Goal: Task Accomplishment & Management: Complete application form

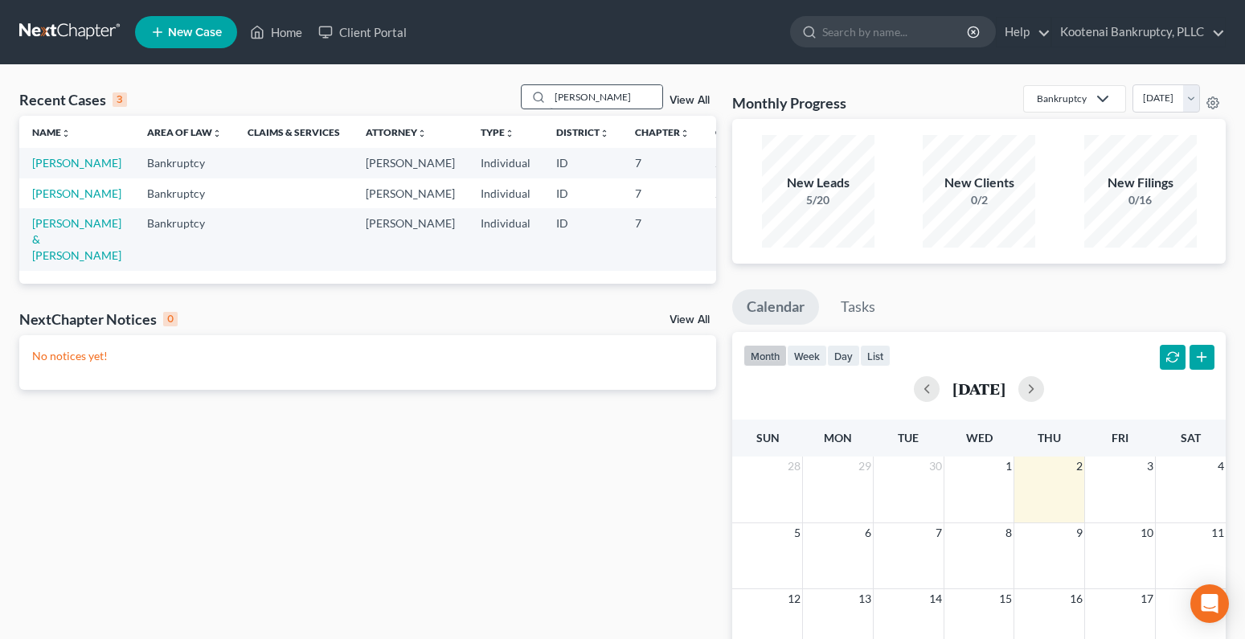
drag, startPoint x: 583, startPoint y: 89, endPoint x: 552, endPoint y: 100, distance: 32.3
click at [552, 98] on input "[PERSON_NAME]" at bounding box center [606, 96] width 113 height 23
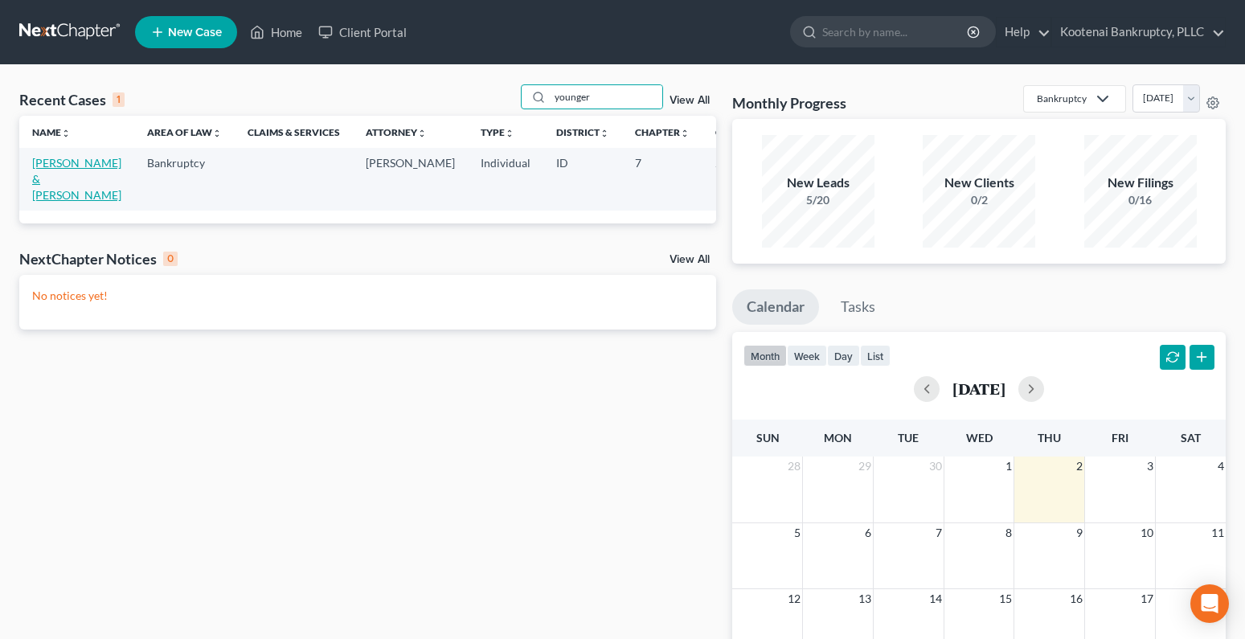
type input "younger"
click at [49, 166] on link "[PERSON_NAME] & [PERSON_NAME]" at bounding box center [76, 179] width 89 height 46
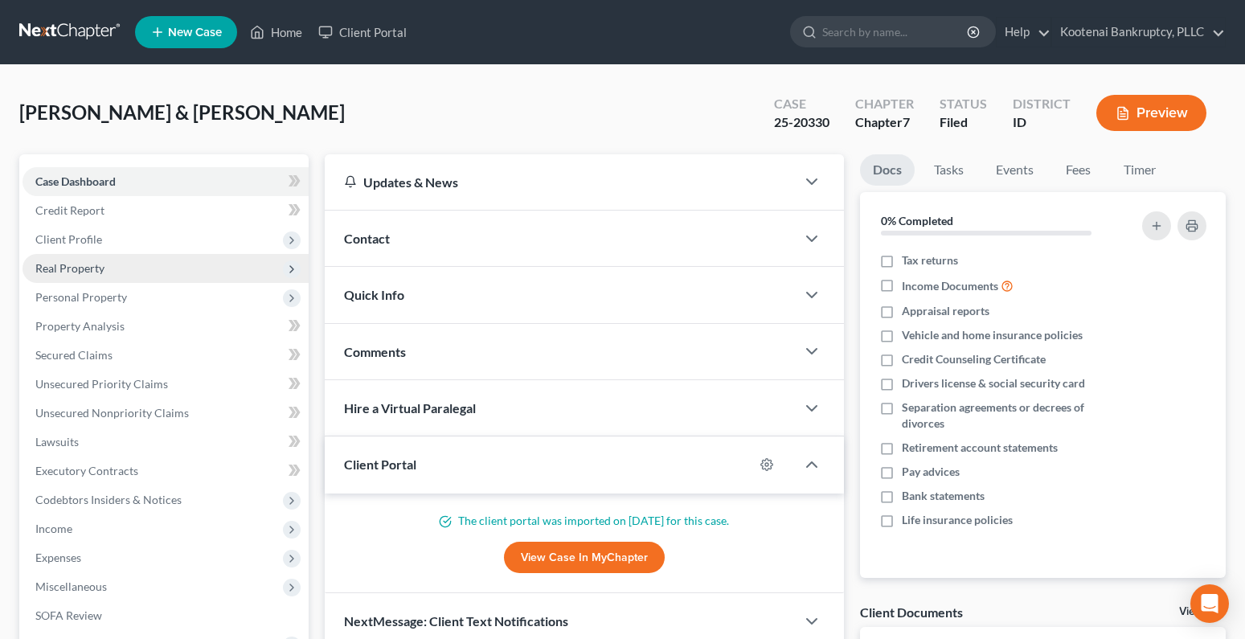
click at [63, 272] on span "Real Property" at bounding box center [69, 268] width 69 height 14
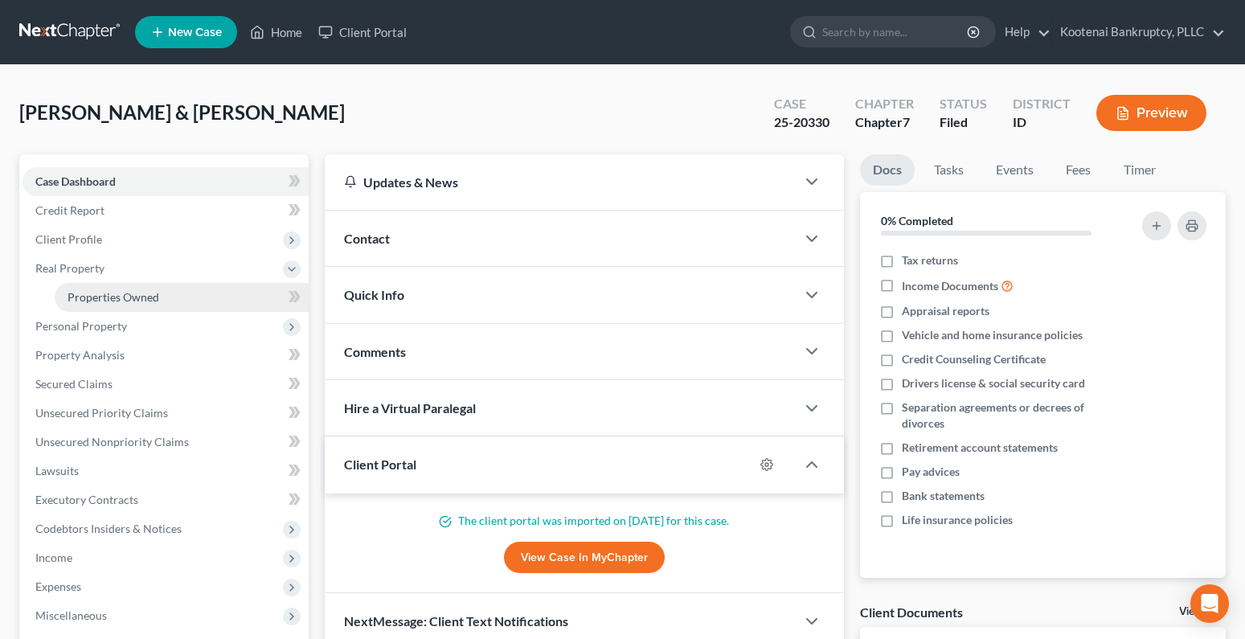
click at [117, 301] on span "Properties Owned" at bounding box center [114, 297] width 92 height 14
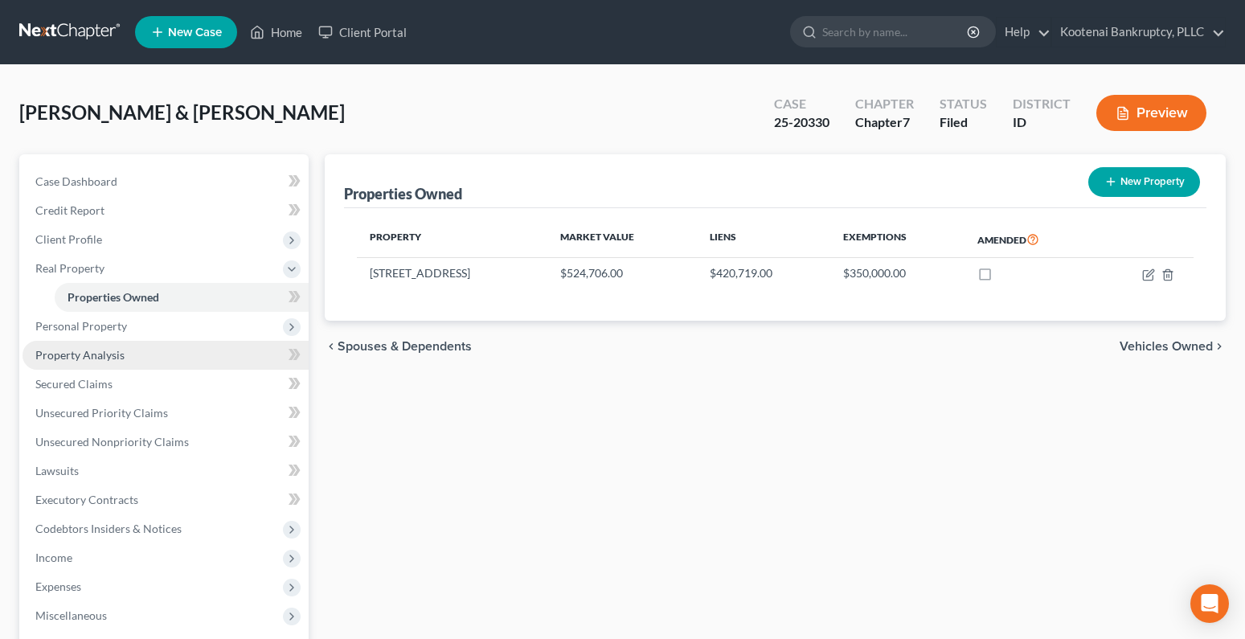
drag, startPoint x: 66, startPoint y: 353, endPoint x: 43, endPoint y: 352, distance: 23.3
click at [66, 353] on span "Property Analysis" at bounding box center [79, 355] width 89 height 14
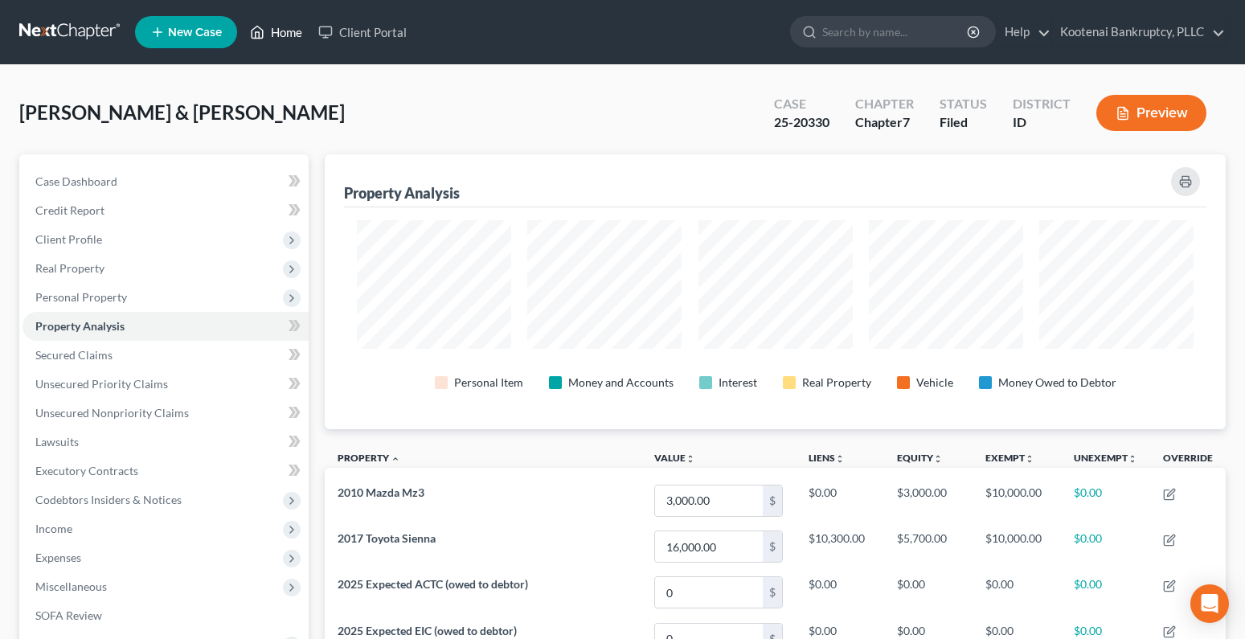
drag, startPoint x: 294, startPoint y: 31, endPoint x: 16, endPoint y: 48, distance: 278.7
click at [294, 31] on link "Home" at bounding box center [276, 32] width 68 height 29
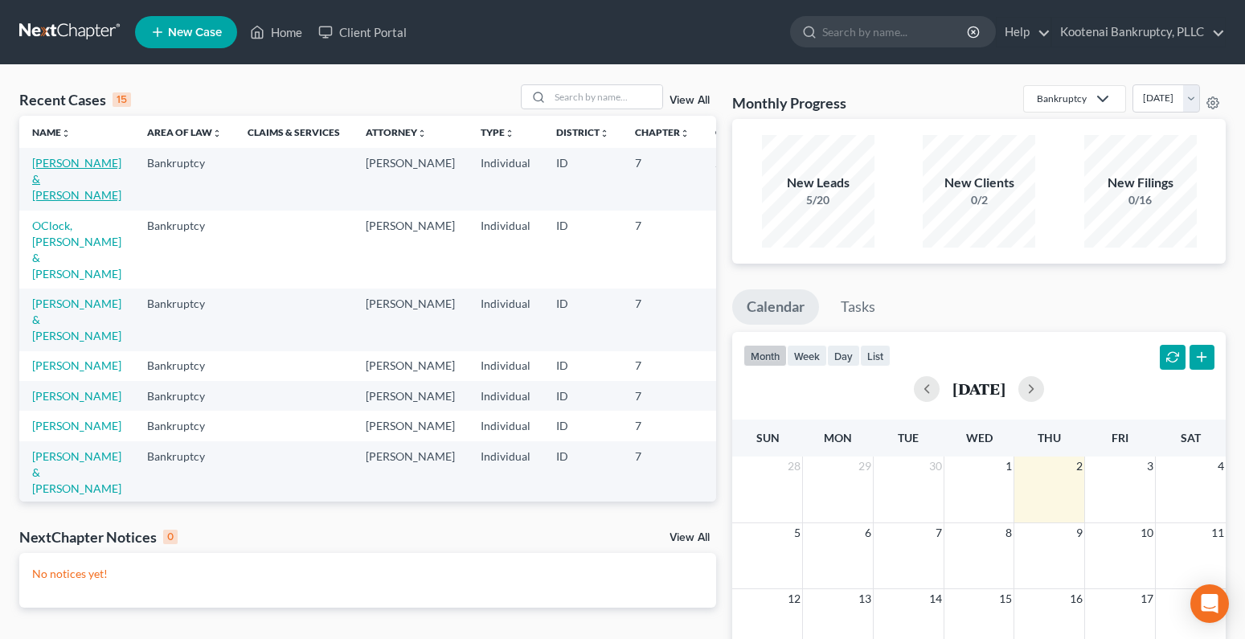
click at [37, 162] on link "[PERSON_NAME] & [PERSON_NAME]" at bounding box center [76, 179] width 89 height 46
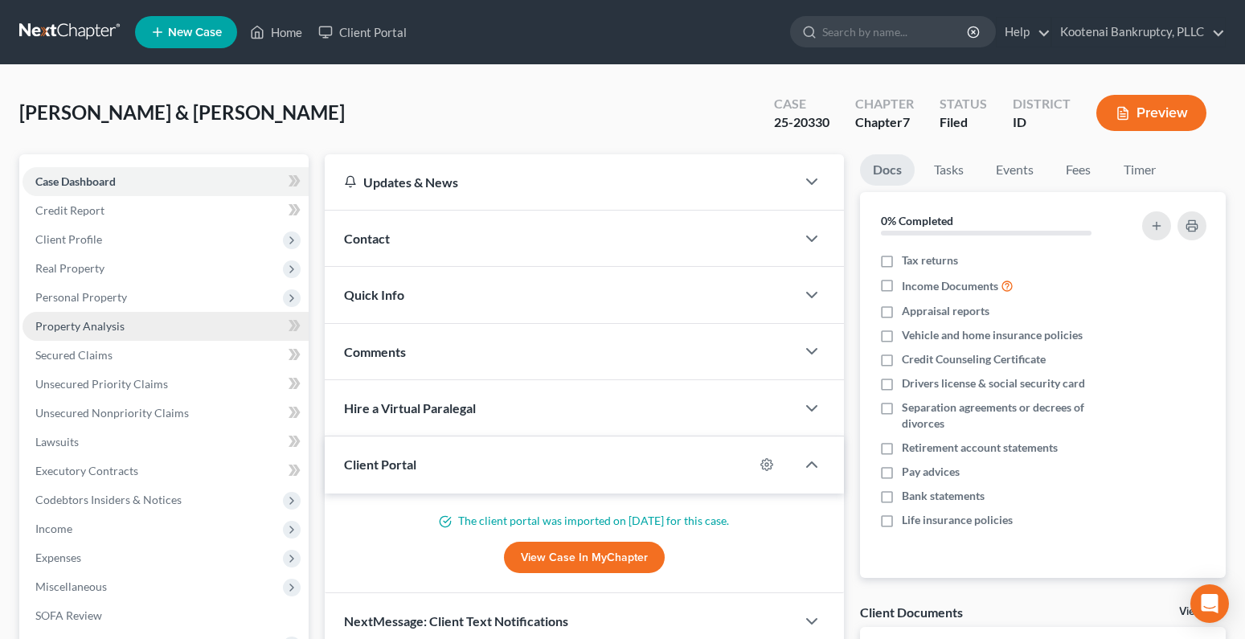
click at [63, 322] on span "Property Analysis" at bounding box center [79, 326] width 89 height 14
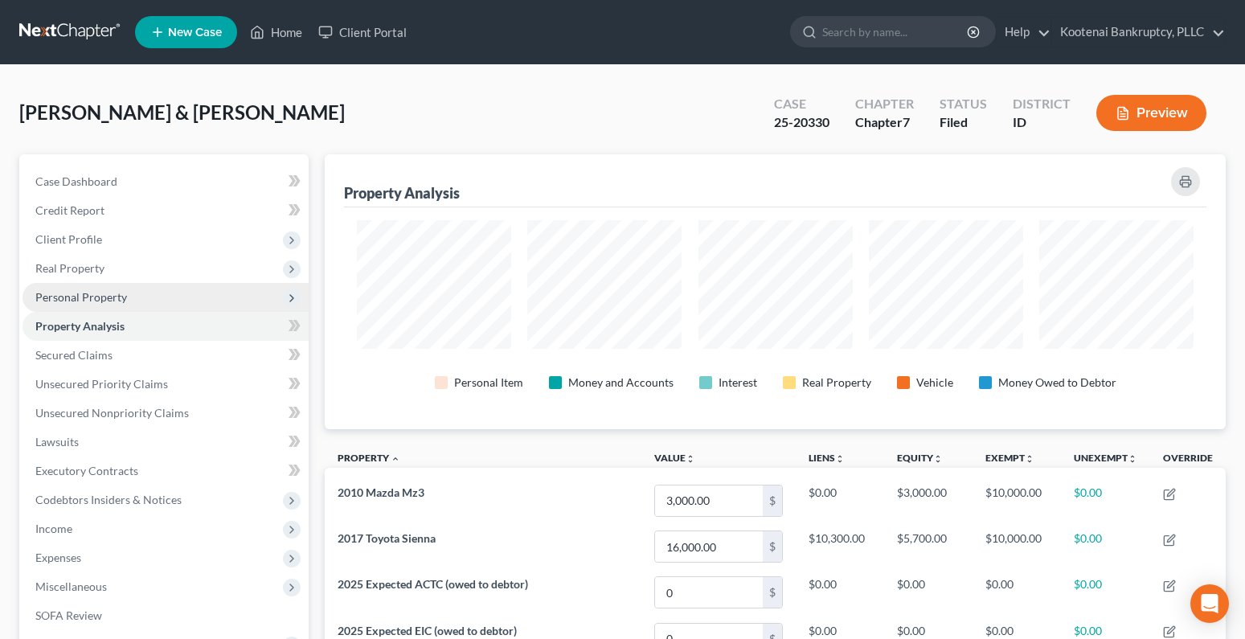
click at [68, 293] on span "Personal Property" at bounding box center [81, 297] width 92 height 14
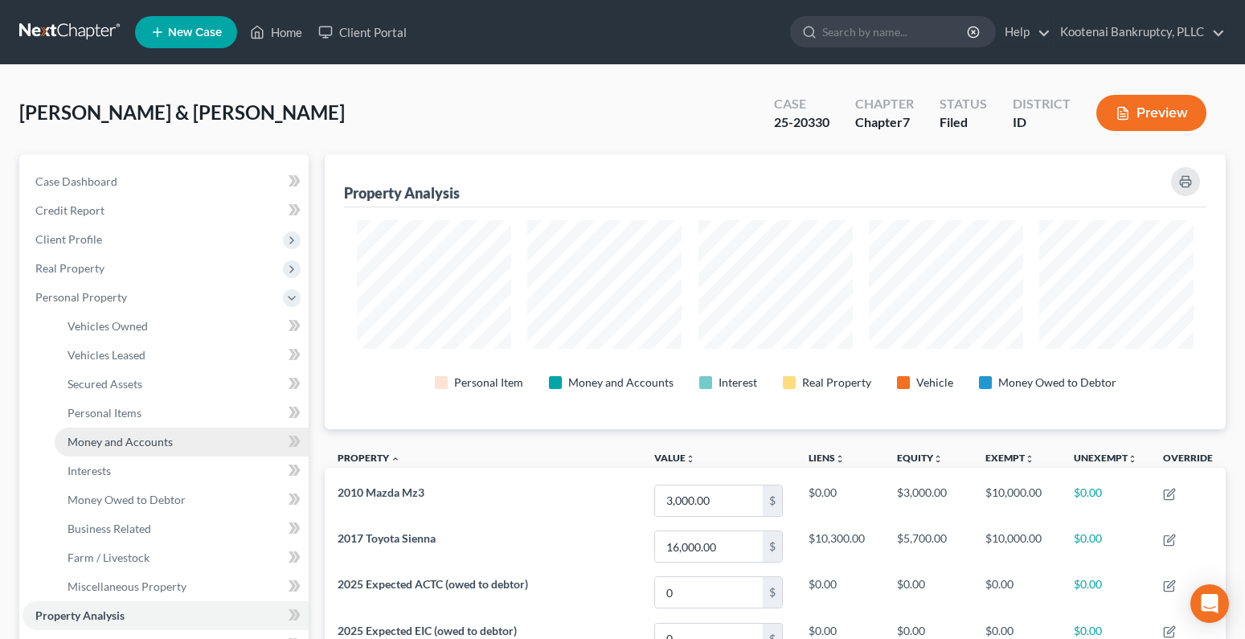
click at [93, 453] on link "Money and Accounts" at bounding box center [182, 442] width 254 height 29
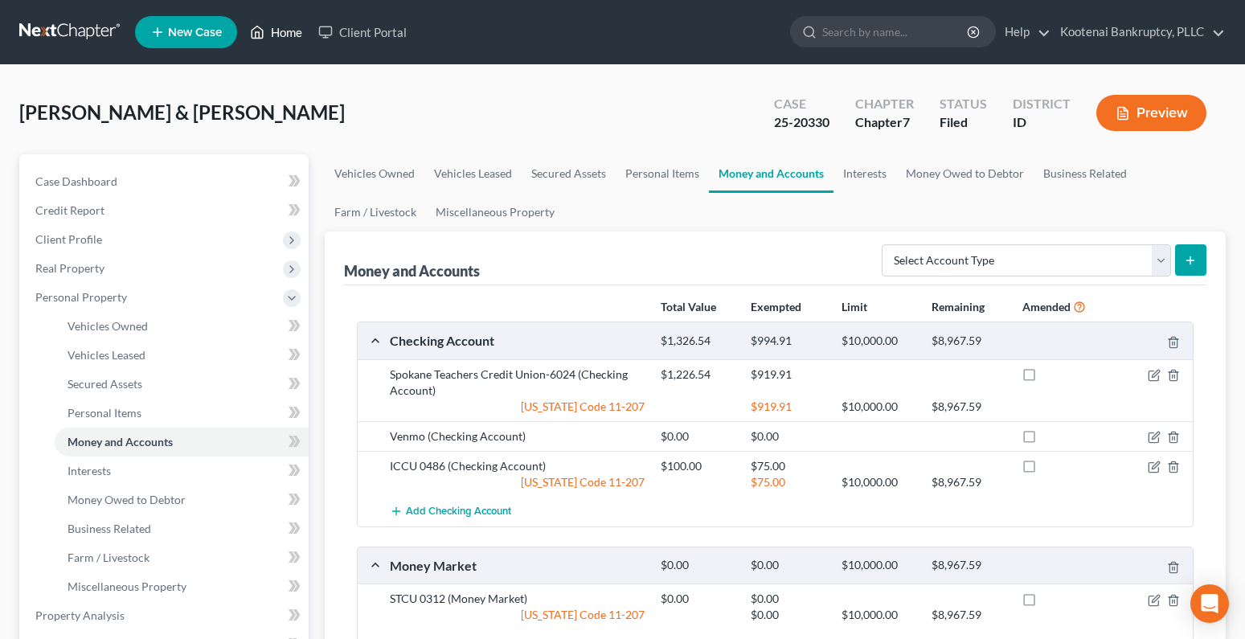
click at [294, 35] on link "Home" at bounding box center [276, 32] width 68 height 29
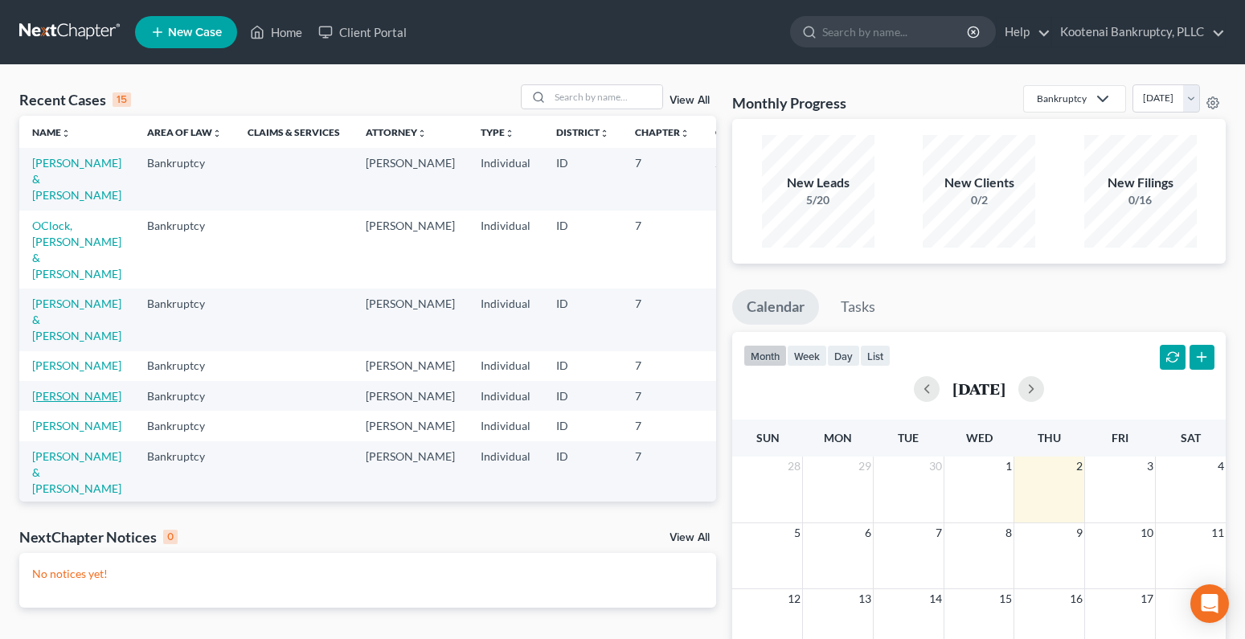
click at [46, 400] on link "[PERSON_NAME]" at bounding box center [76, 396] width 89 height 14
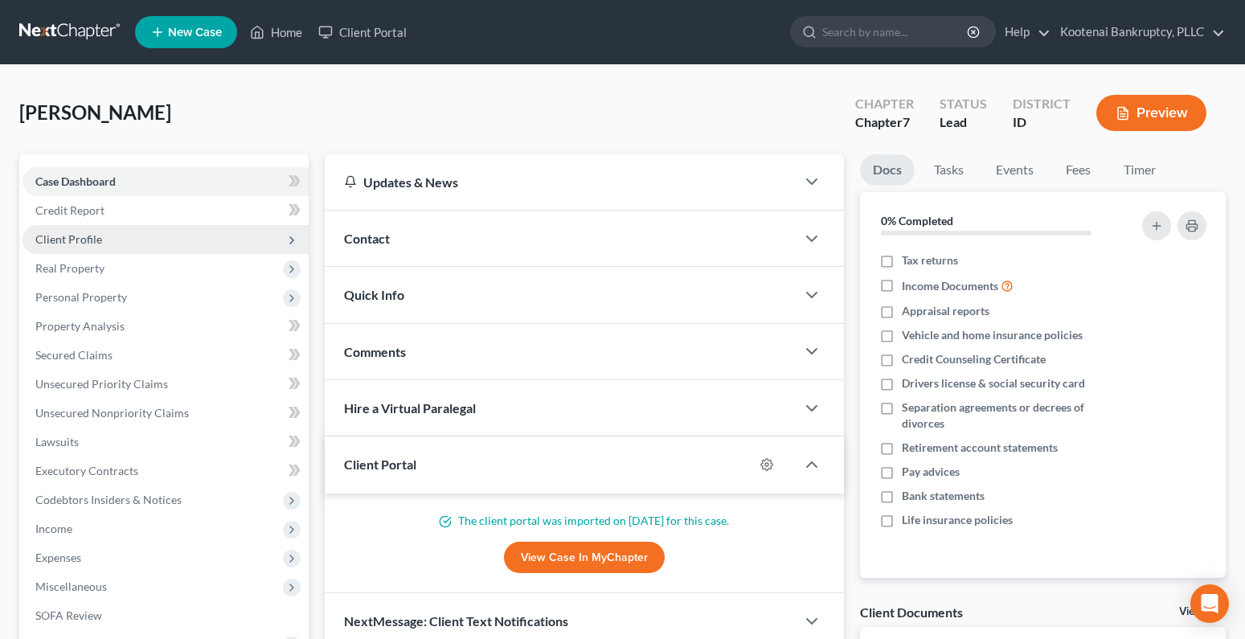
click at [65, 237] on span "Client Profile" at bounding box center [68, 239] width 67 height 14
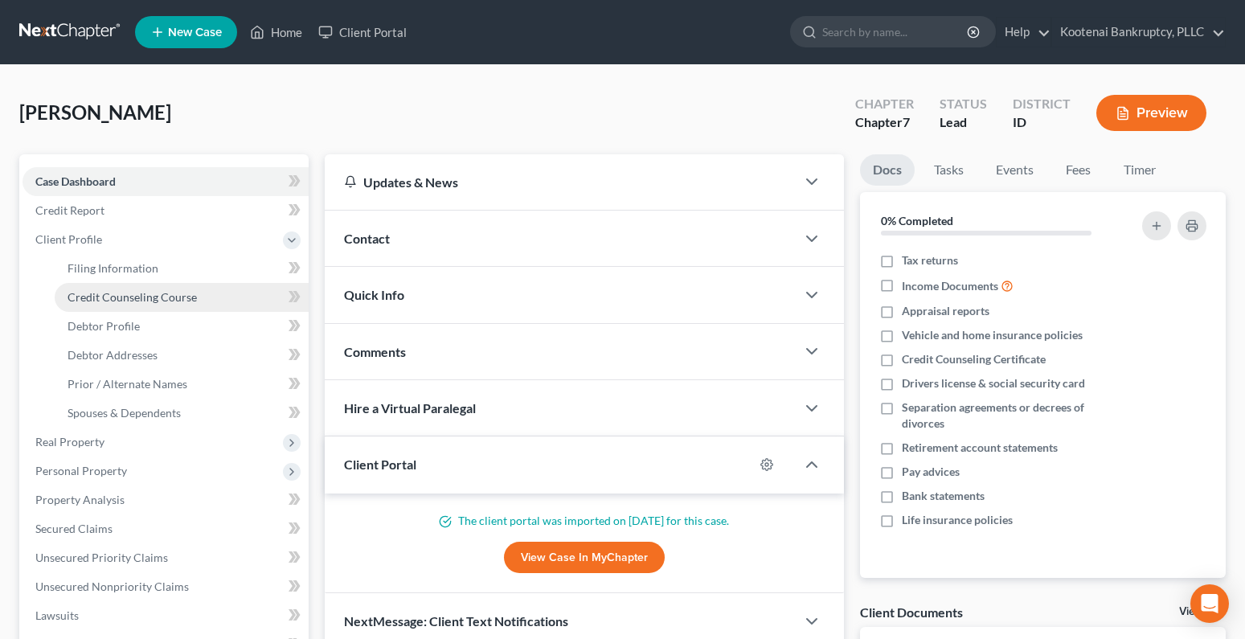
drag, startPoint x: 102, startPoint y: 292, endPoint x: 115, endPoint y: 301, distance: 16.1
click at [104, 292] on span "Credit Counseling Course" at bounding box center [132, 297] width 129 height 14
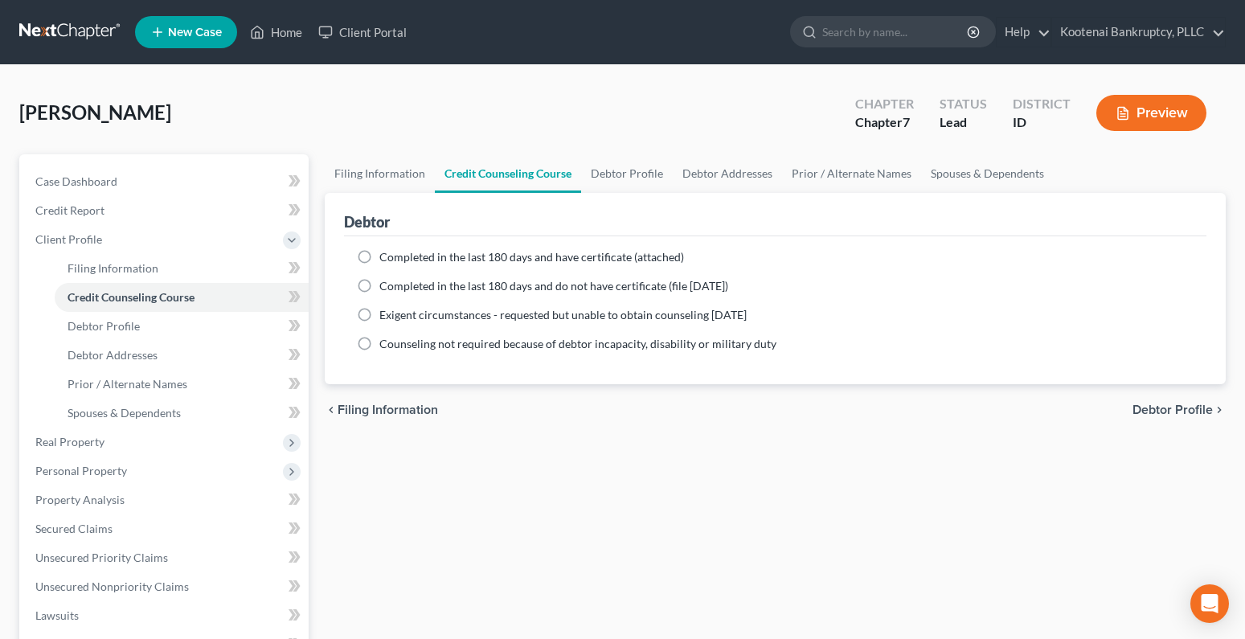
click at [379, 256] on label "Completed in the last 180 days and have certificate (attached)" at bounding box center [531, 257] width 305 height 16
click at [386, 256] on input "Completed in the last 180 days and have certificate (attached)" at bounding box center [391, 254] width 10 height 10
radio input "true"
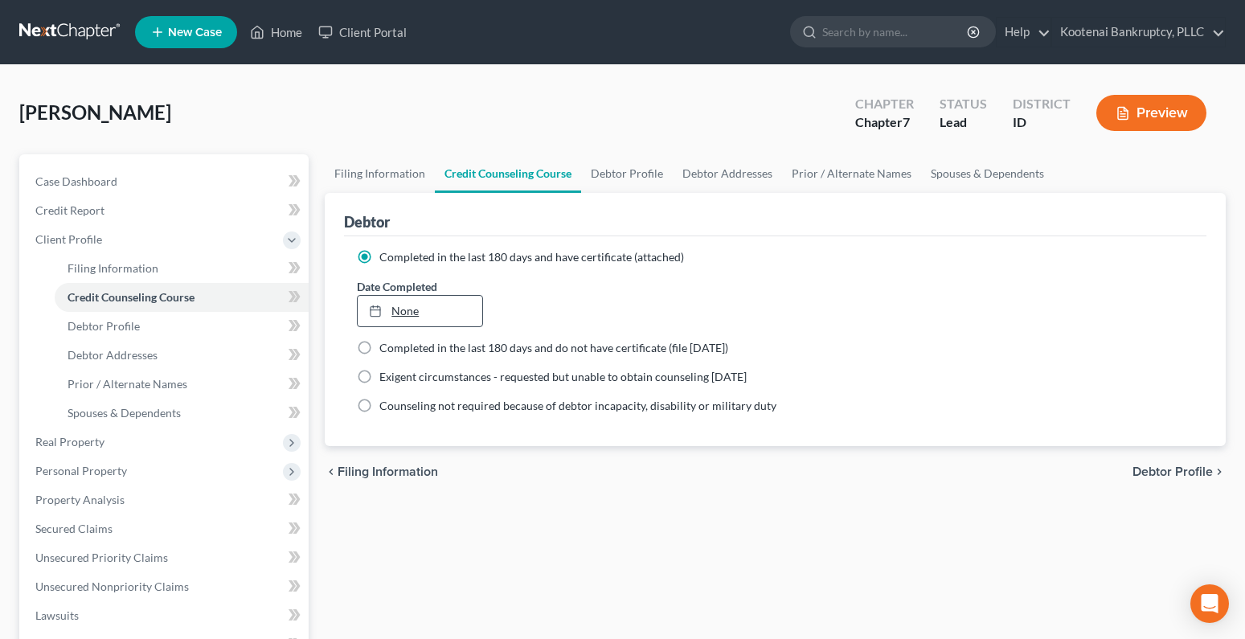
click at [405, 310] on link "None" at bounding box center [420, 311] width 125 height 31
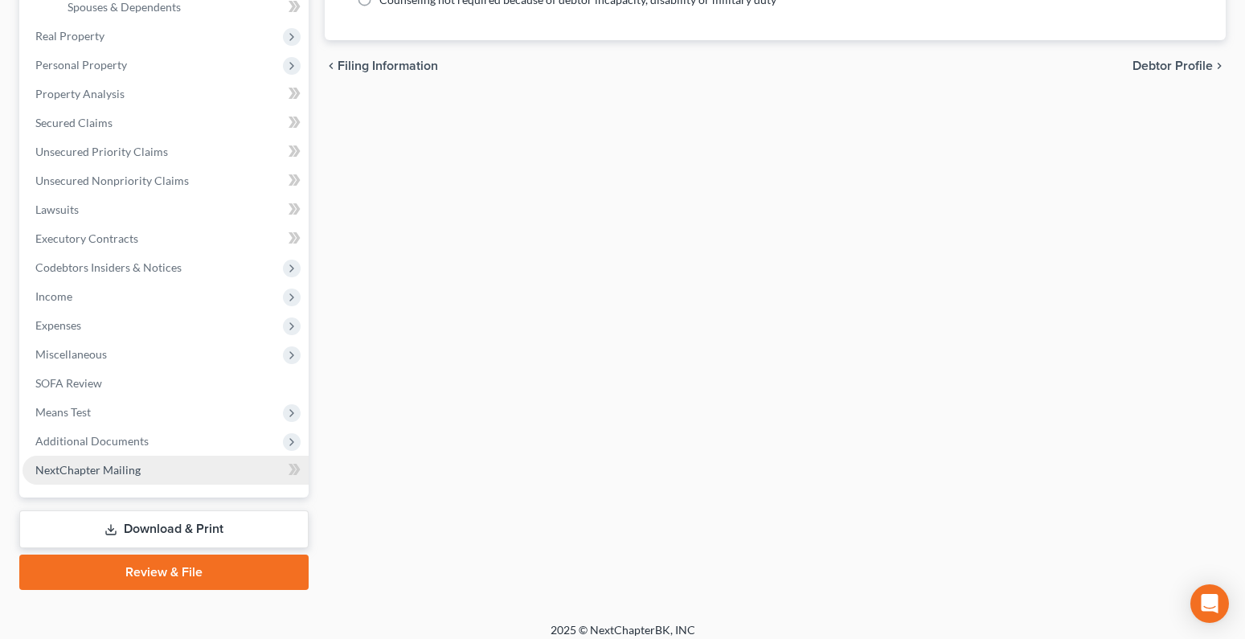
scroll to position [418, 0]
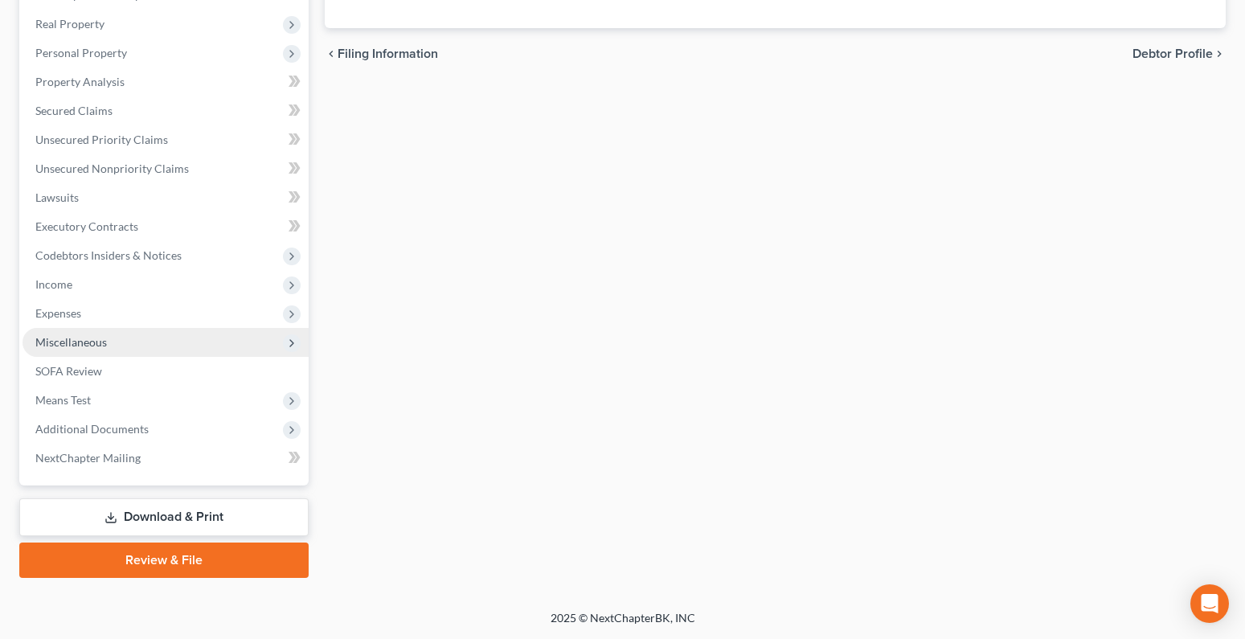
click at [81, 337] on span "Miscellaneous" at bounding box center [71, 342] width 72 height 14
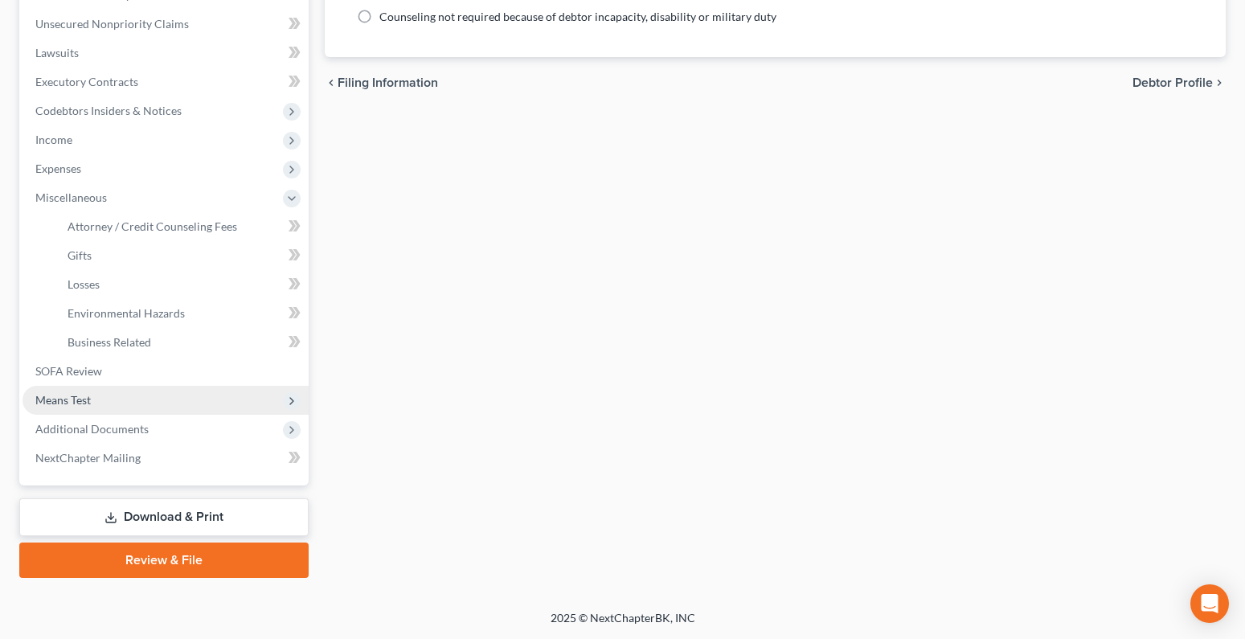
scroll to position [389, 0]
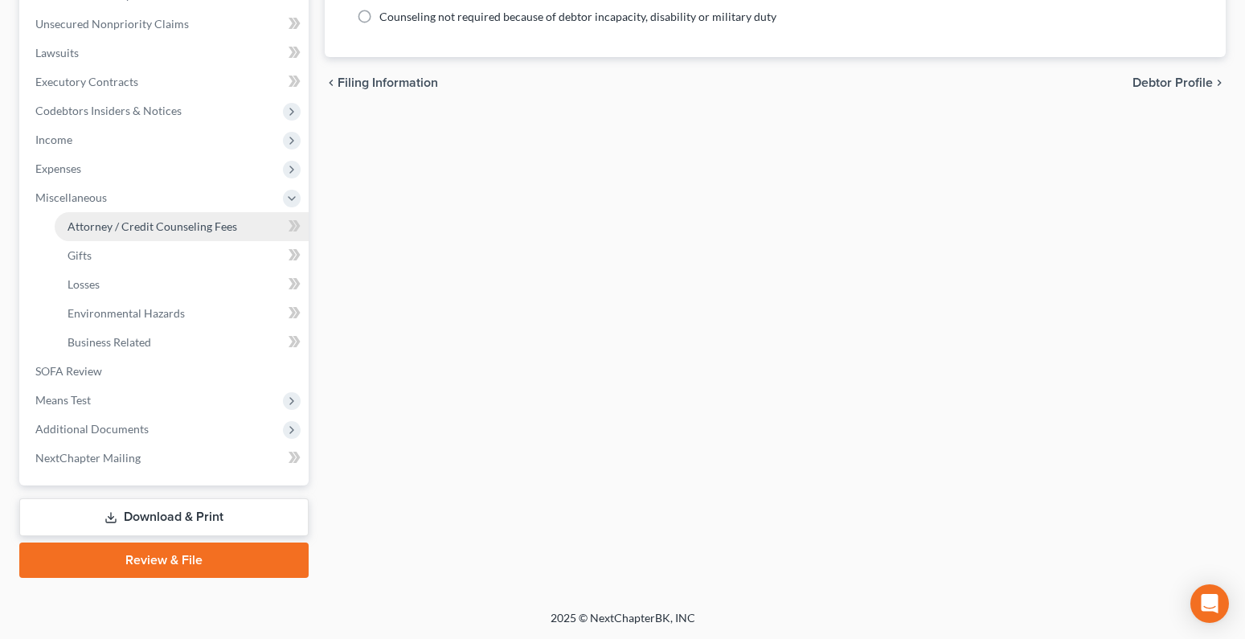
click at [129, 227] on span "Attorney / Credit Counseling Fees" at bounding box center [153, 226] width 170 height 14
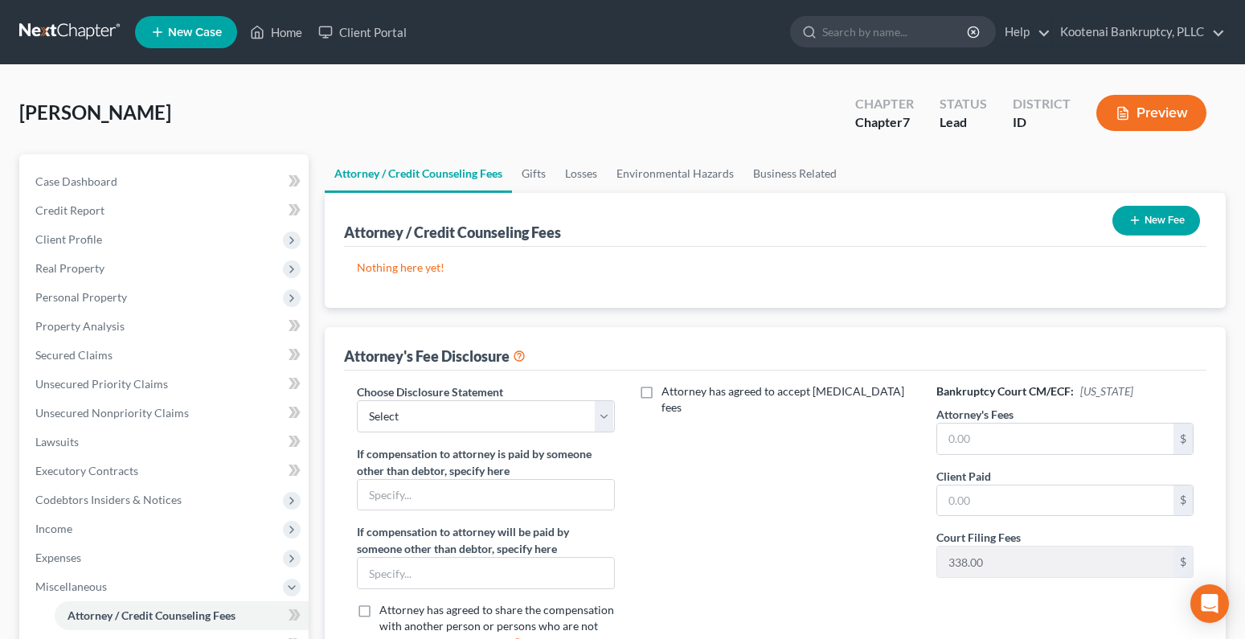
click at [1157, 223] on button "New Fee" at bounding box center [1156, 221] width 88 height 30
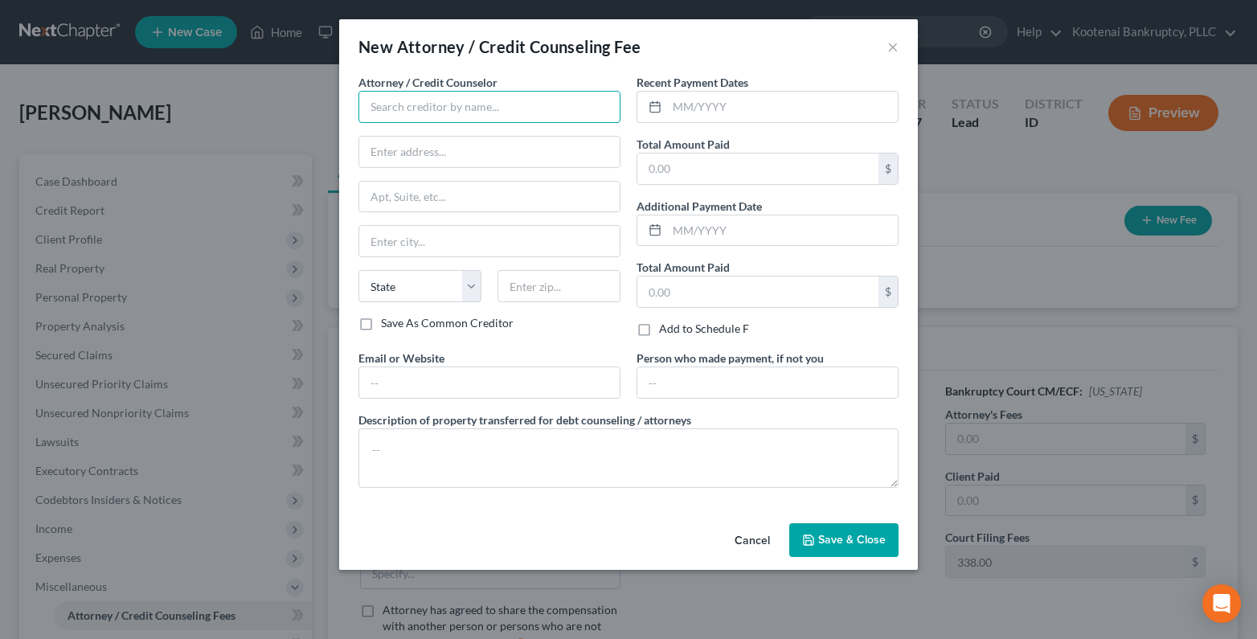
click at [389, 106] on input "text" at bounding box center [490, 107] width 262 height 32
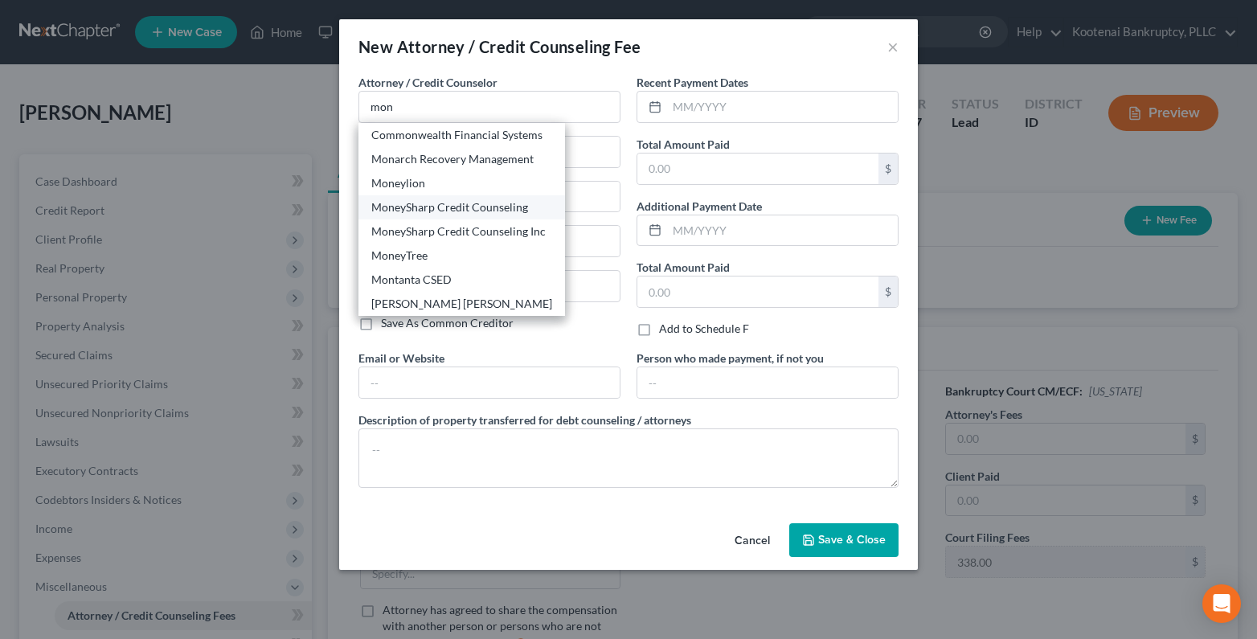
drag, startPoint x: 412, startPoint y: 211, endPoint x: 664, endPoint y: 150, distance: 258.7
click at [415, 210] on div "MoneySharp Credit Counseling" at bounding box center [461, 207] width 181 height 16
type input "MoneySharp Credit Counseling"
type input "[GEOGRAPHIC_DATA]"
type input "Suite 2100"
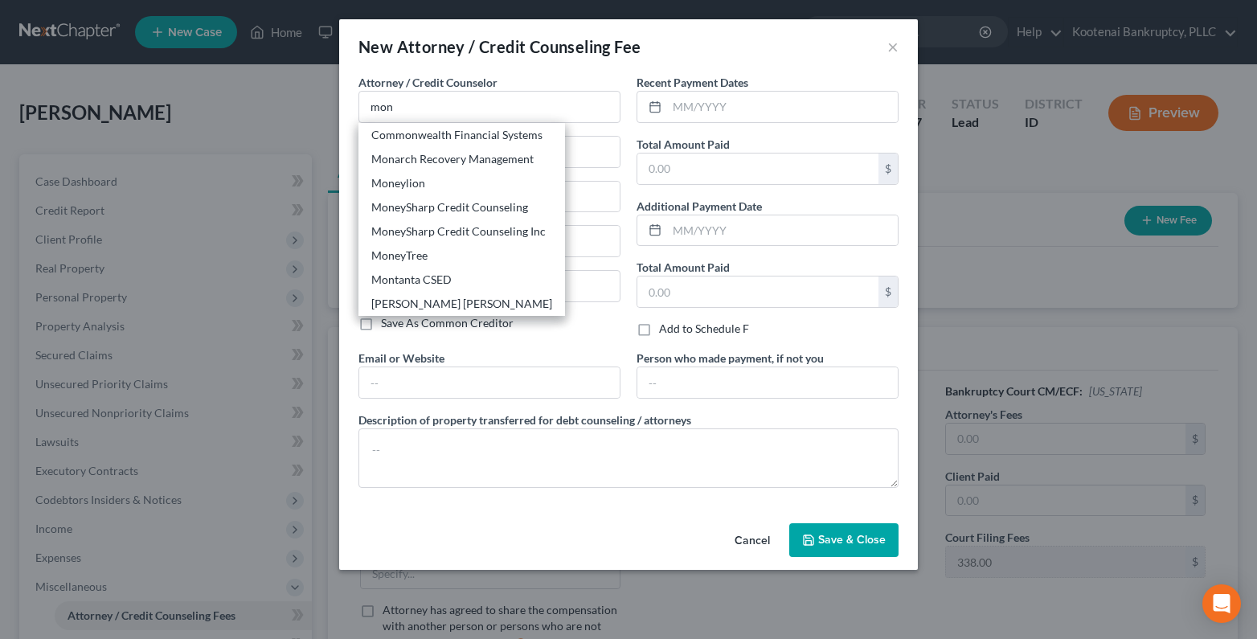
type input "[GEOGRAPHIC_DATA]"
select select "14"
type input "60601"
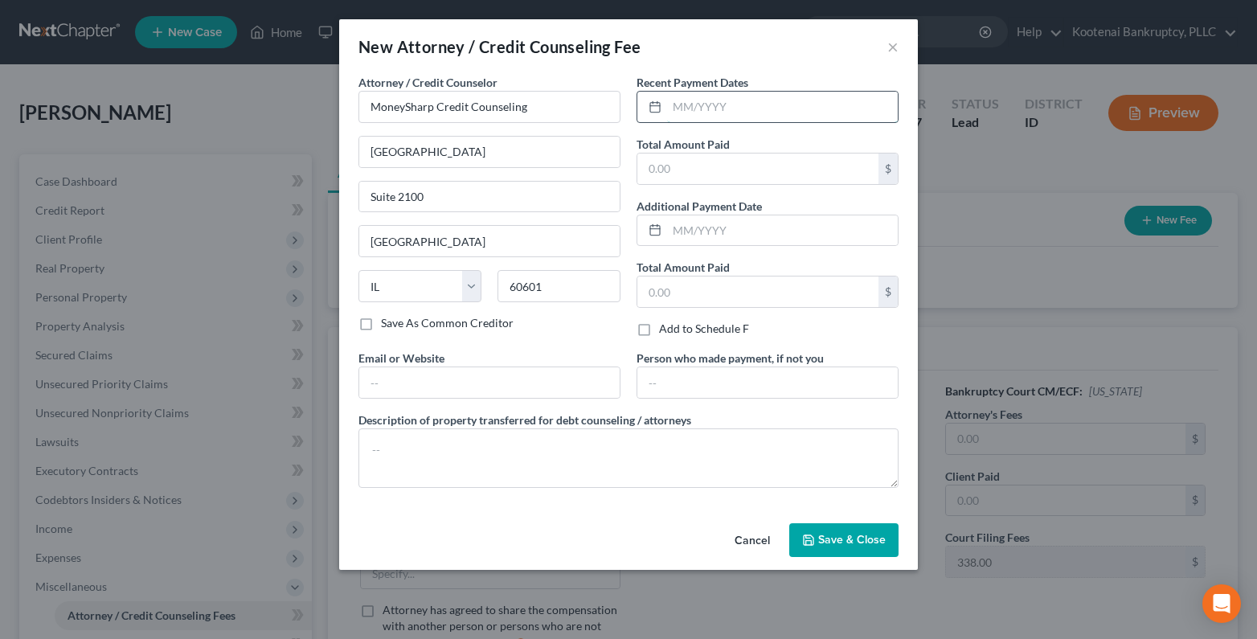
click at [689, 110] on input "text" at bounding box center [782, 107] width 231 height 31
type input "[DATE]"
drag, startPoint x: 648, startPoint y: 167, endPoint x: 646, endPoint y: 158, distance: 9.0
click at [648, 167] on input "text" at bounding box center [757, 169] width 241 height 31
type input "13.00"
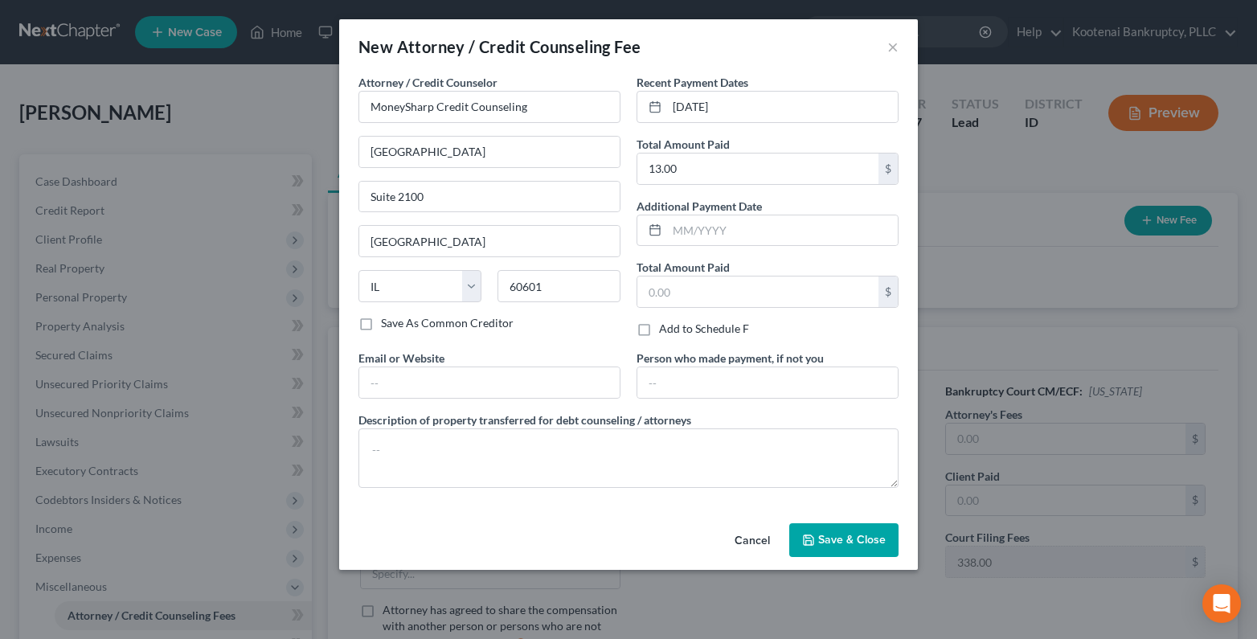
click at [875, 540] on span "Save & Close" at bounding box center [852, 540] width 68 height 14
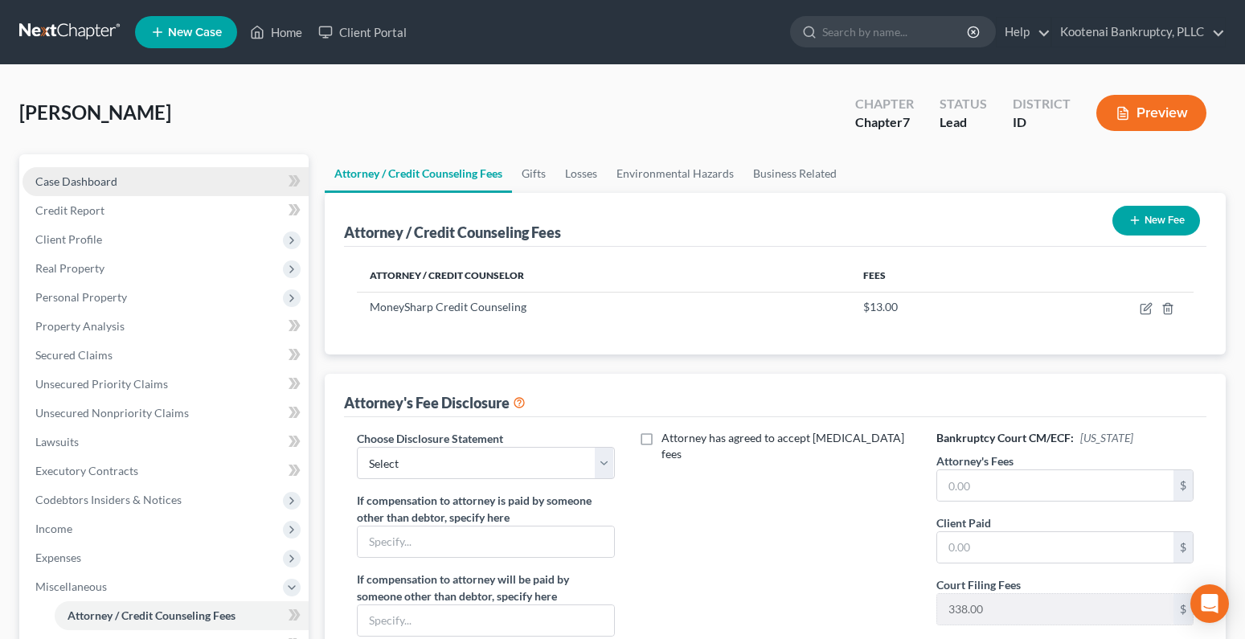
click at [88, 181] on span "Case Dashboard" at bounding box center [76, 181] width 82 height 14
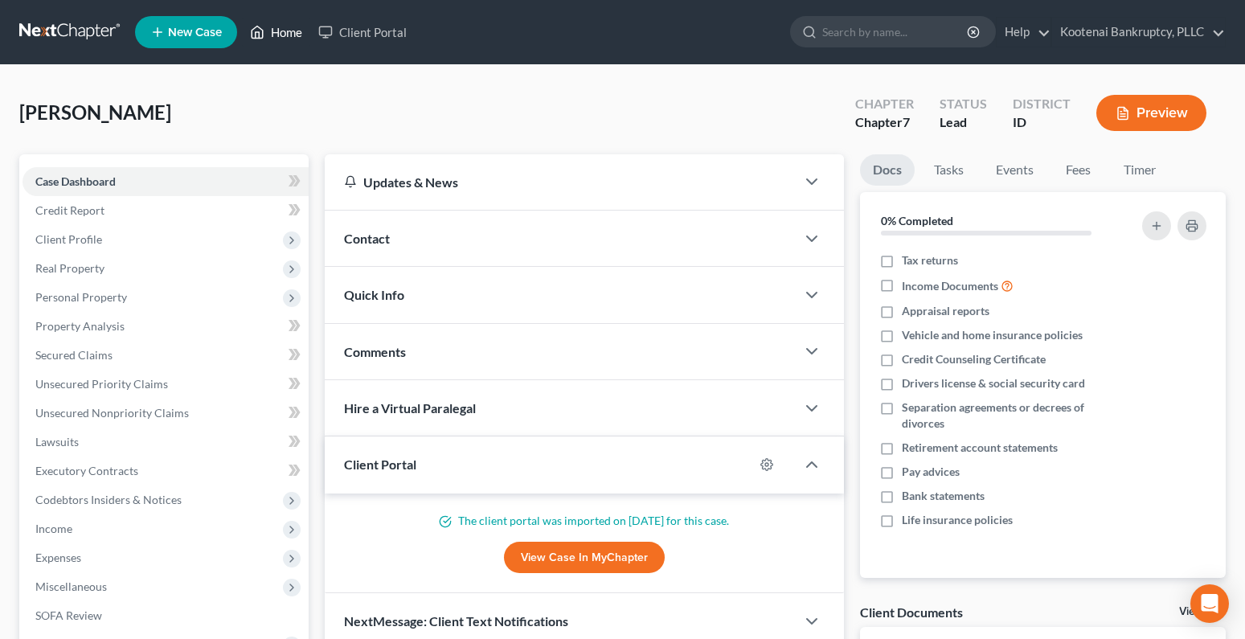
click at [293, 34] on link "Home" at bounding box center [276, 32] width 68 height 29
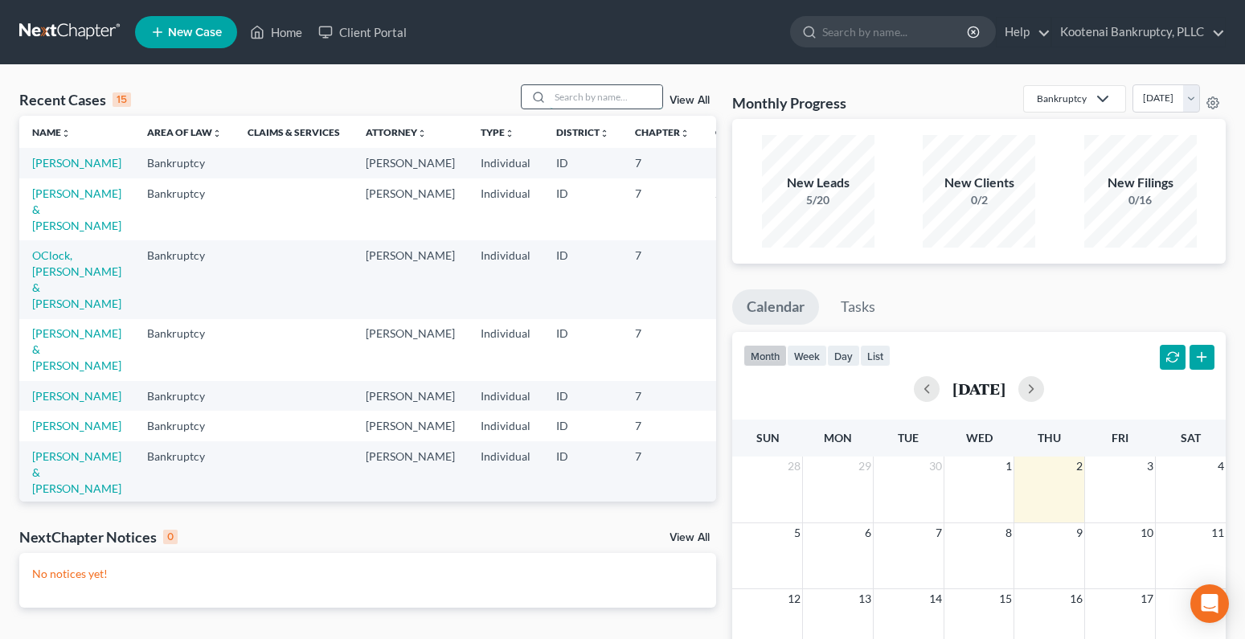
click at [568, 98] on input "search" at bounding box center [606, 96] width 113 height 23
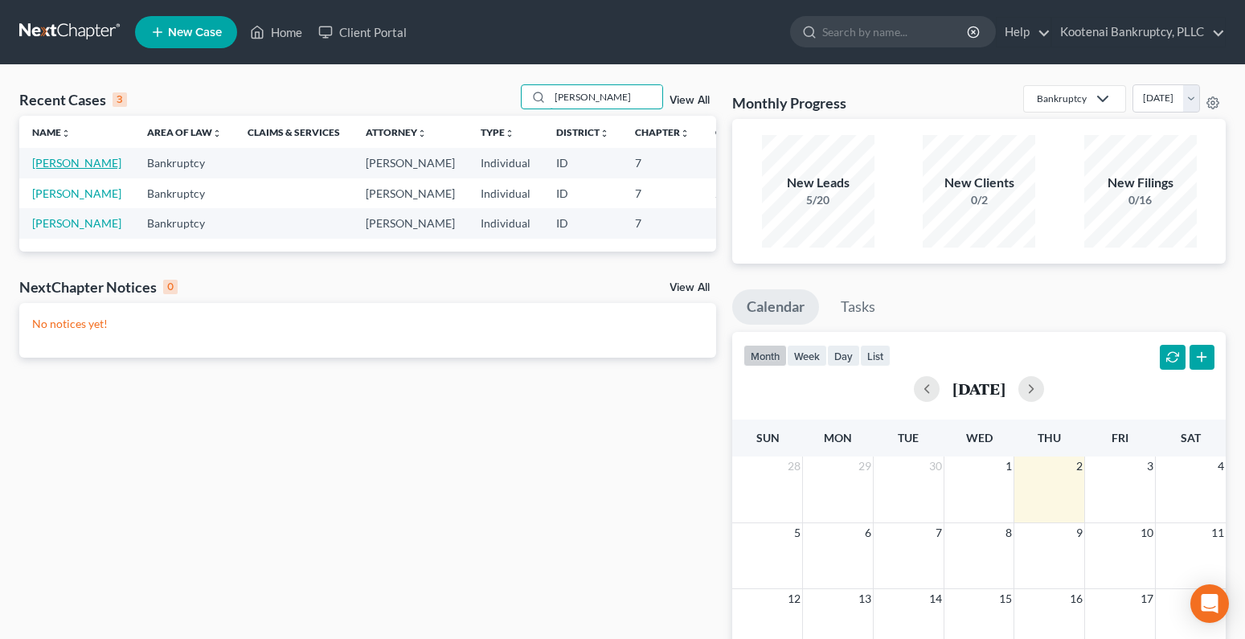
type input "[PERSON_NAME]"
click at [43, 163] on link "[PERSON_NAME]" at bounding box center [76, 163] width 89 height 14
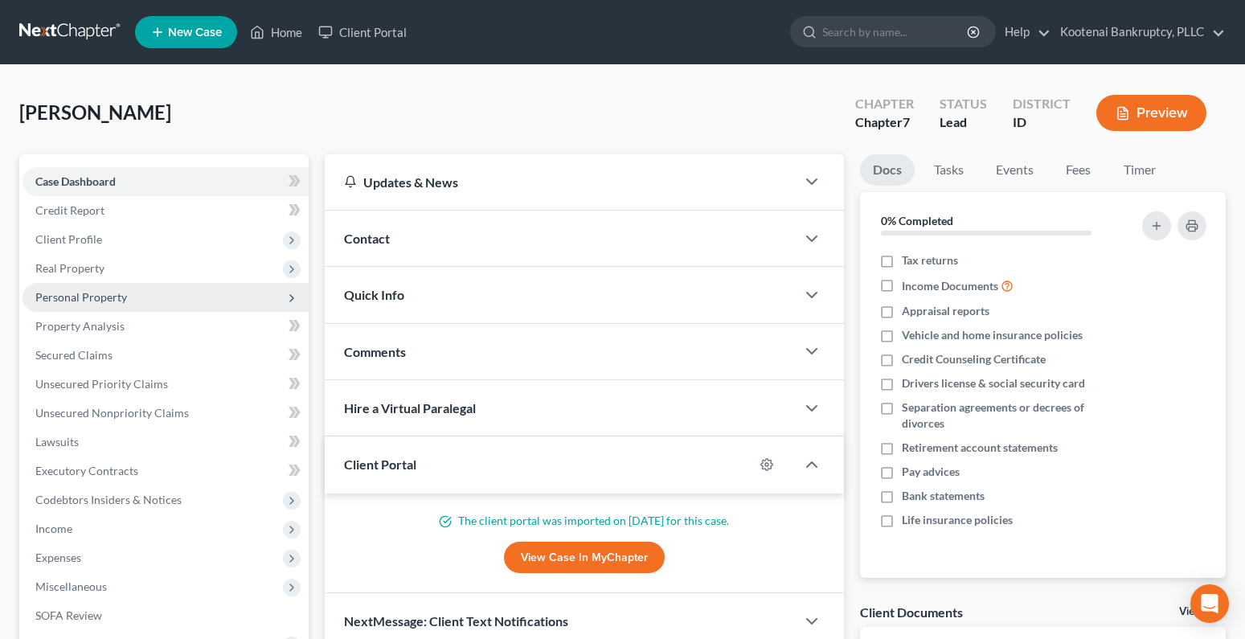
click at [38, 293] on span "Personal Property" at bounding box center [81, 297] width 92 height 14
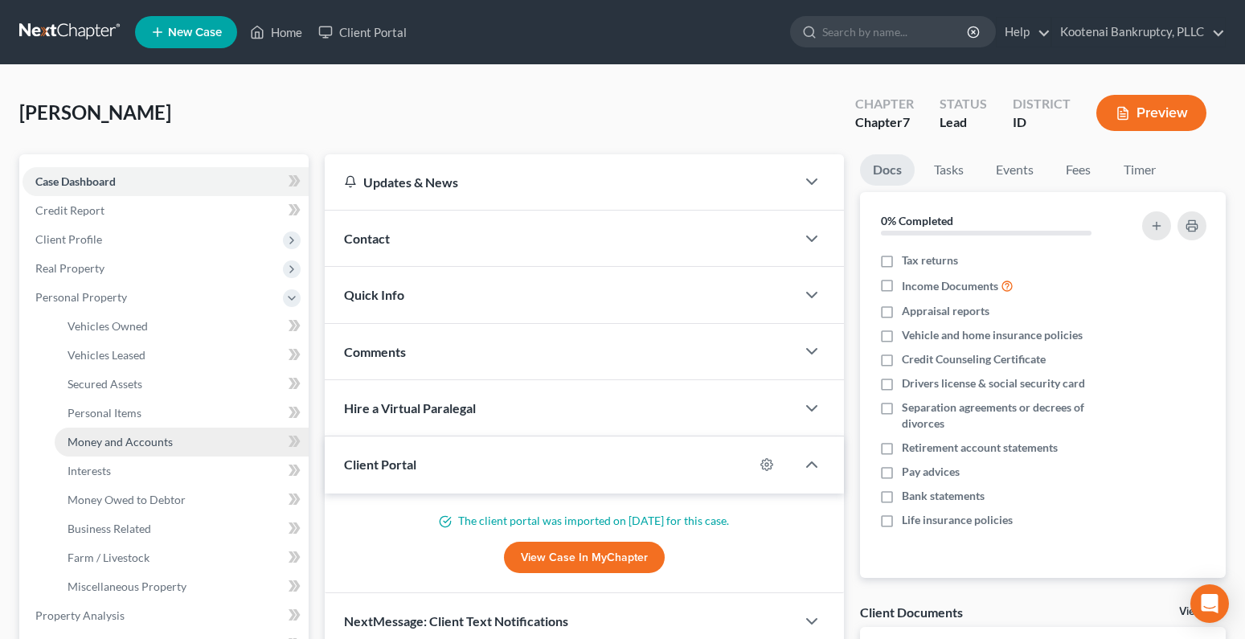
click at [86, 445] on span "Money and Accounts" at bounding box center [120, 442] width 105 height 14
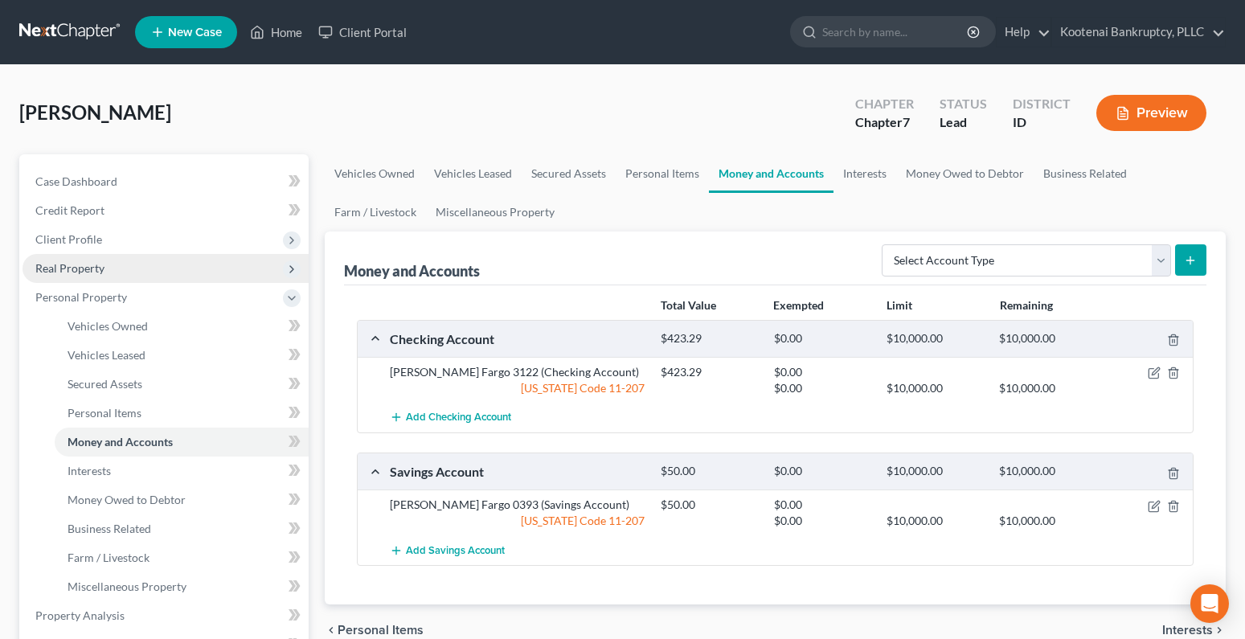
drag, startPoint x: 67, startPoint y: 243, endPoint x: 90, endPoint y: 264, distance: 31.9
click at [67, 243] on span "Client Profile" at bounding box center [68, 239] width 67 height 14
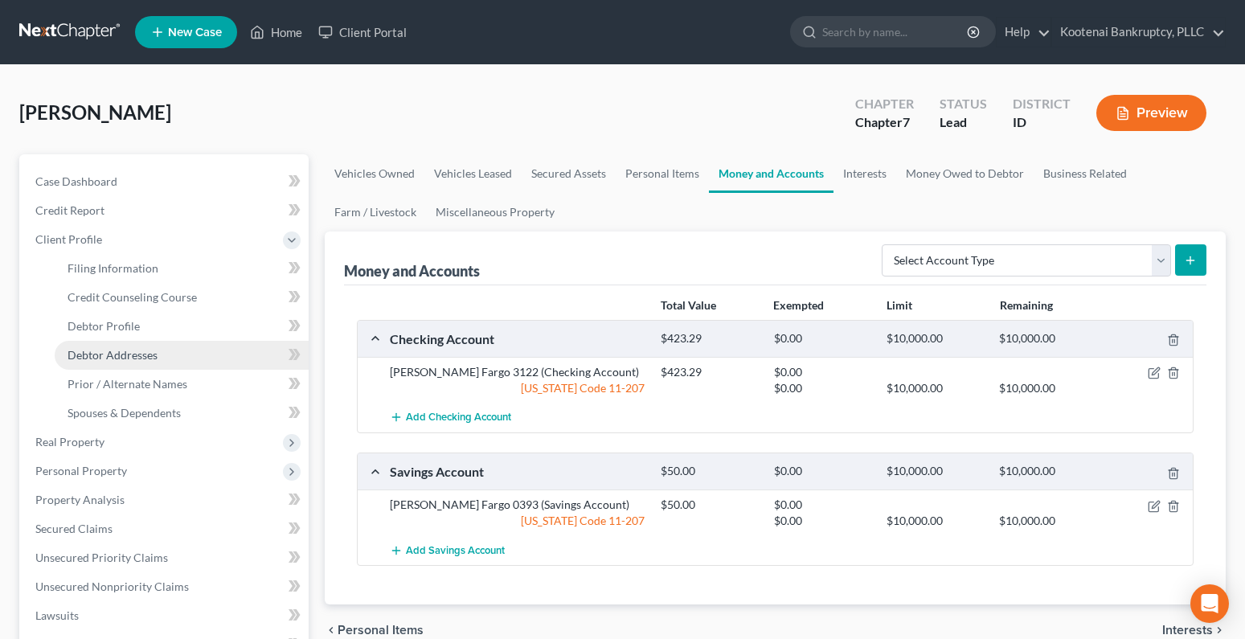
click at [92, 355] on span "Debtor Addresses" at bounding box center [113, 355] width 90 height 14
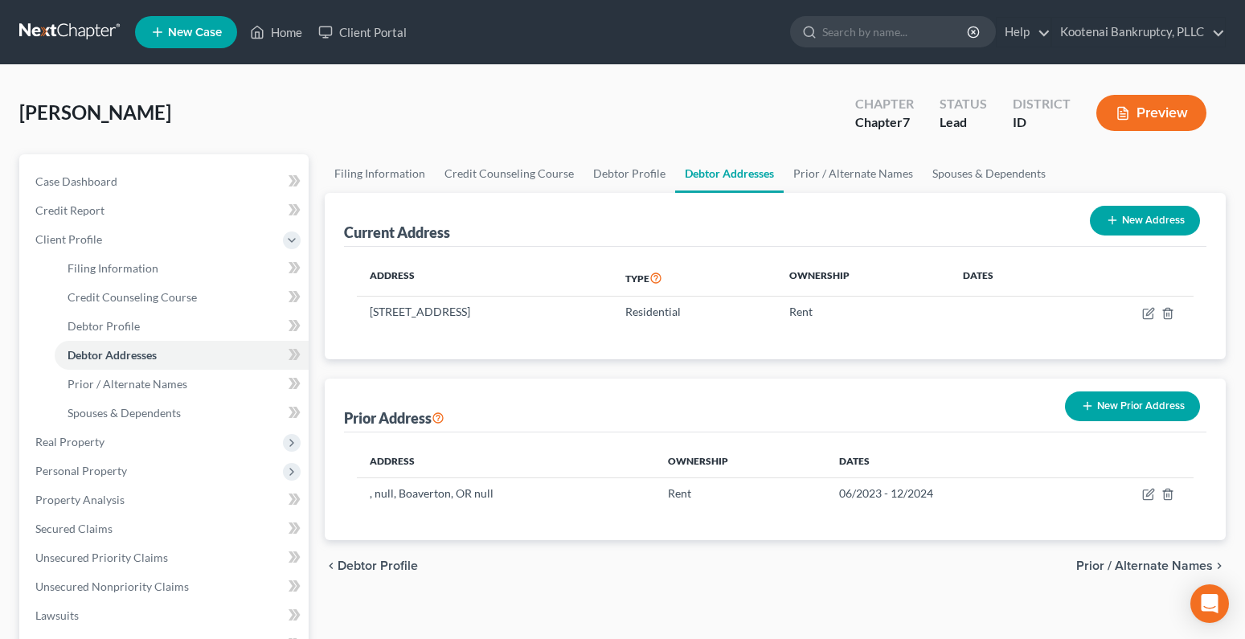
click at [1134, 405] on button "New Prior Address" at bounding box center [1132, 406] width 135 height 30
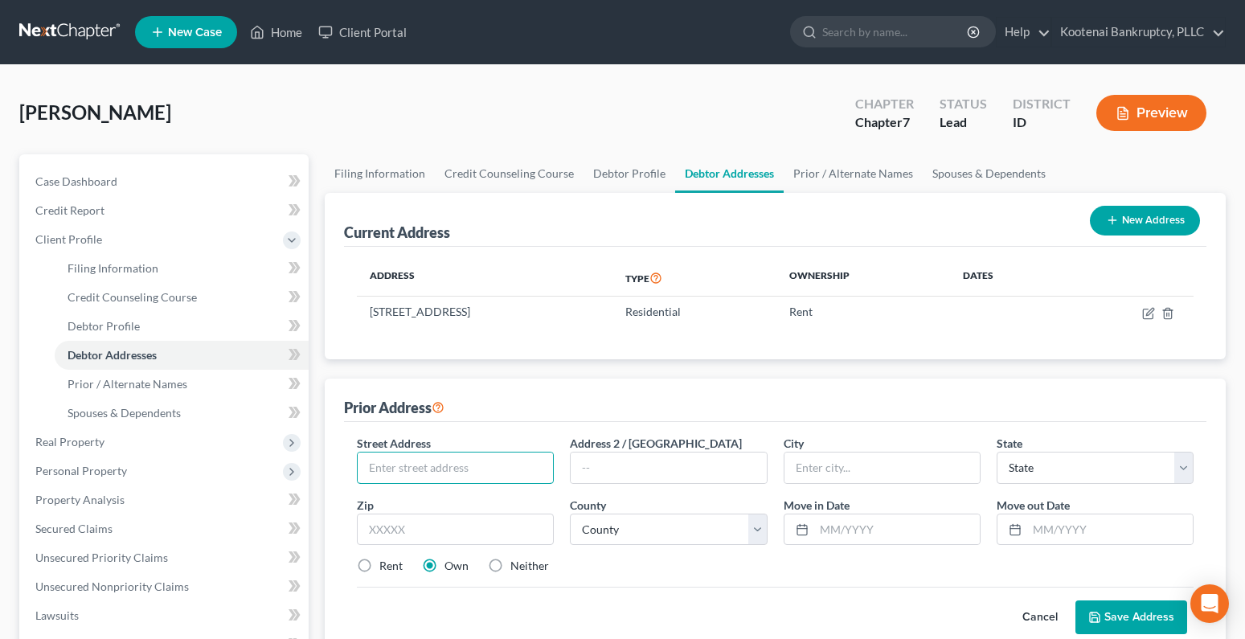
drag, startPoint x: 389, startPoint y: 472, endPoint x: 446, endPoint y: 432, distance: 69.3
click at [389, 472] on input "text" at bounding box center [455, 468] width 195 height 31
type input "21615 NE 181st"
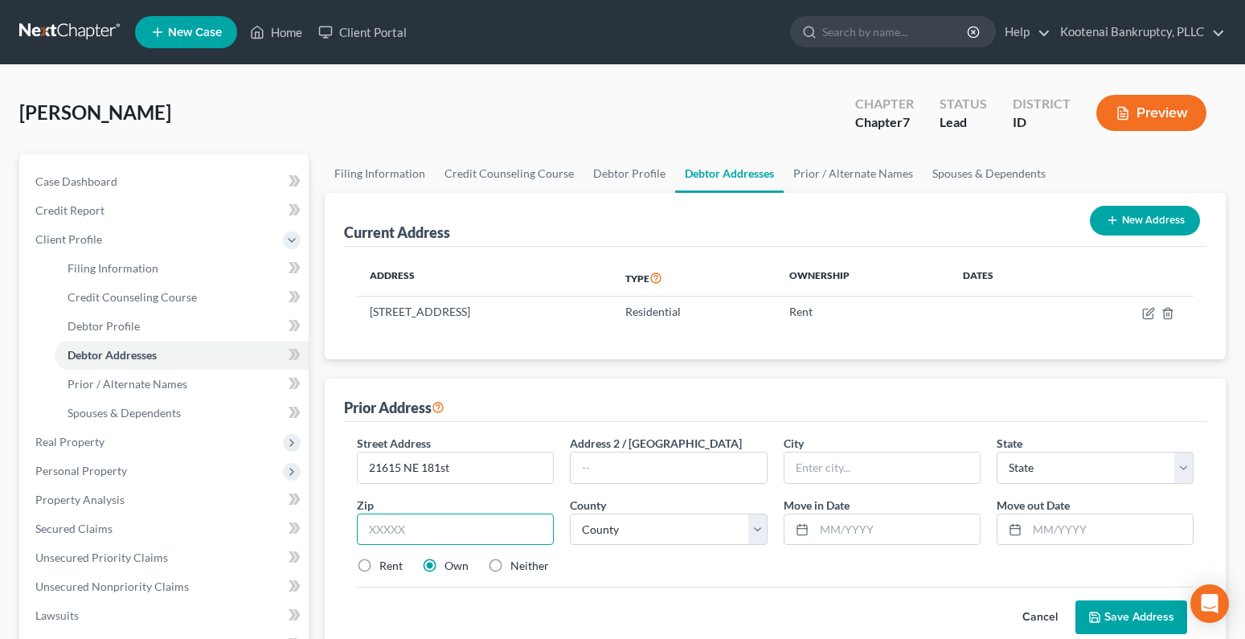
drag, startPoint x: 473, startPoint y: 524, endPoint x: 428, endPoint y: 517, distance: 45.6
click at [473, 525] on input "text" at bounding box center [455, 530] width 197 height 32
type input "98606"
click at [542, 608] on div "Cancel Save Address" at bounding box center [775, 610] width 837 height 47
type input "Brush Prairie"
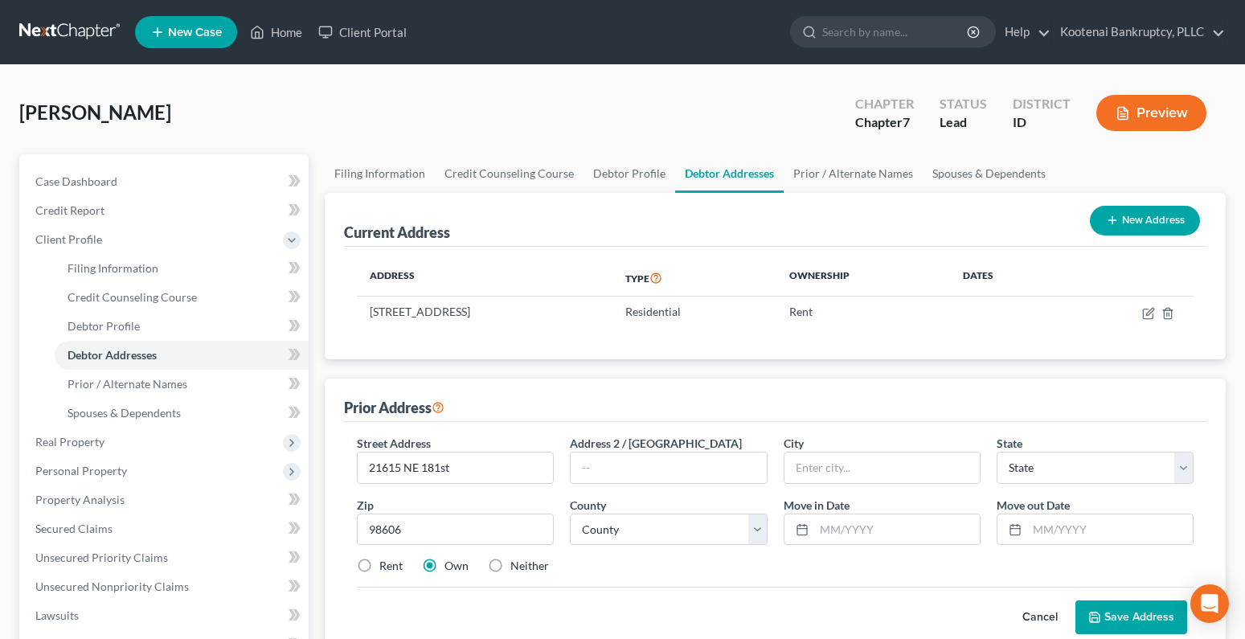
select select "50"
click at [379, 568] on label "Rent" at bounding box center [390, 566] width 23 height 16
click at [386, 568] on input "Rent" at bounding box center [391, 563] width 10 height 10
radio input "true"
click at [612, 527] on select "County [GEOGRAPHIC_DATA] [GEOGRAPHIC_DATA] [GEOGRAPHIC_DATA] [GEOGRAPHIC_DATA] …" at bounding box center [668, 530] width 197 height 32
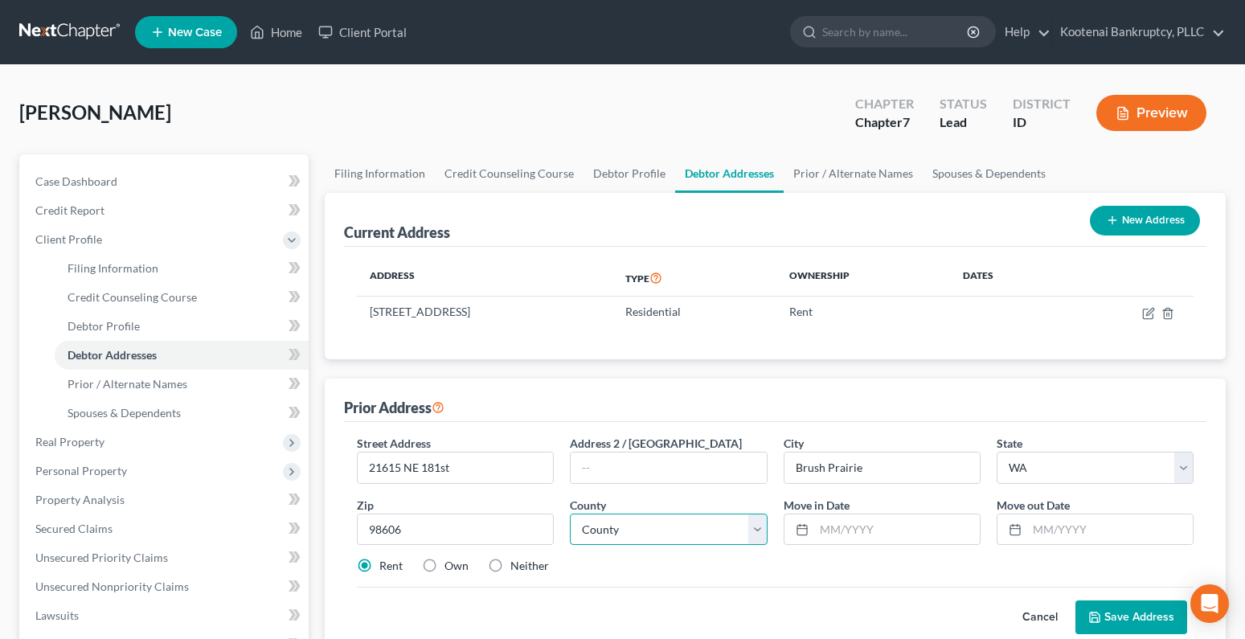
select select "5"
click at [570, 514] on select "County [GEOGRAPHIC_DATA] [GEOGRAPHIC_DATA] [GEOGRAPHIC_DATA] [GEOGRAPHIC_DATA] …" at bounding box center [668, 530] width 197 height 32
click at [831, 530] on input "text" at bounding box center [897, 529] width 166 height 31
type input "10/2022"
drag, startPoint x: 1040, startPoint y: 526, endPoint x: 994, endPoint y: 512, distance: 48.6
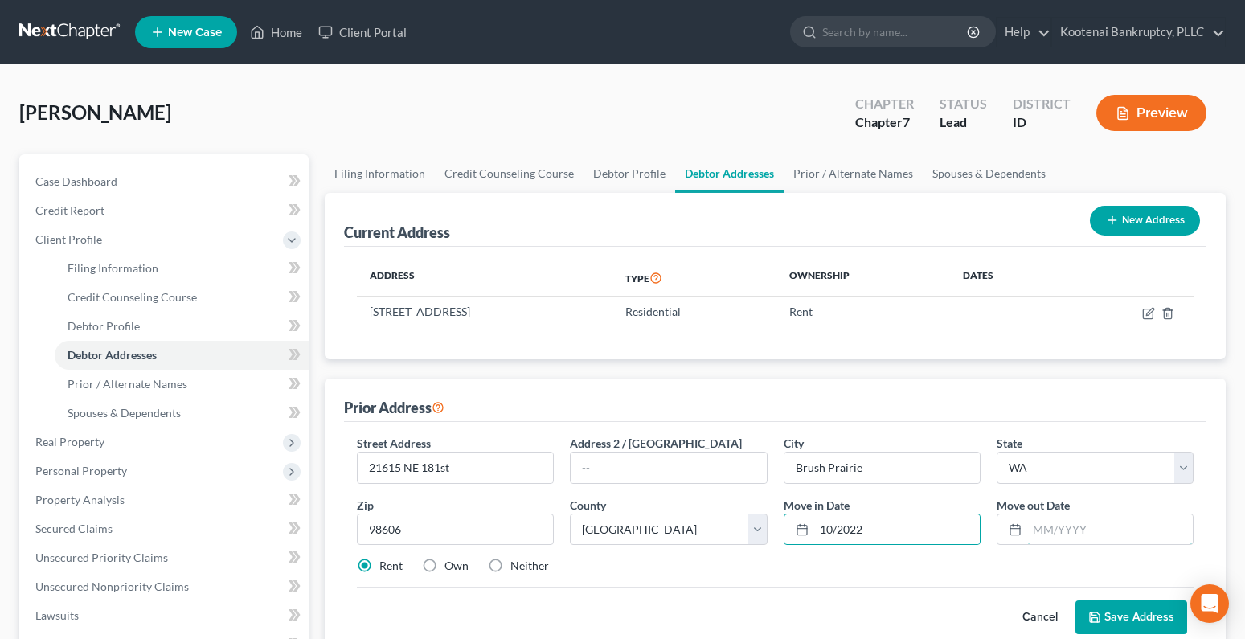
click at [1040, 526] on input "text" at bounding box center [1110, 529] width 166 height 31
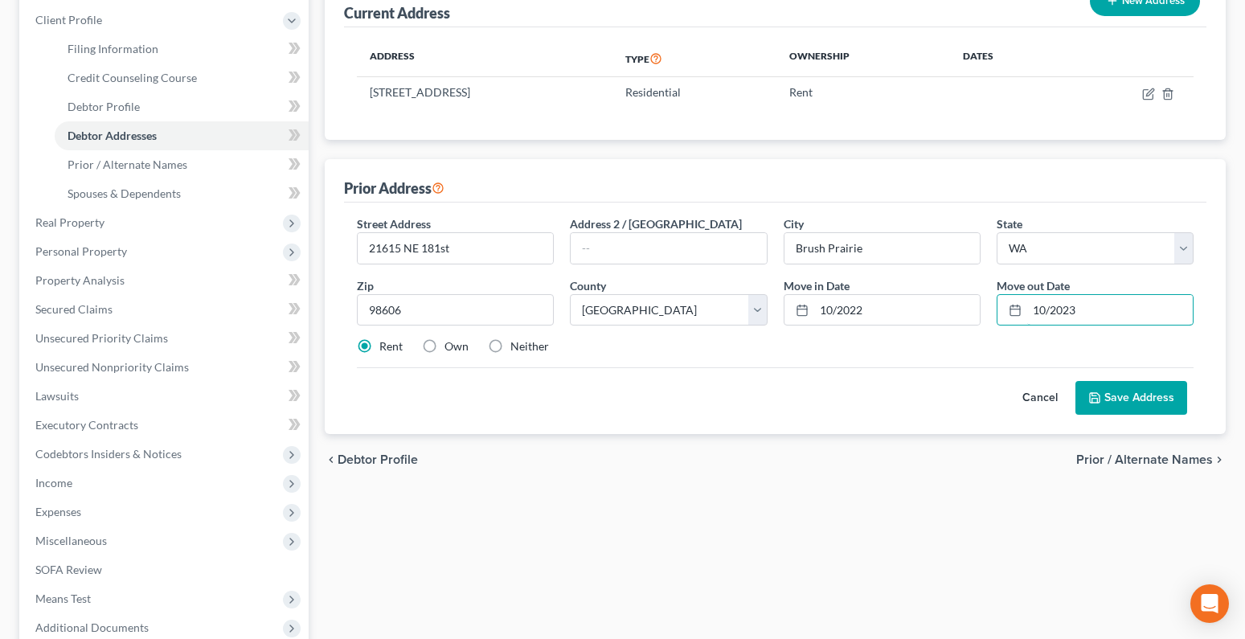
scroll to position [241, 0]
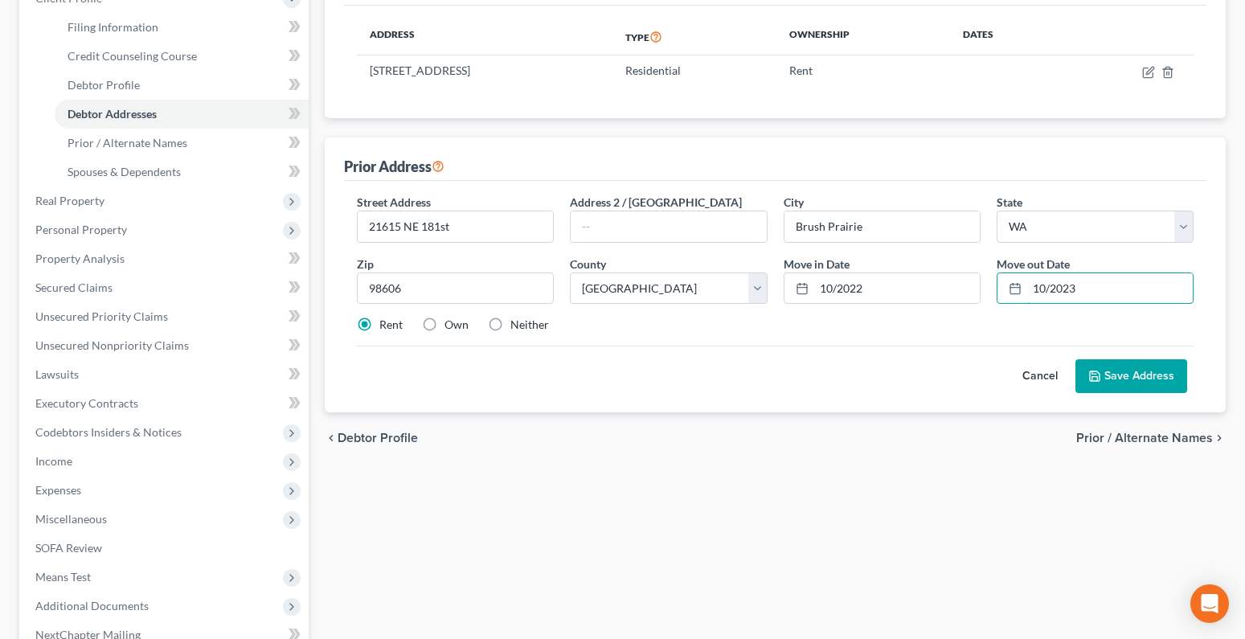
type input "10/2023"
click at [1126, 382] on button "Save Address" at bounding box center [1132, 376] width 112 height 34
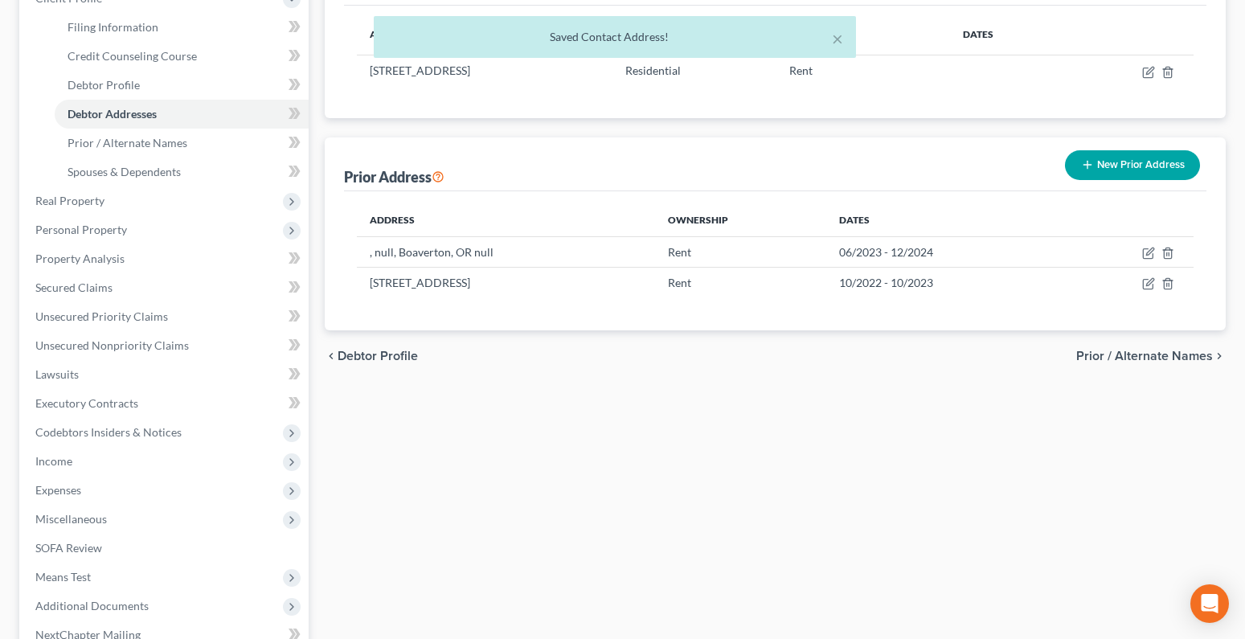
drag, startPoint x: 1115, startPoint y: 167, endPoint x: 1073, endPoint y: 175, distance: 42.6
click at [1112, 167] on button "New Prior Address" at bounding box center [1132, 165] width 135 height 30
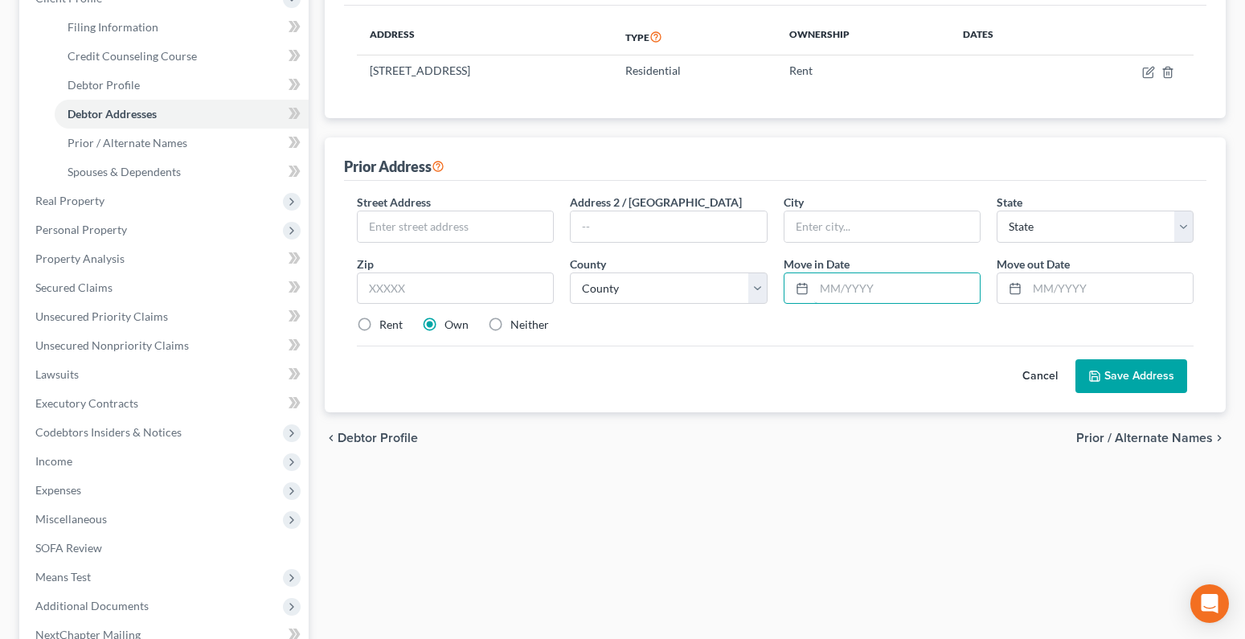
drag, startPoint x: 834, startPoint y: 289, endPoint x: 711, endPoint y: 312, distance: 125.0
click at [833, 291] on input "text" at bounding box center [897, 288] width 166 height 31
type input "10/2023"
click at [1043, 293] on input "text" at bounding box center [1110, 288] width 166 height 31
type input "10/2024"
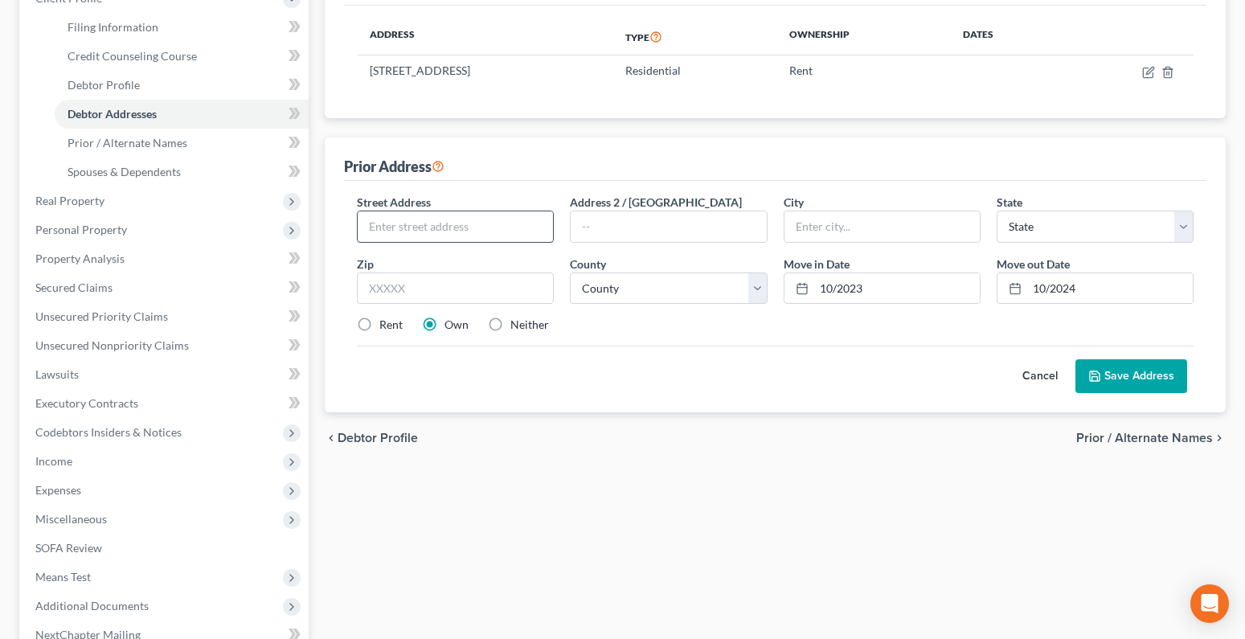
drag, startPoint x: 436, startPoint y: 237, endPoint x: 419, endPoint y: 235, distance: 17.8
click at [435, 237] on input "text" at bounding box center [455, 226] width 195 height 31
type input "[STREET_ADDRESS]"
drag, startPoint x: 383, startPoint y: 297, endPoint x: 368, endPoint y: 293, distance: 15.3
click at [383, 297] on input "text" at bounding box center [455, 288] width 197 height 32
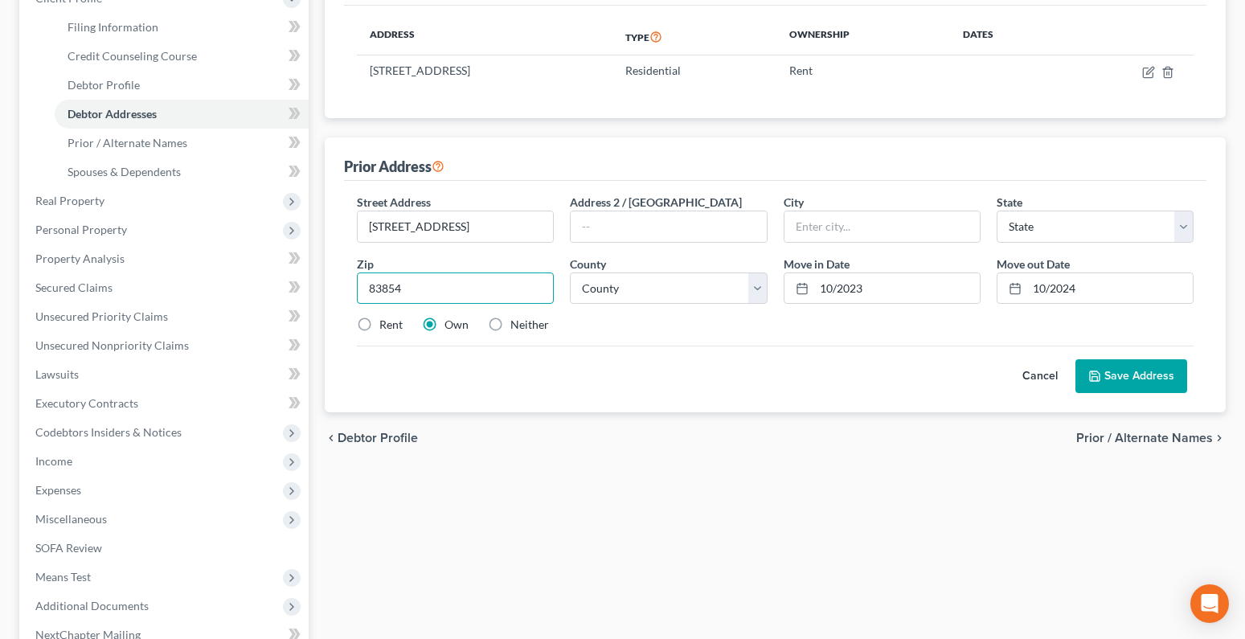
type input "83854"
type input "Post Falls"
select select "13"
click at [641, 375] on div "Cancel Save Address" at bounding box center [775, 369] width 837 height 47
click at [1129, 376] on button "Save Address" at bounding box center [1132, 376] width 112 height 34
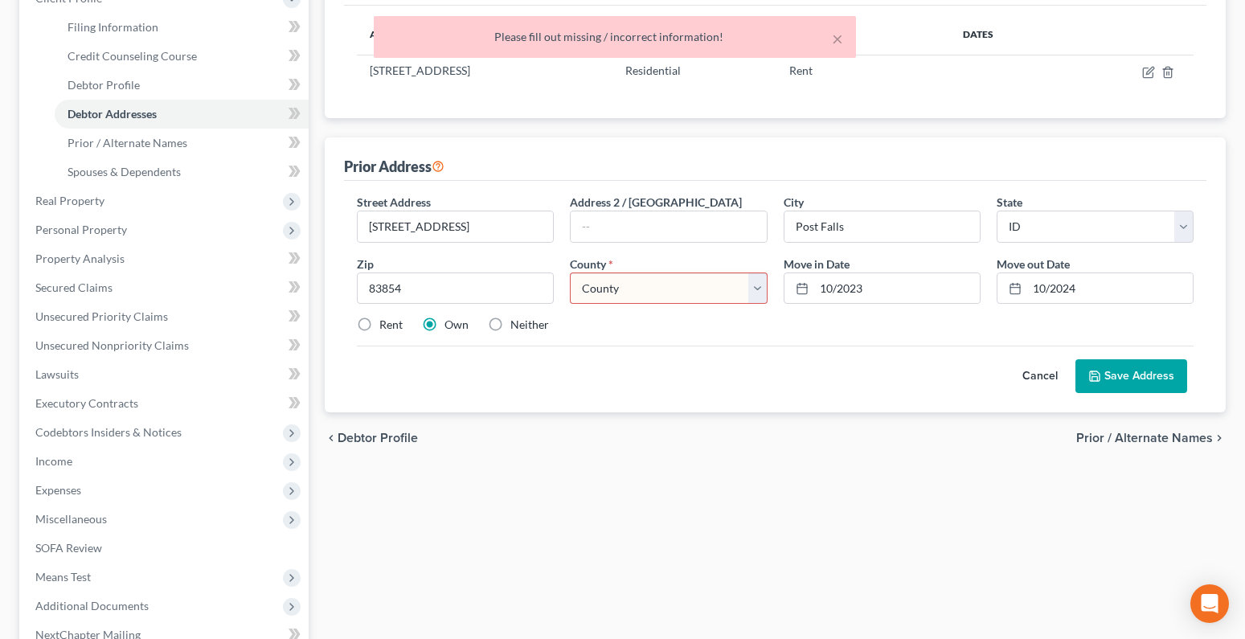
drag, startPoint x: 363, startPoint y: 324, endPoint x: 582, endPoint y: 303, distance: 219.6
click at [379, 325] on label "Rent" at bounding box center [390, 325] width 23 height 16
click at [386, 325] on input "Rent" at bounding box center [391, 322] width 10 height 10
radio input "true"
drag, startPoint x: 598, startPoint y: 286, endPoint x: 636, endPoint y: 331, distance: 58.8
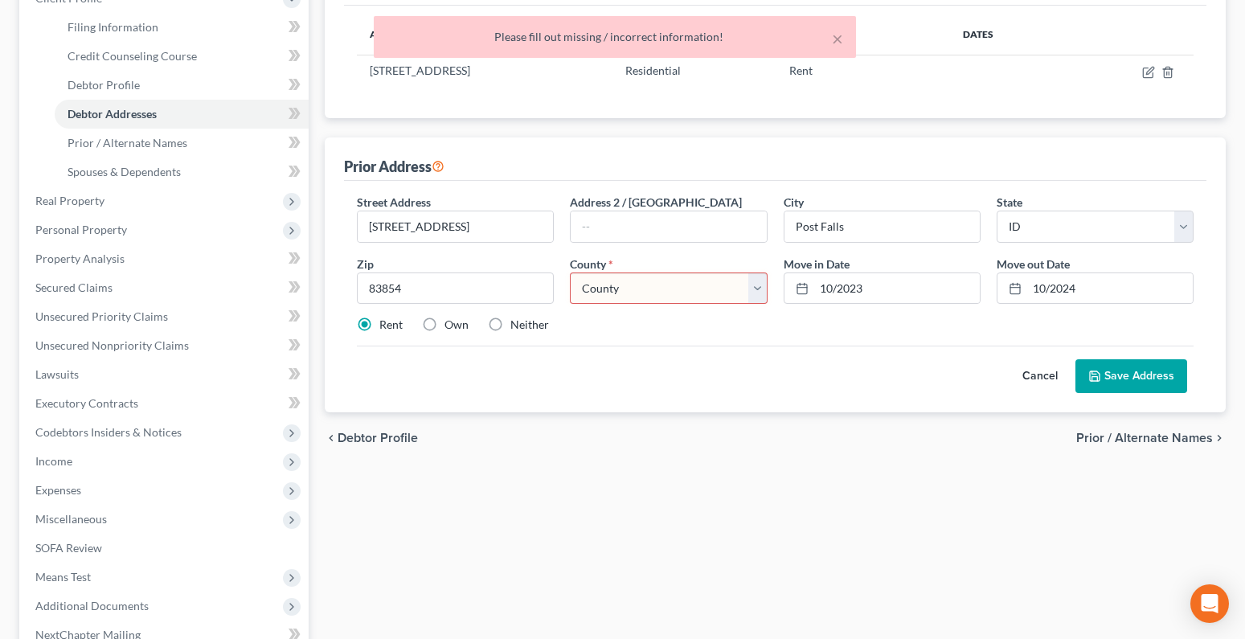
click at [598, 288] on select "County [GEOGRAPHIC_DATA] [GEOGRAPHIC_DATA] [GEOGRAPHIC_DATA] [GEOGRAPHIC_DATA] …" at bounding box center [668, 288] width 197 height 32
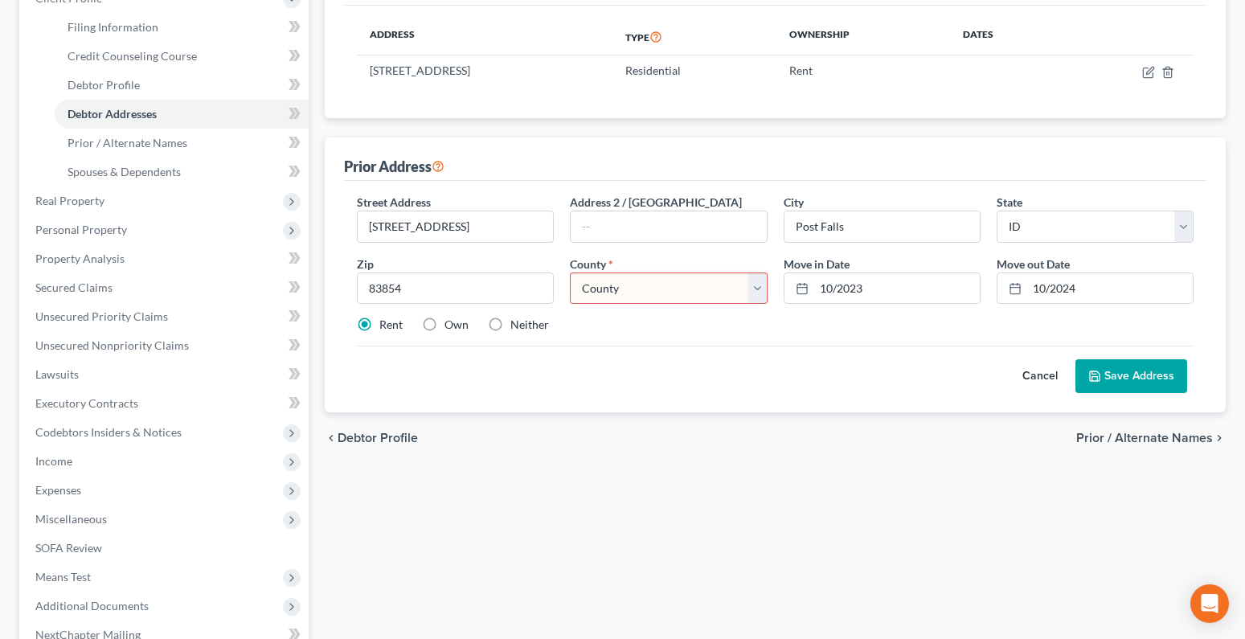
select select "27"
click at [570, 272] on select "County [GEOGRAPHIC_DATA] [GEOGRAPHIC_DATA] [GEOGRAPHIC_DATA] [GEOGRAPHIC_DATA] …" at bounding box center [668, 288] width 197 height 32
click at [1113, 378] on button "Save Address" at bounding box center [1132, 376] width 112 height 34
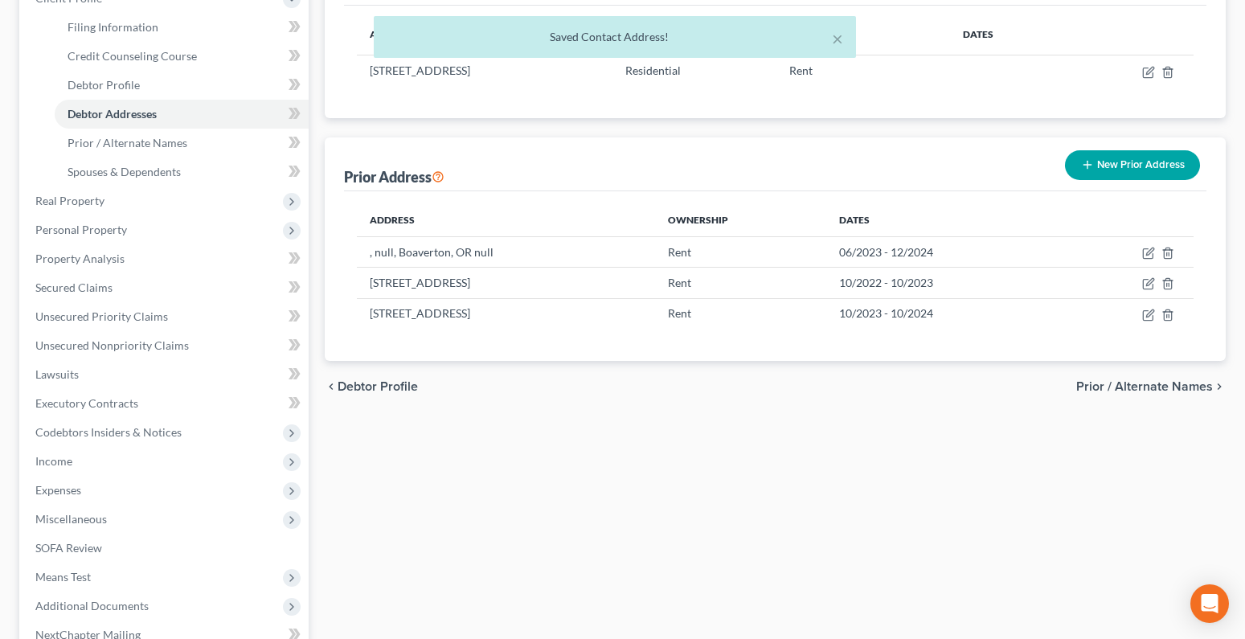
click at [1128, 169] on button "New Prior Address" at bounding box center [1132, 165] width 135 height 30
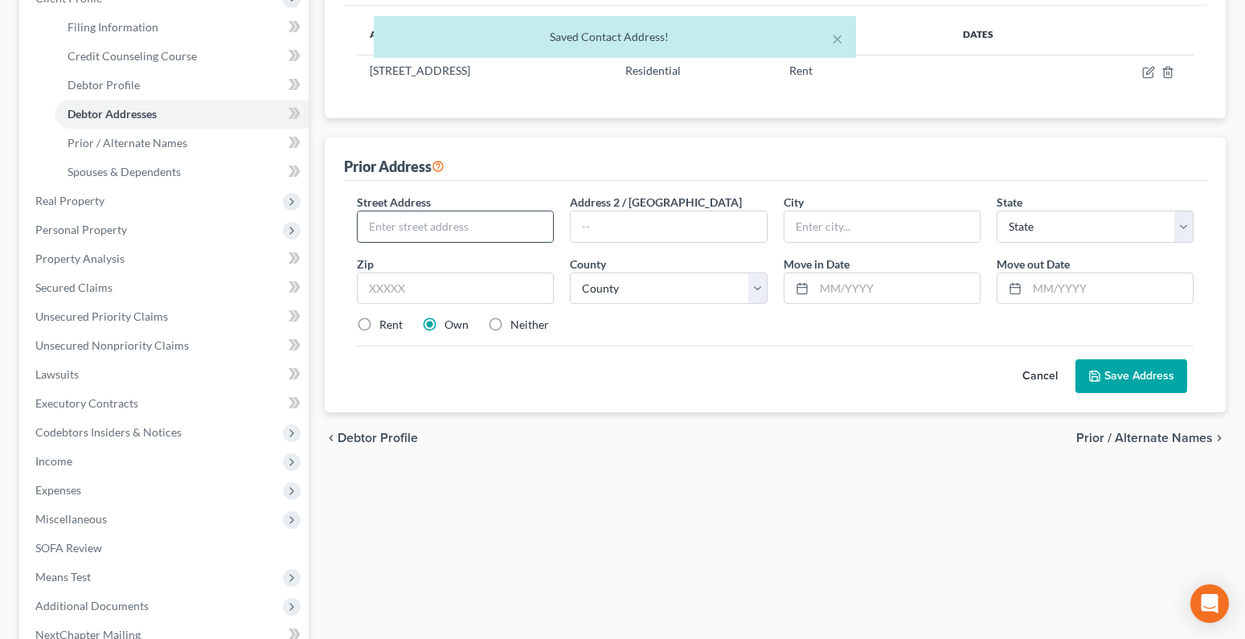
click at [385, 235] on input "text" at bounding box center [455, 226] width 195 height 31
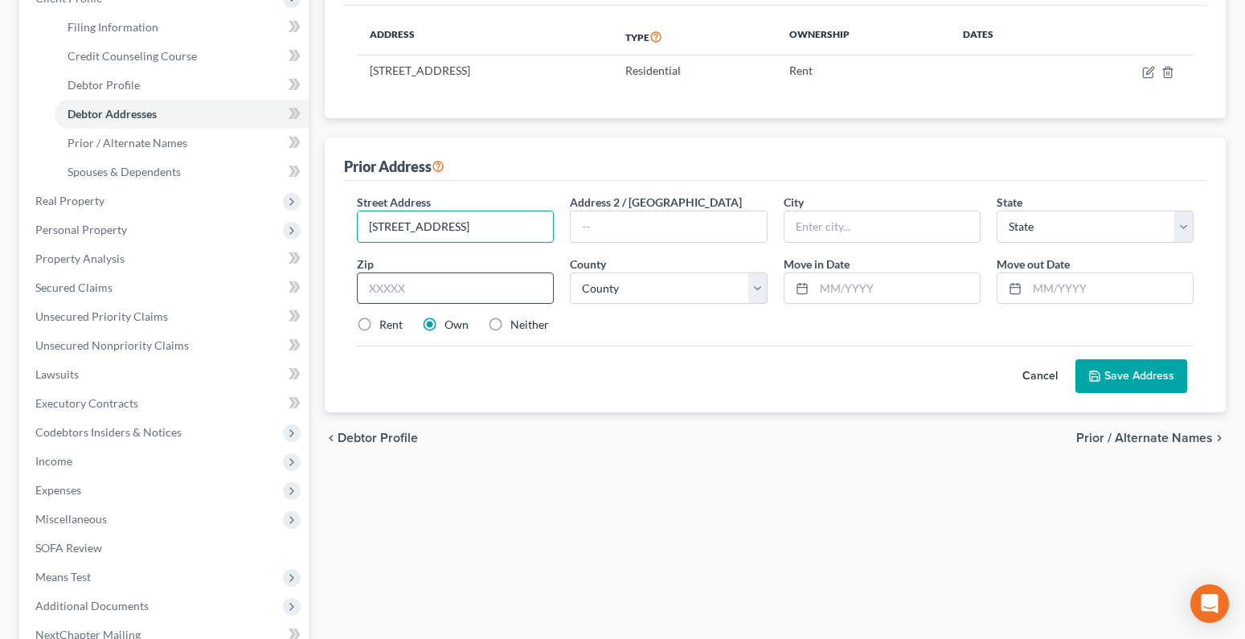
type input "[STREET_ADDRESS]"
click at [399, 290] on input "text" at bounding box center [455, 288] width 197 height 32
type input "97078"
type input "Beaverton"
select select "38"
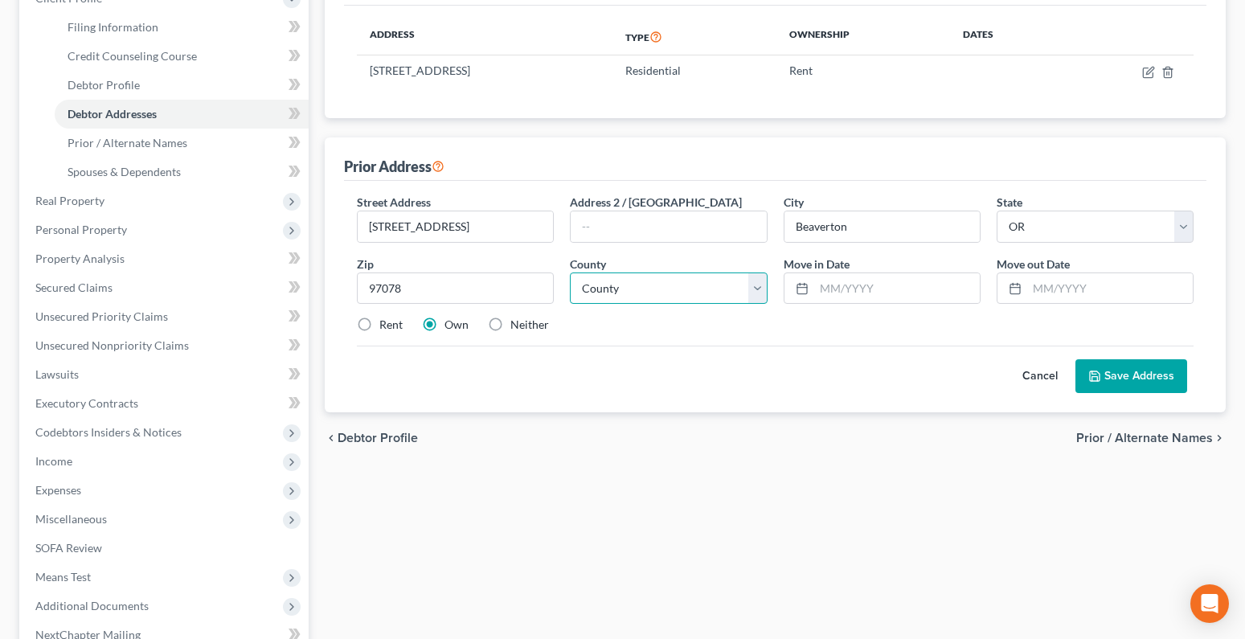
click at [612, 300] on select "County [GEOGRAPHIC_DATA] [GEOGRAPHIC_DATA] [GEOGRAPHIC_DATA] [GEOGRAPHIC_DATA] …" at bounding box center [668, 288] width 197 height 32
select select "33"
click at [570, 272] on select "County [GEOGRAPHIC_DATA] [GEOGRAPHIC_DATA] [GEOGRAPHIC_DATA] [GEOGRAPHIC_DATA] …" at bounding box center [668, 288] width 197 height 32
click at [379, 323] on label "Rent" at bounding box center [390, 325] width 23 height 16
click at [386, 323] on input "Rent" at bounding box center [391, 322] width 10 height 10
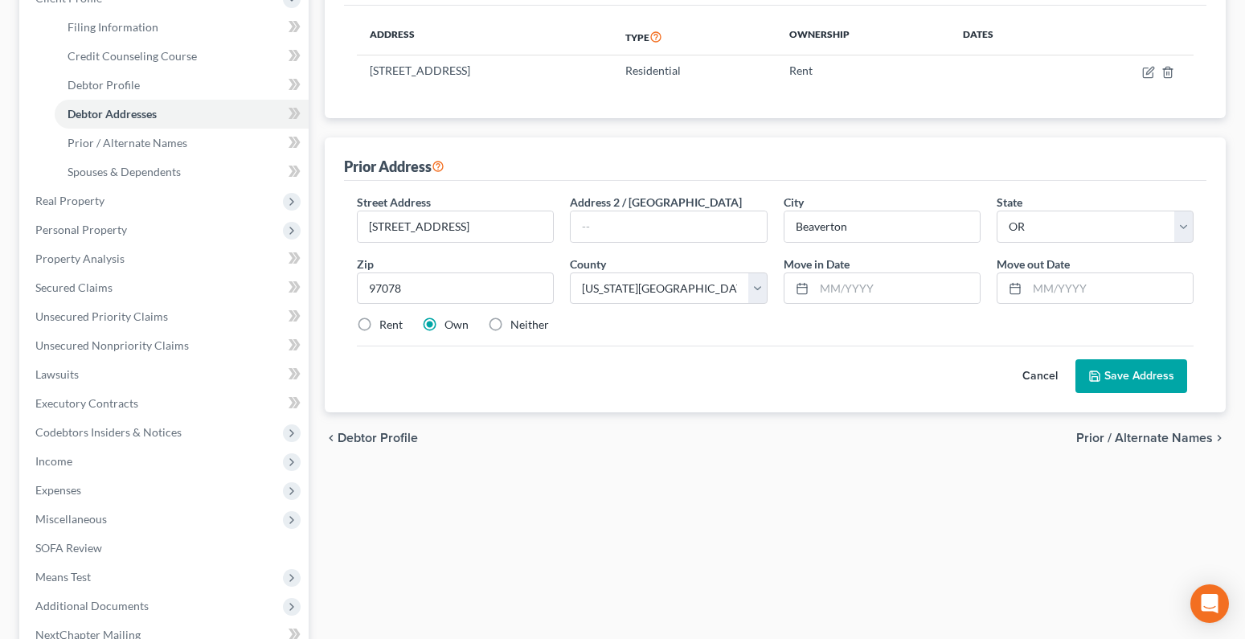
radio input "true"
drag, startPoint x: 830, startPoint y: 288, endPoint x: 761, endPoint y: 281, distance: 68.6
click at [828, 289] on input "text" at bounding box center [897, 288] width 166 height 31
click at [836, 288] on input "10/24" at bounding box center [897, 288] width 166 height 31
type input "10/2024"
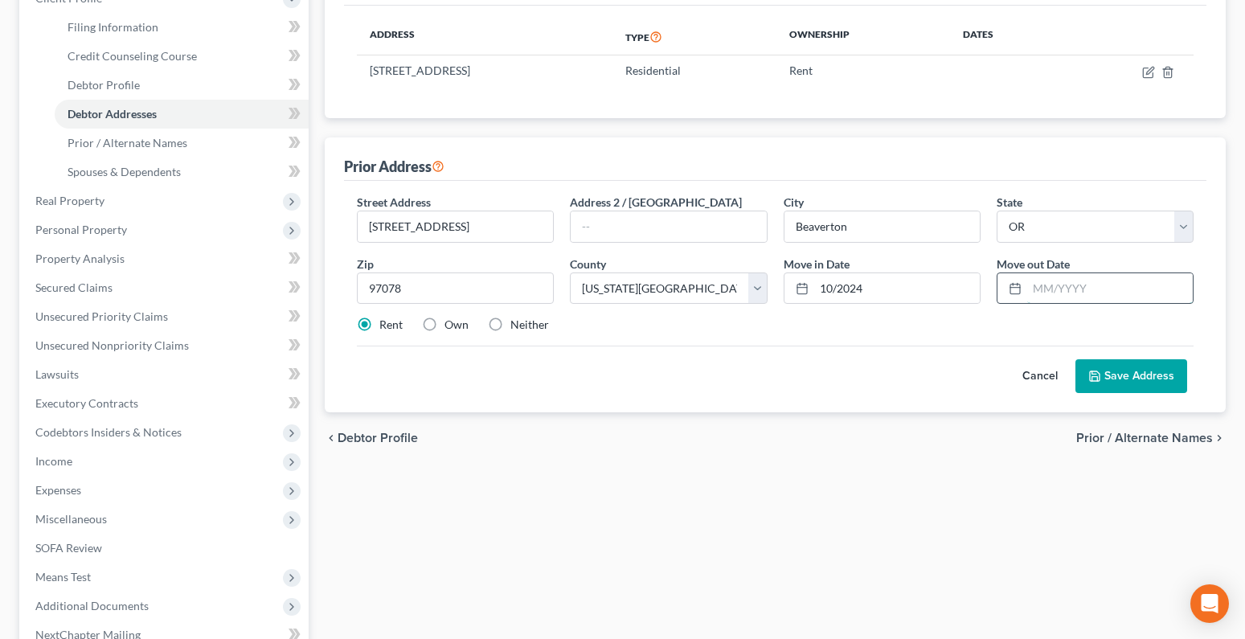
drag, startPoint x: 1056, startPoint y: 289, endPoint x: 1014, endPoint y: 276, distance: 44.5
click at [1056, 289] on input "text" at bounding box center [1110, 288] width 166 height 31
type input "04/2025"
click at [1111, 385] on button "Save Address" at bounding box center [1132, 376] width 112 height 34
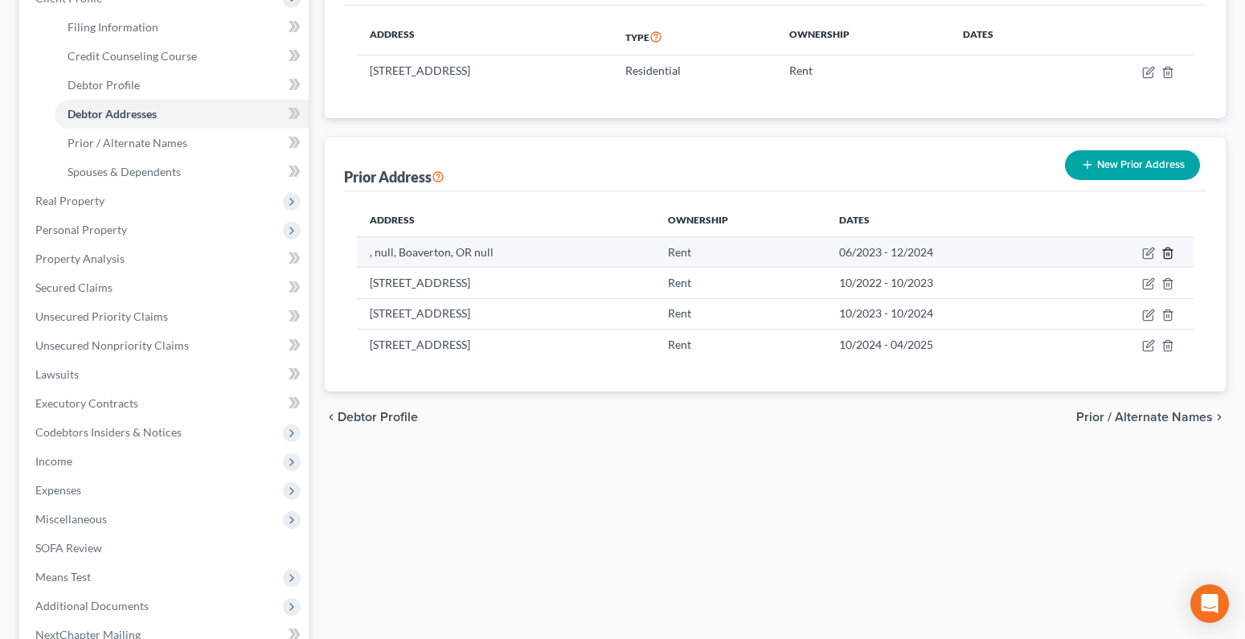
click at [1169, 252] on icon "button" at bounding box center [1168, 253] width 13 height 13
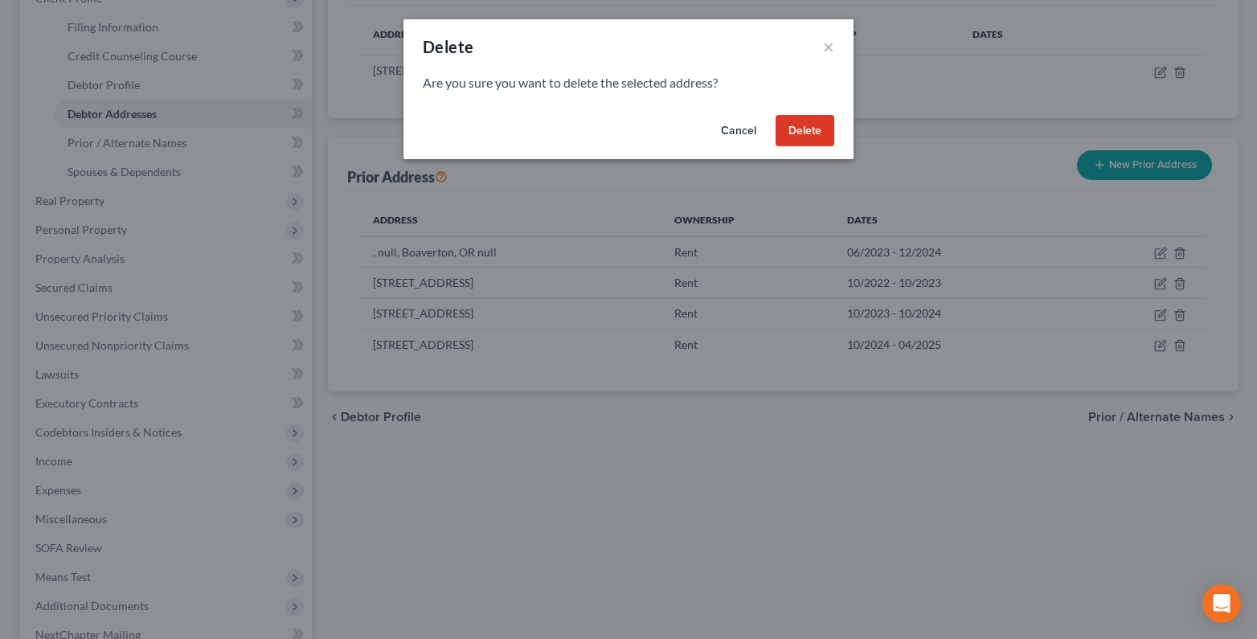
click at [807, 127] on button "Delete" at bounding box center [805, 131] width 59 height 32
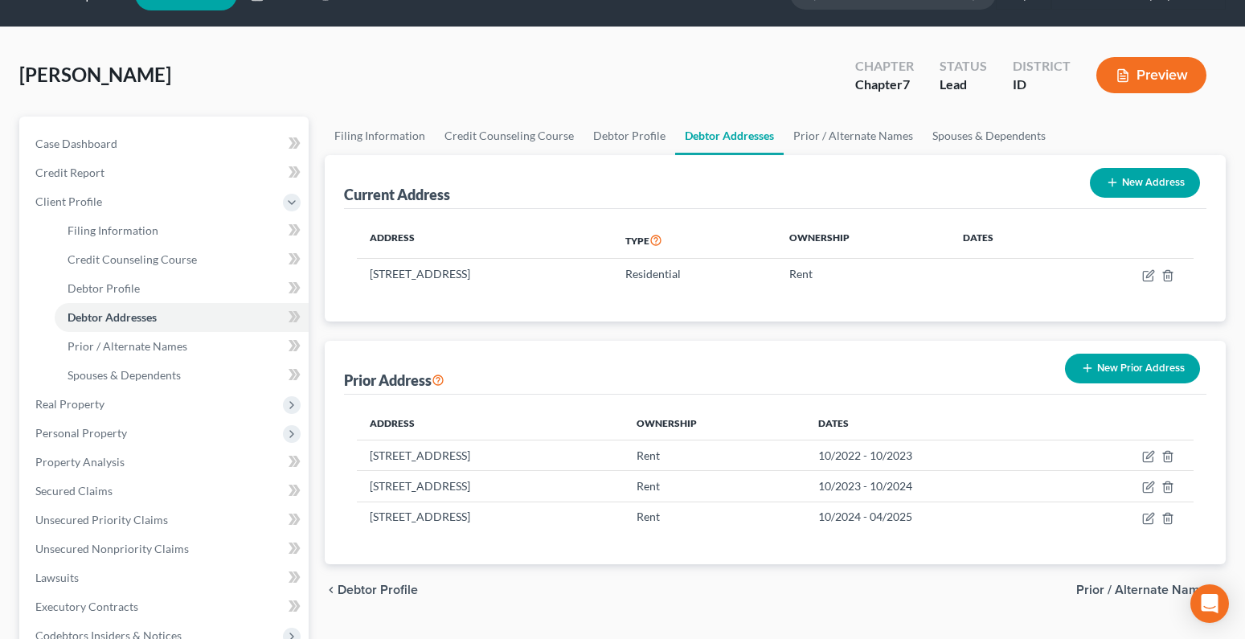
scroll to position [0, 0]
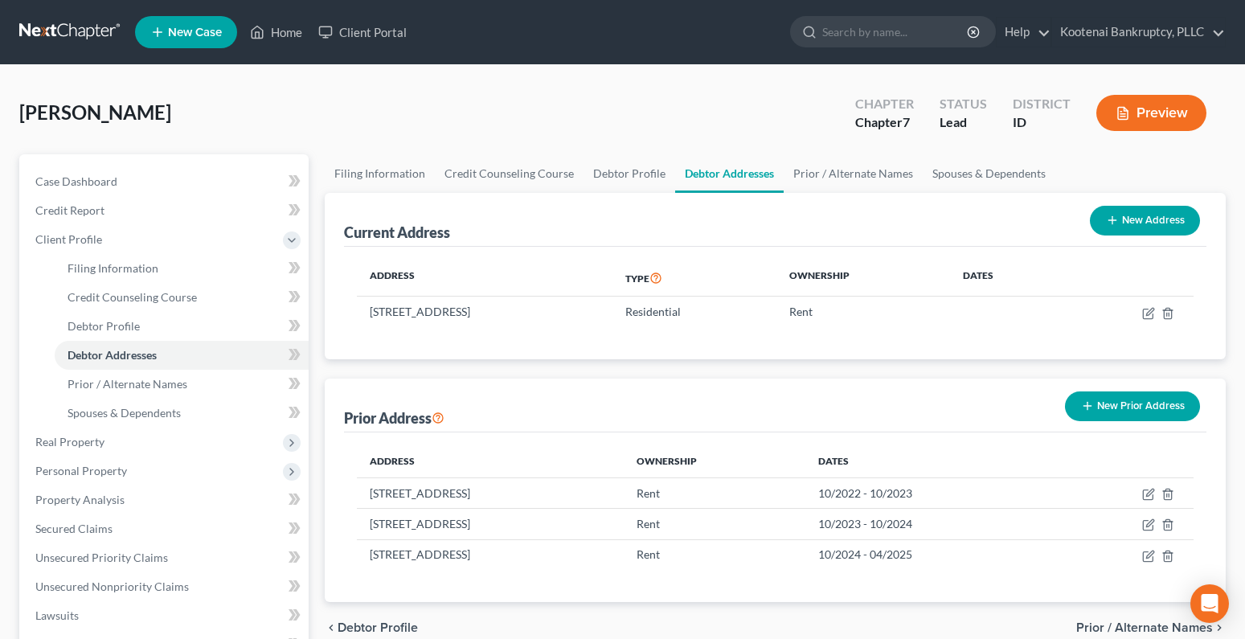
click at [723, 363] on div "Current Address New Address Address Type Ownership Dates [STREET_ADDRESS] Resid…" at bounding box center [775, 397] width 901 height 409
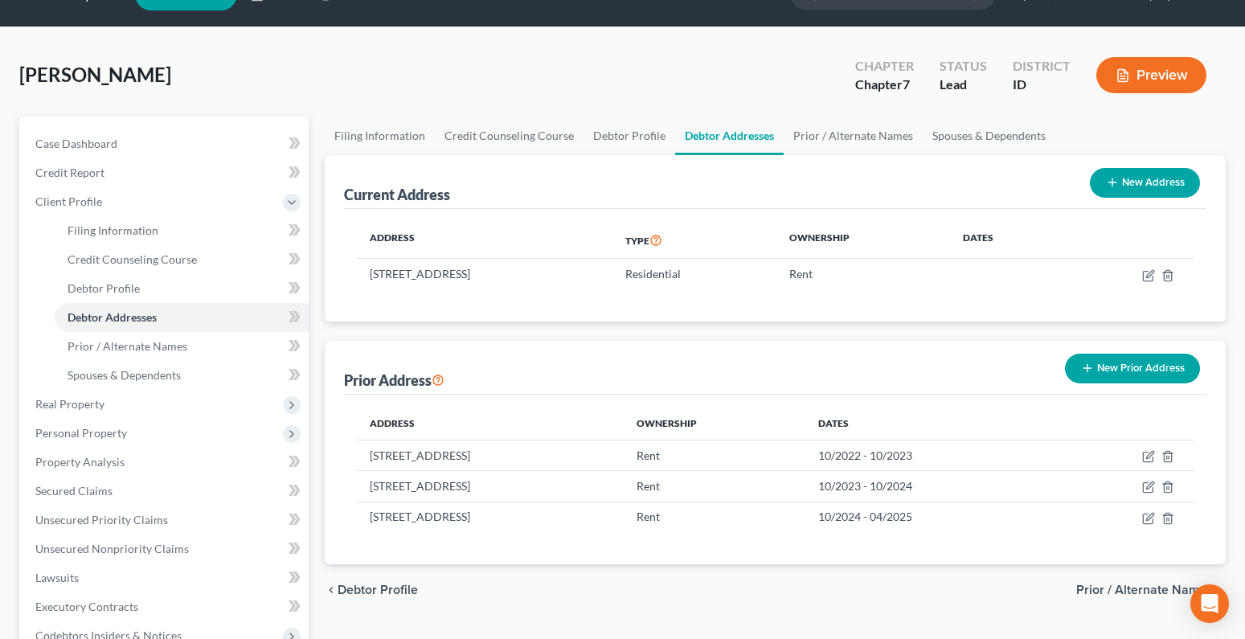
scroll to position [43, 0]
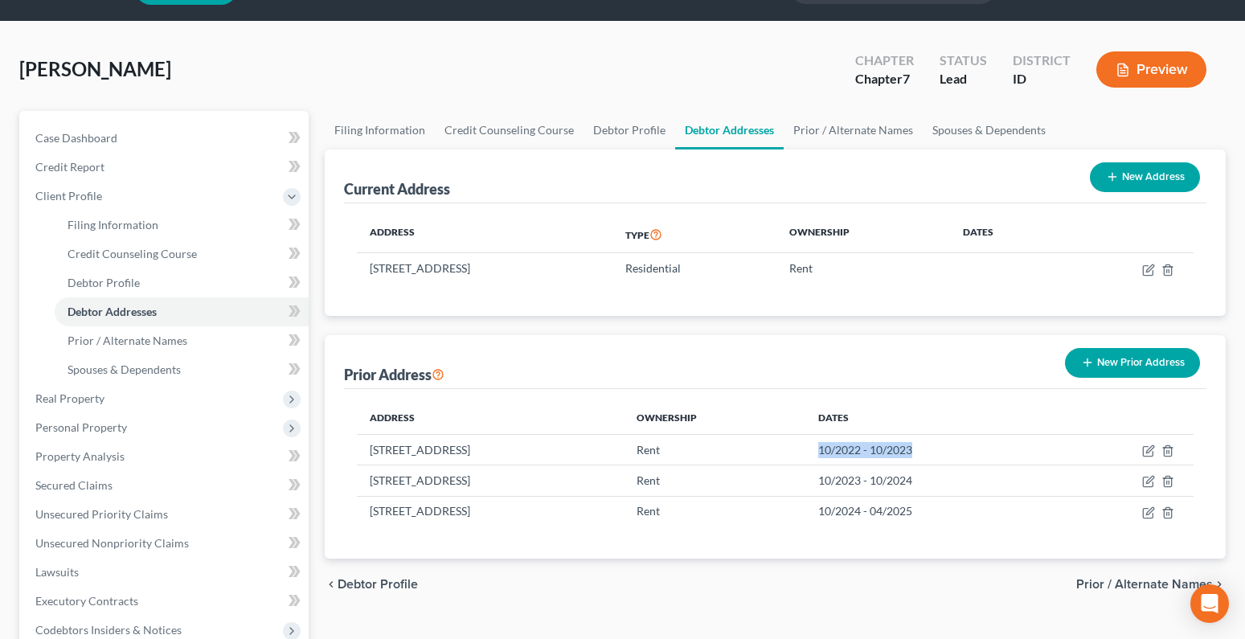
drag, startPoint x: 1002, startPoint y: 456, endPoint x: 928, endPoint y: 354, distance: 125.9
click at [904, 439] on td "10/2022 - 10/2023" at bounding box center [931, 449] width 253 height 31
click at [99, 213] on link "Filing Information" at bounding box center [182, 225] width 254 height 29
select select "1"
select select "0"
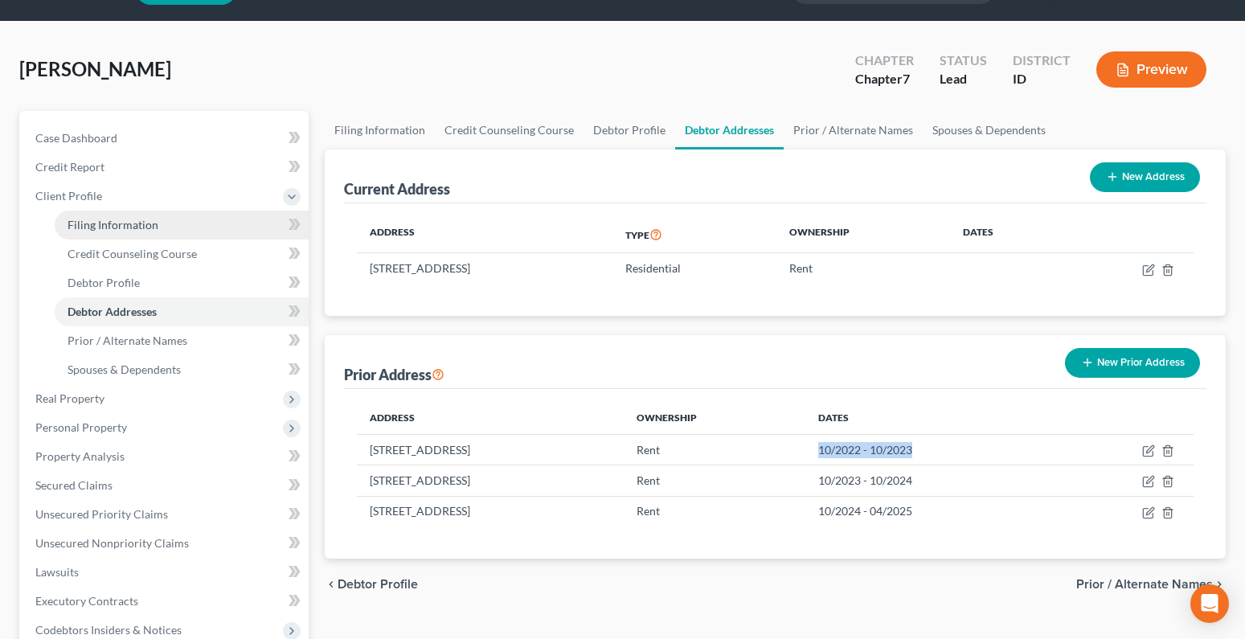
select select "0"
select select "23"
select select "0"
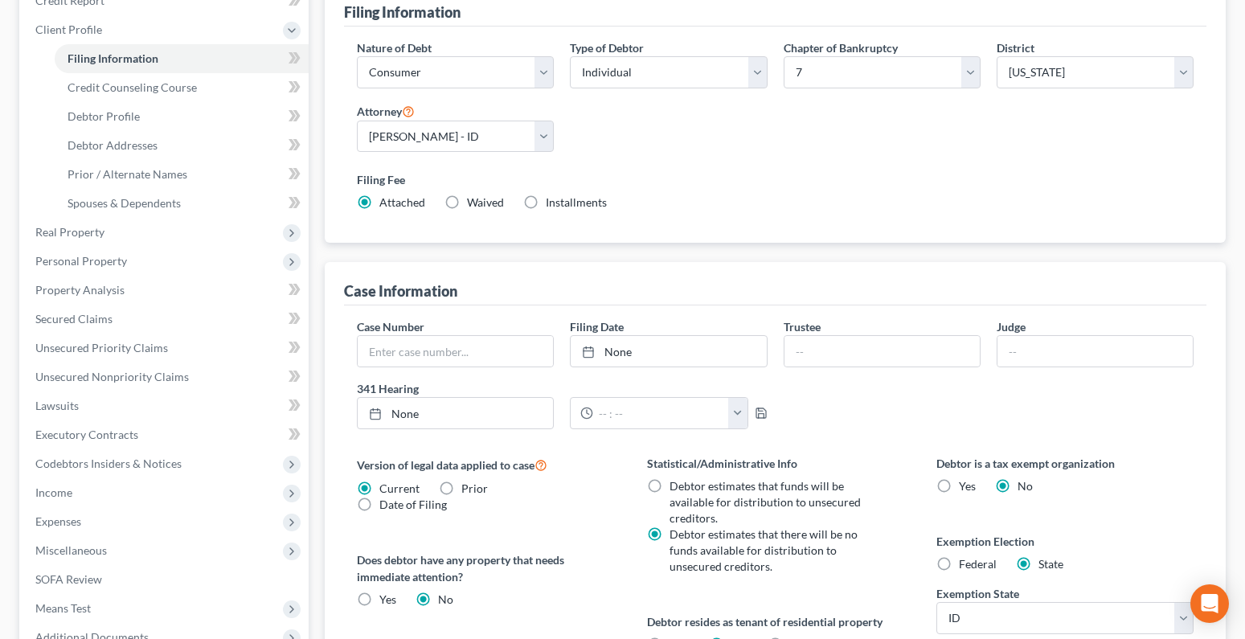
scroll to position [469, 0]
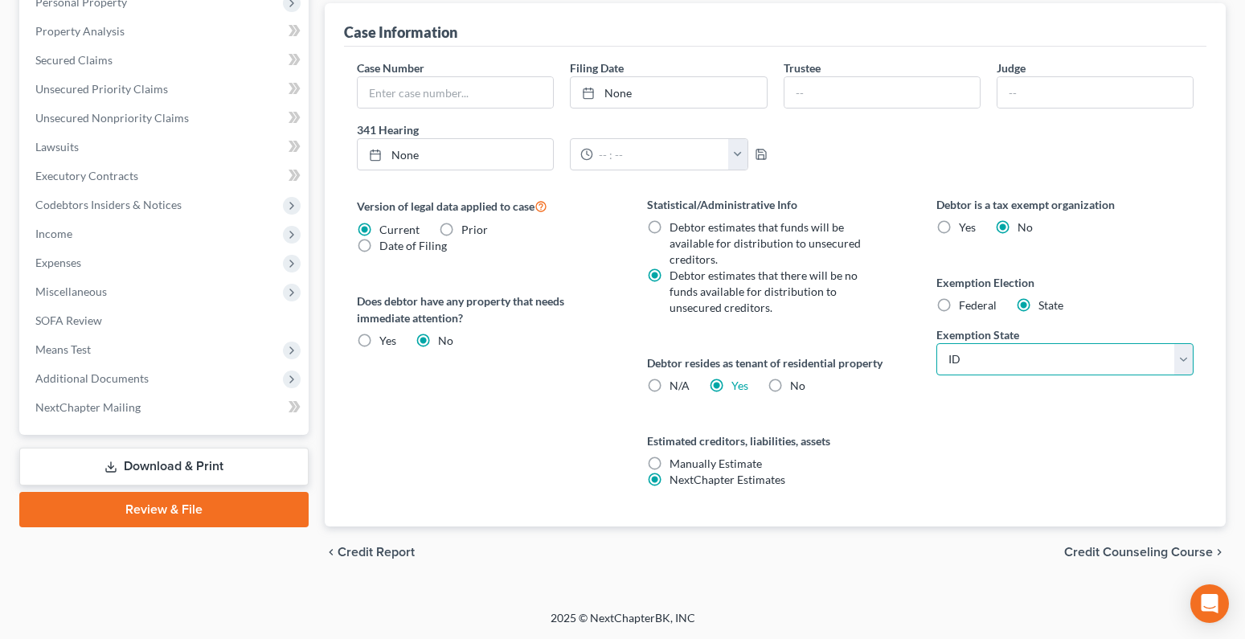
click at [959, 359] on select "State [US_STATE] AK AR AZ CA CO CT DE DC [GEOGRAPHIC_DATA] [GEOGRAPHIC_DATA] GU…" at bounding box center [1064, 359] width 257 height 32
select select "50"
click at [936, 343] on select "State [US_STATE] AK AR AZ CA CO CT DE DC [GEOGRAPHIC_DATA] [GEOGRAPHIC_DATA] GU…" at bounding box center [1064, 359] width 257 height 32
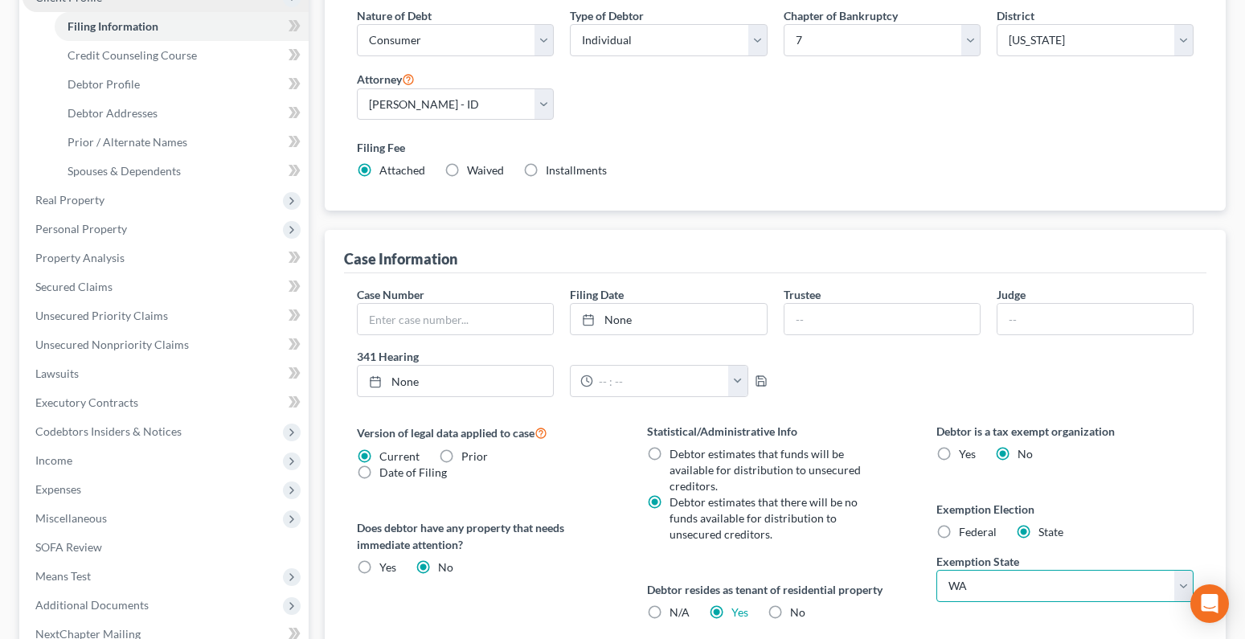
scroll to position [0, 0]
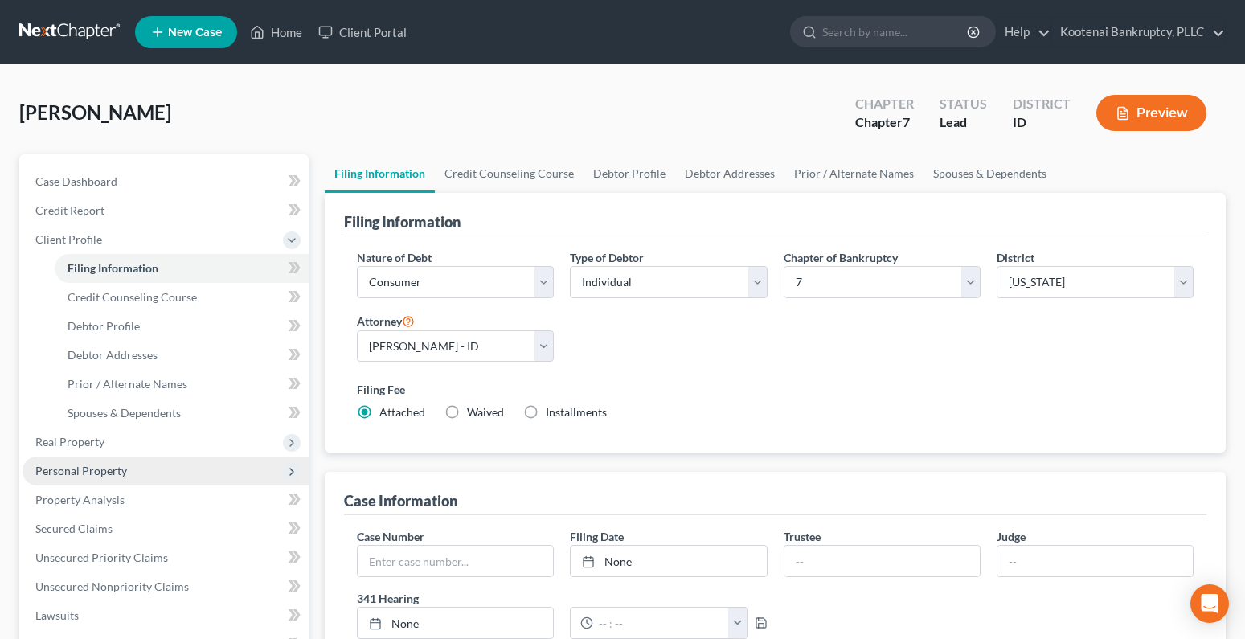
click at [73, 473] on span "Personal Property" at bounding box center [81, 471] width 92 height 14
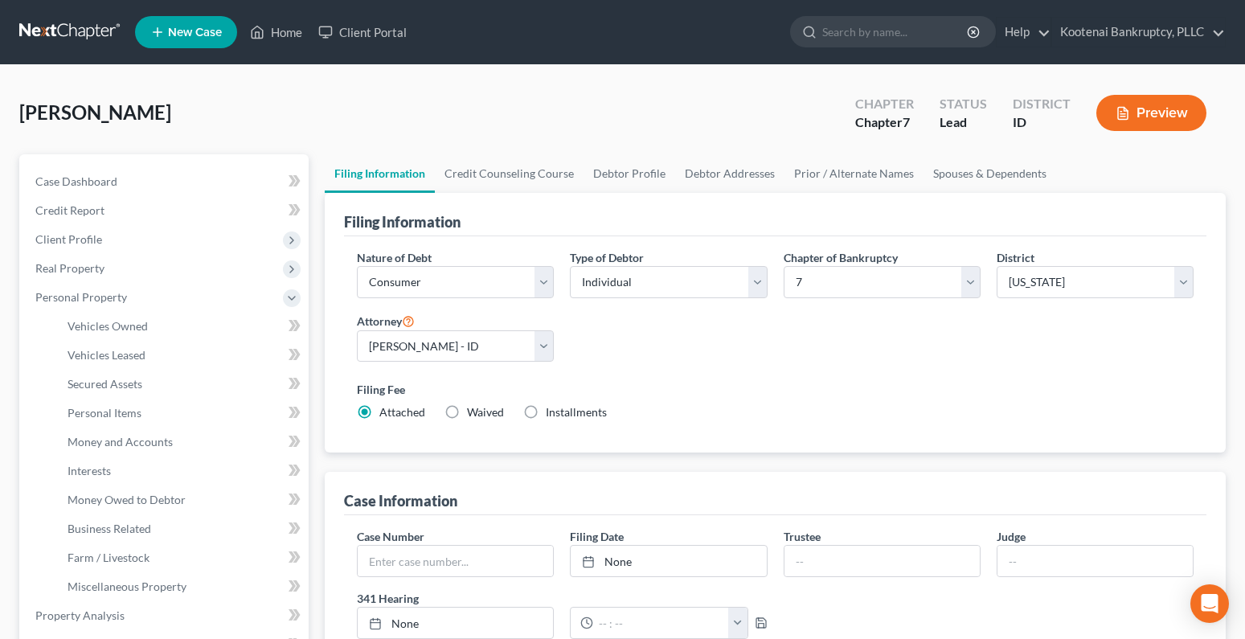
scroll to position [534, 0]
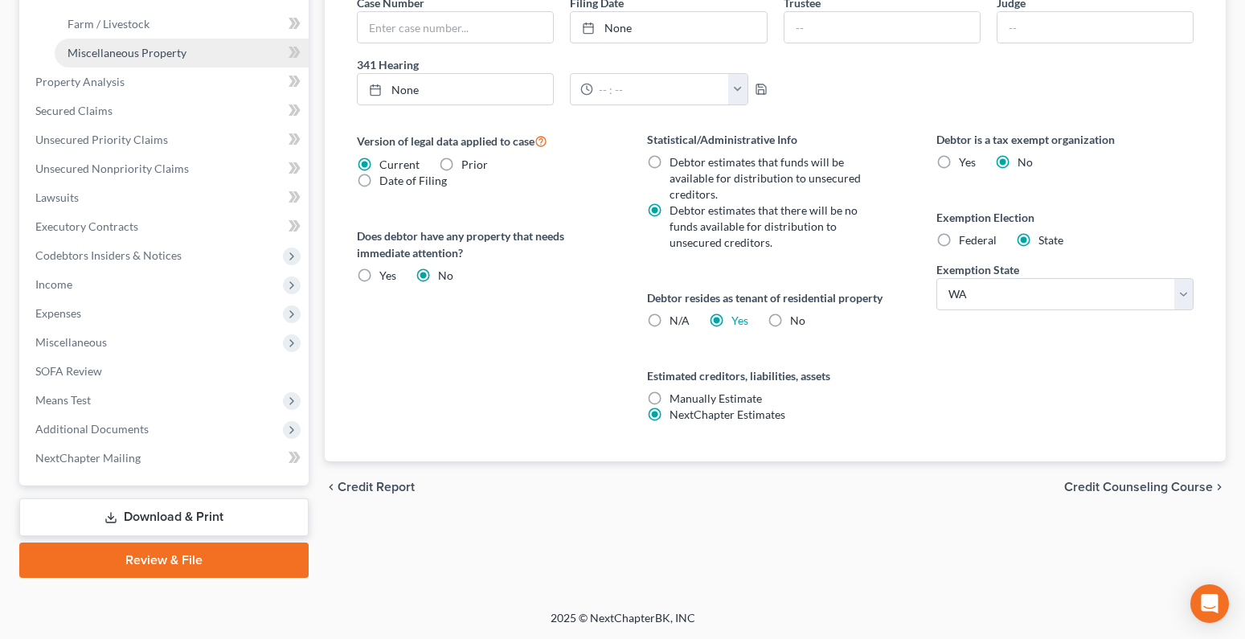
click at [104, 43] on link "Miscellaneous Property" at bounding box center [182, 53] width 254 height 29
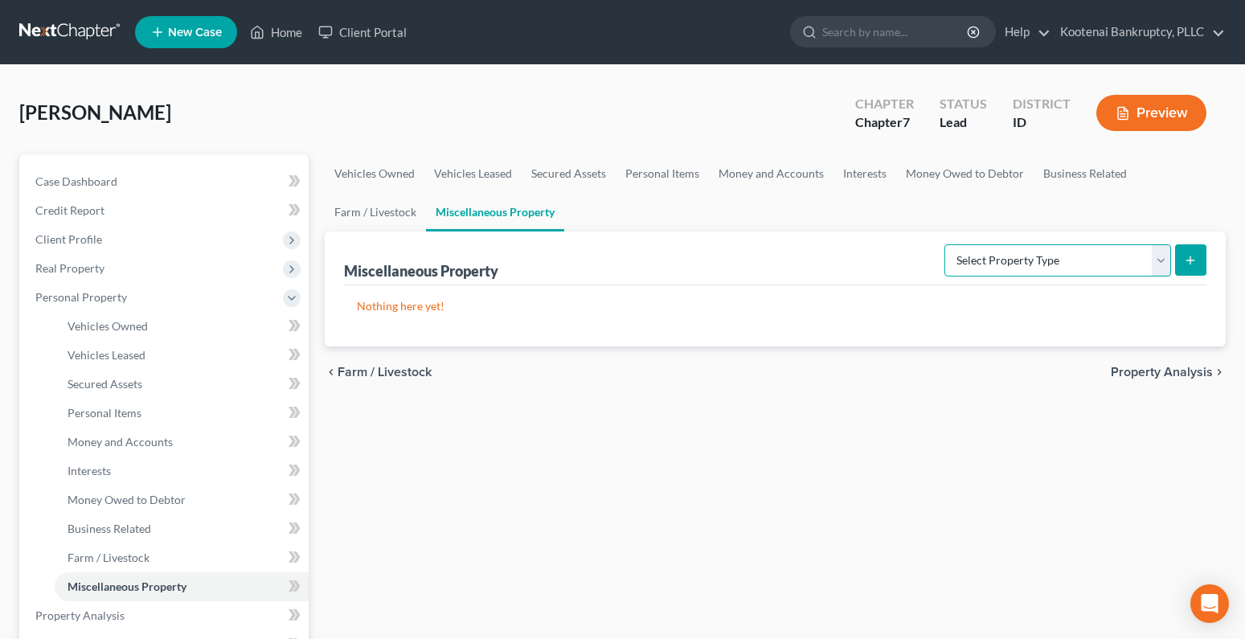
drag, startPoint x: 1162, startPoint y: 257, endPoint x: 1147, endPoint y: 265, distance: 16.6
click at [1162, 257] on select "Select Property Type Assigned for Creditor Benefit [DATE] Holding for Another N…" at bounding box center [1057, 260] width 227 height 32
select select "holding_for_another"
click at [944, 244] on select "Select Property Type Assigned for Creditor Benefit [DATE] Holding for Another N…" at bounding box center [1057, 260] width 227 height 32
click at [1183, 256] on button "submit" at bounding box center [1190, 259] width 31 height 31
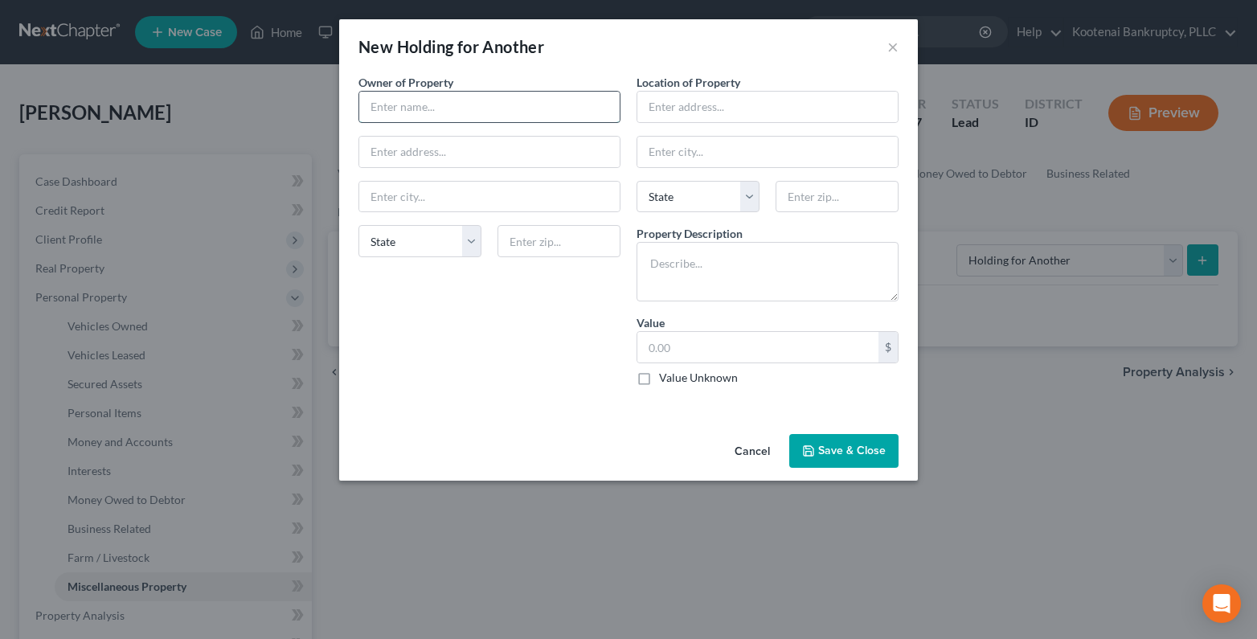
click at [380, 109] on input "text" at bounding box center [489, 107] width 260 height 31
type input "[PERSON_NAME]"
drag, startPoint x: 374, startPoint y: 150, endPoint x: 358, endPoint y: 146, distance: 16.6
click at [372, 150] on input "text" at bounding box center [489, 152] width 260 height 31
type input "[STREET_ADDRESS]"
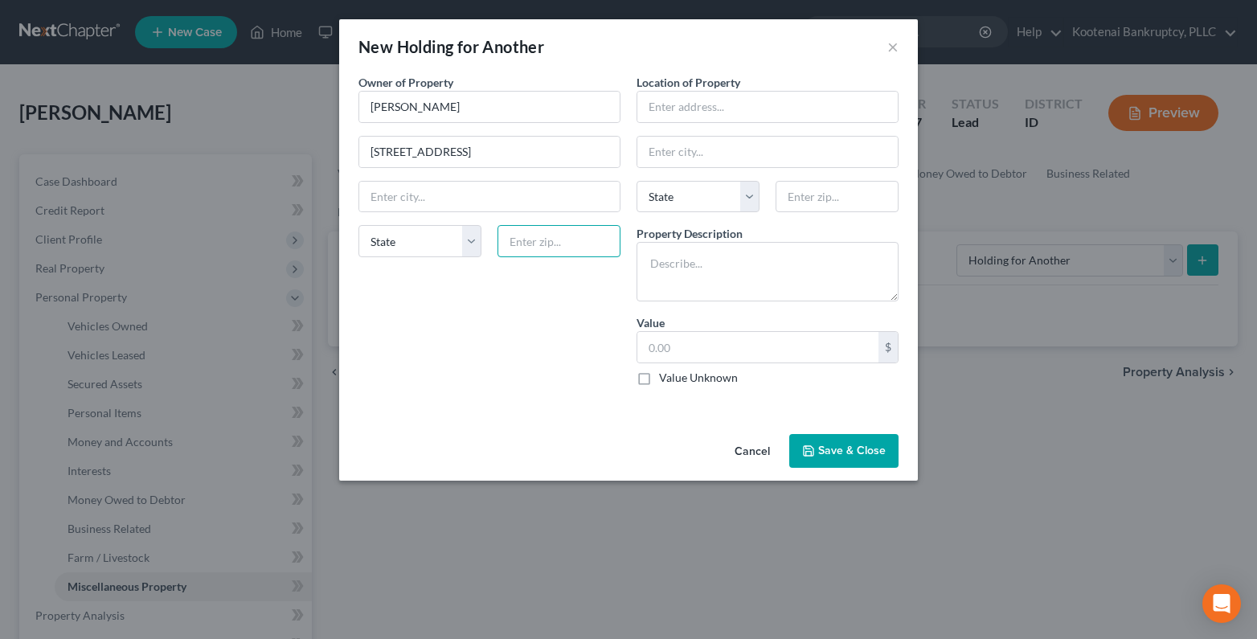
click at [527, 245] on input "text" at bounding box center [559, 241] width 123 height 32
type input "83854"
drag, startPoint x: 463, startPoint y: 318, endPoint x: 489, endPoint y: 272, distance: 51.8
click at [463, 318] on div "Owner of Property * [PERSON_NAME] 617 W Lariat Ct State [US_STATE] AK AR AZ CA …" at bounding box center [489, 236] width 278 height 325
type input "Post Falls"
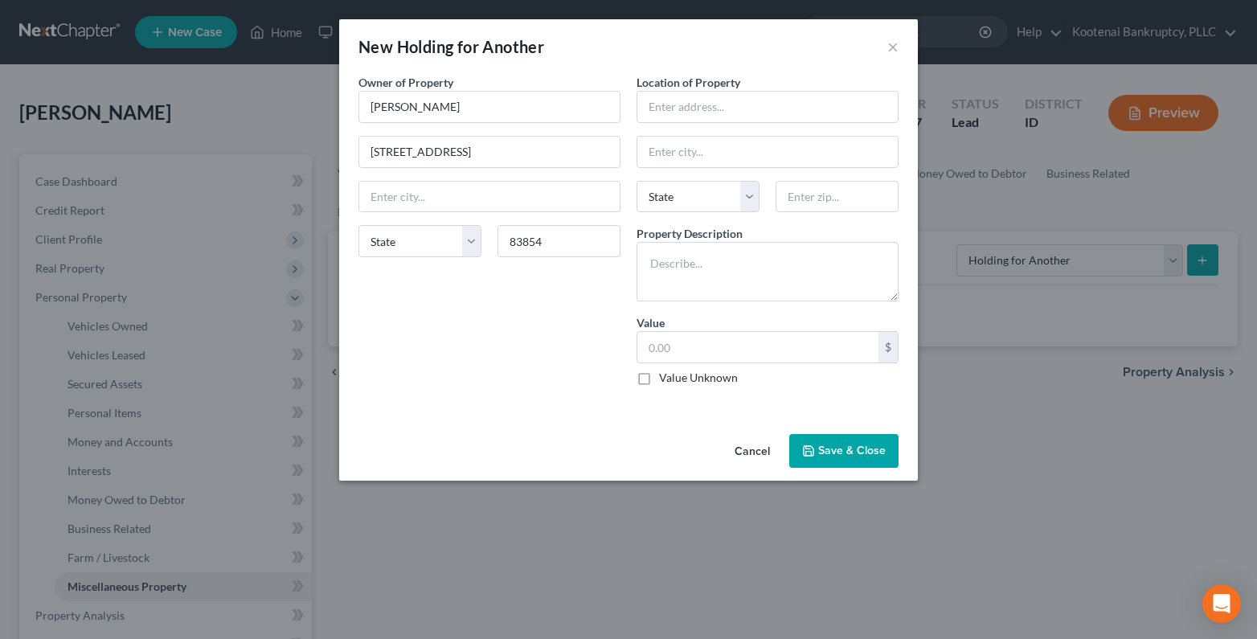
select select "13"
click at [662, 110] on input "text" at bounding box center [767, 107] width 260 height 31
type input "[STREET_ADDRESS]"
drag, startPoint x: 789, startPoint y: 200, endPoint x: 780, endPoint y: 152, distance: 49.0
click at [787, 200] on input "text" at bounding box center [837, 197] width 123 height 32
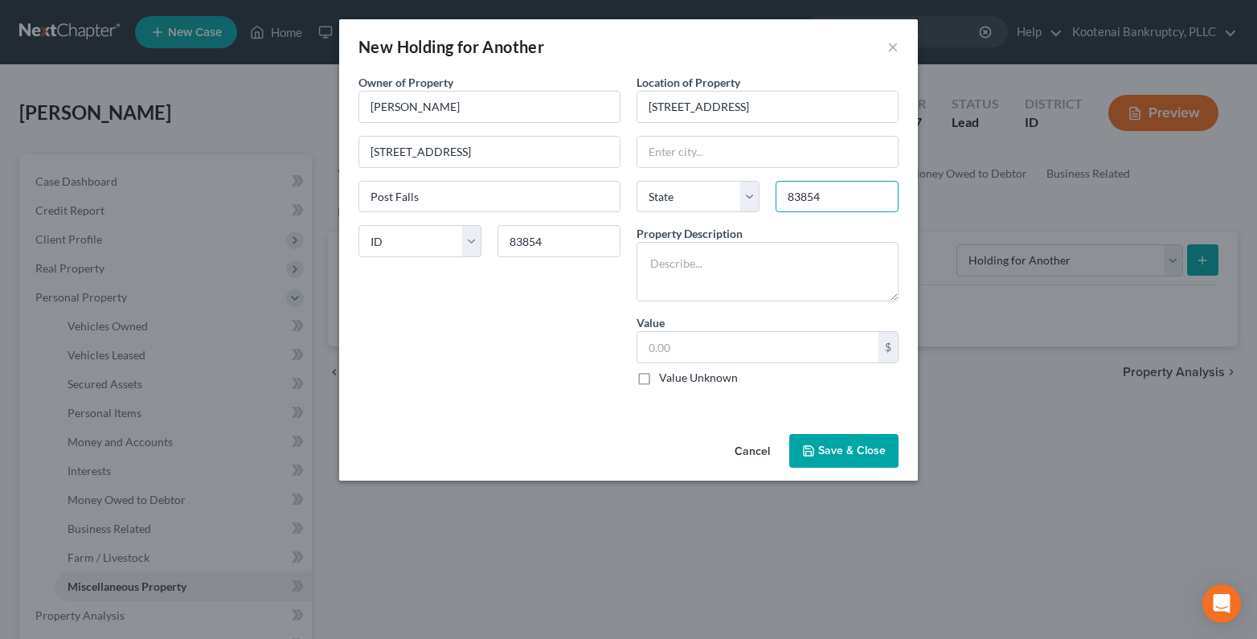
type input "83854"
drag, startPoint x: 347, startPoint y: 387, endPoint x: 406, endPoint y: 371, distance: 60.8
click at [357, 383] on div "An exemption set must first be selected from the Filing Information section. Ow…" at bounding box center [628, 251] width 579 height 354
type input "Post Falls"
select select "13"
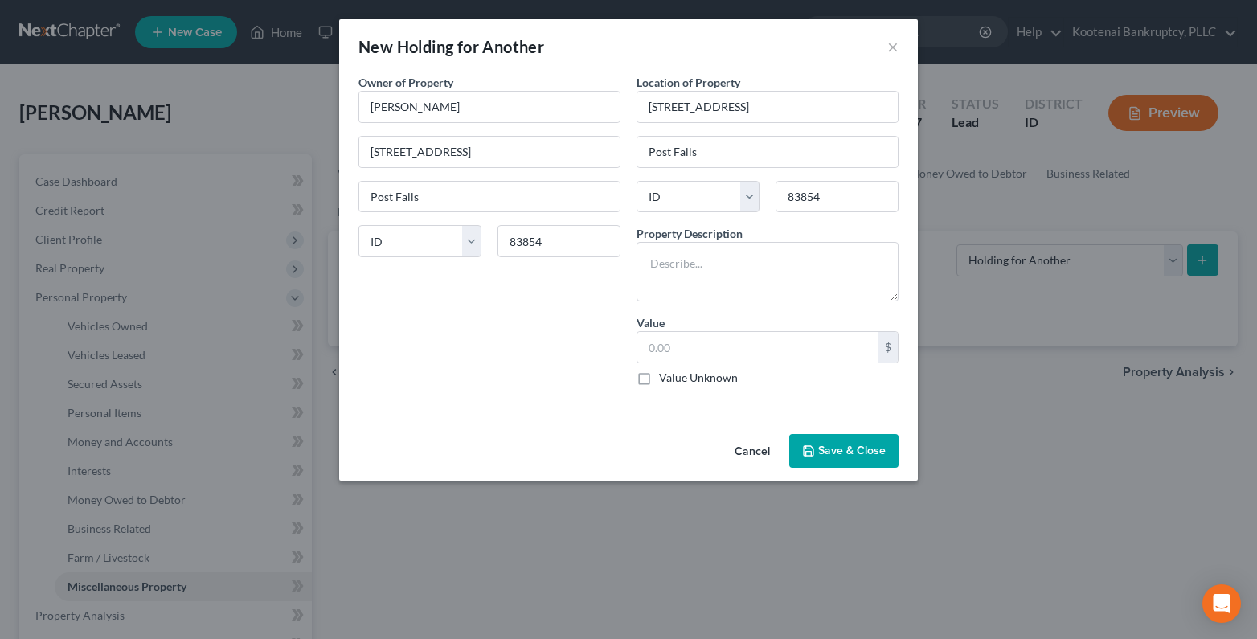
click at [406, 371] on div "Owner of Property * [PERSON_NAME] 617 W Lariat Ct Post Falls State [US_STATE] A…" at bounding box center [489, 236] width 278 height 325
click at [686, 264] on textarea "To enrich screen reader interactions, please activate Accessibility in Grammarl…" at bounding box center [768, 271] width 262 height 59
click at [663, 267] on textarea "To enrich screen reader interactions, please activate Accessibility in Grammarl…" at bounding box center [768, 271] width 262 height 59
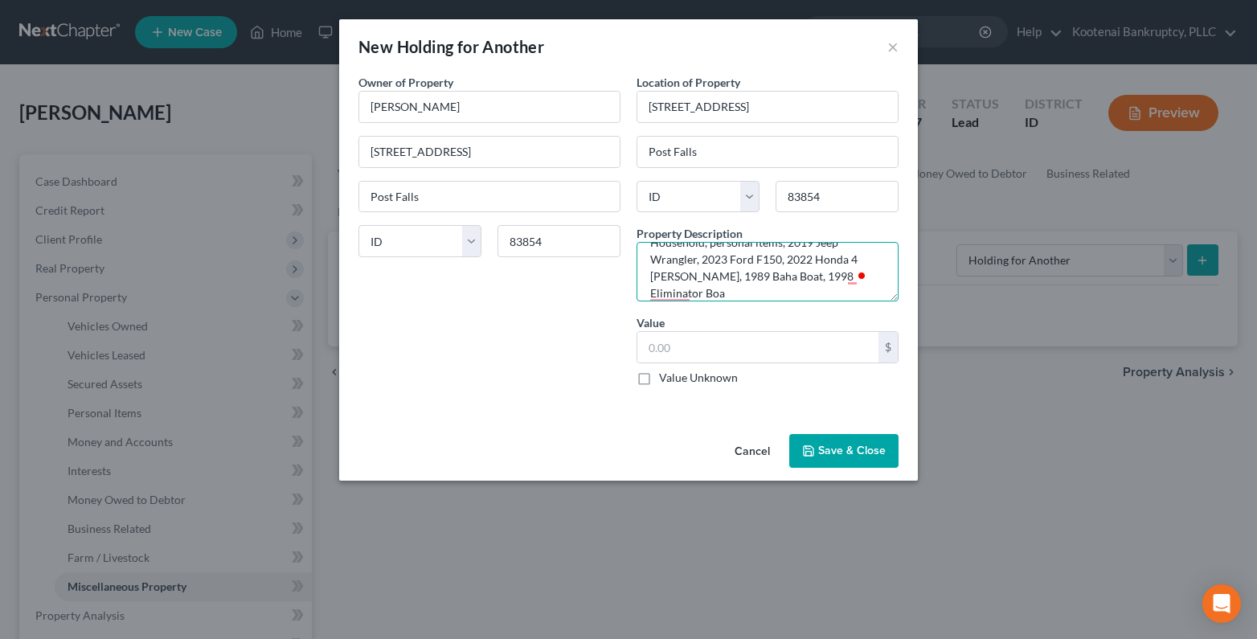
scroll to position [21, 0]
type textarea "Household, personal items, 2019 [PERSON_NAME], 2023 Ford F150, 2022 Honda 4 [PE…"
click at [659, 376] on label "Value Unknown" at bounding box center [698, 378] width 79 height 16
click at [666, 376] on input "Value Unknown" at bounding box center [671, 375] width 10 height 10
checkbox input "true"
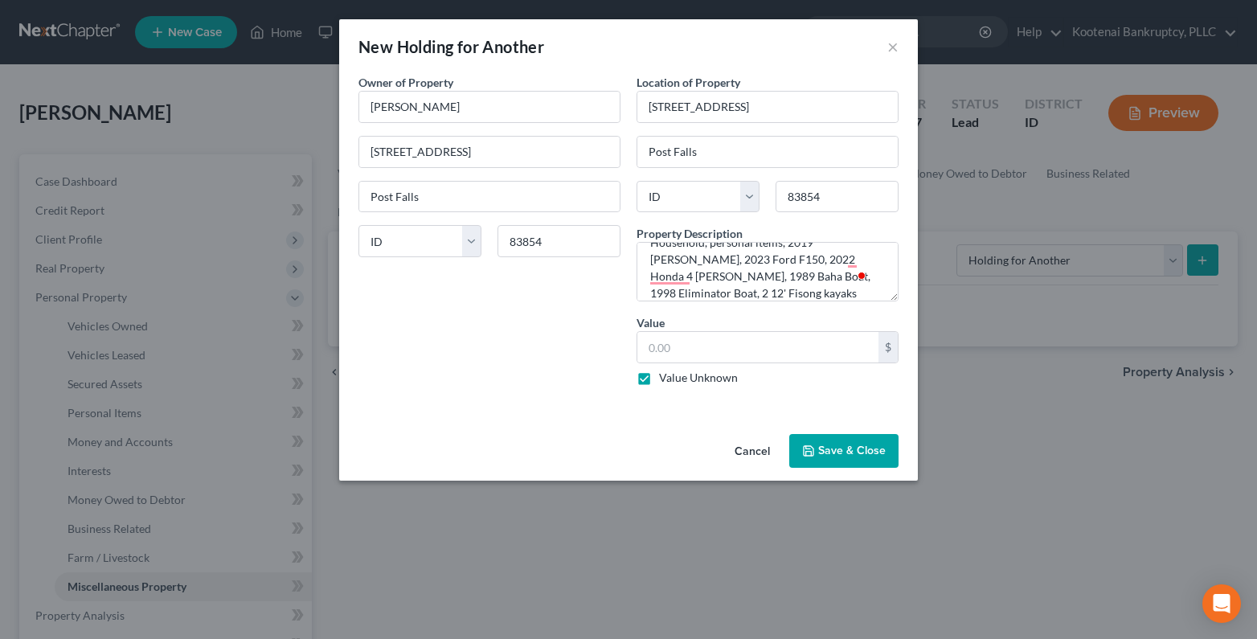
type input "0.00"
click at [819, 451] on button "Save & Close" at bounding box center [843, 451] width 109 height 34
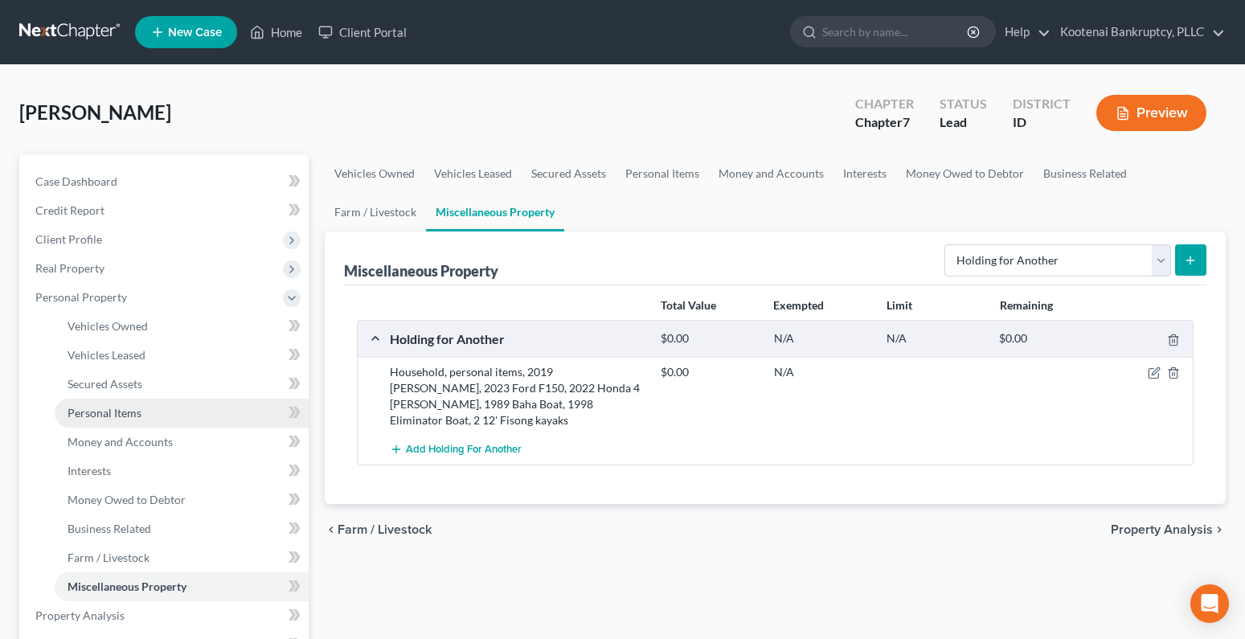
click at [76, 412] on span "Personal Items" at bounding box center [105, 413] width 74 height 14
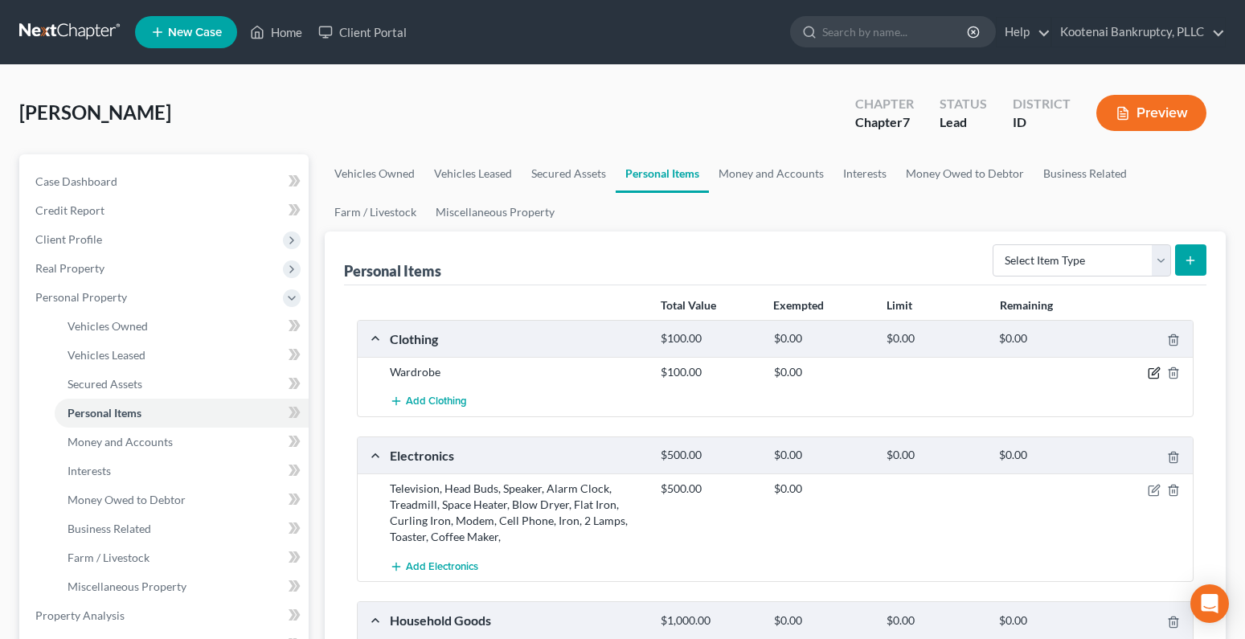
drag, startPoint x: 1152, startPoint y: 373, endPoint x: 706, endPoint y: 310, distance: 450.5
click at [1151, 373] on icon "button" at bounding box center [1154, 373] width 13 height 13
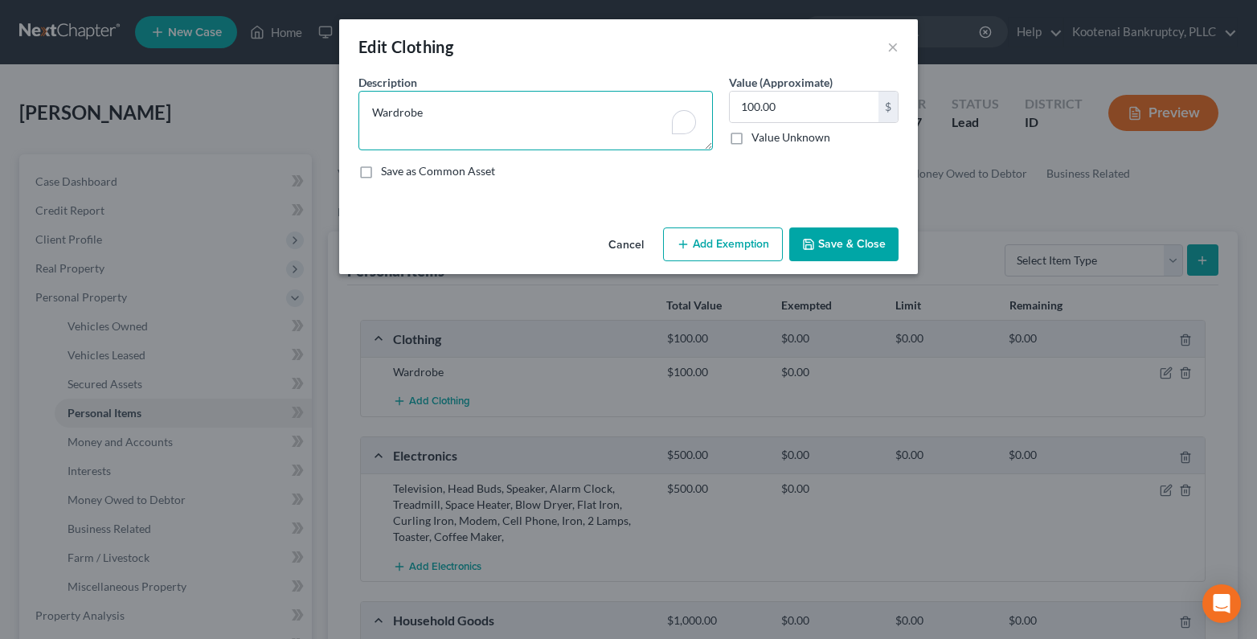
drag, startPoint x: 428, startPoint y: 119, endPoint x: 351, endPoint y: 117, distance: 76.4
click at [353, 117] on div "Description * Wardrobe" at bounding box center [535, 112] width 371 height 76
type textarea "clothes"
drag, startPoint x: 844, startPoint y: 247, endPoint x: 839, endPoint y: 311, distance: 64.5
click at [842, 248] on button "Save & Close" at bounding box center [843, 244] width 109 height 34
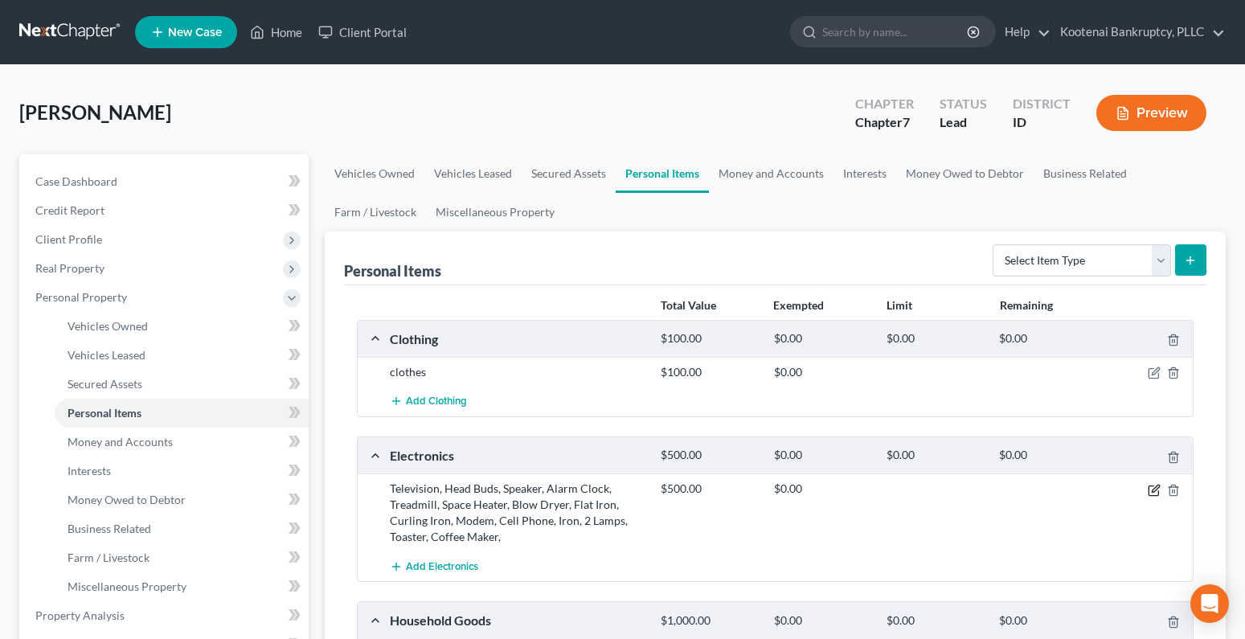
click at [1150, 490] on icon "button" at bounding box center [1154, 490] width 13 height 13
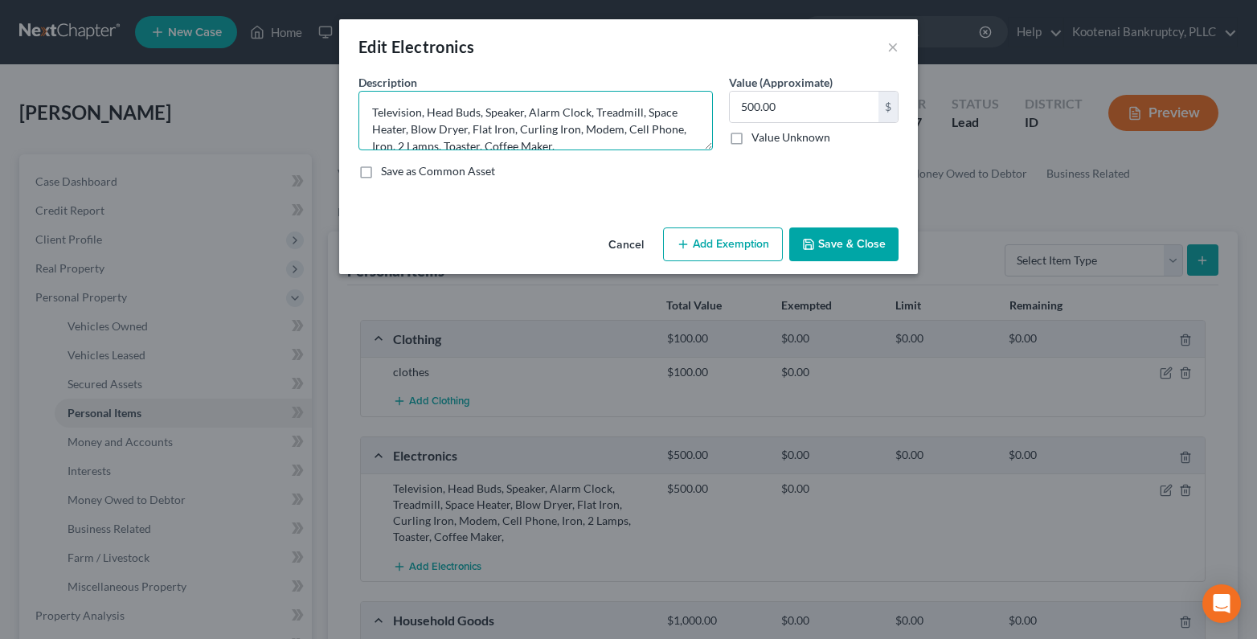
click at [421, 112] on textarea "Television, Head Buds, Speaker, Alarm Clock, Treadmill, Space Heater, Blow Drye…" at bounding box center [536, 120] width 354 height 59
click at [495, 113] on textarea "Television-$2, Head Buds, Speaker, Alarm Clock, Treadmill, Space Heater, Blow D…" at bounding box center [536, 120] width 354 height 59
click at [555, 113] on textarea "Television-$2, Head Buds-$5, Speaker, Alarm Clock, Treadmill, Space Heater, Blo…" at bounding box center [536, 120] width 354 height 59
click at [637, 113] on textarea "Television-$2, Head Buds-$5, Speaker-$3, Alarm Clock, Treadmill, Space Heater, …" at bounding box center [536, 120] width 354 height 59
click at [420, 132] on textarea "Television-$2, Head Buds-$5, Speaker-$3, Alarm Clock-$3, Treadmill, Space Heate…" at bounding box center [536, 120] width 354 height 59
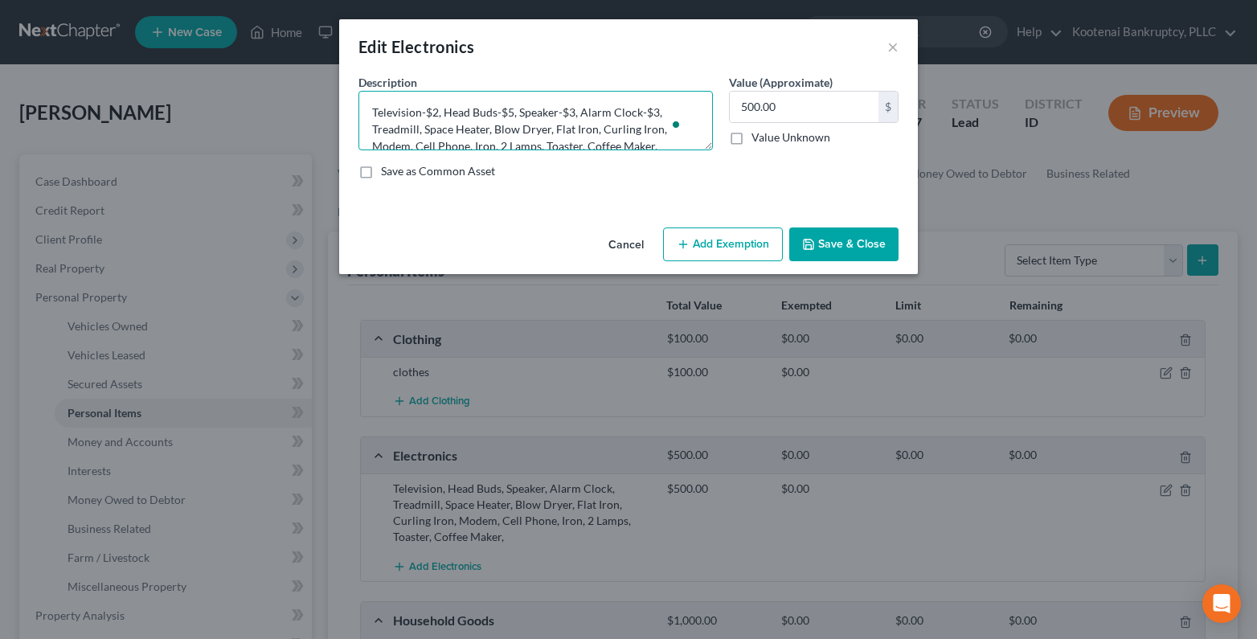
drag, startPoint x: 418, startPoint y: 125, endPoint x: 429, endPoint y: 125, distance: 11.3
click at [420, 125] on textarea "Television-$2, Head Buds-$5, Speaker-$3, Alarm Clock-$3, Treadmill, Space Heate…" at bounding box center [536, 120] width 354 height 59
click at [416, 131] on textarea "Television-$2, Head Buds-$5, Speaker-$3, Alarm Clock-$3, Treadmill, Space Heate…" at bounding box center [536, 120] width 354 height 59
click at [418, 131] on textarea "Television-$2, Head Buds-$5, Speaker-$3, Alarm Clock-$3, Treadmill, Space Heate…" at bounding box center [536, 120] width 354 height 59
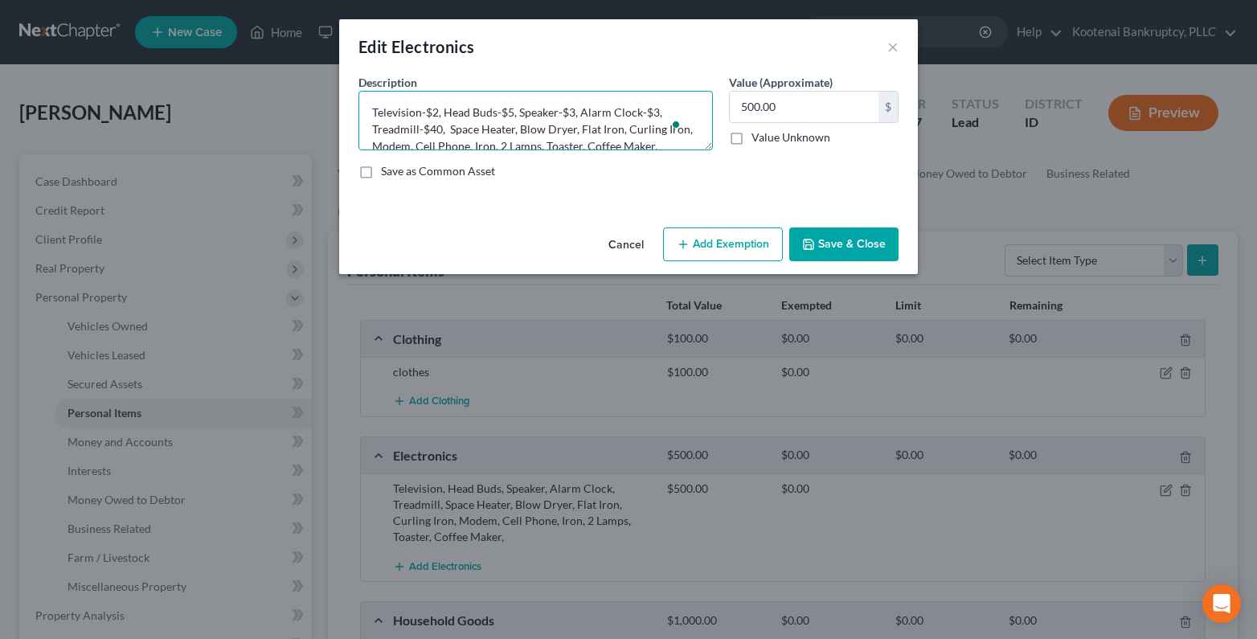
click at [514, 132] on textarea "Television-$2, Head Buds-$5, Speaker-$3, Alarm Clock-$3, Treadmill-$40, Space H…" at bounding box center [536, 120] width 354 height 59
click at [543, 130] on textarea "Television-$2, Head Buds-$5, Speaker-$3, Alarm Clock-$3, Treadmill-$40, Space H…" at bounding box center [536, 120] width 354 height 59
click at [582, 127] on textarea "Television-$2, Head Buds-$5, Speaker-$3, Alarm Clock-$3, Treadmill-$40, Space H…" at bounding box center [536, 120] width 354 height 59
click at [666, 127] on textarea "Television-$2, Head Buds-$5, Speaker-$3, Alarm Clock-$3, Treadmill-$40, Space H…" at bounding box center [536, 120] width 354 height 59
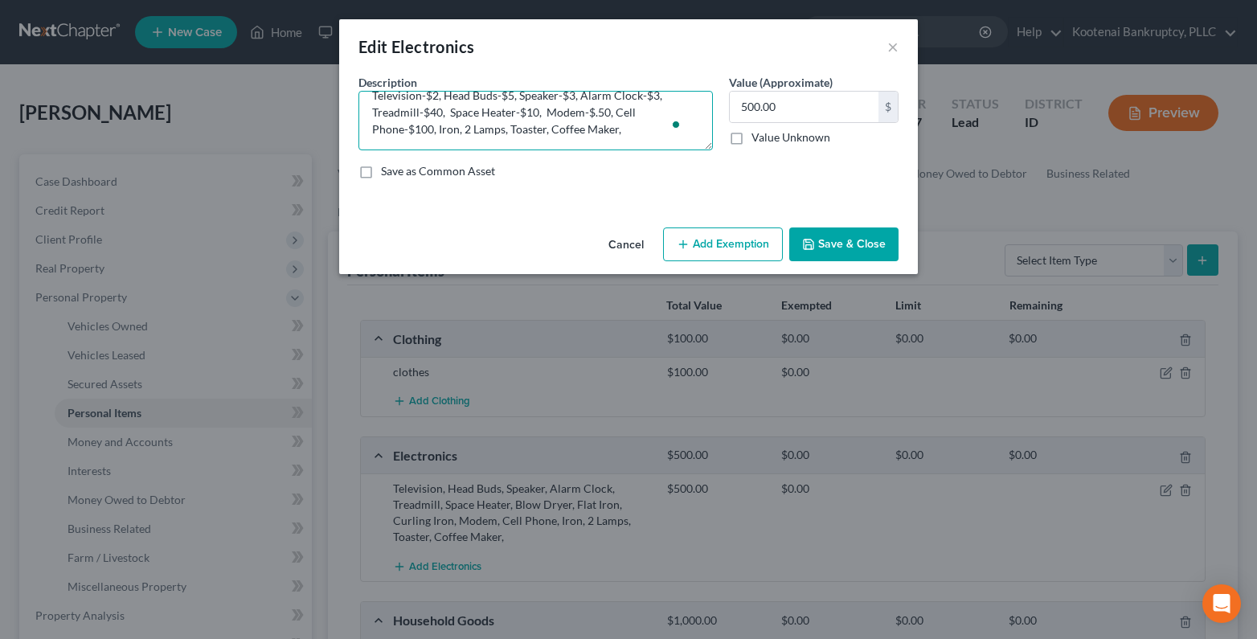
drag, startPoint x: 433, startPoint y: 143, endPoint x: 636, endPoint y: 139, distance: 202.6
click at [636, 139] on textarea "Television-$2, Head Buds-$5, Speaker-$3, Alarm Clock-$3, Treadmill-$40, Space H…" at bounding box center [536, 120] width 354 height 59
type textarea "Television-$2, Head Buds-$5, Speaker-$3, Alarm Clock-$3, Treadmill-$40, Space H…"
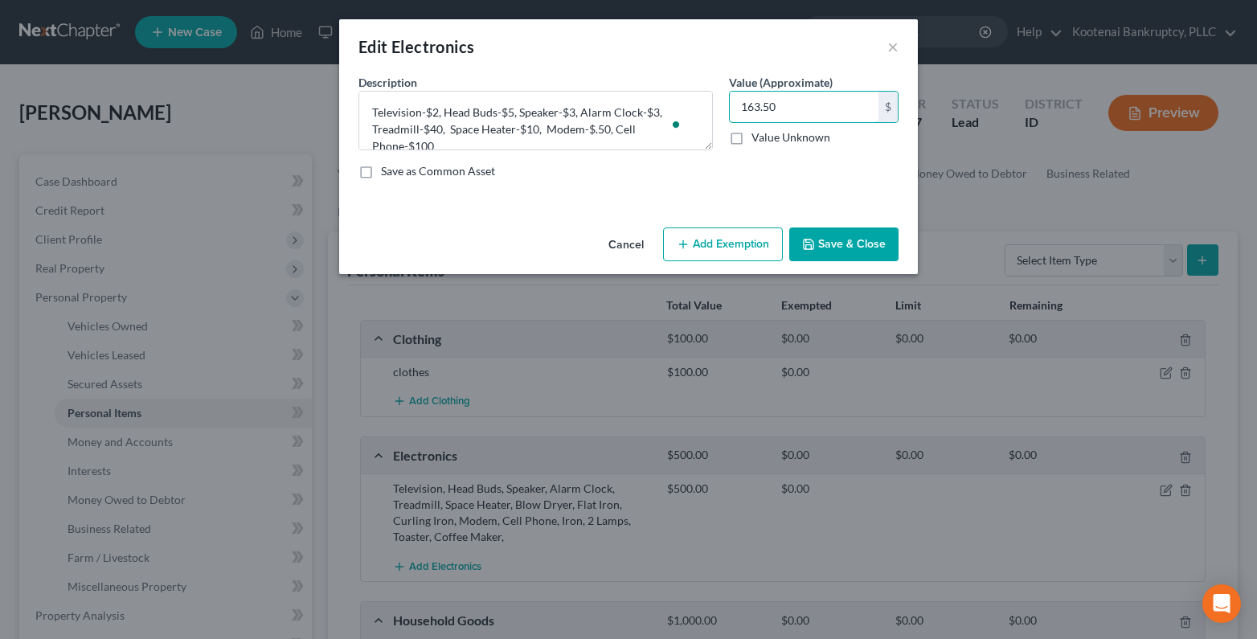
type input "163.50"
click at [720, 240] on button "Add Exemption" at bounding box center [723, 244] width 120 height 34
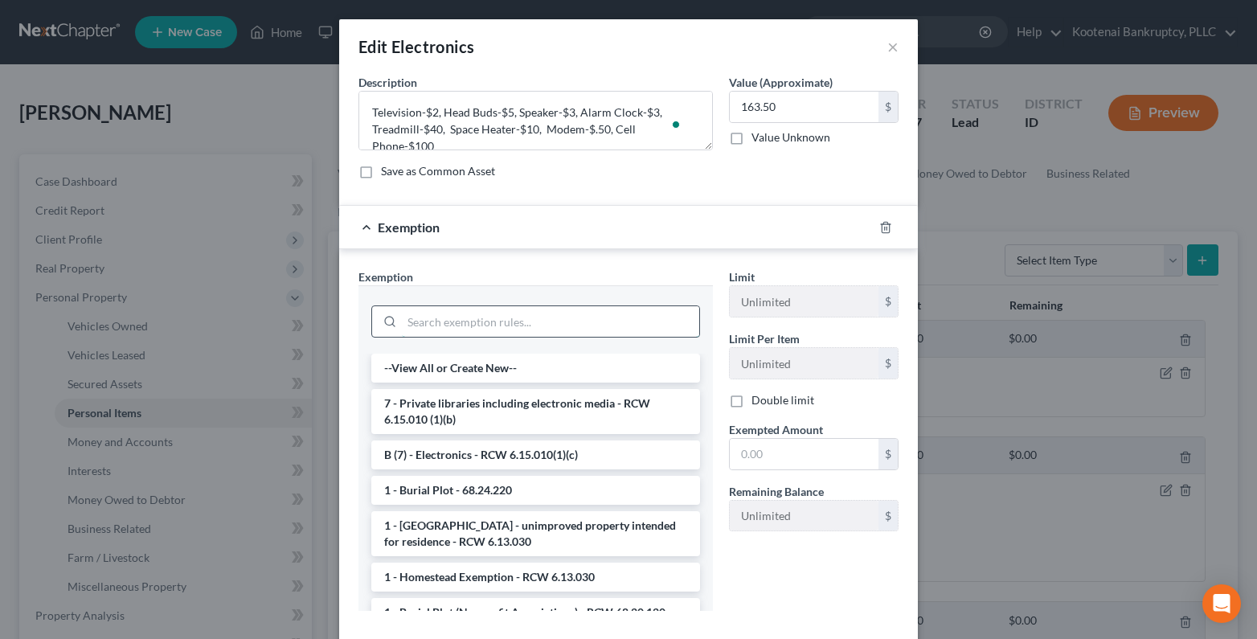
click at [422, 324] on input "search" at bounding box center [550, 321] width 297 height 31
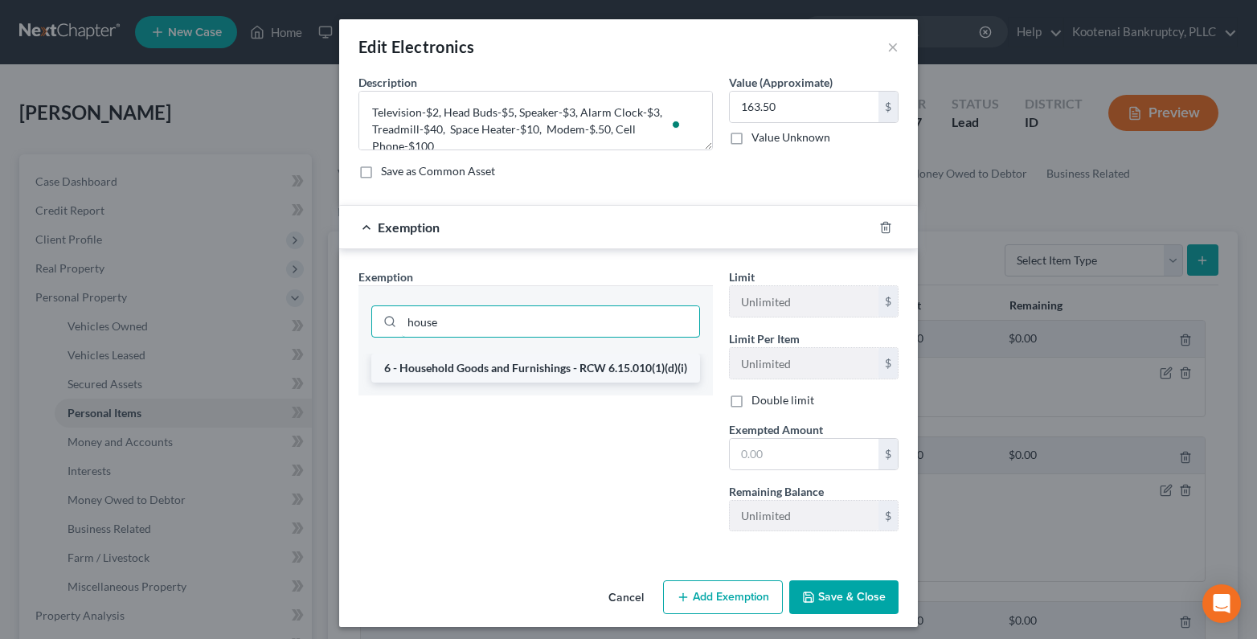
type input "house"
click at [474, 364] on li "6 - Household Goods and Furnishings - RCW 6.15.010(1)(d)(i)" at bounding box center [535, 368] width 329 height 29
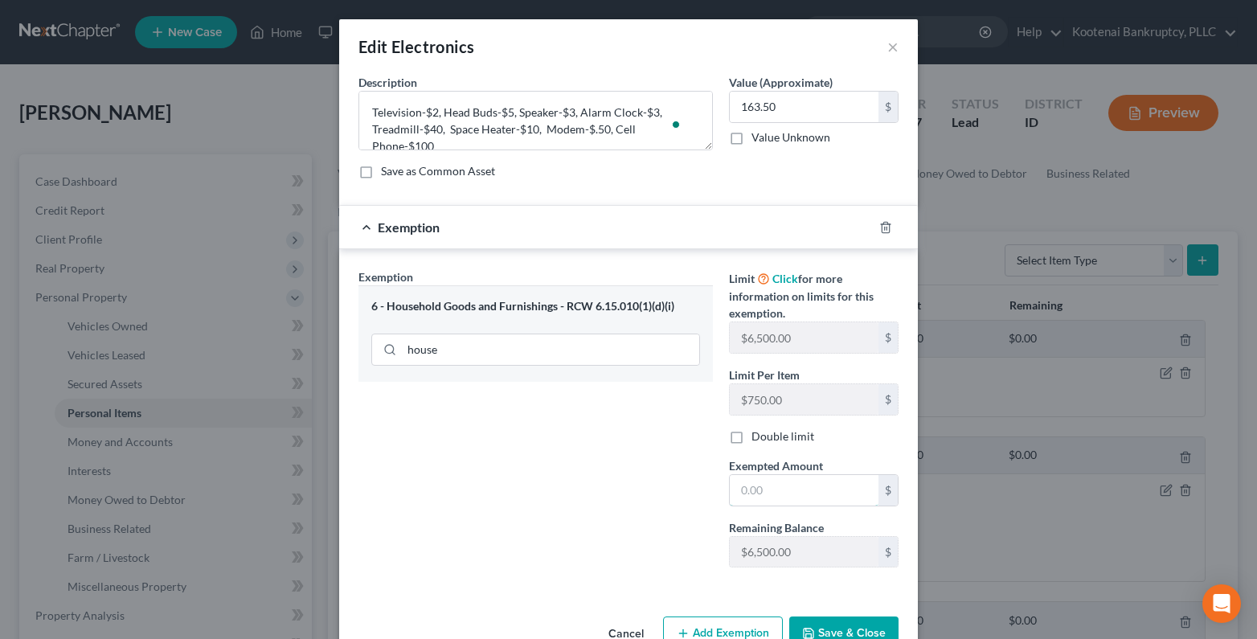
drag, startPoint x: 734, startPoint y: 492, endPoint x: 675, endPoint y: 457, distance: 68.5
click at [730, 493] on input "text" at bounding box center [804, 490] width 149 height 31
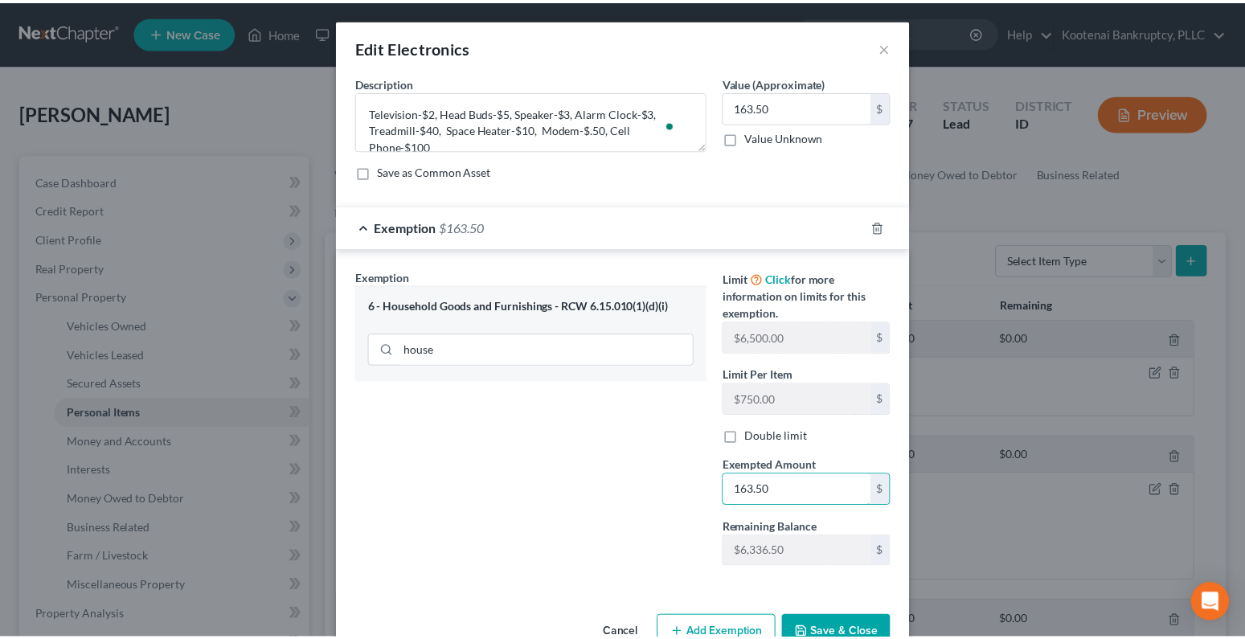
scroll to position [43, 0]
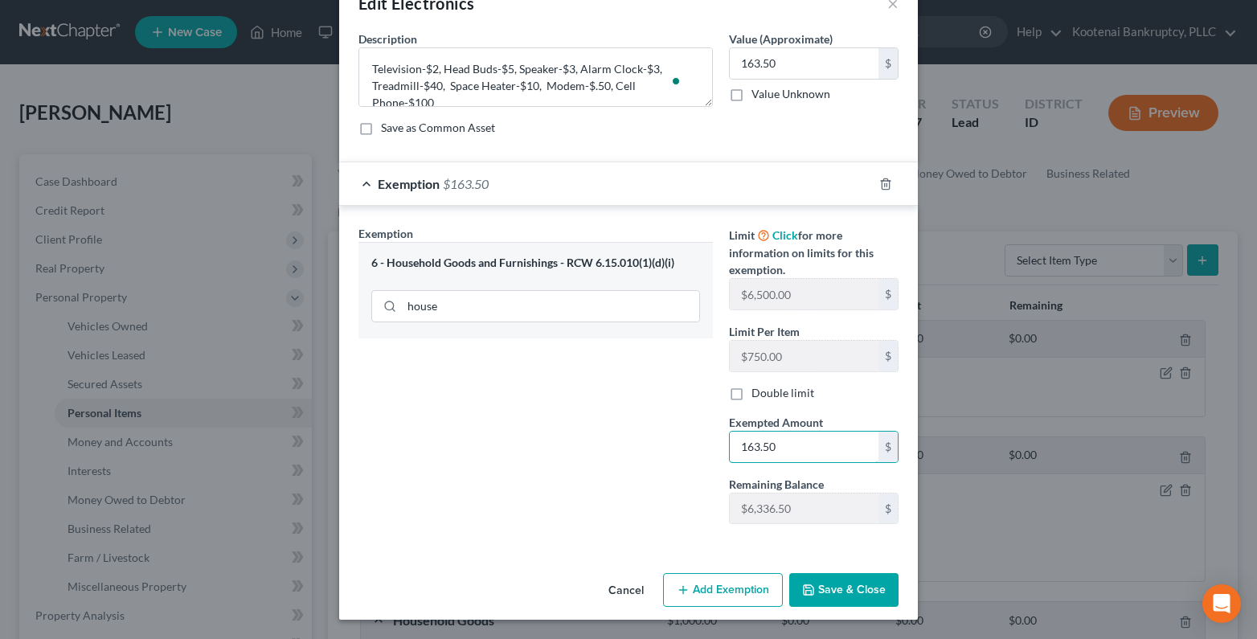
type input "163.50"
drag, startPoint x: 859, startPoint y: 583, endPoint x: 834, endPoint y: 545, distance: 45.7
click at [856, 584] on button "Save & Close" at bounding box center [843, 590] width 109 height 34
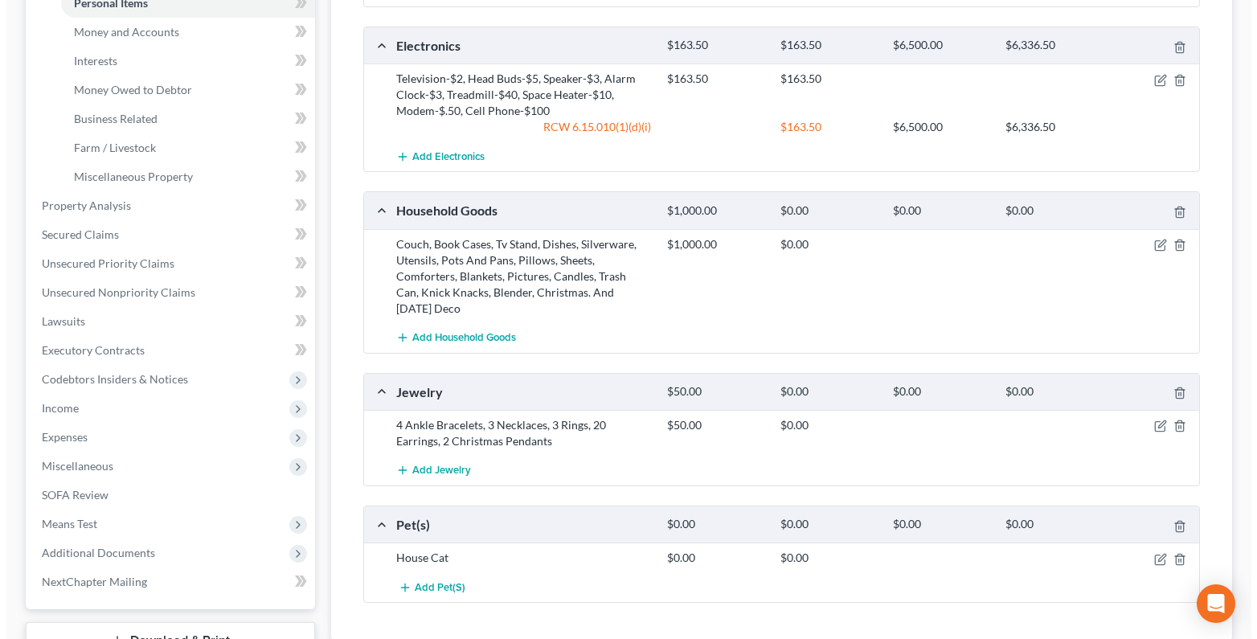
scroll to position [482, 0]
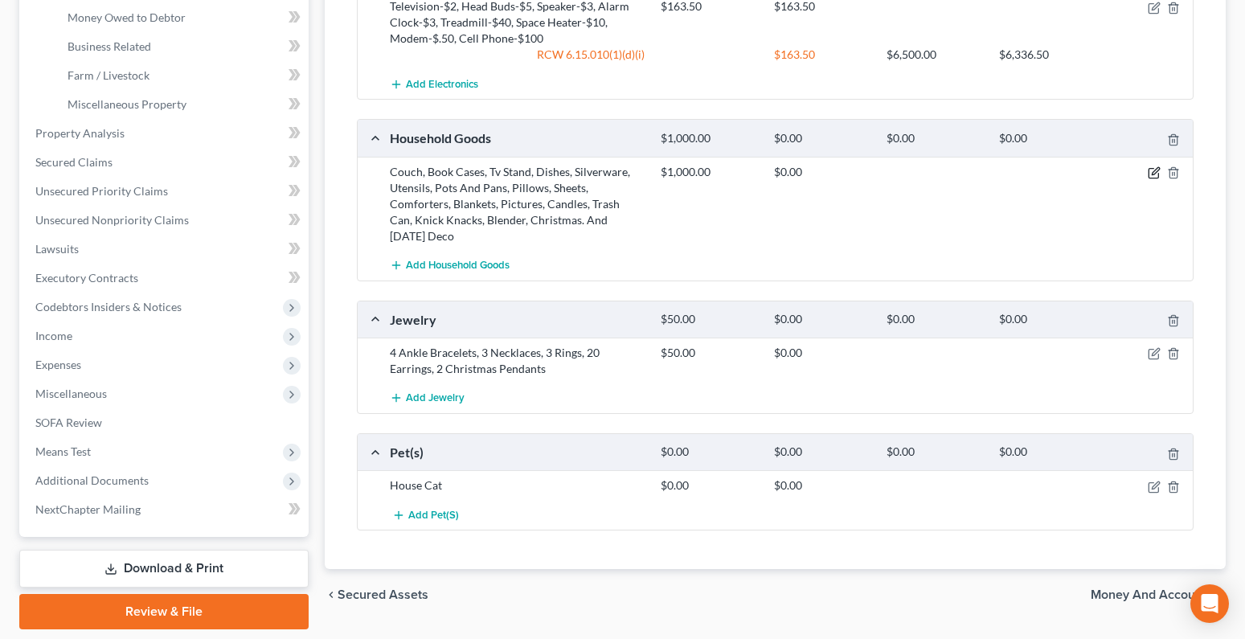
click at [1158, 174] on icon "button" at bounding box center [1154, 172] width 13 height 13
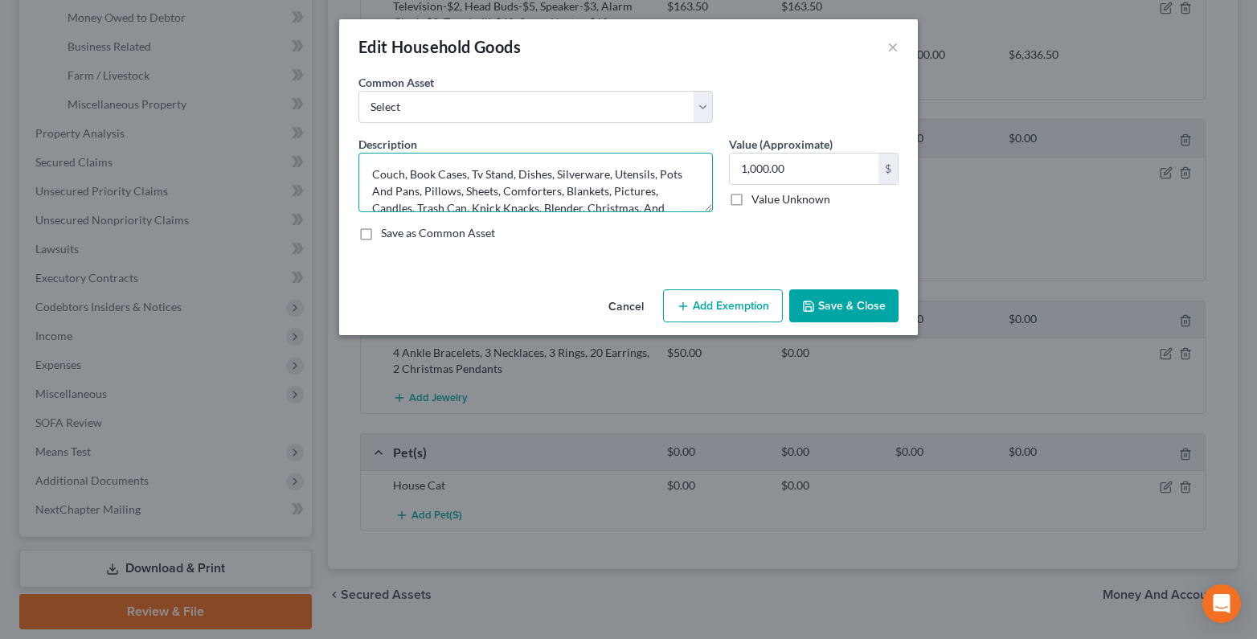
click at [365, 175] on textarea "Couch, Book Cases, Tv Stand, Dishes, Silverware, Utensils, Pots And Pans, Pillo…" at bounding box center [536, 182] width 354 height 59
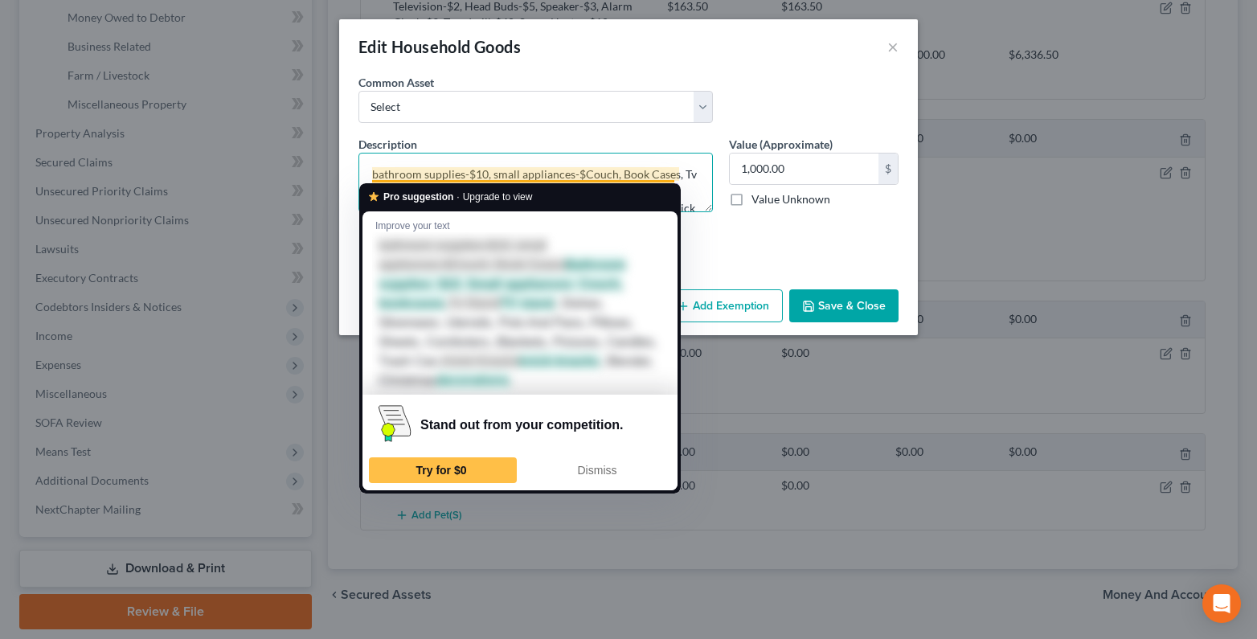
click at [580, 174] on textarea "bathroom supplies-$10, small appliances-$Couch, Book Cases, Tv Stand, Dishes, S…" at bounding box center [536, 182] width 354 height 59
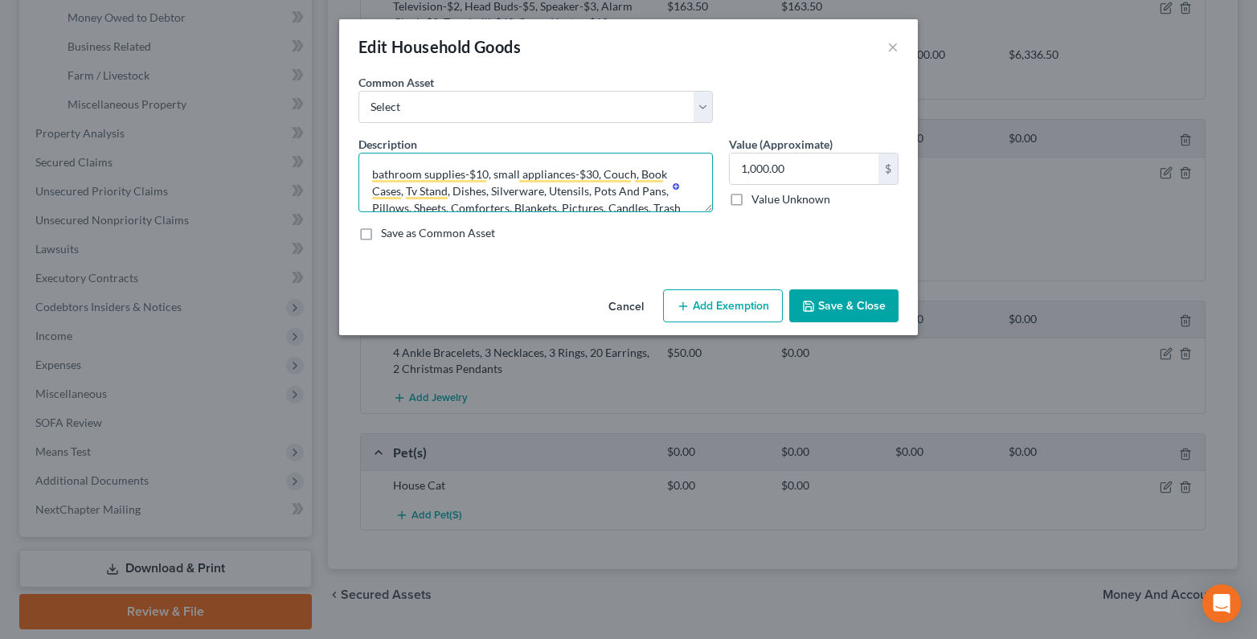
click at [631, 172] on textarea "bathroom supplies-$10, small appliances-$30, Couch, Book Cases, Tv Stand, Dishe…" at bounding box center [536, 182] width 354 height 59
click at [425, 193] on textarea "bathroom supplies-$10, small appliances-$30, Couch-$200, Book Cases, Tv Stand, …" at bounding box center [536, 182] width 354 height 59
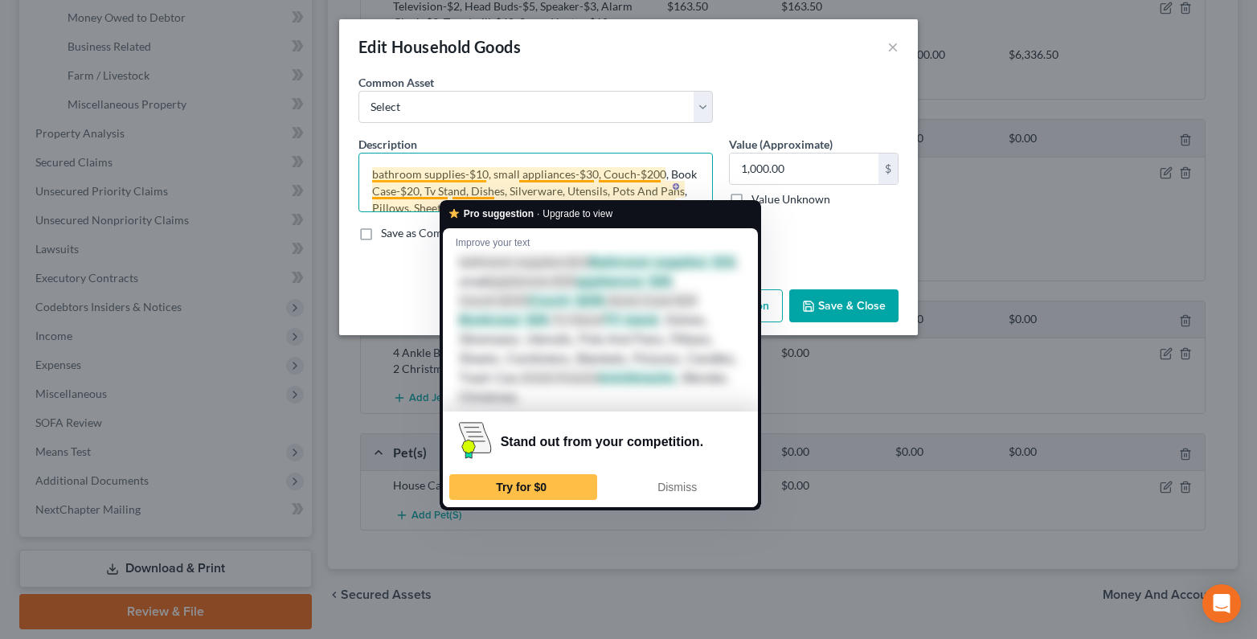
click at [494, 192] on textarea "bathroom supplies-$10, small appliances-$30, Couch-$200, Book Case-$20, Tv Stan…" at bounding box center [536, 182] width 354 height 59
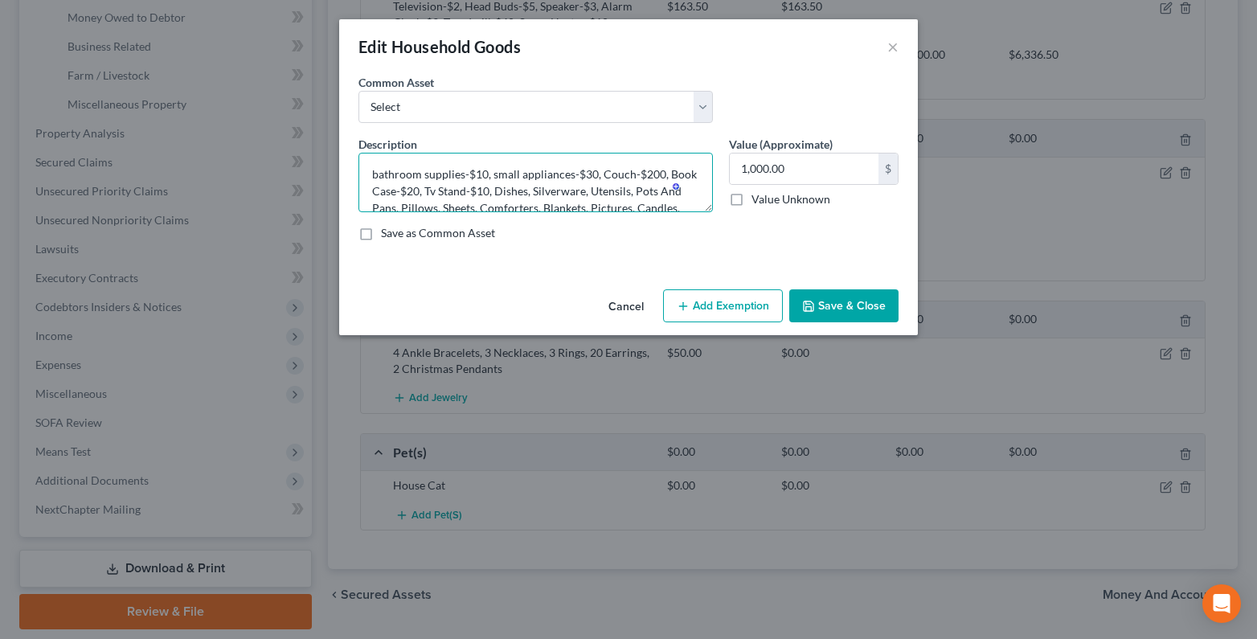
click at [522, 191] on textarea "bathroom supplies-$10, small appliances-$30, Couch-$200, Book Case-$20, Tv Stan…" at bounding box center [536, 182] width 354 height 59
click at [413, 206] on textarea "bathroom supplies-$10, small appliances-$30, Couch-$200, Book Case-$20, Tv Stan…" at bounding box center [536, 182] width 354 height 59
drag, startPoint x: 486, startPoint y: 204, endPoint x: 474, endPoint y: 208, distance: 12.7
click at [483, 206] on textarea "bathroom supplies-$10, small appliances-$30, Couch-$200, Book Case-$20, Tv Stan…" at bounding box center [536, 182] width 354 height 59
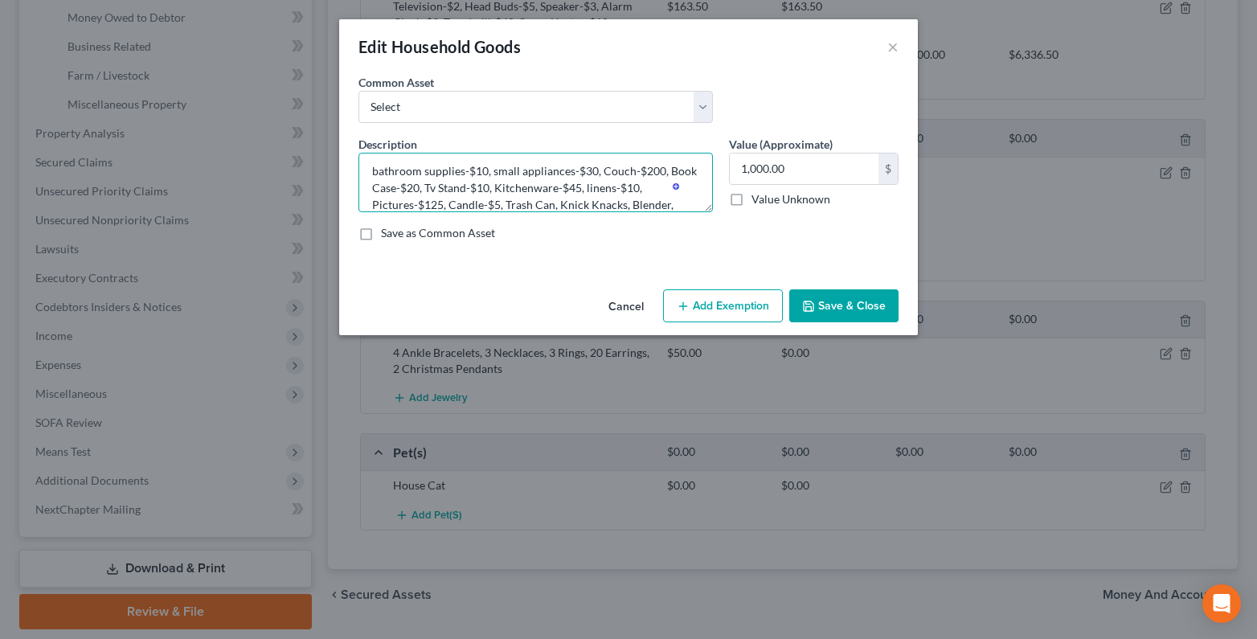
drag, startPoint x: 552, startPoint y: 206, endPoint x: 532, endPoint y: 205, distance: 20.1
click at [551, 206] on textarea "bathroom supplies-$10, small appliances-$30, Couch-$200, Book Case-$20, Tv Stan…" at bounding box center [536, 182] width 354 height 59
drag, startPoint x: 640, startPoint y: 203, endPoint x: 617, endPoint y: 177, distance: 34.8
click at [638, 203] on textarea "bathroom supplies-$10, small appliances-$30, Couch-$200, Book Case-$20, Tv Stan…" at bounding box center [536, 182] width 354 height 59
click at [586, 172] on textarea "bathroom supplies-$10, small appliances-$30, Couch-$200, Book Case-$20, Tv Stan…" at bounding box center [536, 182] width 354 height 59
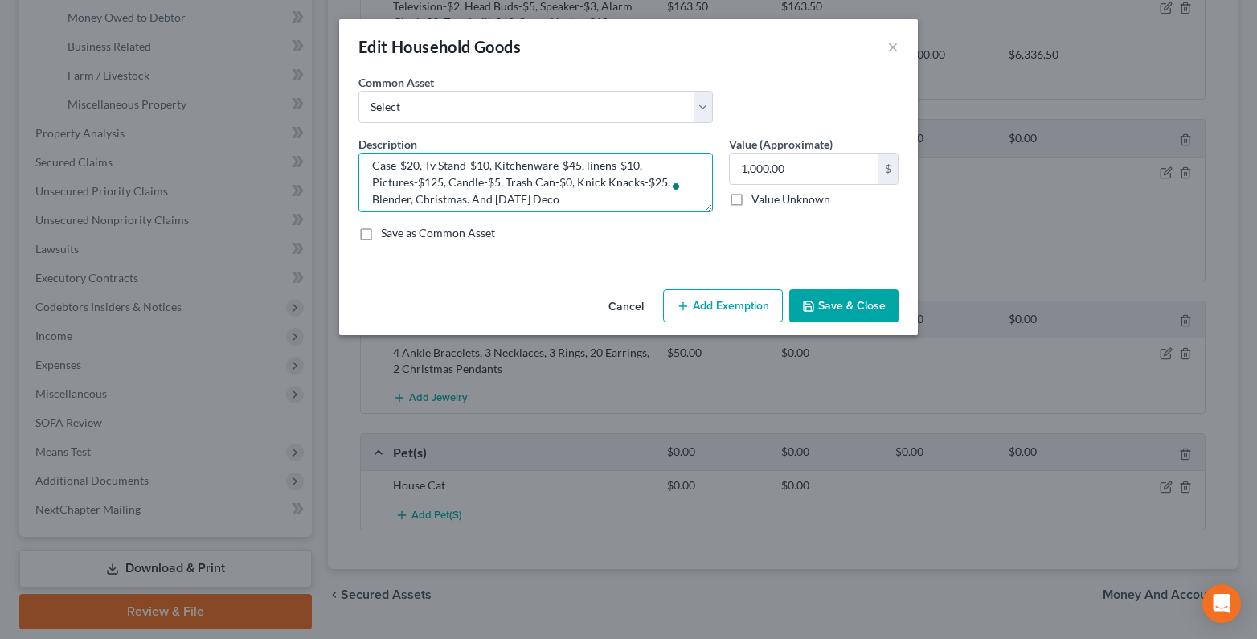
scroll to position [34, 0]
click at [372, 190] on textarea "bathroom supplies-$10, small appliances-$35, Couch-$200, Book Case-$20, Tv Stan…" at bounding box center [536, 182] width 354 height 59
click at [533, 192] on textarea "bathroom supplies-$10, small appliances-$35, Couch-$200, Book Case-$20, Tv Stan…" at bounding box center [536, 182] width 354 height 59
drag, startPoint x: 662, startPoint y: 206, endPoint x: 684, endPoint y: 215, distance: 23.4
click at [684, 215] on div "Description * bathroom supplies-$10, small appliances-$35, Couch-$200, Book Cas…" at bounding box center [628, 195] width 556 height 118
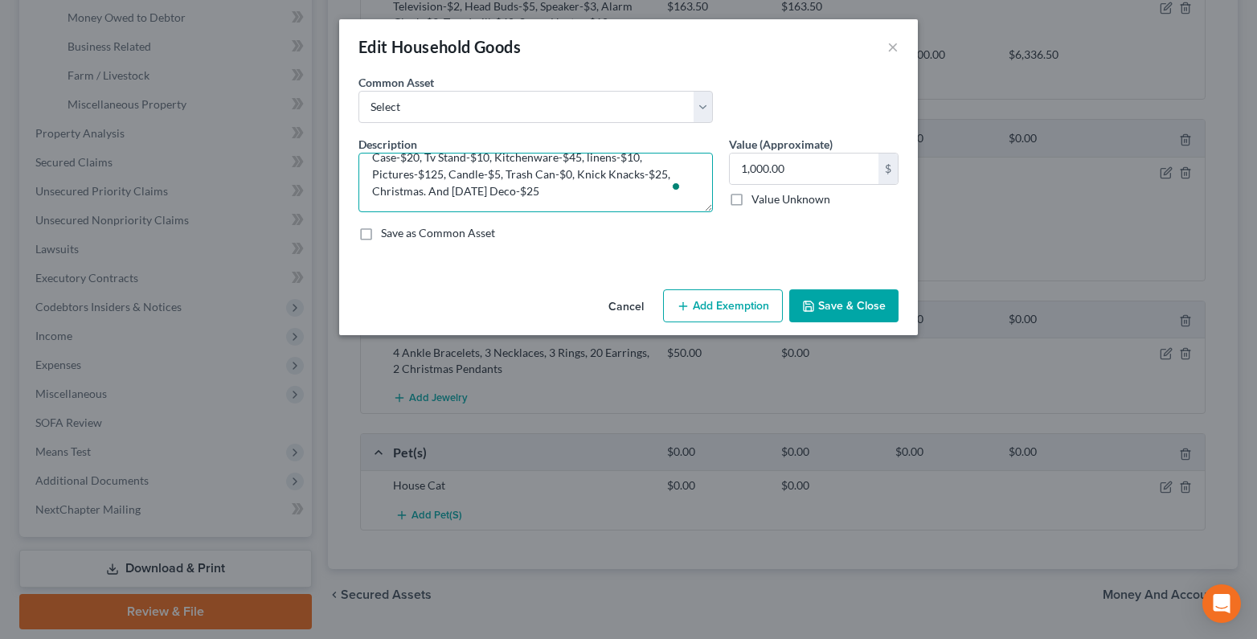
drag, startPoint x: 668, startPoint y: 213, endPoint x: 662, endPoint y: 175, distance: 38.2
click at [662, 175] on textarea "bathroom supplies-$10, small appliances-$35, Couch-$200, Book Case-$20, Tv Stan…" at bounding box center [536, 182] width 354 height 59
drag, startPoint x: 663, startPoint y: 174, endPoint x: 668, endPoint y: 198, distance: 23.8
click at [668, 198] on textarea "bathroom supplies-$10, small appliances-$35, Couch-$200, Book Case-$20, Tv Stan…" at bounding box center [536, 182] width 354 height 59
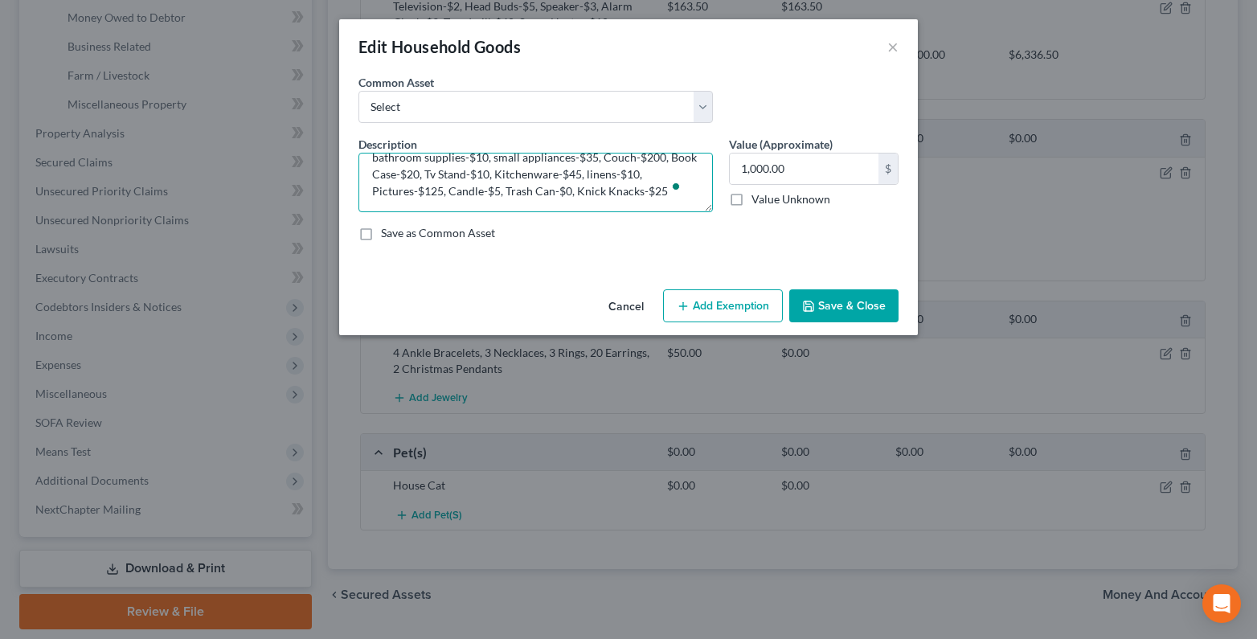
type textarea "bathroom supplies-$10, small appliances-$35, Couch-$200, Book Case-$20, Tv Stan…"
type input "485.00"
drag, startPoint x: 422, startPoint y: 157, endPoint x: 431, endPoint y: 155, distance: 9.0
click at [422, 156] on textarea "bathroom supplies-$10, small appliances-$35, Couch-$200, Book Case-$20, Tv Stan…" at bounding box center [536, 182] width 354 height 59
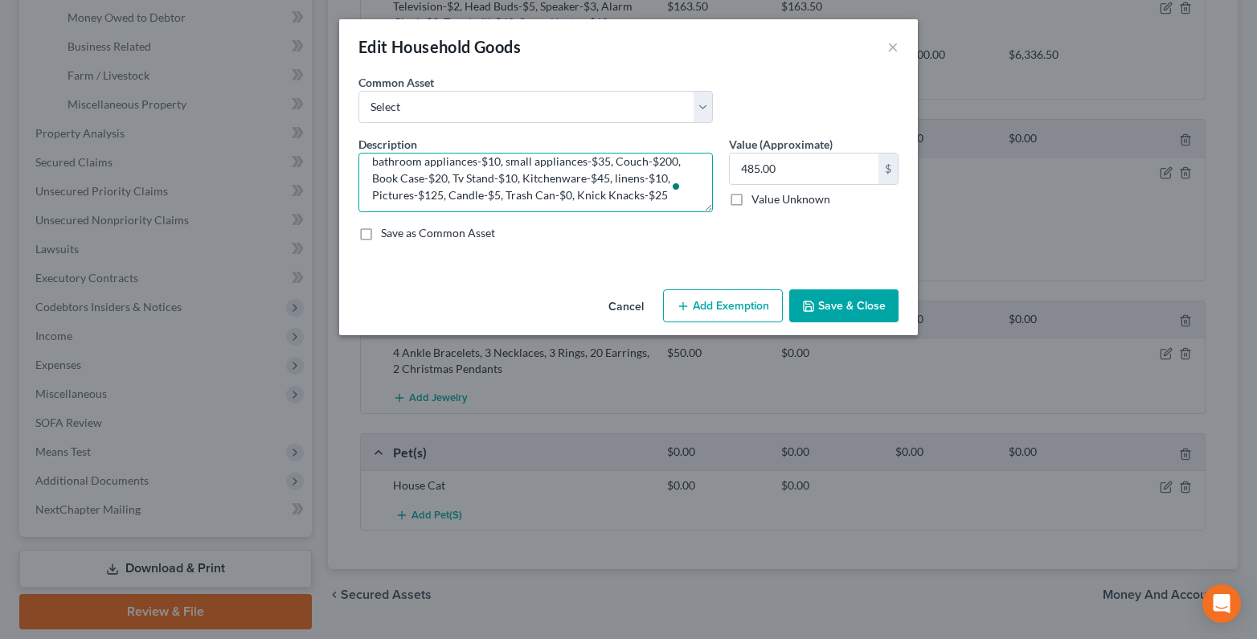
type textarea "bathroom appliances-$10, small appliances-$35, Couch-$200, Book Case-$20, Tv St…"
click at [752, 311] on button "Add Exemption" at bounding box center [723, 306] width 120 height 34
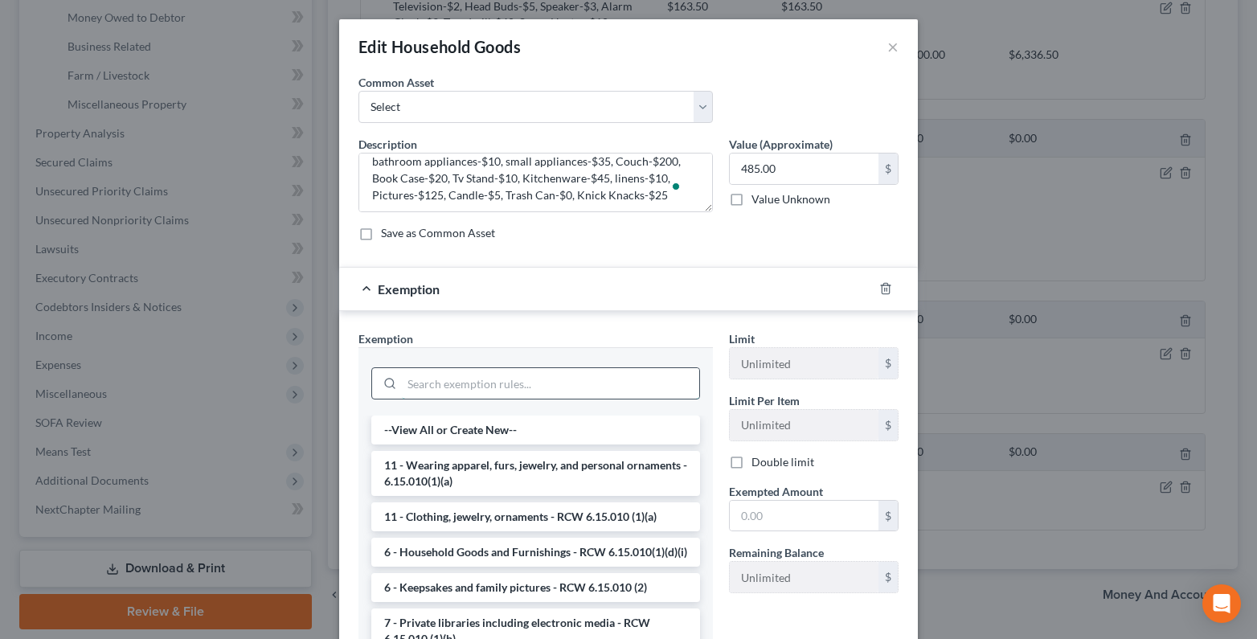
click at [421, 391] on input "search" at bounding box center [550, 383] width 297 height 31
click at [417, 555] on li "6 - Household Goods and Furnishings - RCW 6.15.010(1)(d)(i)" at bounding box center [535, 552] width 329 height 29
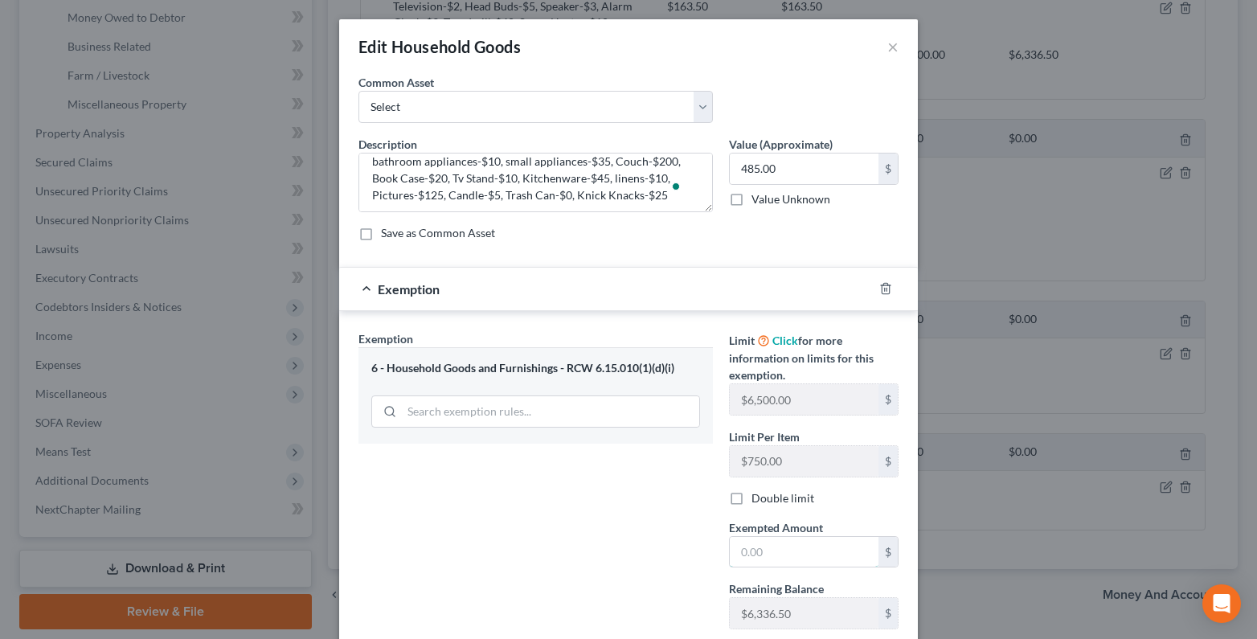
drag, startPoint x: 737, startPoint y: 557, endPoint x: 706, endPoint y: 519, distance: 49.1
click at [721, 548] on div "Exempted Amount * $" at bounding box center [814, 543] width 186 height 49
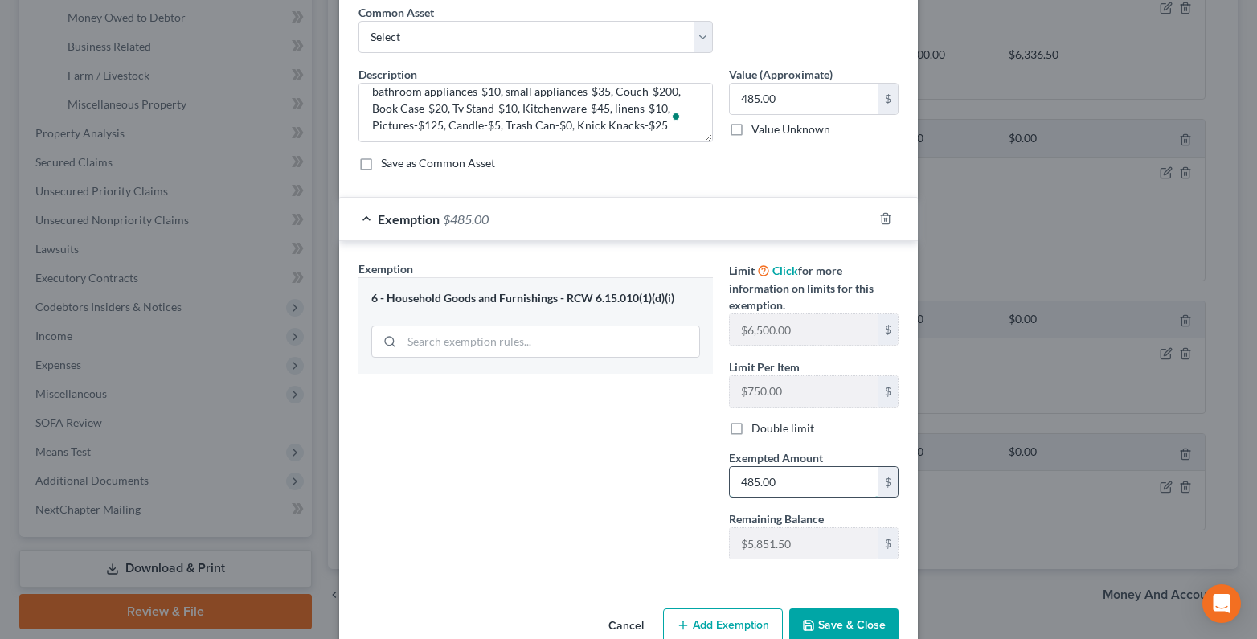
scroll to position [105, 0]
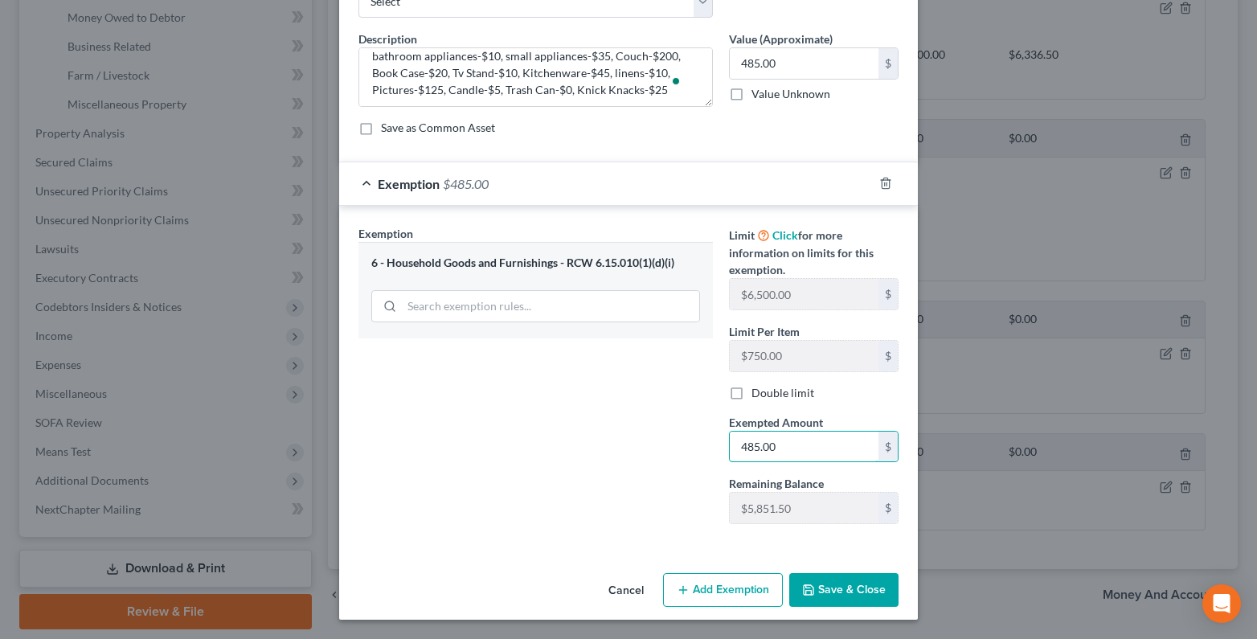
type input "485.00"
click at [838, 596] on button "Save & Close" at bounding box center [843, 590] width 109 height 34
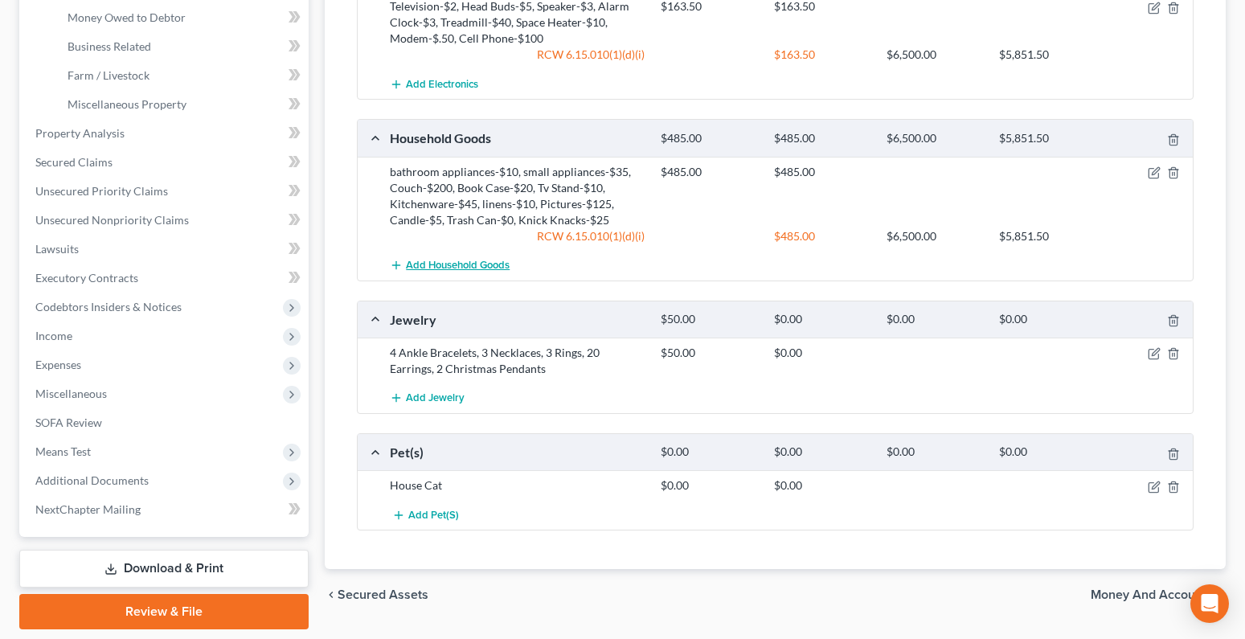
click at [450, 264] on span "Add Household Goods" at bounding box center [458, 265] width 104 height 13
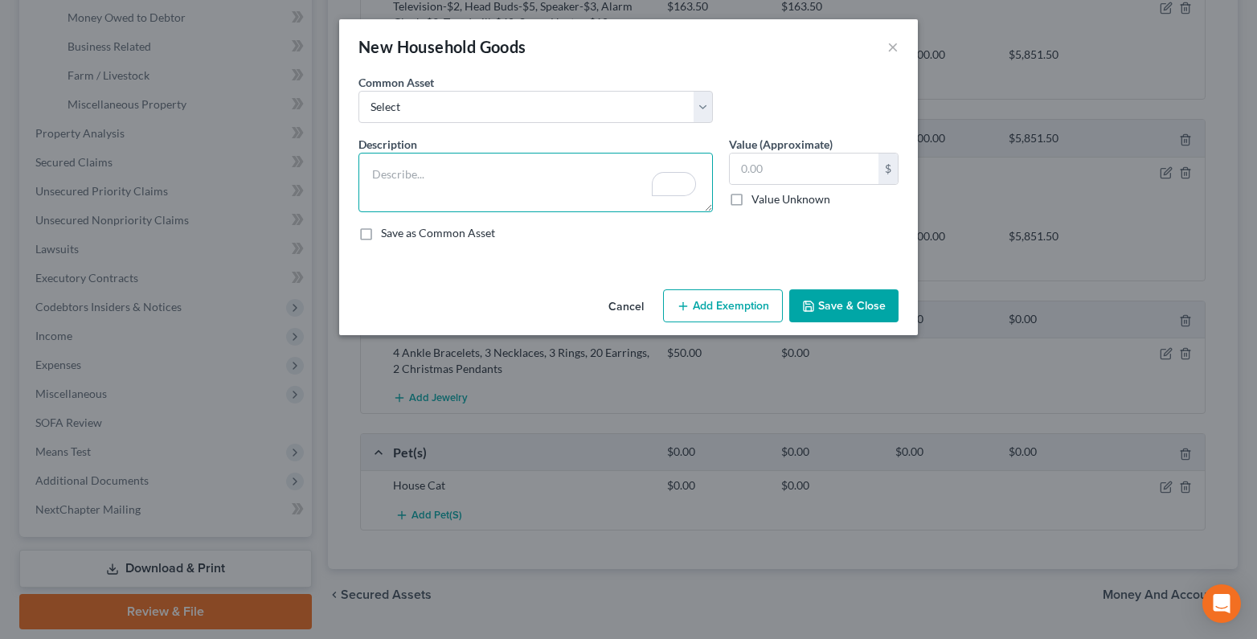
paste textarea ", Christmas. And [DATE] Deco-$25"
click at [363, 174] on textarea ", Christmas. And [DATE] Deco-$25" at bounding box center [536, 182] width 354 height 59
type textarea "Christmas. And [DATE] Deco-$25"
click at [773, 162] on input "text" at bounding box center [804, 169] width 149 height 31
type input "25.00"
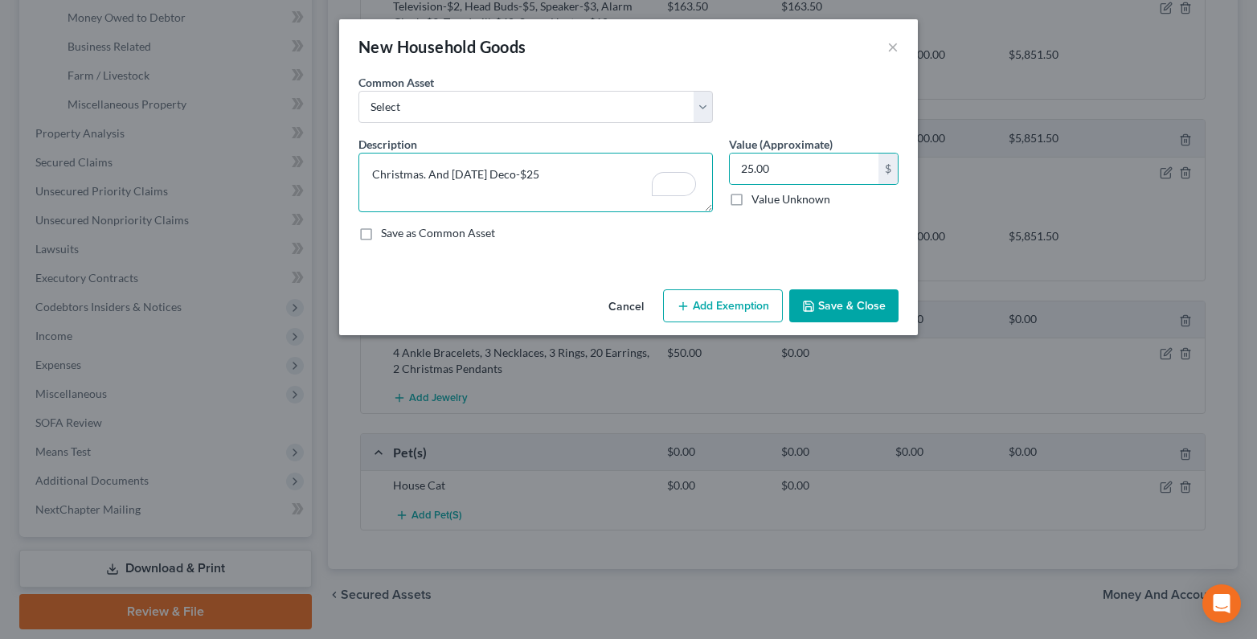
click at [426, 174] on textarea "Christmas. And [DATE] Deco-$25" at bounding box center [536, 182] width 354 height 59
type textarea "Christmas and [DATE] Deco-$25"
click at [750, 305] on button "Add Exemption" at bounding box center [723, 306] width 120 height 34
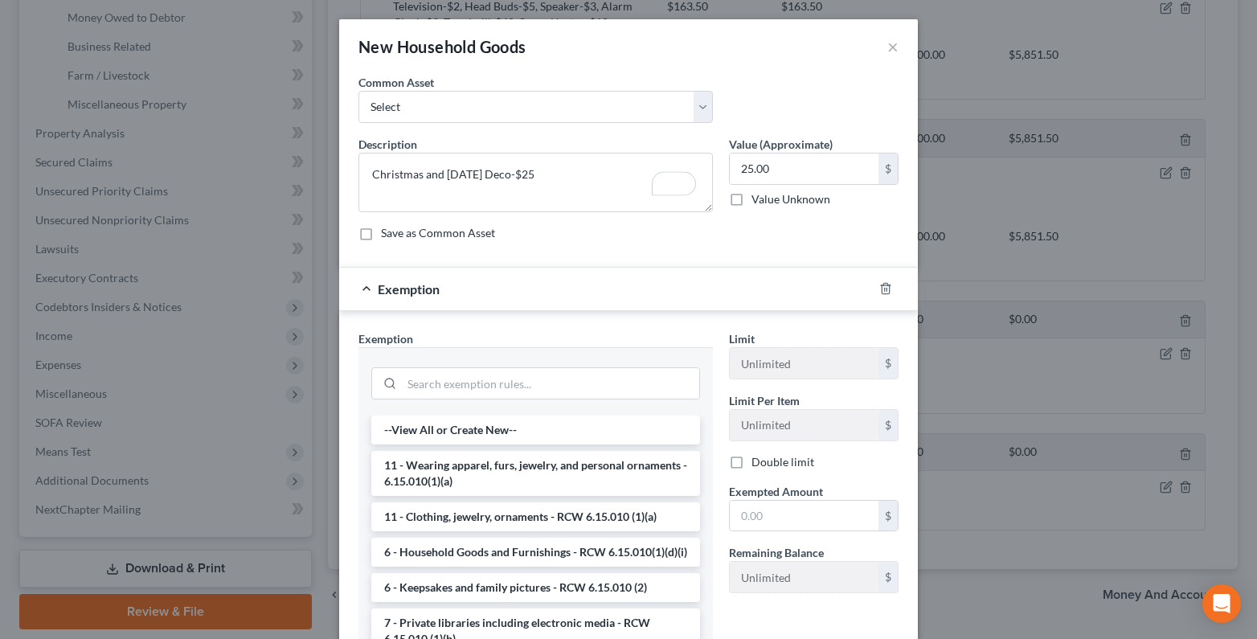
drag, startPoint x: 433, startPoint y: 559, endPoint x: 735, endPoint y: 511, distance: 305.9
click at [435, 557] on li "6 - Household Goods and Furnishings - RCW 6.15.010(1)(d)(i)" at bounding box center [535, 552] width 329 height 29
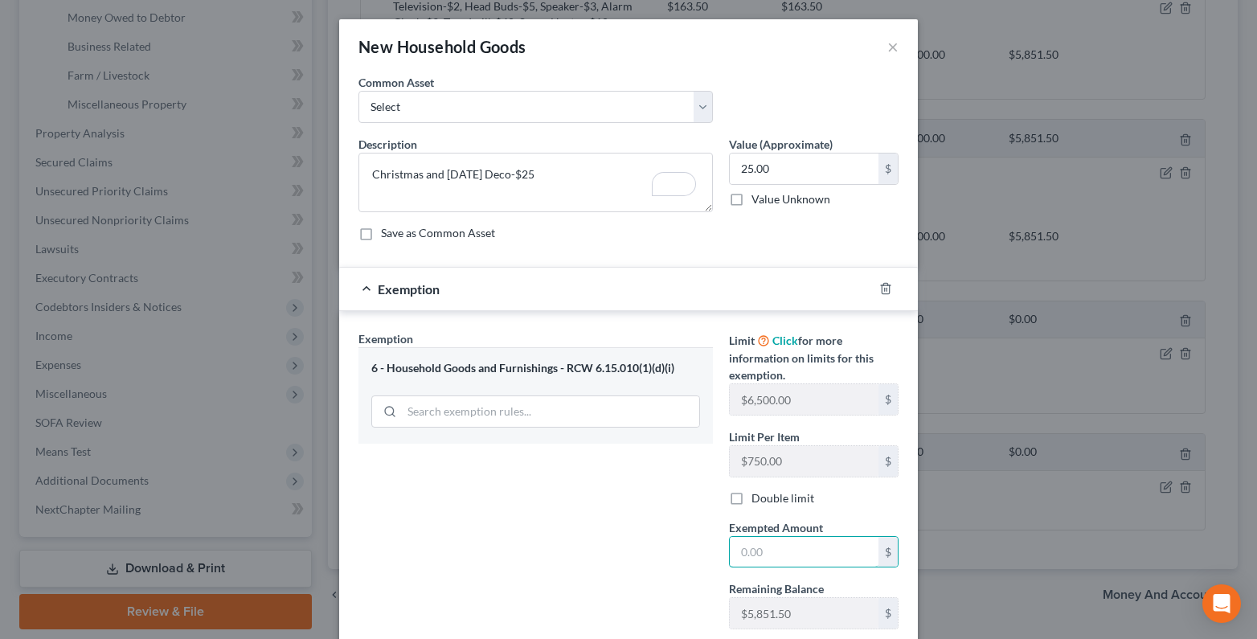
drag, startPoint x: 743, startPoint y: 543, endPoint x: 649, endPoint y: 516, distance: 97.9
click at [743, 544] on input "text" at bounding box center [804, 552] width 149 height 31
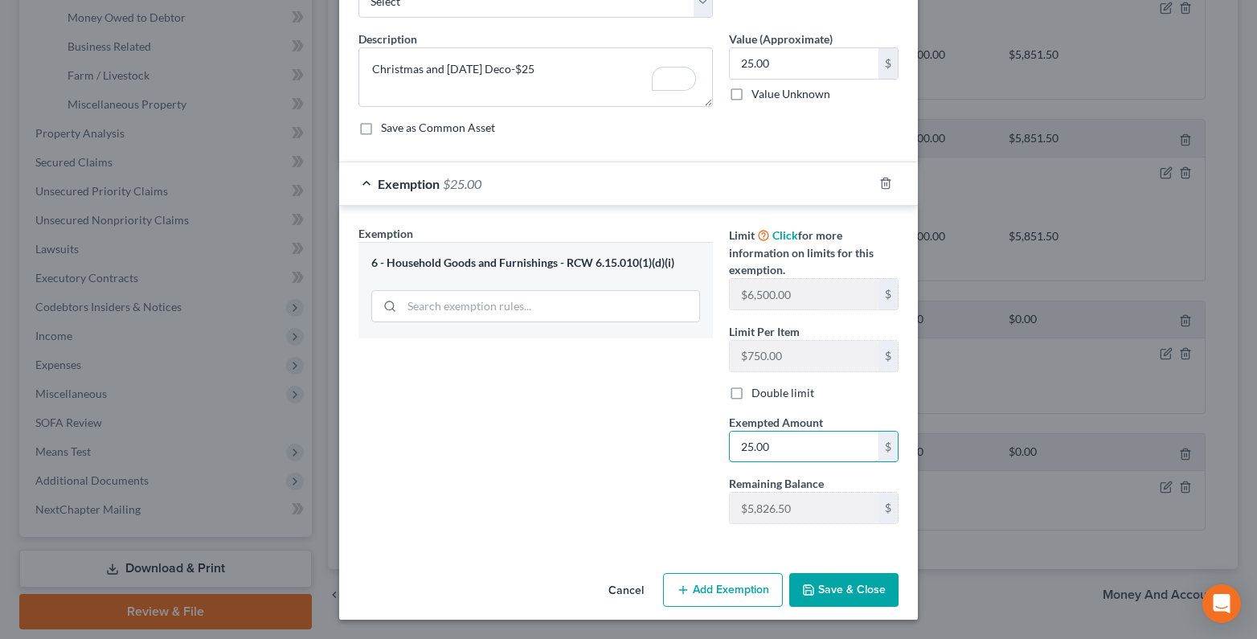
type input "25.00"
click at [819, 597] on button "Save & Close" at bounding box center [843, 590] width 109 height 34
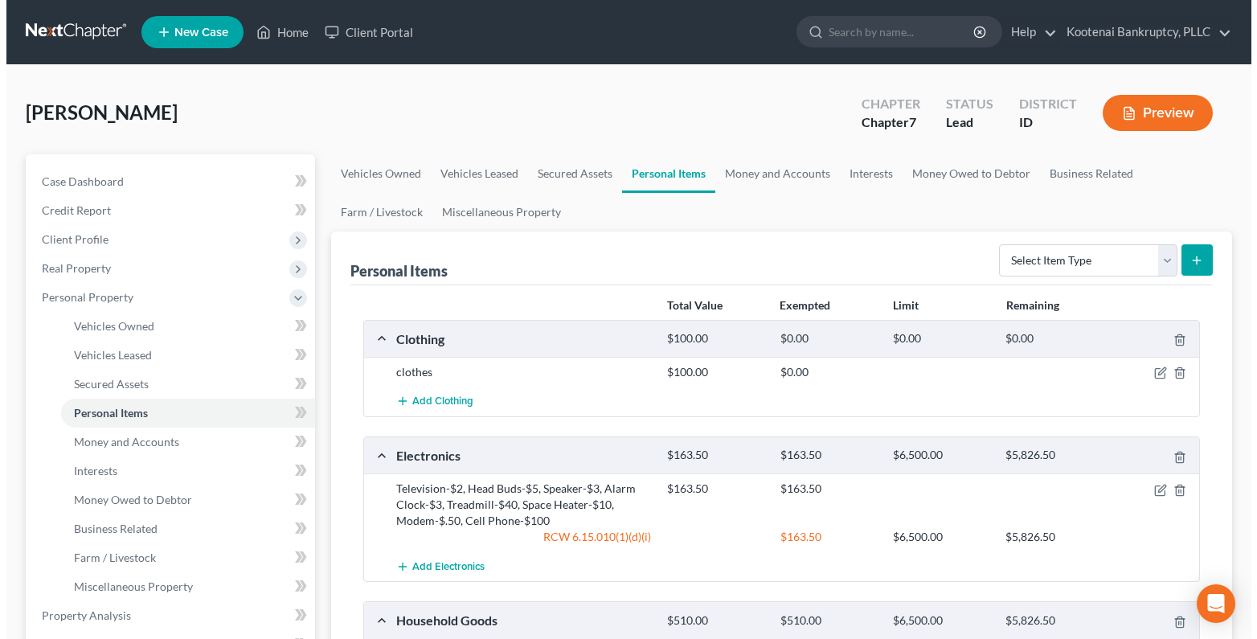
scroll to position [482, 0]
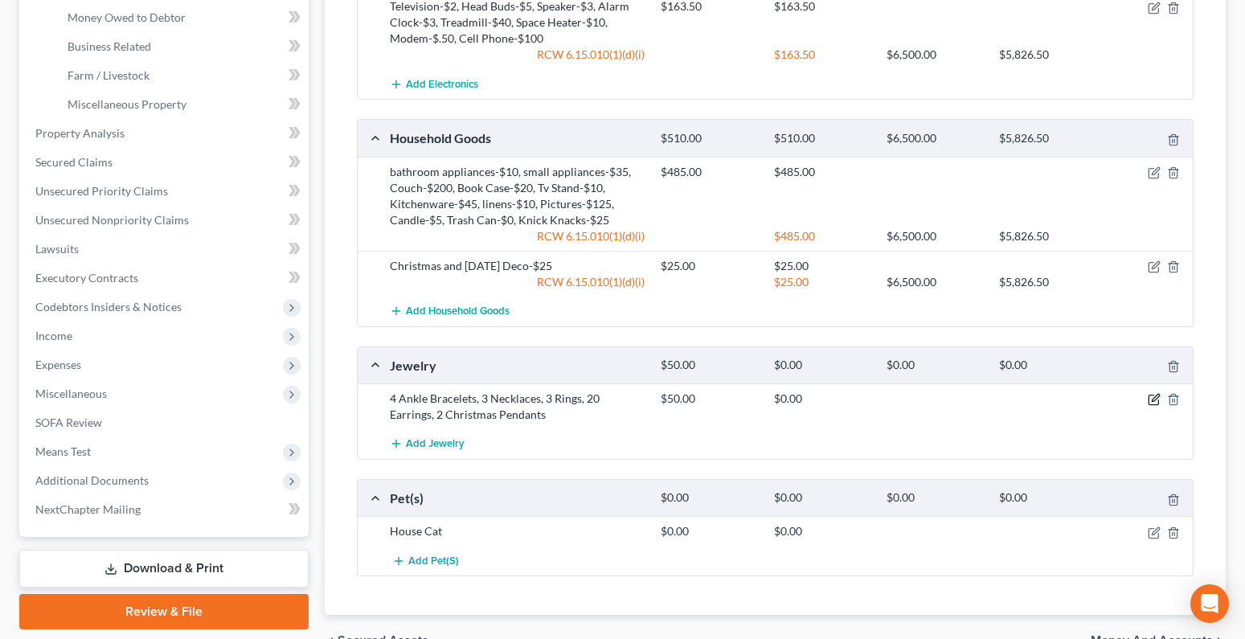
click at [1158, 399] on icon "button" at bounding box center [1154, 399] width 13 height 13
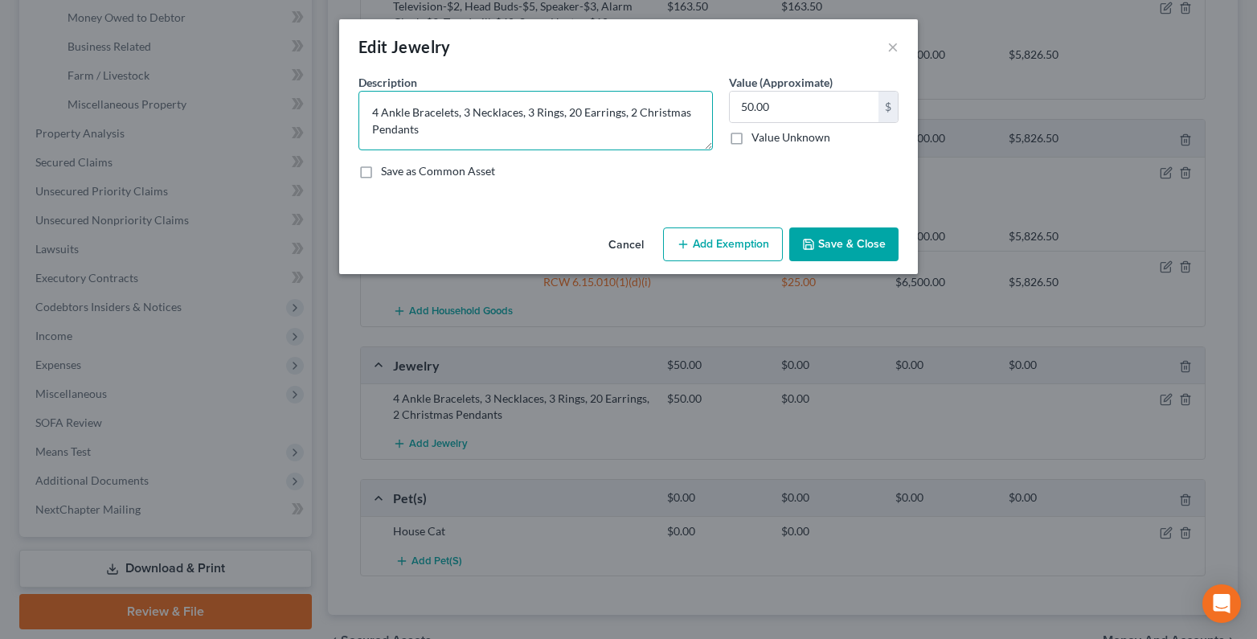
click at [458, 113] on textarea "4 Ankle Bracelets, 3 Necklaces, 3 Rings, 20 Earrings, 2 Christmas Pendants" at bounding box center [536, 120] width 354 height 59
click at [545, 115] on textarea "4 Ankle Bracelets-$.10, 3 Necklaces, 3 Rings, 20 Earrings, 2 Christmas Pendants" at bounding box center [536, 120] width 354 height 59
click at [604, 113] on textarea "4 Ankle Bracelets-$.10, 3 Necklaces-$4, 3 Rings, 20 Earrings, 2 Christmas Penda…" at bounding box center [536, 120] width 354 height 59
click at [687, 113] on textarea "4 Ankle Bracelets-$.10, 3 Necklaces-$4, 3 Rings-$10, 20 Earrings, 2 Christmas P…" at bounding box center [536, 120] width 354 height 59
drag, startPoint x: 559, startPoint y: 133, endPoint x: 531, endPoint y: 137, distance: 28.3
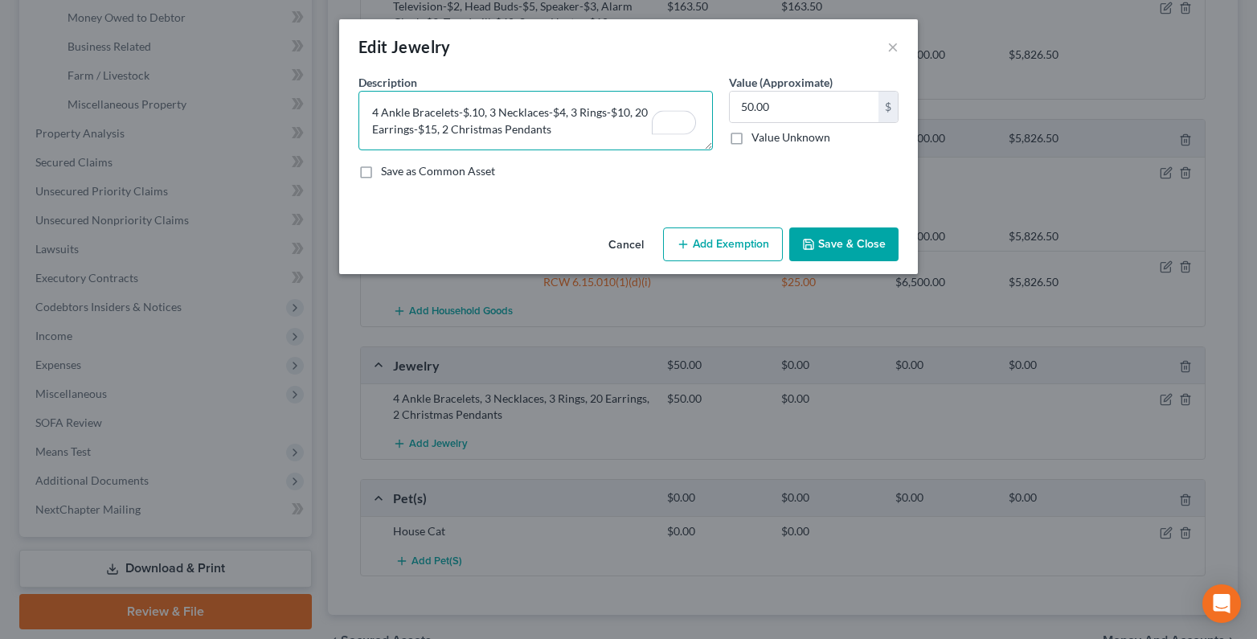
click at [561, 133] on textarea "4 Ankle Bracelets-$.10, 3 Necklaces-$4, 3 Rings-$10, 20 Earrings-$15, 2 Christm…" at bounding box center [536, 120] width 354 height 59
type textarea "4 Ankle Bracelets-$.10, 3 Necklaces-$4, 3 Rings-$10, 20 Earrings-$15, 2 Christm…"
drag, startPoint x: 781, startPoint y: 104, endPoint x: 719, endPoint y: 63, distance: 74.7
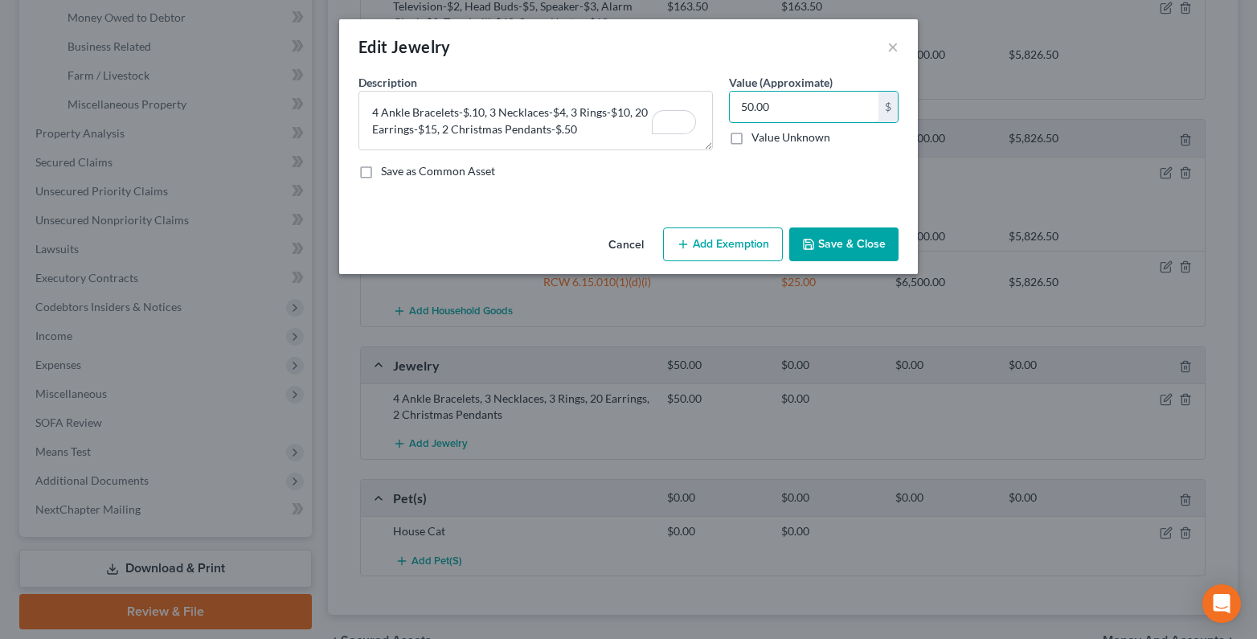
click at [780, 104] on input "50.00" at bounding box center [804, 107] width 149 height 31
type input "29.60"
drag, startPoint x: 728, startPoint y: 241, endPoint x: 633, endPoint y: 286, distance: 105.7
click at [728, 242] on button "Add Exemption" at bounding box center [723, 244] width 120 height 34
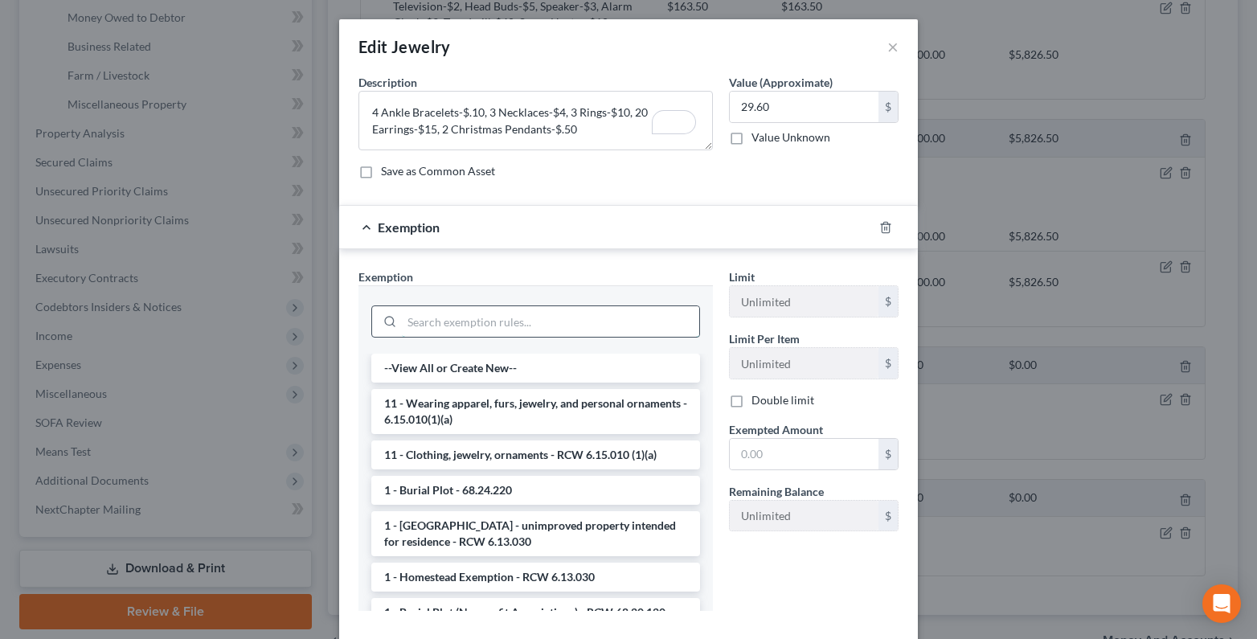
click at [415, 319] on input "search" at bounding box center [550, 321] width 297 height 31
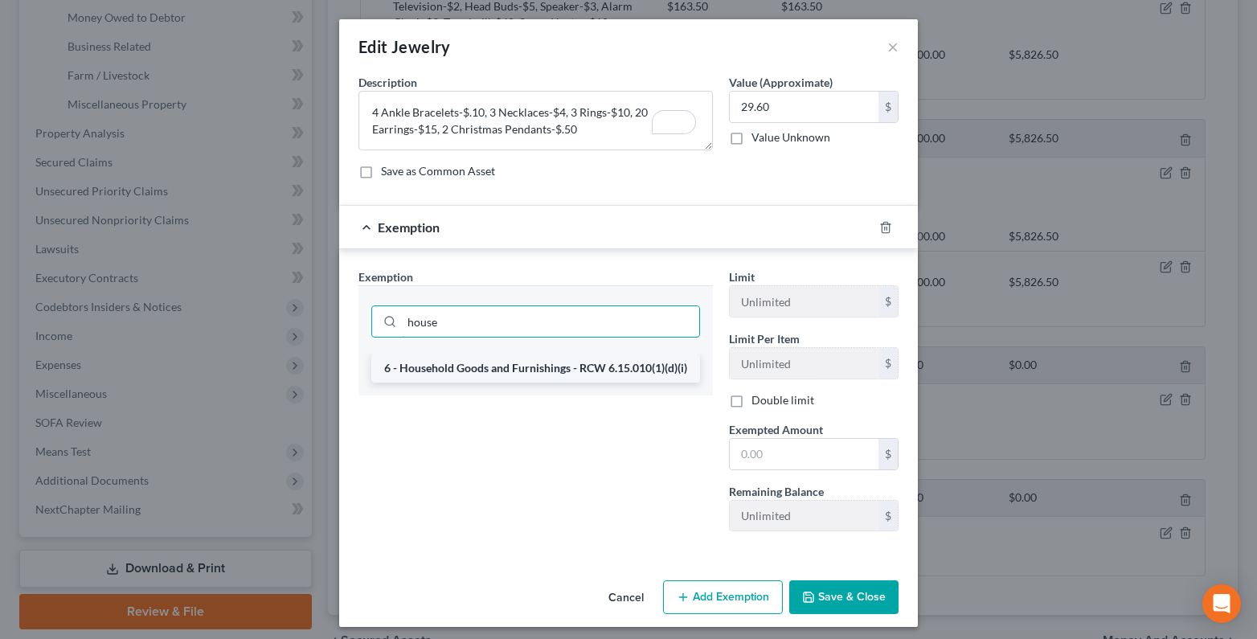
type input "house"
click at [456, 367] on li "6 - Household Goods and Furnishings - RCW 6.15.010(1)(d)(i)" at bounding box center [535, 368] width 329 height 29
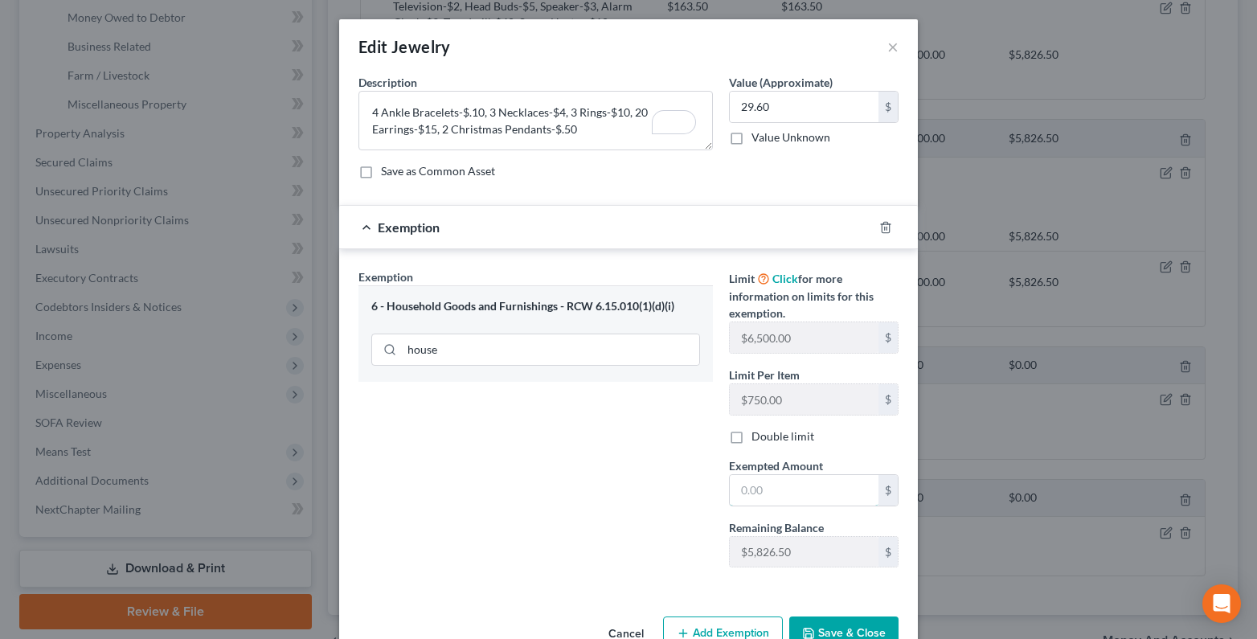
drag, startPoint x: 776, startPoint y: 502, endPoint x: 730, endPoint y: 469, distance: 56.4
click at [776, 502] on input "text" at bounding box center [804, 490] width 149 height 31
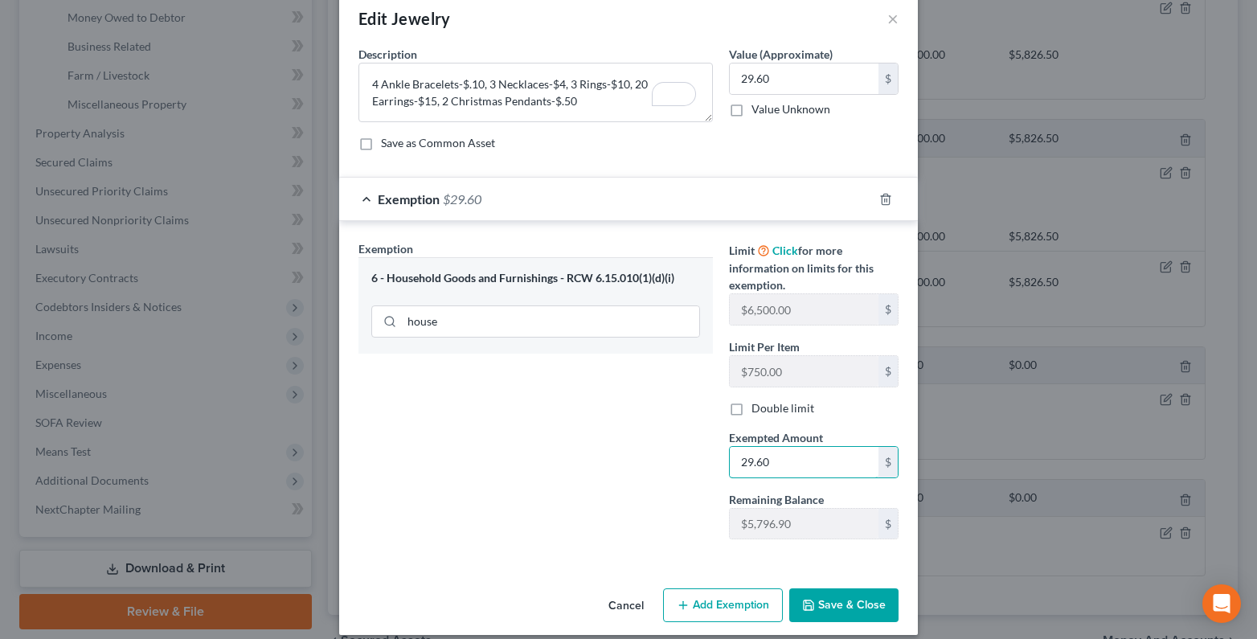
scroll to position [43, 0]
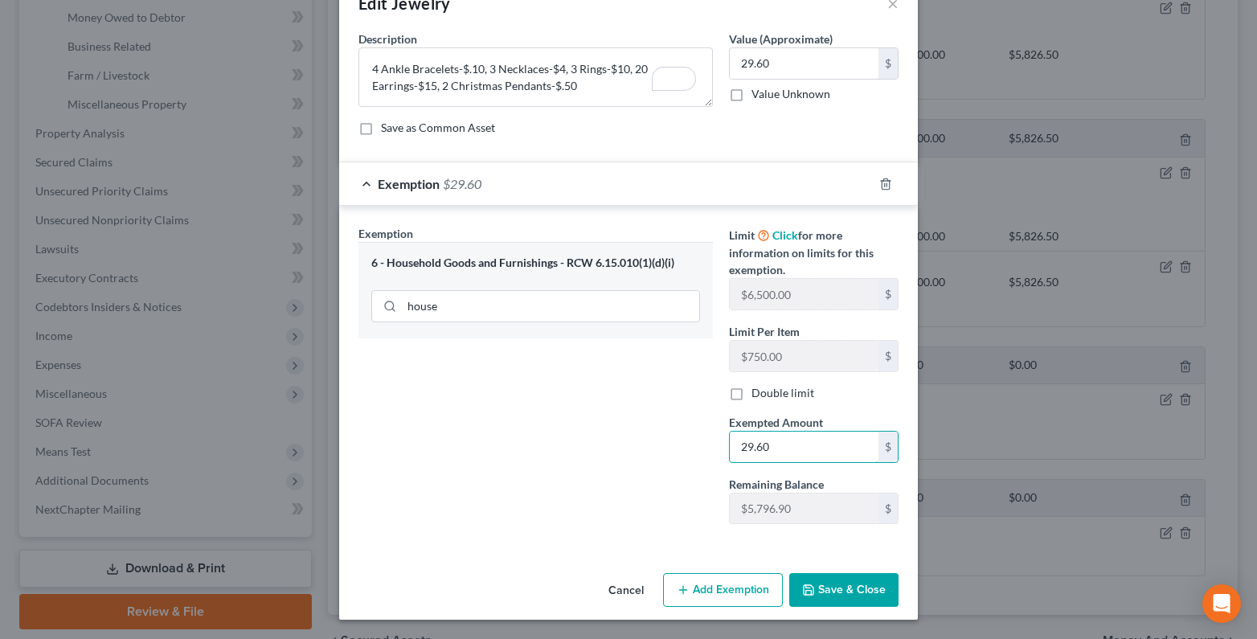
type input "29.60"
drag, startPoint x: 829, startPoint y: 582, endPoint x: 795, endPoint y: 579, distance: 33.9
click at [826, 583] on button "Save & Close" at bounding box center [843, 590] width 109 height 34
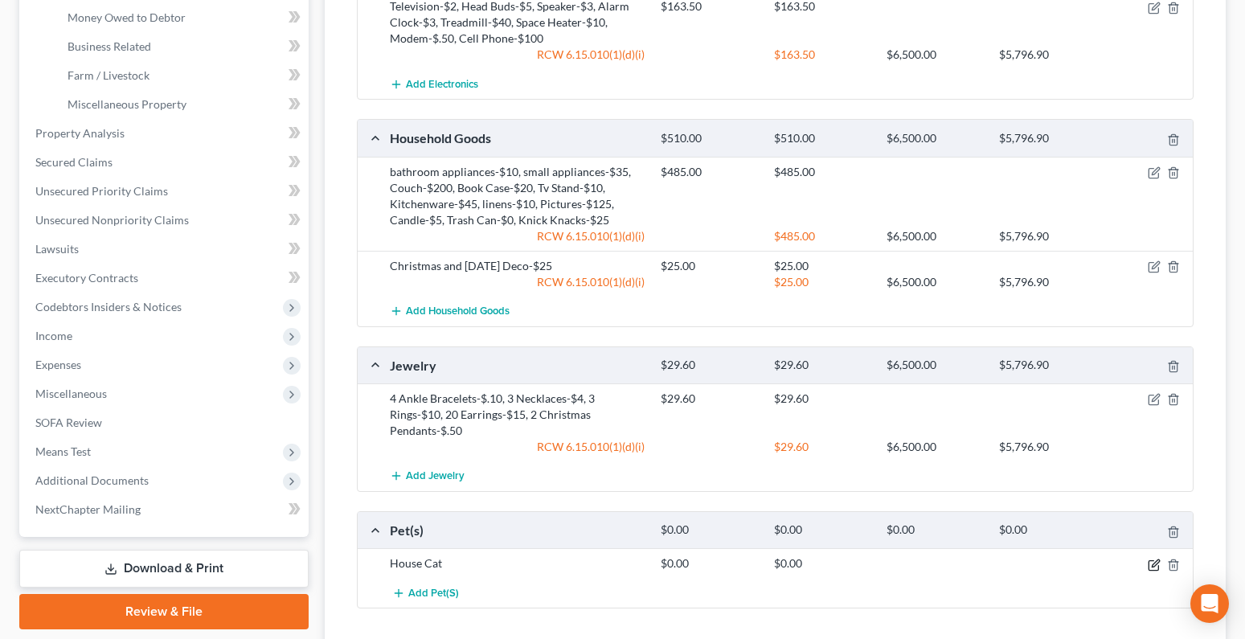
click at [1150, 566] on icon "button" at bounding box center [1154, 565] width 13 height 13
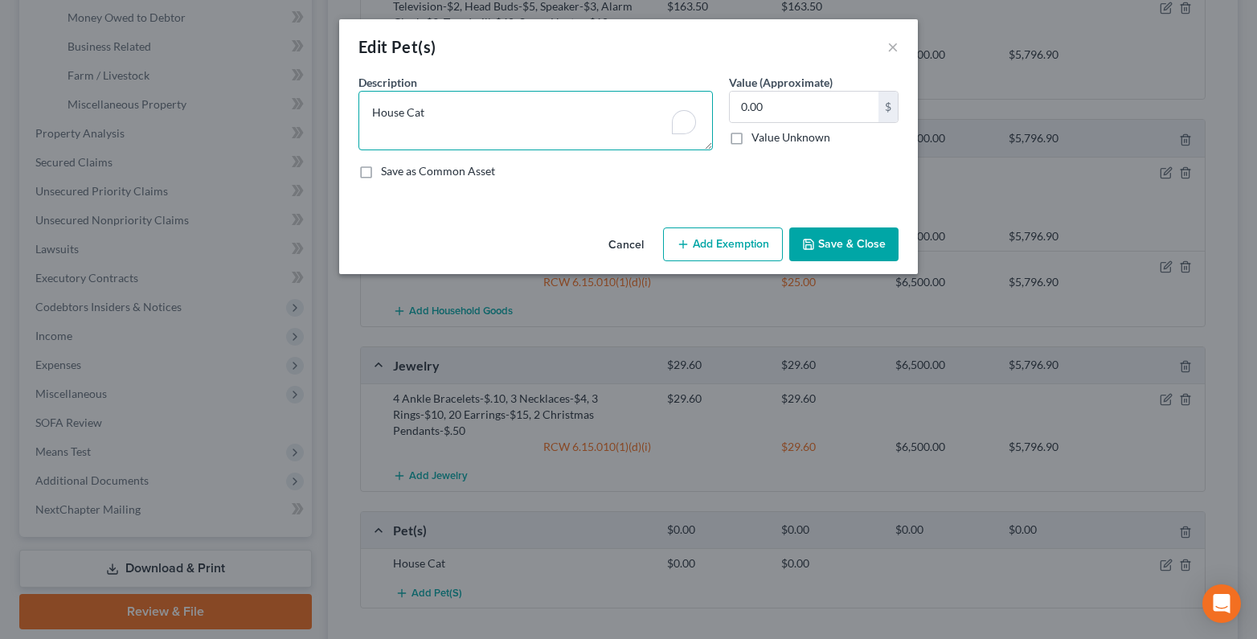
drag, startPoint x: 404, startPoint y: 113, endPoint x: 355, endPoint y: 115, distance: 49.1
click at [355, 115] on div "Description * House Cat" at bounding box center [535, 112] width 371 height 76
click at [406, 117] on textarea "Cat" at bounding box center [536, 120] width 354 height 59
type textarea "Cat-$10"
click at [779, 112] on input "0.00" at bounding box center [804, 107] width 149 height 31
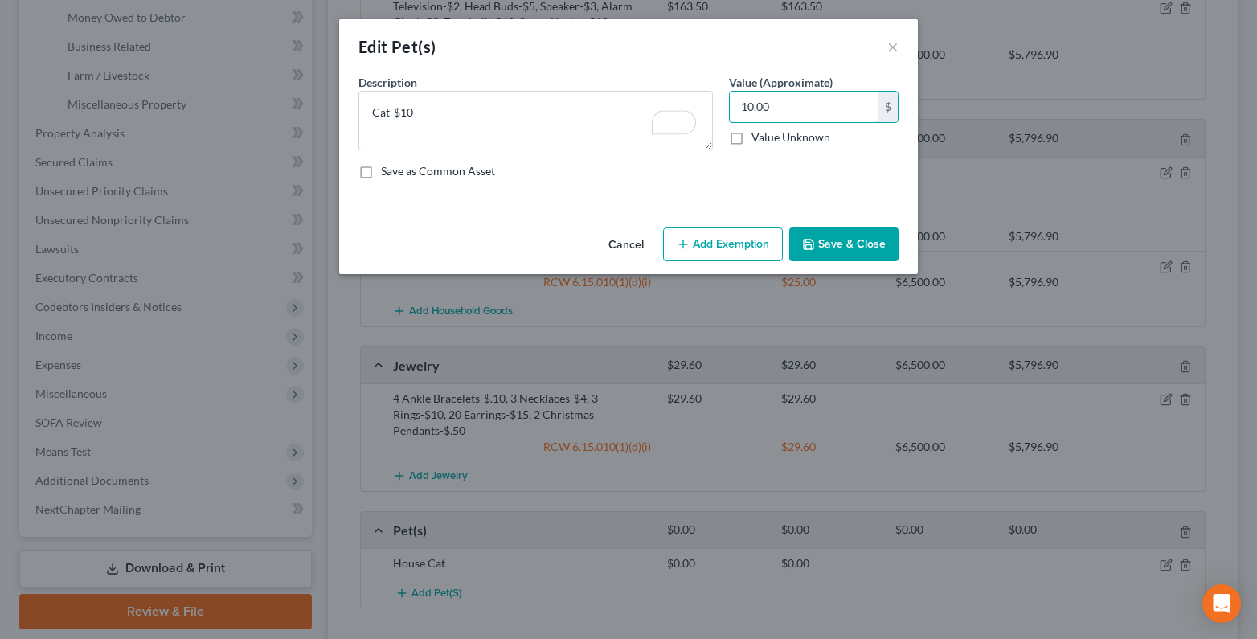
type input "10.00"
click at [728, 232] on button "Add Exemption" at bounding box center [723, 244] width 120 height 34
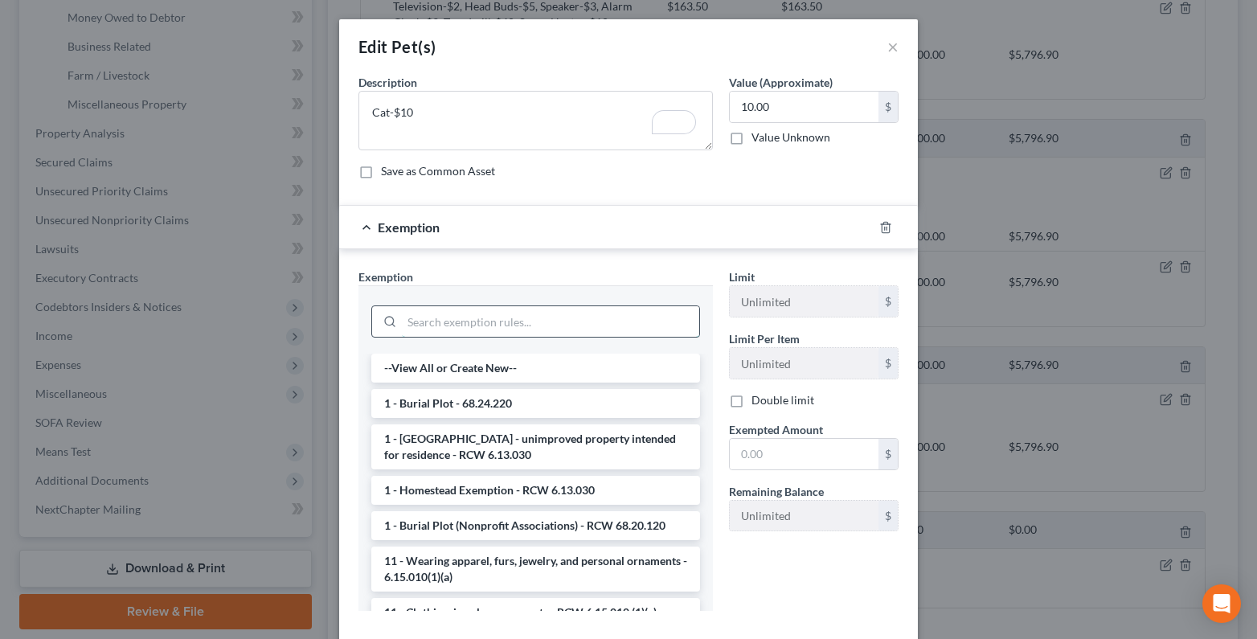
click at [413, 325] on input "search" at bounding box center [550, 321] width 297 height 31
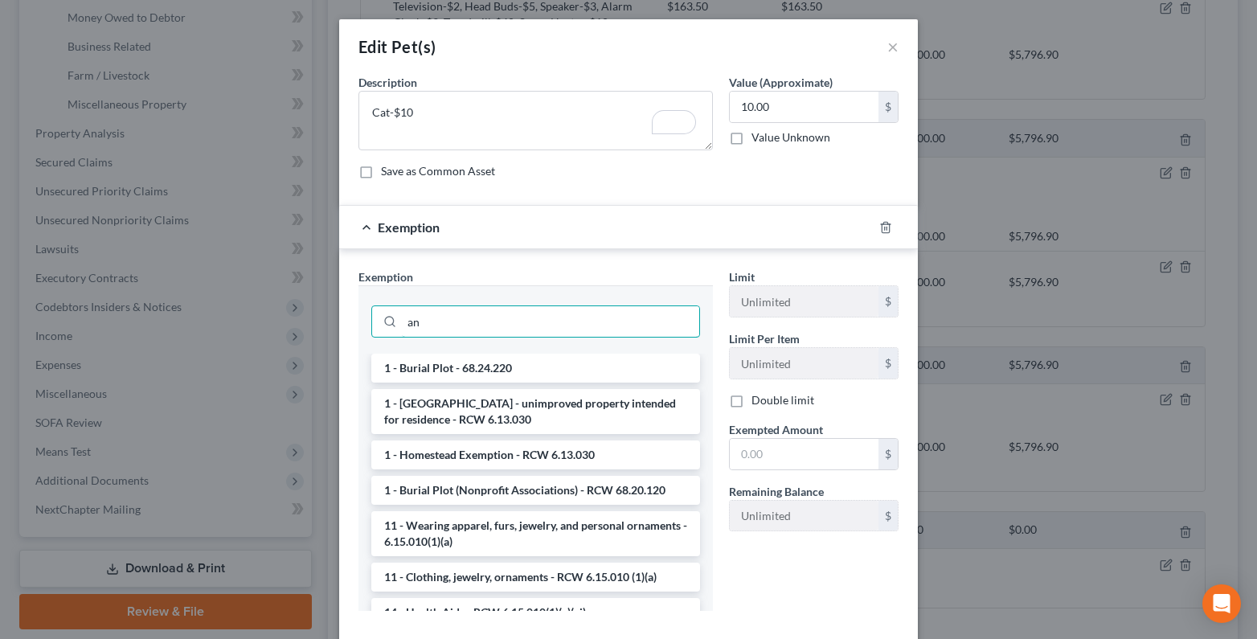
type input "a"
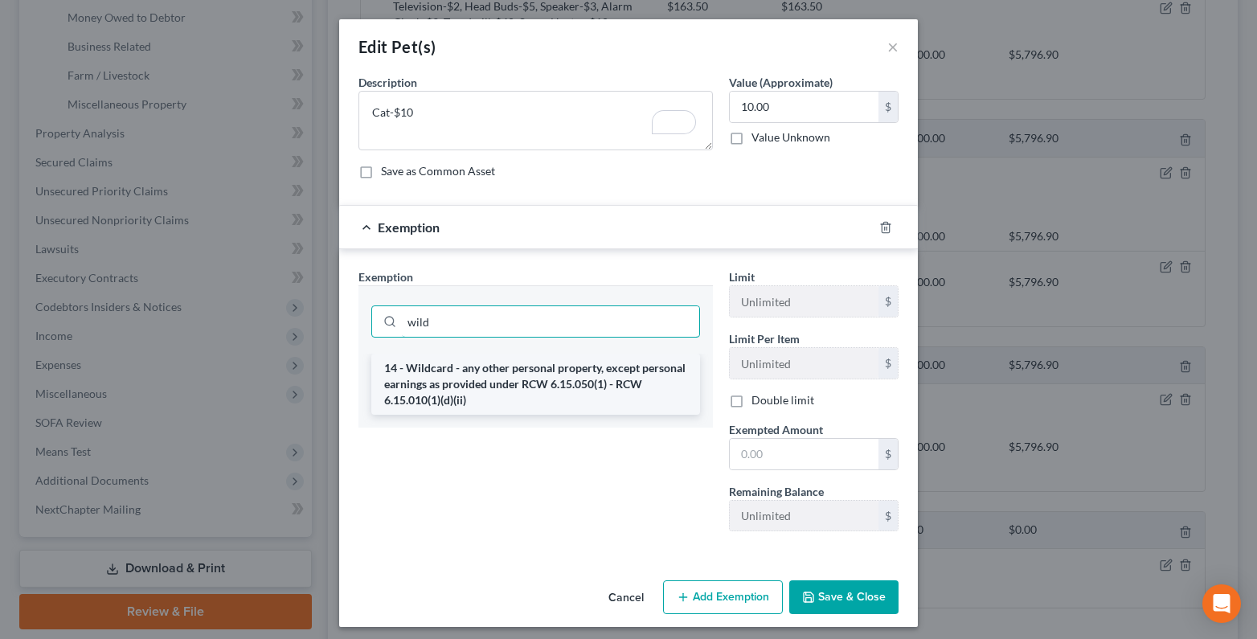
type input "wild"
click at [611, 373] on li "14 - Wildcard - any other personal property, except personal earnings as provid…" at bounding box center [535, 384] width 329 height 61
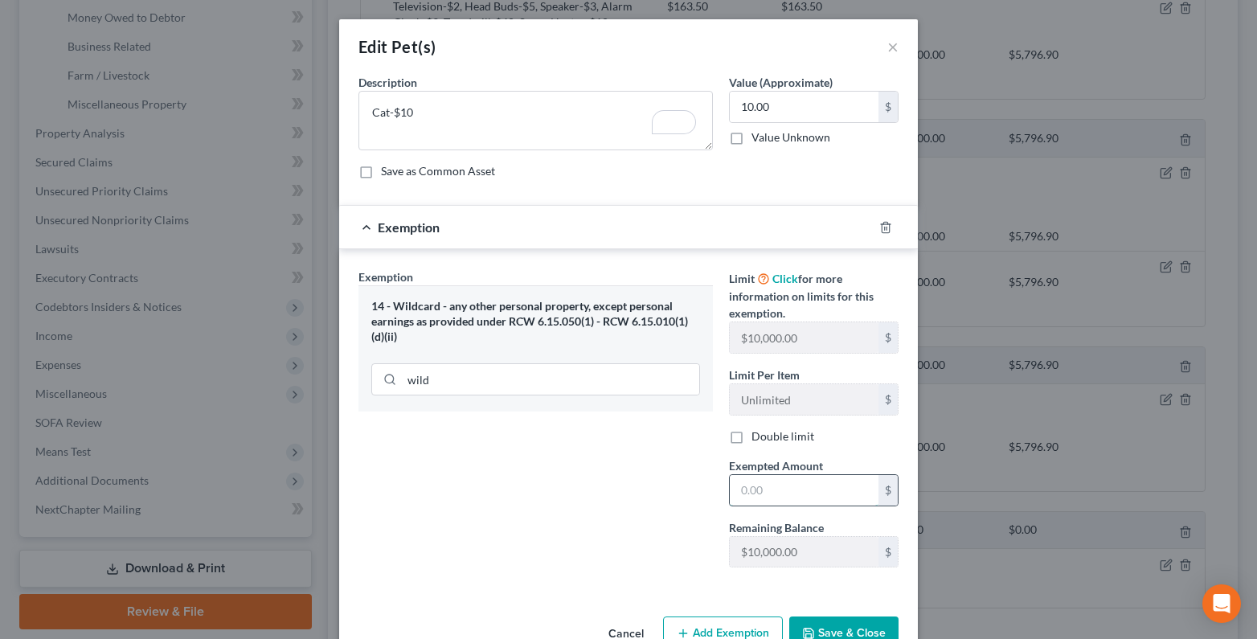
click at [739, 483] on input "text" at bounding box center [804, 490] width 149 height 31
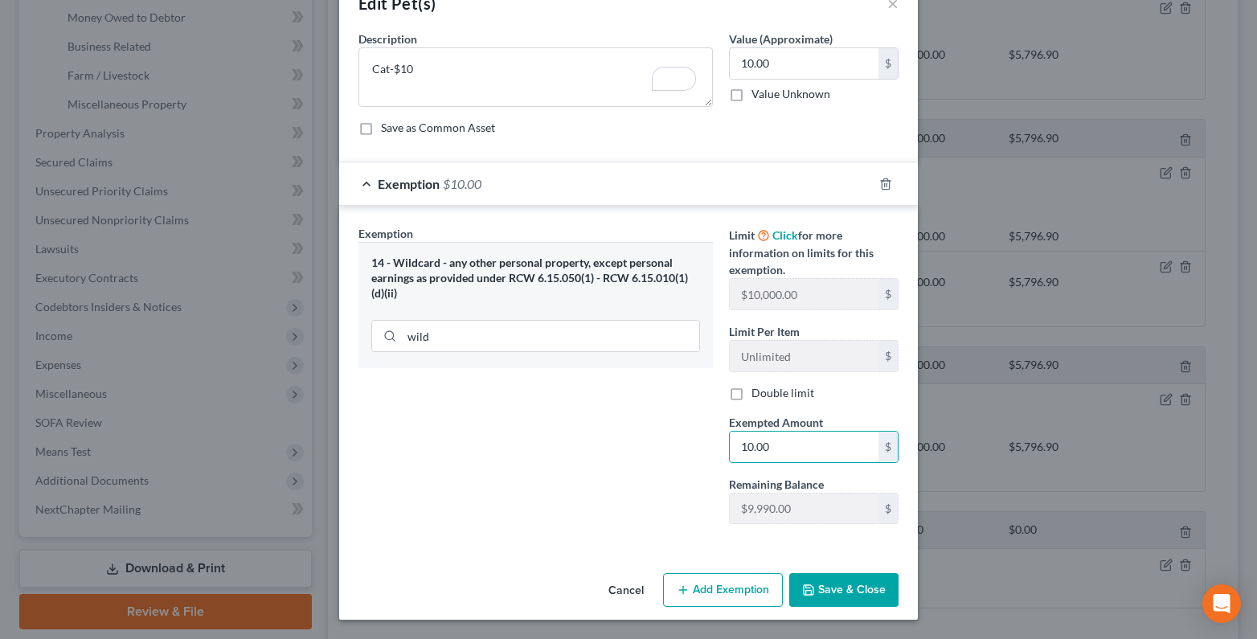
type input "10.00"
click at [846, 591] on button "Save & Close" at bounding box center [843, 590] width 109 height 34
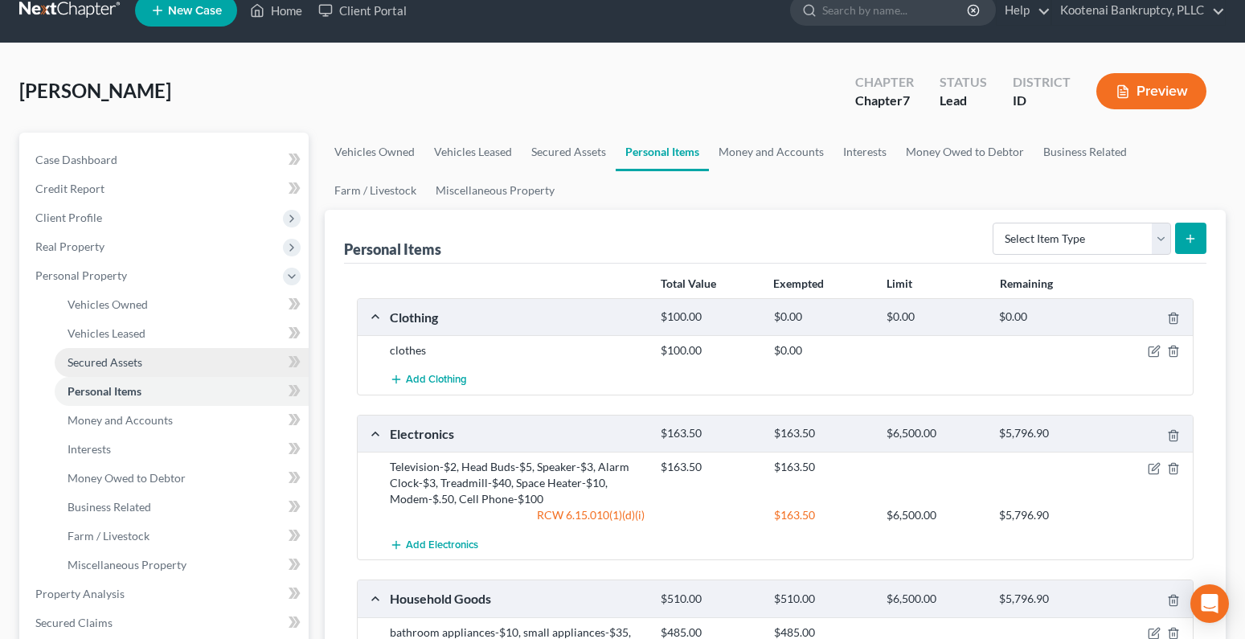
scroll to position [0, 0]
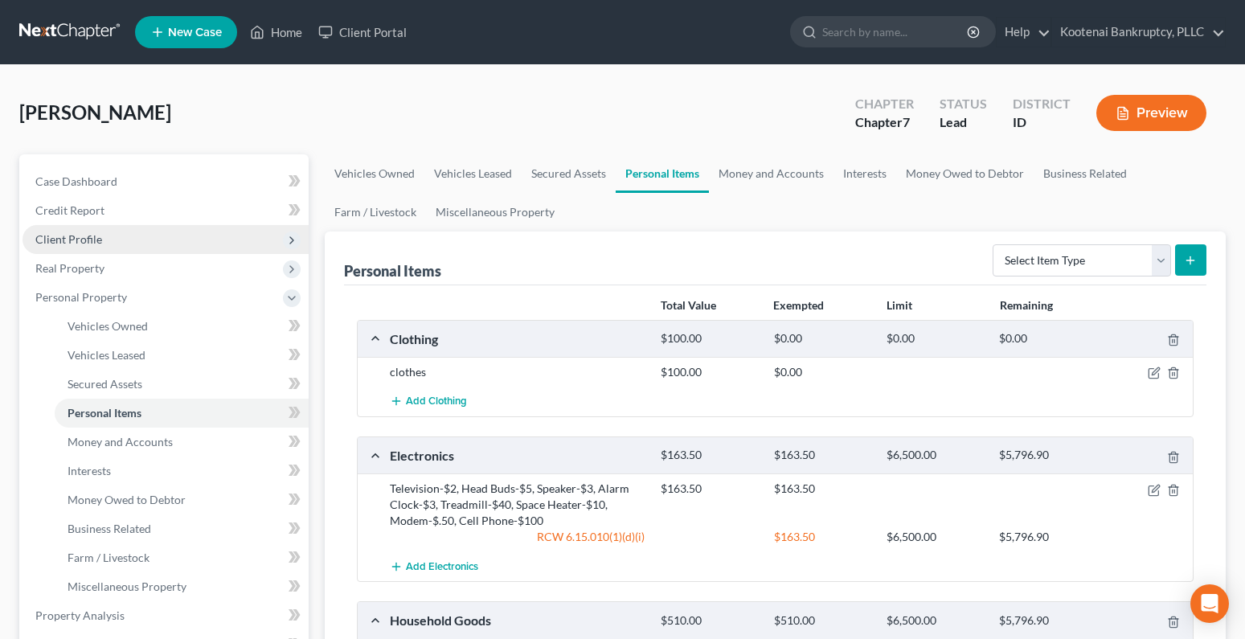
click at [48, 244] on span "Client Profile" at bounding box center [68, 239] width 67 height 14
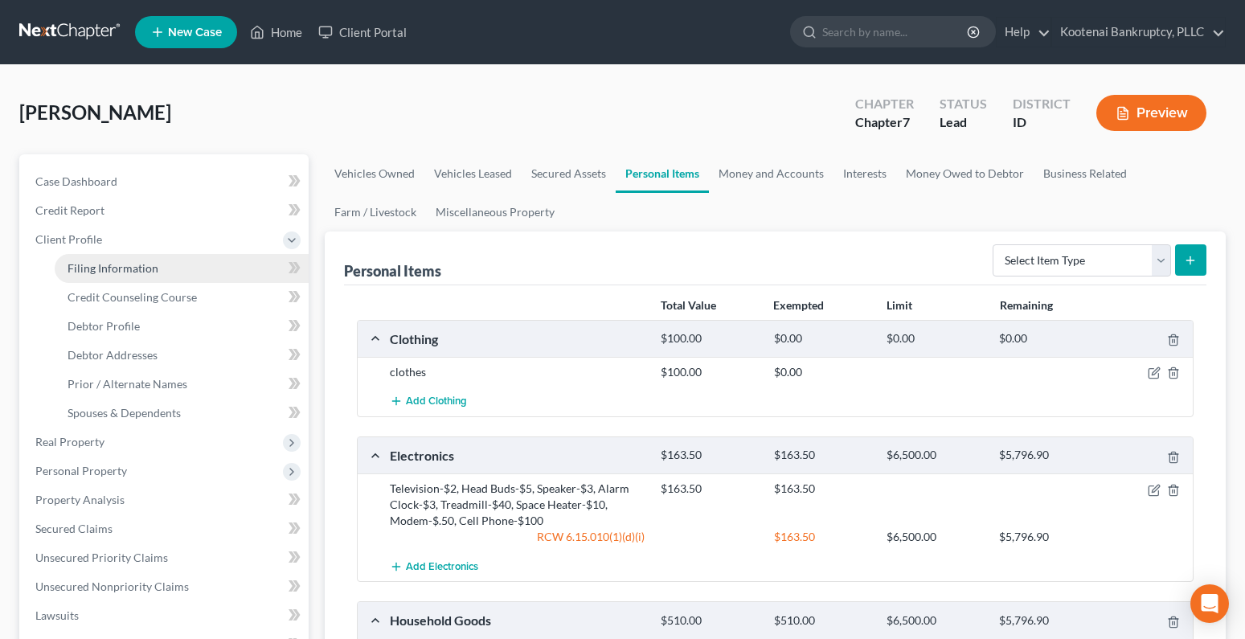
click at [93, 268] on span "Filing Information" at bounding box center [113, 268] width 91 height 14
select select "1"
select select "0"
select select "23"
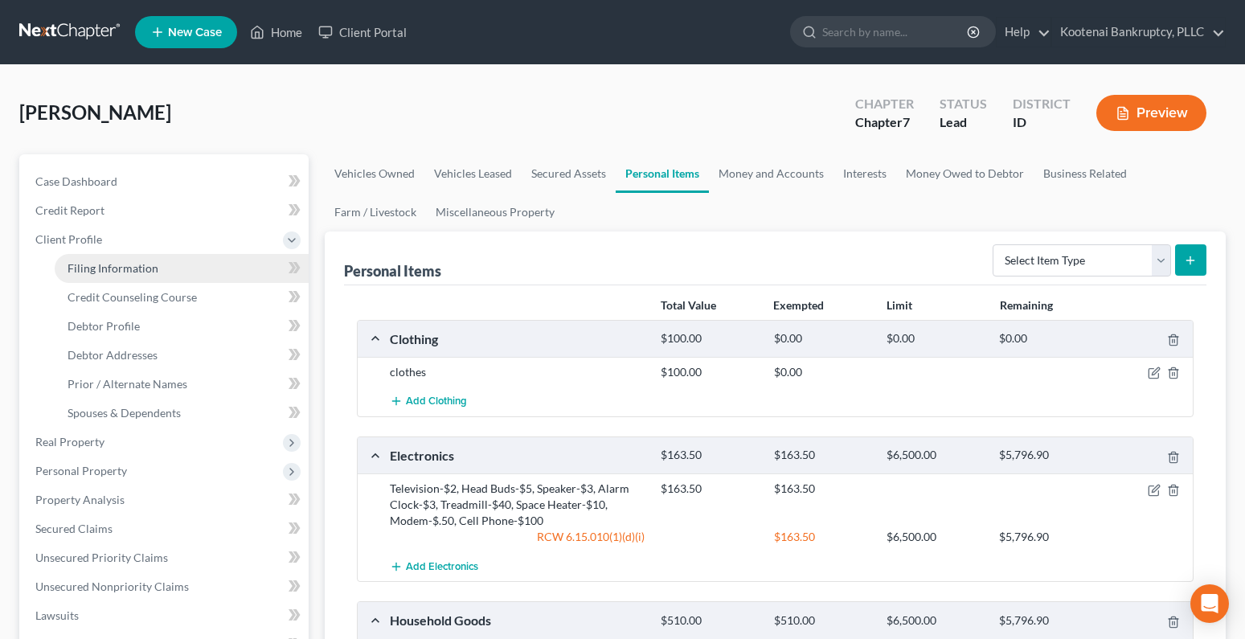
select select "0"
select select "50"
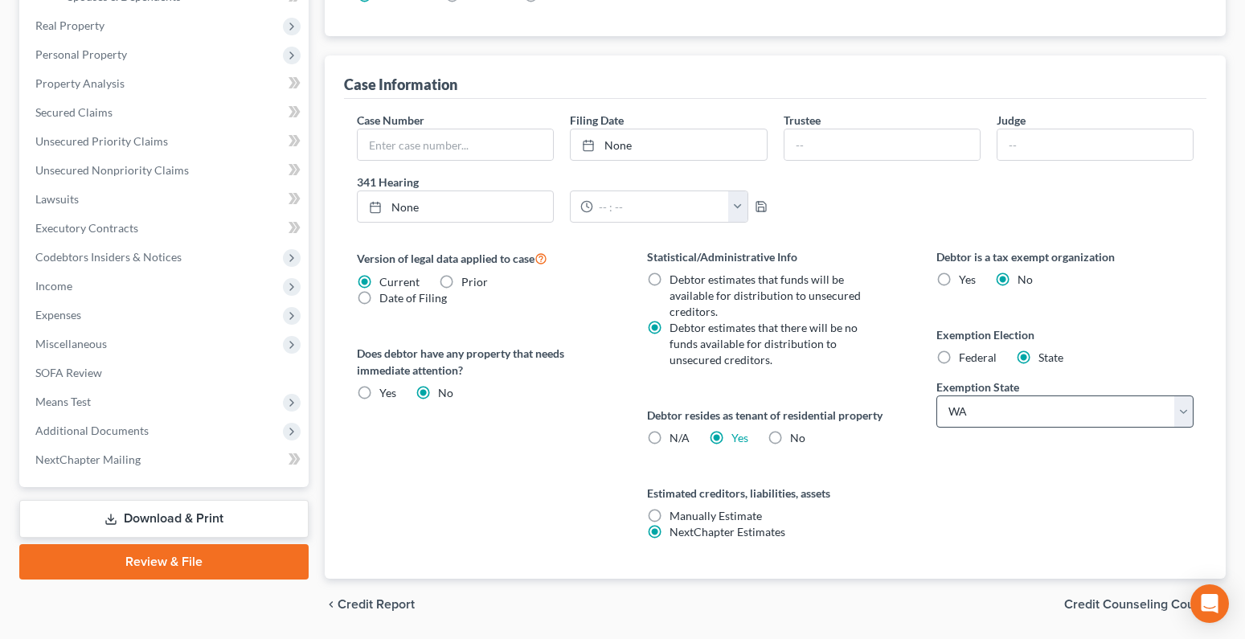
scroll to position [469, 0]
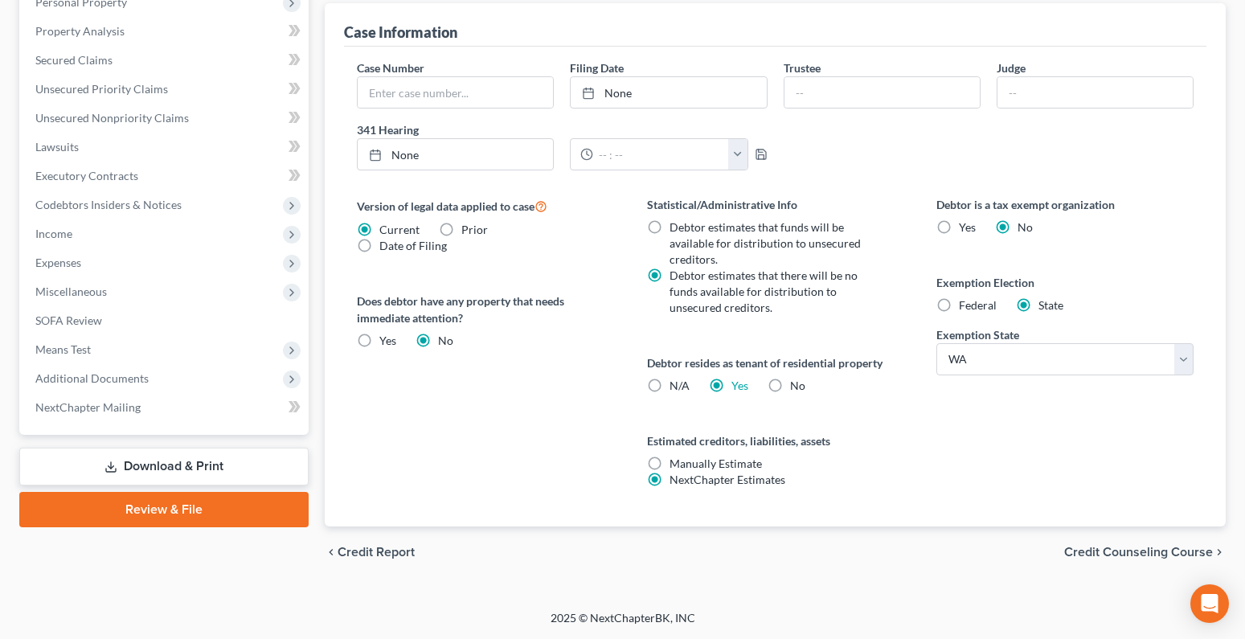
click at [1140, 551] on span "Credit Counseling Course" at bounding box center [1138, 552] width 149 height 13
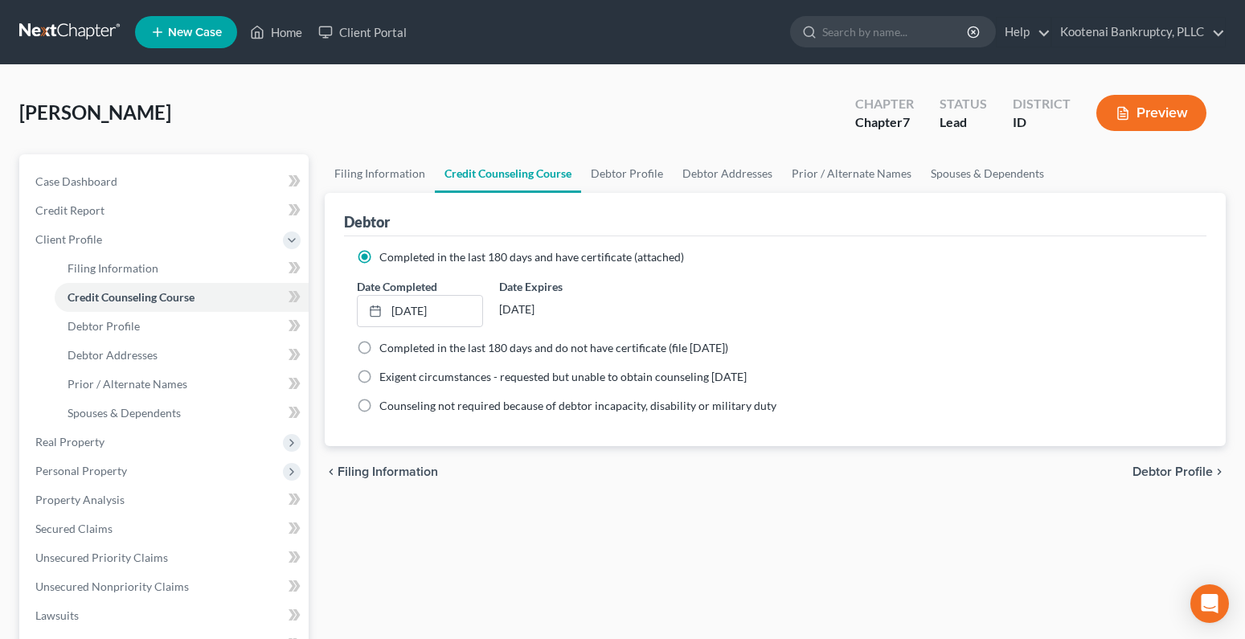
click at [1149, 469] on span "Debtor Profile" at bounding box center [1173, 471] width 80 height 13
select select "0"
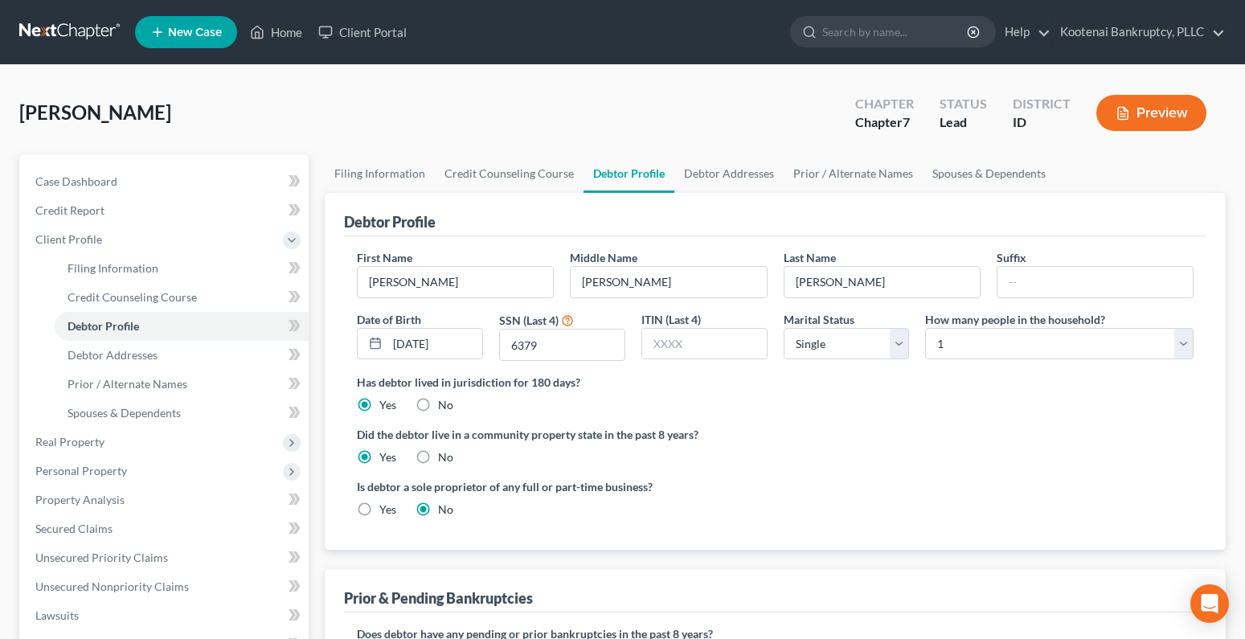
scroll to position [241, 0]
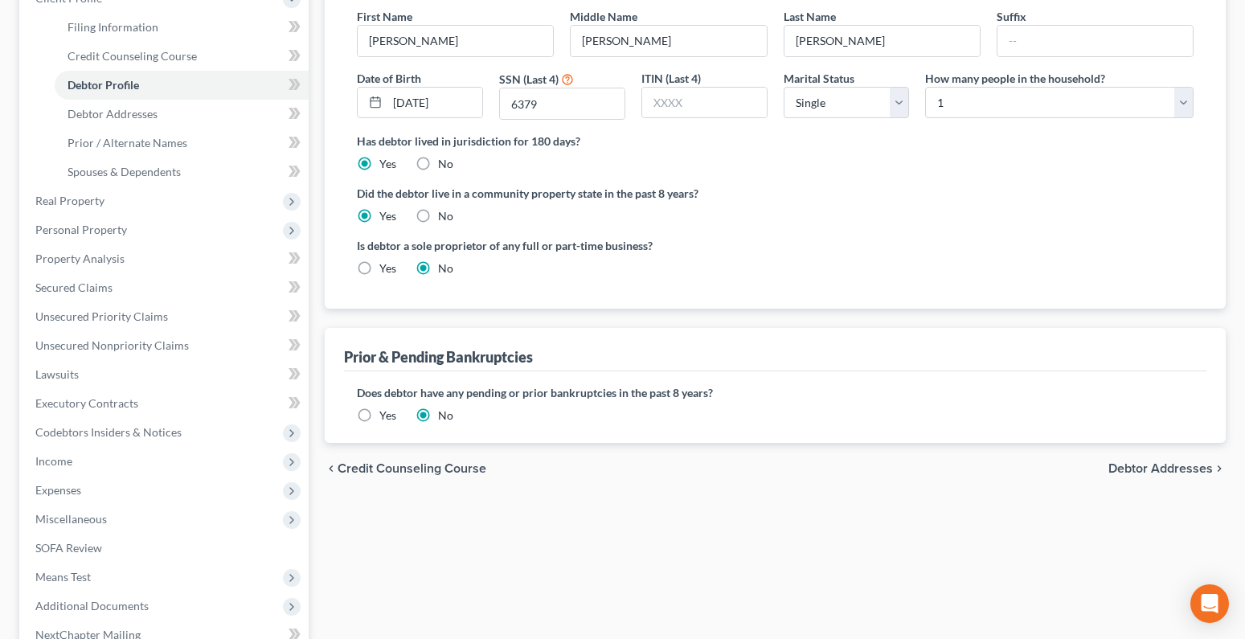
click at [1178, 470] on span "Debtor Addresses" at bounding box center [1160, 468] width 104 height 13
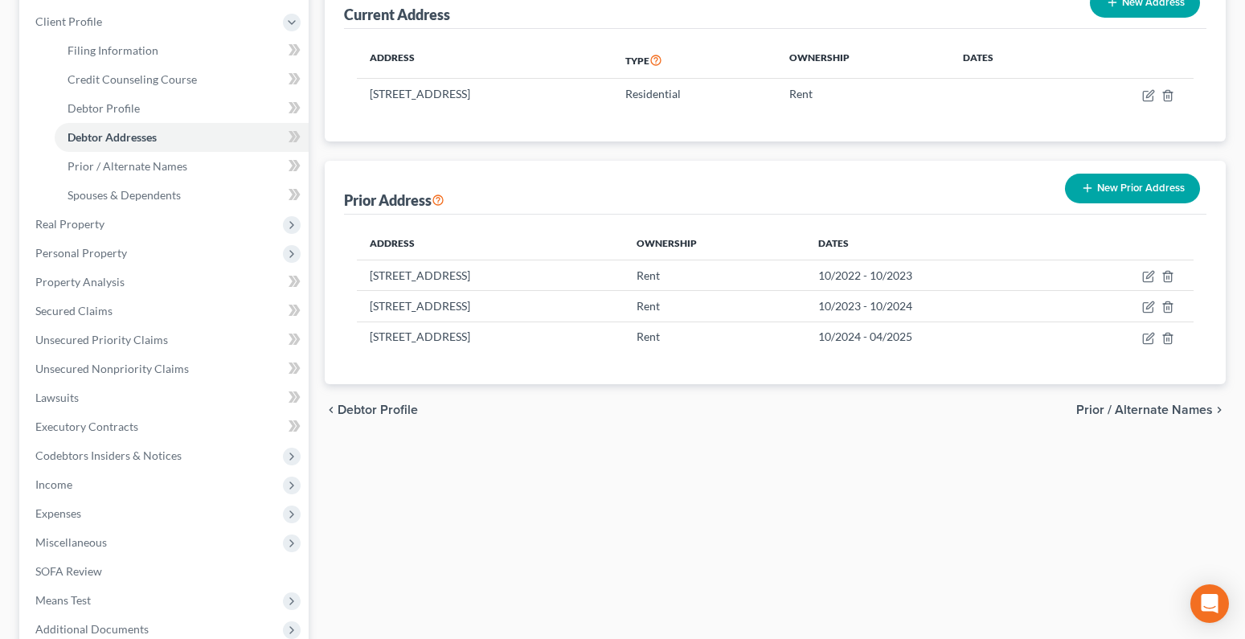
scroll to position [241, 0]
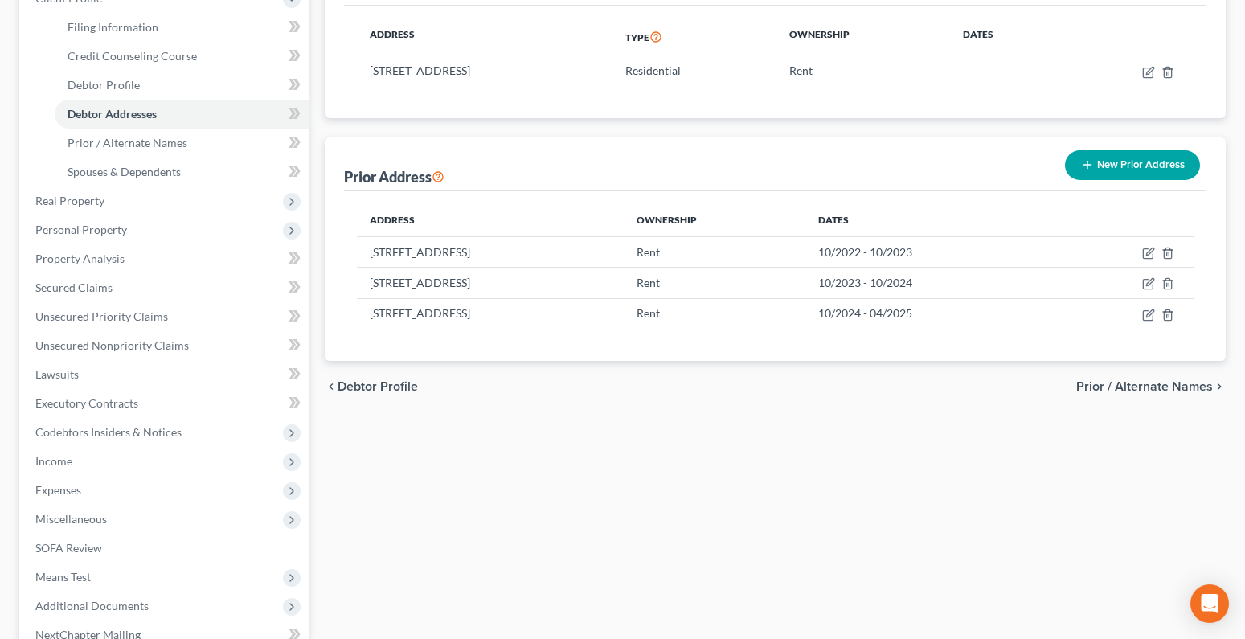
click at [1146, 388] on span "Prior / Alternate Names" at bounding box center [1144, 386] width 137 height 13
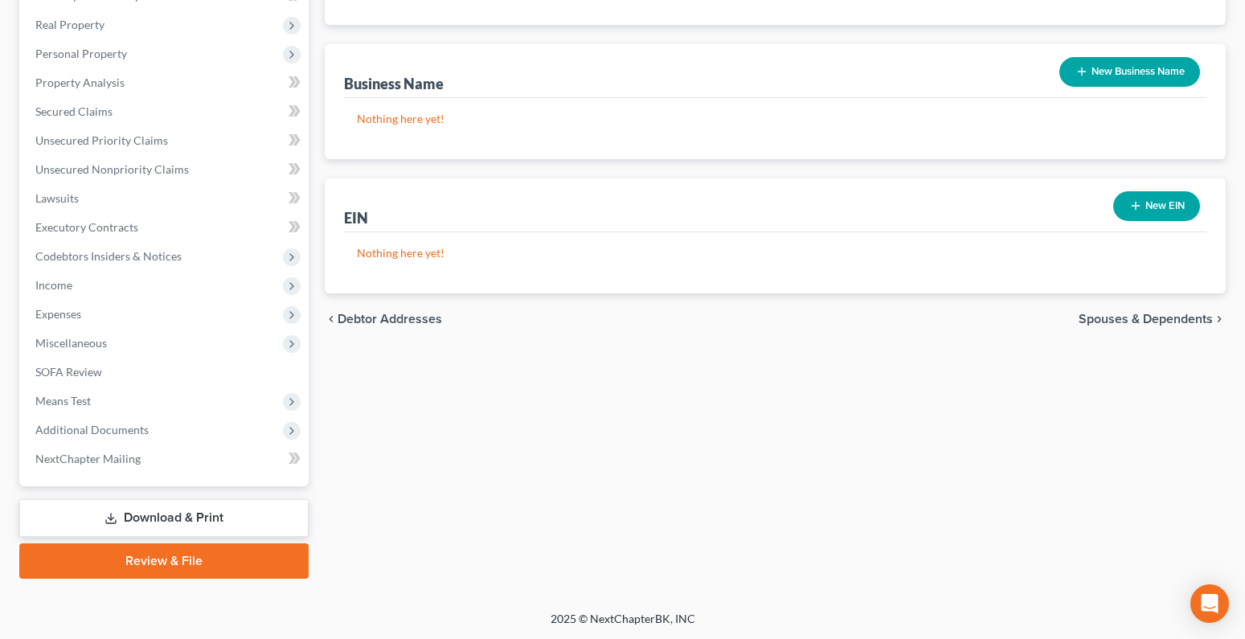
scroll to position [418, 0]
click at [1169, 318] on span "Spouses & Dependents" at bounding box center [1146, 318] width 134 height 13
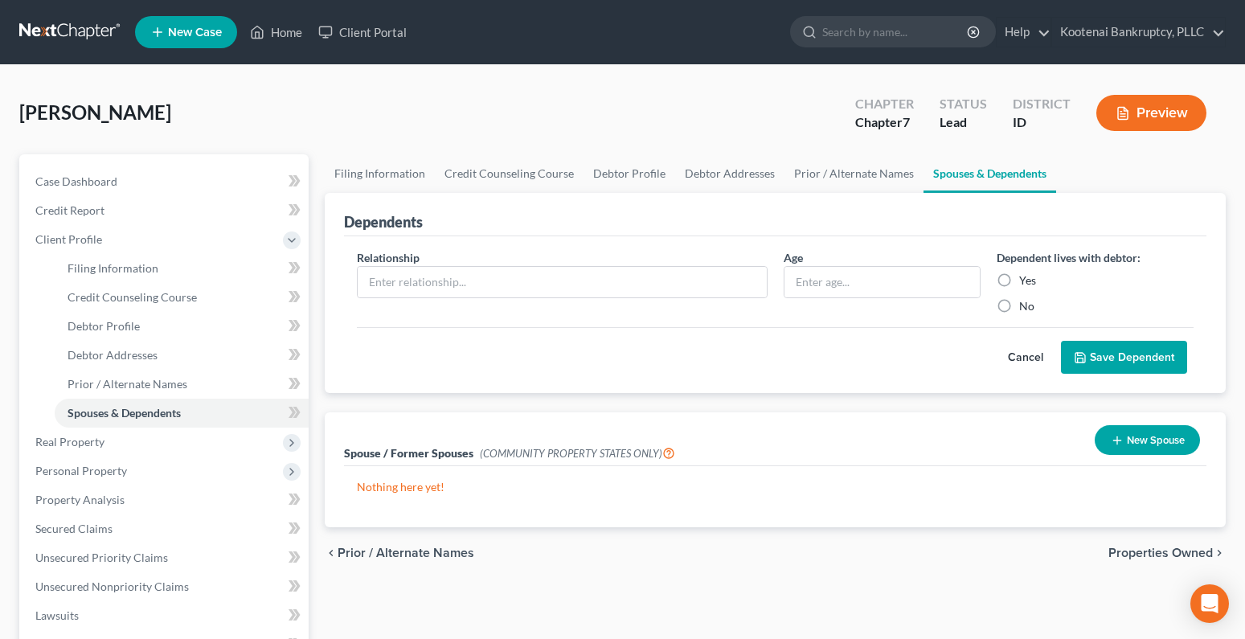
click at [379, 555] on span "Prior / Alternate Names" at bounding box center [406, 553] width 137 height 13
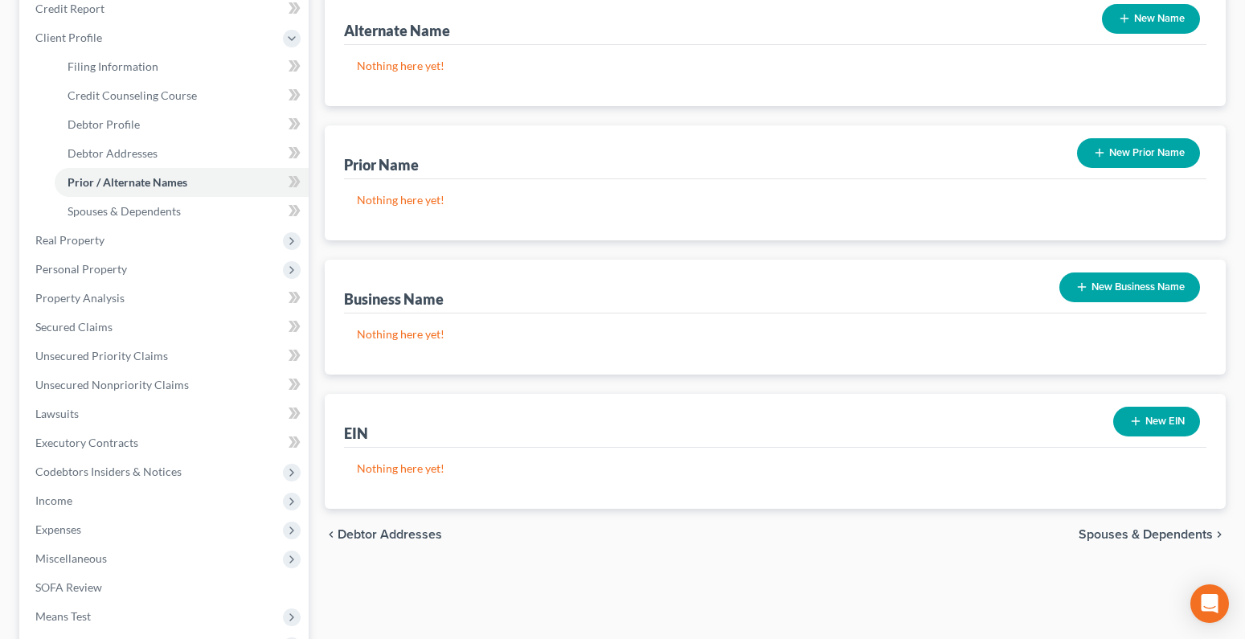
scroll to position [241, 0]
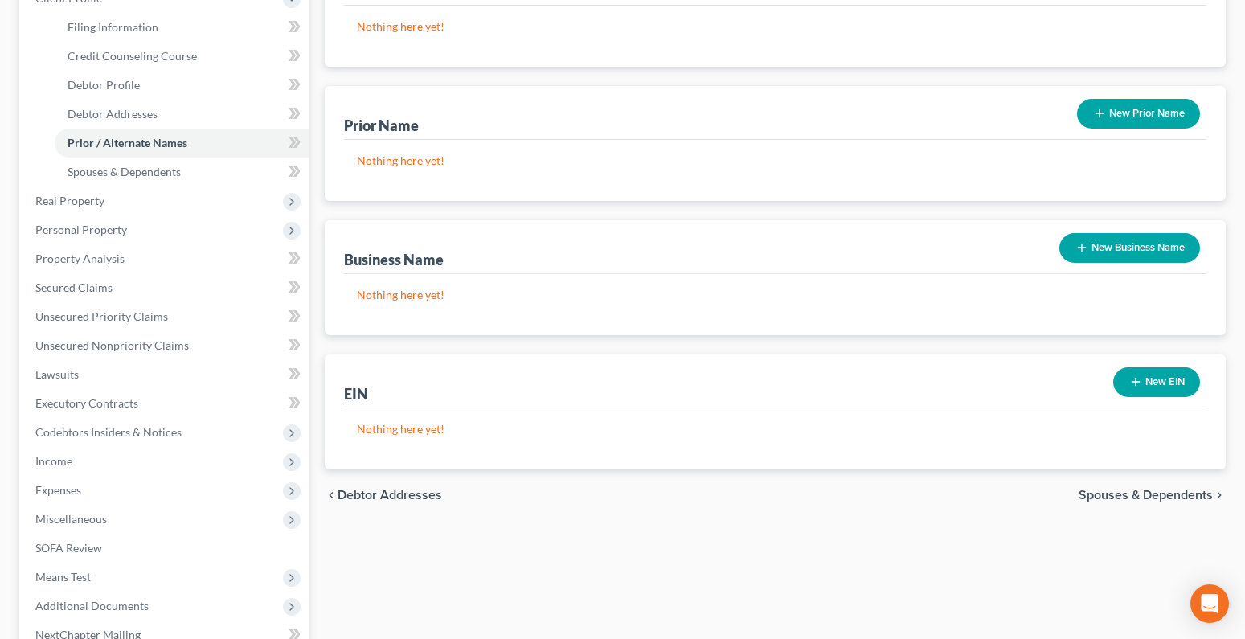
click at [369, 486] on div "chevron_left Debtor Addresses Spouses & Dependents chevron_right" at bounding box center [775, 494] width 901 height 51
click at [371, 491] on span "Debtor Addresses" at bounding box center [390, 495] width 104 height 13
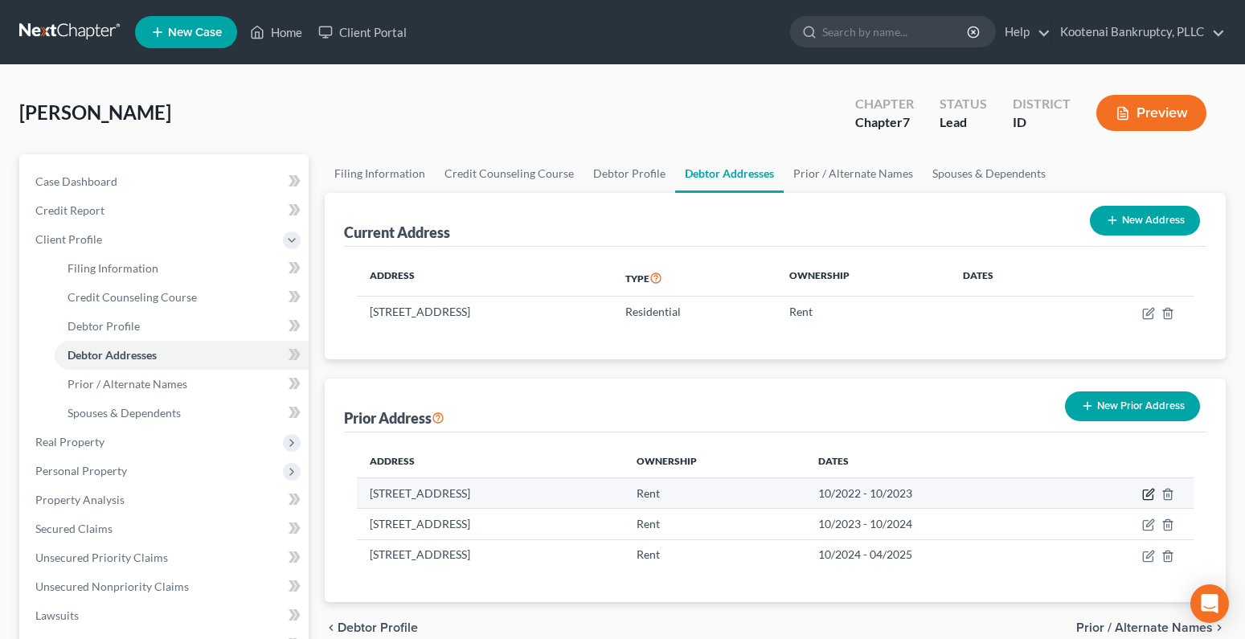
click at [1150, 498] on icon "button" at bounding box center [1148, 494] width 13 height 13
select select "50"
select select "5"
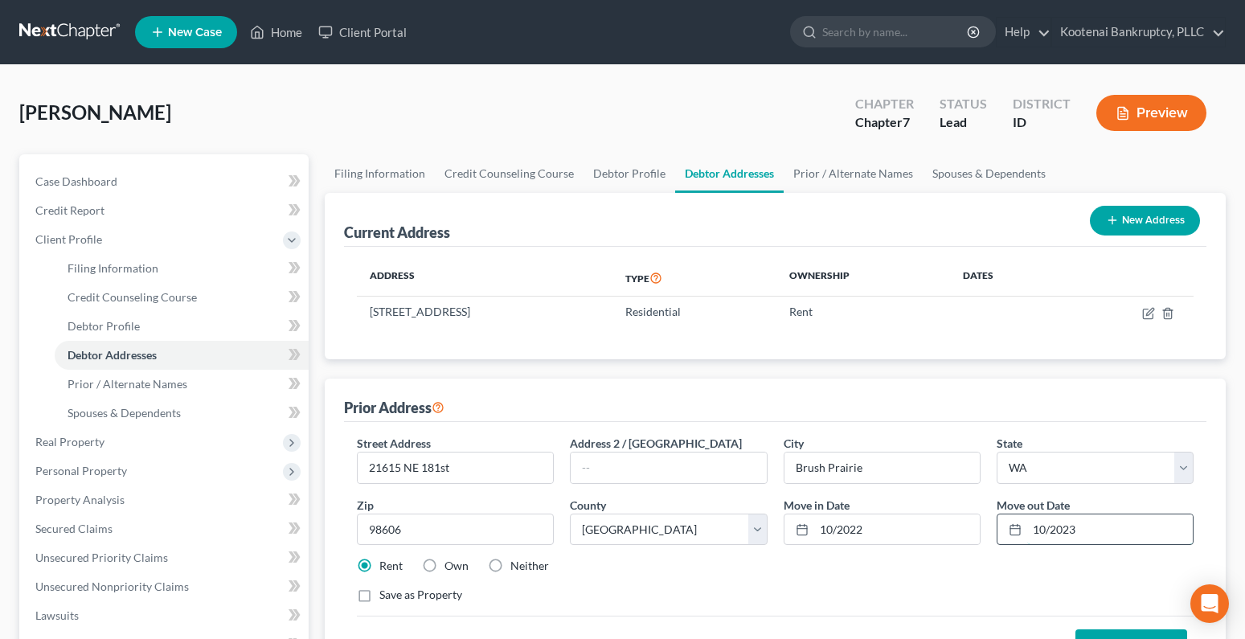
click at [1051, 530] on input "10/2023" at bounding box center [1110, 529] width 166 height 31
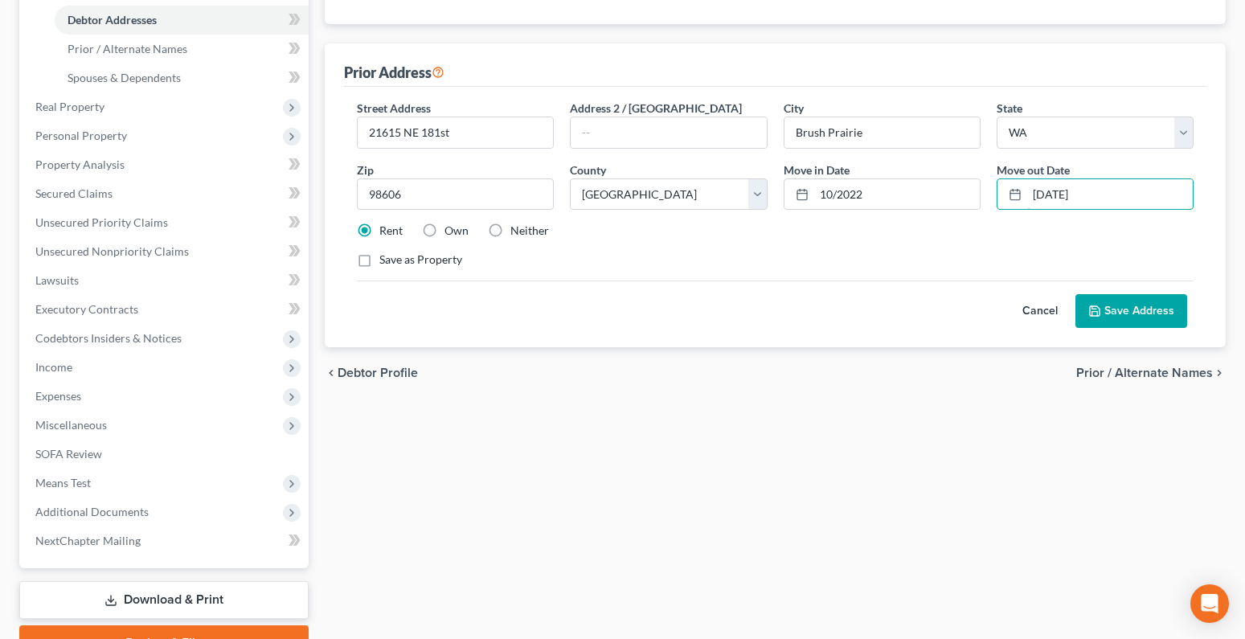
scroll to position [418, 0]
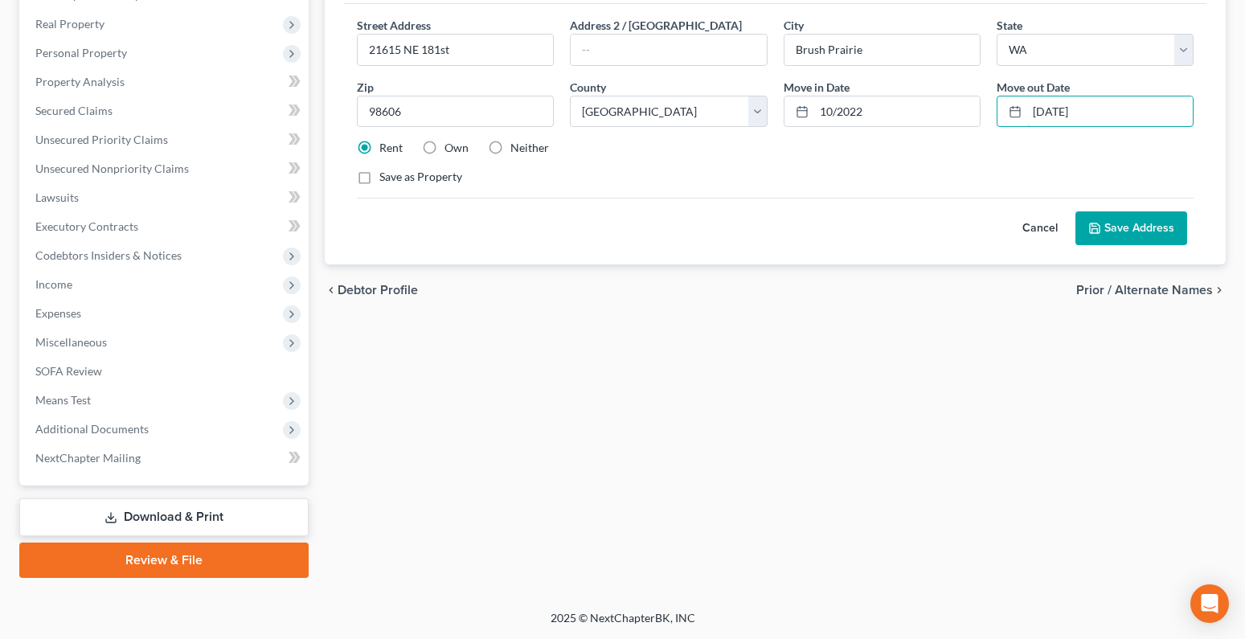
type input "10/20/2023"
click at [1170, 226] on button "Save Address" at bounding box center [1132, 228] width 112 height 34
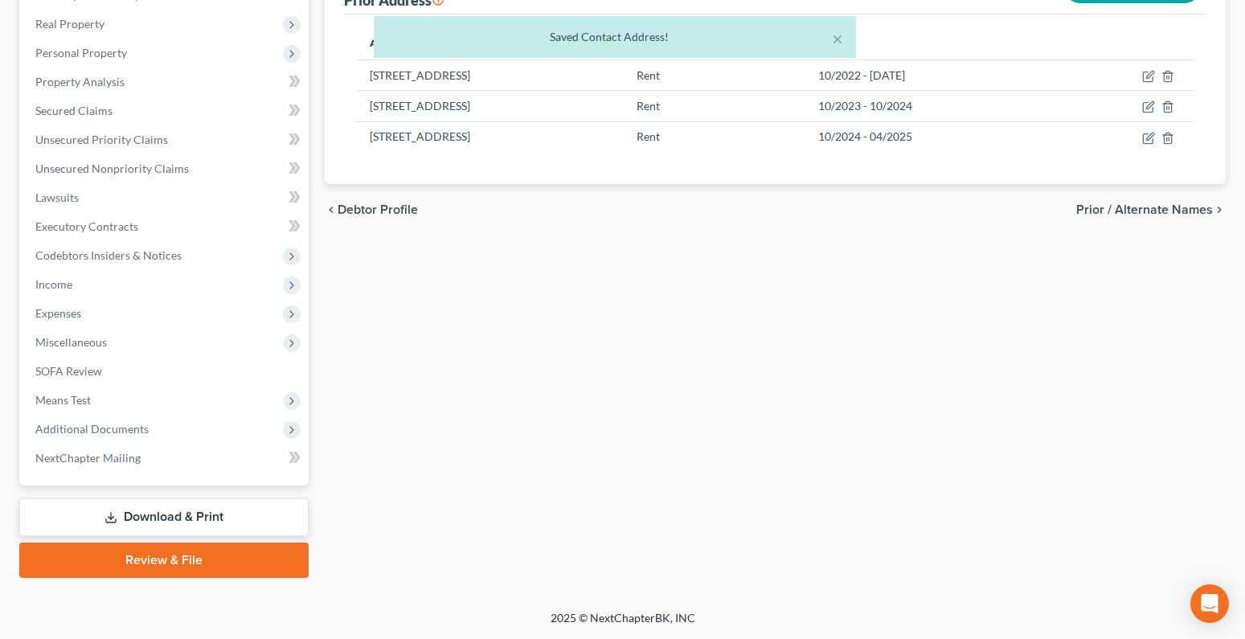
click at [1156, 213] on span "Prior / Alternate Names" at bounding box center [1144, 209] width 137 height 13
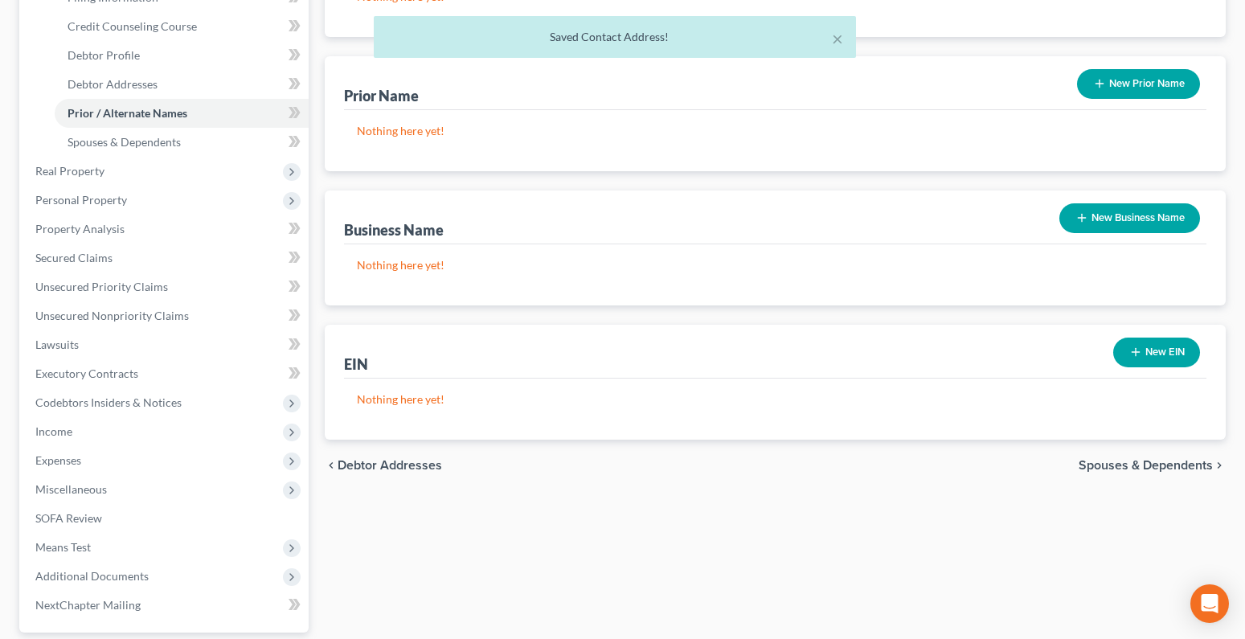
scroll to position [418, 0]
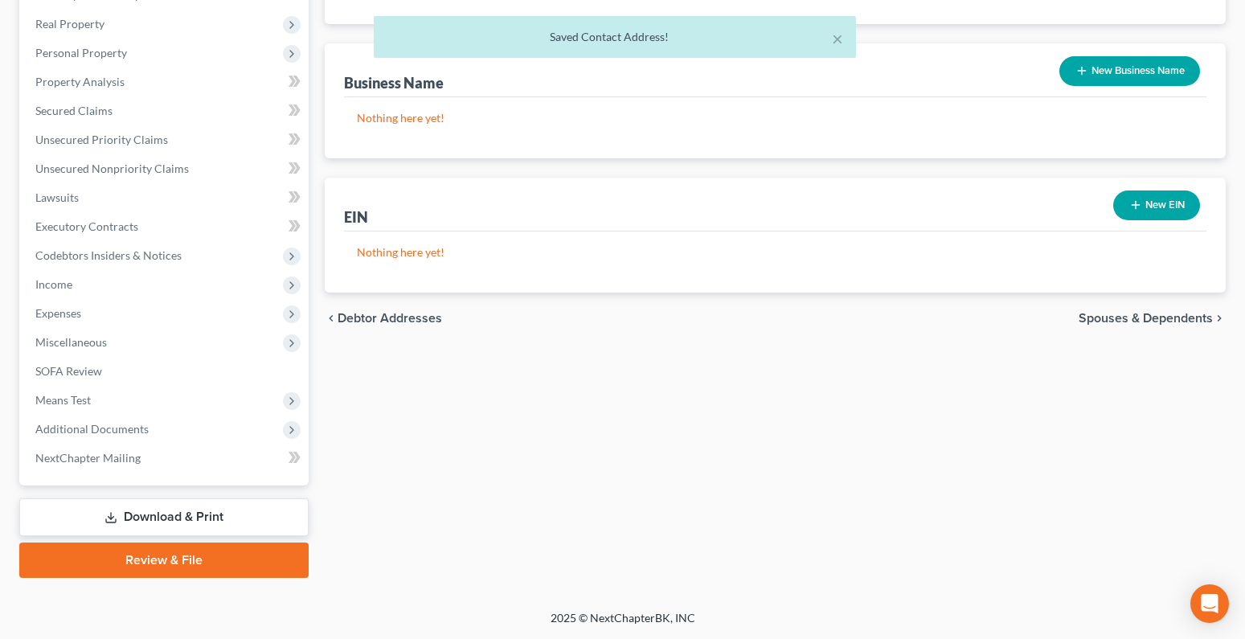
click at [1122, 317] on span "Spouses & Dependents" at bounding box center [1146, 318] width 134 height 13
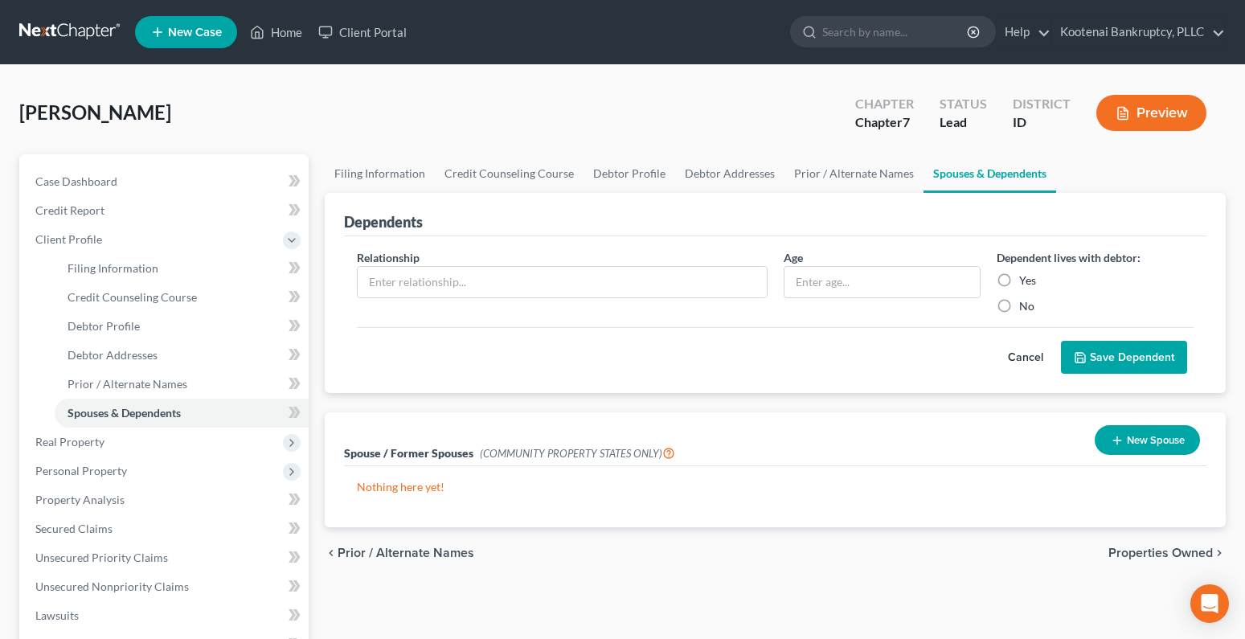
click at [1115, 551] on span "Properties Owned" at bounding box center [1160, 553] width 104 height 13
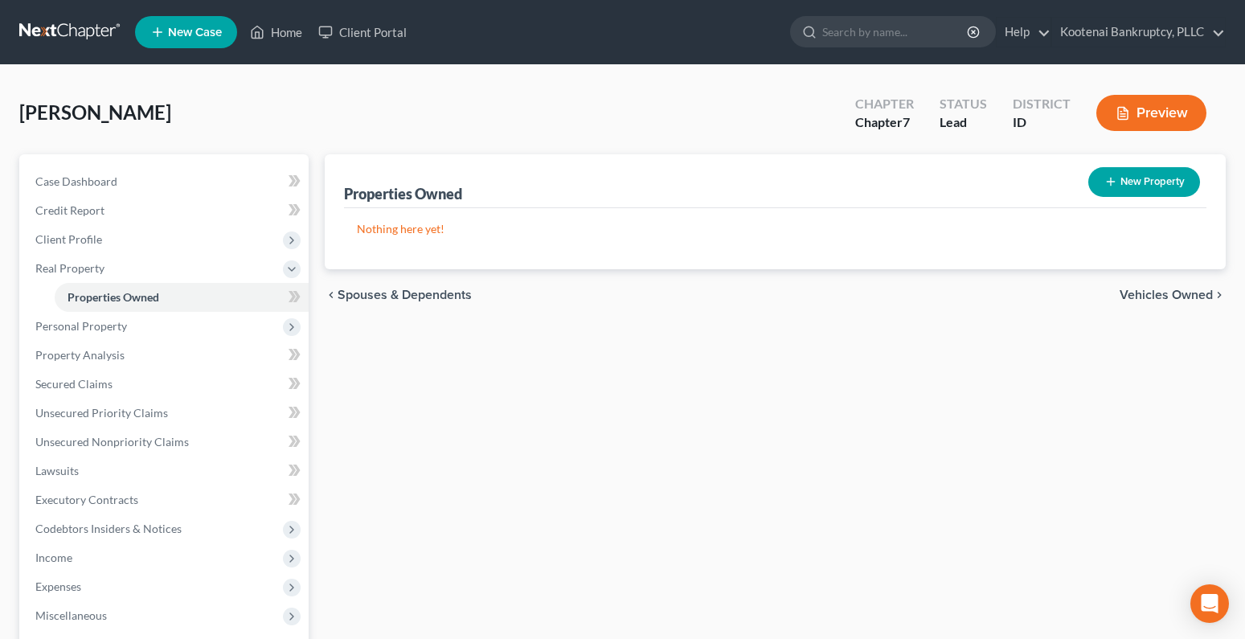
click at [1153, 296] on span "Vehicles Owned" at bounding box center [1166, 295] width 93 height 13
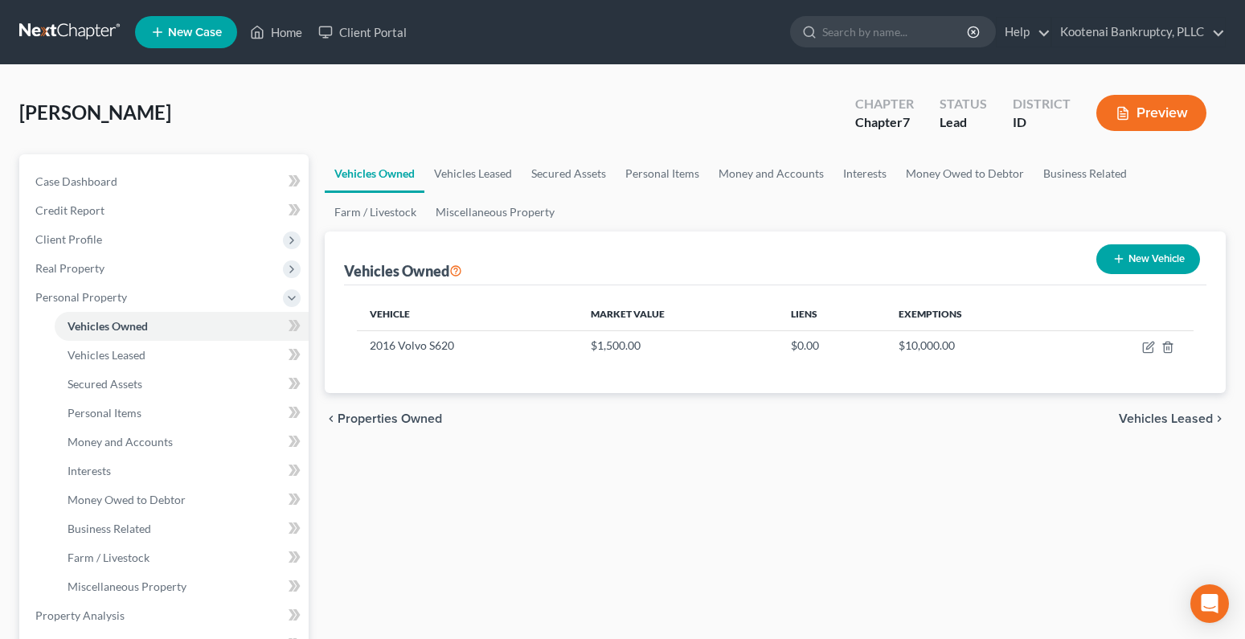
click at [1161, 421] on span "Vehicles Leased" at bounding box center [1166, 418] width 94 height 13
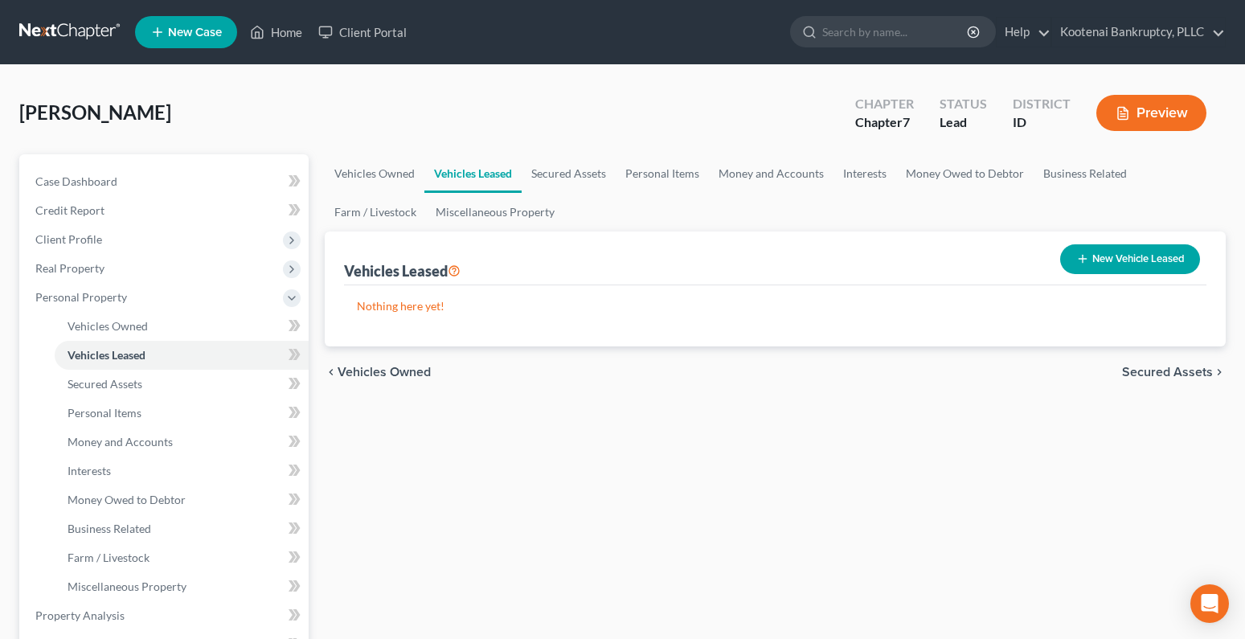
click at [359, 367] on span "Vehicles Owned" at bounding box center [384, 372] width 93 height 13
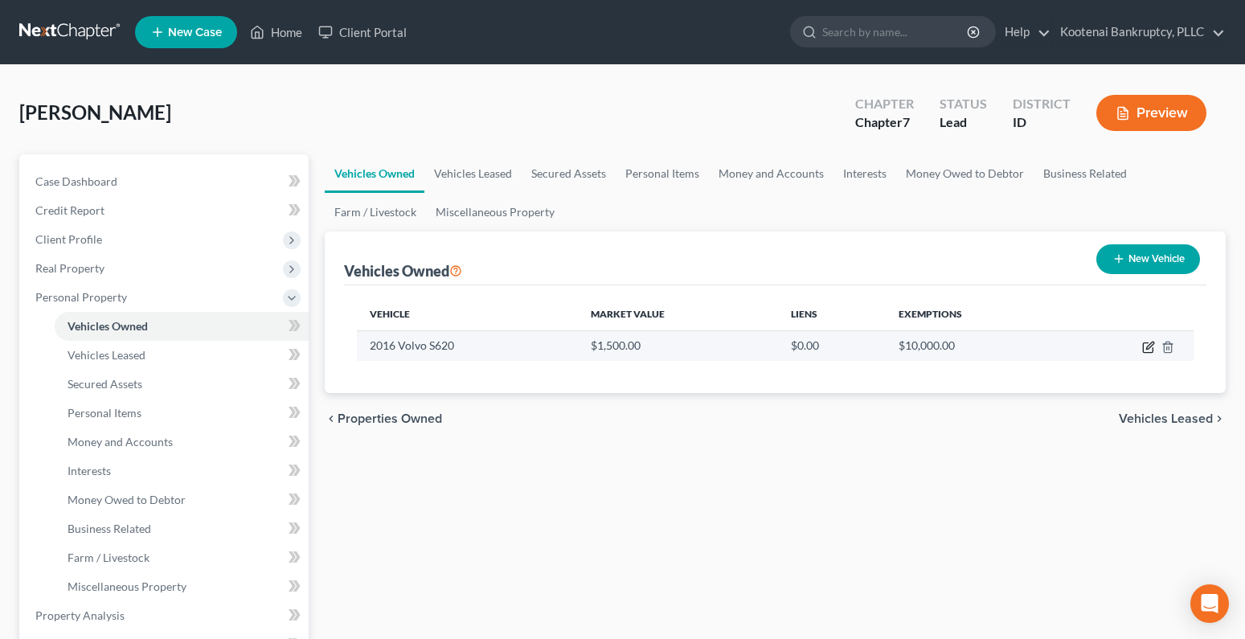
click at [1148, 348] on icon "button" at bounding box center [1148, 347] width 13 height 13
select select "0"
select select "10"
select select "3"
select select "0"
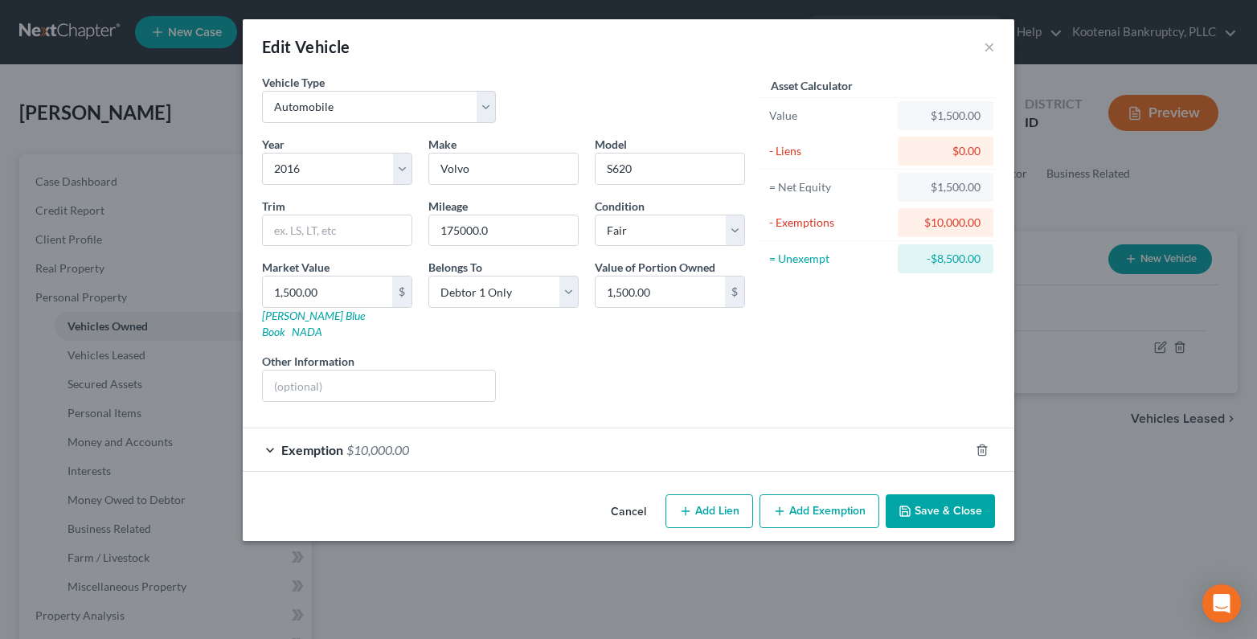
drag, startPoint x: 937, startPoint y: 491, endPoint x: 1066, endPoint y: 417, distance: 148.4
click at [937, 494] on button "Save & Close" at bounding box center [940, 511] width 109 height 34
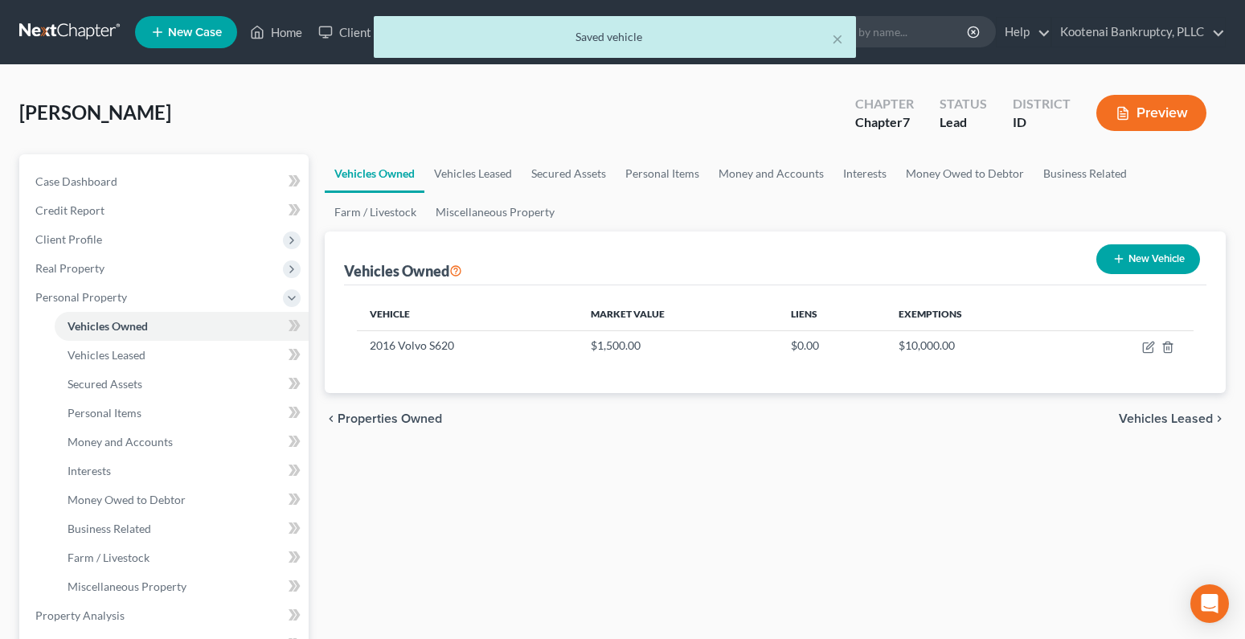
click at [1131, 420] on span "Vehicles Leased" at bounding box center [1166, 418] width 94 height 13
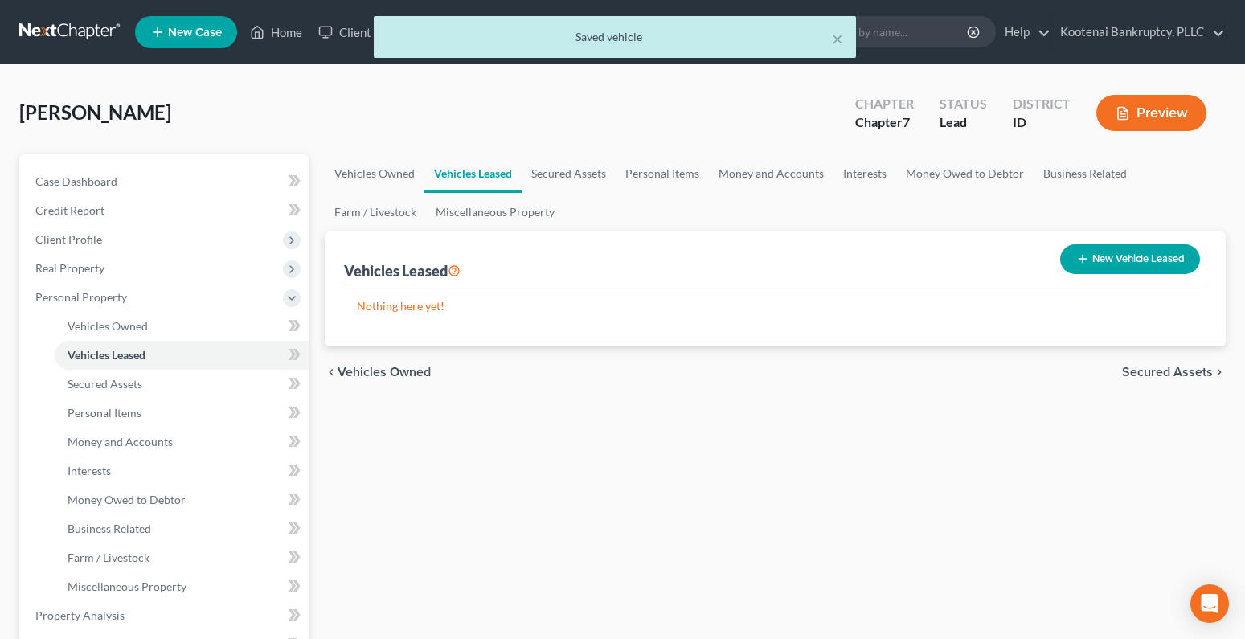
click at [1144, 375] on span "Secured Assets" at bounding box center [1167, 372] width 91 height 13
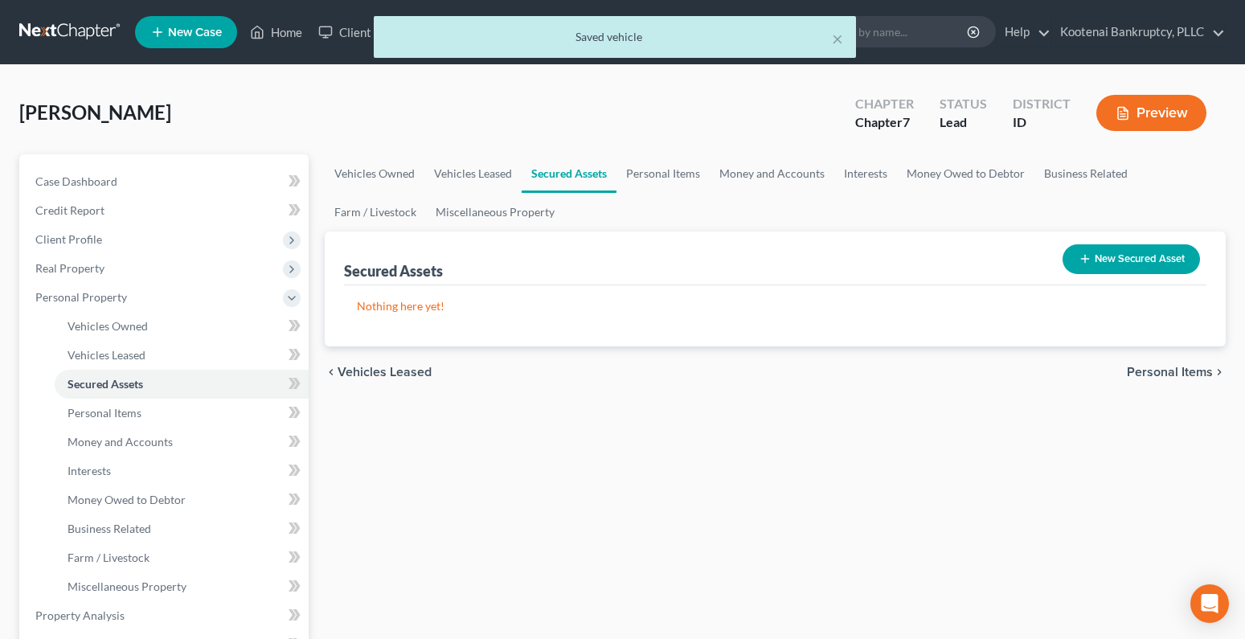
click at [1155, 371] on span "Personal Items" at bounding box center [1170, 372] width 86 height 13
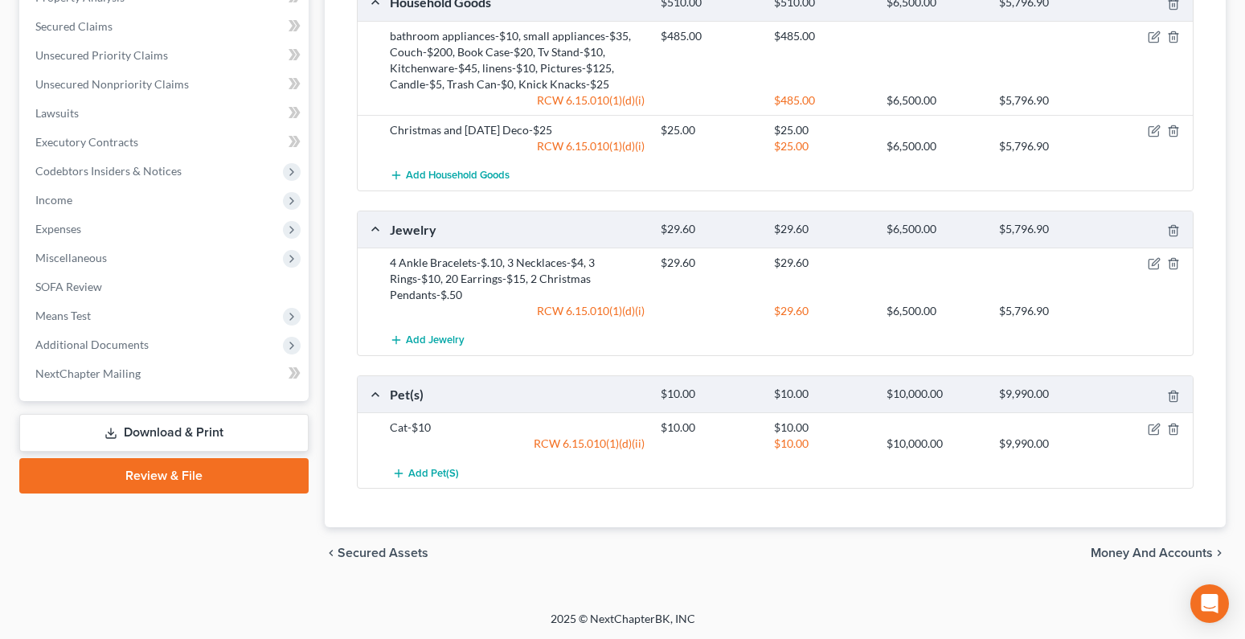
scroll to position [619, 0]
click at [1111, 552] on span "Money and Accounts" at bounding box center [1152, 552] width 122 height 13
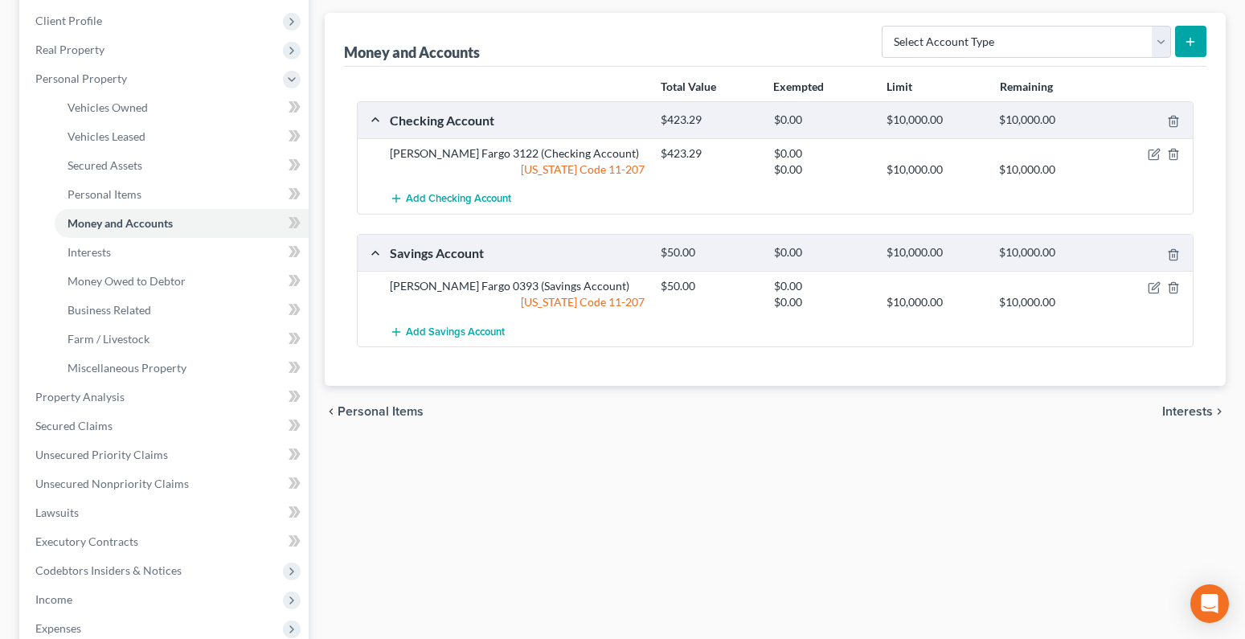
scroll to position [241, 0]
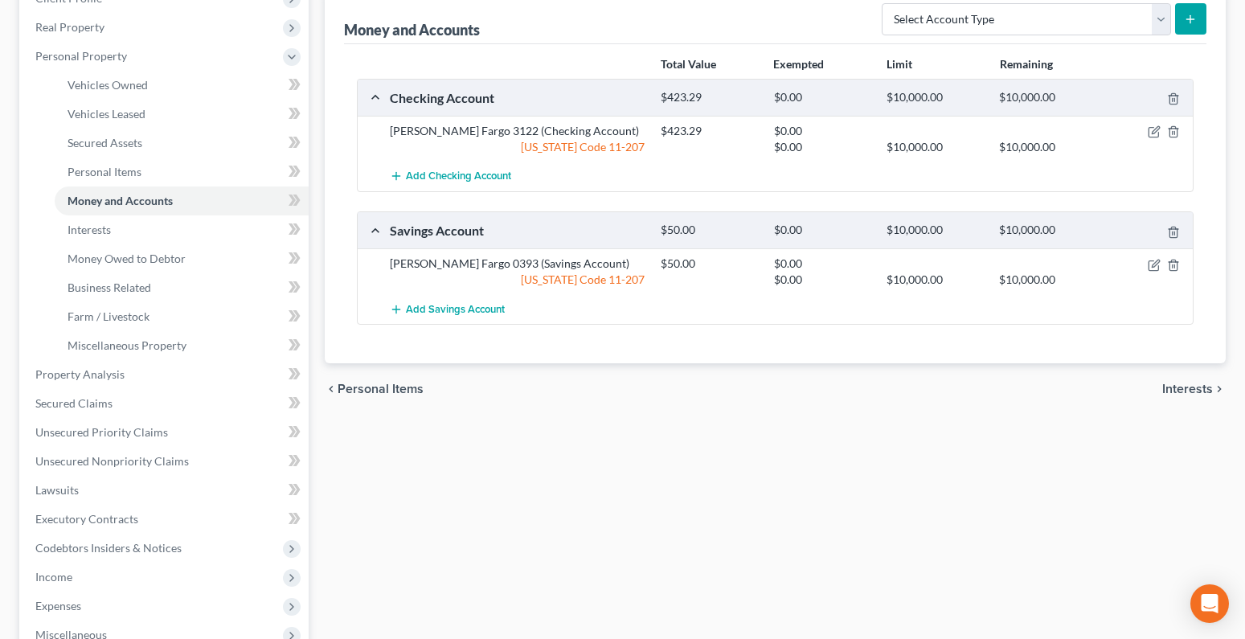
click at [1191, 390] on span "Interests" at bounding box center [1187, 389] width 51 height 13
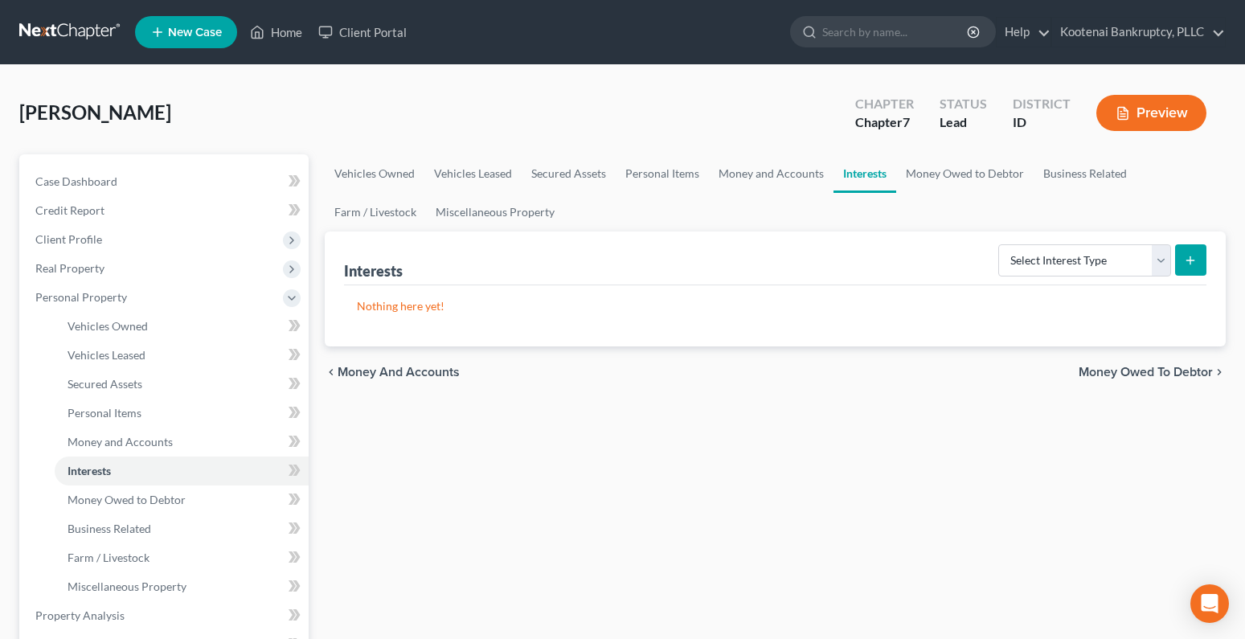
click at [1182, 378] on span "Money Owed to Debtor" at bounding box center [1146, 372] width 134 height 13
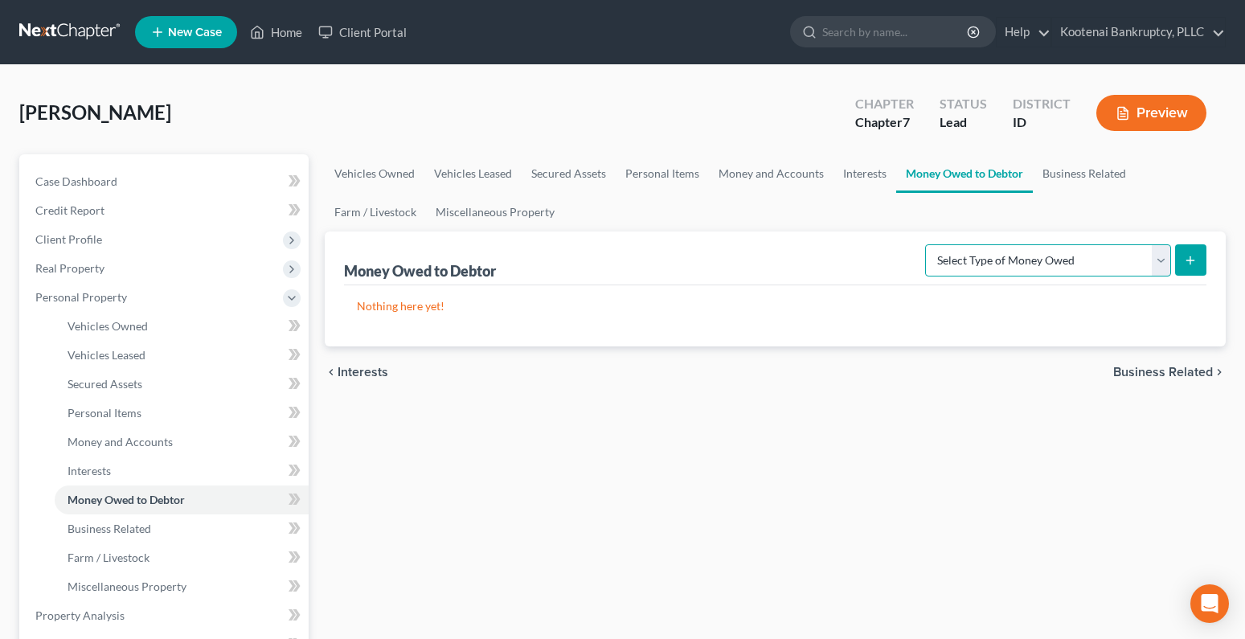
click at [1167, 262] on select "Select Type of Money Owed Accounts Receivable Alimony Child Support Claims Agai…" at bounding box center [1048, 260] width 246 height 32
select select "expected_tax_refund"
click at [928, 244] on select "Select Type of Money Owed Accounts Receivable Alimony Child Support Claims Agai…" at bounding box center [1048, 260] width 246 height 32
click at [1198, 260] on button "submit" at bounding box center [1190, 259] width 31 height 31
select select "0"
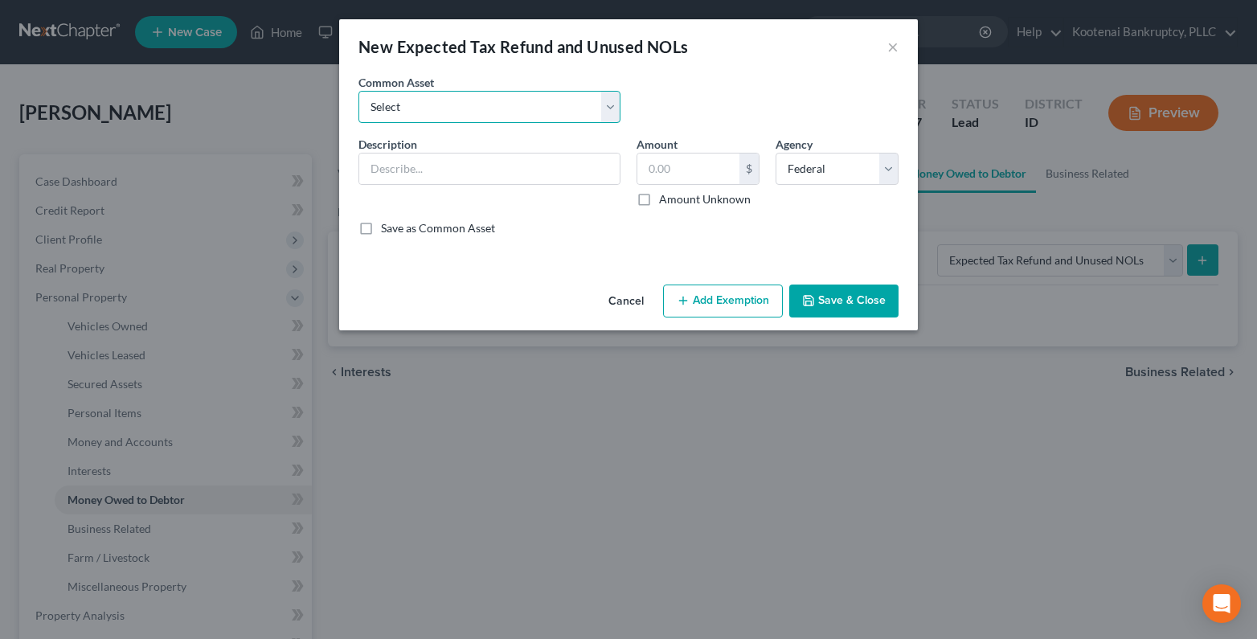
click at [387, 100] on select "Select 2023 Federal Tax Refund 2023 Expected EIC 2023 State Tax Refund 2023 Exp…" at bounding box center [490, 107] width 262 height 32
select select "8"
click at [359, 91] on select "Select 2023 Federal Tax Refund 2023 Expected EIC 2023 State Tax Refund 2023 Exp…" at bounding box center [490, 107] width 262 height 32
type input "2025 Expected ACTC"
drag, startPoint x: 646, startPoint y: 199, endPoint x: 676, endPoint y: 244, distance: 54.0
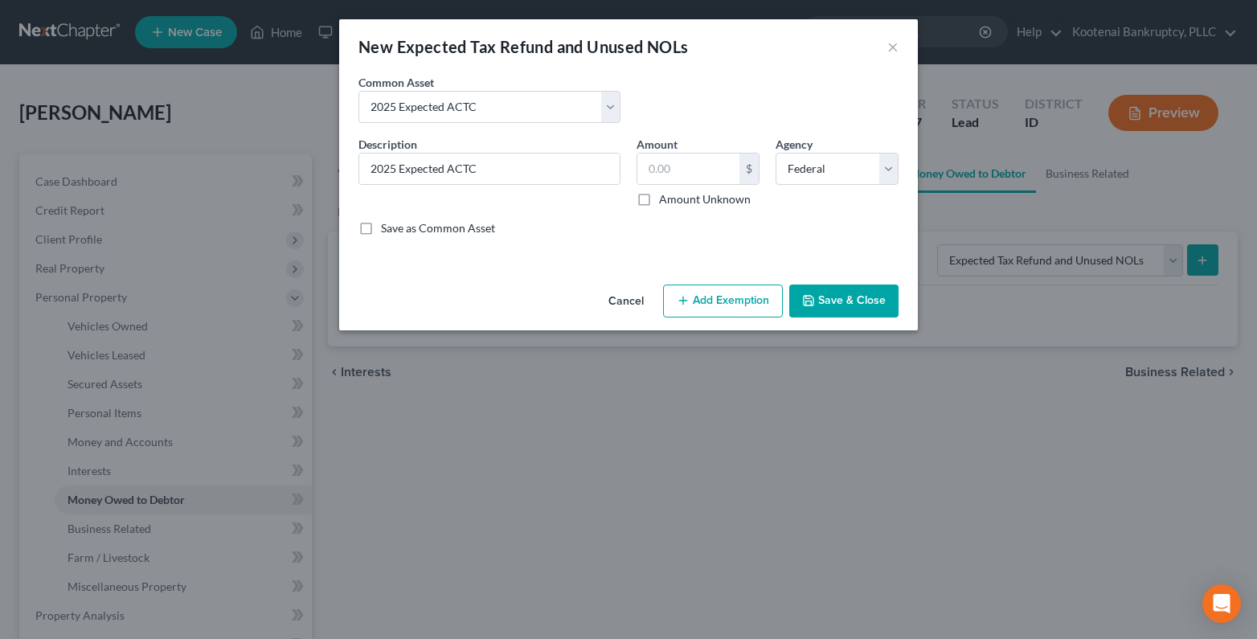
click at [659, 199] on label "Amount Unknown" at bounding box center [705, 199] width 92 height 16
click at [666, 199] on input "Amount Unknown" at bounding box center [671, 196] width 10 height 10
checkbox input "true"
type input "0.00"
click at [707, 306] on button "Add Exemption" at bounding box center [723, 302] width 120 height 34
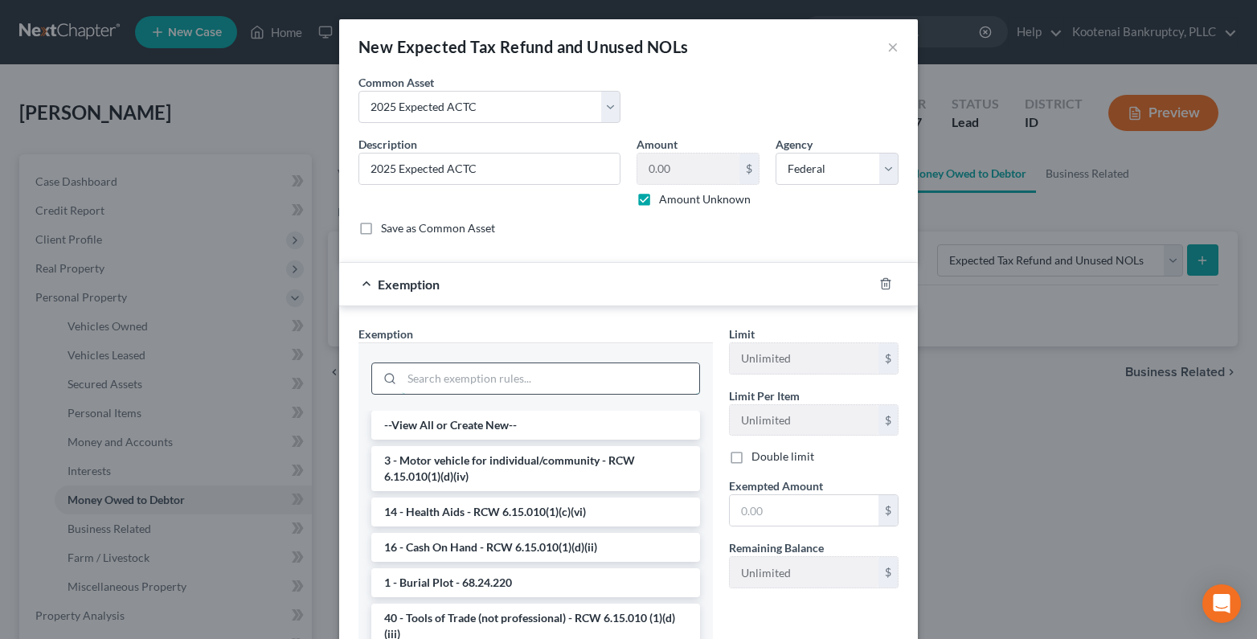
click at [409, 373] on input "search" at bounding box center [550, 378] width 297 height 31
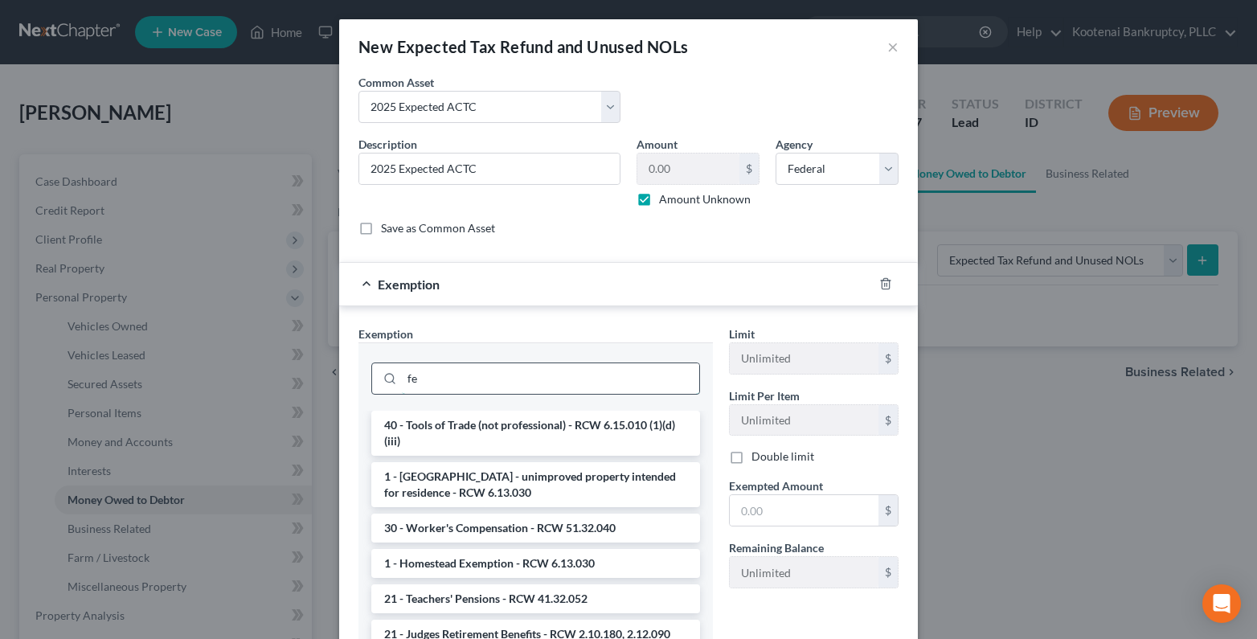
type input "f"
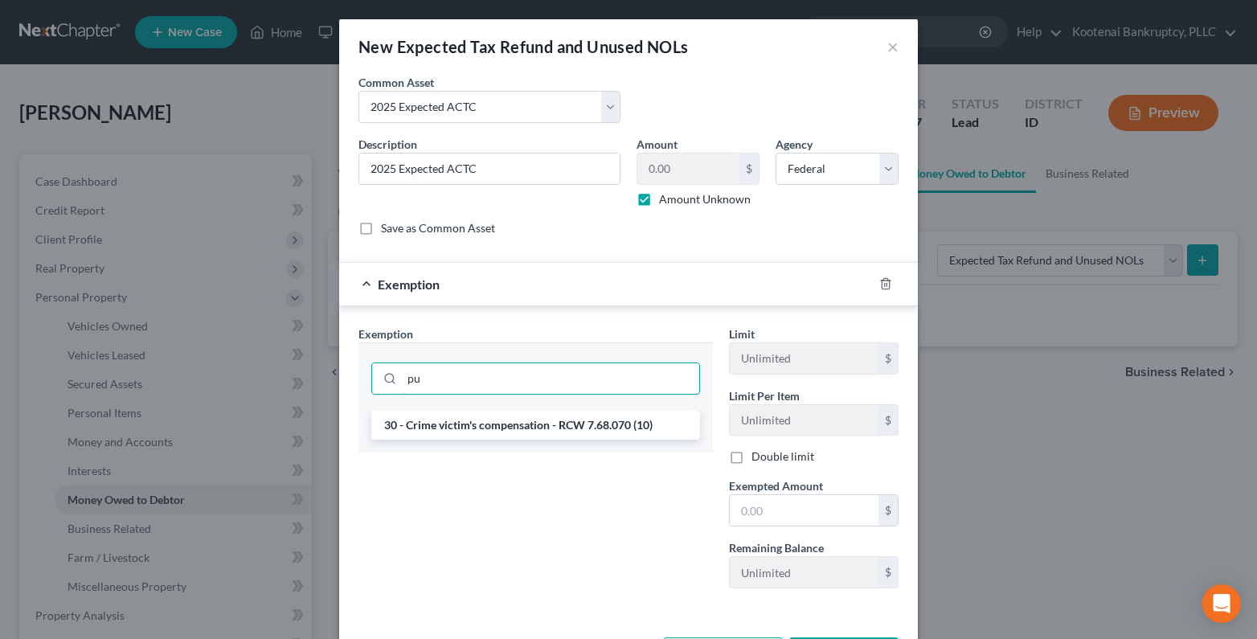
type input "p"
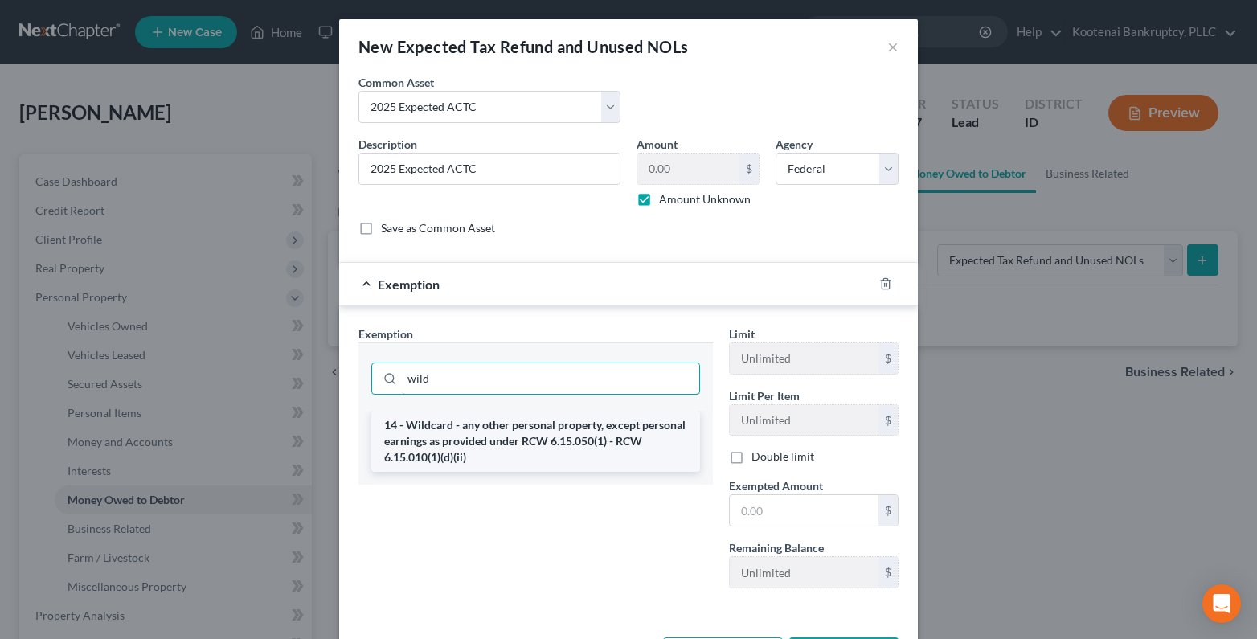
type input "wild"
drag, startPoint x: 409, startPoint y: 443, endPoint x: 655, endPoint y: 563, distance: 273.6
click at [411, 443] on li "14 - Wildcard - any other personal property, except personal earnings as provid…" at bounding box center [535, 441] width 329 height 61
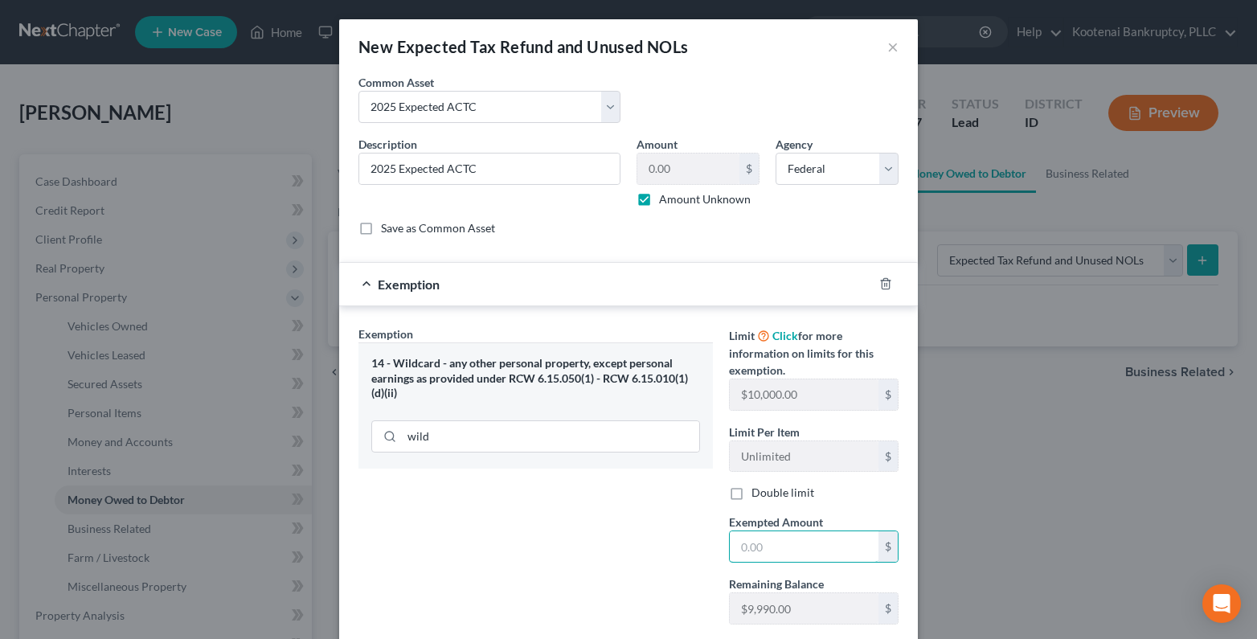
drag, startPoint x: 738, startPoint y: 541, endPoint x: 715, endPoint y: 531, distance: 25.5
click at [731, 542] on input "text" at bounding box center [804, 546] width 149 height 31
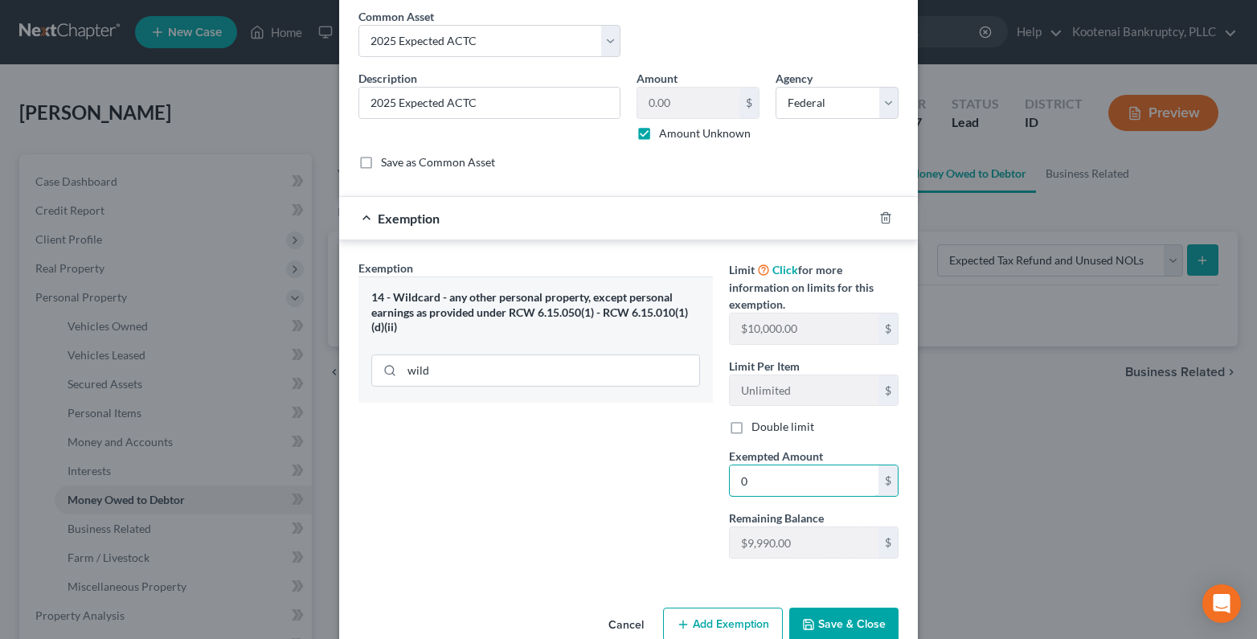
scroll to position [100, 0]
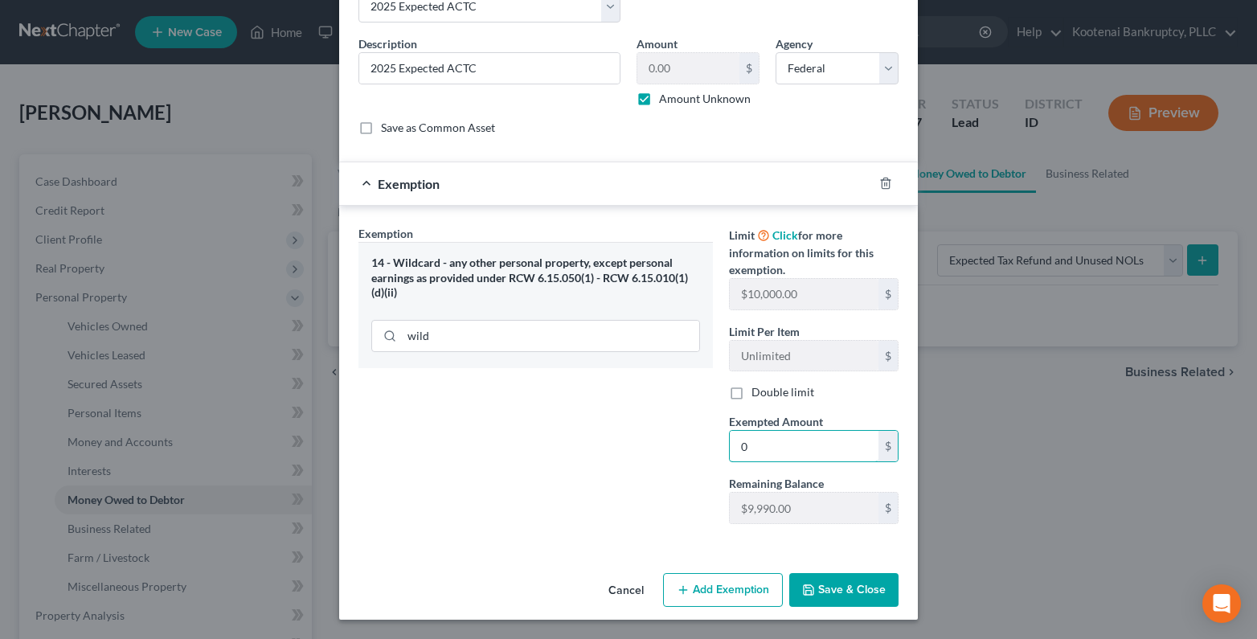
type input "0"
click at [852, 601] on button "Save & Close" at bounding box center [843, 590] width 109 height 34
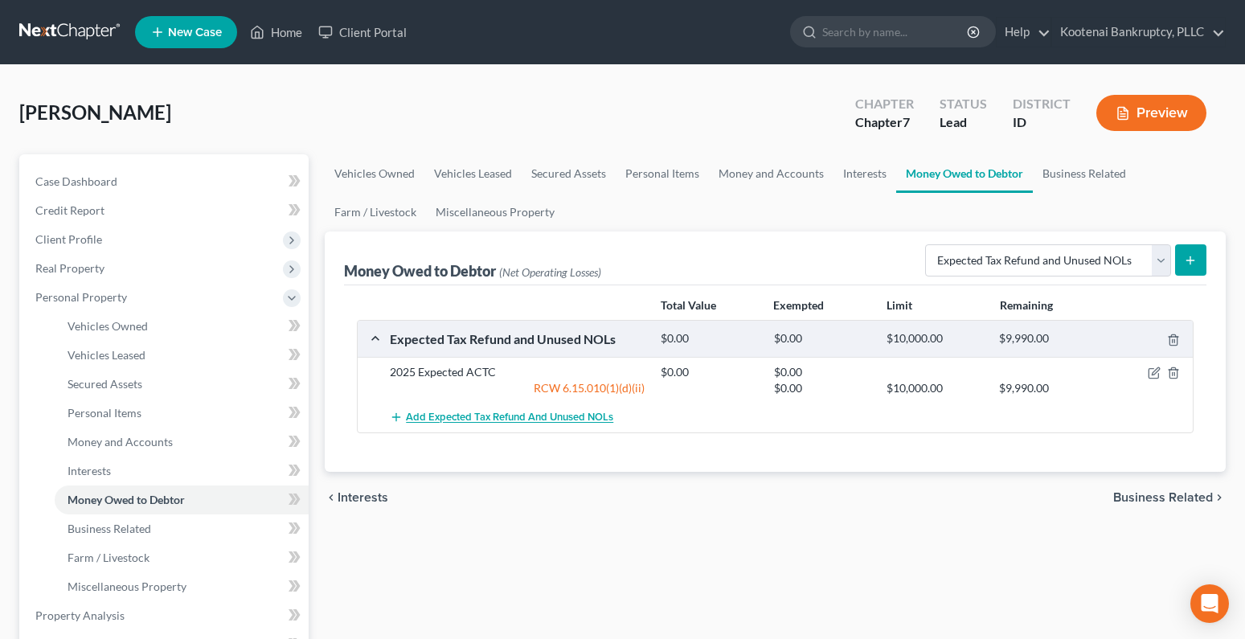
click at [518, 420] on span "Add Expected Tax Refund and Unused NOLs" at bounding box center [509, 418] width 207 height 13
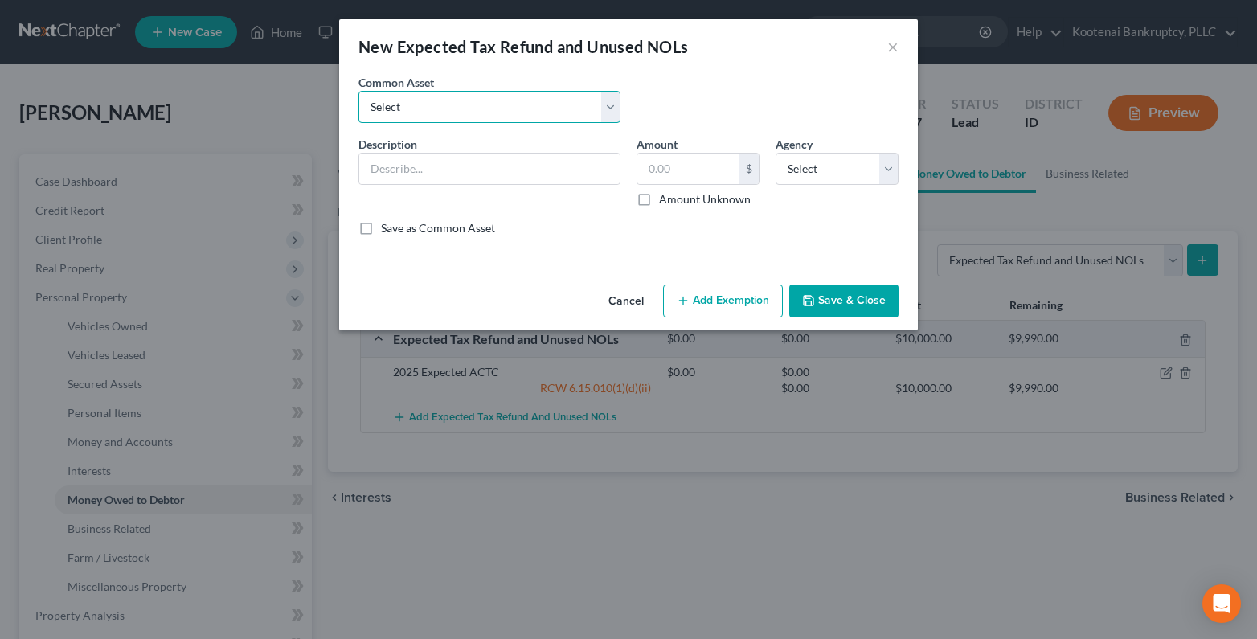
click at [433, 115] on select "Select 2023 Federal Tax Refund 2023 Expected EIC 2023 State Tax Refund 2023 Exp…" at bounding box center [490, 107] width 262 height 32
select select "9"
click at [359, 91] on select "Select 2023 Federal Tax Refund 2023 Expected EIC 2023 State Tax Refund 2023 Exp…" at bounding box center [490, 107] width 262 height 32
type input "2025 Expected EIC"
click at [659, 200] on label "Amount Unknown" at bounding box center [705, 199] width 92 height 16
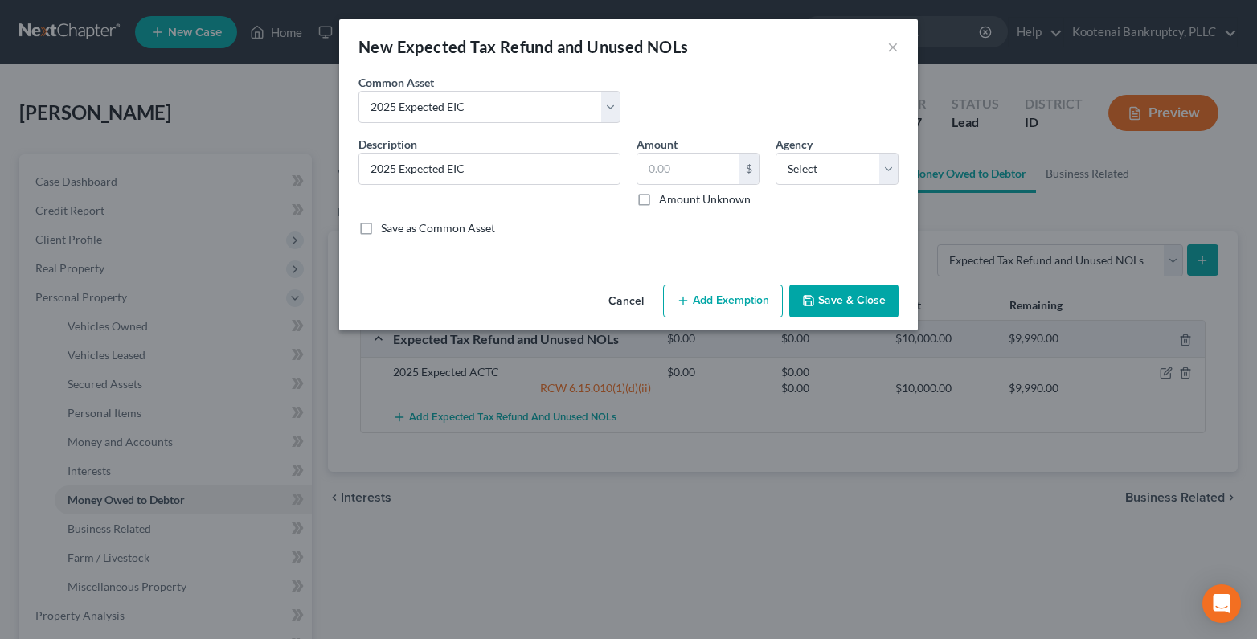
click at [666, 200] on input "Amount Unknown" at bounding box center [671, 196] width 10 height 10
checkbox input "true"
type input "0.00"
click at [838, 170] on select "Select Federal State Local" at bounding box center [837, 169] width 123 height 32
select select "0"
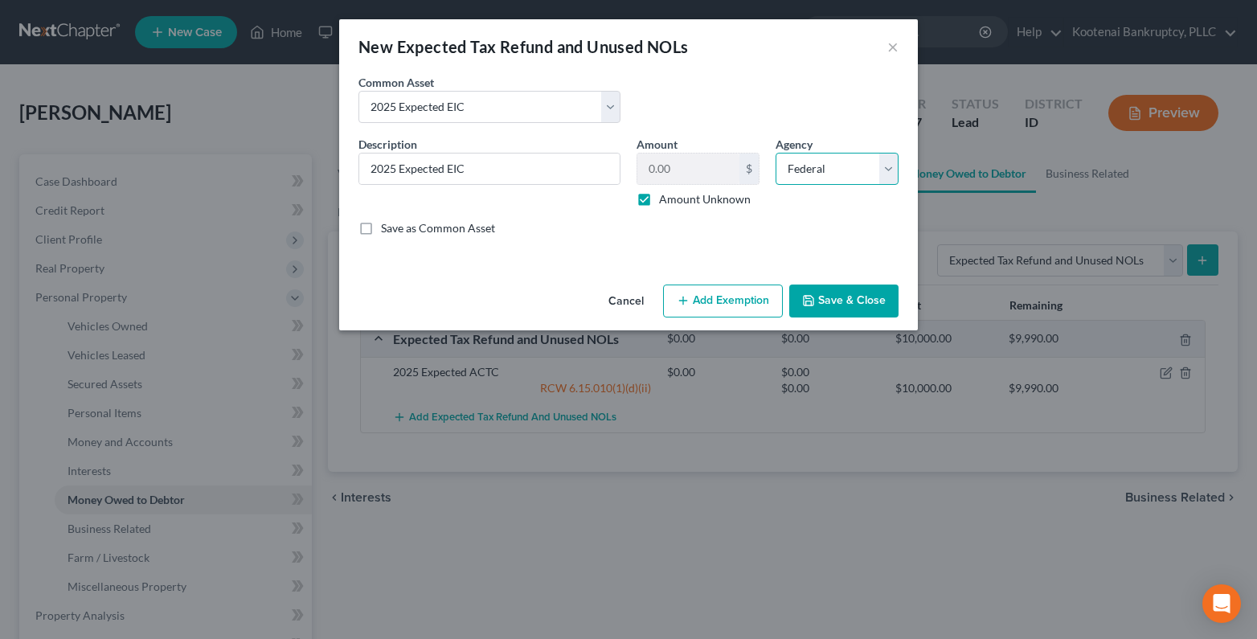
click at [776, 153] on select "Select Federal State Local" at bounding box center [837, 169] width 123 height 32
click at [721, 308] on button "Add Exemption" at bounding box center [723, 302] width 120 height 34
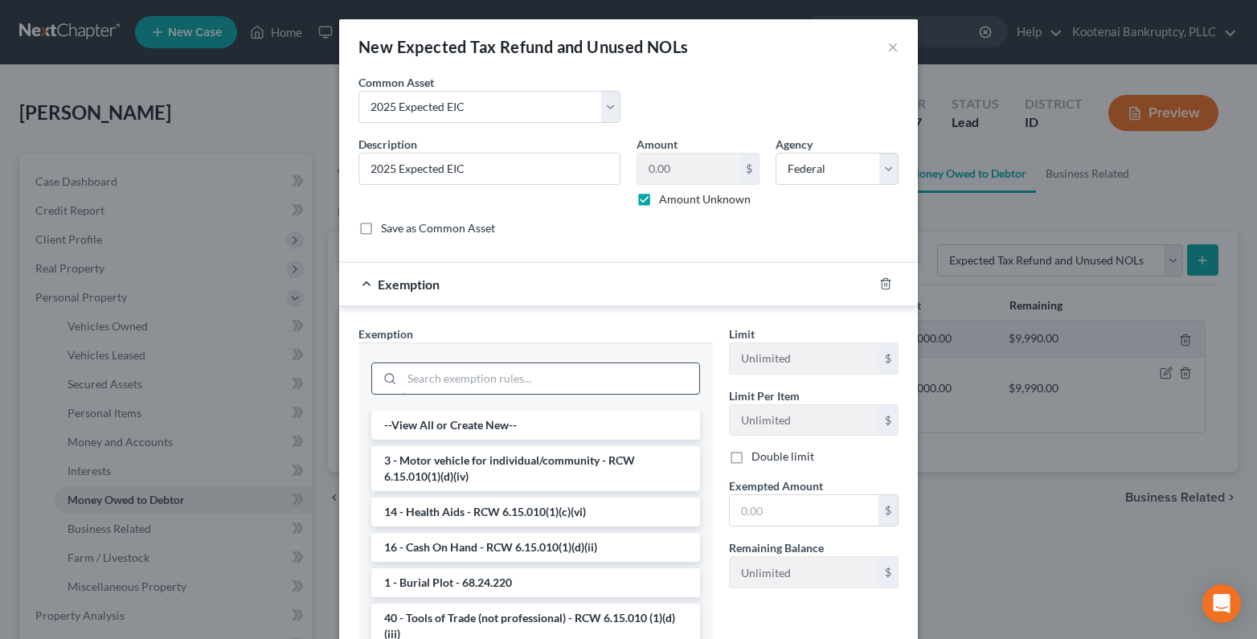
click at [417, 377] on input "search" at bounding box center [550, 378] width 297 height 31
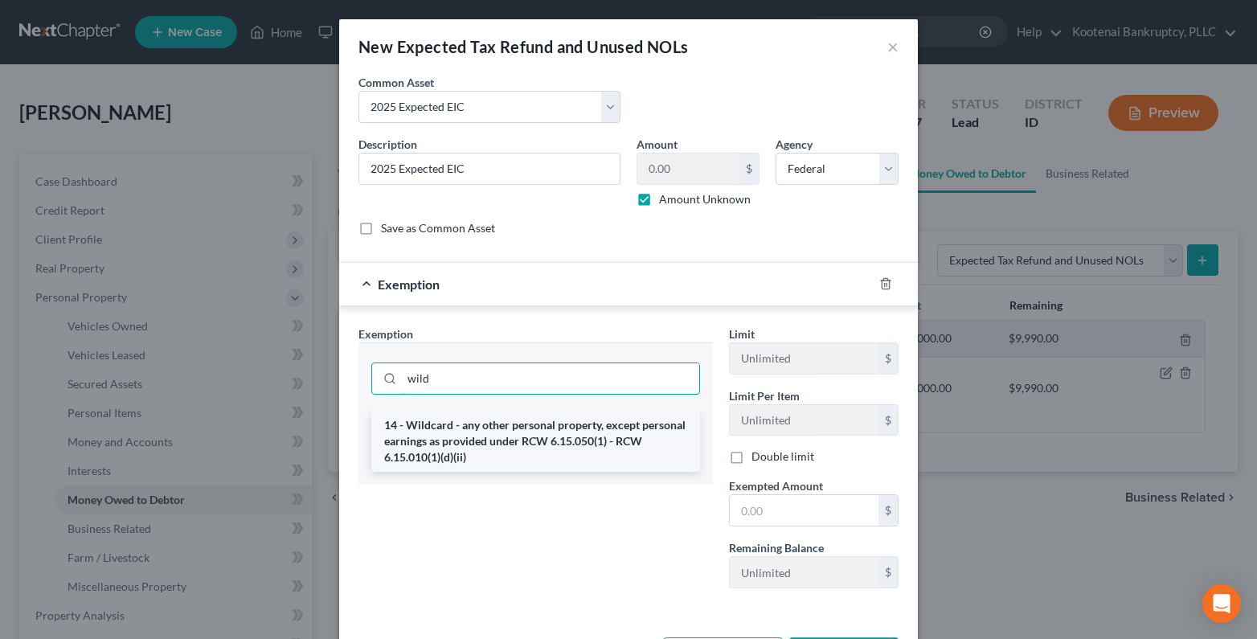
type input "wild"
click at [396, 432] on li "14 - Wildcard - any other personal property, except personal earnings as provid…" at bounding box center [535, 441] width 329 height 61
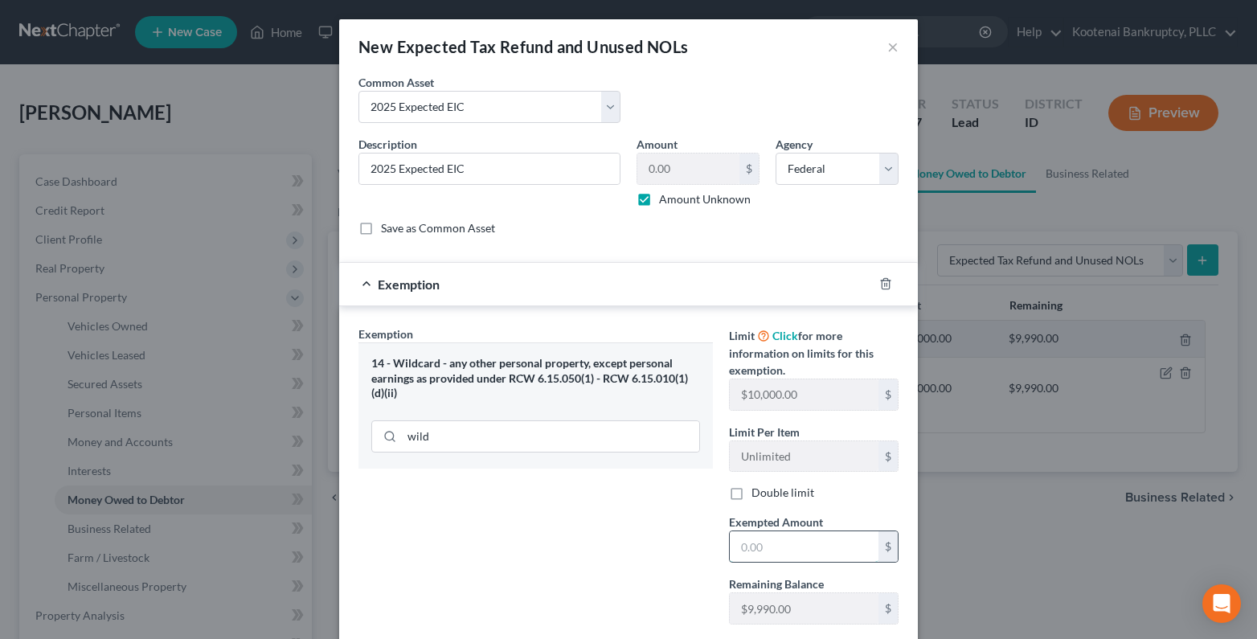
click at [734, 547] on input "text" at bounding box center [804, 546] width 149 height 31
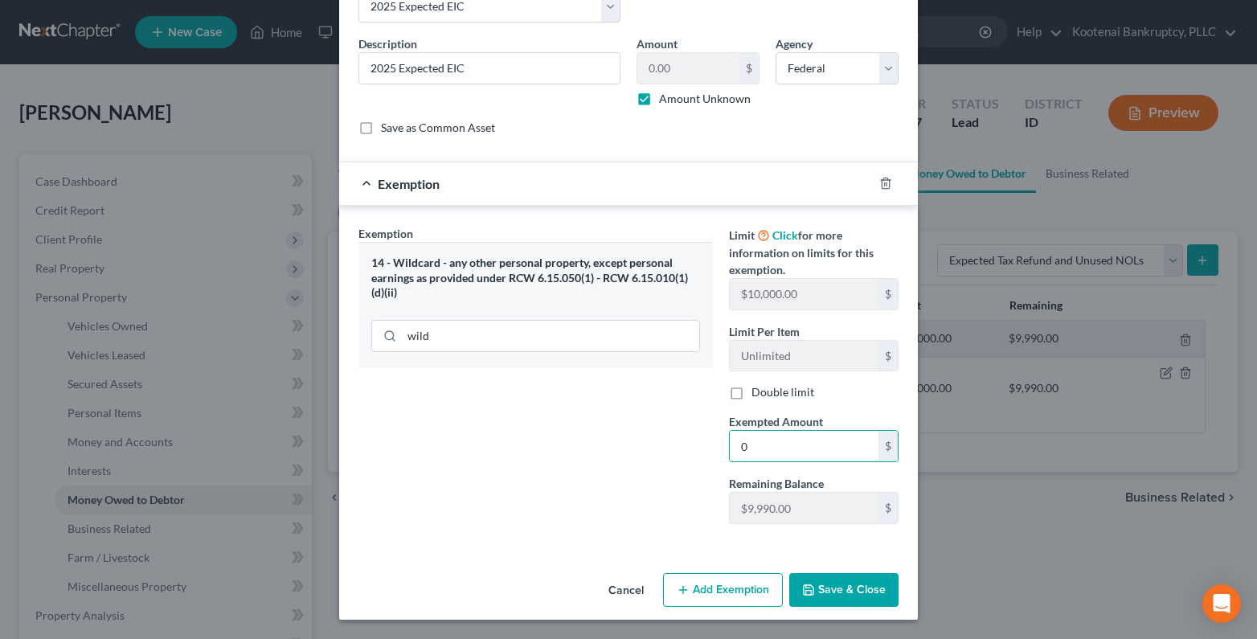
type input "0"
drag, startPoint x: 854, startPoint y: 585, endPoint x: 370, endPoint y: 469, distance: 497.6
click at [854, 585] on button "Save & Close" at bounding box center [843, 590] width 109 height 34
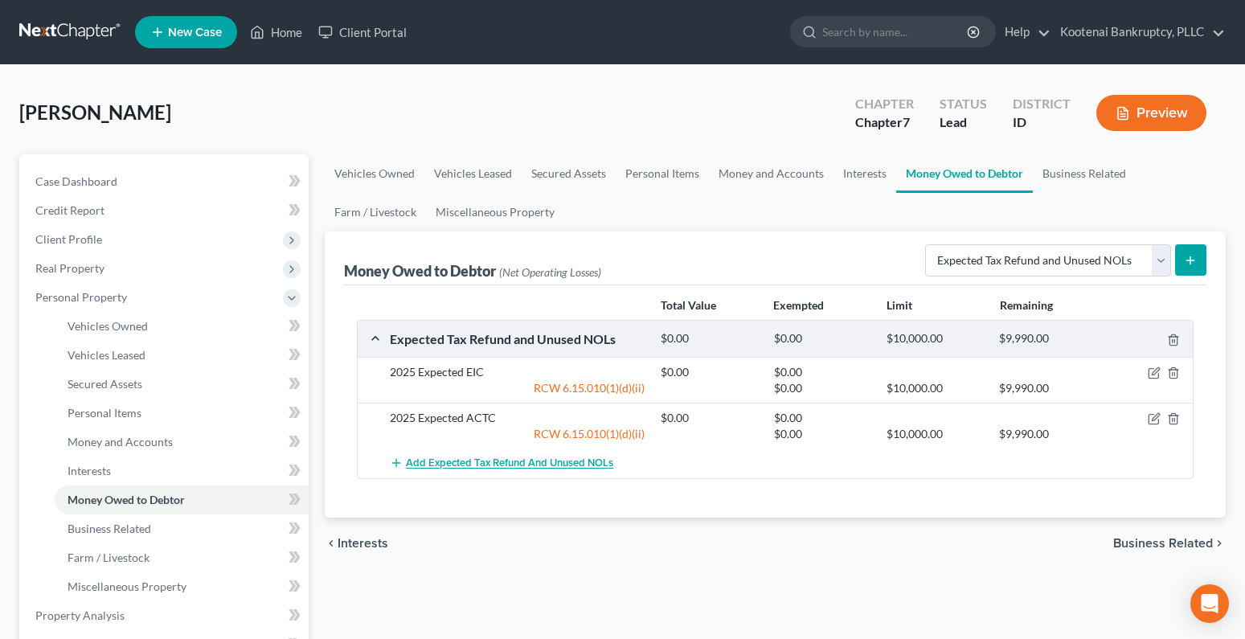
click at [466, 463] on span "Add Expected Tax Refund and Unused NOLs" at bounding box center [509, 463] width 207 height 13
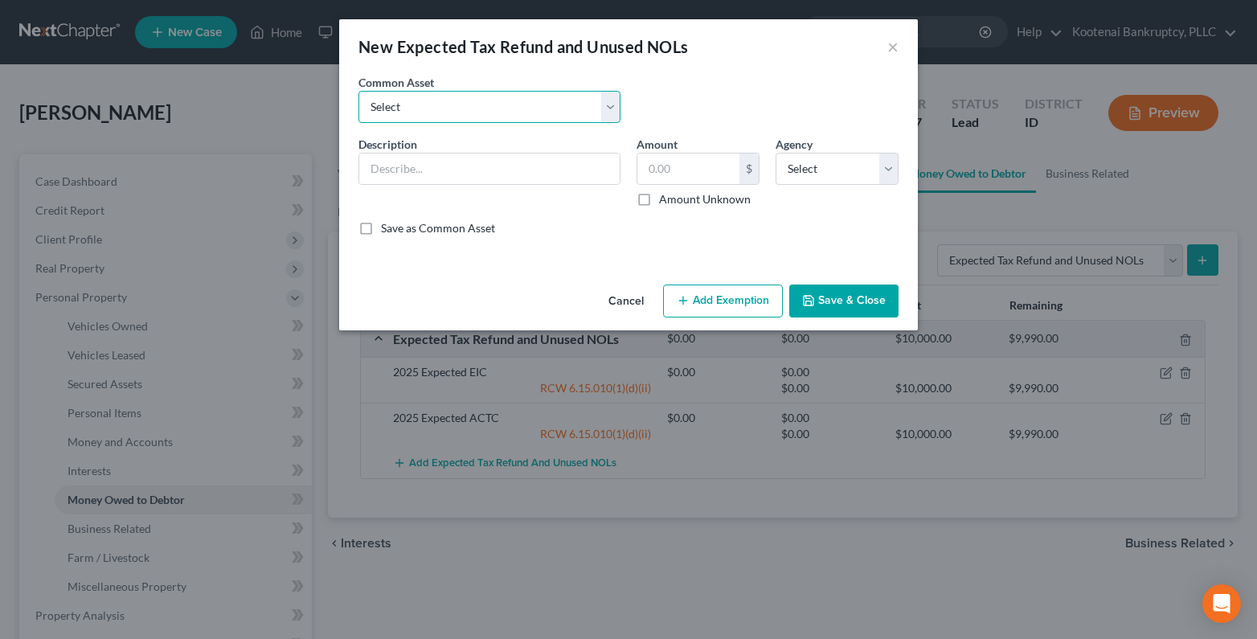
drag, startPoint x: 401, startPoint y: 100, endPoint x: 416, endPoint y: 121, distance: 25.9
click at [401, 102] on select "Select 2023 Federal Tax Refund 2023 Expected EIC 2023 State Tax Refund 2023 Exp…" at bounding box center [490, 107] width 262 height 32
select select "10"
click at [359, 91] on select "Select 2023 Federal Tax Refund 2023 Expected EIC 2023 State Tax Refund 2023 Exp…" at bounding box center [490, 107] width 262 height 32
type input "2025 Federal Tax Refund"
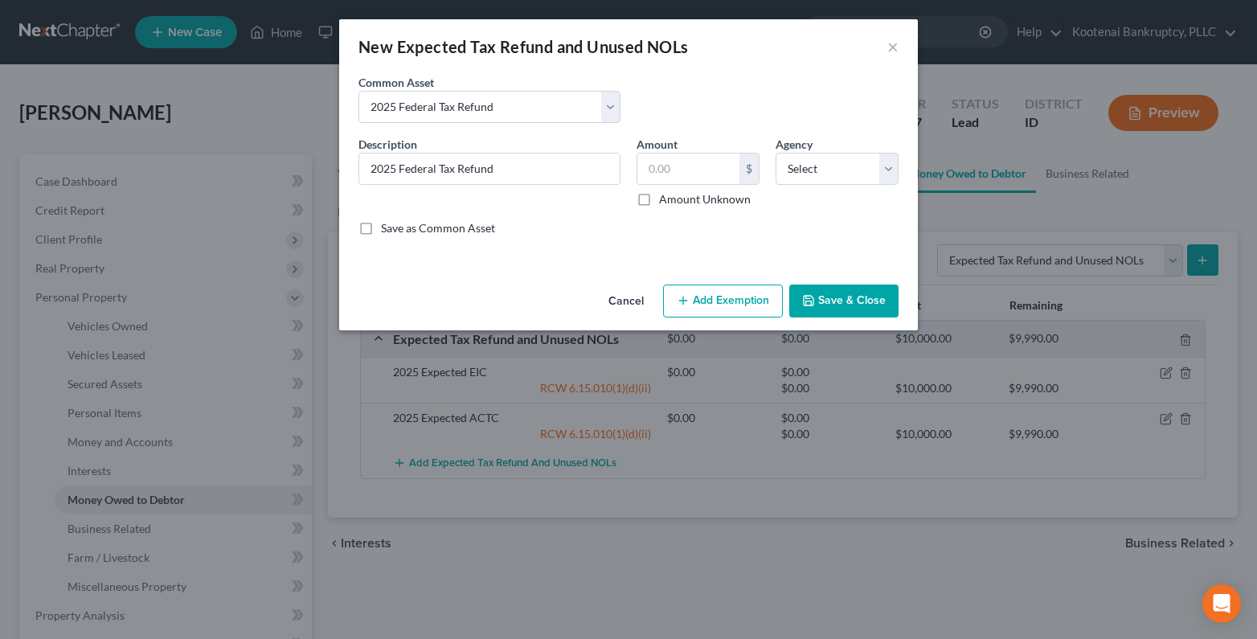
click at [659, 197] on label "Amount Unknown" at bounding box center [705, 199] width 92 height 16
click at [666, 197] on input "Amount Unknown" at bounding box center [671, 196] width 10 height 10
checkbox input "true"
type input "0.00"
drag, startPoint x: 795, startPoint y: 167, endPoint x: 792, endPoint y: 182, distance: 14.8
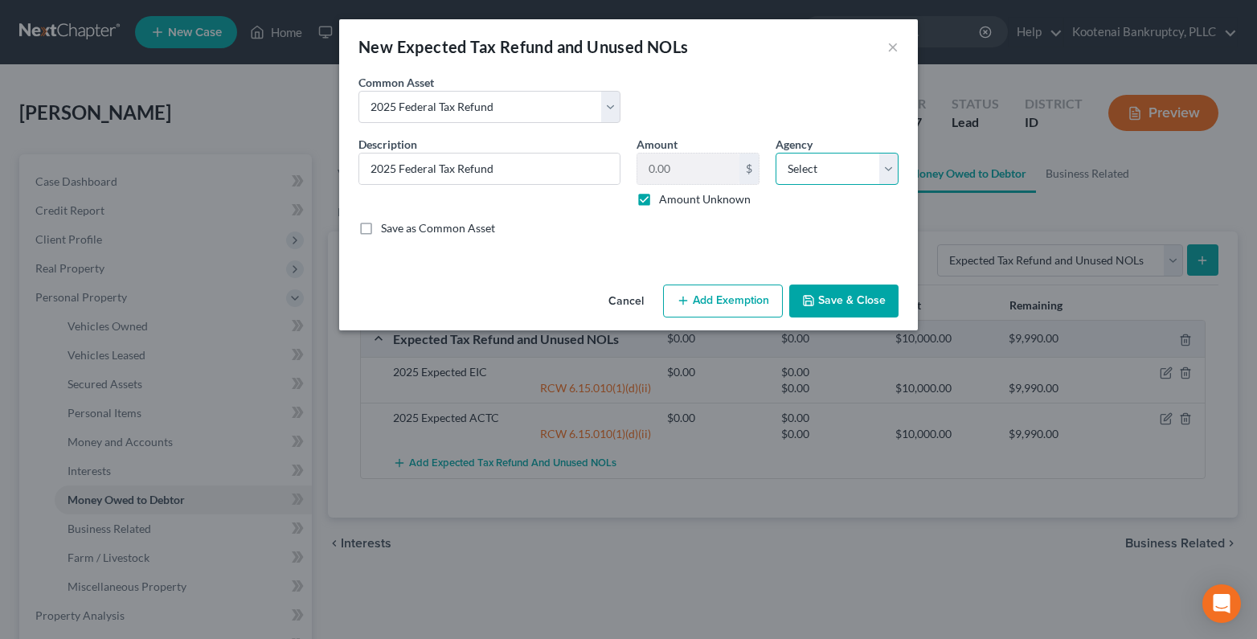
click at [795, 167] on select "Select Federal State Local" at bounding box center [837, 169] width 123 height 32
select select "0"
click at [776, 153] on select "Select Federal State Local" at bounding box center [837, 169] width 123 height 32
click at [854, 303] on button "Save & Close" at bounding box center [843, 302] width 109 height 34
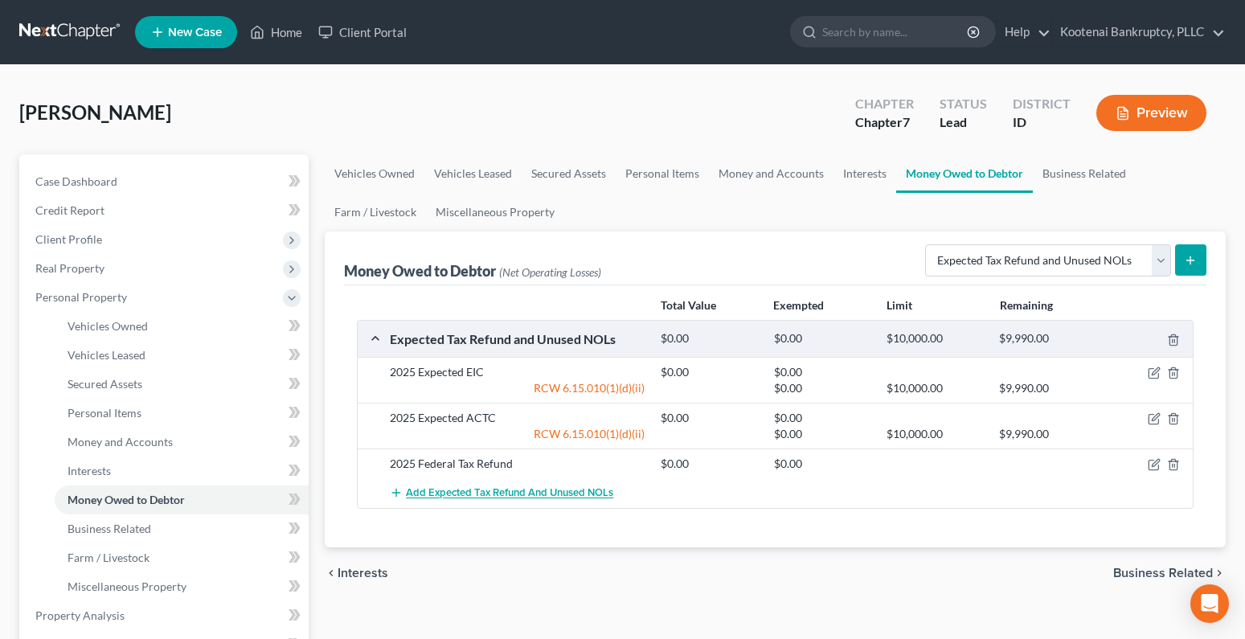
click at [513, 490] on span "Add Expected Tax Refund and Unused NOLs" at bounding box center [509, 493] width 207 height 13
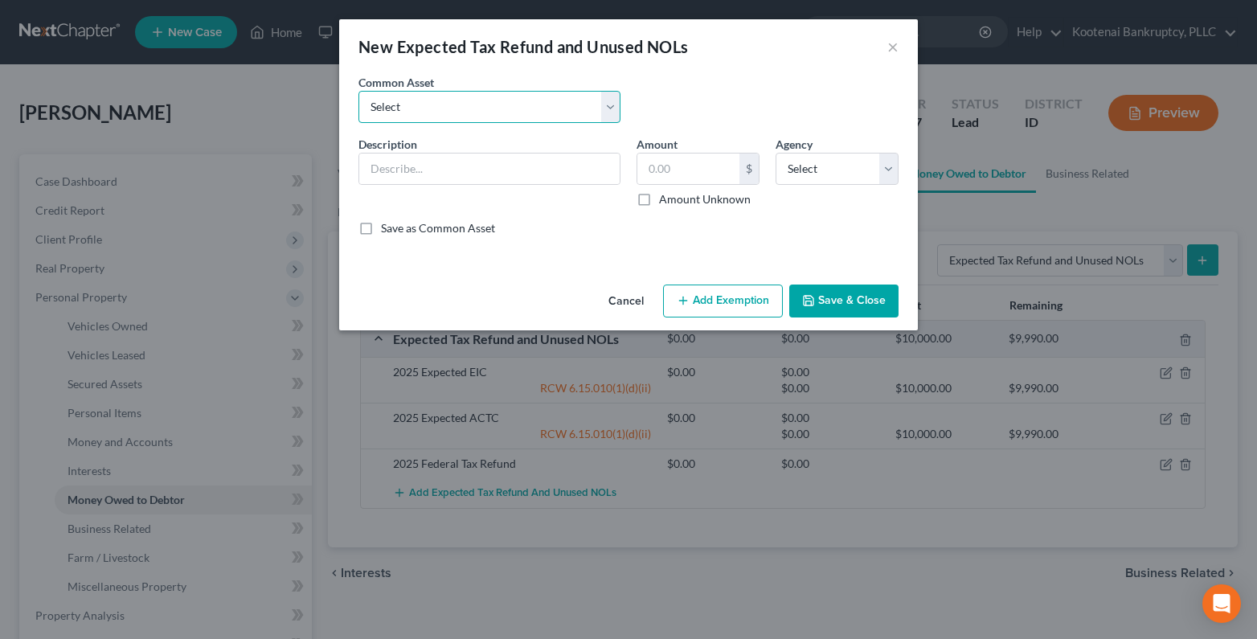
click at [395, 113] on select "Select 2023 Federal Tax Refund 2023 Expected EIC 2023 State Tax Refund 2023 Exp…" at bounding box center [490, 107] width 262 height 32
select select "11"
click at [359, 91] on select "Select 2023 Federal Tax Refund 2023 Expected EIC 2023 State Tax Refund 2023 Exp…" at bounding box center [490, 107] width 262 height 32
type input "2025 State Tax refund"
click at [659, 196] on label "Amount Unknown" at bounding box center [705, 199] width 92 height 16
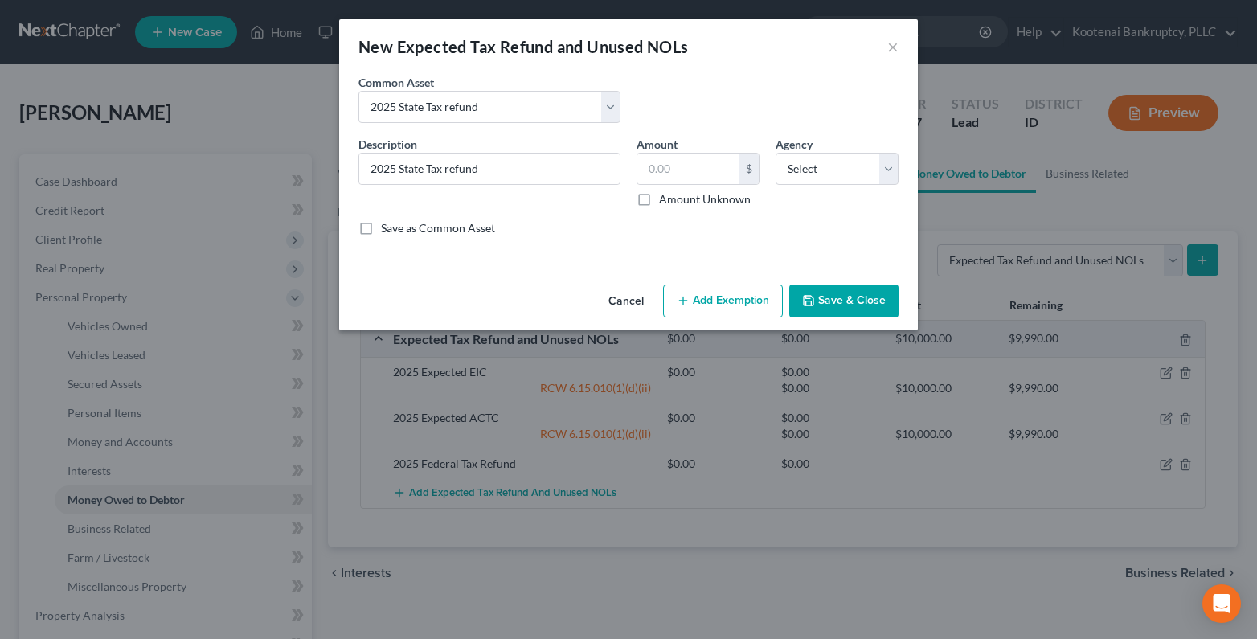
click at [666, 196] on input "Amount Unknown" at bounding box center [671, 196] width 10 height 10
checkbox input "true"
type input "0.00"
drag, startPoint x: 826, startPoint y: 168, endPoint x: 822, endPoint y: 182, distance: 14.8
click at [826, 168] on select "Select Federal State Local" at bounding box center [837, 169] width 123 height 32
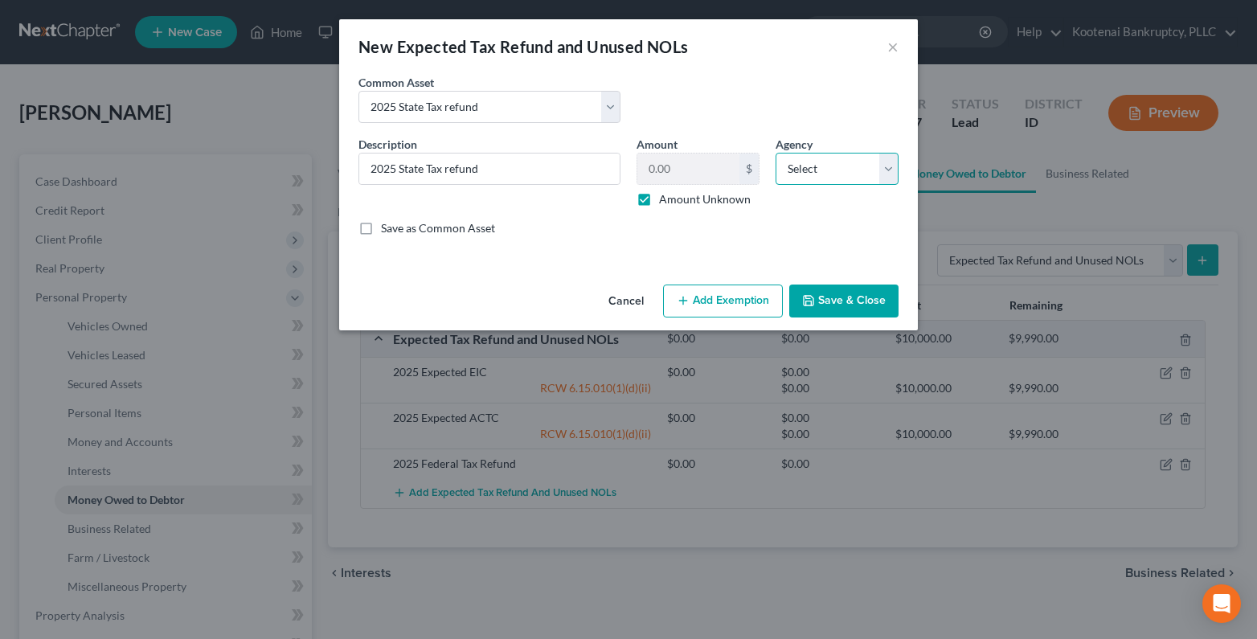
select select "1"
click at [776, 153] on select "Select Federal State Local" at bounding box center [837, 169] width 123 height 32
click at [838, 309] on button "Save & Close" at bounding box center [843, 302] width 109 height 34
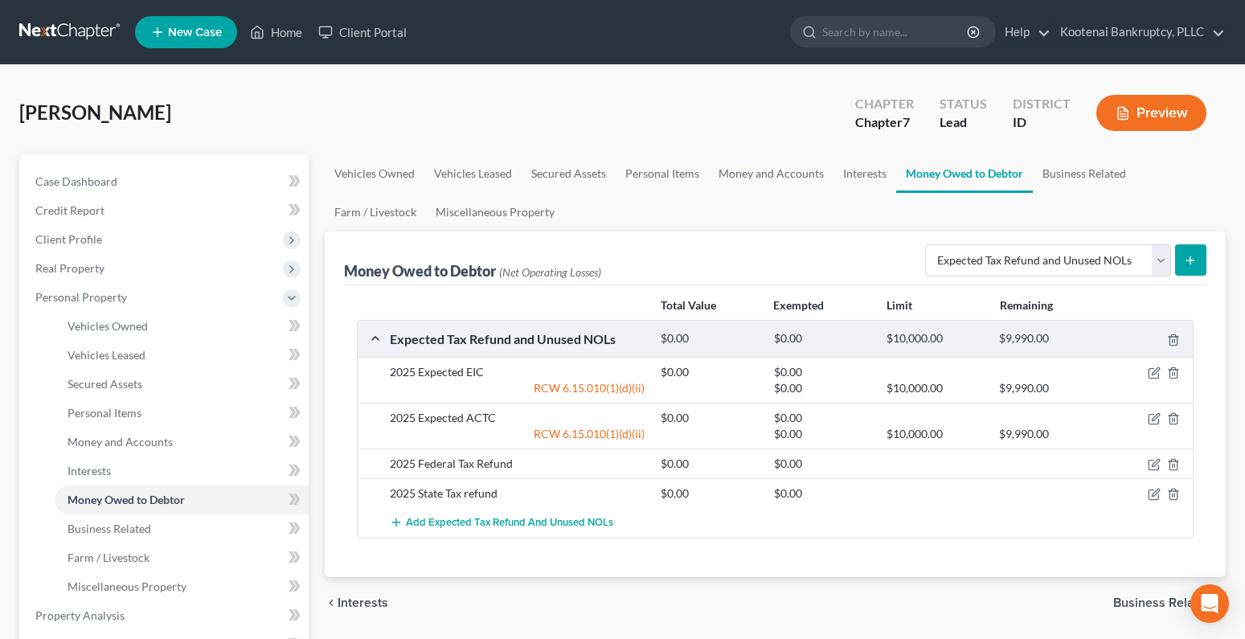
click at [1134, 603] on span "Business Related" at bounding box center [1163, 602] width 100 height 13
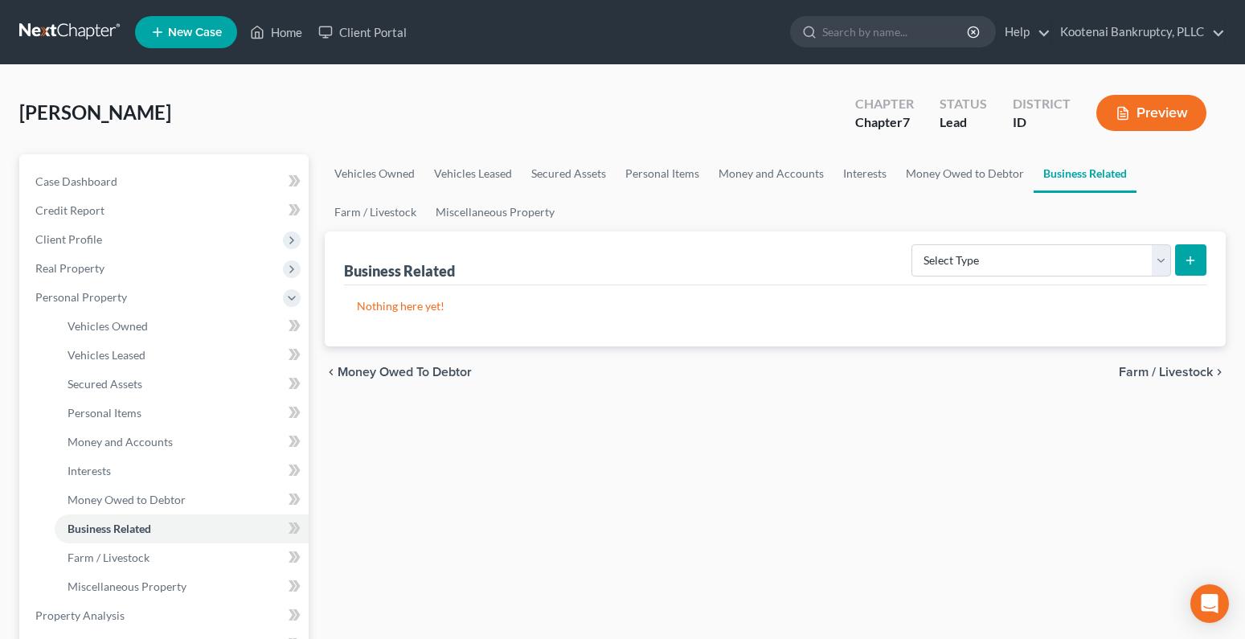
drag, startPoint x: 1147, startPoint y: 375, endPoint x: 1021, endPoint y: 376, distance: 126.2
click at [1148, 375] on span "Farm / Livestock" at bounding box center [1166, 372] width 94 height 13
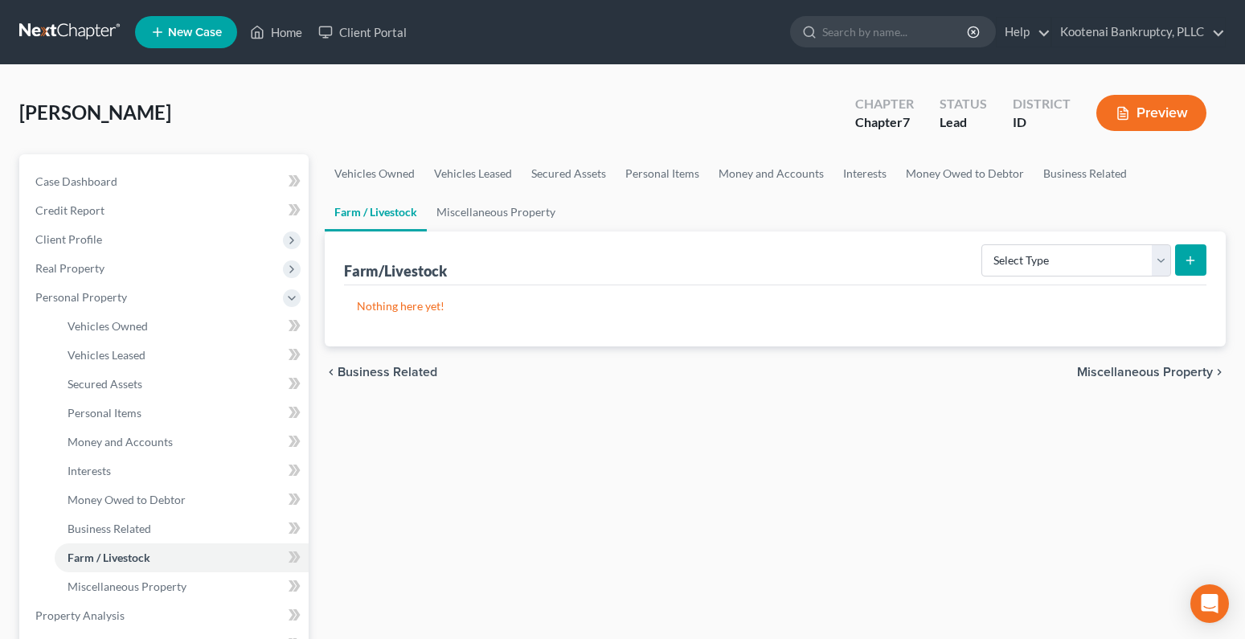
click at [1153, 371] on span "Miscellaneous Property" at bounding box center [1145, 372] width 136 height 13
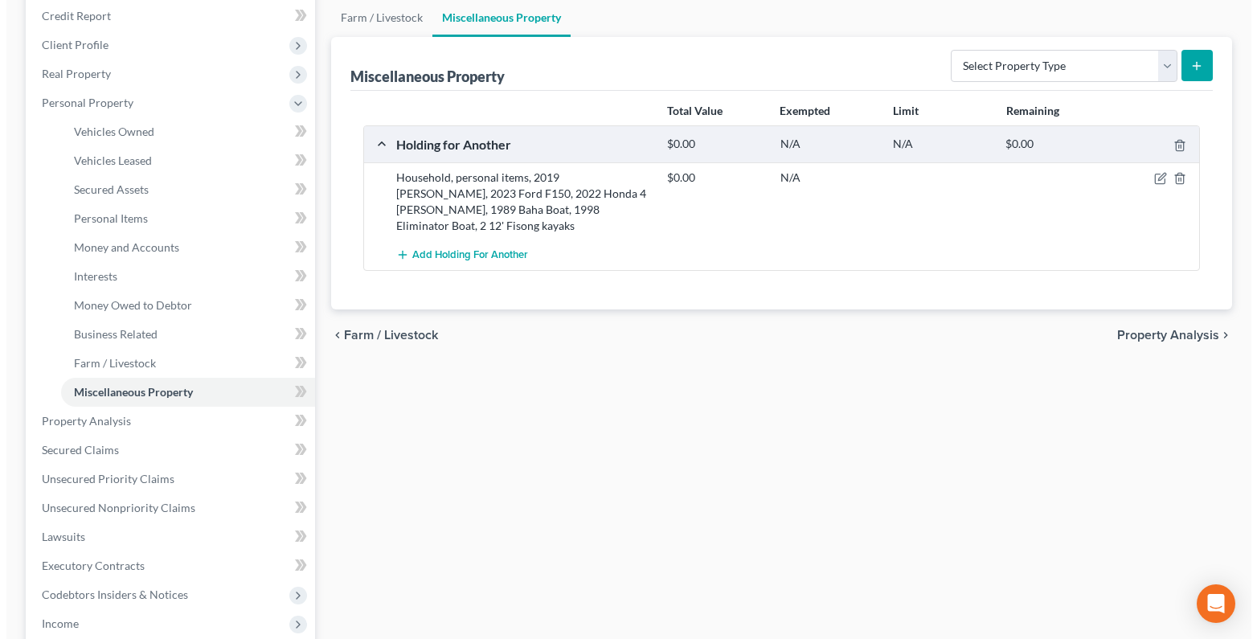
scroll to position [241, 0]
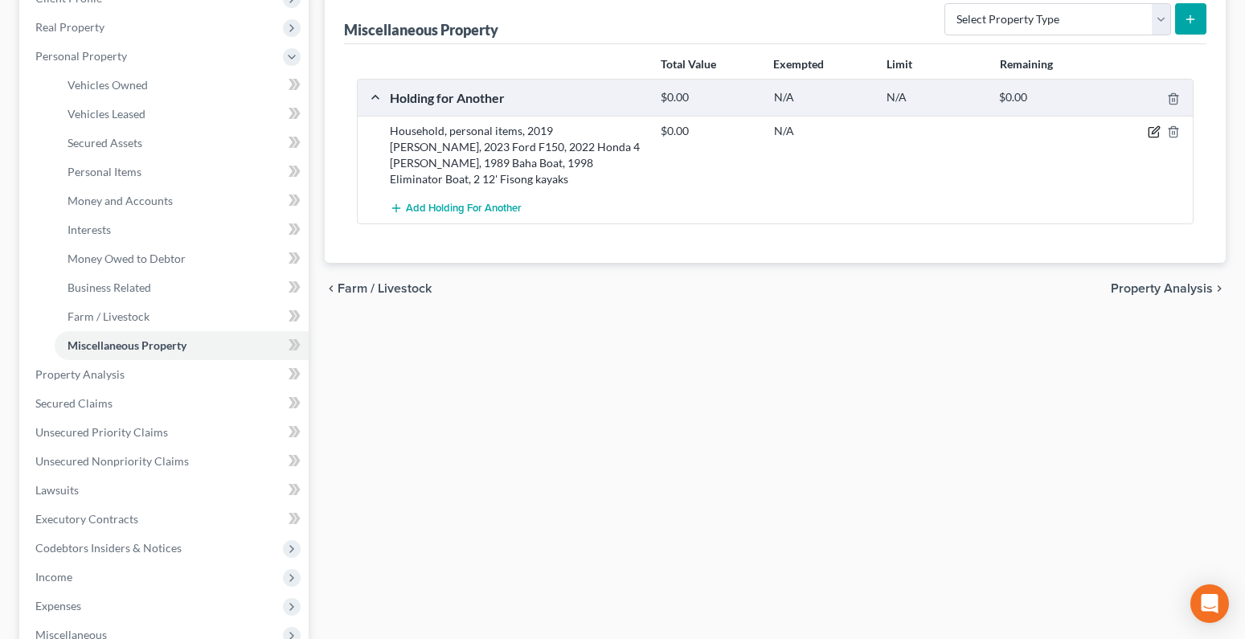
click at [1153, 130] on icon "button" at bounding box center [1154, 131] width 13 height 13
select select "13"
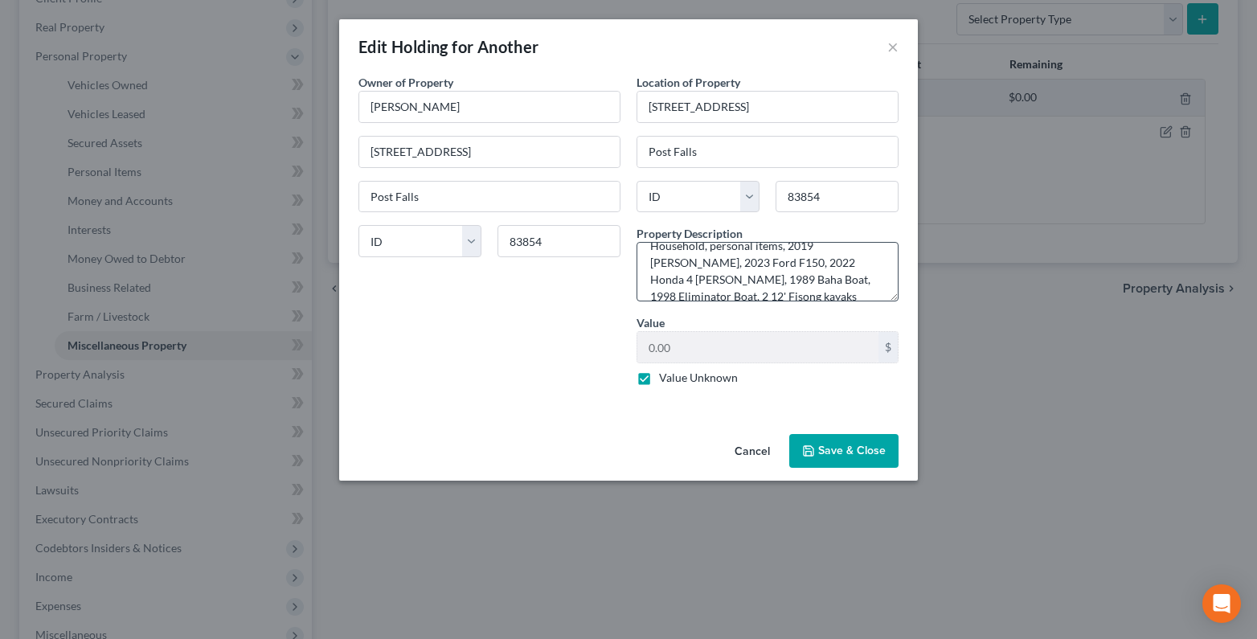
scroll to position [34, 0]
click at [720, 281] on textarea "Household, personal items, 2019 [PERSON_NAME], 2023 Ford F150, 2022 Honda 4 [PE…" at bounding box center [768, 271] width 262 height 59
type textarea "Household, personal items, 2019 Jeep Wrangler, 2023 Ford F150, 2022 Honda 4 whe…"
drag, startPoint x: 850, startPoint y: 461, endPoint x: 1076, endPoint y: 343, distance: 255.6
click at [850, 461] on button "Save & Close" at bounding box center [843, 451] width 109 height 34
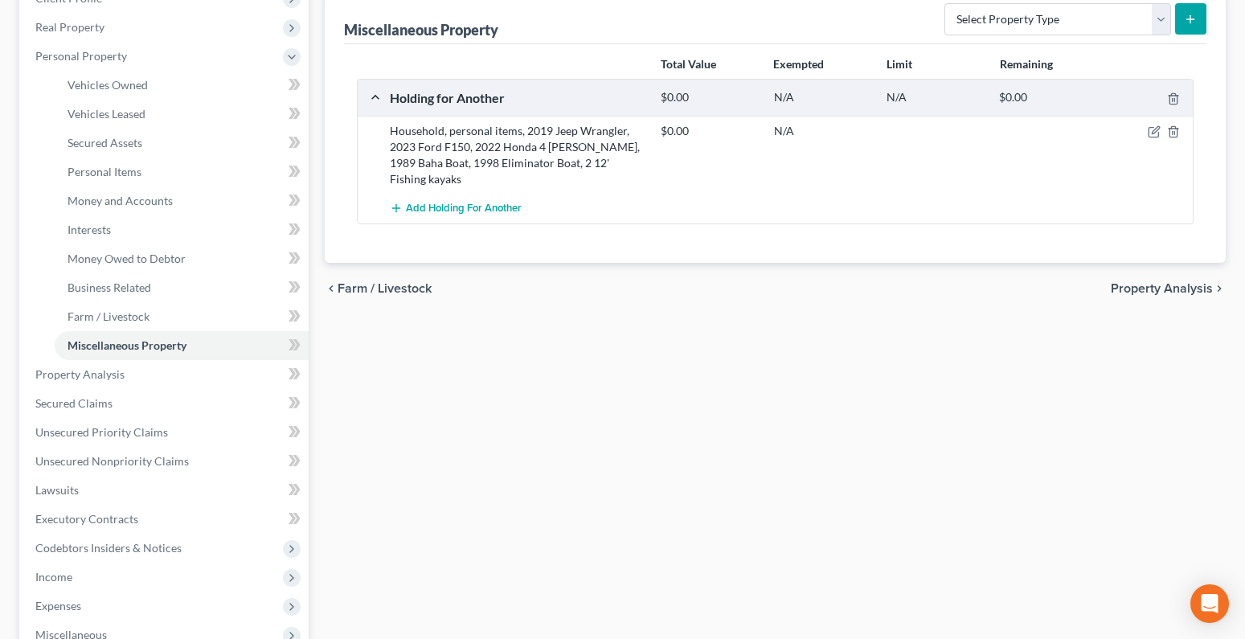
click at [1169, 282] on span "Property Analysis" at bounding box center [1162, 288] width 102 height 13
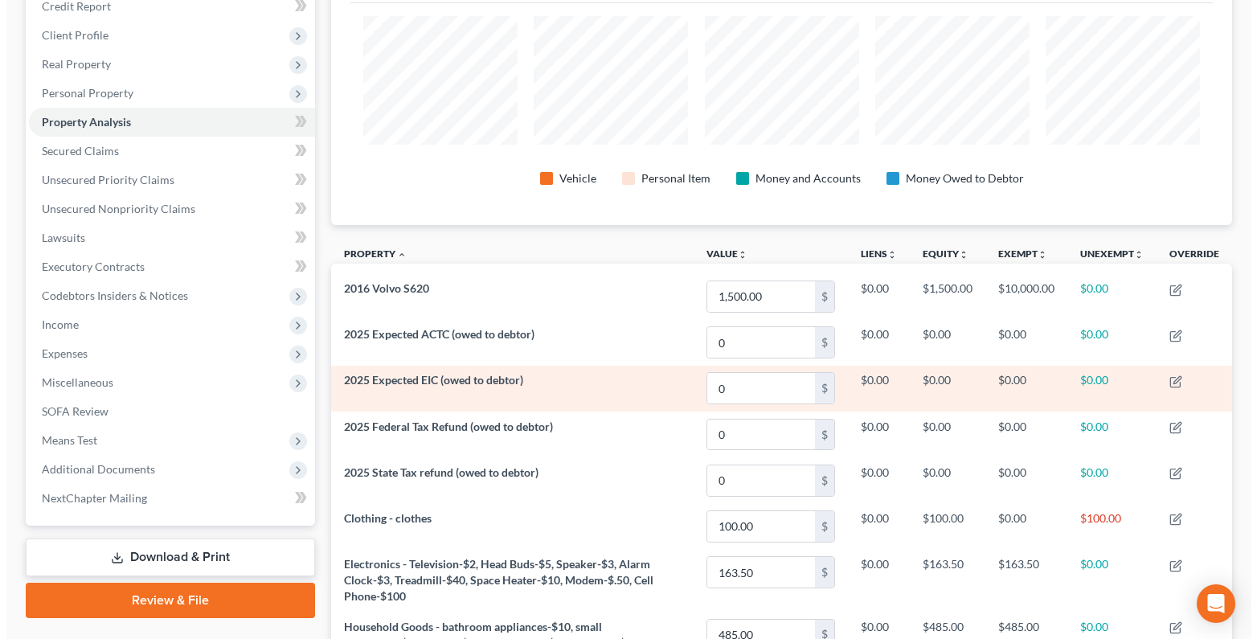
scroll to position [241, 0]
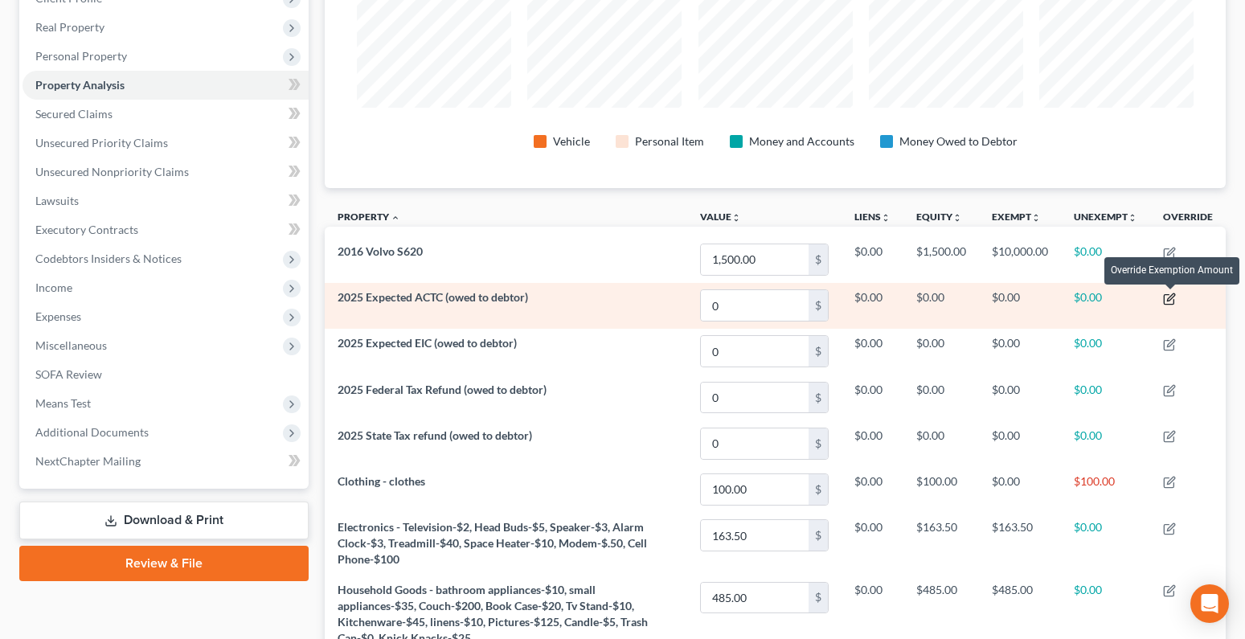
click at [1166, 297] on icon "button" at bounding box center [1169, 299] width 13 height 13
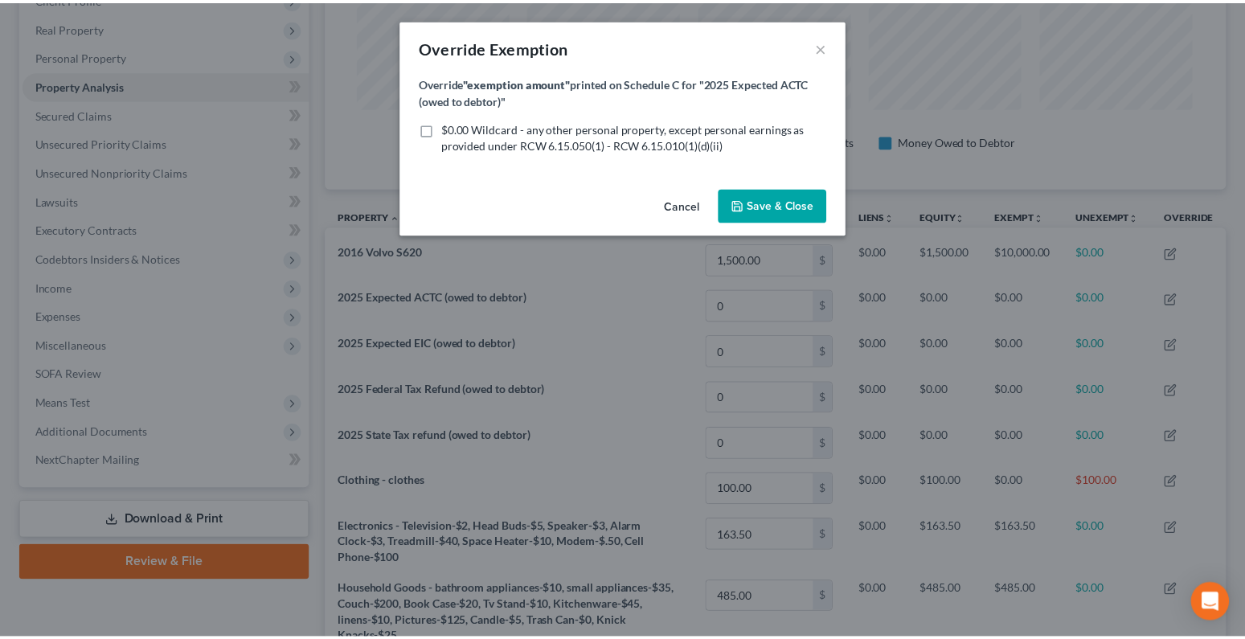
scroll to position [276, 910]
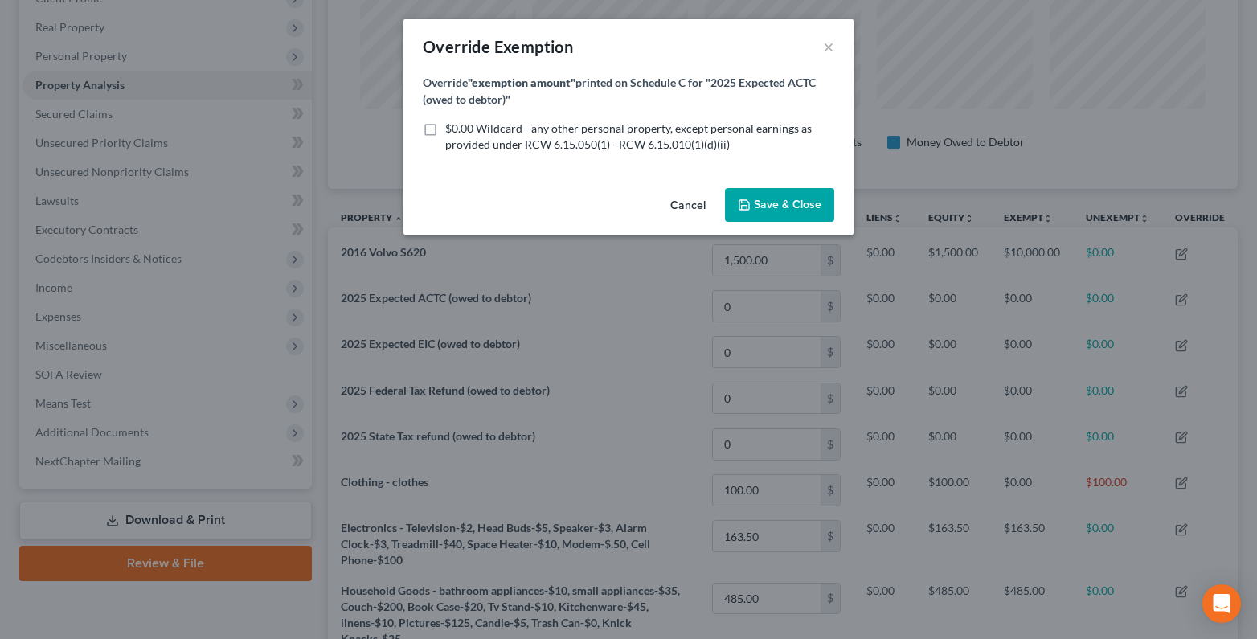
click at [445, 129] on label "$0.00 Wildcard - any other personal property, except personal earnings as provi…" at bounding box center [639, 137] width 389 height 32
click at [452, 129] on input "$0.00 Wildcard - any other personal property, except personal earnings as provi…" at bounding box center [457, 126] width 10 height 10
checkbox input "true"
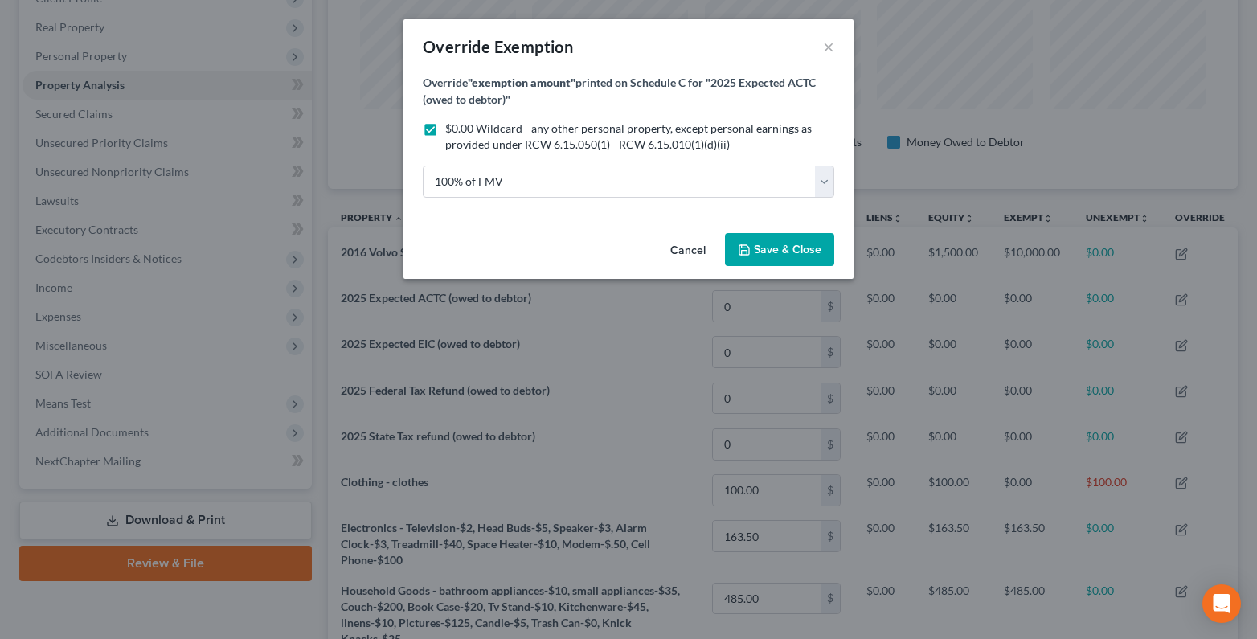
click at [769, 256] on button "Save & Close" at bounding box center [779, 250] width 109 height 34
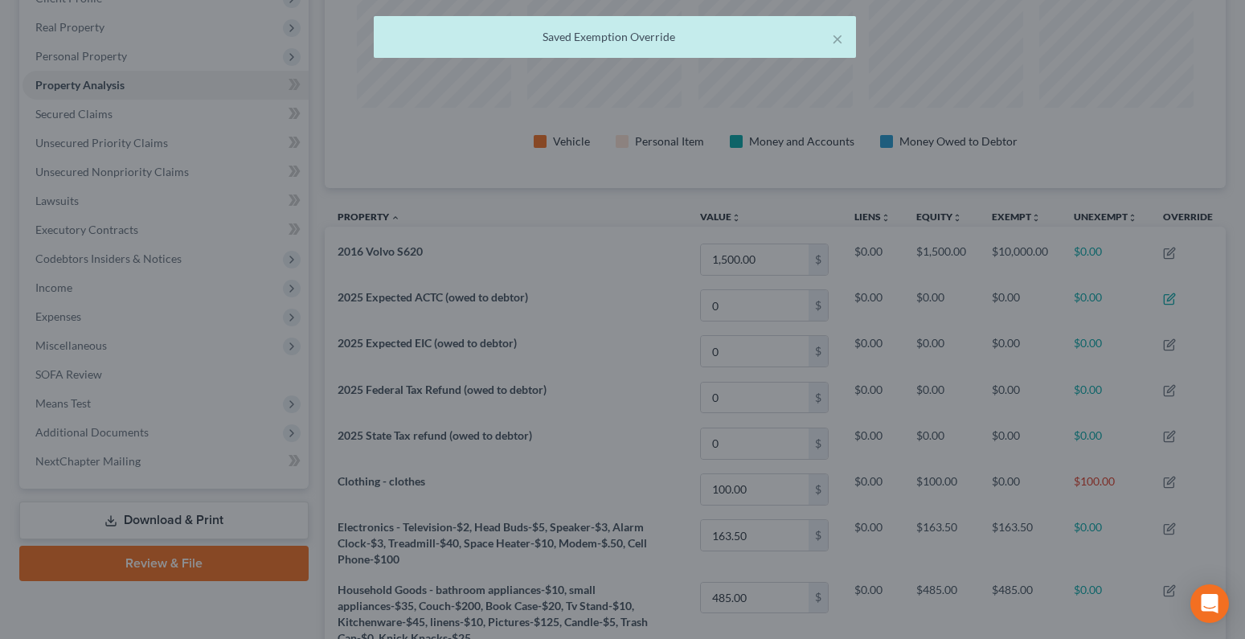
scroll to position [275, 901]
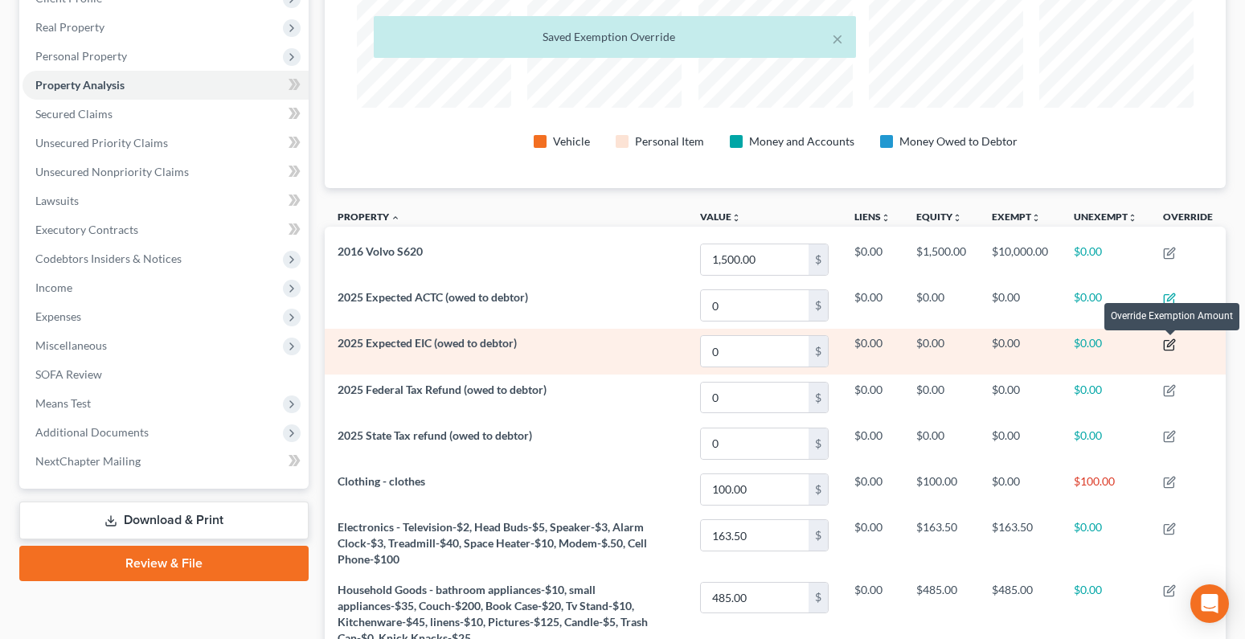
click at [1174, 345] on icon "button" at bounding box center [1169, 346] width 10 height 10
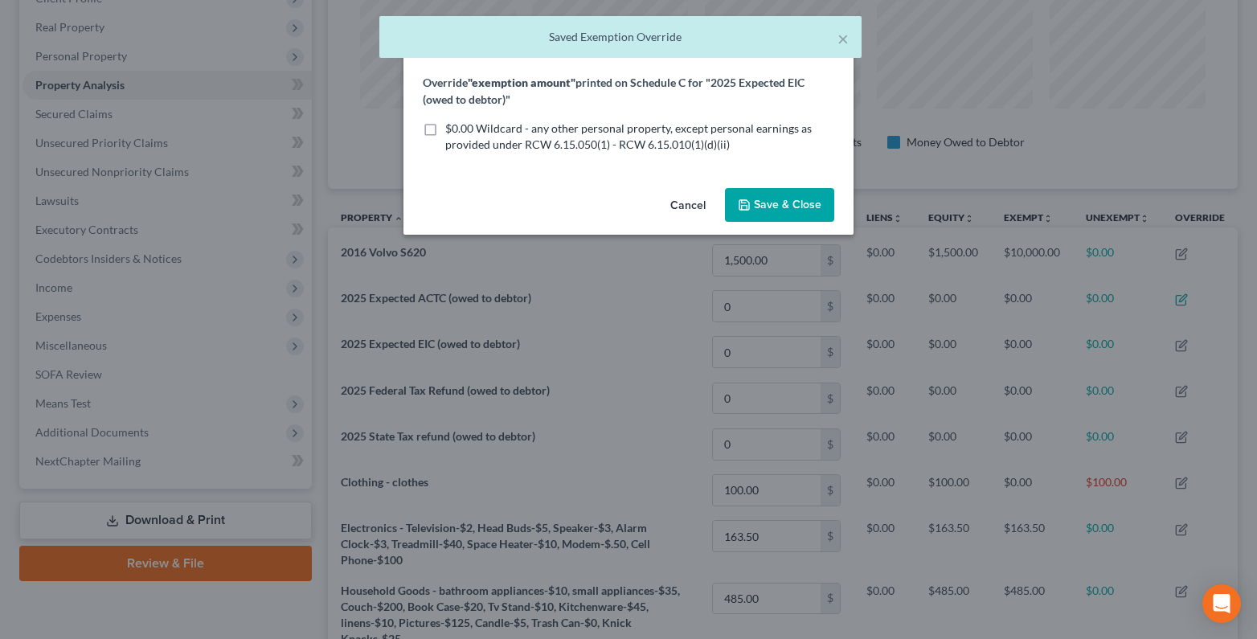
click at [445, 128] on label "$0.00 Wildcard - any other personal property, except personal earnings as provi…" at bounding box center [639, 137] width 389 height 32
click at [452, 128] on input "$0.00 Wildcard - any other personal property, except personal earnings as provi…" at bounding box center [457, 126] width 10 height 10
checkbox input "true"
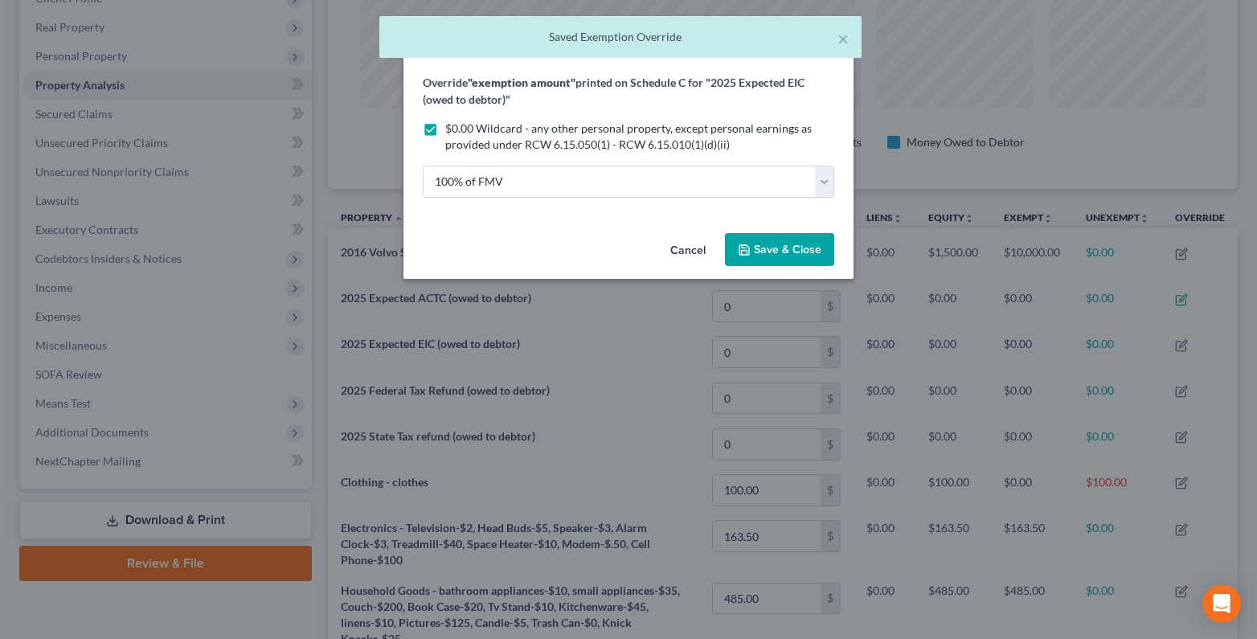
click at [763, 243] on span "Save & Close" at bounding box center [788, 250] width 68 height 14
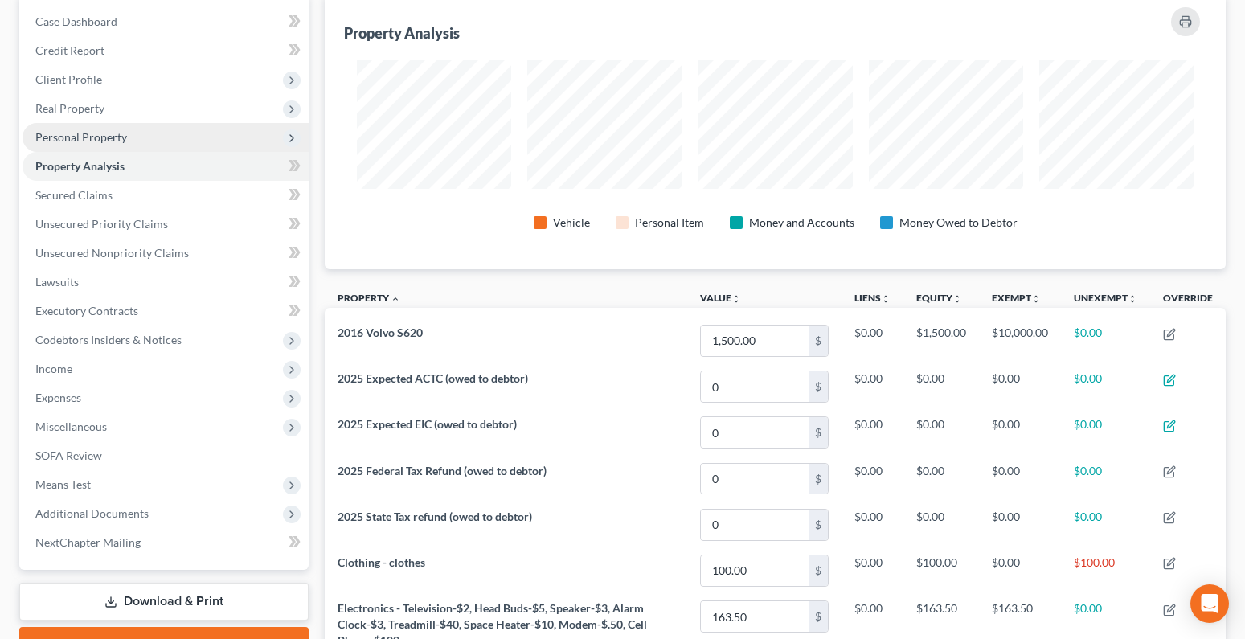
click at [63, 136] on span "Personal Property" at bounding box center [81, 137] width 92 height 14
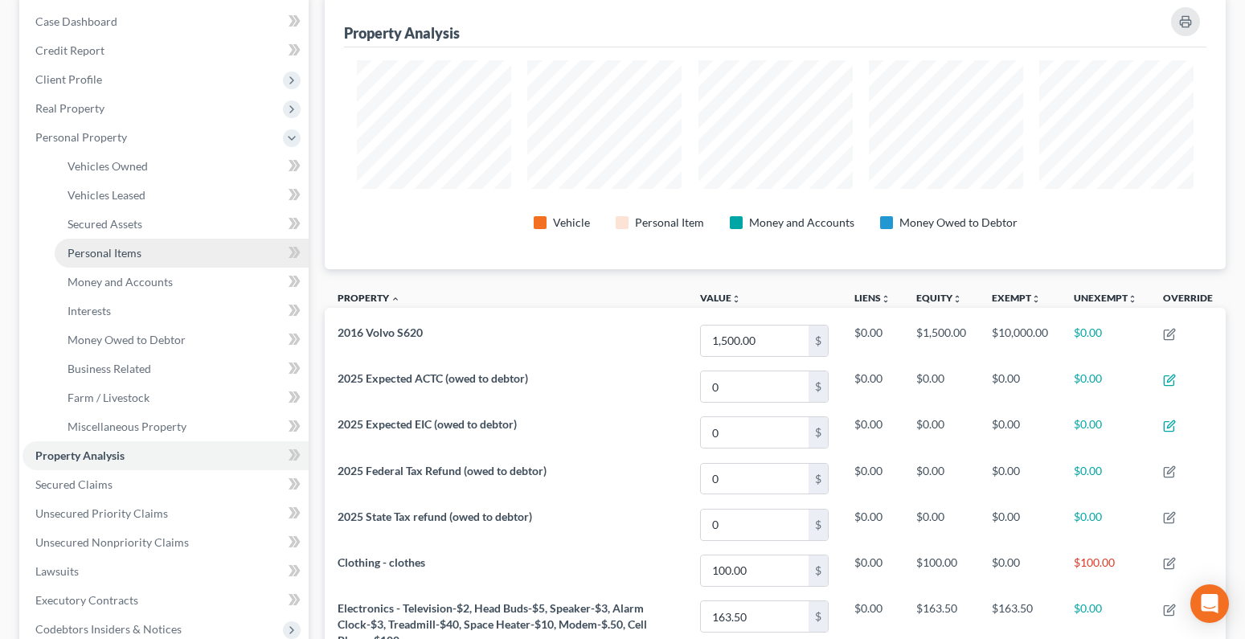
click at [92, 257] on span "Personal Items" at bounding box center [105, 253] width 74 height 14
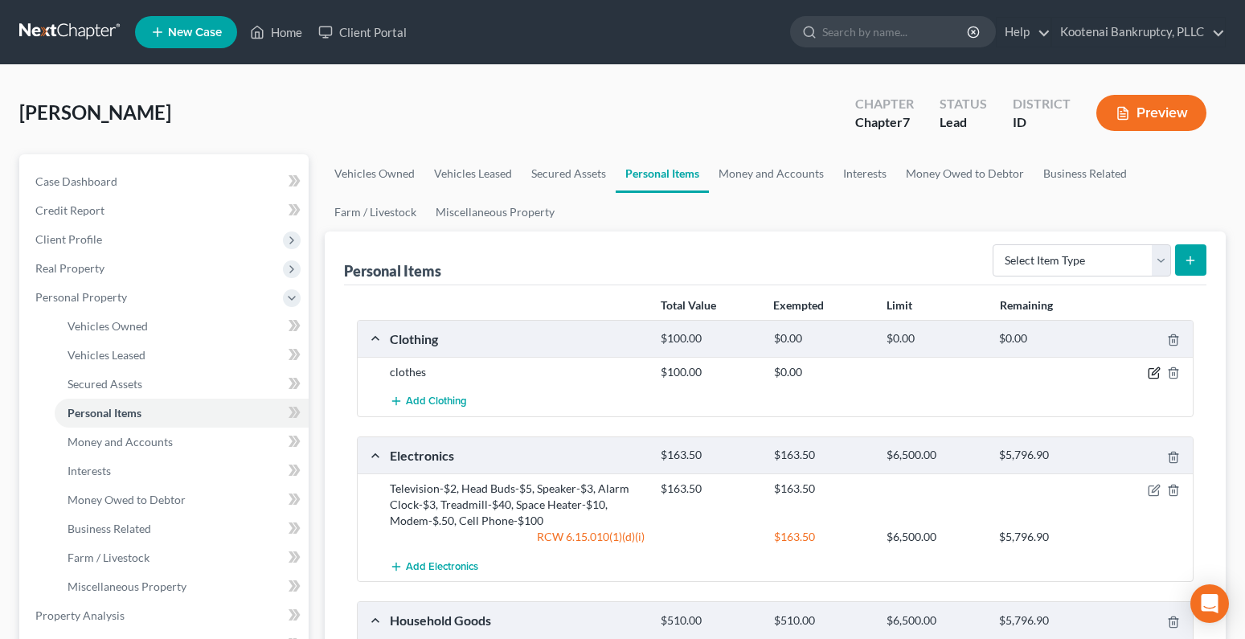
click at [1155, 376] on icon "button" at bounding box center [1154, 373] width 13 height 13
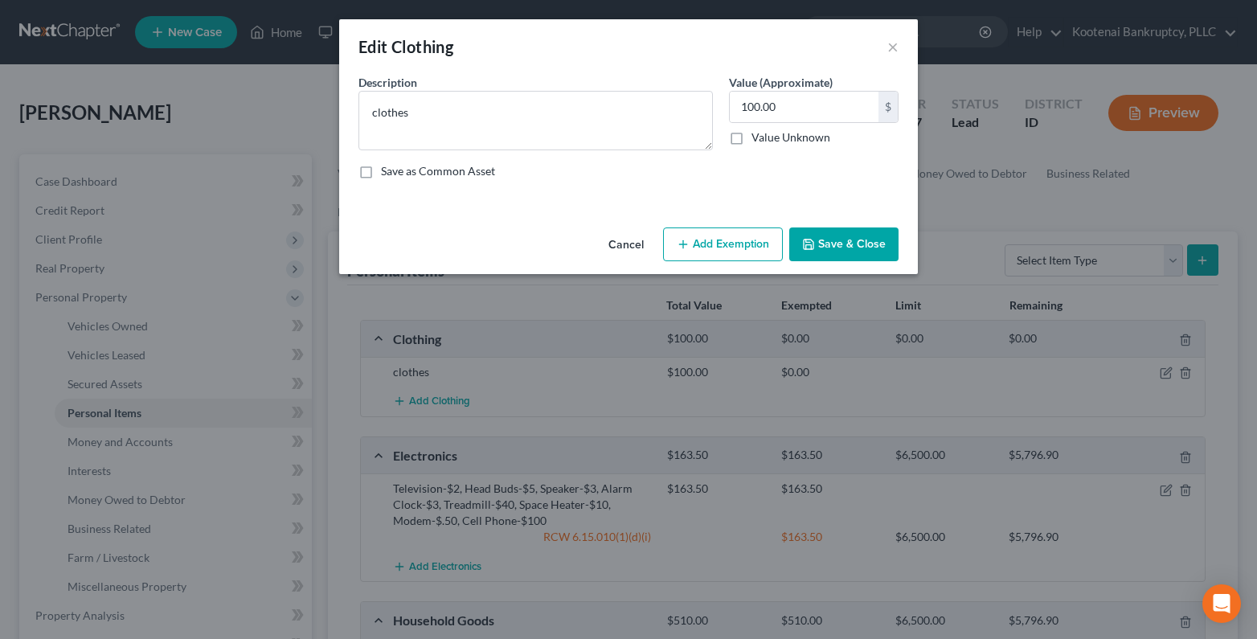
click at [711, 239] on button "Add Exemption" at bounding box center [723, 244] width 120 height 34
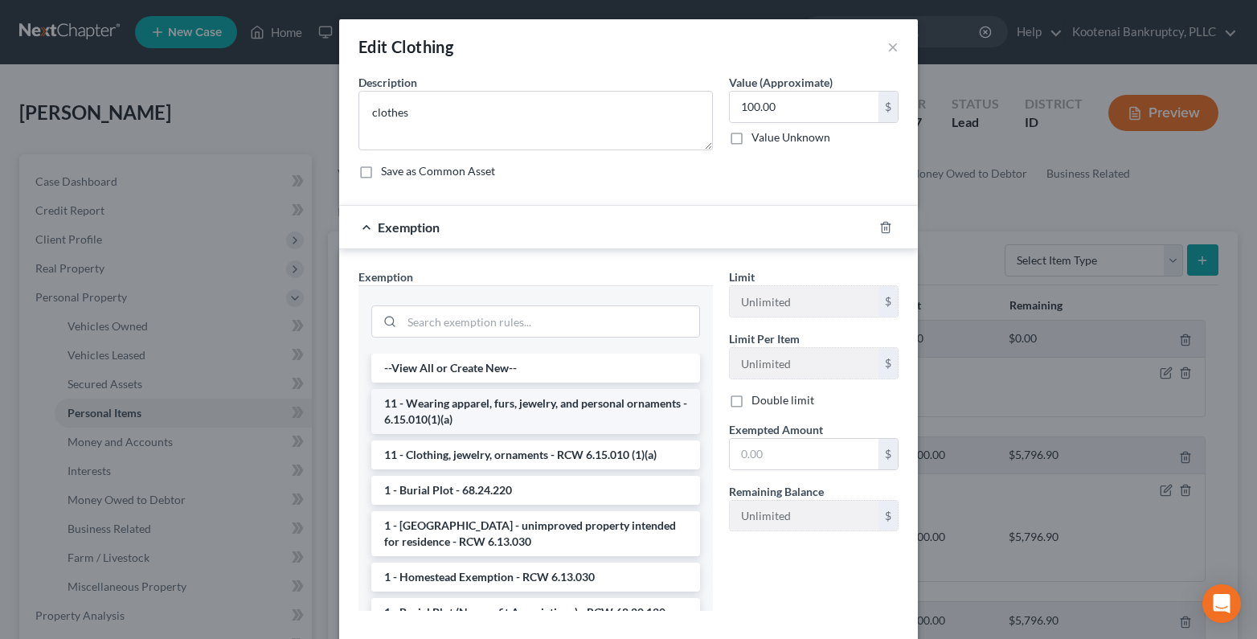
click at [417, 414] on li "11 - Wearing apparel, furs, jewelry, and personal ornaments - 6.15.010(1)(a)" at bounding box center [535, 411] width 329 height 45
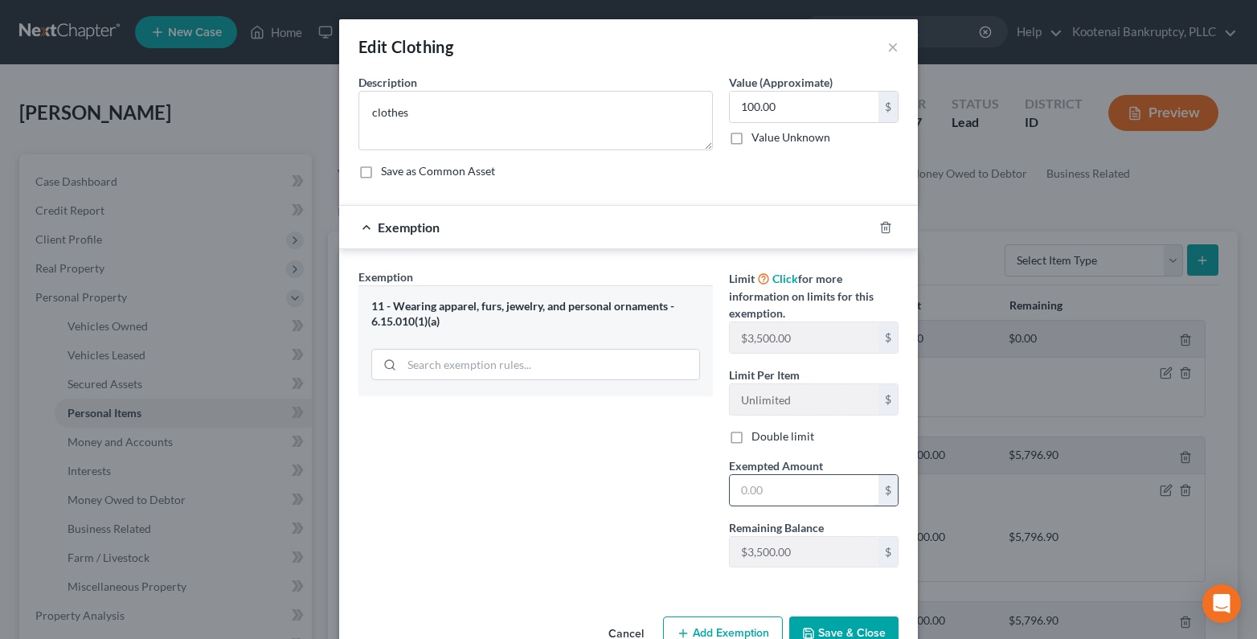
click at [738, 496] on input "text" at bounding box center [804, 490] width 149 height 31
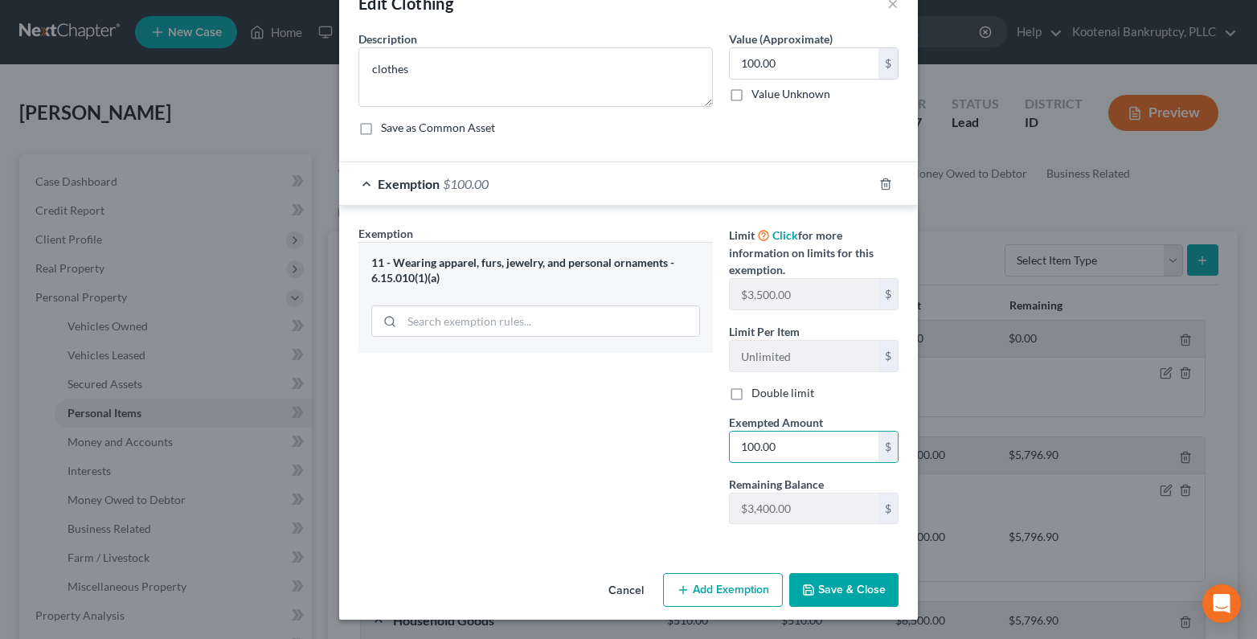
type input "100.00"
click at [873, 589] on button "Save & Close" at bounding box center [843, 590] width 109 height 34
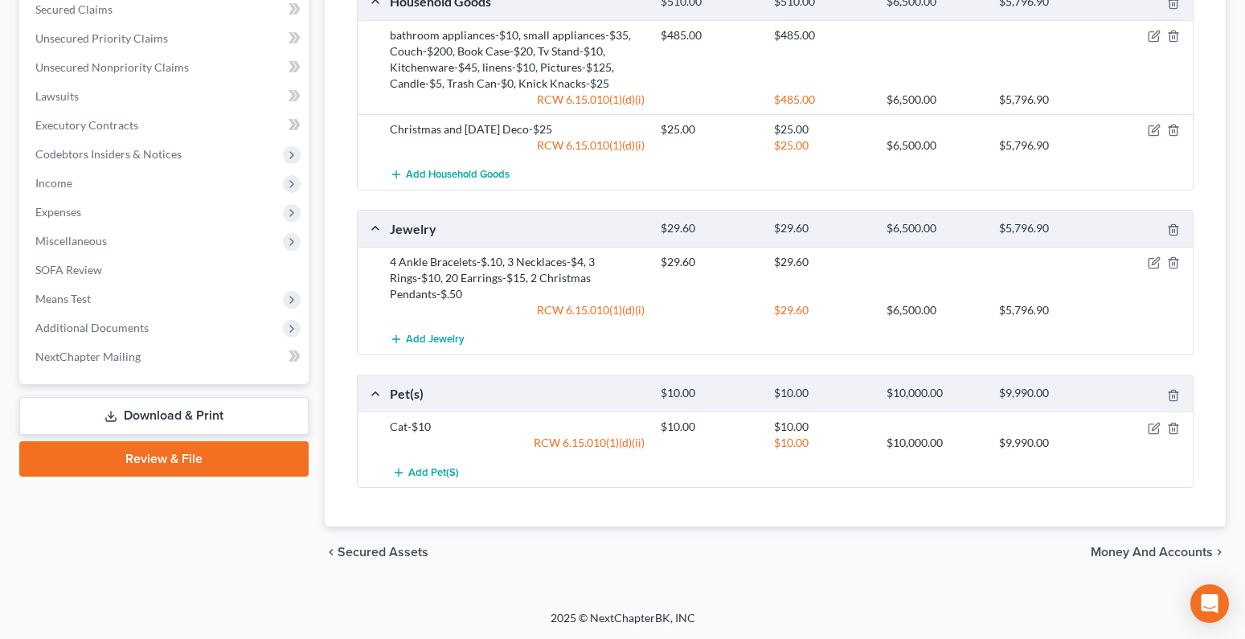
click at [1112, 551] on span "Money and Accounts" at bounding box center [1152, 552] width 122 height 13
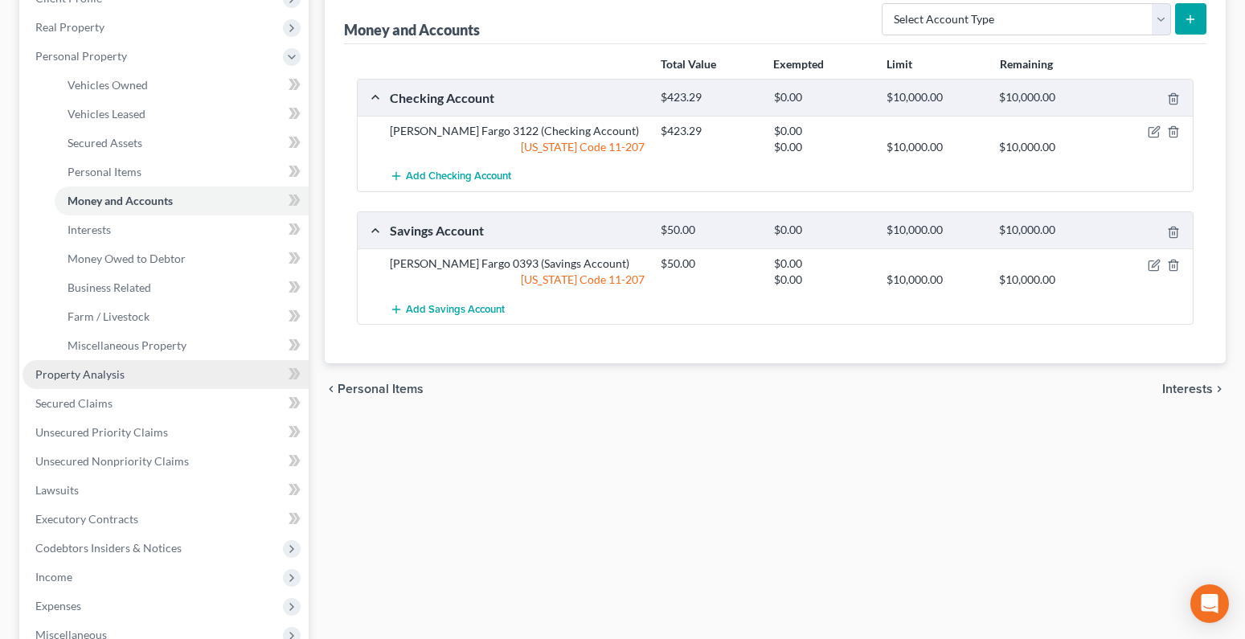
click at [59, 377] on span "Property Analysis" at bounding box center [79, 374] width 89 height 14
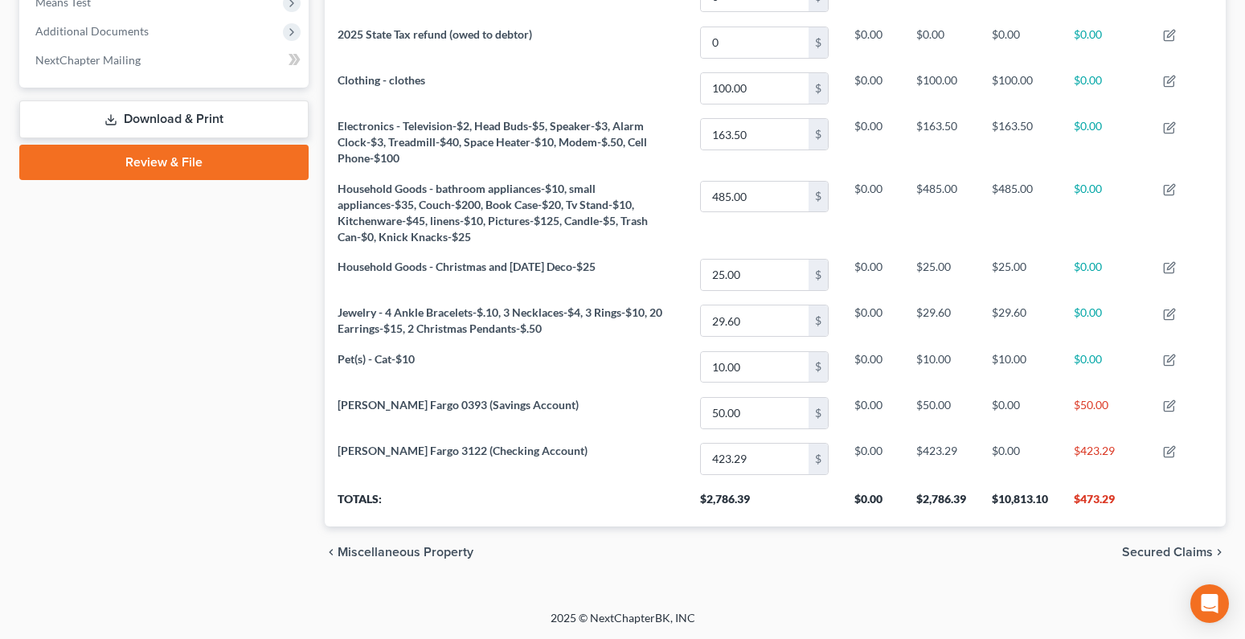
click at [1160, 554] on span "Secured Claims" at bounding box center [1167, 552] width 91 height 13
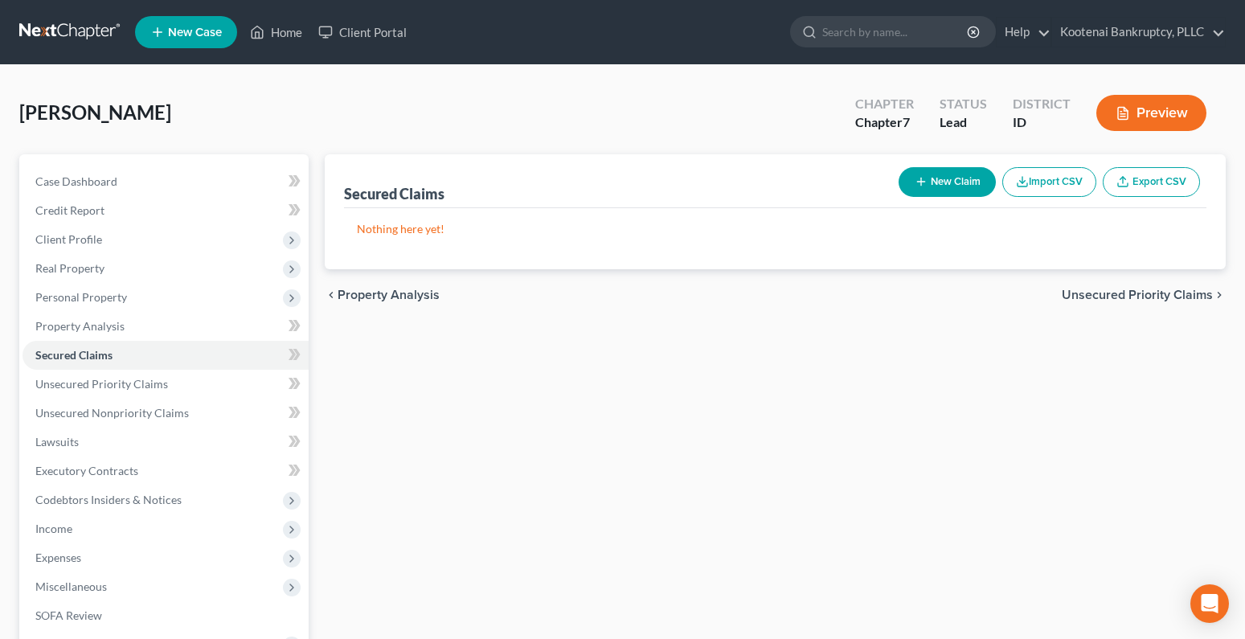
click at [1137, 289] on span "Unsecured Priority Claims" at bounding box center [1137, 295] width 151 height 13
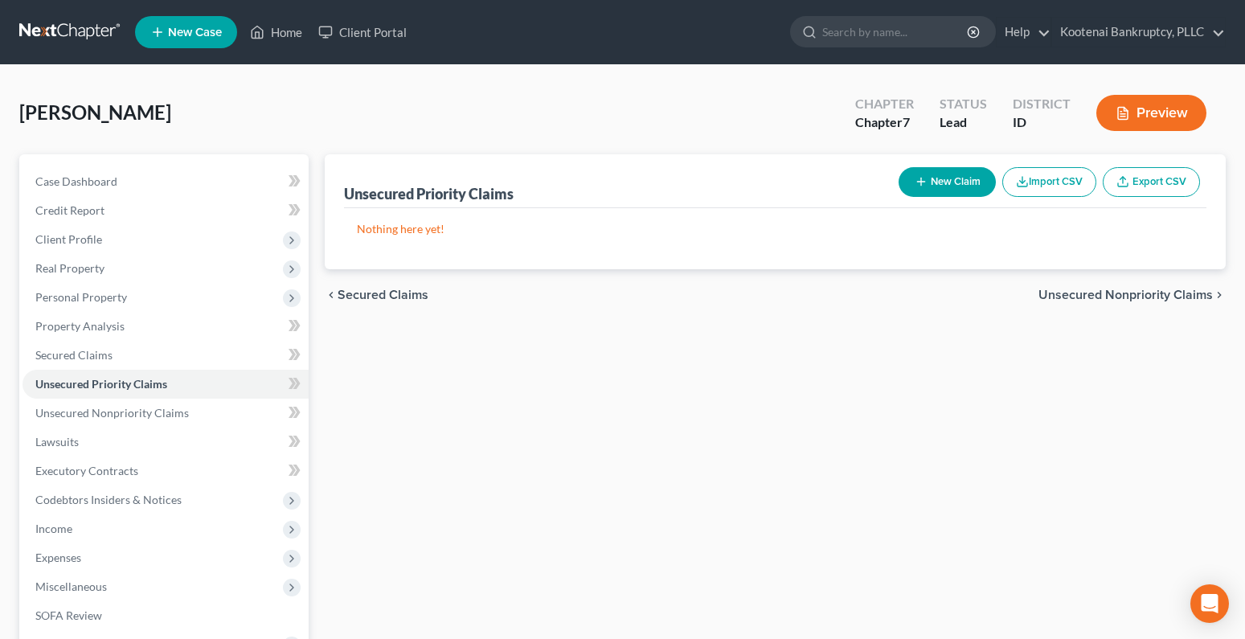
click at [1133, 297] on span "Unsecured Nonpriority Claims" at bounding box center [1126, 295] width 174 height 13
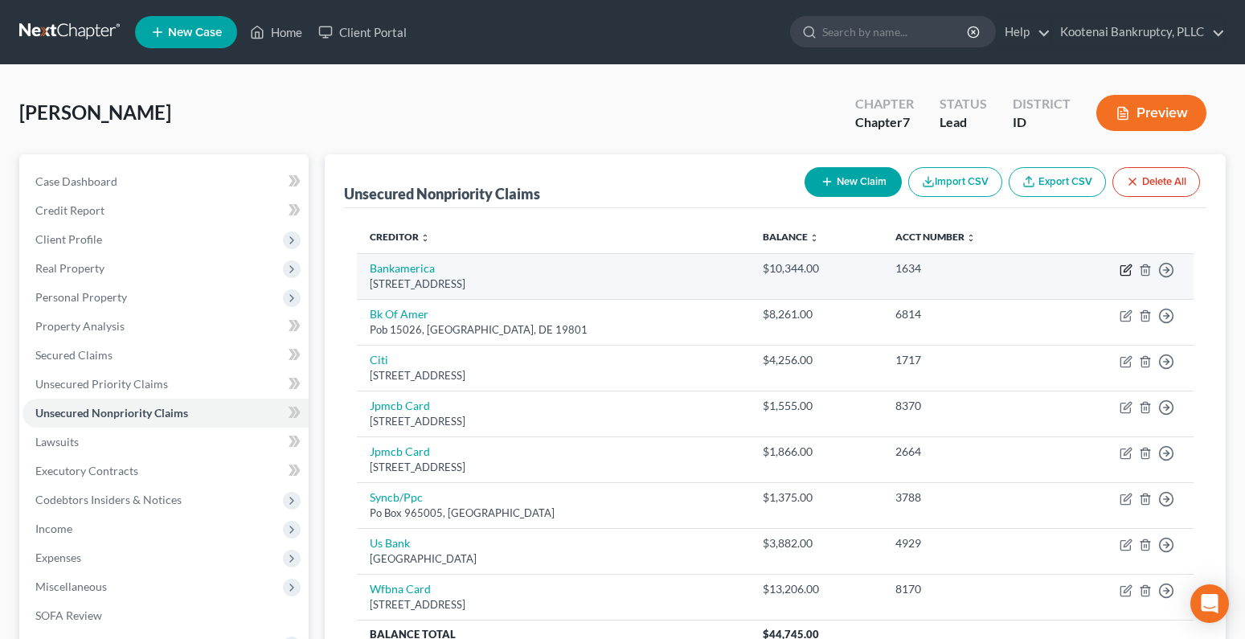
click at [1123, 268] on icon "button" at bounding box center [1126, 270] width 13 height 13
select select "3"
select select "2"
select select "0"
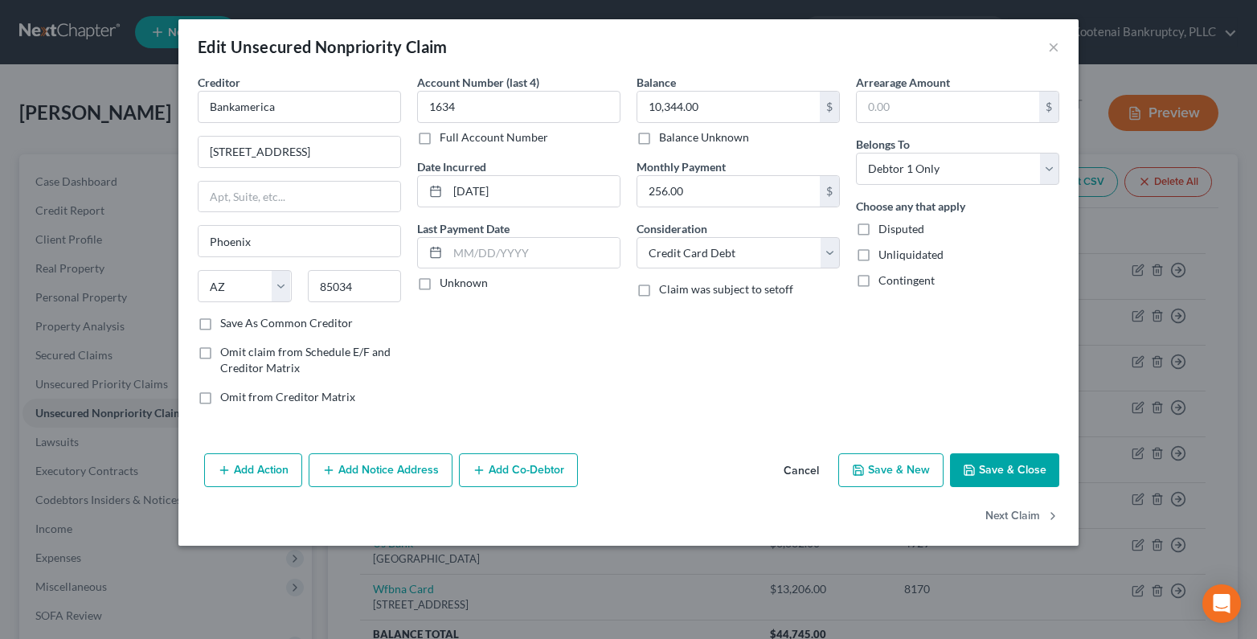
click at [1034, 467] on button "Save & Close" at bounding box center [1004, 470] width 109 height 34
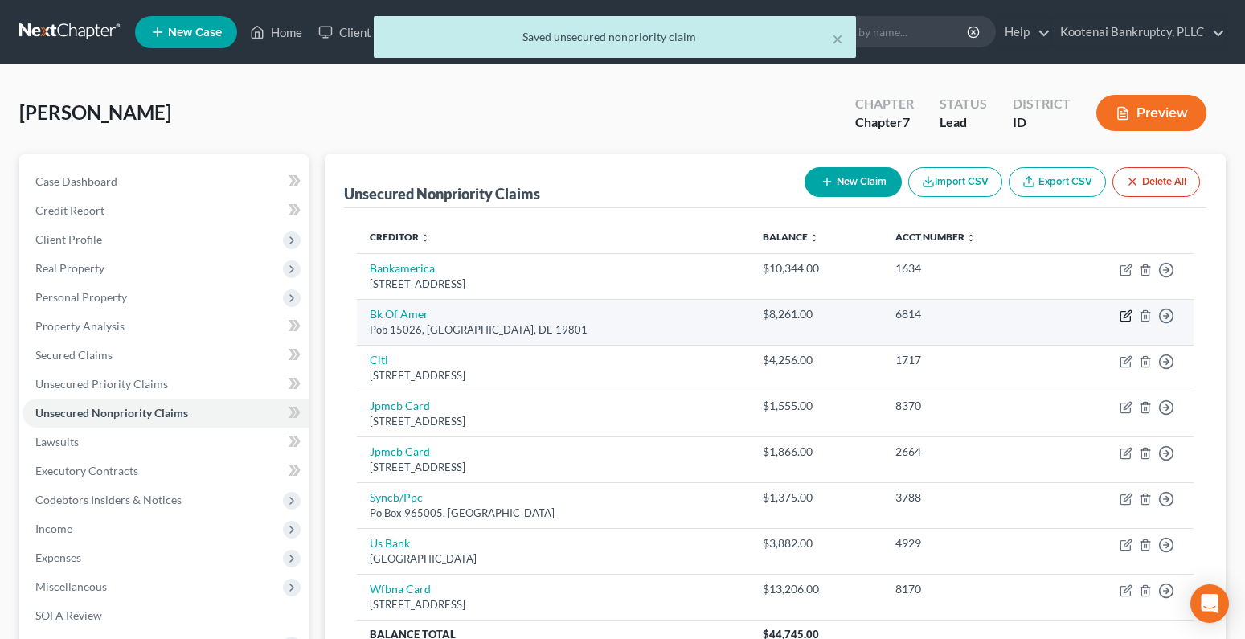
click at [1131, 314] on icon "button" at bounding box center [1126, 315] width 13 height 13
select select "7"
select select "2"
select select "0"
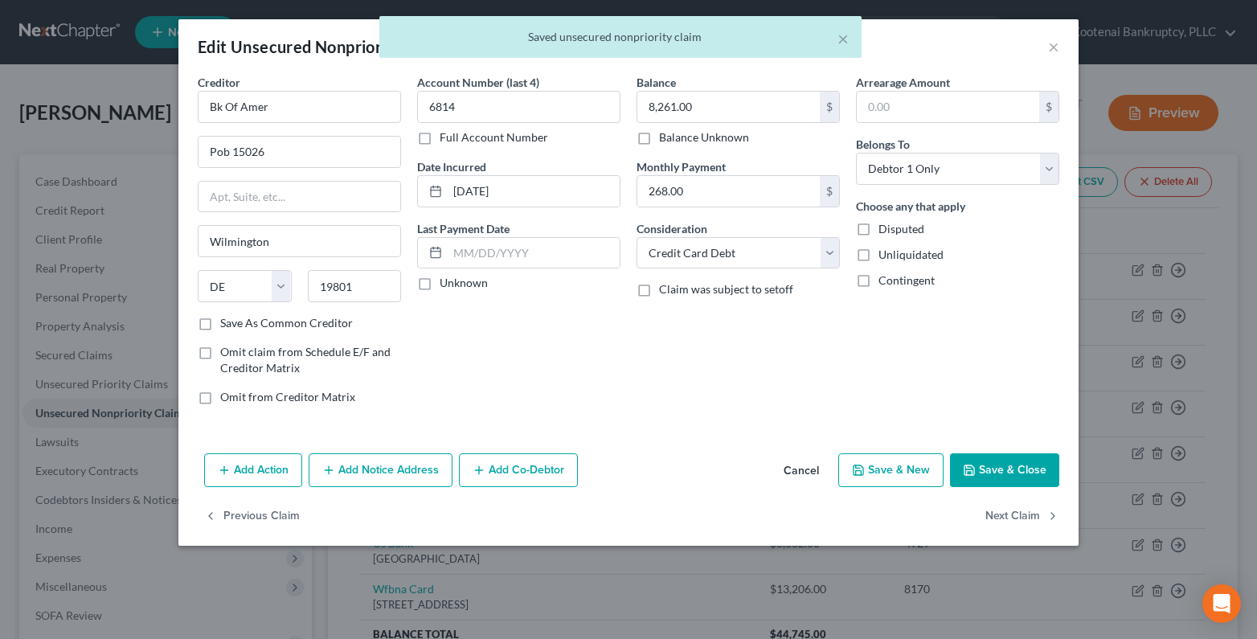
click at [1001, 471] on button "Save & Close" at bounding box center [1004, 470] width 109 height 34
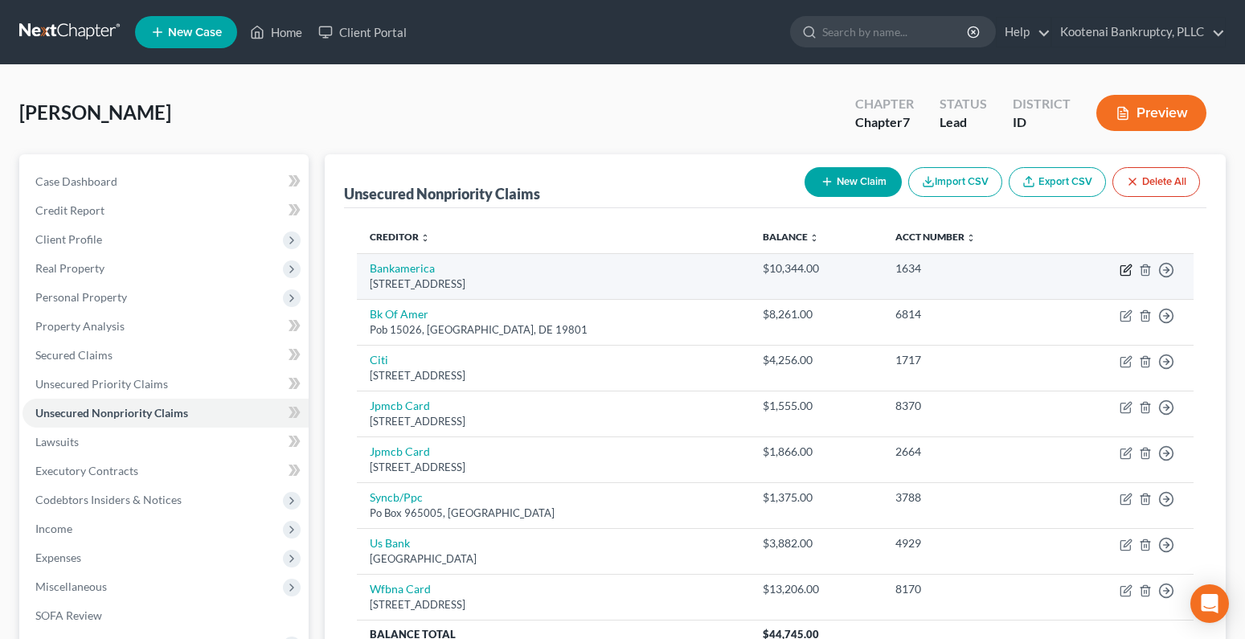
click at [1127, 269] on icon "button" at bounding box center [1126, 270] width 13 height 13
select select "3"
select select "2"
select select "0"
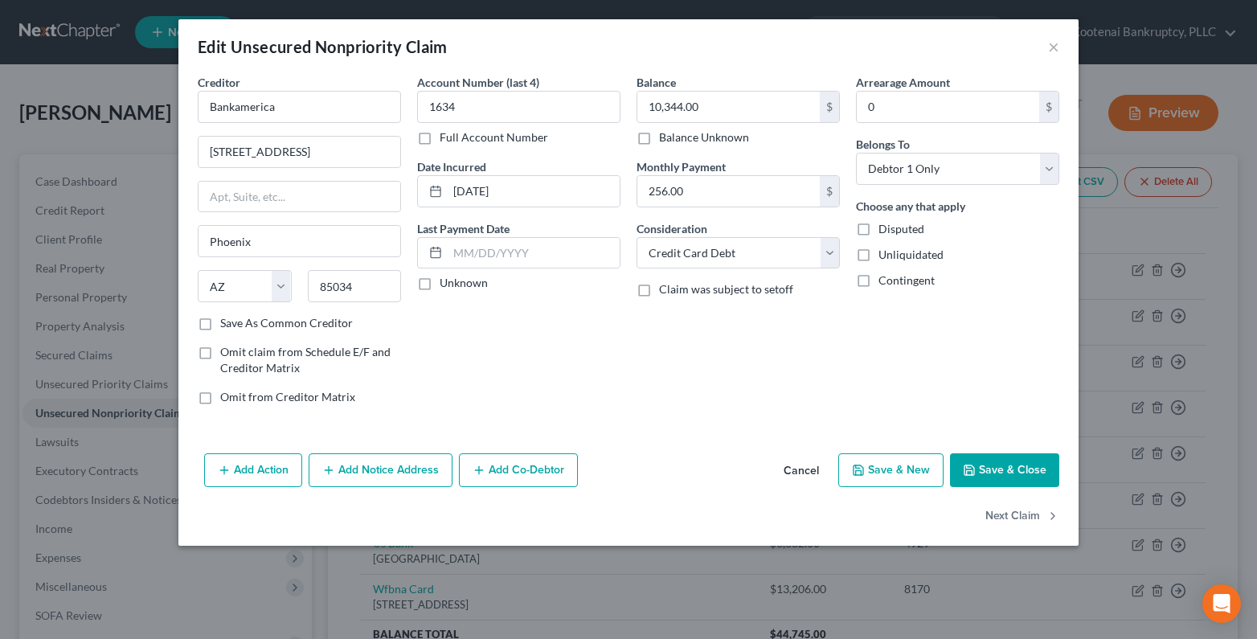
click at [440, 135] on label "Full Account Number" at bounding box center [494, 137] width 109 height 16
click at [446, 135] on input "Full Account Number" at bounding box center [451, 134] width 10 height 10
drag, startPoint x: 420, startPoint y: 135, endPoint x: 332, endPoint y: 84, distance: 102.3
click at [455, 109] on input "1634" at bounding box center [518, 107] width 203 height 32
type input "1634,6814"
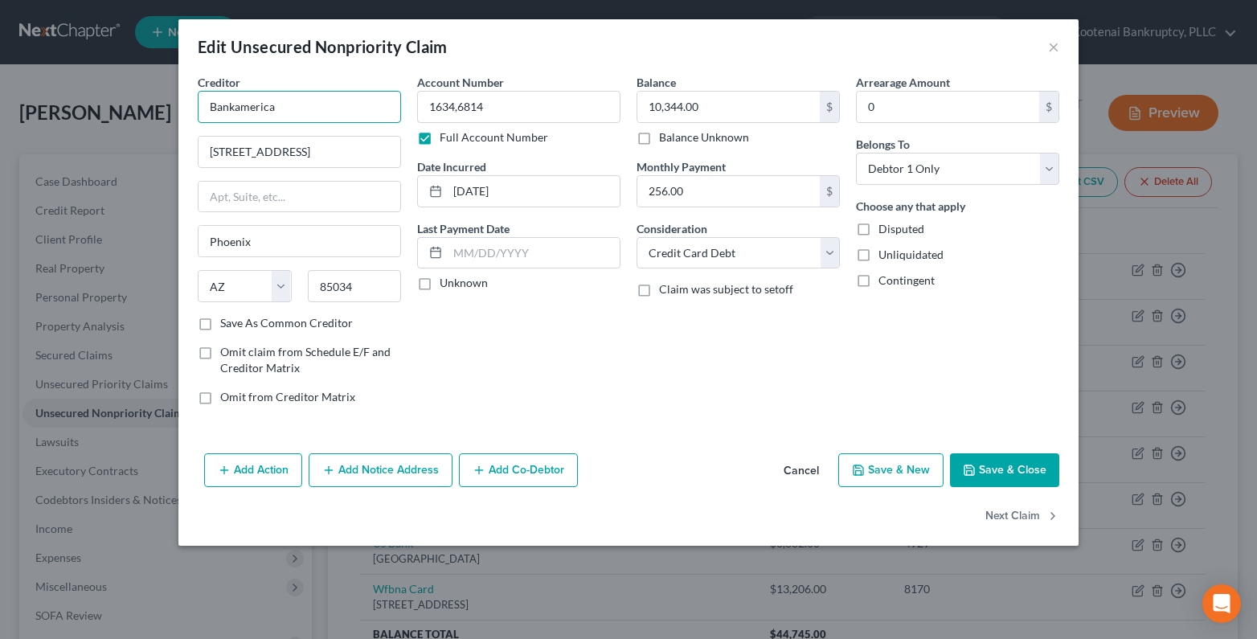
drag, startPoint x: 277, startPoint y: 109, endPoint x: 178, endPoint y: 110, distance: 98.1
click at [181, 110] on div "Creditor * Bankamerica 1825 E Buckeye Rd Phoenix State AL AK AR AZ CA CO CT DE …" at bounding box center [628, 260] width 900 height 373
click at [253, 143] on div "PO Box 25118, Tampa, FL 33622-5118" at bounding box center [294, 150] width 167 height 14
type input "Bank of America"
type input "PO Box 25118"
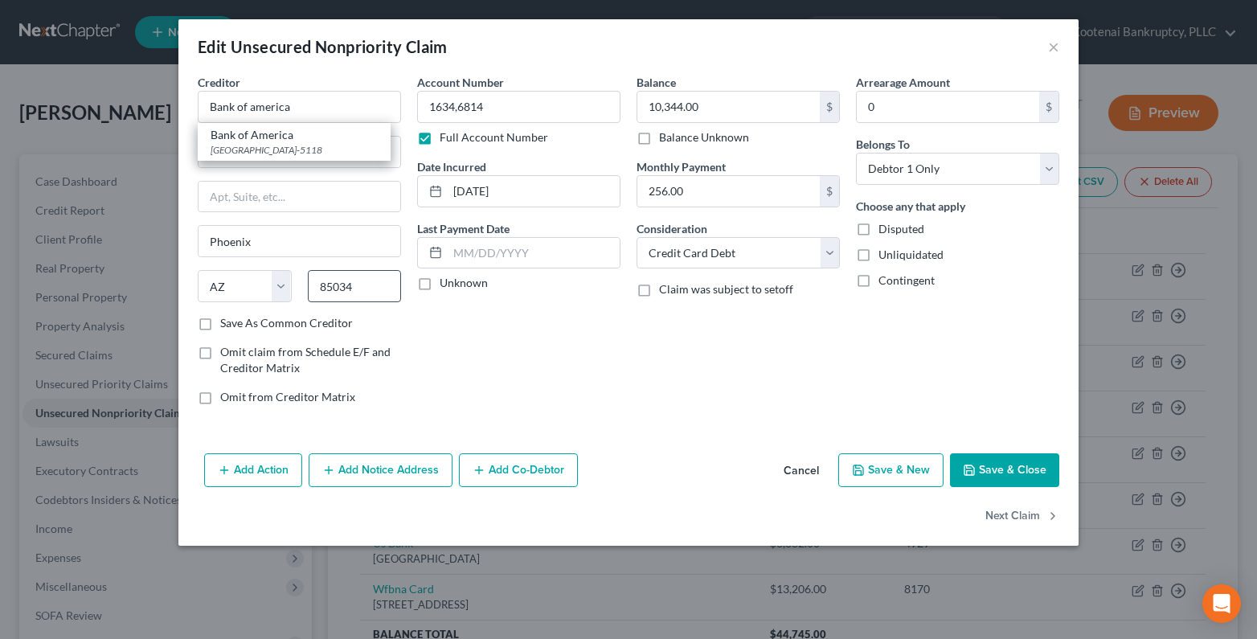
type input "Tampa"
select select "9"
type input "33622-5118"
click at [440, 285] on label "Unknown" at bounding box center [464, 283] width 48 height 16
click at [446, 285] on input "Unknown" at bounding box center [451, 280] width 10 height 10
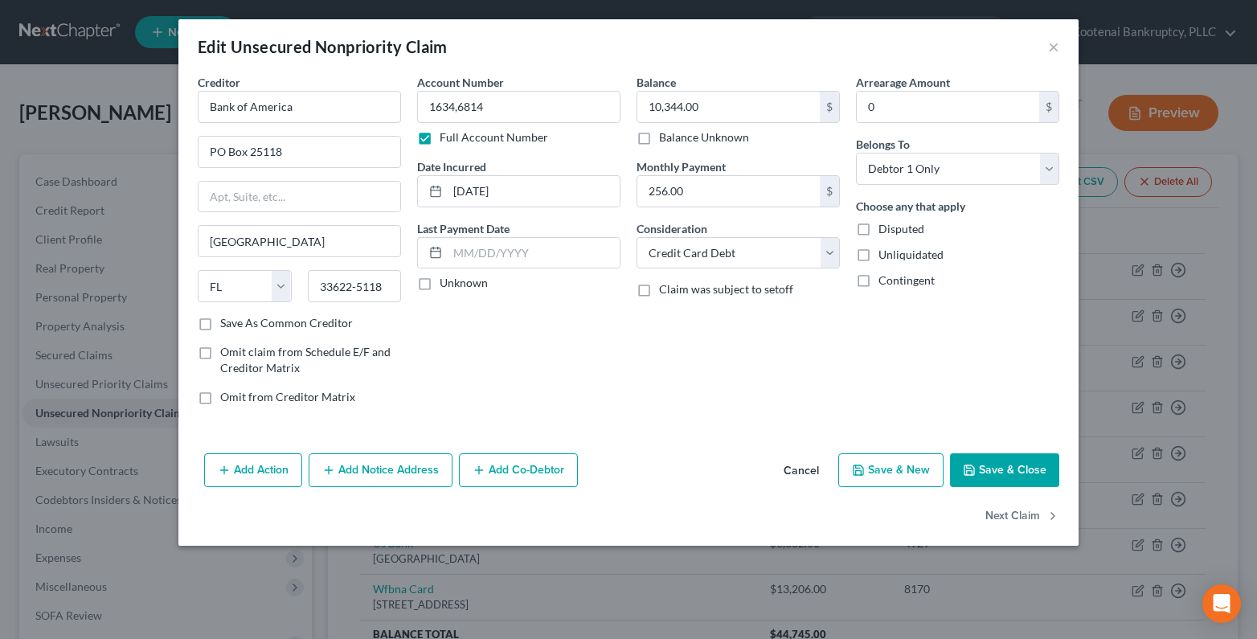
checkbox input "true"
click at [997, 466] on button "Save & Close" at bounding box center [1004, 470] width 109 height 34
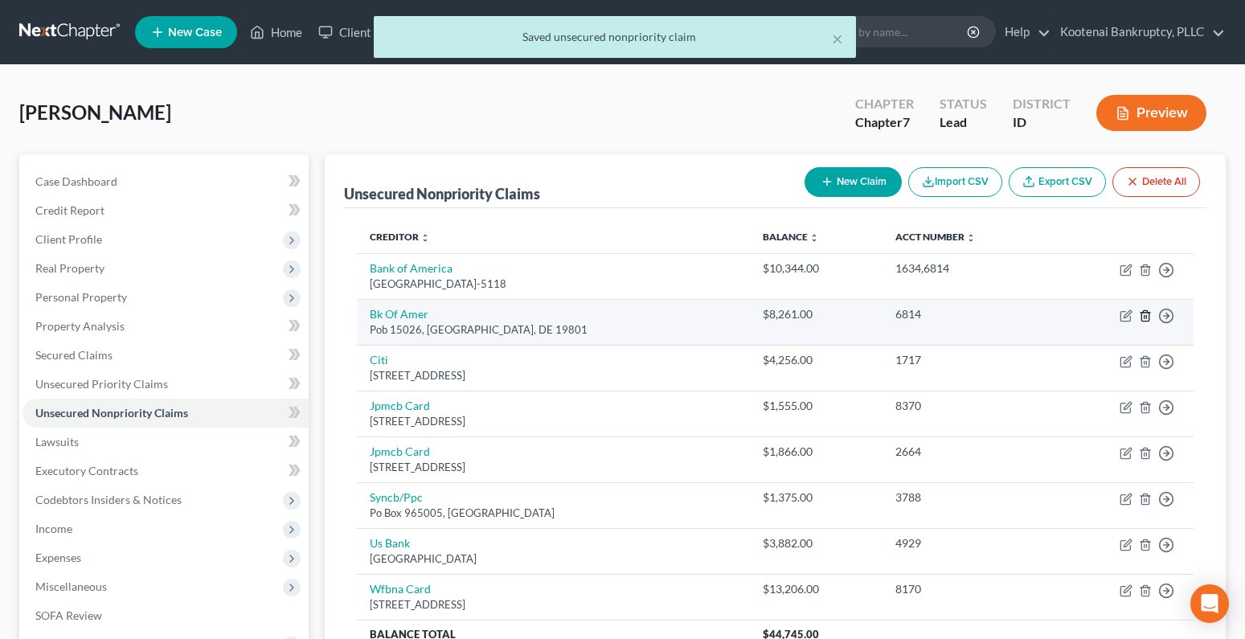
click at [1144, 313] on icon "button" at bounding box center [1145, 315] width 13 height 13
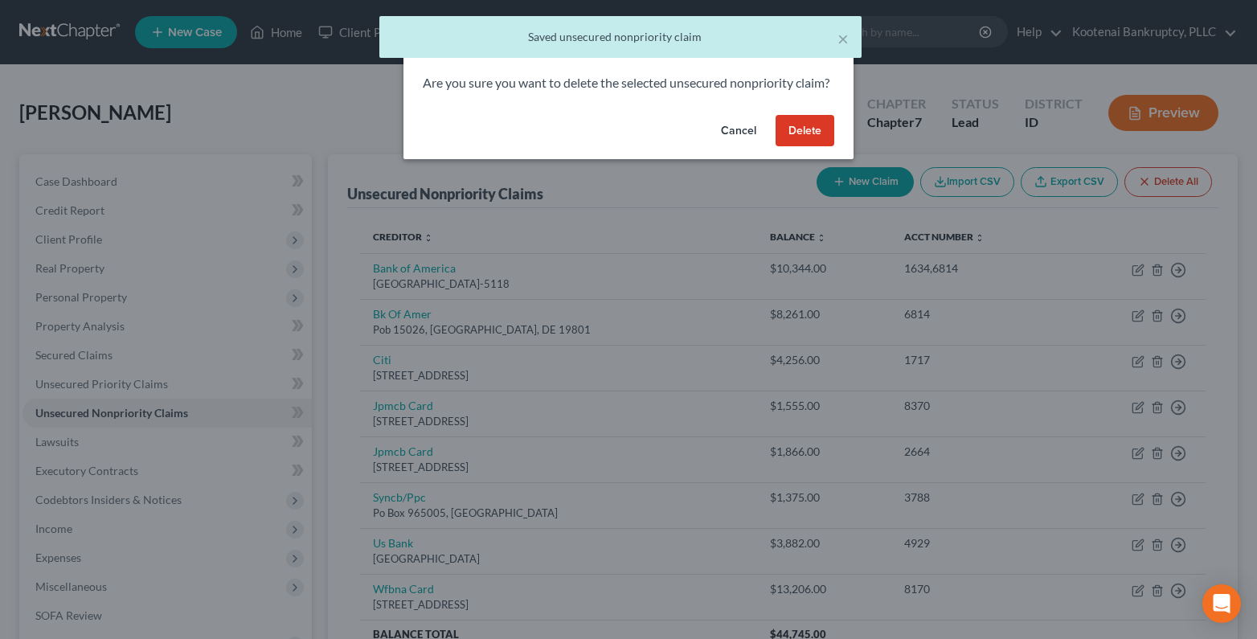
click at [817, 147] on button "Delete" at bounding box center [805, 131] width 59 height 32
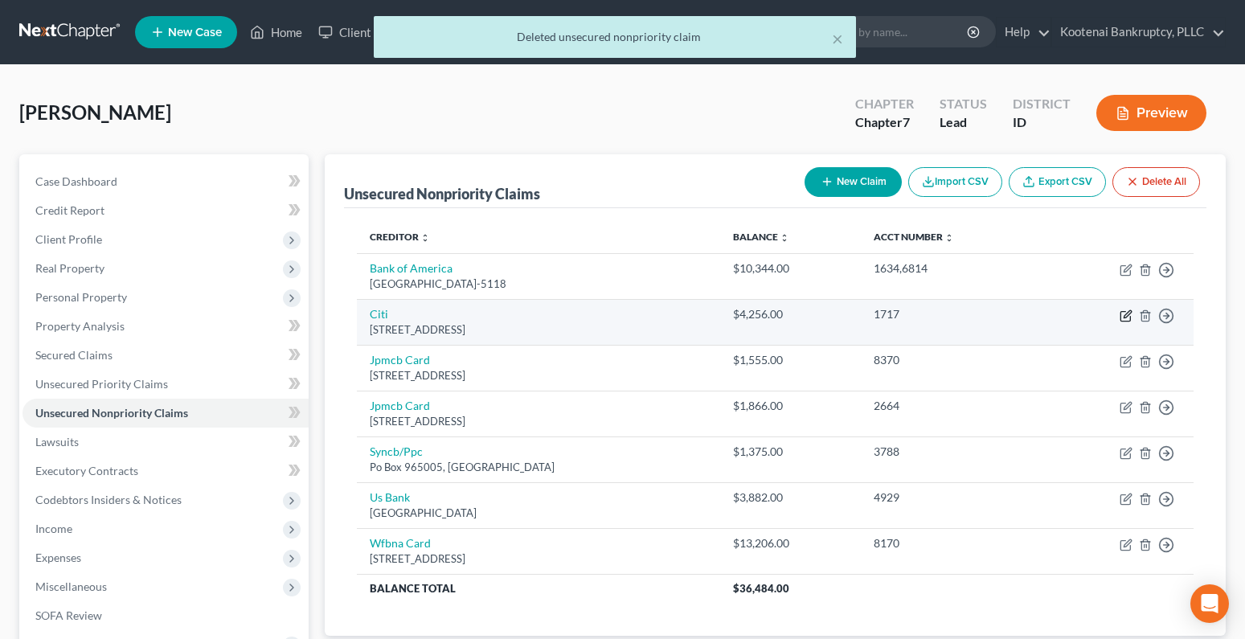
click at [1128, 313] on icon "button" at bounding box center [1126, 315] width 13 height 13
select select "43"
select select "2"
select select "0"
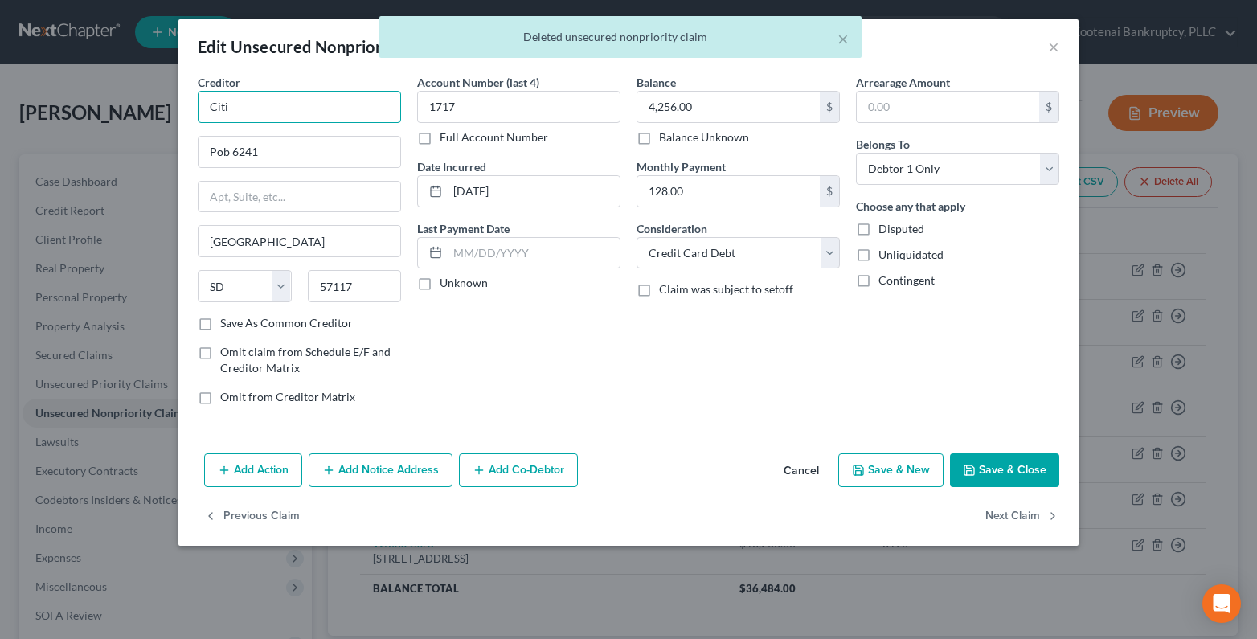
drag, startPoint x: 240, startPoint y: 113, endPoint x: 164, endPoint y: 105, distance: 76.7
click at [177, 108] on div "Edit Unsecured Nonpriority Claim × Creditor * Citi Pob 6241 Sioux Falls State A…" at bounding box center [628, 319] width 1257 height 639
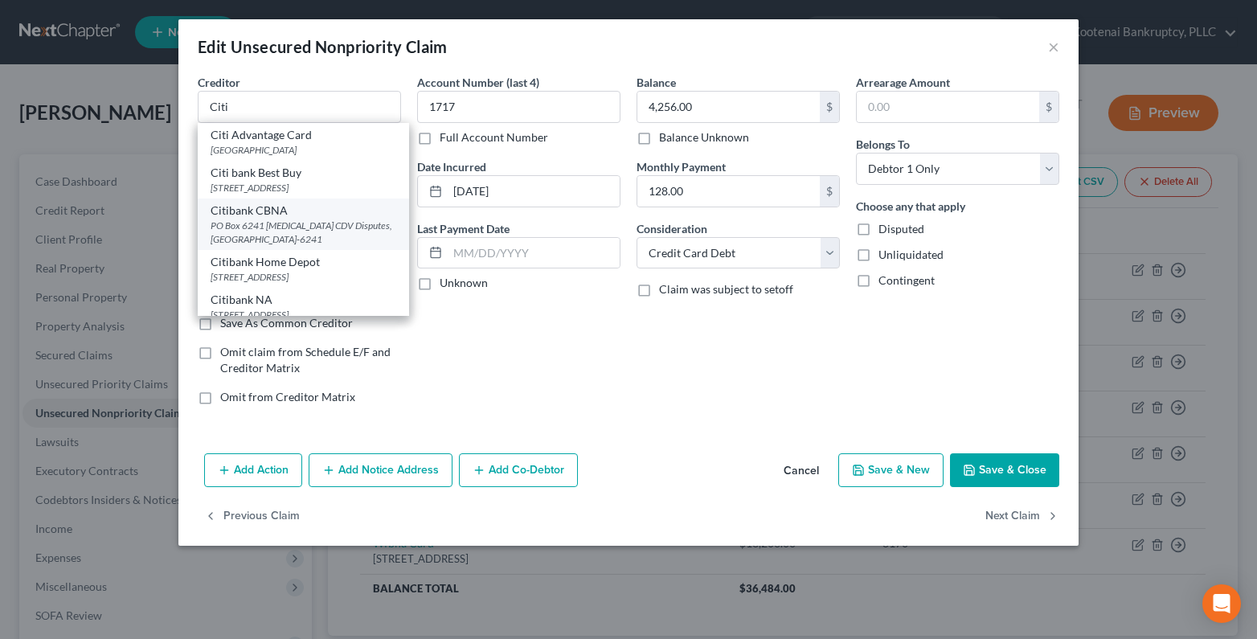
click at [264, 233] on div "PO Box 6241 IBS CDV Disputes, Sioux Falls, SD 57117-6241" at bounding box center [304, 232] width 186 height 27
type input "Citibank CBNA"
type input "PO Box 6241"
type input "IBS CDV Disputes"
type input "57117-6241"
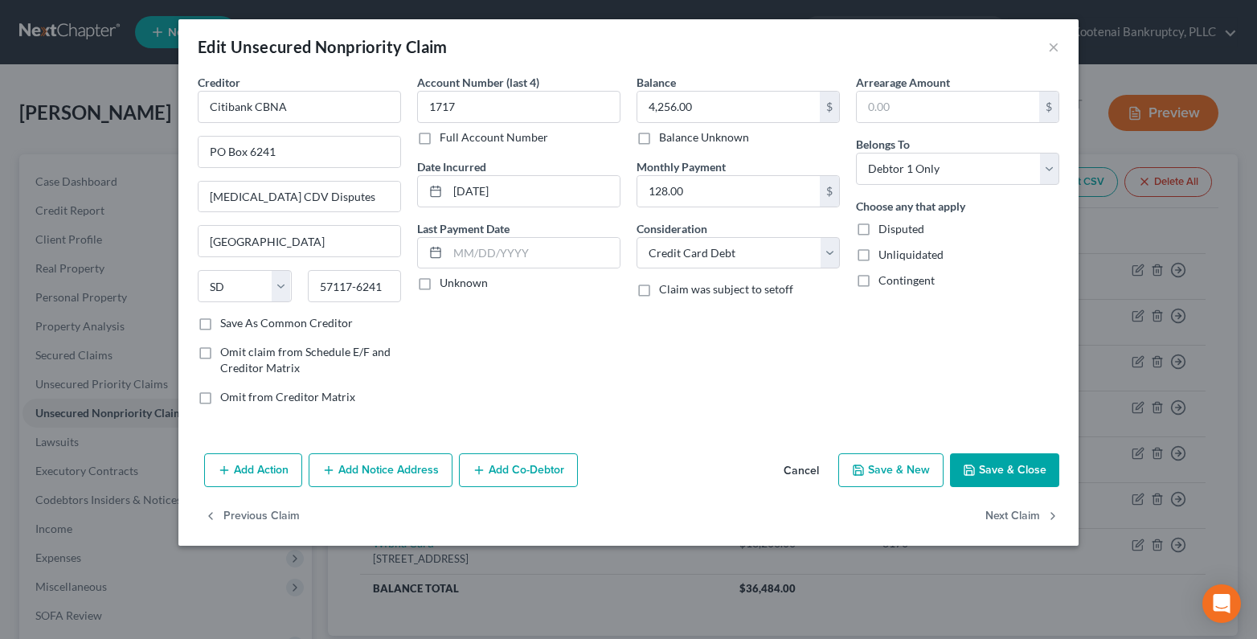
click at [440, 285] on label "Unknown" at bounding box center [464, 283] width 48 height 16
click at [446, 285] on input "Unknown" at bounding box center [451, 280] width 10 height 10
checkbox input "true"
click at [982, 477] on button "Save & Close" at bounding box center [1004, 470] width 109 height 34
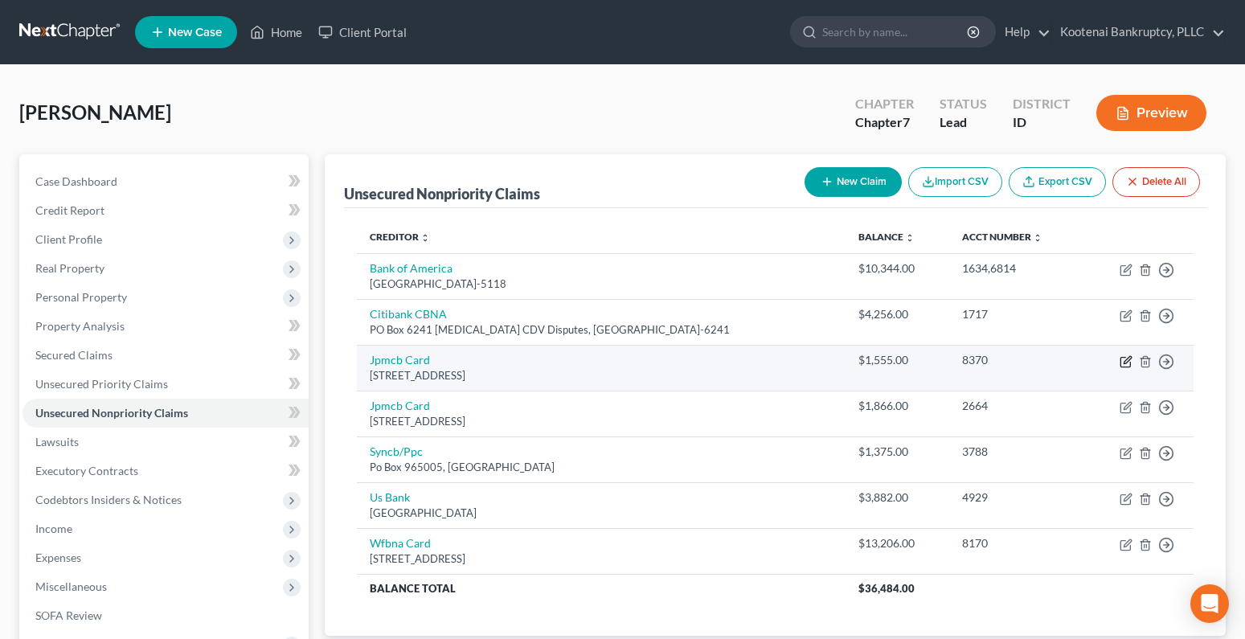
click at [1126, 359] on icon "button" at bounding box center [1127, 359] width 7 height 7
select select "36"
select select "2"
select select "0"
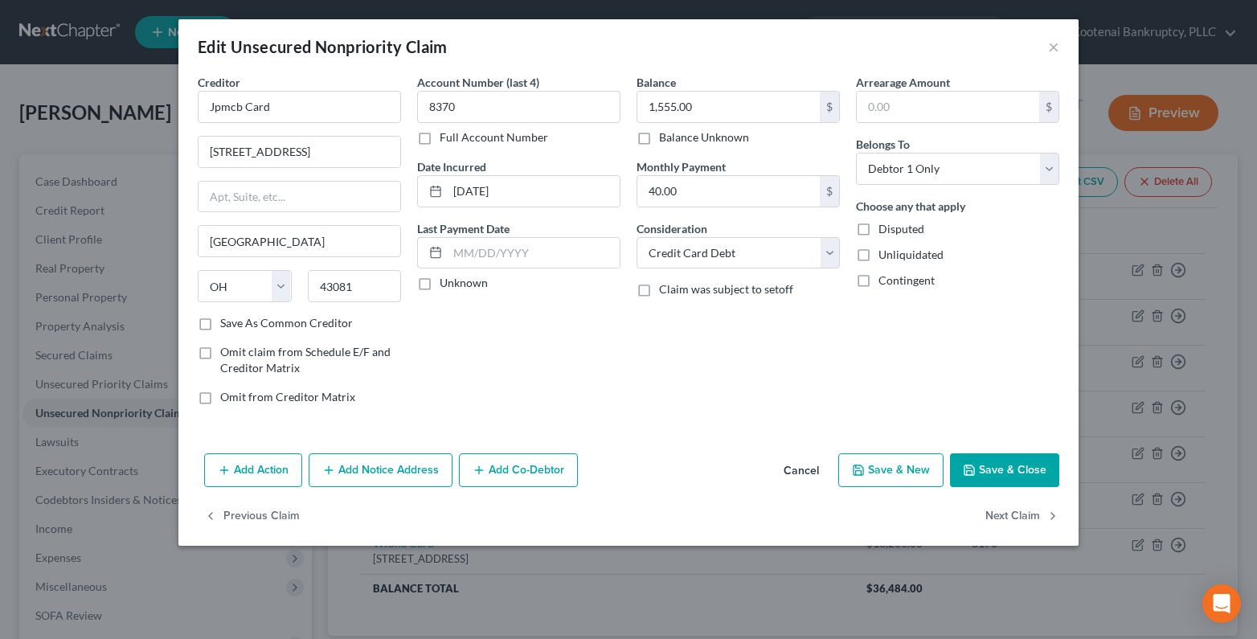
click at [440, 137] on label "Full Account Number" at bounding box center [494, 137] width 109 height 16
click at [446, 137] on input "Full Account Number" at bounding box center [451, 134] width 10 height 10
drag, startPoint x: 458, startPoint y: 109, endPoint x: 431, endPoint y: 118, distance: 29.0
click at [457, 109] on input "8370" at bounding box center [518, 107] width 203 height 32
type input "8370,2664"
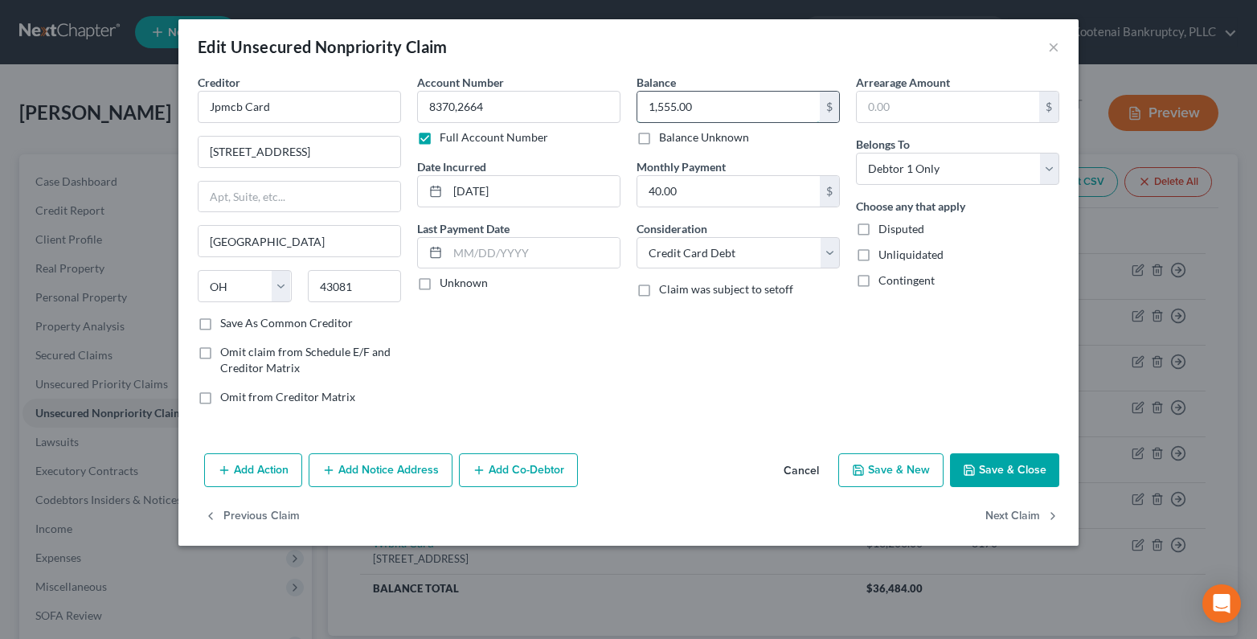
drag, startPoint x: 694, startPoint y: 105, endPoint x: 685, endPoint y: 104, distance: 8.9
click at [693, 105] on input "1,555.00" at bounding box center [728, 107] width 182 height 31
type input "3,421.00"
click at [440, 286] on label "Unknown" at bounding box center [464, 283] width 48 height 16
click at [446, 285] on input "Unknown" at bounding box center [451, 280] width 10 height 10
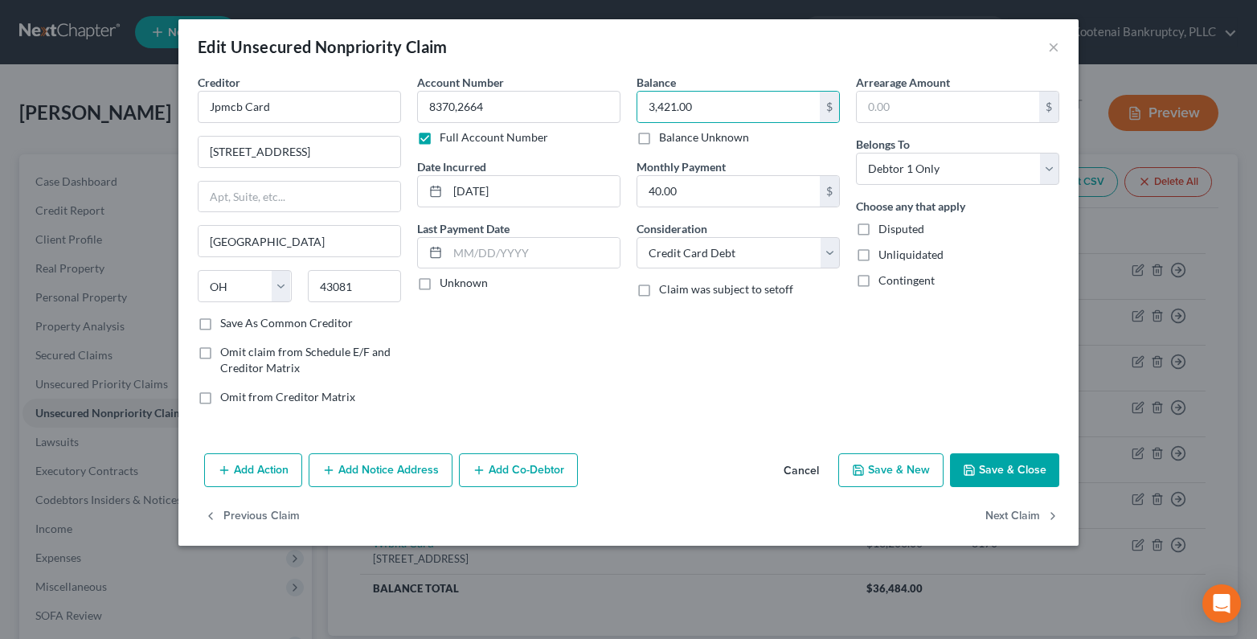
checkbox input "true"
drag, startPoint x: 282, startPoint y: 109, endPoint x: 165, endPoint y: 115, distance: 117.5
click at [182, 115] on div "Creditor * Jpmcb Card 800 Brooksedge Blvd Westerville State AL AK AR AZ CA CO C…" at bounding box center [628, 260] width 900 height 373
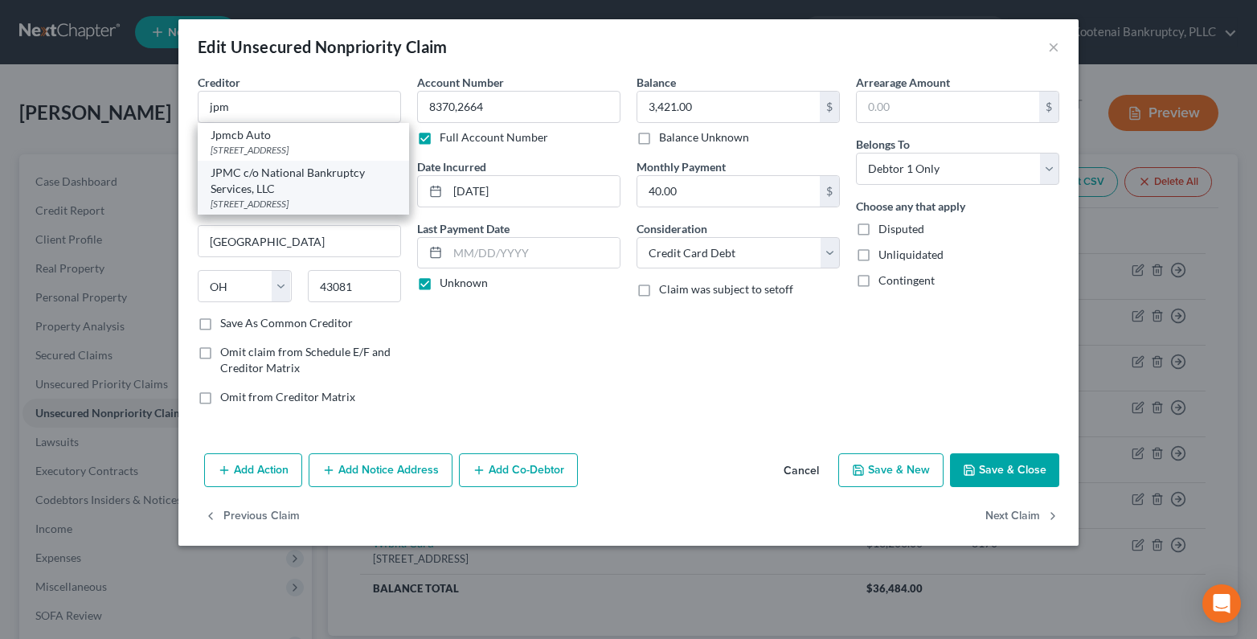
click at [240, 195] on div "JPMC c/o National Bankruptcy Services, LLC" at bounding box center [304, 181] width 186 height 32
type input "JPMC c/o National Bankruptcy Services, LLC"
type input "PO Box 9013"
type input "Addison"
select select "45"
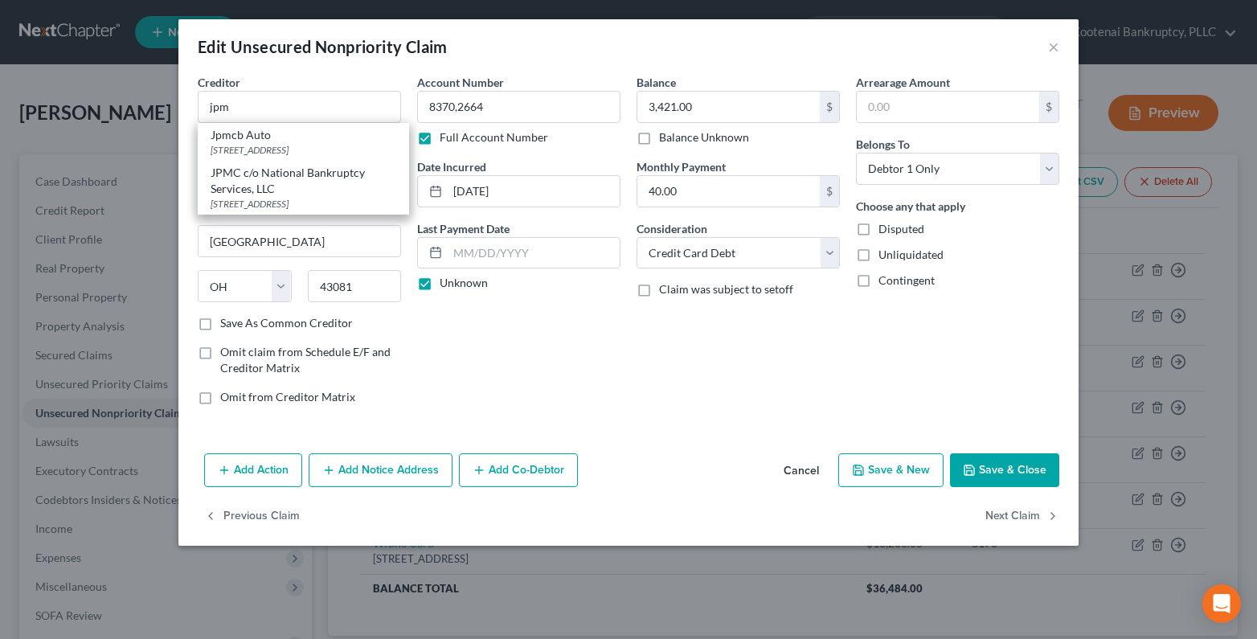
type input "75001"
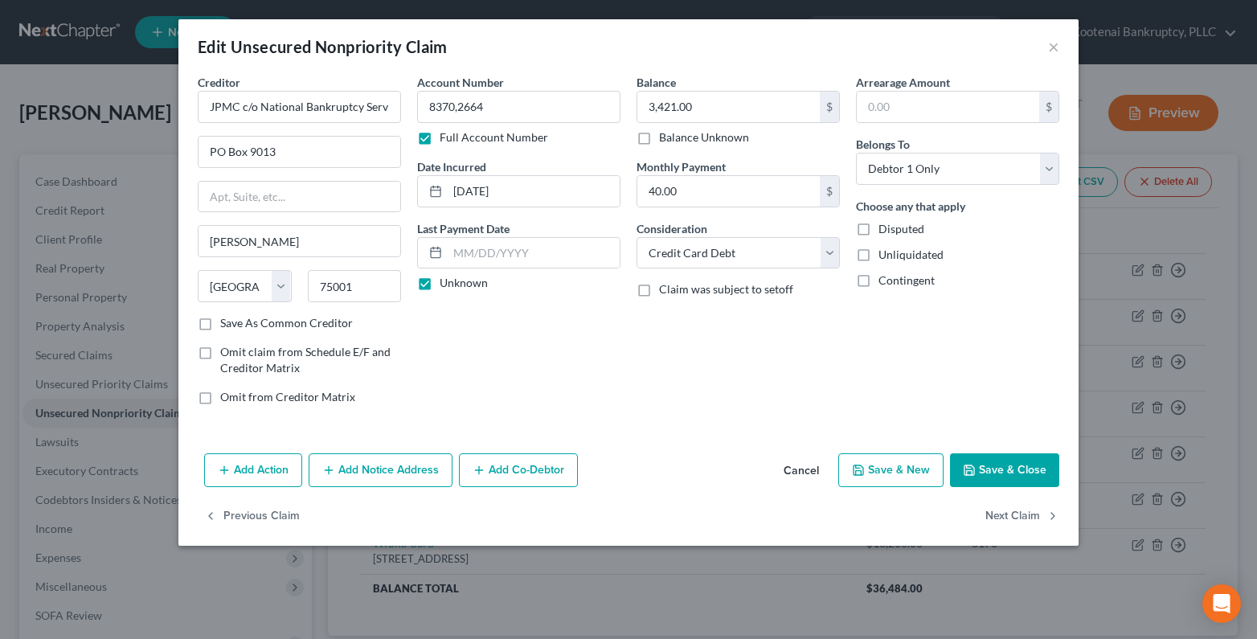
click at [1005, 477] on button "Save & Close" at bounding box center [1004, 470] width 109 height 34
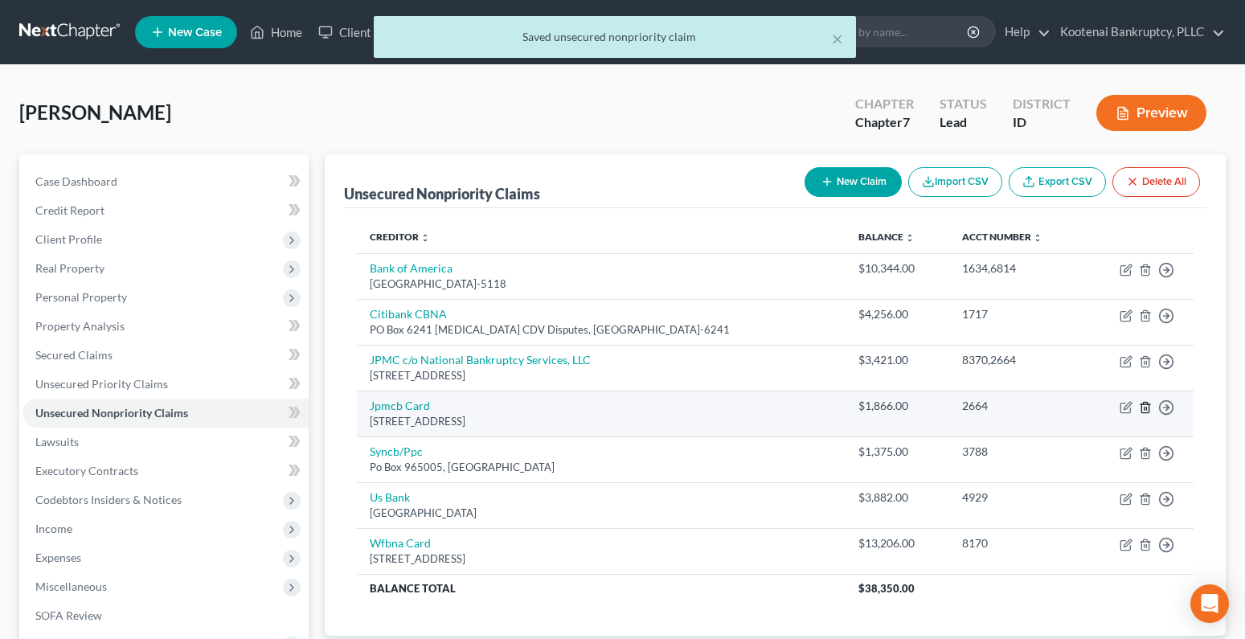
click at [1140, 406] on icon "button" at bounding box center [1145, 407] width 13 height 13
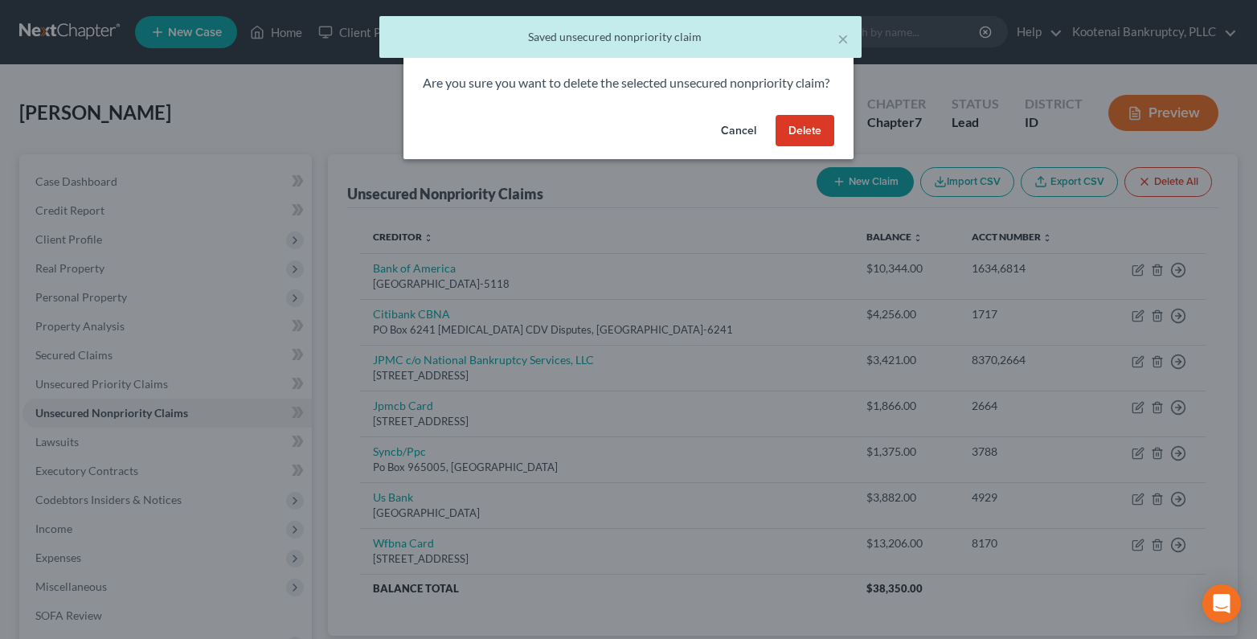
click at [802, 138] on button "Delete" at bounding box center [805, 131] width 59 height 32
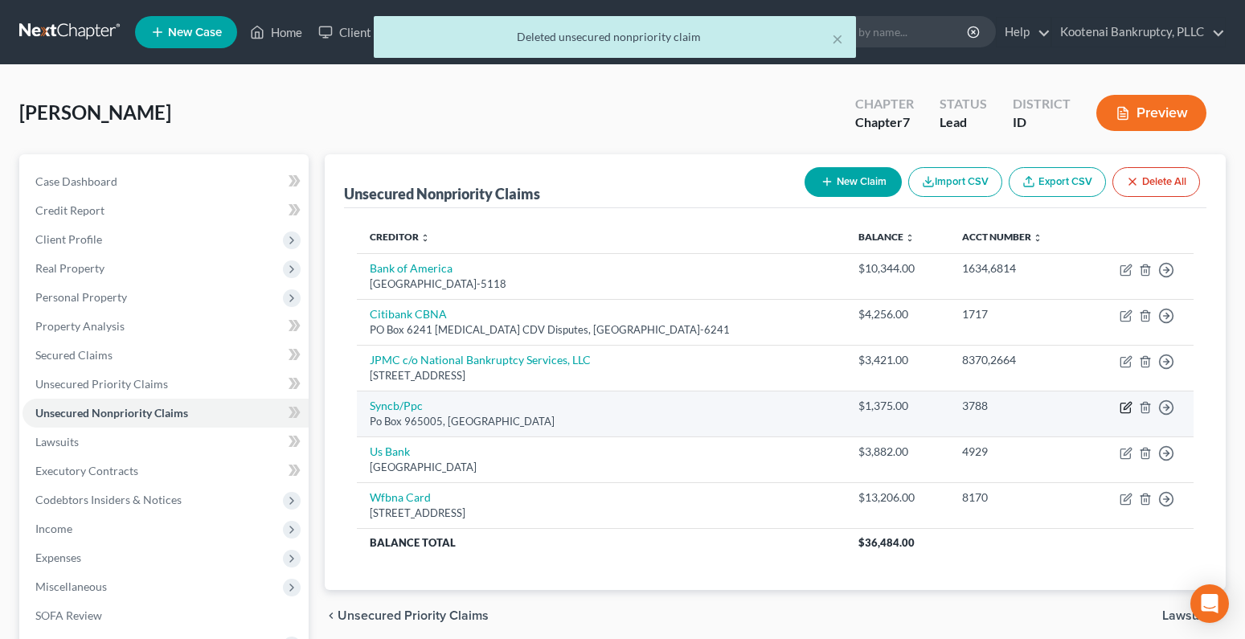
click at [1126, 407] on icon "button" at bounding box center [1126, 407] width 13 height 13
select select "9"
select select "2"
select select "0"
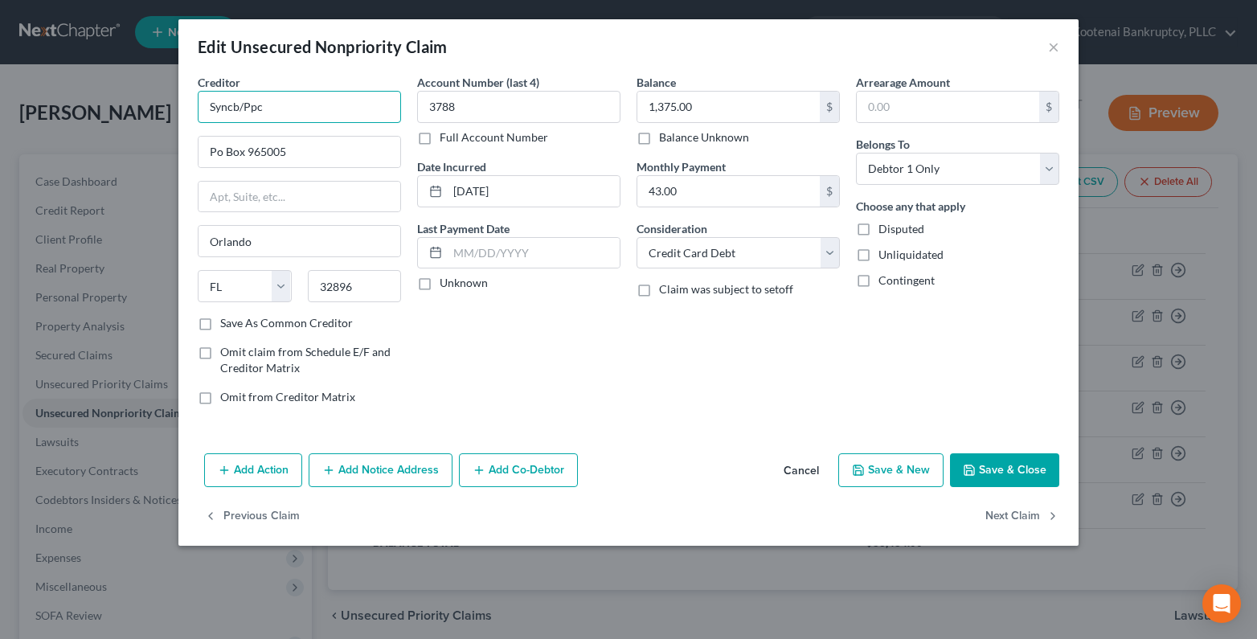
drag, startPoint x: 244, startPoint y: 107, endPoint x: 263, endPoint y: 105, distance: 18.6
click at [263, 105] on input "Syncb/Ppc" at bounding box center [299, 107] width 203 height 32
drag, startPoint x: 260, startPoint y: 100, endPoint x: 182, endPoint y: 108, distance: 78.4
click at [186, 108] on div "Creditor * Syncb/ Po Box 965005 Orlando State AL AK AR AZ CA CO CT DE DC FL GA …" at bounding box center [628, 260] width 900 height 373
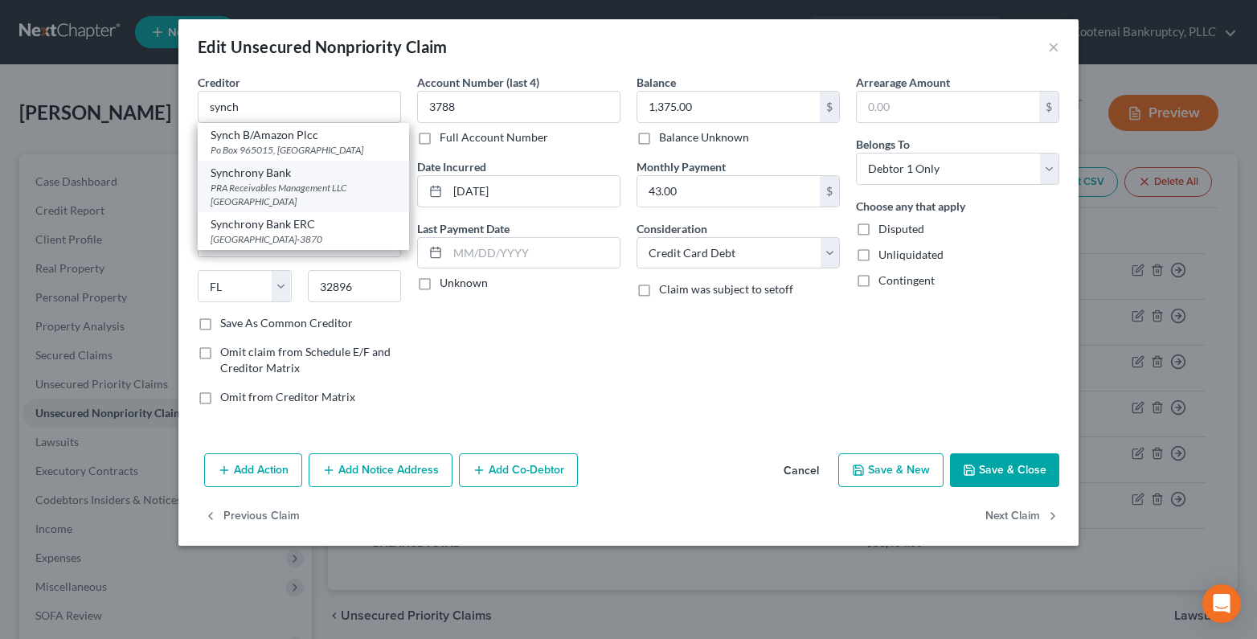
click at [272, 181] on div "PRA Receivables Management LLC PO Box 41021, Norfolk, VA 23541" at bounding box center [304, 194] width 186 height 27
type input "Synchrony Bank"
type input "PRA Receivables Management LLC"
type input "PO Box 41021"
type input "Norfolk"
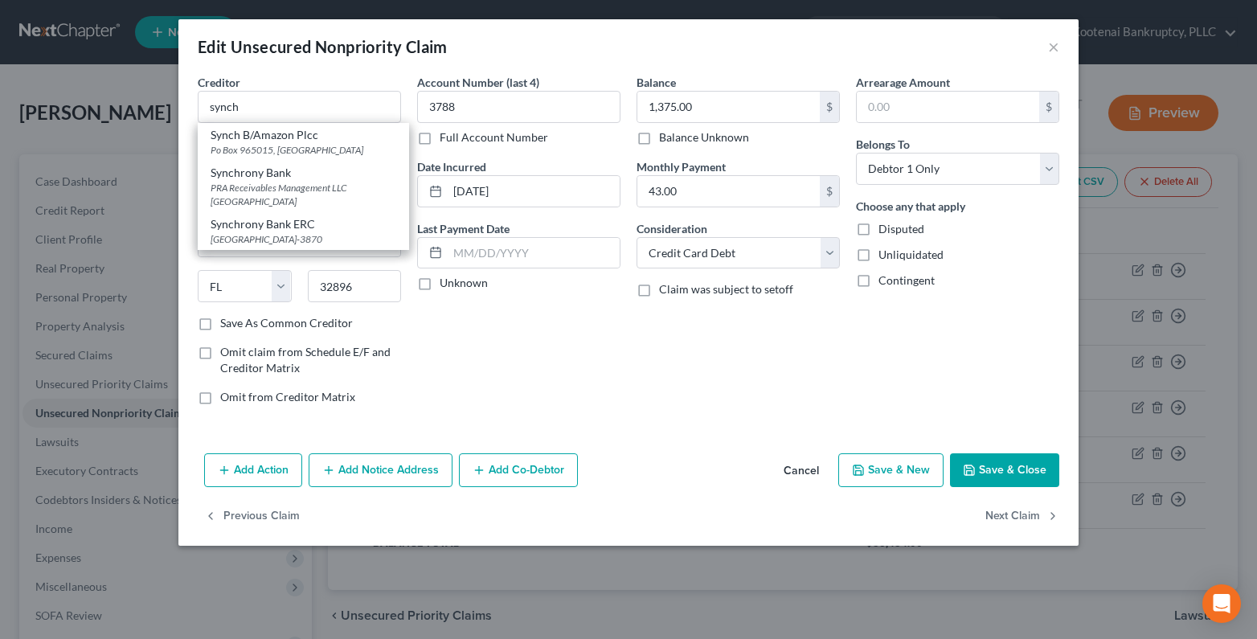
select select "48"
type input "23541"
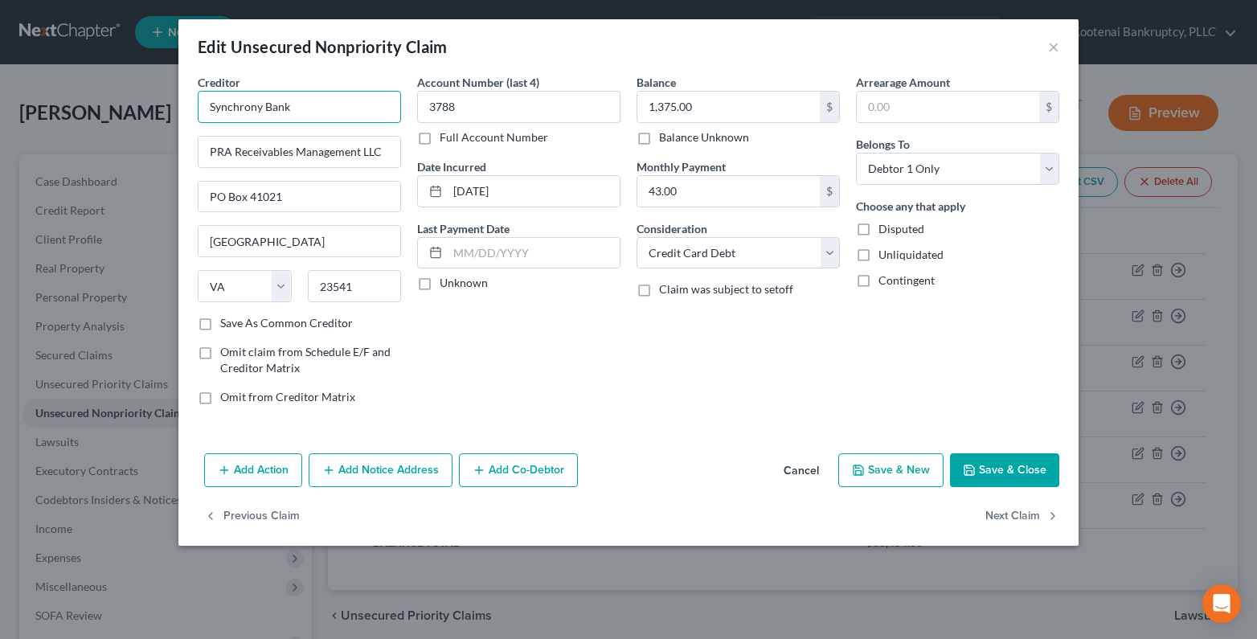
click at [312, 105] on input "Synchrony Bank" at bounding box center [299, 107] width 203 height 32
paste input "Ppc"
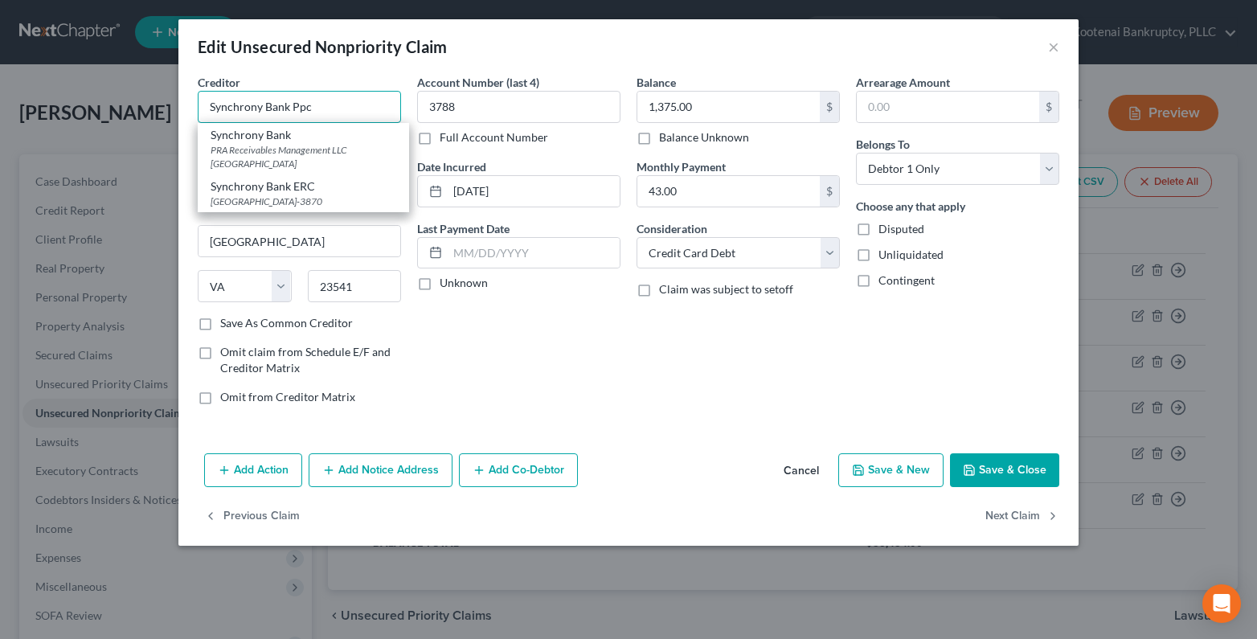
type input "Synchrony Bank Ppc"
drag, startPoint x: 416, startPoint y: 279, endPoint x: 674, endPoint y: 229, distance: 262.8
click at [440, 278] on label "Unknown" at bounding box center [464, 283] width 48 height 16
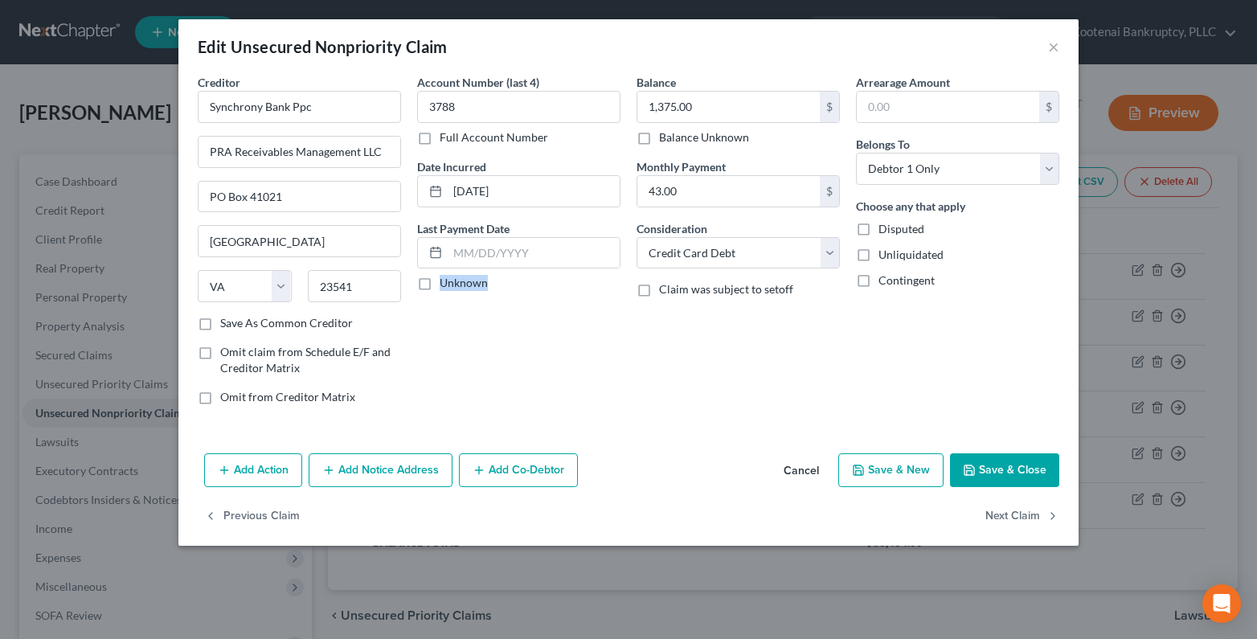
click at [440, 281] on label "Unknown" at bounding box center [464, 283] width 48 height 16
click at [446, 281] on input "Unknown" at bounding box center [451, 280] width 10 height 10
checkbox input "true"
click at [985, 460] on button "Save & Close" at bounding box center [1004, 470] width 109 height 34
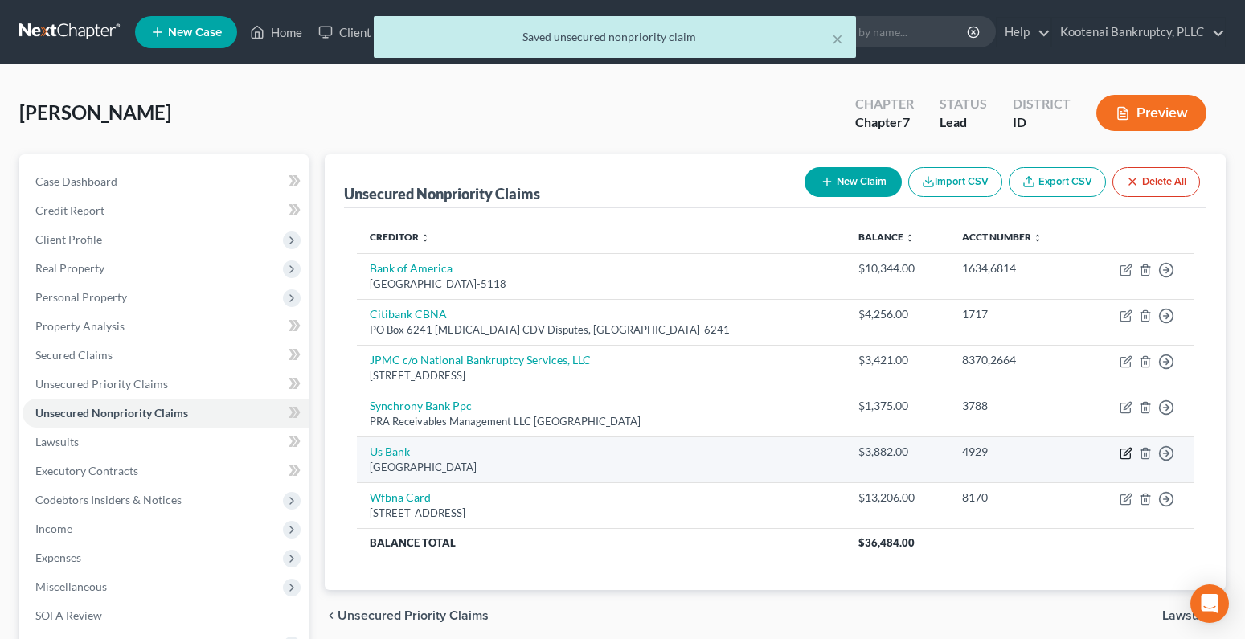
click at [1126, 452] on icon "button" at bounding box center [1126, 453] width 13 height 13
select select "26"
select select "2"
select select "0"
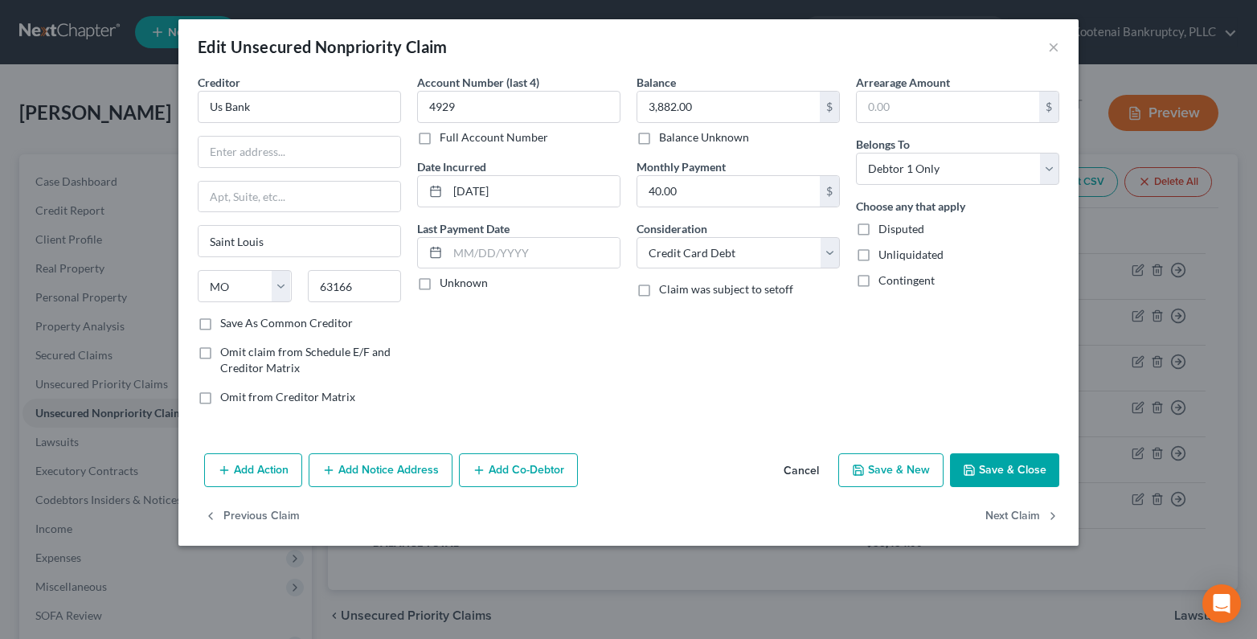
click at [994, 473] on button "Save & Close" at bounding box center [1004, 470] width 109 height 34
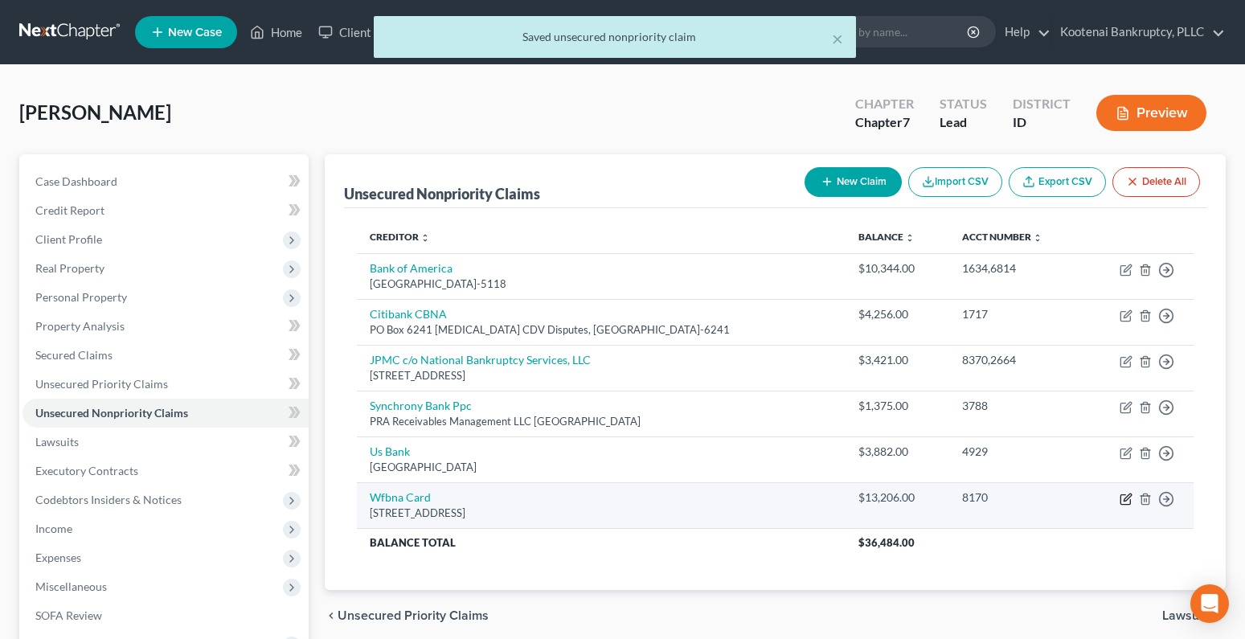
click at [1122, 498] on icon "button" at bounding box center [1126, 499] width 13 height 13
select select "38"
select select "0"
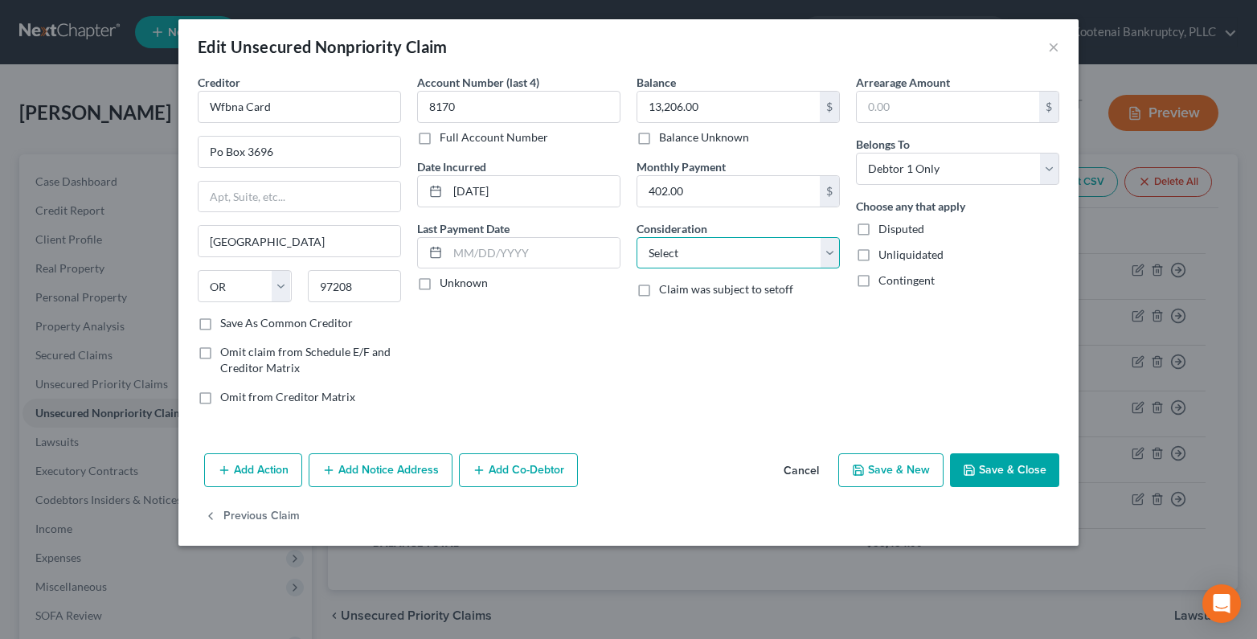
drag, startPoint x: 667, startPoint y: 256, endPoint x: 670, endPoint y: 266, distance: 9.9
click at [667, 256] on select "Select Cable / Satellite Services Collection Agency Credit Card Debt Debt Couns…" at bounding box center [738, 253] width 203 height 32
select select "2"
click at [637, 237] on select "Select Cable / Satellite Services Collection Agency Credit Card Debt Debt Couns…" at bounding box center [738, 253] width 203 height 32
click at [440, 285] on label "Unknown" at bounding box center [464, 283] width 48 height 16
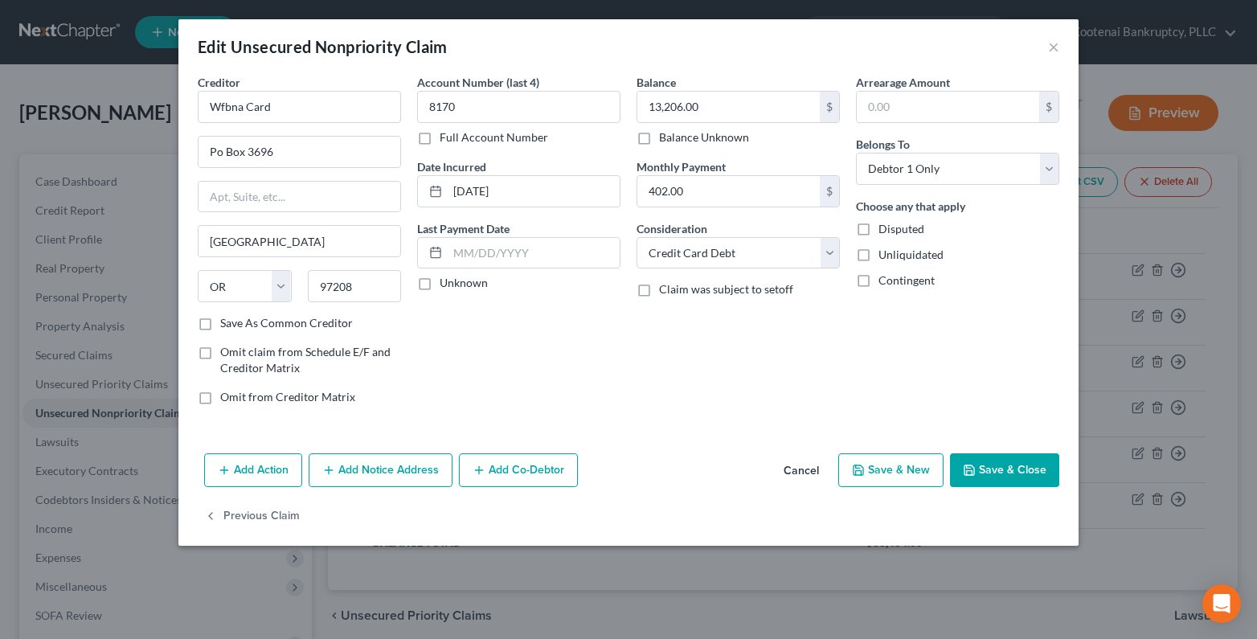
click at [446, 285] on input "Unknown" at bounding box center [451, 280] width 10 height 10
checkbox input "true"
click at [974, 461] on button "Save & Close" at bounding box center [1004, 470] width 109 height 34
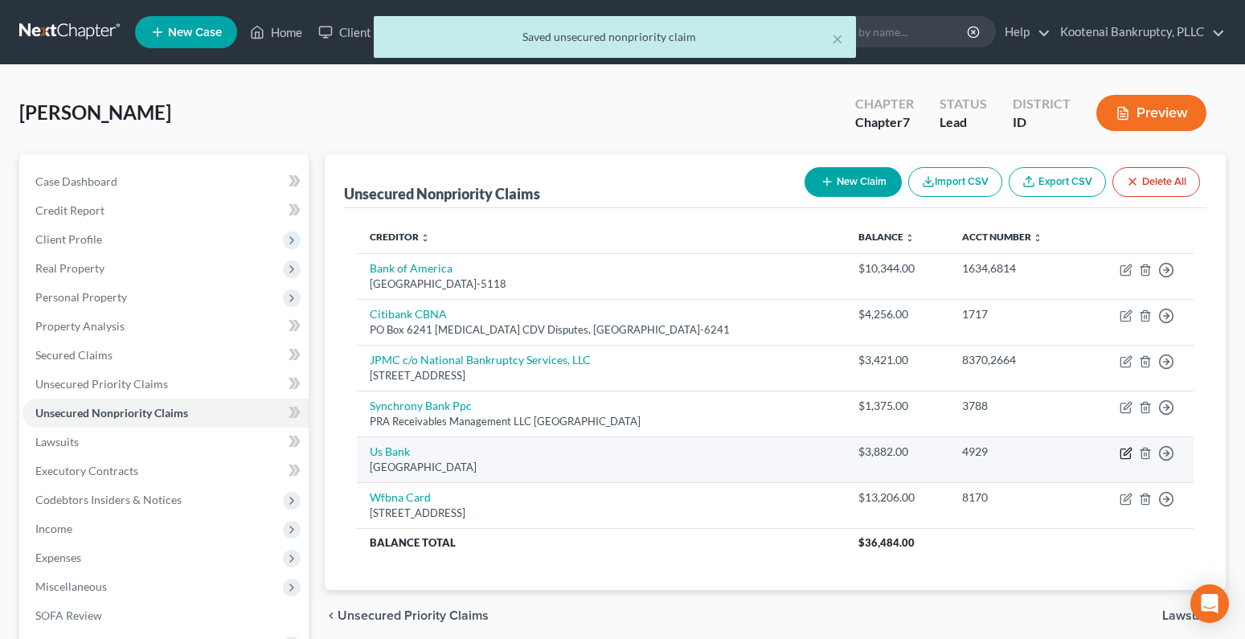
click at [1124, 453] on icon "button" at bounding box center [1126, 453] width 13 height 13
select select "26"
select select "2"
select select "0"
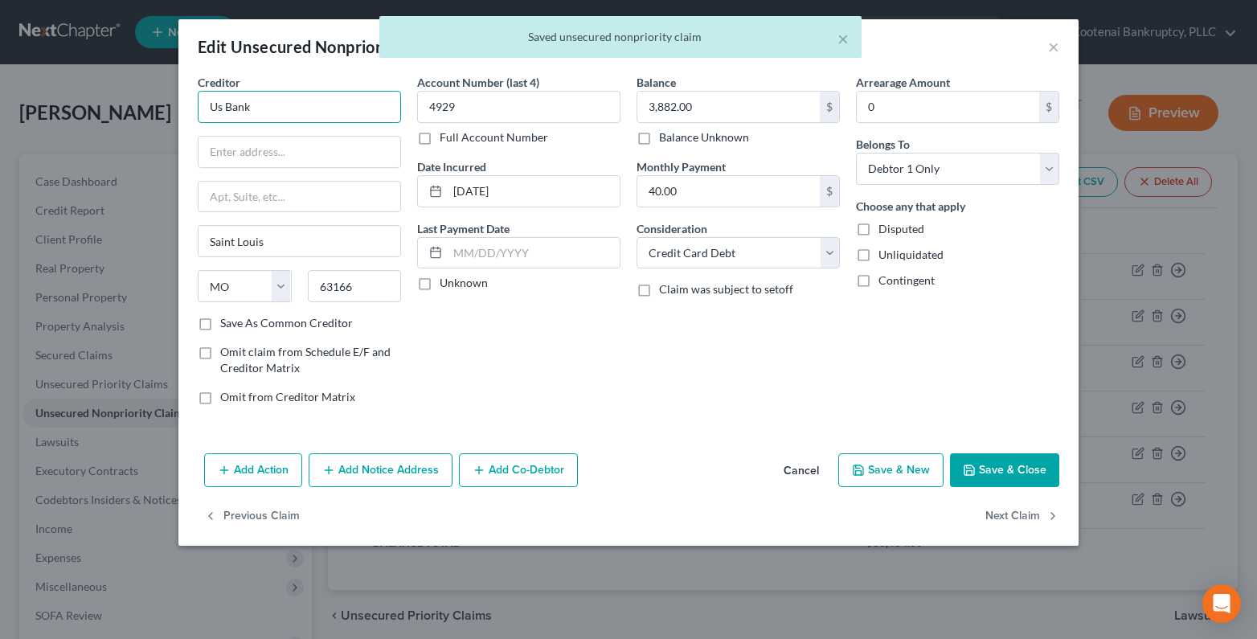
drag, startPoint x: 278, startPoint y: 111, endPoint x: 154, endPoint y: 116, distance: 124.7
click at [197, 109] on div "Creditor * Us Bank Saint Louis State AL AK AR AZ CA CO CT DE DC FL GA GU HI ID …" at bounding box center [299, 246] width 219 height 344
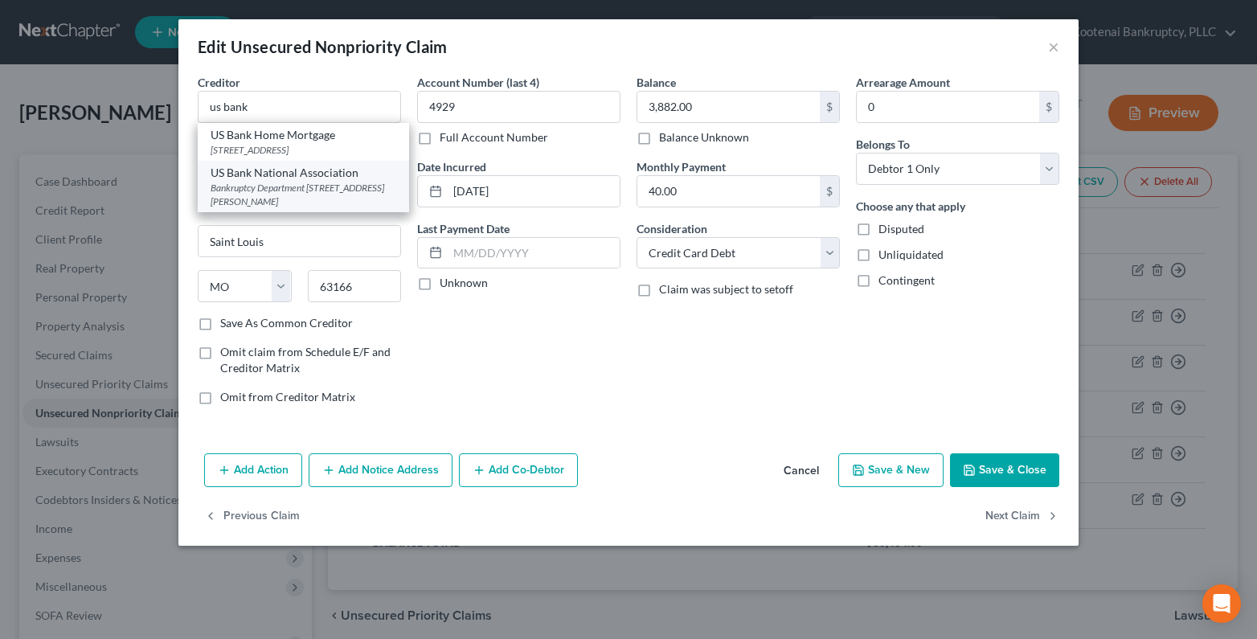
click at [288, 206] on div "Bankruptcy Department PO Box 108, St. Louis, MO 63166-0108" at bounding box center [304, 194] width 186 height 27
type input "US Bank National Association"
type input "Bankruptcy Department"
type input "PO Box 108"
type input "St. Louis"
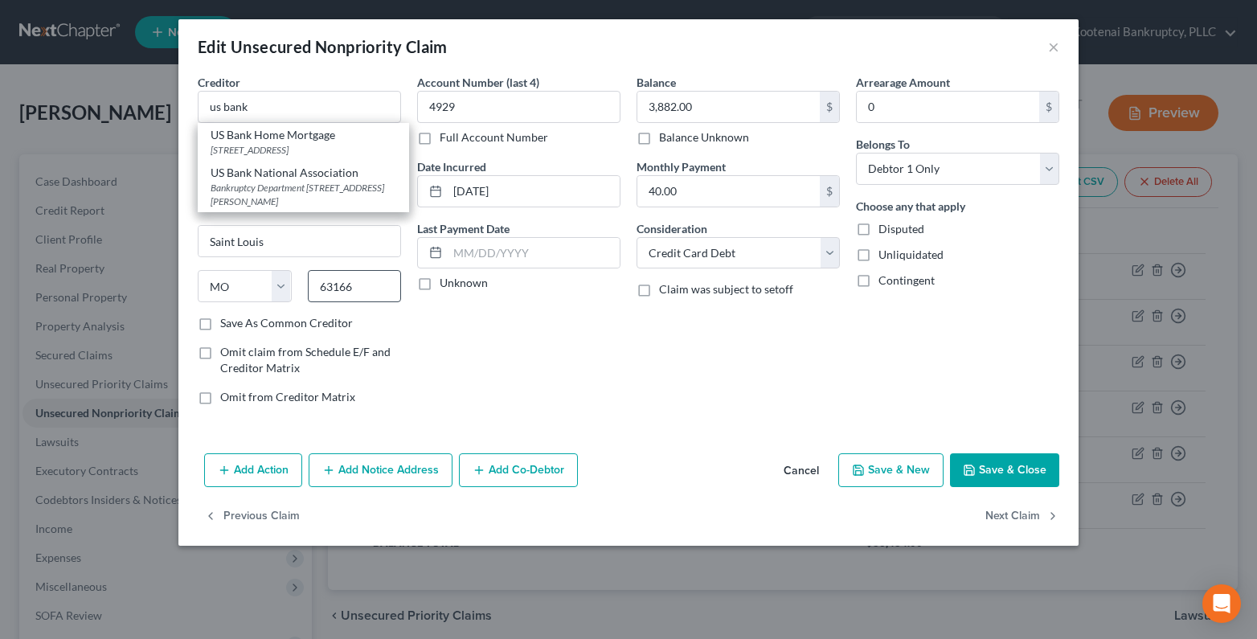
type input "63166-0108"
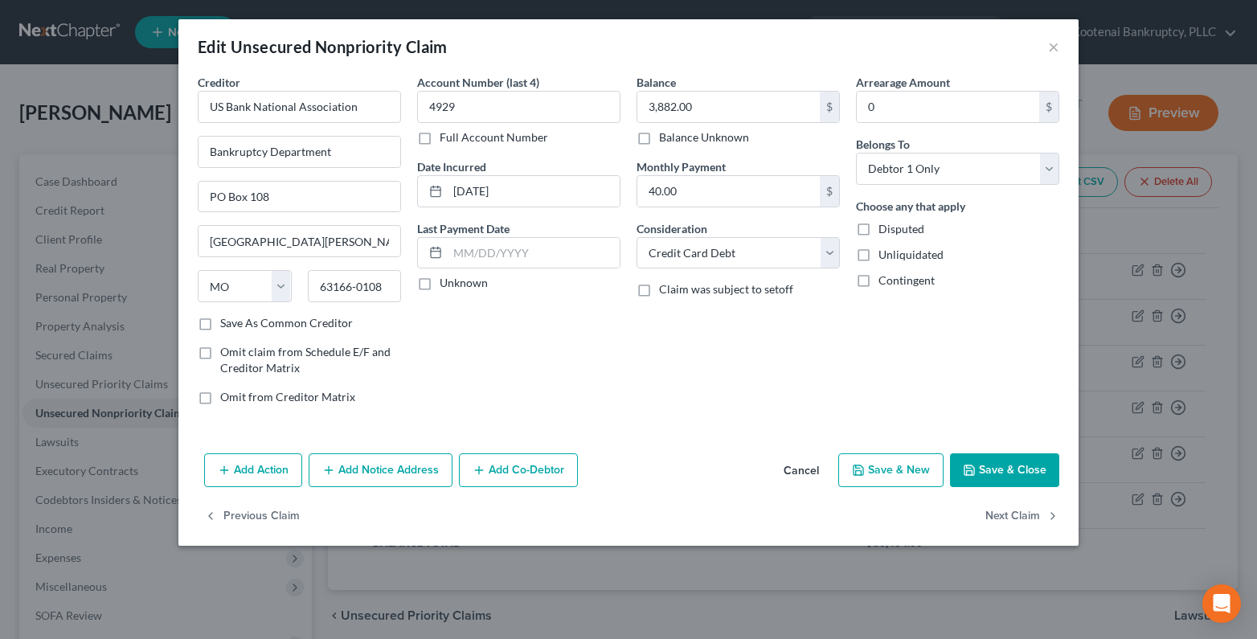
click at [440, 281] on label "Unknown" at bounding box center [464, 283] width 48 height 16
click at [446, 281] on input "Unknown" at bounding box center [451, 280] width 10 height 10
checkbox input "true"
click at [990, 472] on button "Save & Close" at bounding box center [1004, 470] width 109 height 34
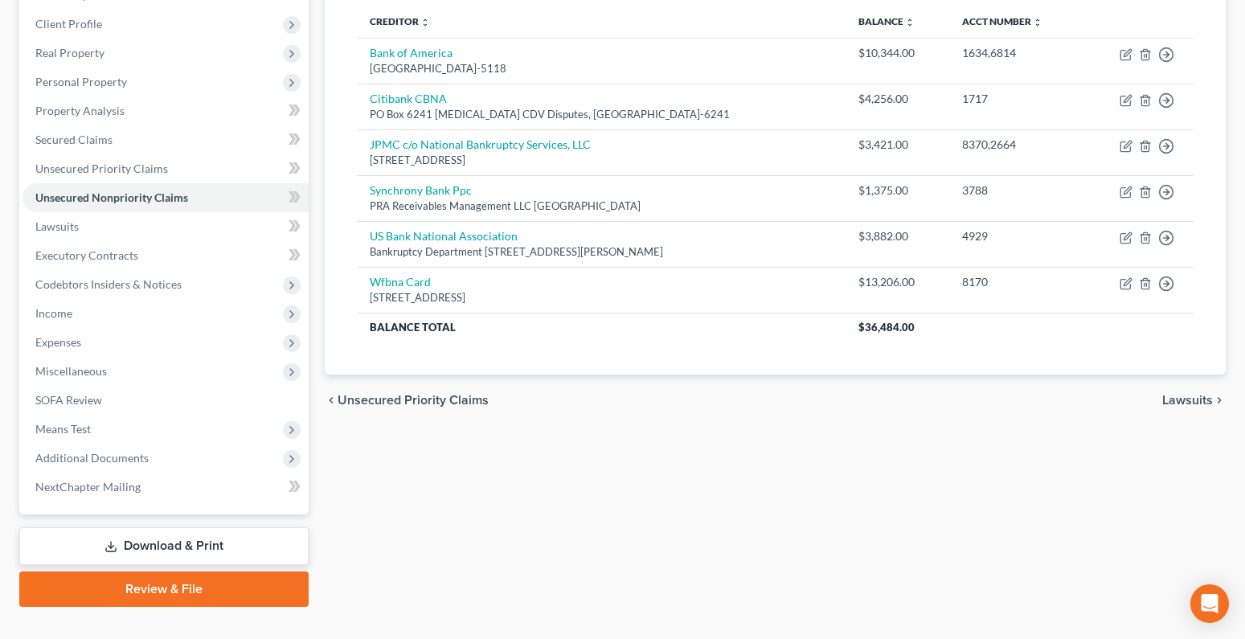
scroll to position [244, 0]
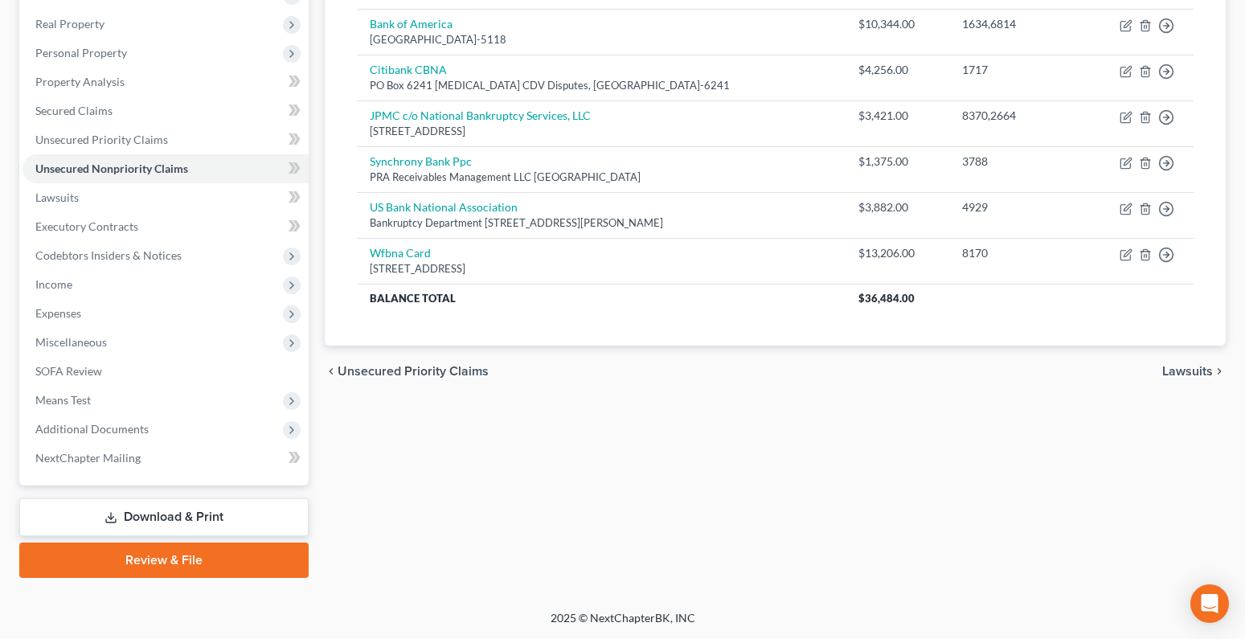
drag, startPoint x: 1202, startPoint y: 371, endPoint x: 684, endPoint y: 319, distance: 520.3
click at [1201, 371] on span "Lawsuits" at bounding box center [1187, 371] width 51 height 13
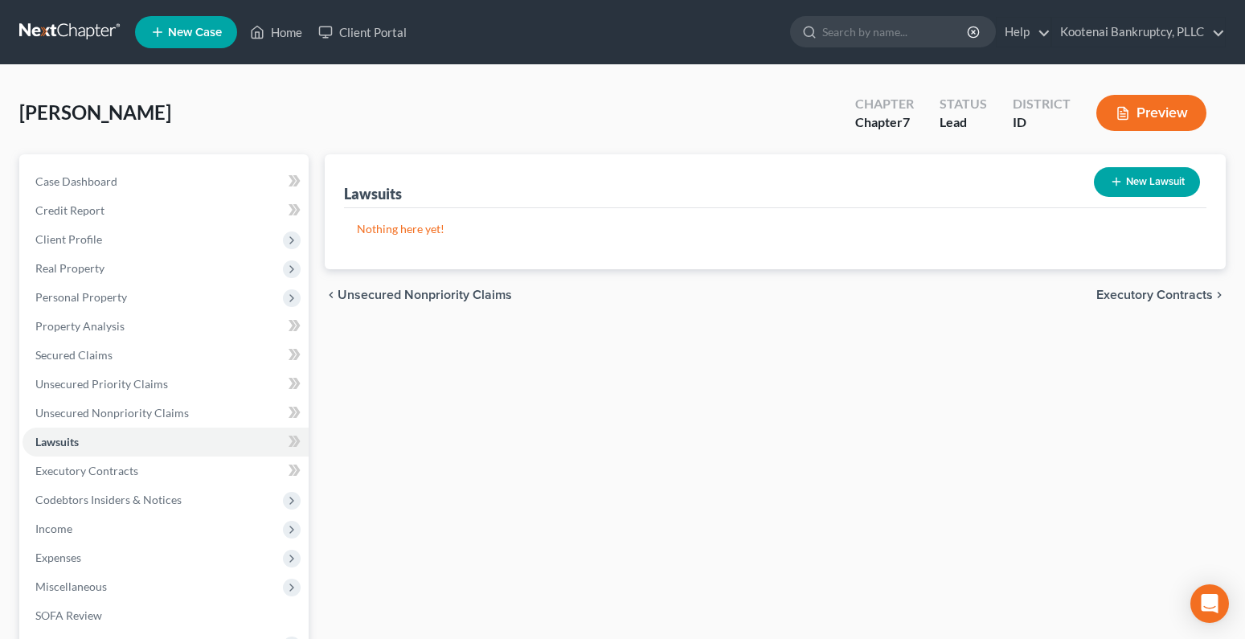
click at [1133, 292] on span "Executory Contracts" at bounding box center [1154, 295] width 117 height 13
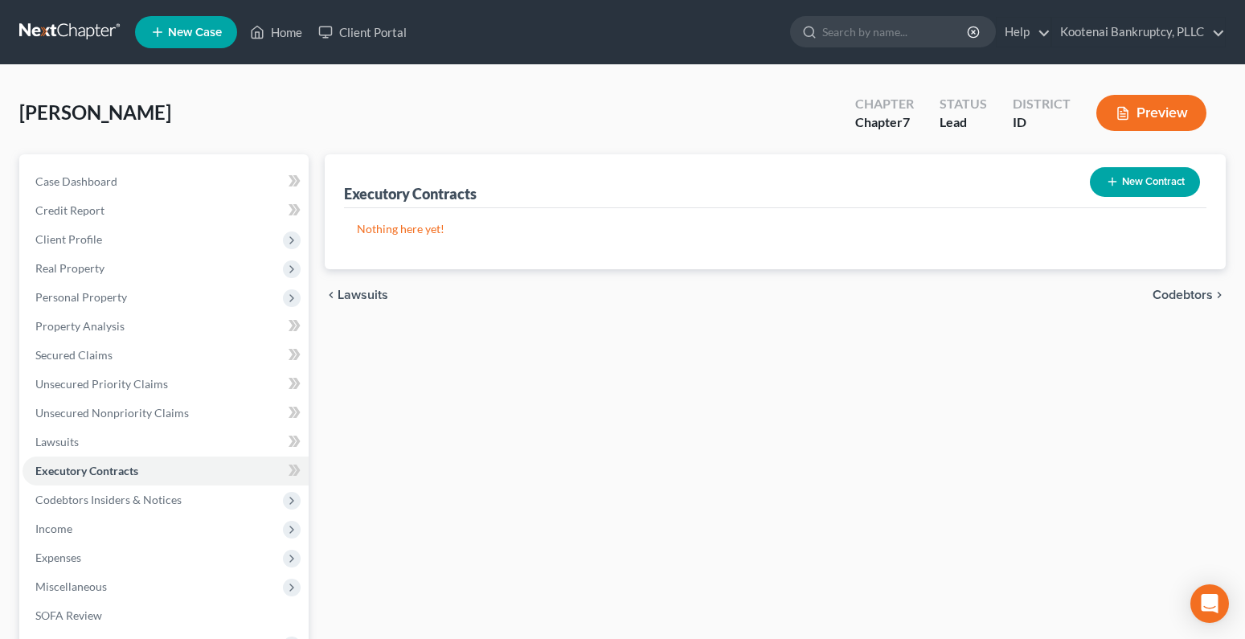
click at [1162, 293] on span "Codebtors" at bounding box center [1183, 295] width 60 height 13
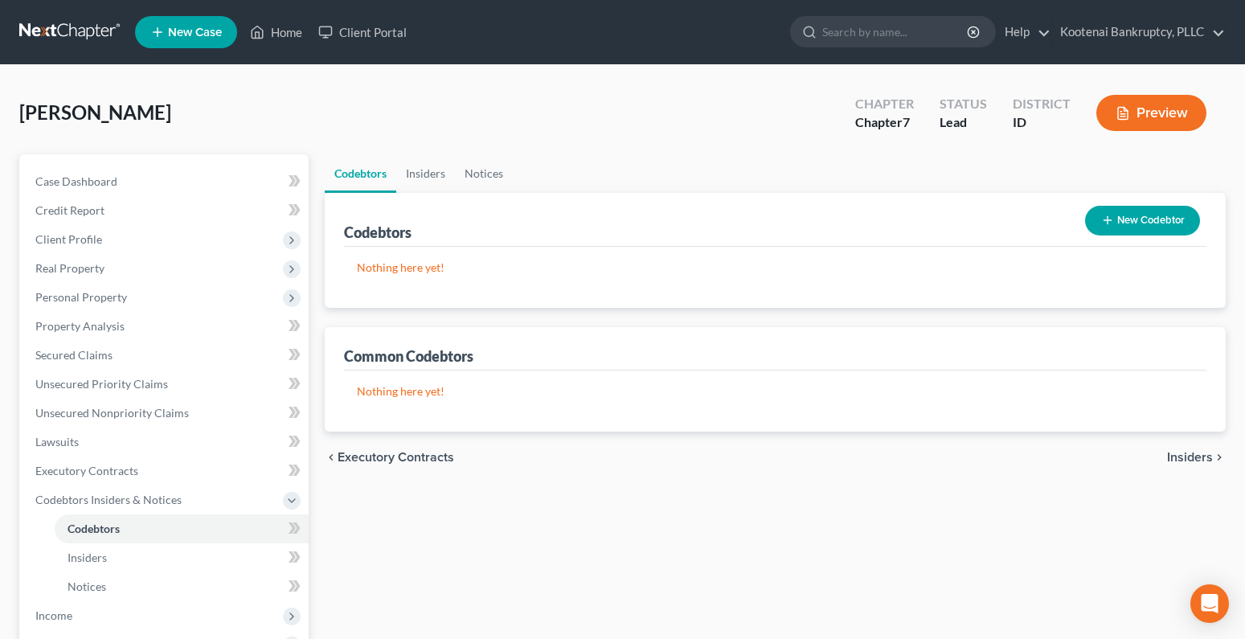
click at [1179, 461] on span "Insiders" at bounding box center [1190, 457] width 46 height 13
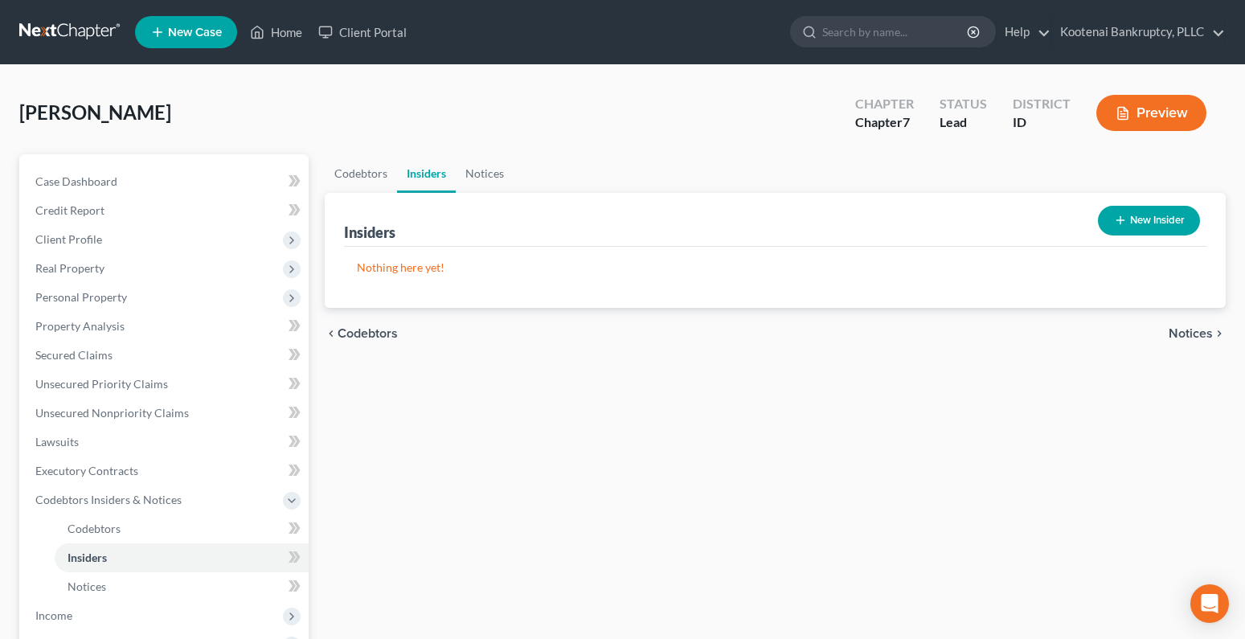
click at [1181, 332] on span "Notices" at bounding box center [1191, 333] width 44 height 13
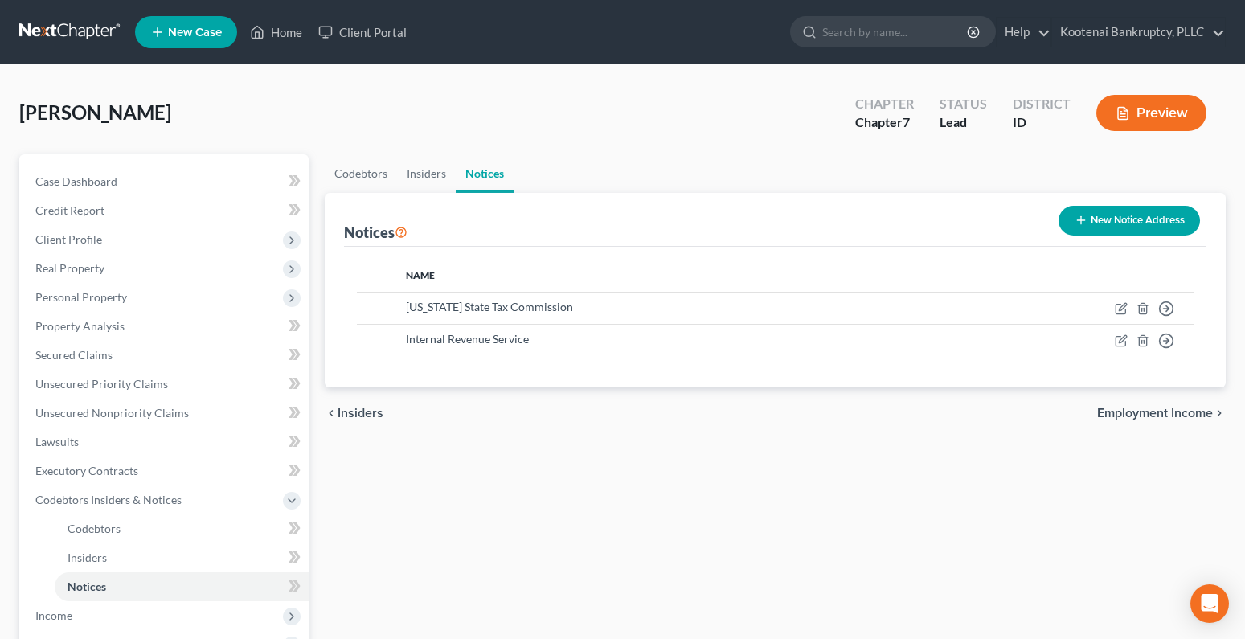
click at [1176, 414] on span "Employment Income" at bounding box center [1155, 413] width 116 height 13
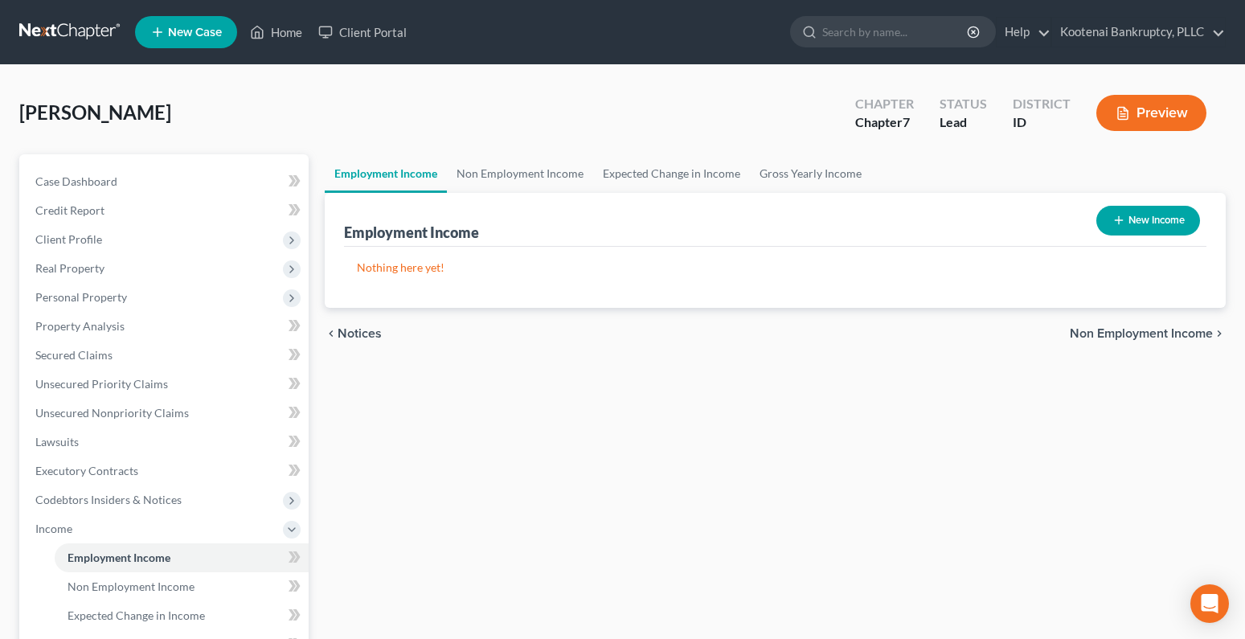
click at [1108, 333] on span "Non Employment Income" at bounding box center [1141, 333] width 143 height 13
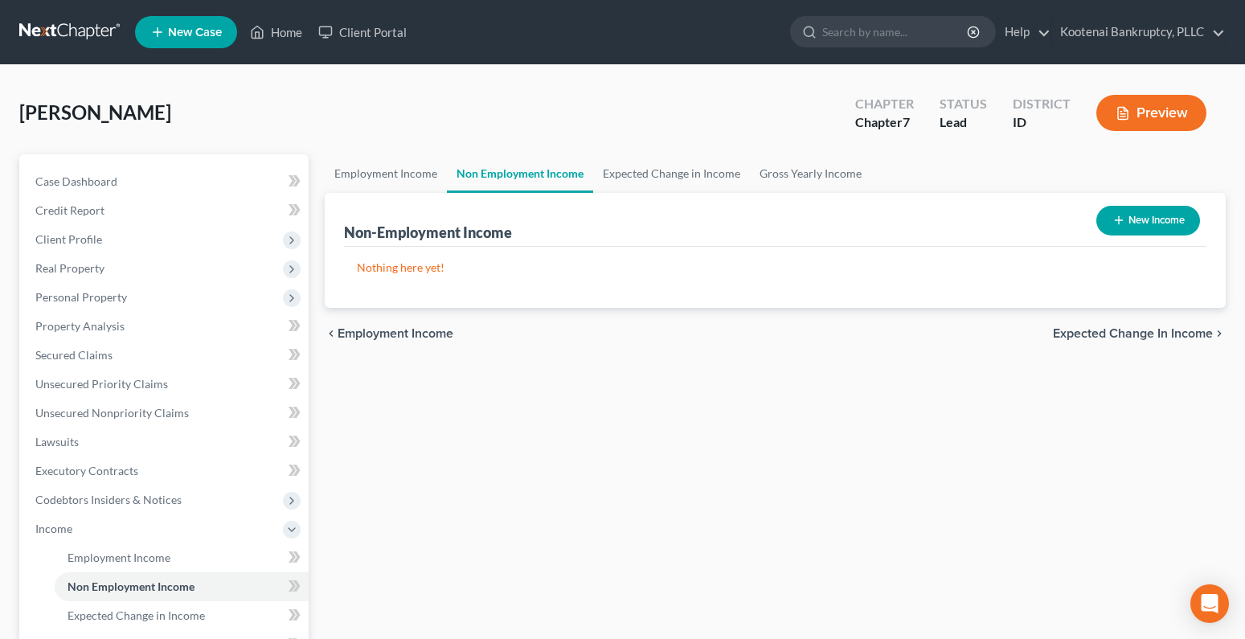
click at [1122, 336] on span "Expected Change in Income" at bounding box center [1133, 333] width 160 height 13
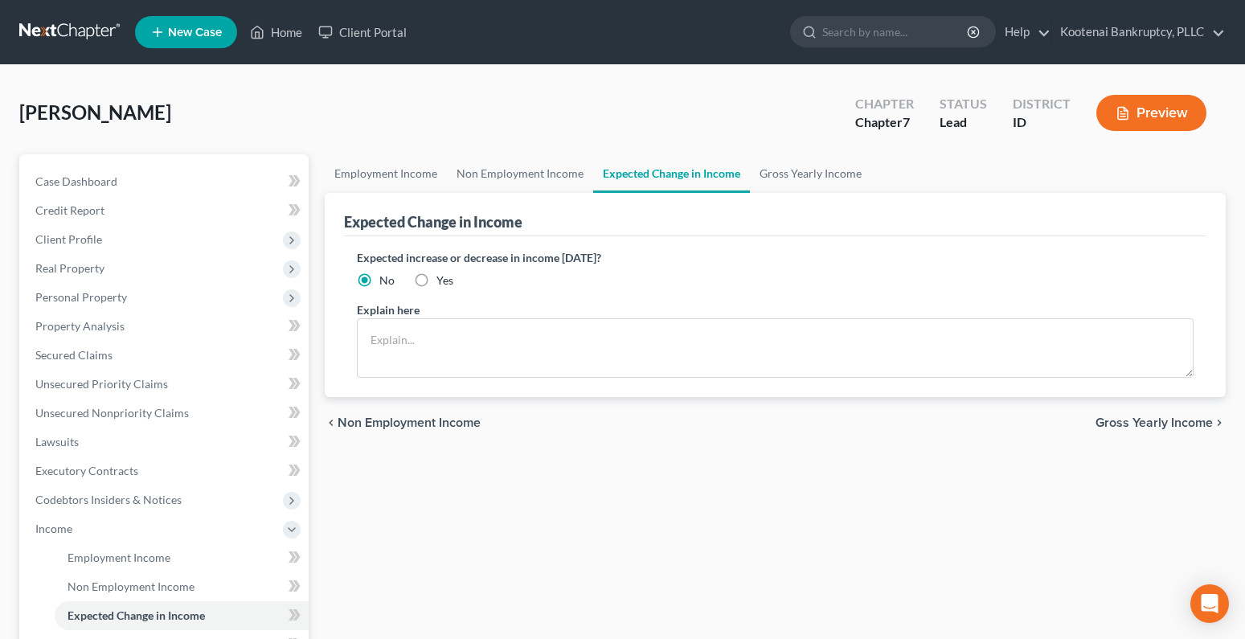
click at [1149, 424] on span "Gross Yearly Income" at bounding box center [1154, 422] width 117 height 13
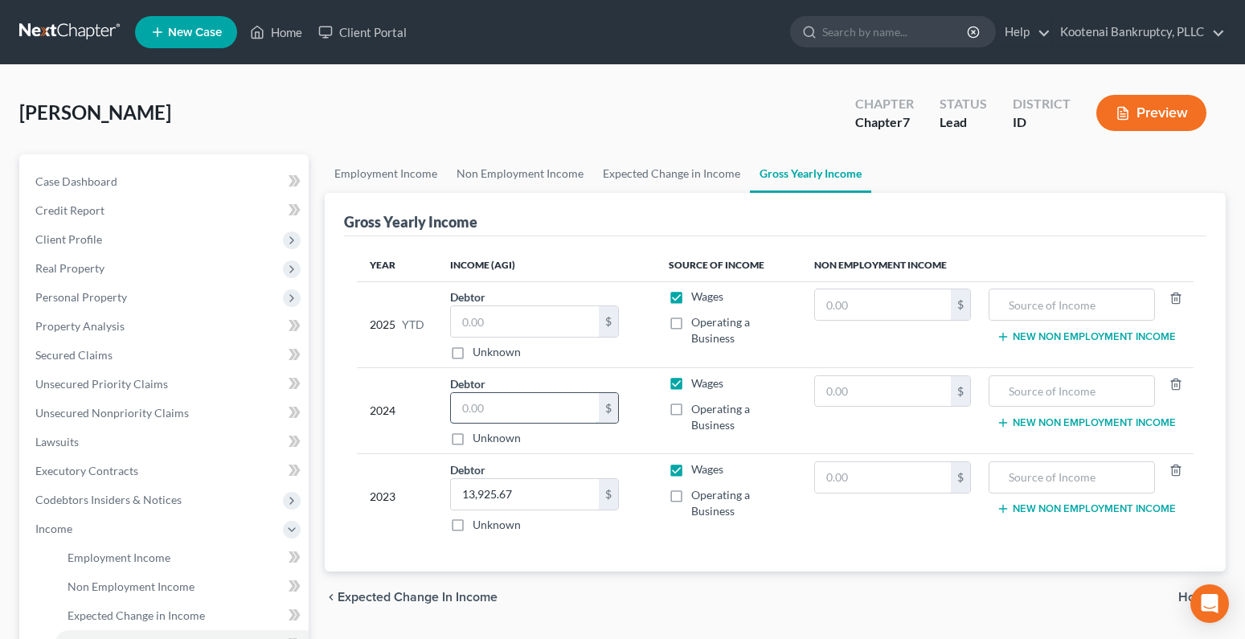
drag, startPoint x: 474, startPoint y: 408, endPoint x: 493, endPoint y: 396, distance: 22.1
click at [473, 408] on input "text" at bounding box center [525, 408] width 148 height 31
type input "0"
click at [477, 318] on input "text" at bounding box center [525, 321] width 148 height 31
type input "0"
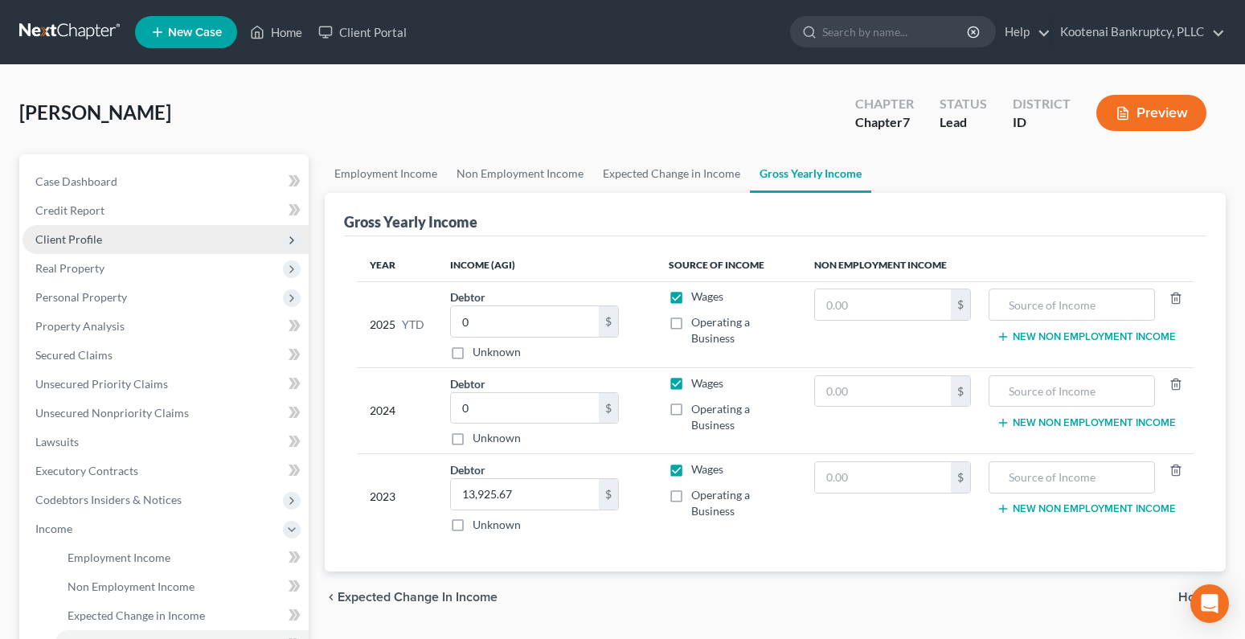
click at [81, 241] on span "Client Profile" at bounding box center [68, 239] width 67 height 14
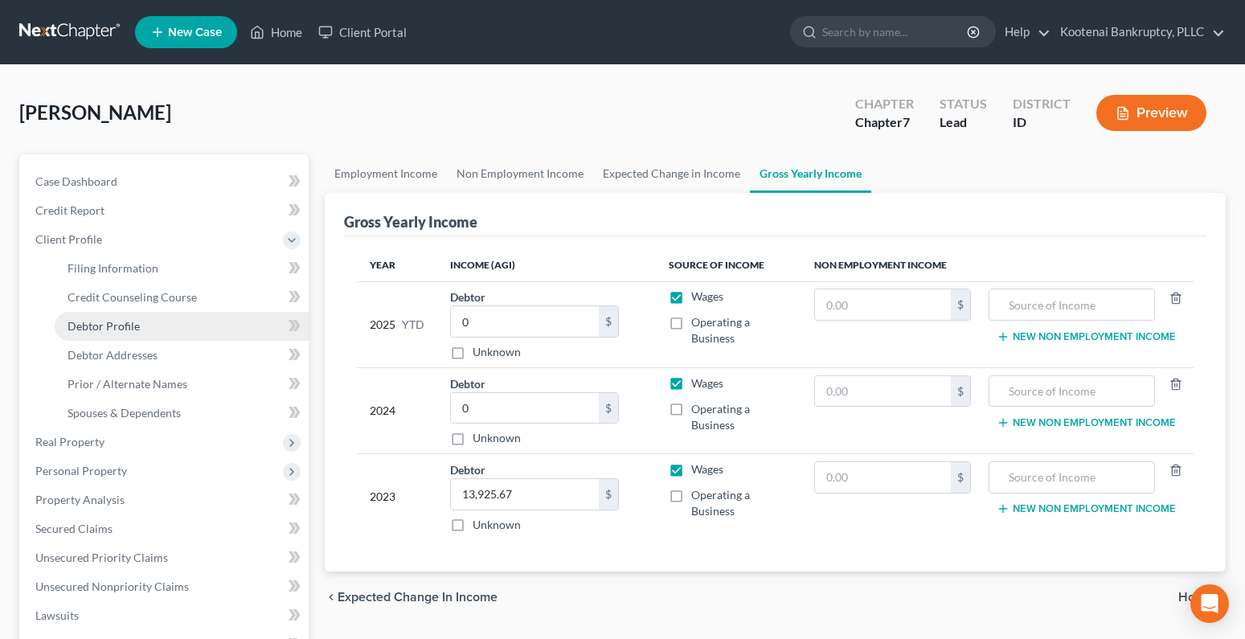
click at [84, 329] on span "Debtor Profile" at bounding box center [104, 326] width 72 height 14
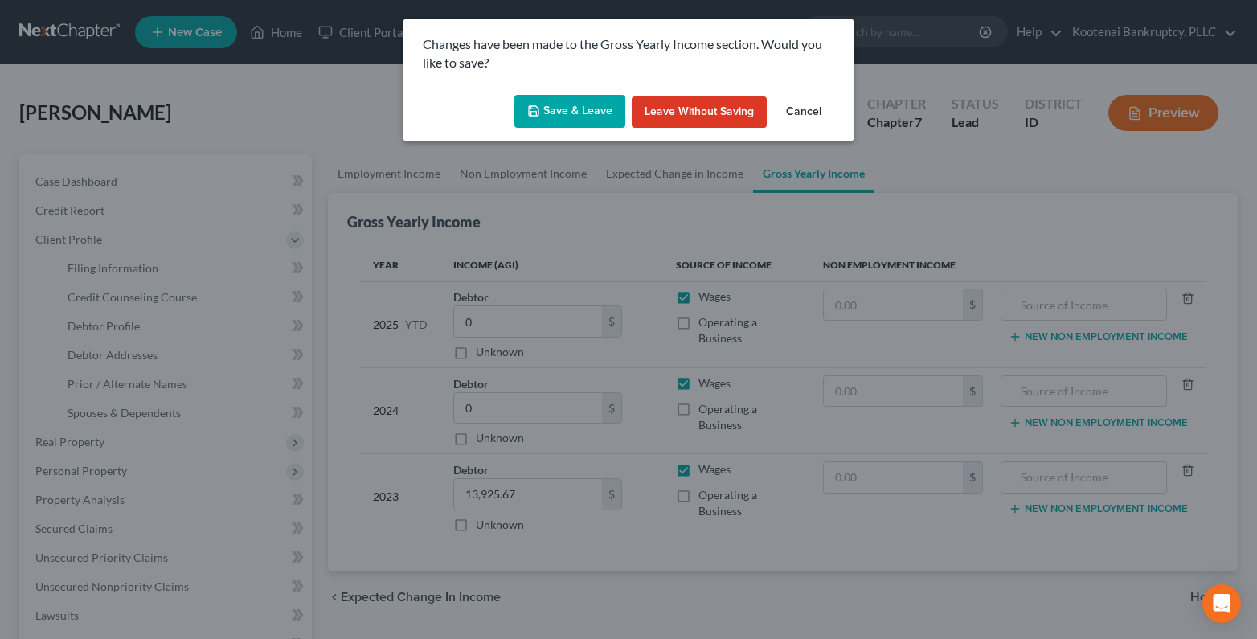
drag, startPoint x: 596, startPoint y: 104, endPoint x: 588, endPoint y: 111, distance: 10.8
click at [595, 104] on button "Save & Leave" at bounding box center [569, 112] width 111 height 34
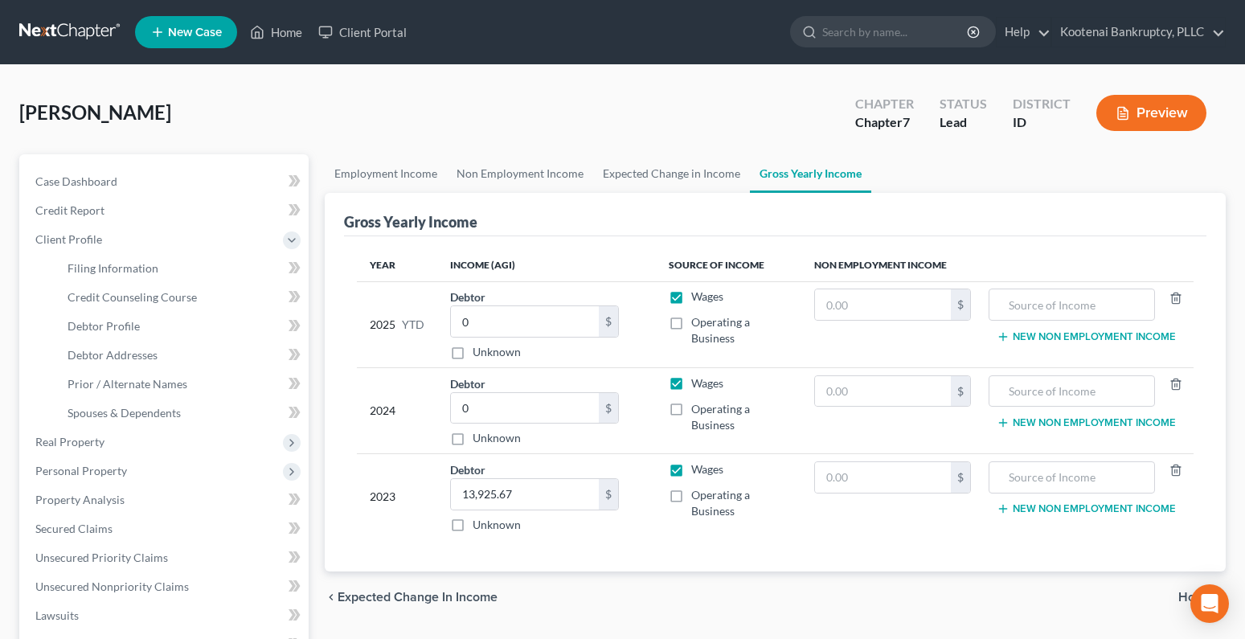
select select "0"
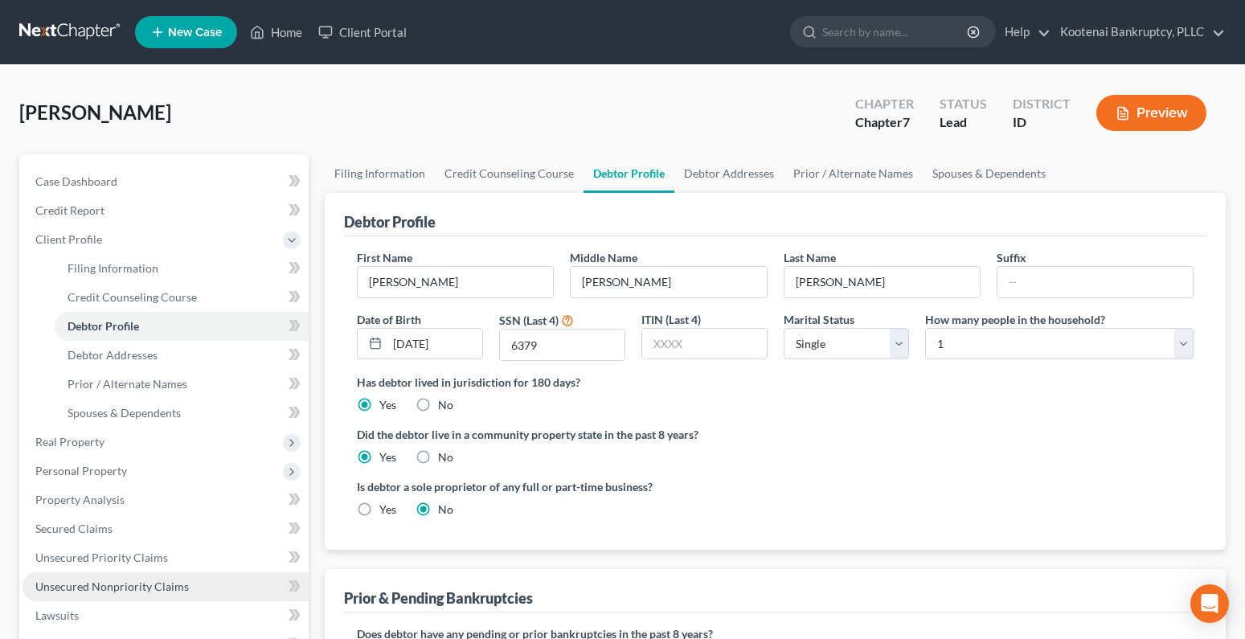
click at [140, 573] on link "Unsecured Nonpriority Claims" at bounding box center [166, 586] width 286 height 29
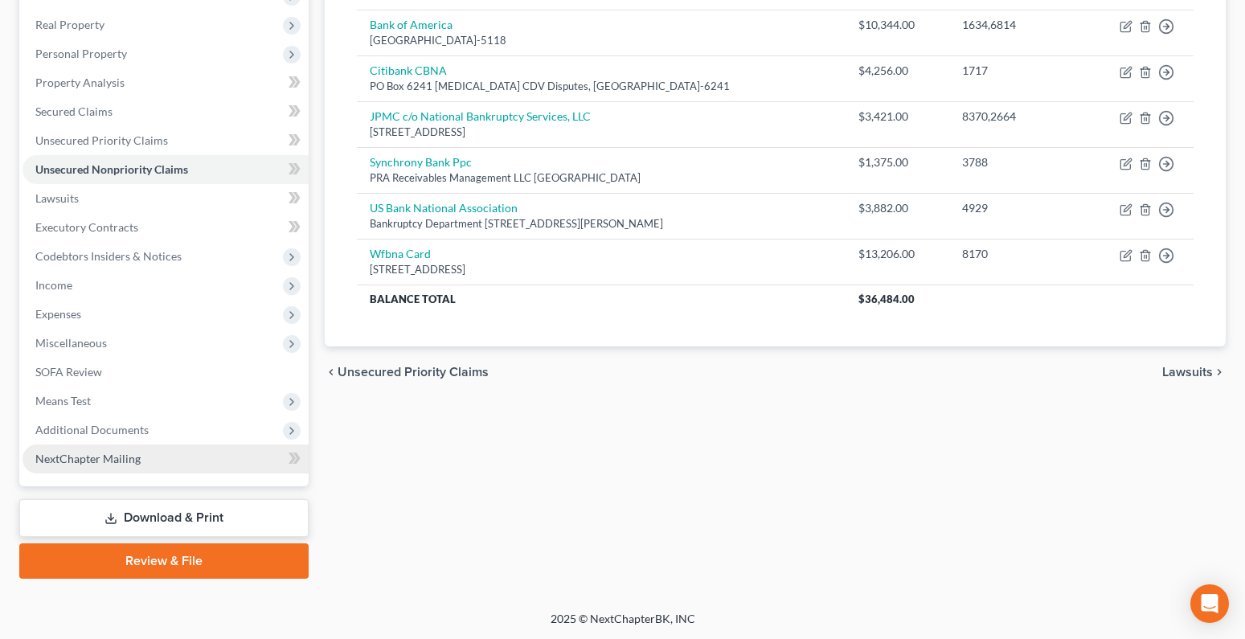
scroll to position [244, 0]
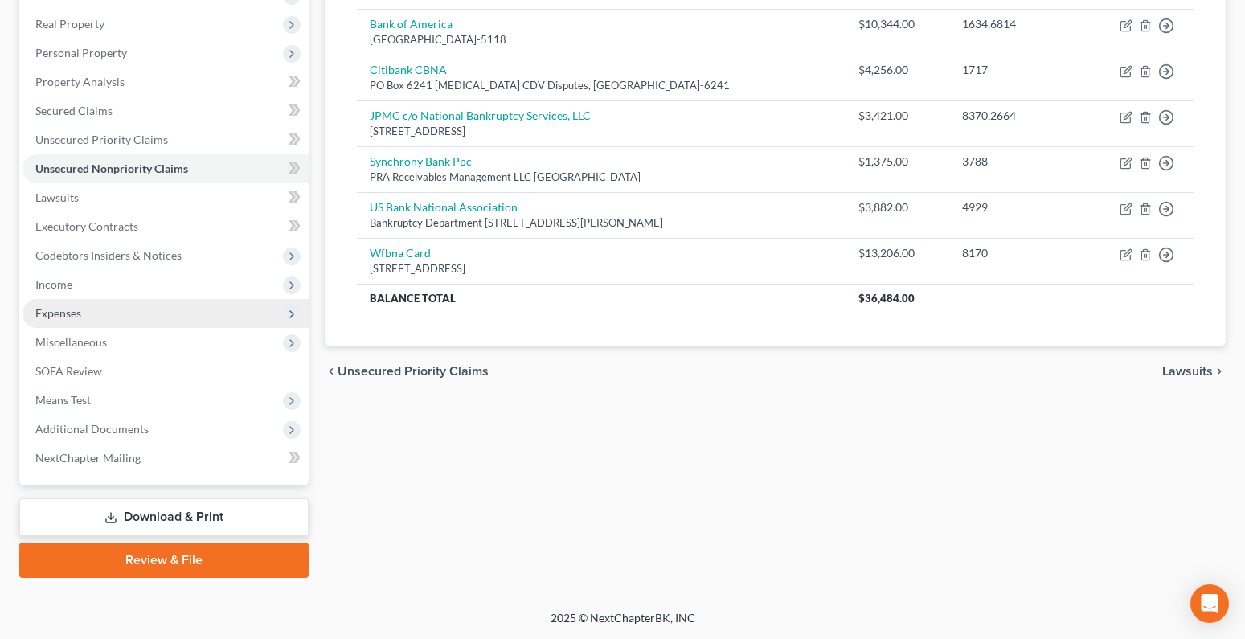
click at [57, 317] on span "Expenses" at bounding box center [58, 313] width 46 height 14
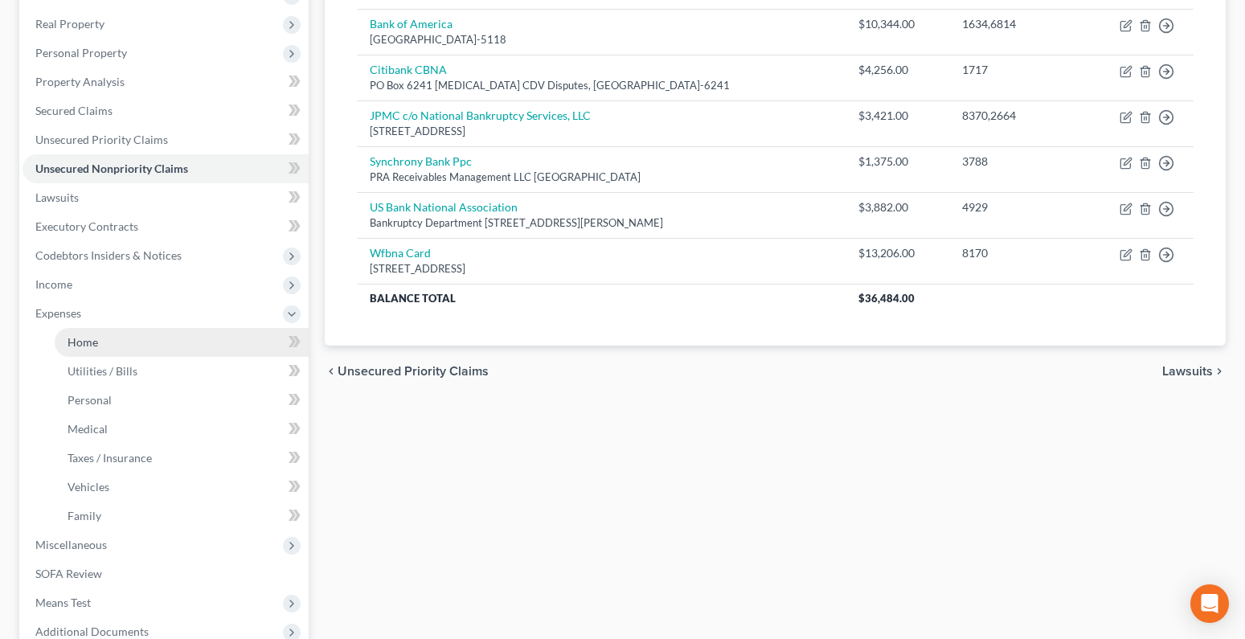
click at [76, 342] on span "Home" at bounding box center [83, 342] width 31 height 14
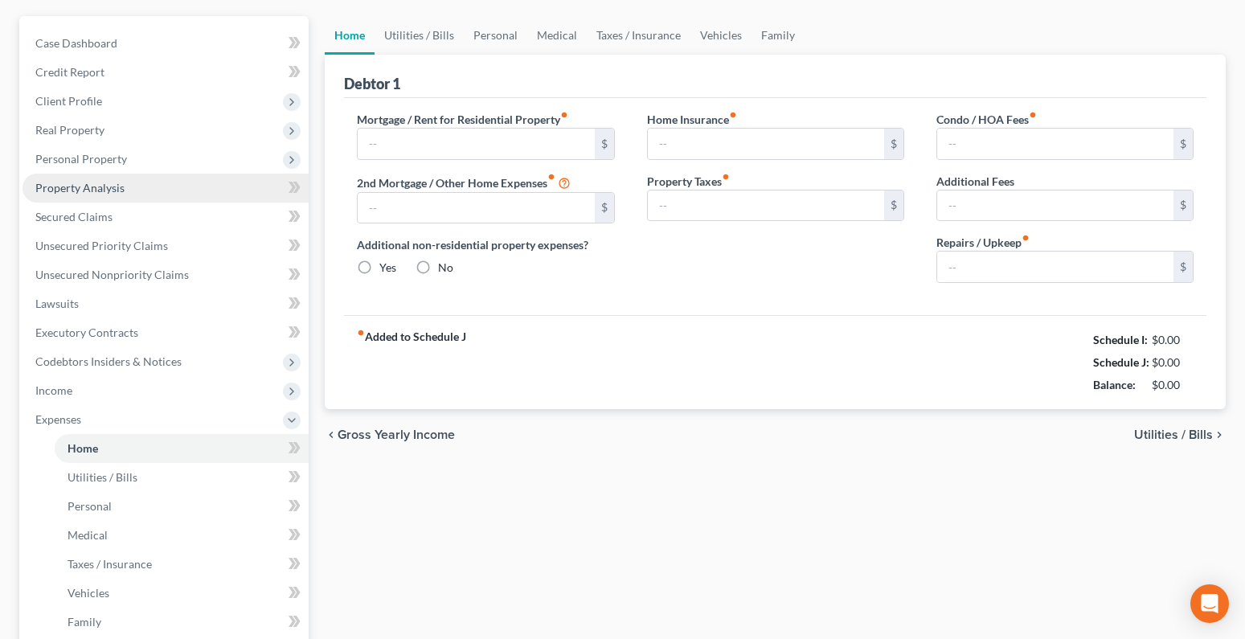
radio input "true"
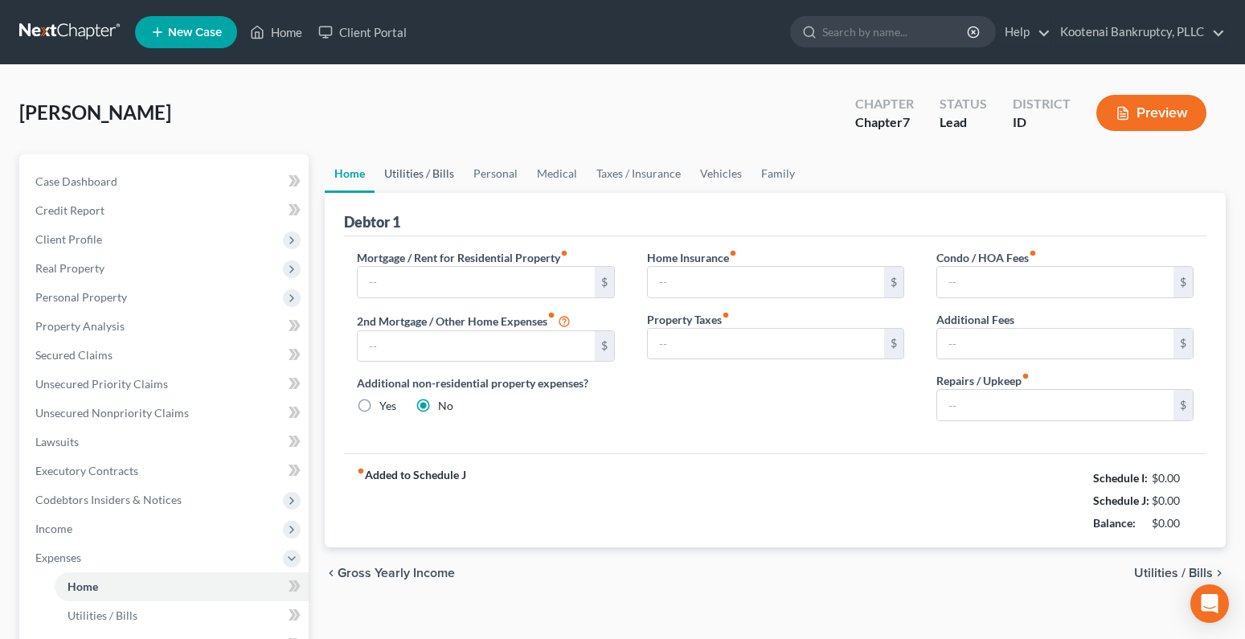
click at [424, 177] on link "Utilities / Bills" at bounding box center [419, 173] width 89 height 39
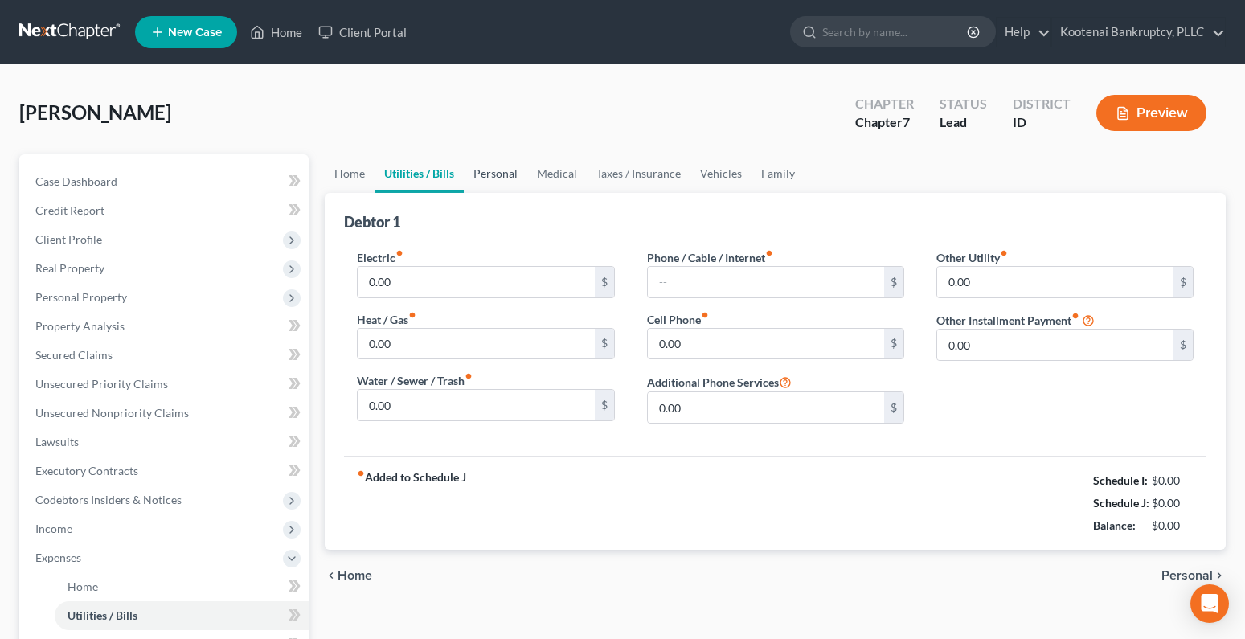
click at [507, 171] on link "Personal" at bounding box center [496, 173] width 64 height 39
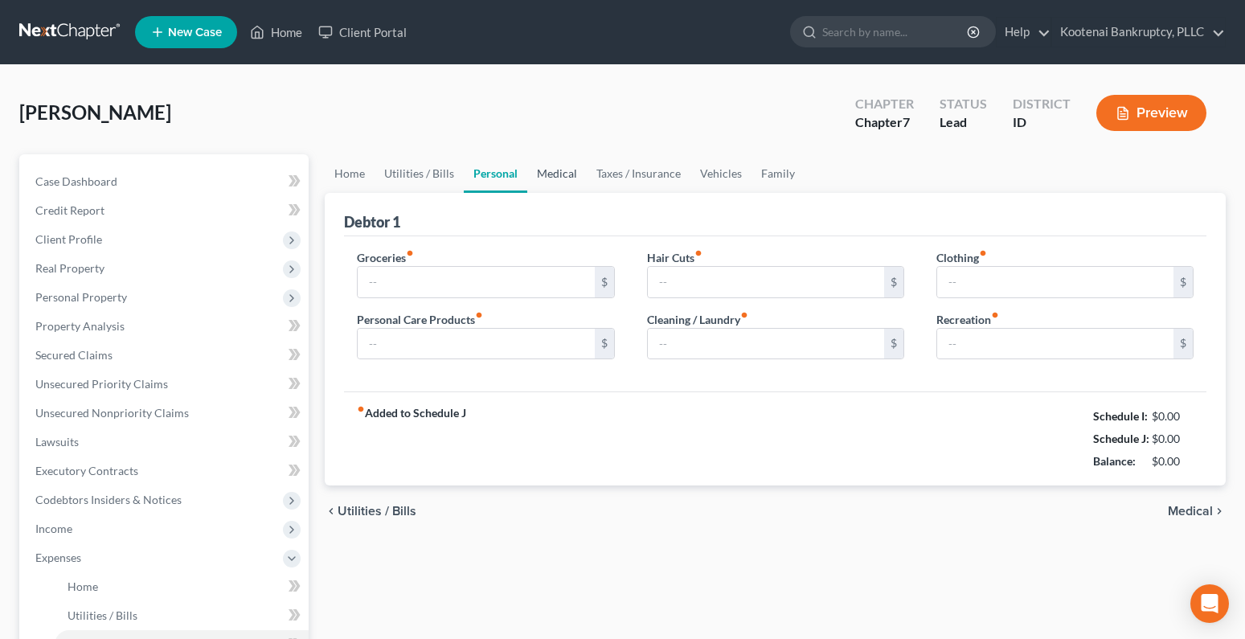
click at [564, 170] on link "Medical" at bounding box center [556, 173] width 59 height 39
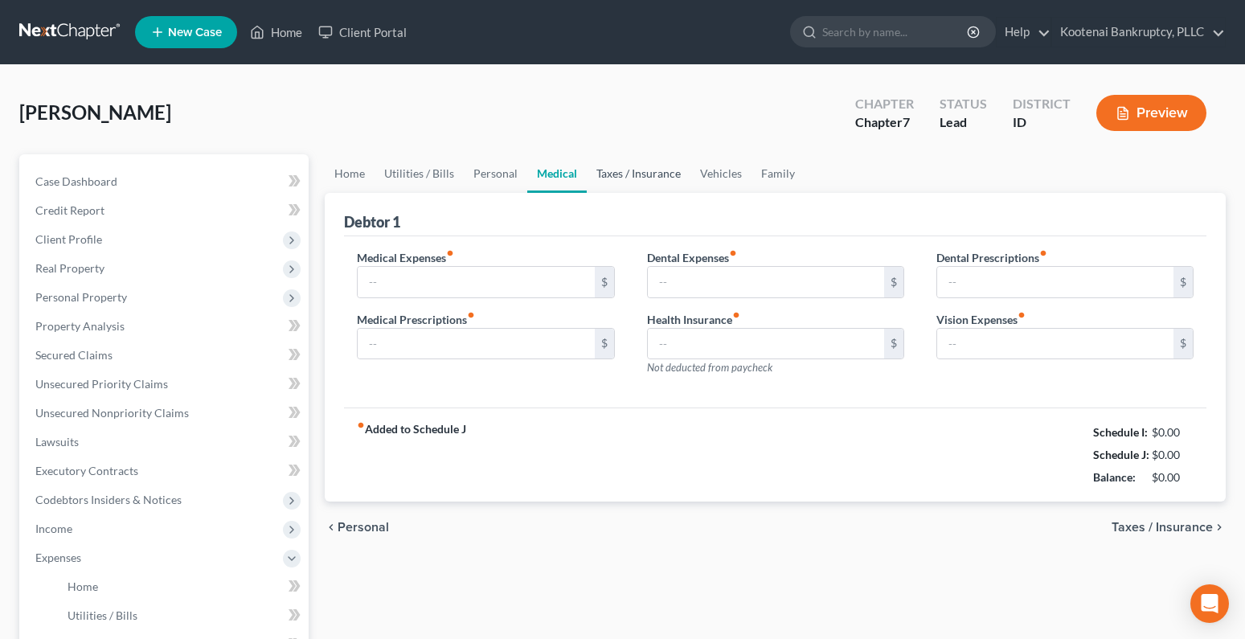
click at [649, 170] on link "Taxes / Insurance" at bounding box center [639, 173] width 104 height 39
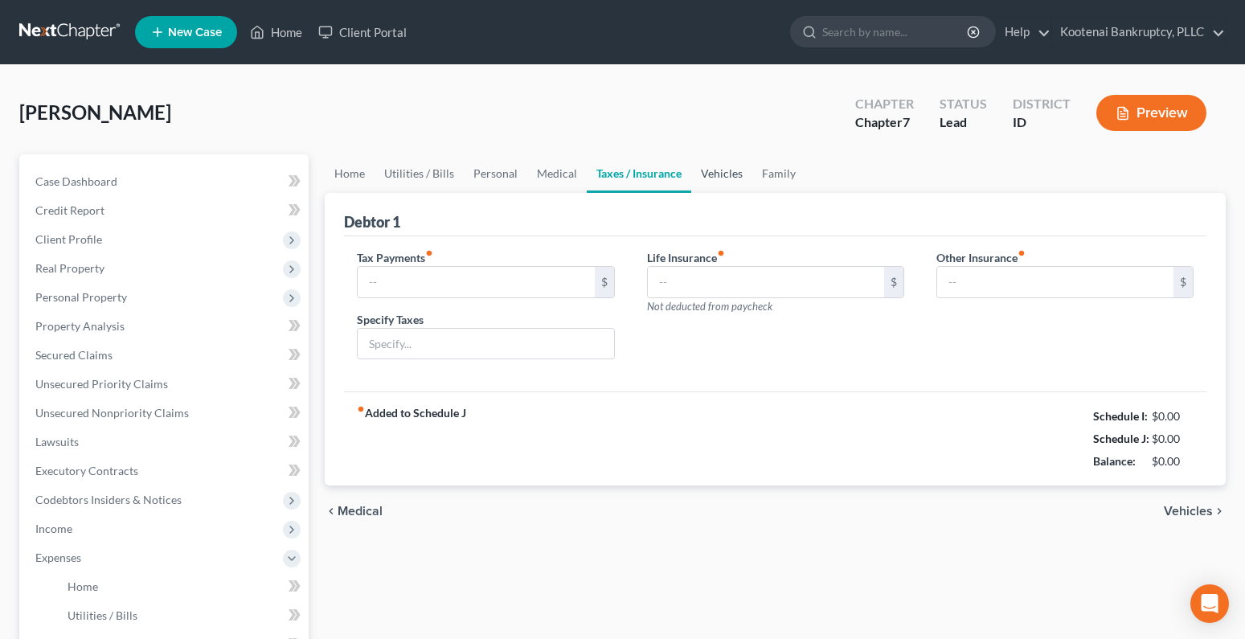
click at [718, 174] on link "Vehicles" at bounding box center [721, 173] width 61 height 39
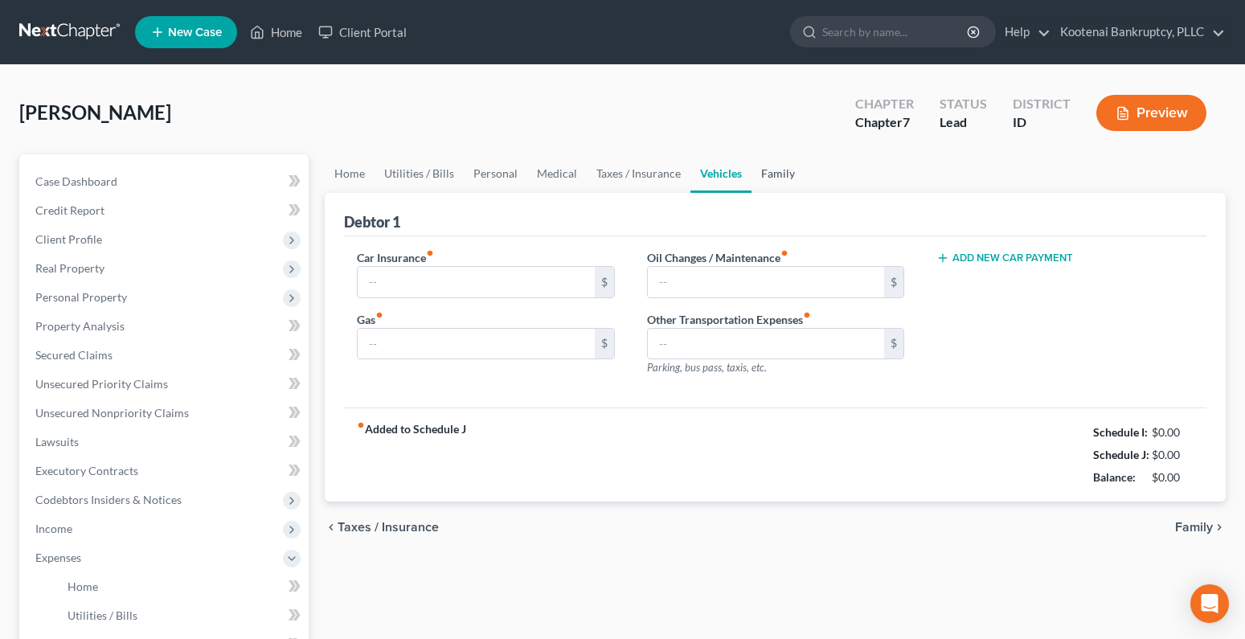
click at [781, 173] on link "Family" at bounding box center [778, 173] width 53 height 39
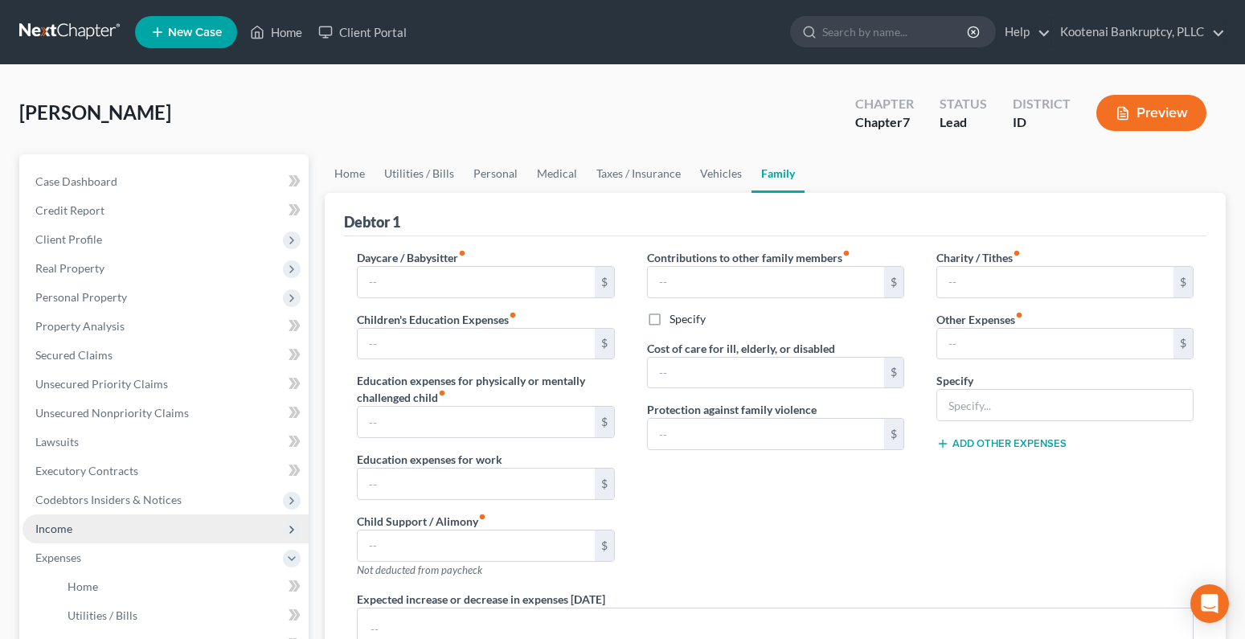
click at [76, 535] on span "Income" at bounding box center [166, 528] width 286 height 29
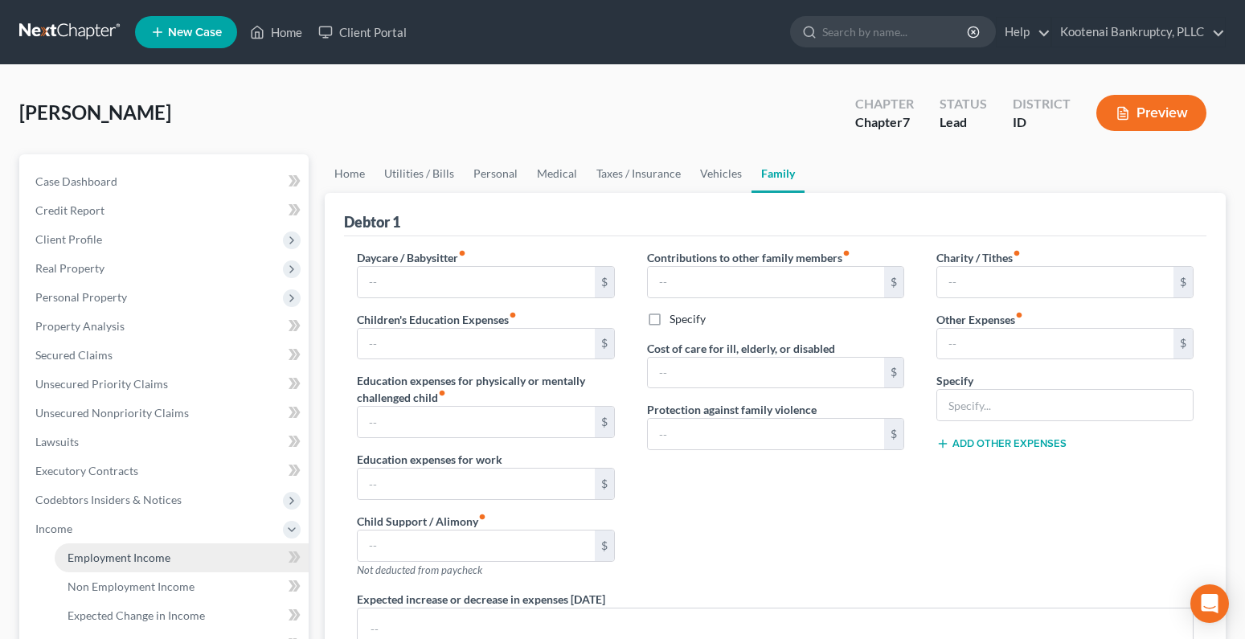
click at [95, 553] on span "Employment Income" at bounding box center [119, 558] width 103 height 14
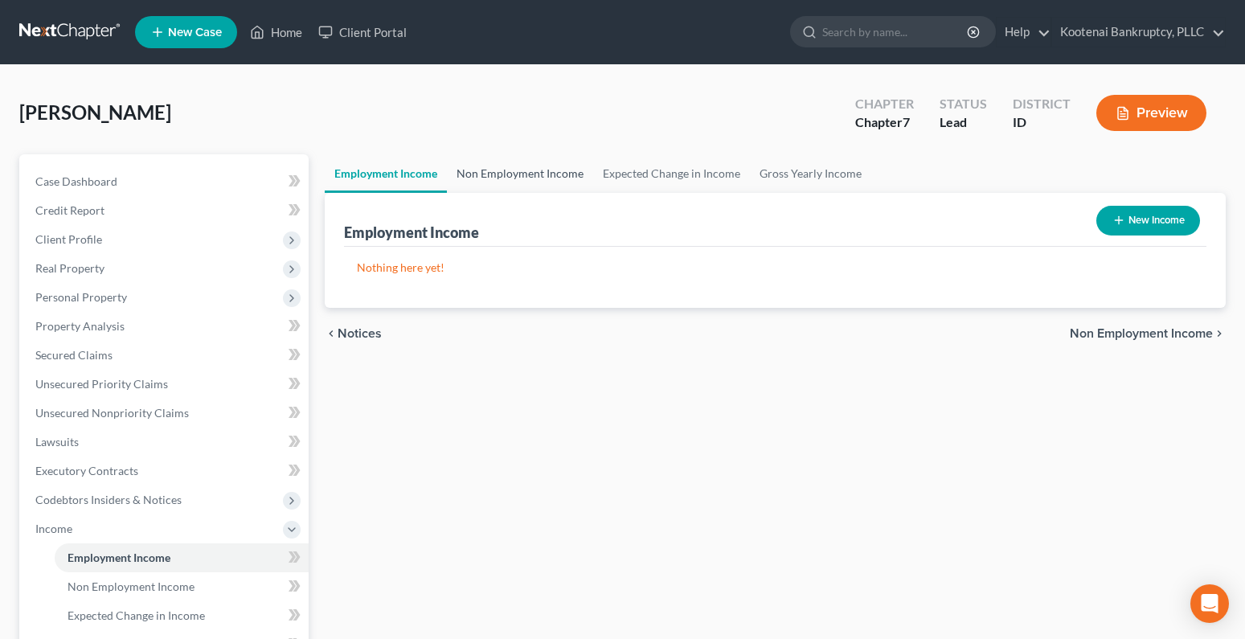
click at [527, 168] on link "Non Employment Income" at bounding box center [520, 173] width 146 height 39
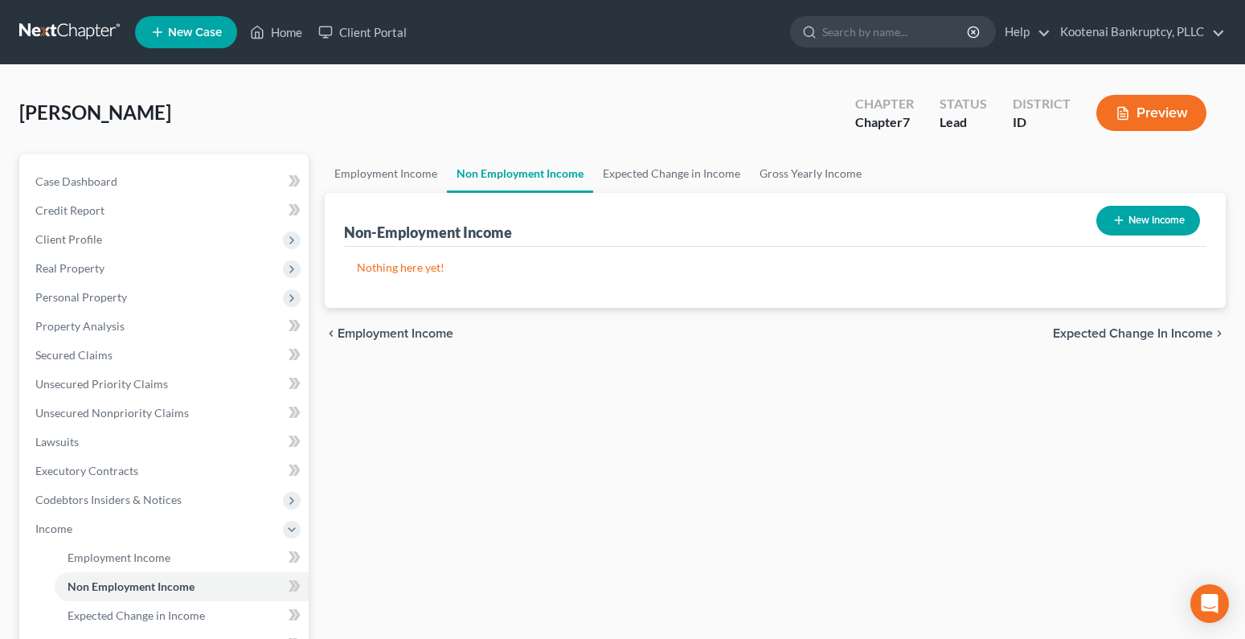
click at [1101, 218] on button "New Income" at bounding box center [1148, 221] width 104 height 30
select select "0"
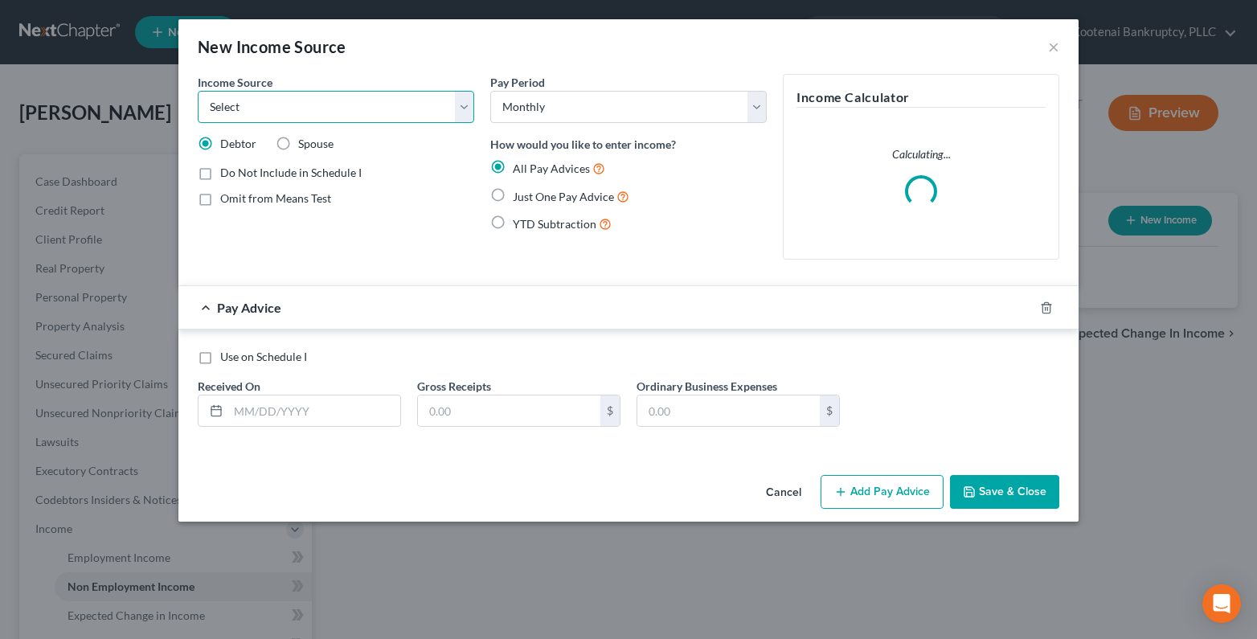
drag, startPoint x: 388, startPoint y: 107, endPoint x: 350, endPoint y: 120, distance: 39.9
click at [388, 107] on select "Select Unemployment Disability (from employer) Pension Retirement Social Securi…" at bounding box center [336, 107] width 277 height 32
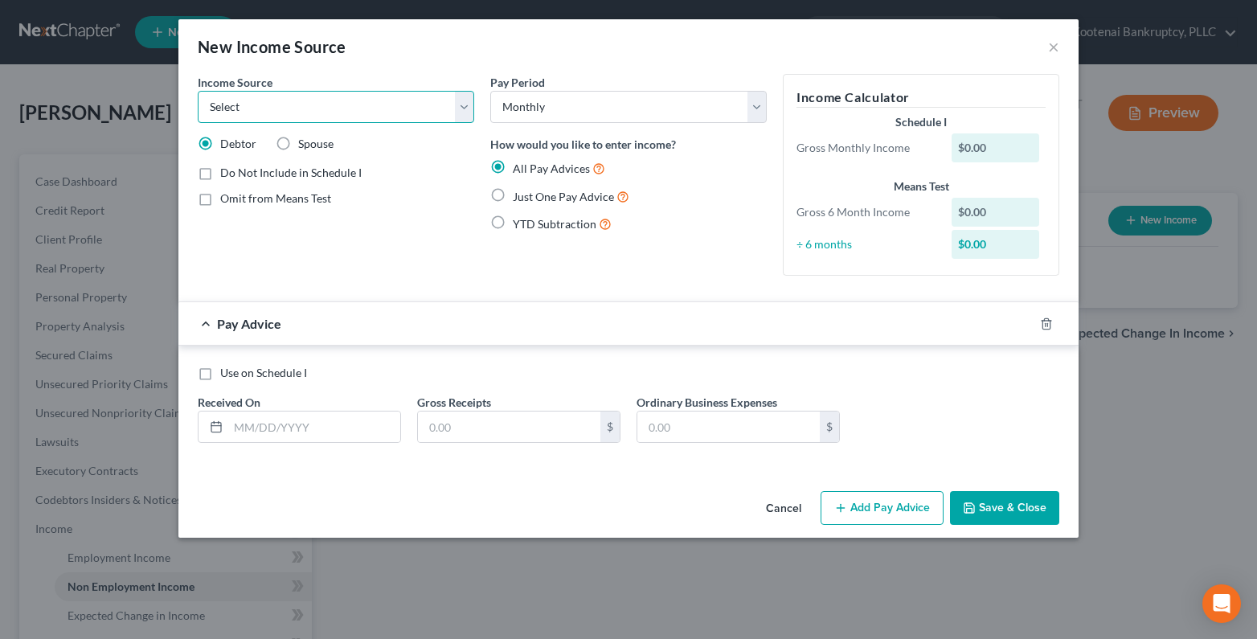
select select "8"
click at [198, 91] on select "Select Unemployment Disability (from employer) Pension Retirement Social Securi…" at bounding box center [336, 107] width 277 height 32
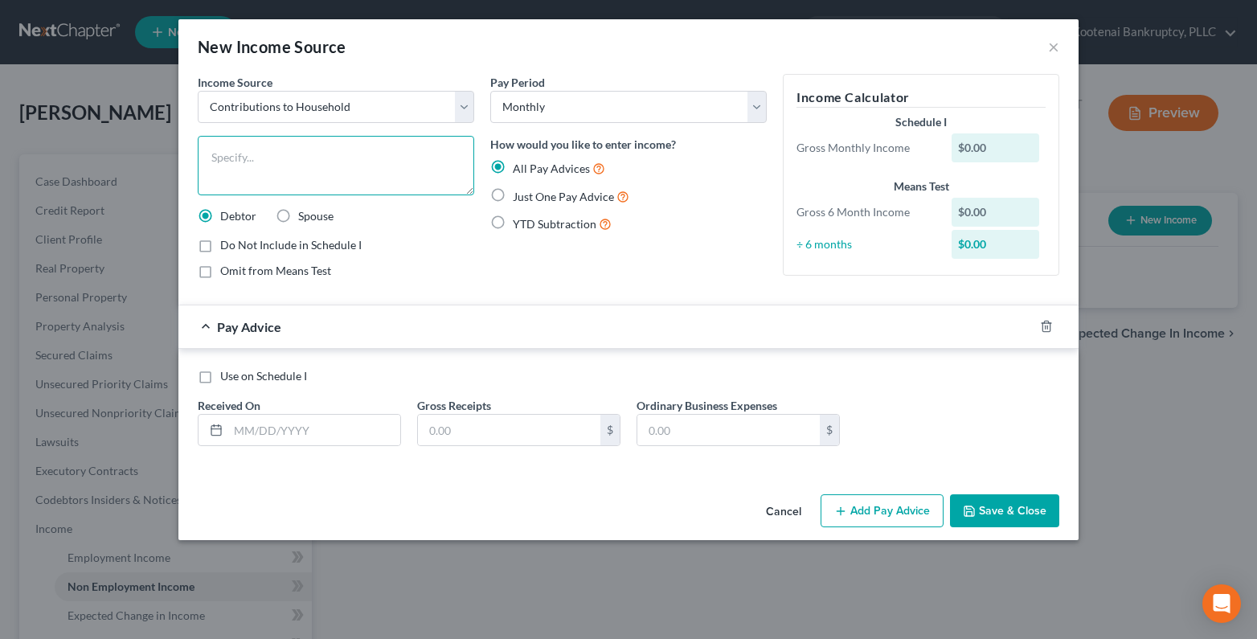
click at [363, 161] on textarea at bounding box center [336, 165] width 277 height 59
type textarea "Contributions to Debtor's expenses by significant other."
click at [513, 196] on label "Just One Pay Advice" at bounding box center [571, 196] width 117 height 18
click at [519, 196] on input "Just One Pay Advice" at bounding box center [524, 192] width 10 height 10
radio input "true"
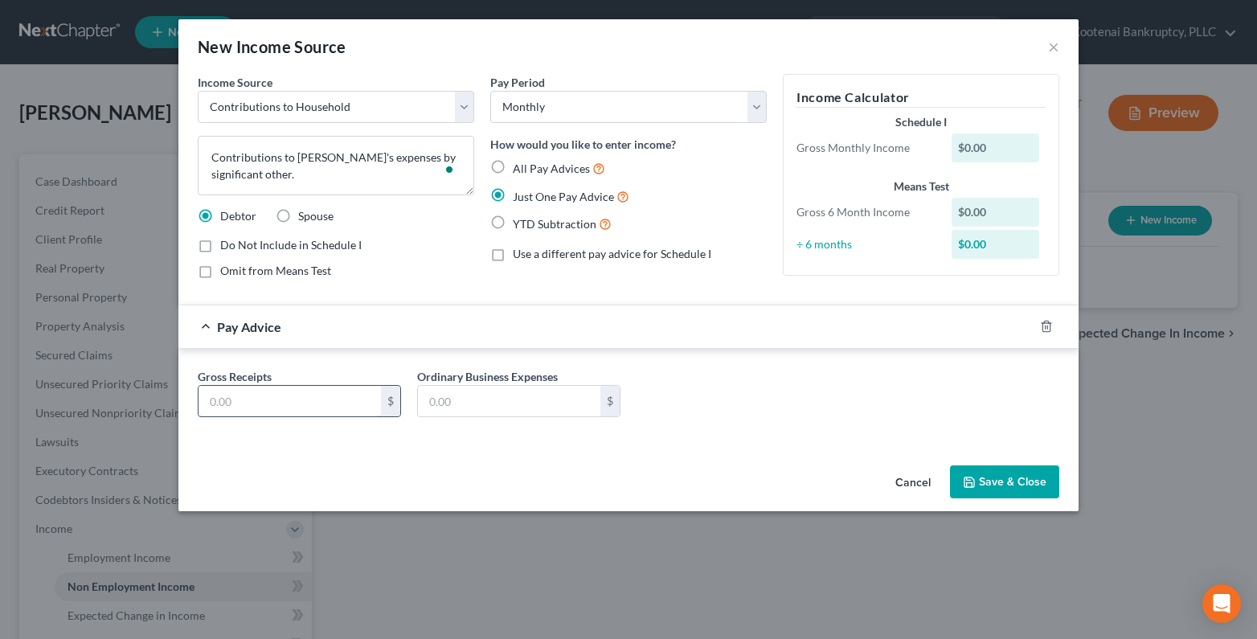
click at [309, 410] on input "text" at bounding box center [290, 401] width 182 height 31
click at [756, 520] on div "New Income Source × Income Source * Select Unemployment Disability (from employ…" at bounding box center [628, 319] width 1257 height 639
click at [513, 165] on label "All Pay Advices" at bounding box center [559, 168] width 92 height 18
click at [519, 165] on input "All Pay Advices" at bounding box center [524, 164] width 10 height 10
radio input "true"
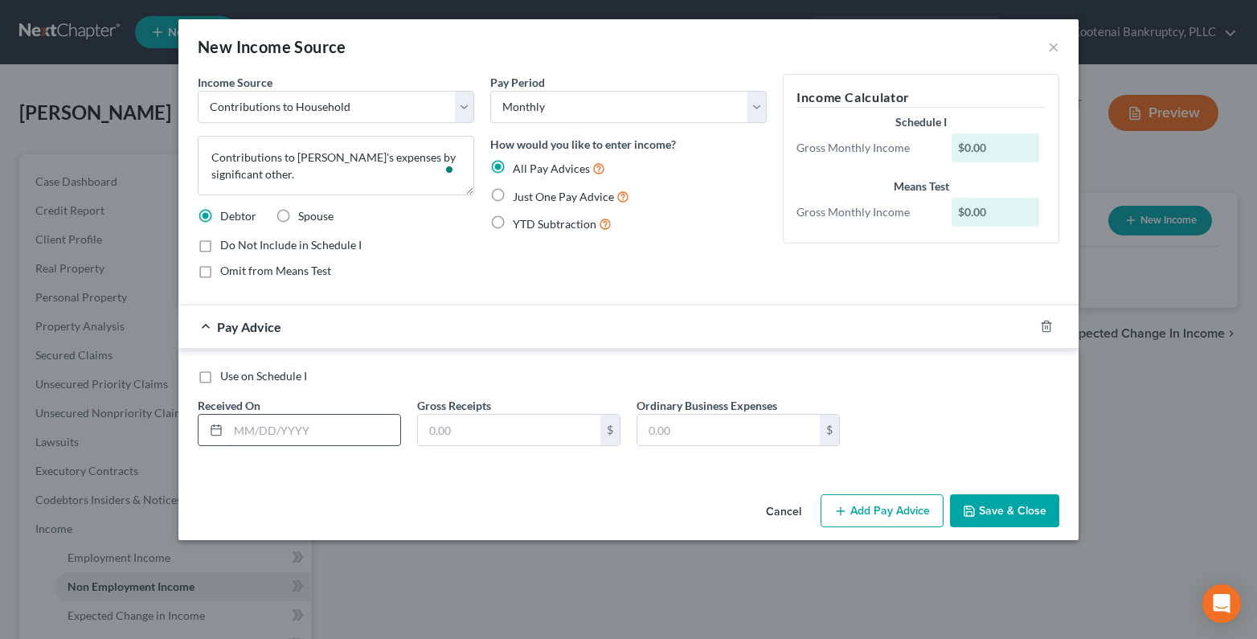
drag, startPoint x: 258, startPoint y: 437, endPoint x: 328, endPoint y: 440, distance: 70.0
click at [258, 437] on input "text" at bounding box center [314, 430] width 172 height 31
type input "01/01/2000"
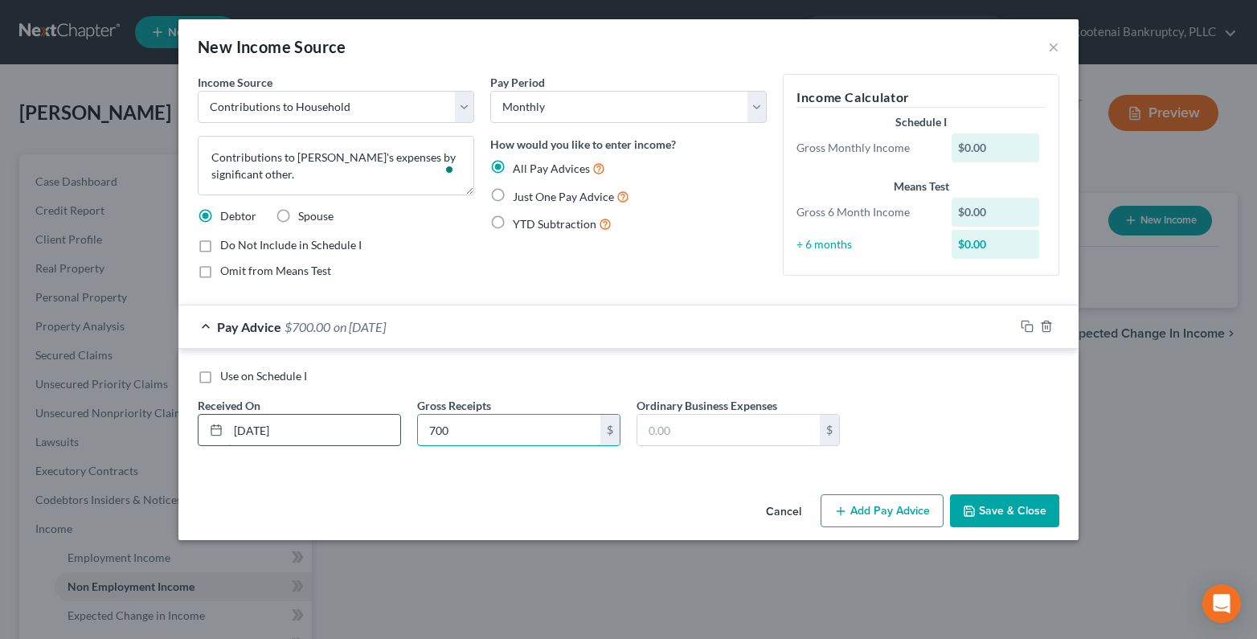
type input "700"
type input "0"
drag, startPoint x: 205, startPoint y: 379, endPoint x: 416, endPoint y: 363, distance: 212.0
click at [220, 379] on label "Use on Schedule I" at bounding box center [263, 376] width 87 height 16
click at [227, 379] on input "Use on Schedule I" at bounding box center [232, 373] width 10 height 10
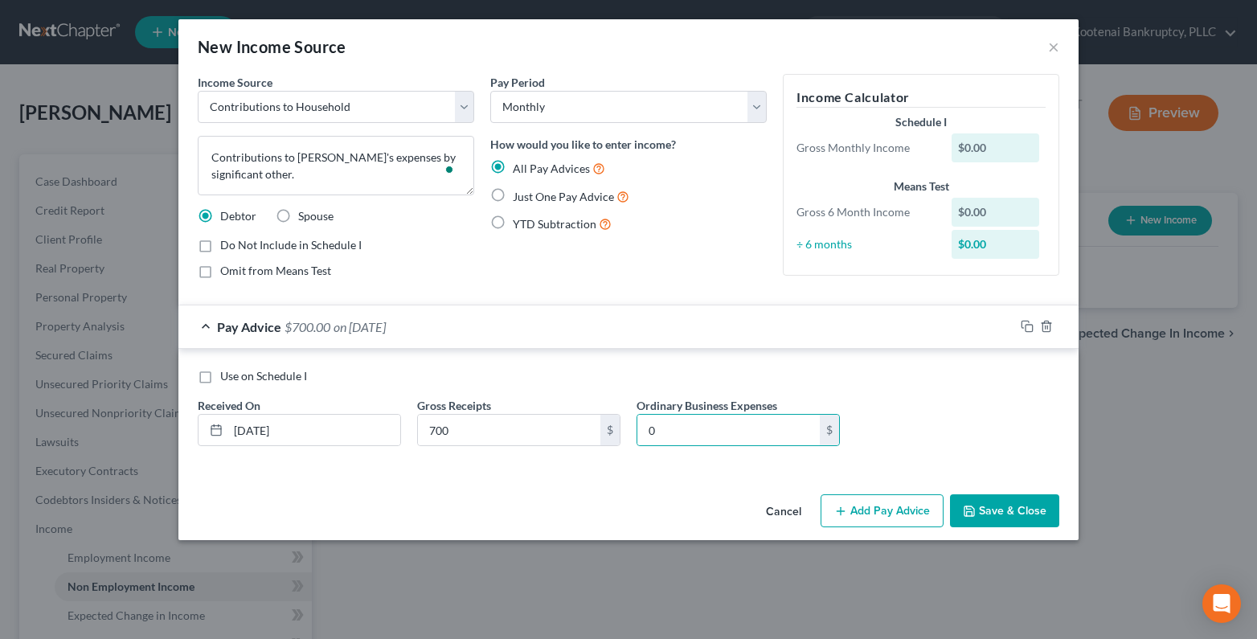
checkbox input "true"
click at [220, 269] on label "Omit from Means Test" at bounding box center [275, 271] width 111 height 16
click at [227, 269] on input "Omit from Means Test" at bounding box center [232, 268] width 10 height 10
checkbox input "true"
click at [981, 504] on button "Save & Close" at bounding box center [1004, 511] width 109 height 34
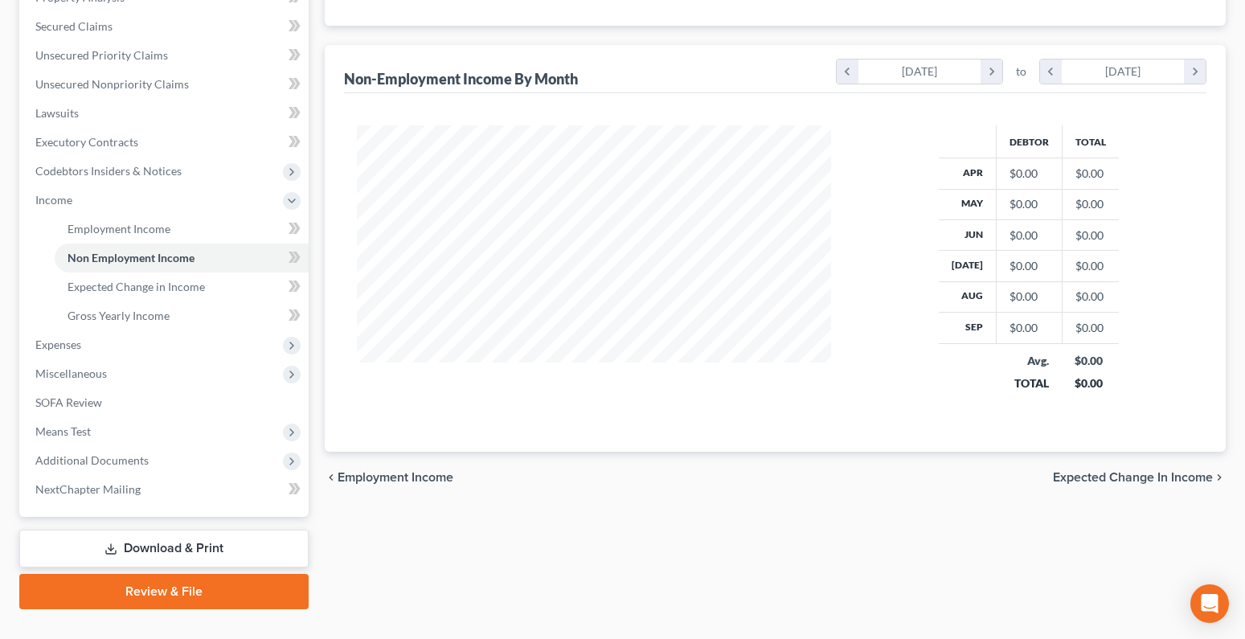
scroll to position [360, 0]
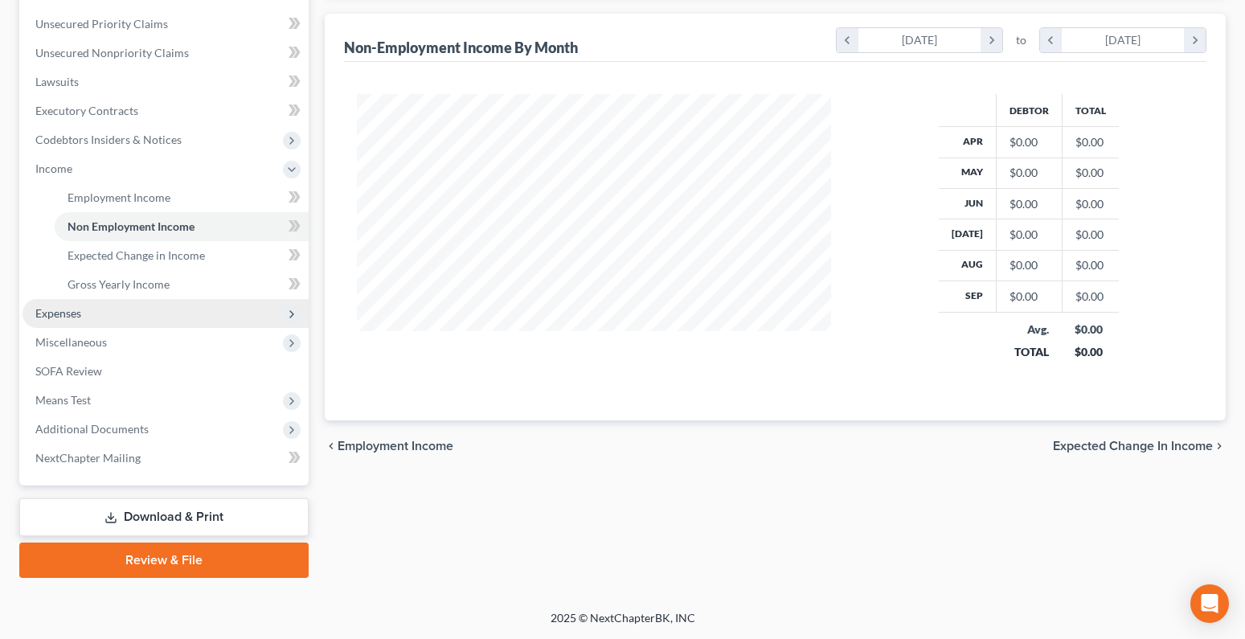
click at [128, 307] on span "Expenses" at bounding box center [166, 313] width 286 height 29
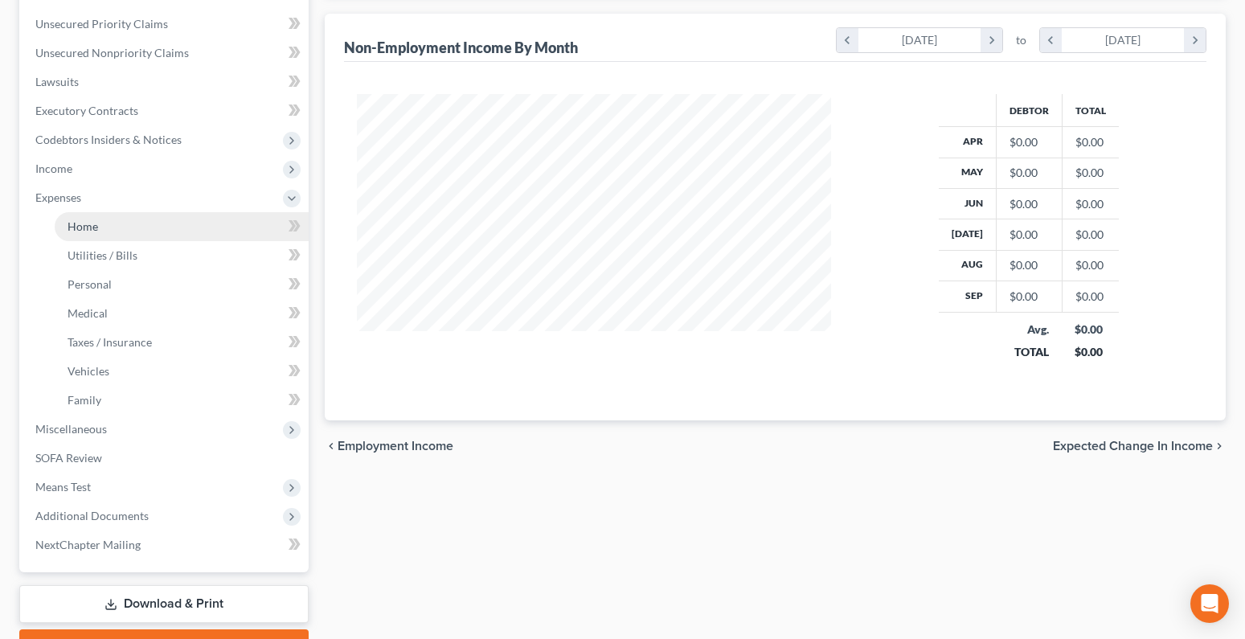
click at [129, 233] on link "Home" at bounding box center [182, 226] width 254 height 29
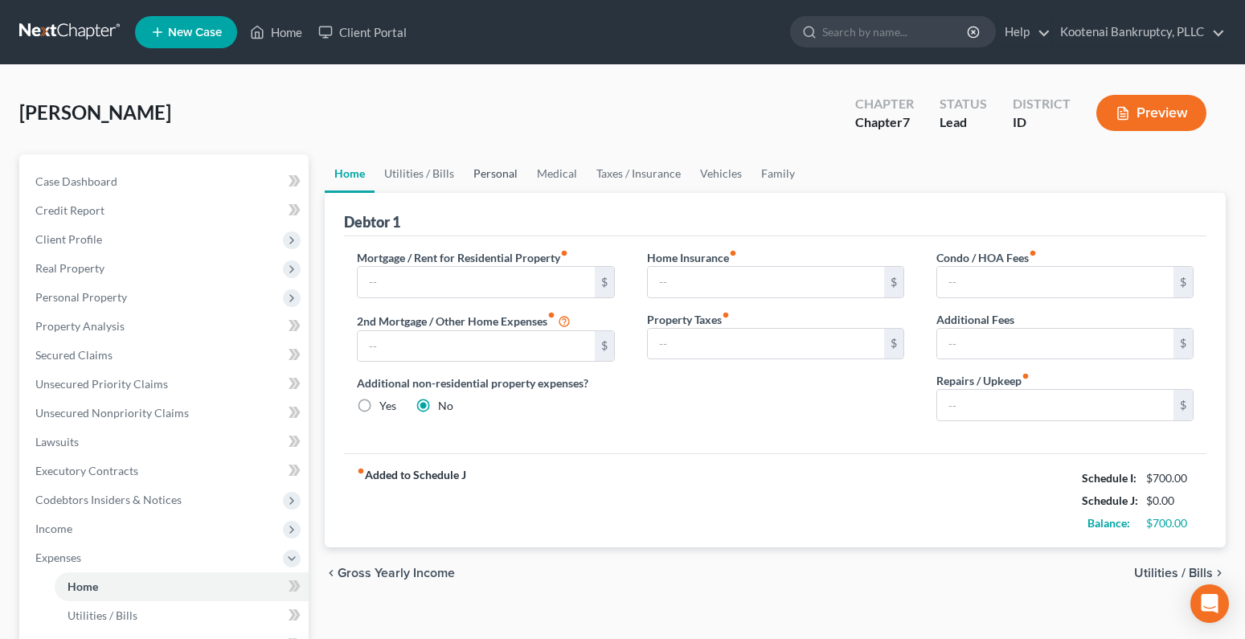
click at [508, 170] on link "Personal" at bounding box center [496, 173] width 64 height 39
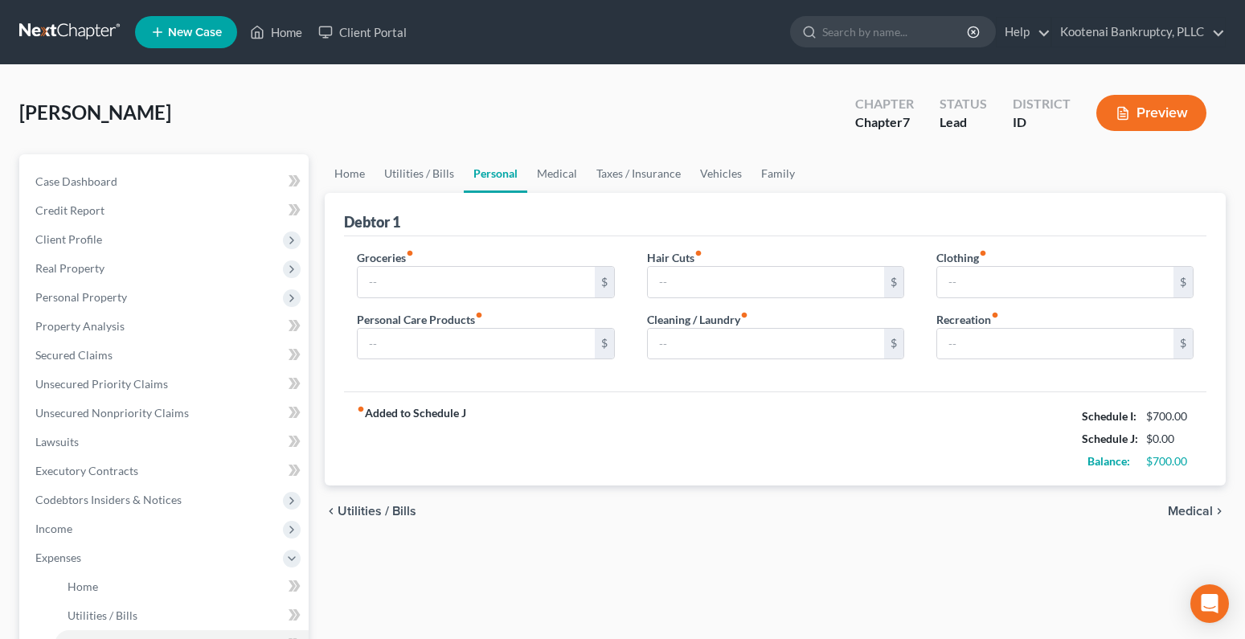
click at [482, 94] on div "Robinson, Vicki Upgraded Chapter Chapter 7 Status Lead District ID Preview" at bounding box center [622, 119] width 1207 height 70
click at [710, 180] on link "Vehicles" at bounding box center [720, 173] width 61 height 39
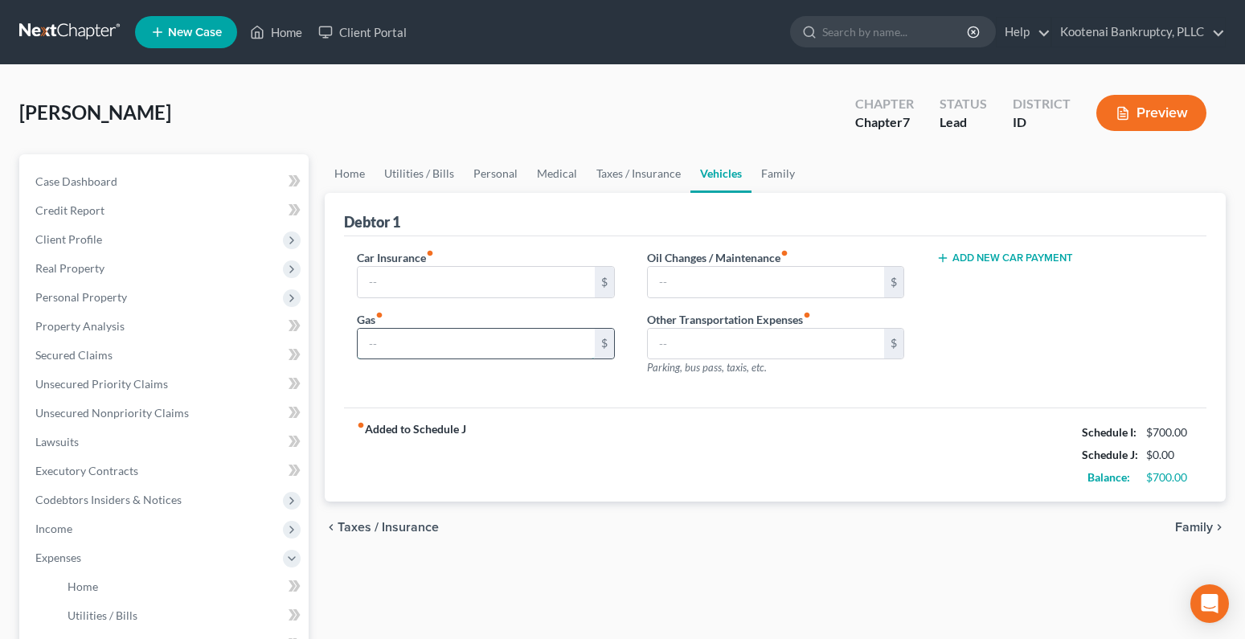
drag, startPoint x: 379, startPoint y: 347, endPoint x: 372, endPoint y: 338, distance: 11.4
click at [379, 346] on input "text" at bounding box center [476, 344] width 236 height 31
type input "150.00"
click at [501, 176] on link "Personal" at bounding box center [496, 173] width 64 height 39
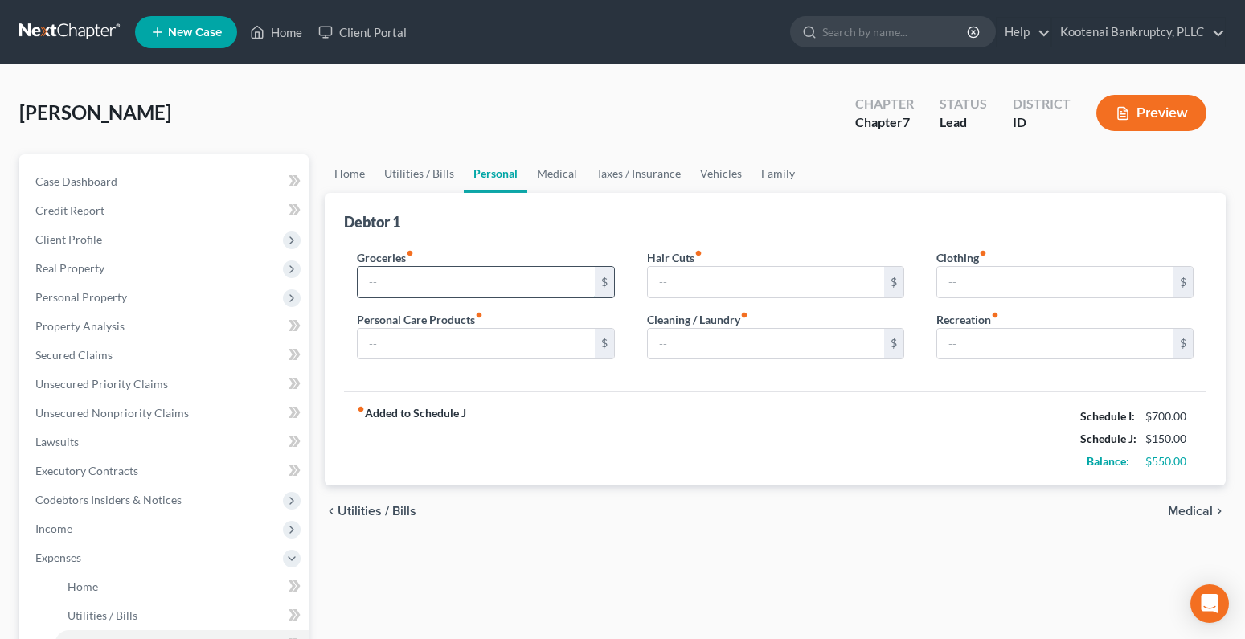
drag, startPoint x: 372, startPoint y: 277, endPoint x: 364, endPoint y: 267, distance: 13.2
click at [372, 278] on input "text" at bounding box center [476, 282] width 236 height 31
type input "400.00"
click at [430, 350] on input "text" at bounding box center [476, 344] width 236 height 31
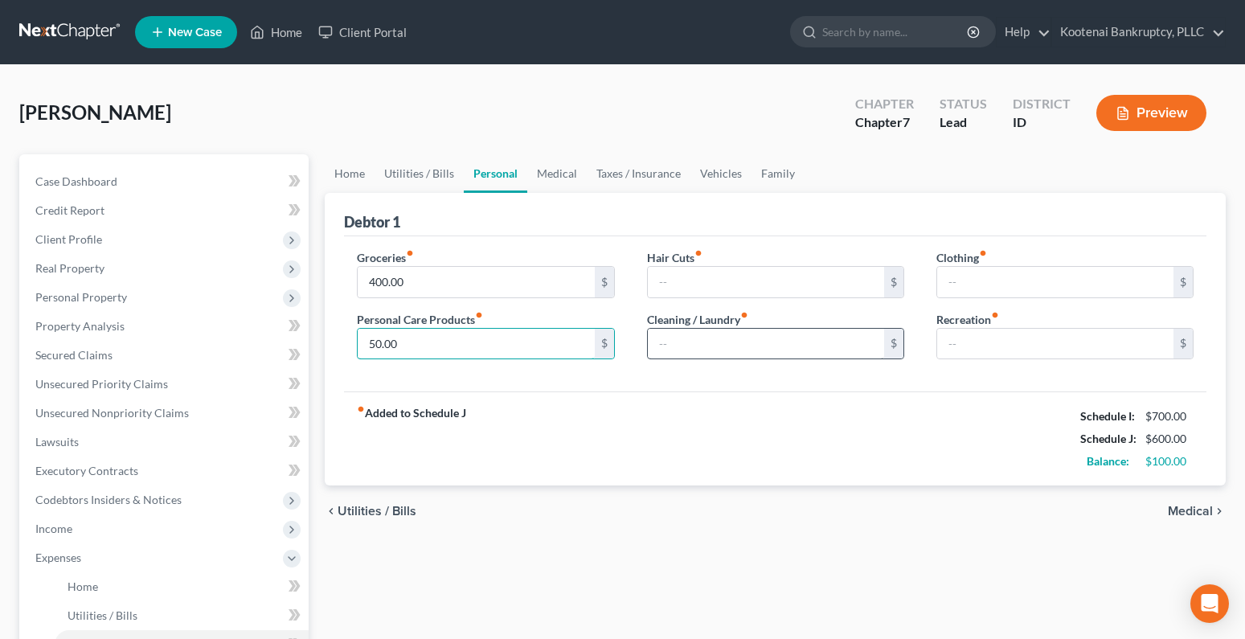
type input "50.00"
click at [677, 344] on input "text" at bounding box center [766, 344] width 236 height 31
type input "35.00"
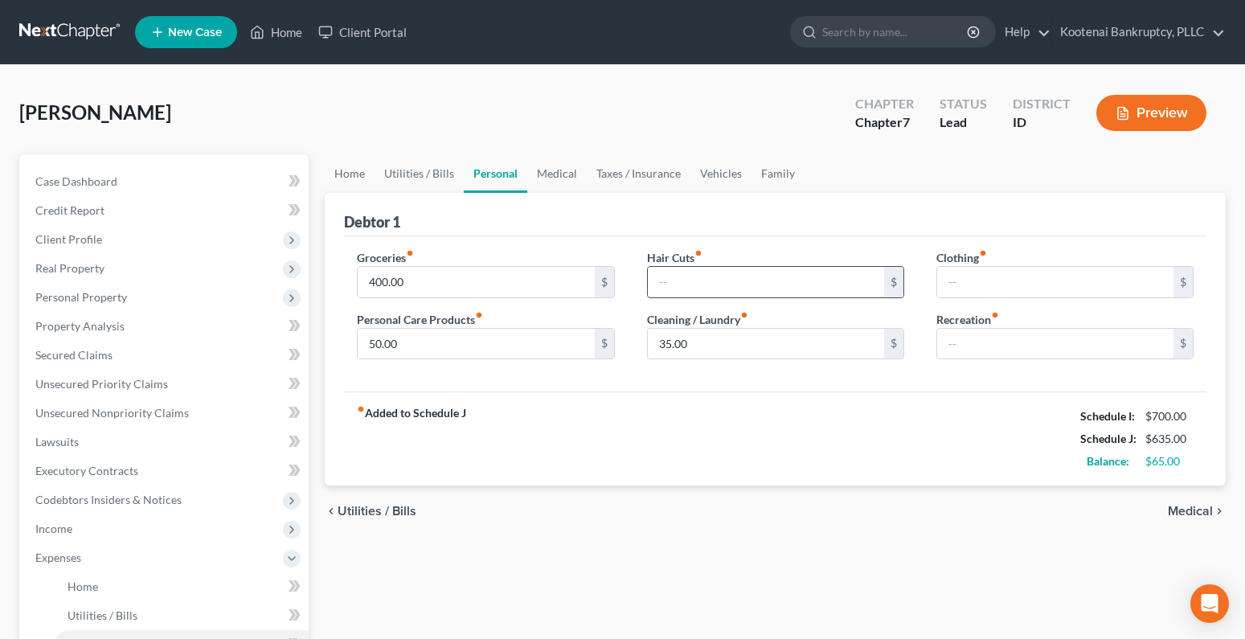
drag, startPoint x: 674, startPoint y: 284, endPoint x: 664, endPoint y: 280, distance: 10.4
click at [670, 285] on input "text" at bounding box center [766, 282] width 236 height 31
type input "35.00"
click at [715, 176] on link "Vehicles" at bounding box center [720, 173] width 61 height 39
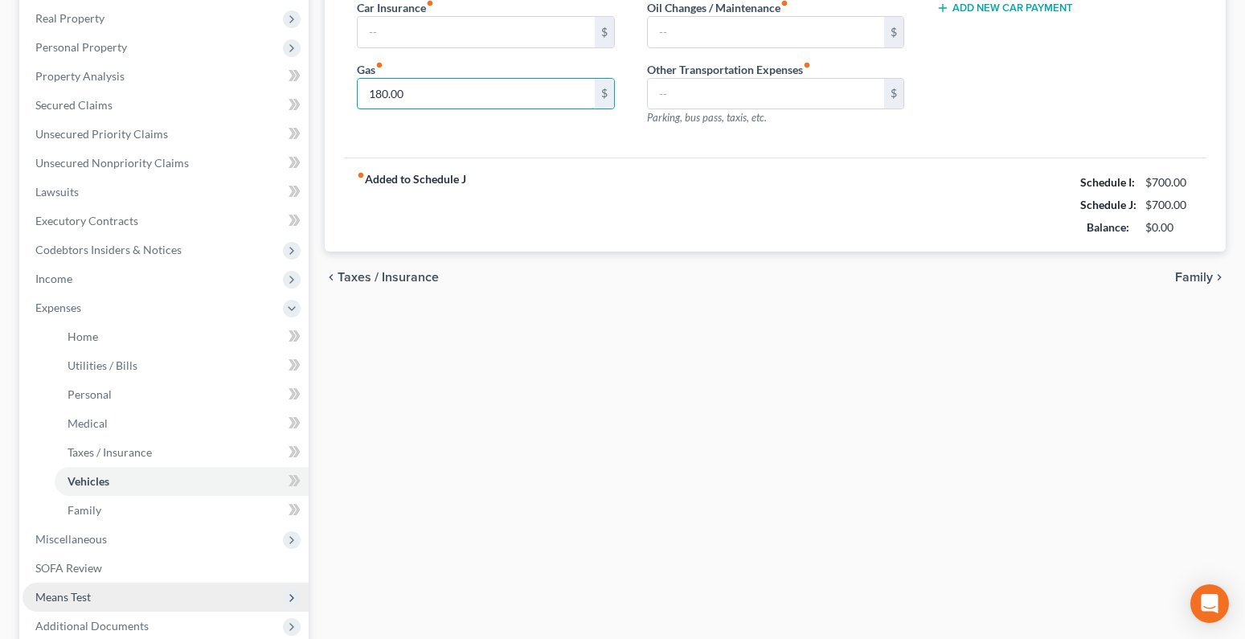
scroll to position [447, 0]
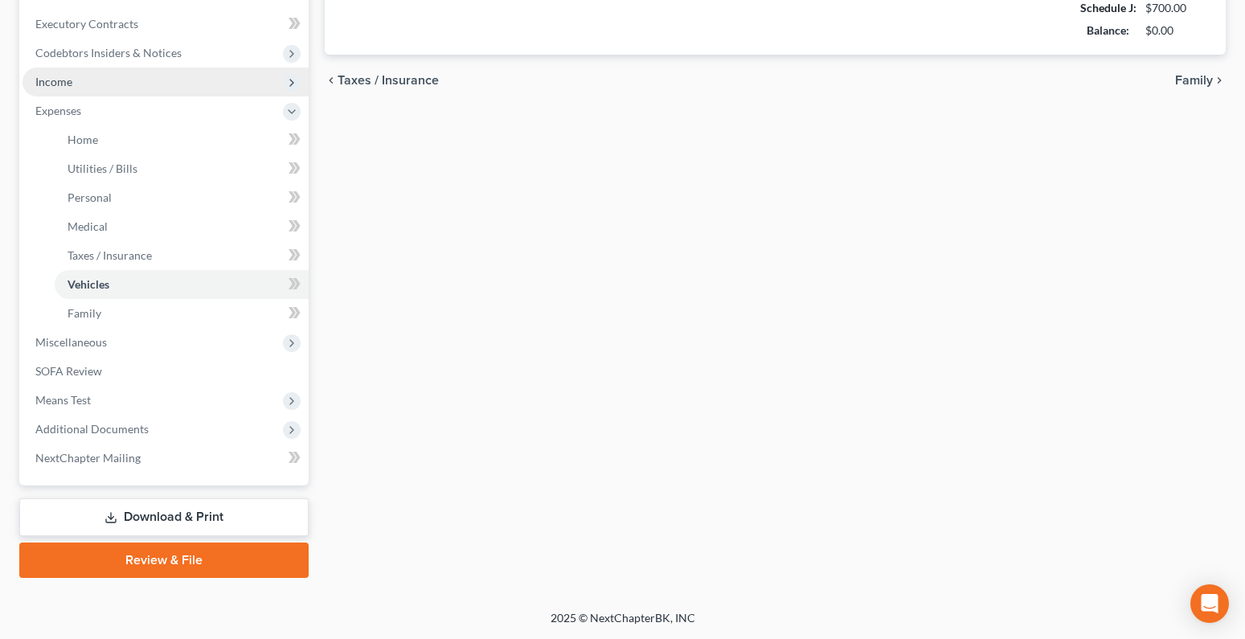
type input "180.00"
click at [46, 80] on span "Income" at bounding box center [53, 82] width 37 height 14
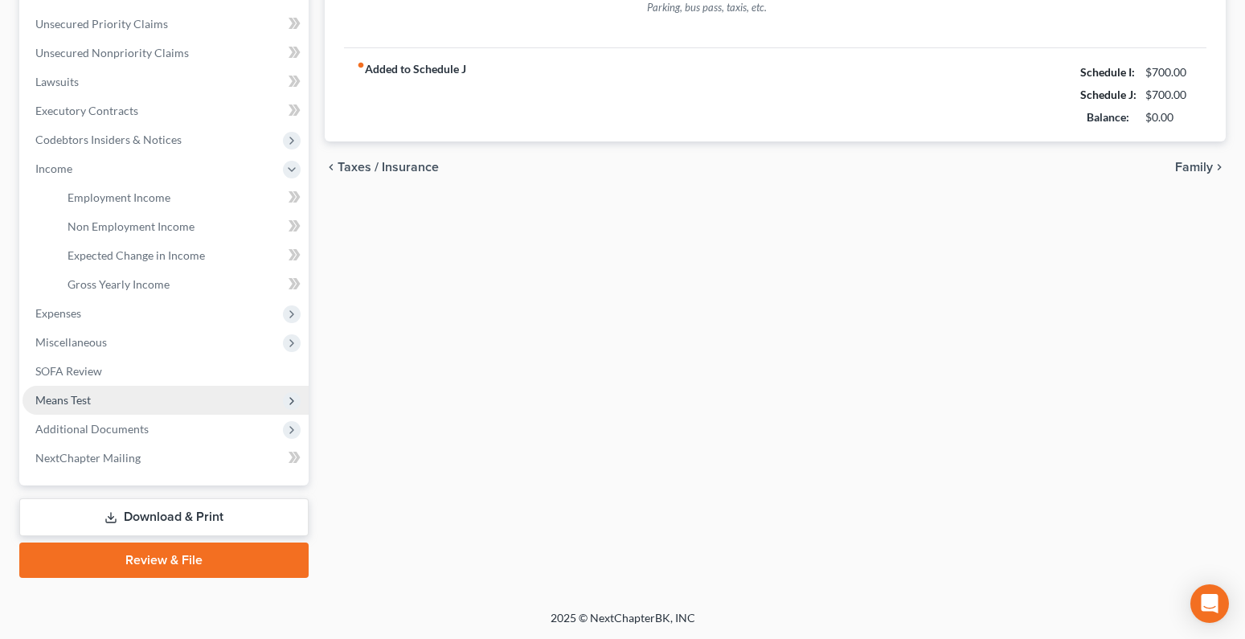
scroll to position [360, 0]
click at [46, 400] on span "Means Test" at bounding box center [62, 400] width 55 height 14
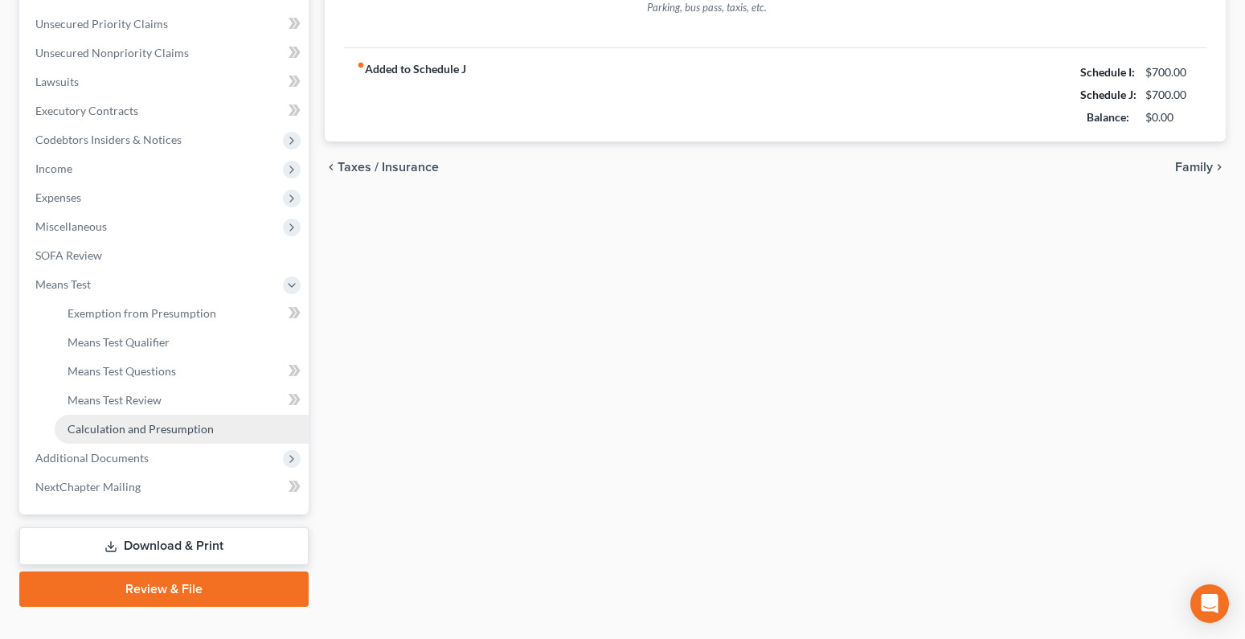
scroll to position [389, 0]
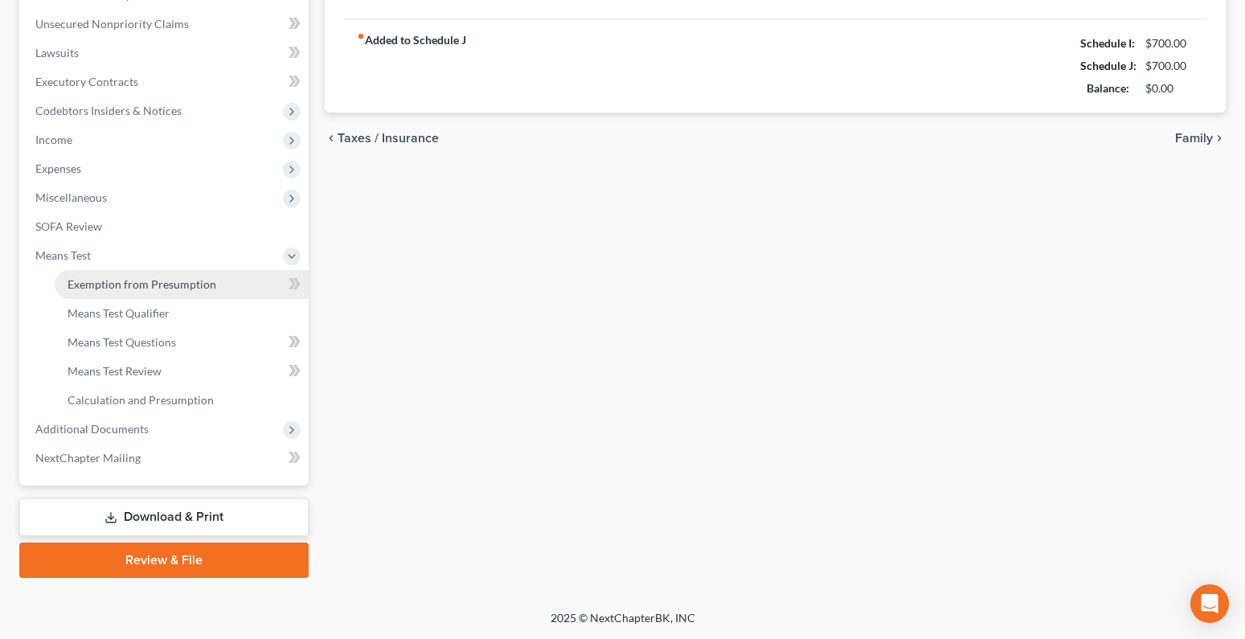
click at [117, 285] on span "Exemption from Presumption" at bounding box center [142, 284] width 149 height 14
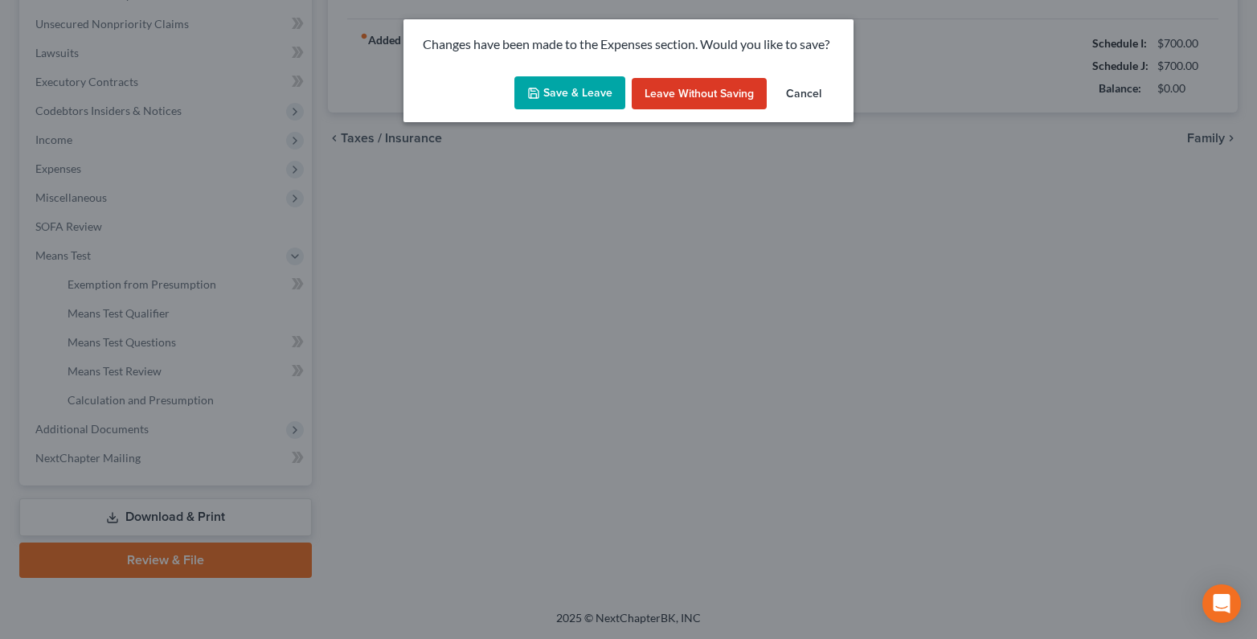
click at [568, 97] on button "Save & Leave" at bounding box center [569, 93] width 111 height 34
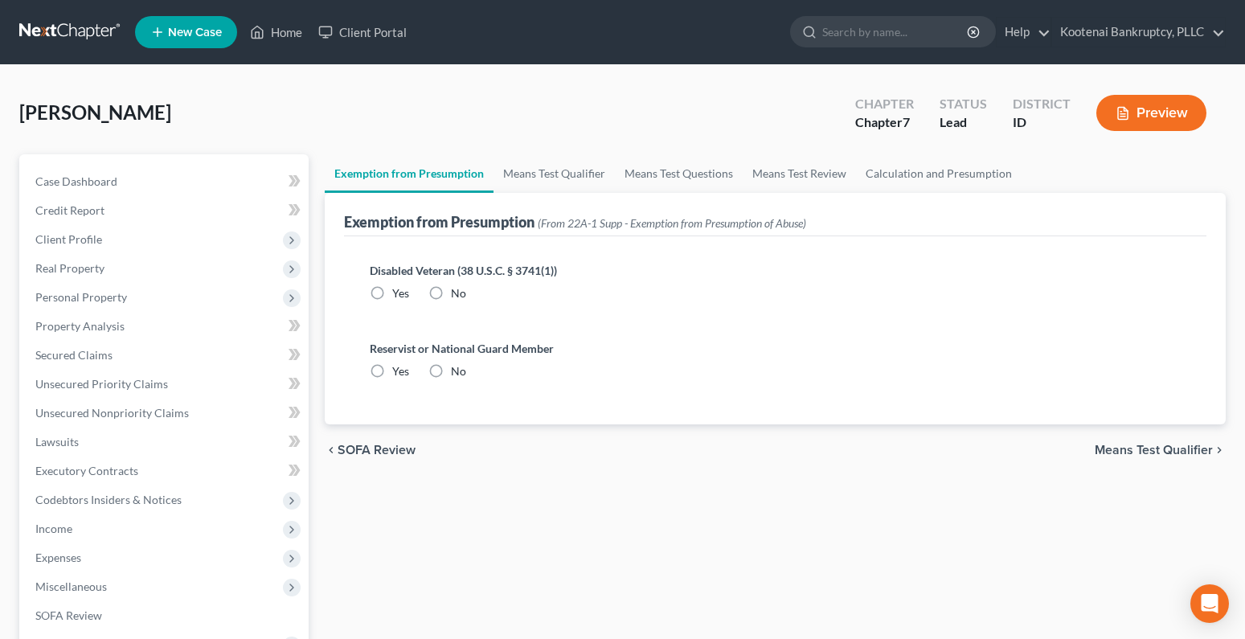
click at [451, 292] on label "No" at bounding box center [458, 293] width 15 height 16
click at [457, 292] on input "No" at bounding box center [462, 290] width 10 height 10
radio input "true"
click at [451, 370] on label "No" at bounding box center [458, 371] width 15 height 16
click at [457, 370] on input "No" at bounding box center [462, 368] width 10 height 10
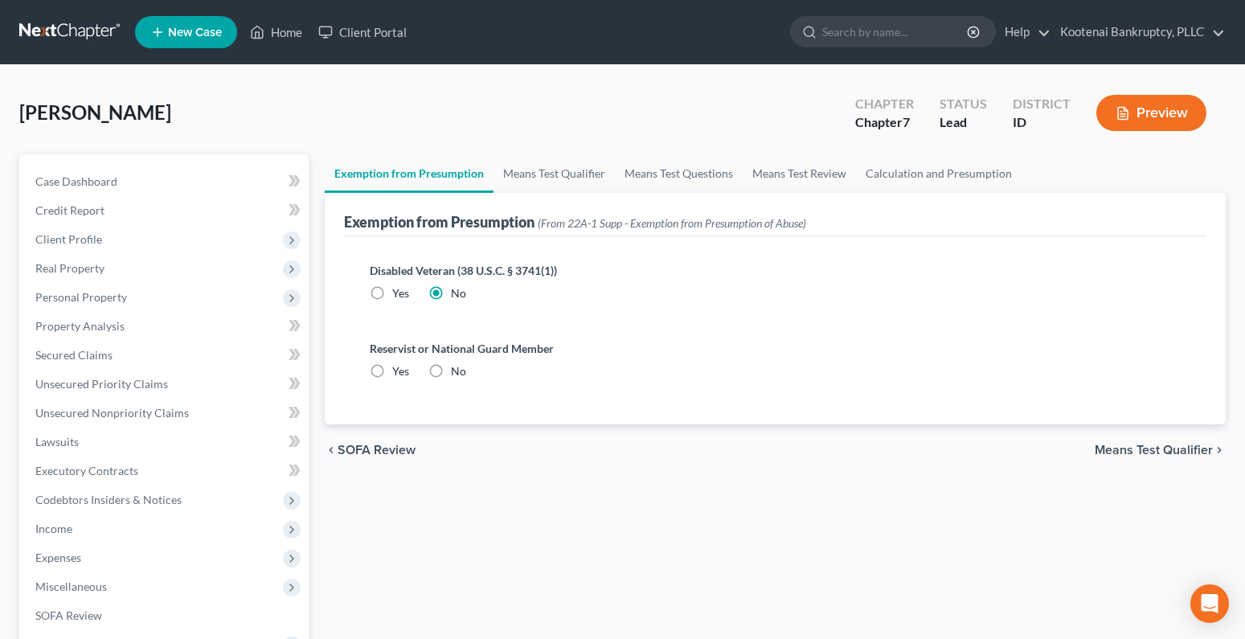
radio input "true"
drag, startPoint x: 1142, startPoint y: 443, endPoint x: 1035, endPoint y: 424, distance: 108.6
click at [1142, 444] on span "Means Test Qualifier" at bounding box center [1154, 450] width 118 height 13
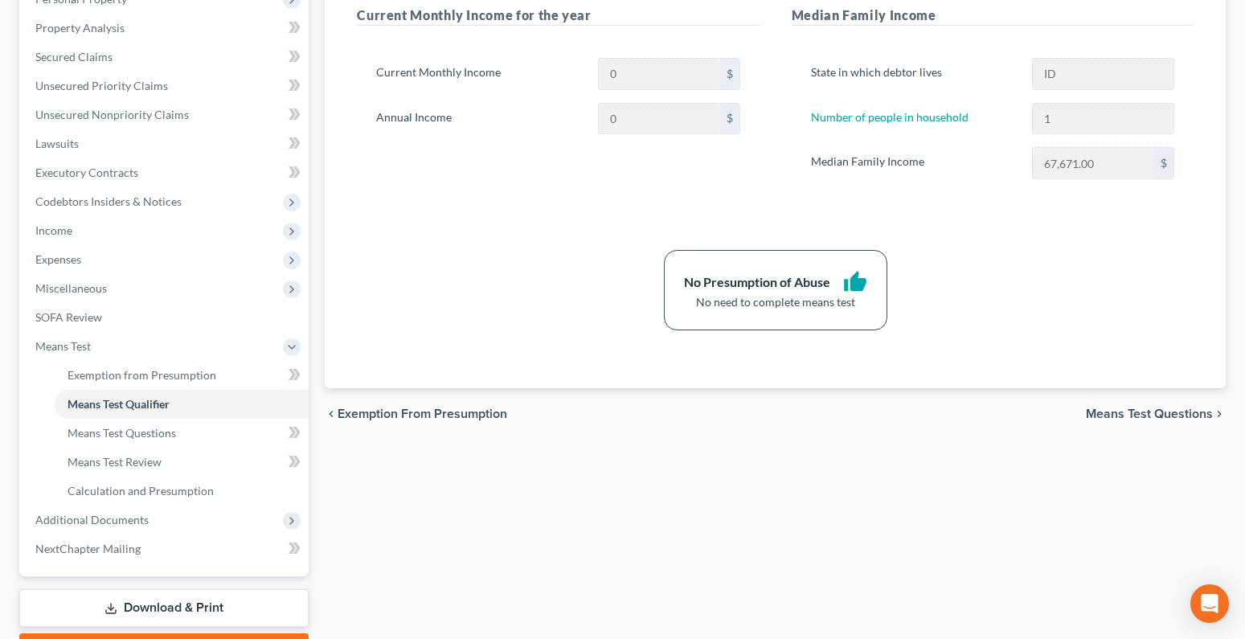
scroll to position [389, 0]
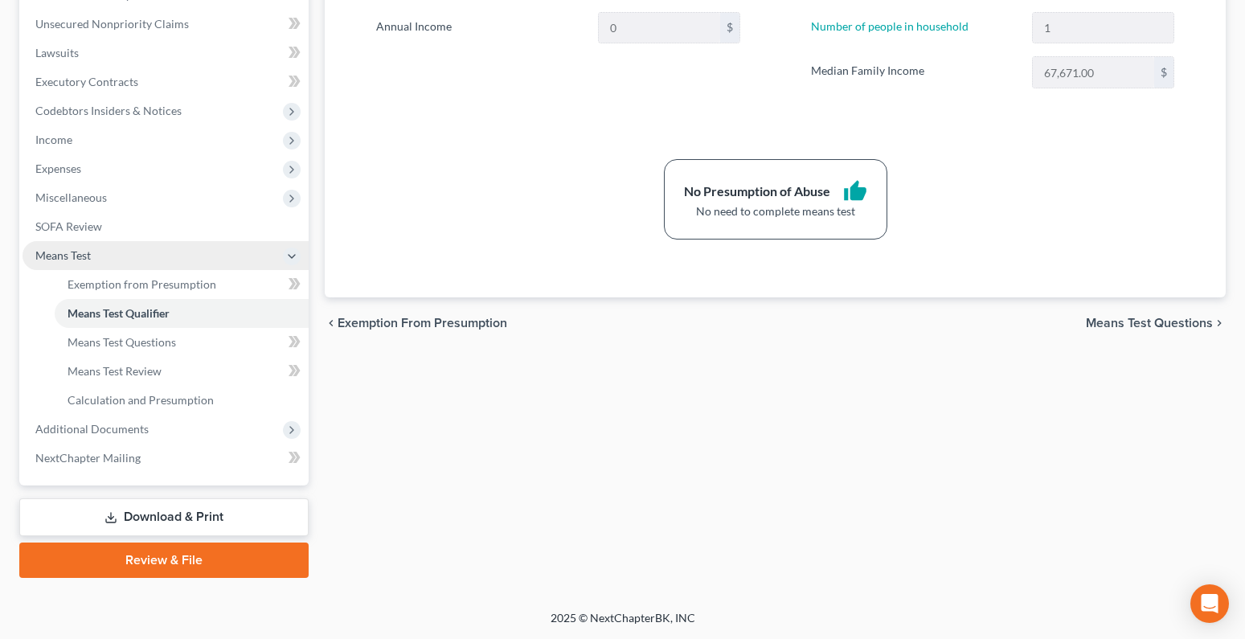
drag, startPoint x: 54, startPoint y: 204, endPoint x: 82, endPoint y: 250, distance: 53.8
click at [54, 204] on span "Miscellaneous" at bounding box center [166, 197] width 286 height 29
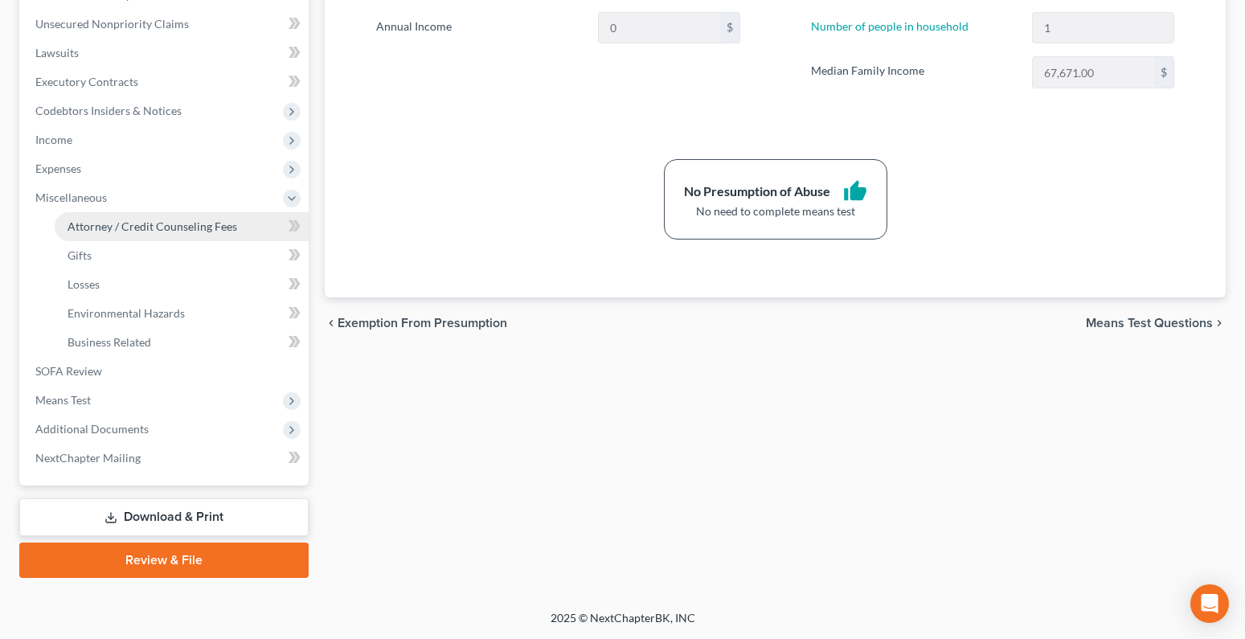
click at [129, 224] on span "Attorney / Credit Counseling Fees" at bounding box center [153, 226] width 170 height 14
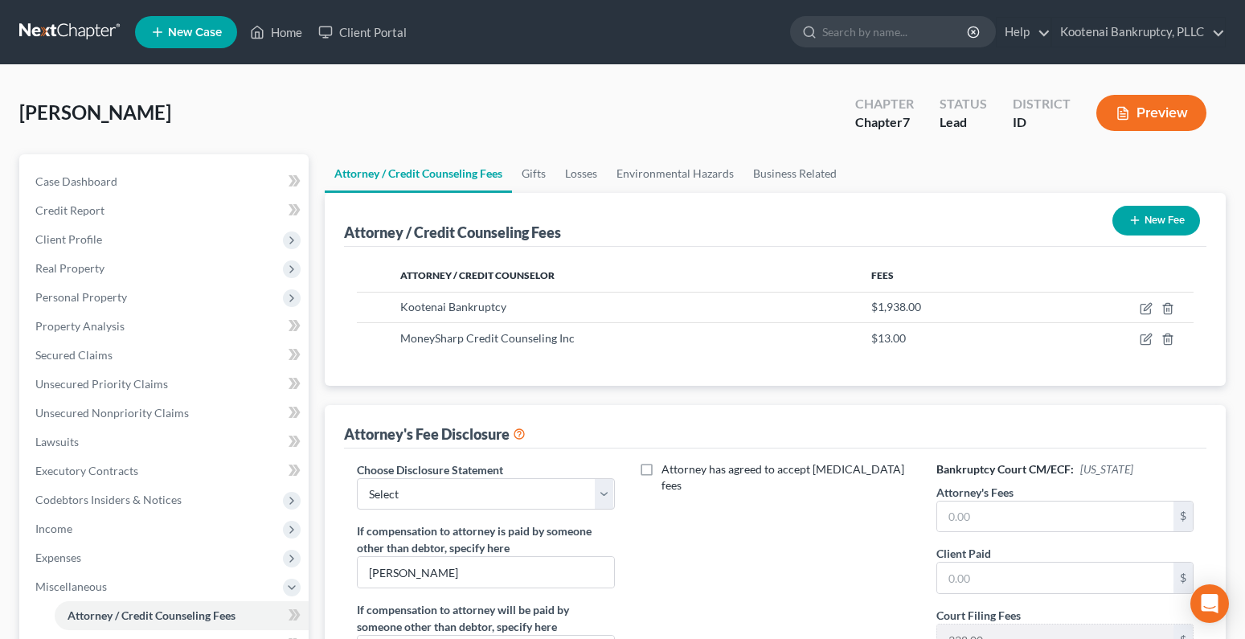
scroll to position [241, 0]
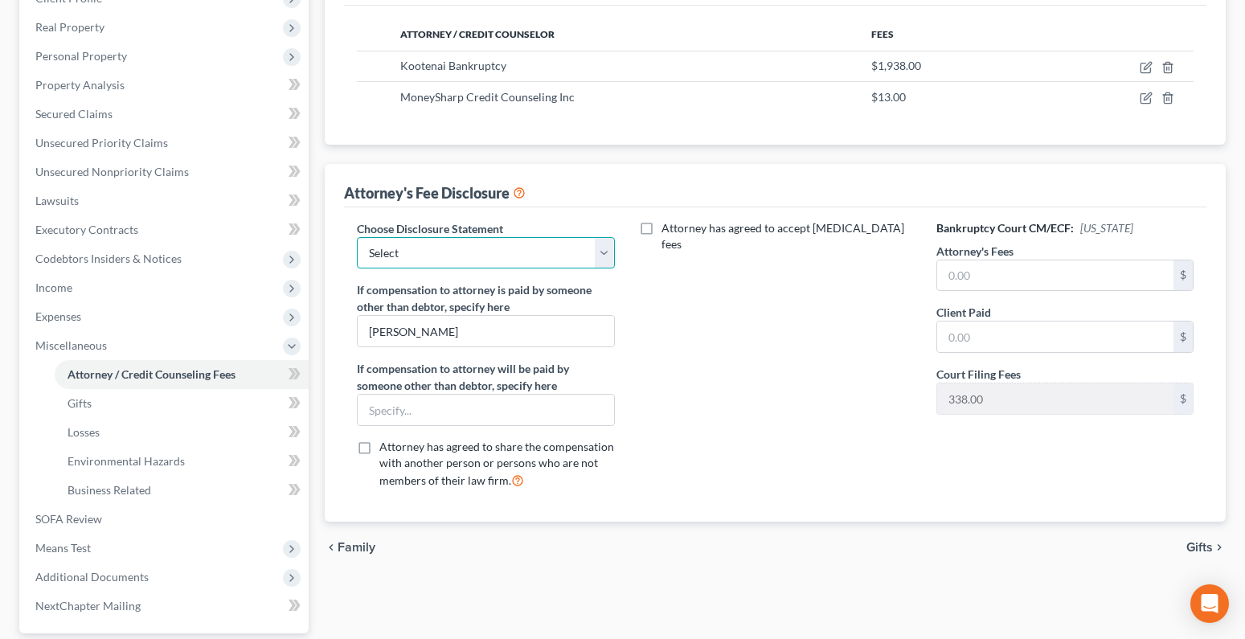
drag, startPoint x: 603, startPoint y: 254, endPoint x: 582, endPoint y: 268, distance: 25.0
click at [603, 254] on select "Select Conversion from Chapter 13 to 7 Ch 13 Hourly Rate Disclosure Ch 13 Flat …" at bounding box center [485, 253] width 257 height 32
select select "3"
click at [357, 237] on select "Select Conversion from Chapter 13 to 7 Ch 13 Hourly Rate Disclosure Ch 13 Flat …" at bounding box center [485, 253] width 257 height 32
click at [959, 273] on input "text" at bounding box center [1055, 275] width 236 height 31
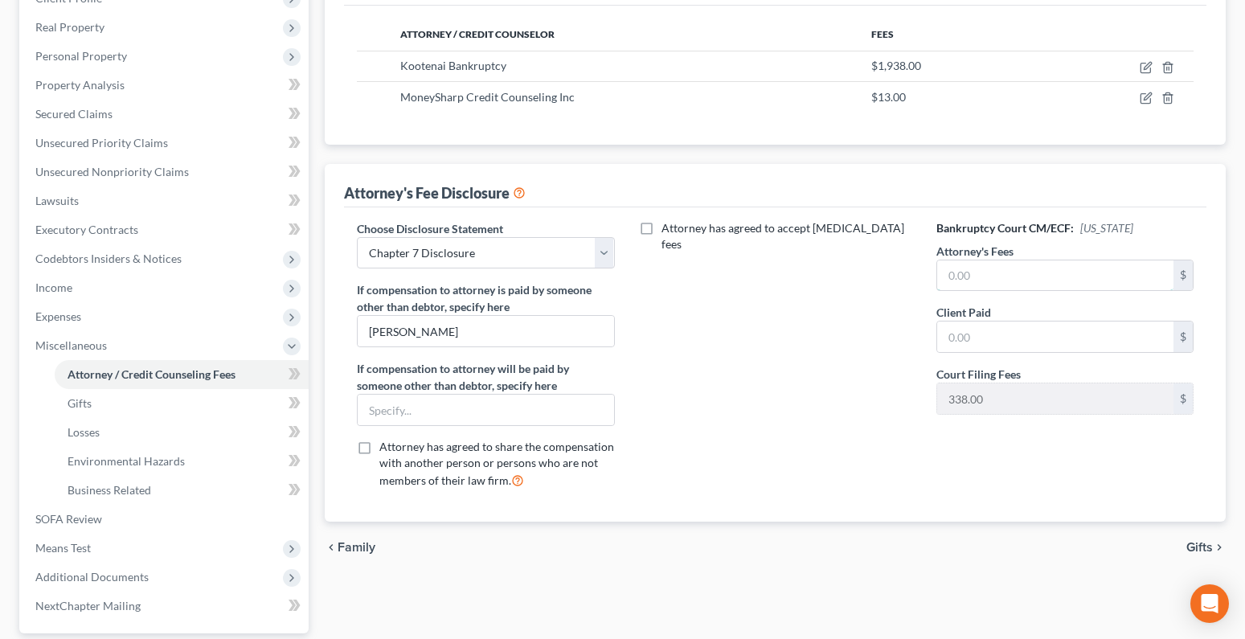
drag, startPoint x: 986, startPoint y: 279, endPoint x: 871, endPoint y: 286, distance: 115.2
click at [983, 280] on input "text" at bounding box center [1055, 275] width 236 height 31
type input "1,563.00"
click at [967, 342] on input "text" at bounding box center [1055, 337] width 236 height 31
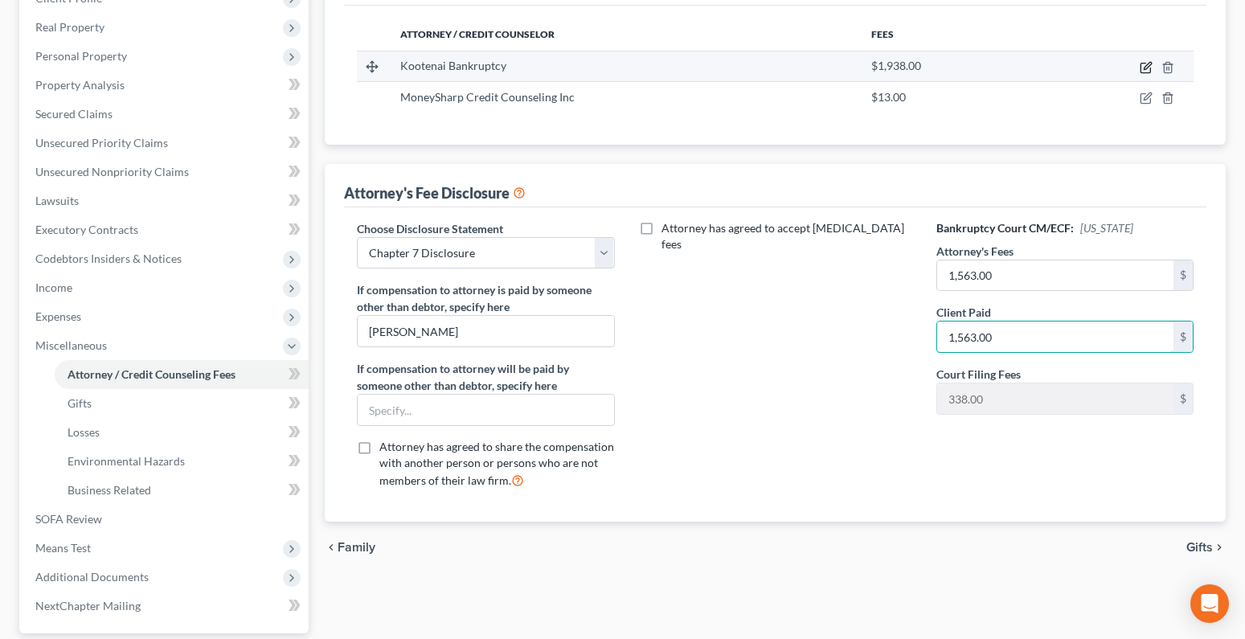
type input "1,563.00"
click at [1149, 70] on icon "button" at bounding box center [1146, 67] width 13 height 13
select select "13"
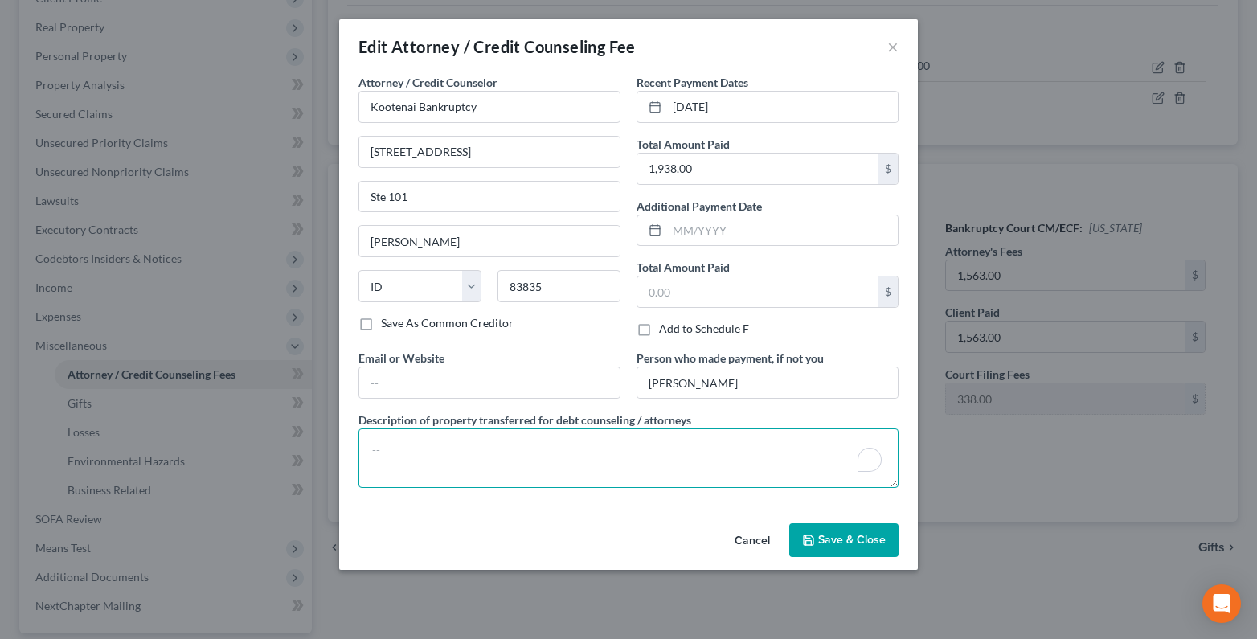
click at [373, 441] on textarea "To enrich screen reader interactions, please activate Accessibility in Grammarl…" at bounding box center [629, 457] width 540 height 59
drag, startPoint x: 549, startPoint y: 449, endPoint x: 486, endPoint y: 438, distance: 63.7
click at [550, 449] on textarea "$1563- atty fee, $37- Credit Report." at bounding box center [629, 457] width 540 height 59
click at [412, 450] on textarea "$1563- atty fee, $37- Credit Report, $338- Filing fee" at bounding box center [629, 457] width 540 height 59
click at [436, 451] on textarea "$1563- Atty fee, $37- Credit Report, $338- Filing fee" at bounding box center [629, 457] width 540 height 59
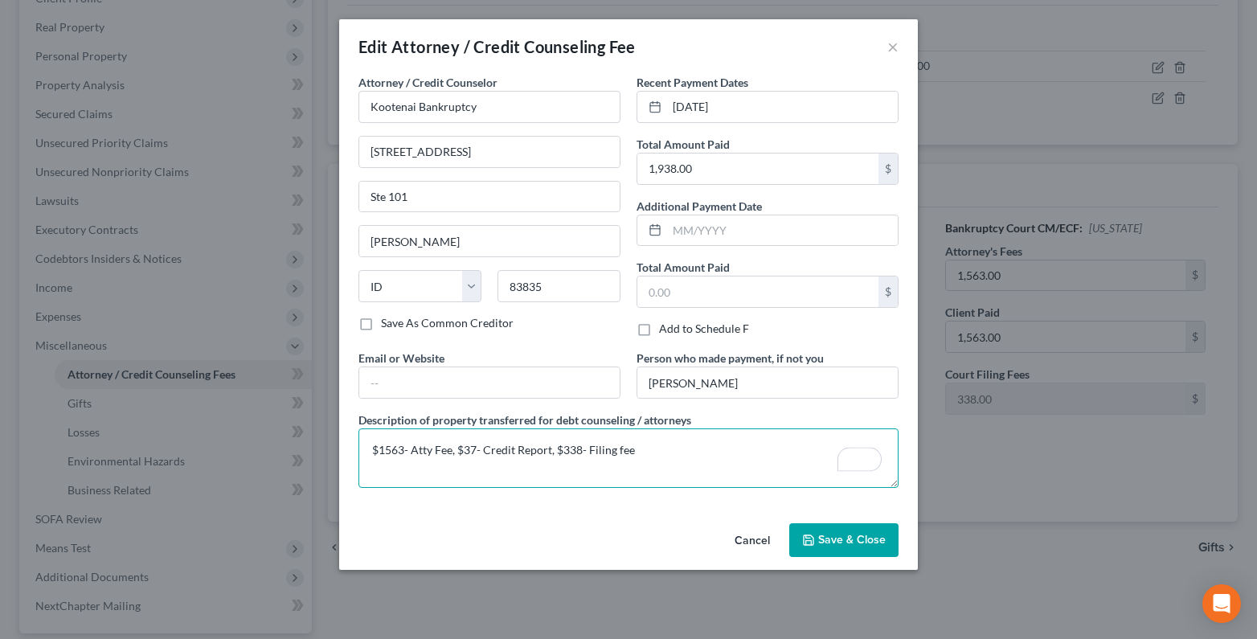
click at [617, 445] on textarea "$1563- Atty Fee, $37- Credit Report, $338- Filing fee" at bounding box center [629, 457] width 540 height 59
type textarea "$1563- Atty Fee, $37- Credit Report, $338- Filing Fee"
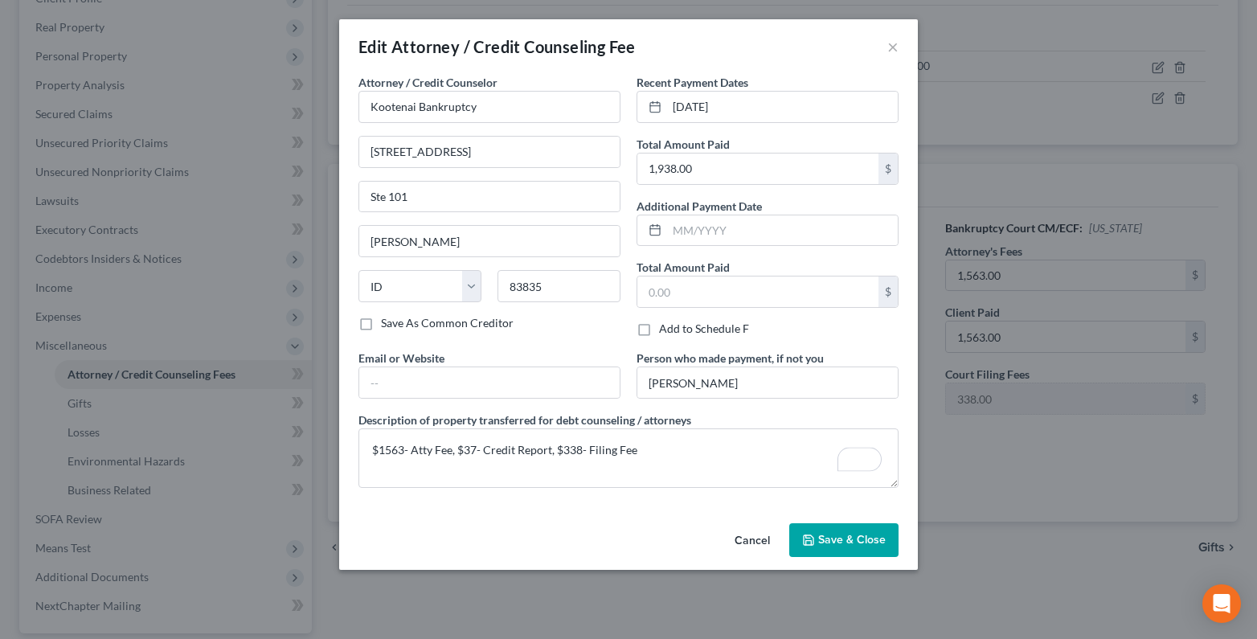
click at [850, 530] on button "Save & Close" at bounding box center [843, 540] width 109 height 34
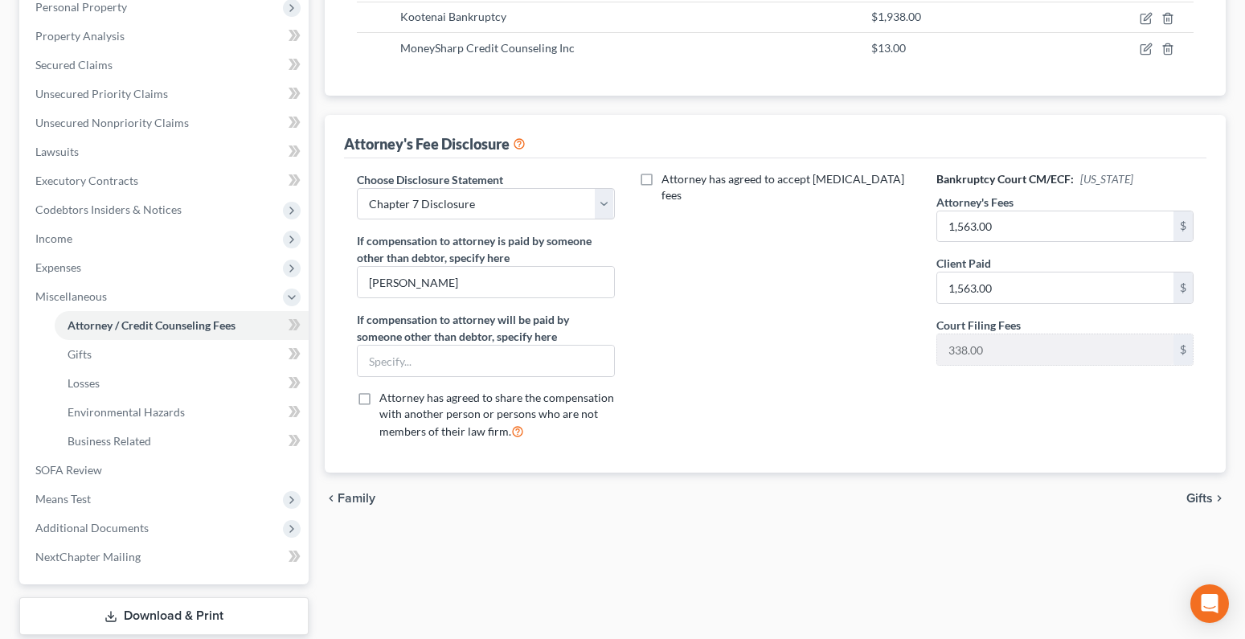
scroll to position [0, 0]
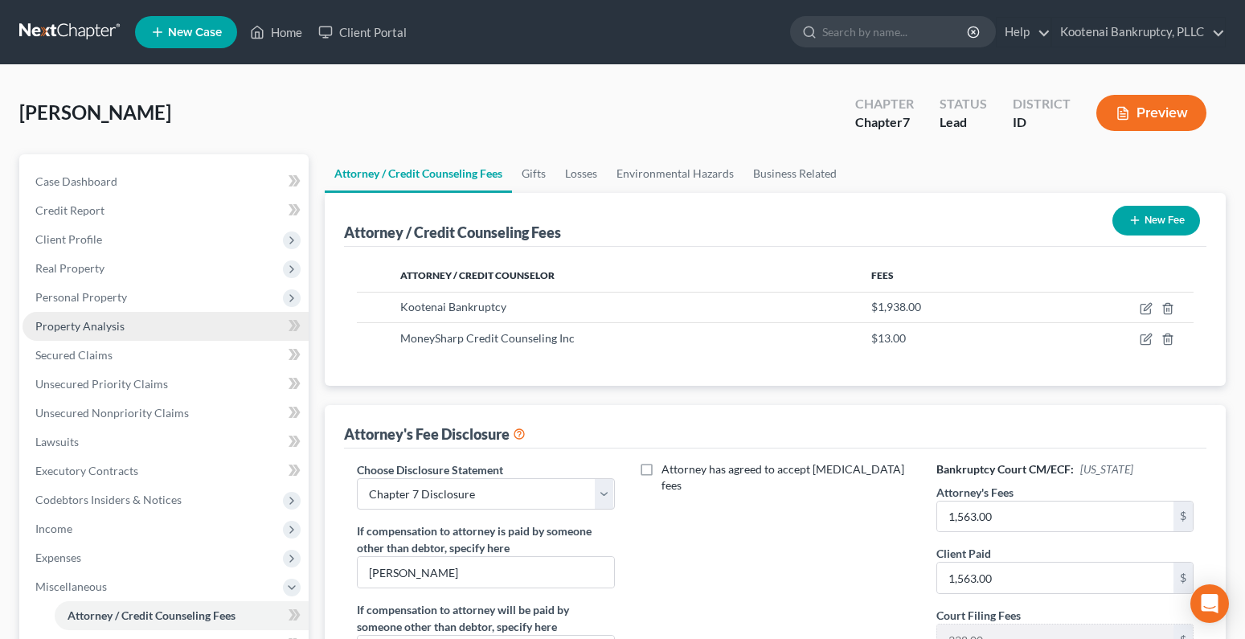
click at [56, 241] on span "Client Profile" at bounding box center [68, 239] width 67 height 14
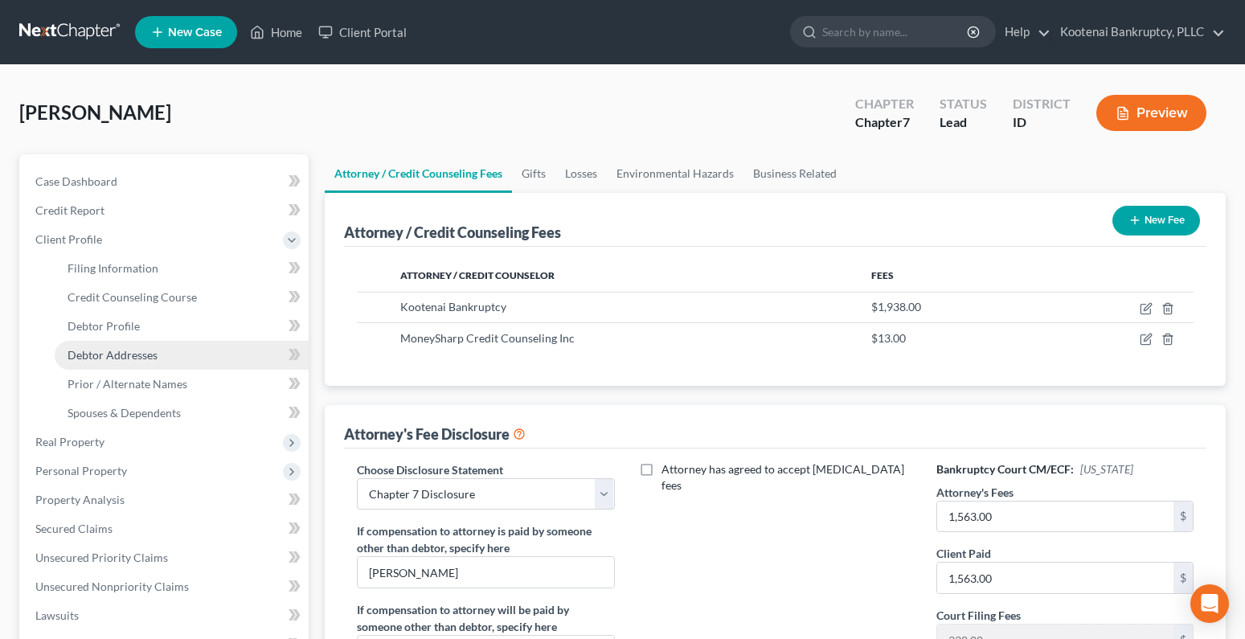
click at [98, 356] on span "Debtor Addresses" at bounding box center [113, 355] width 90 height 14
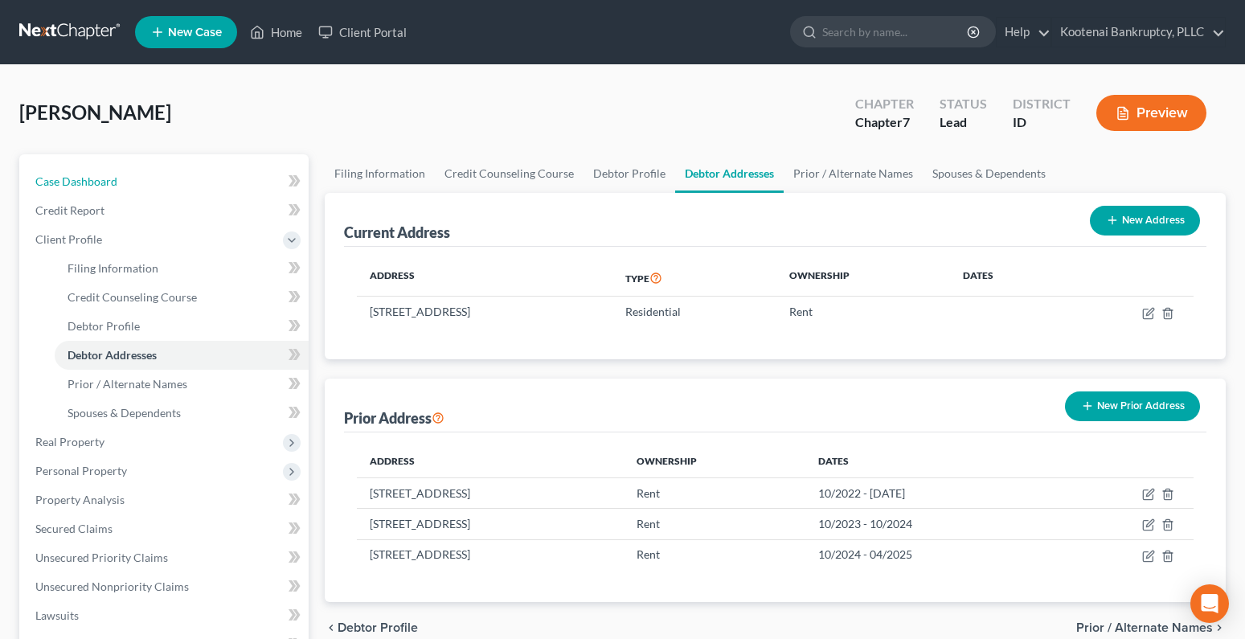
drag, startPoint x: 91, startPoint y: 178, endPoint x: 357, endPoint y: 227, distance: 270.7
click at [91, 178] on span "Case Dashboard" at bounding box center [76, 181] width 82 height 14
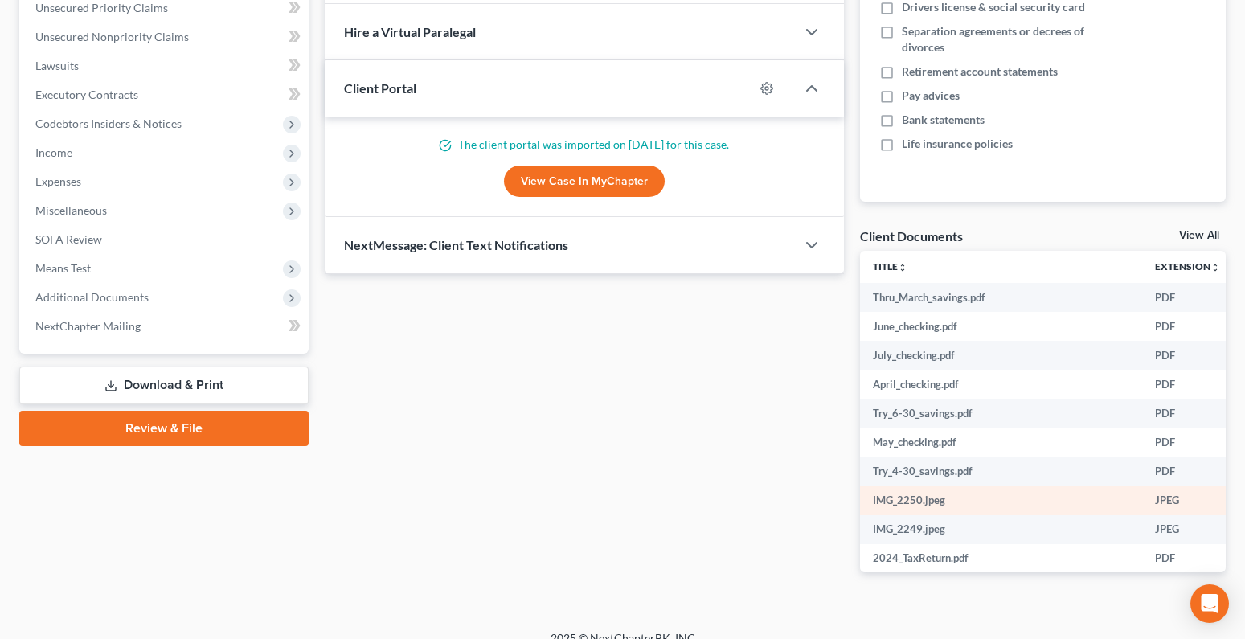
scroll to position [396, 0]
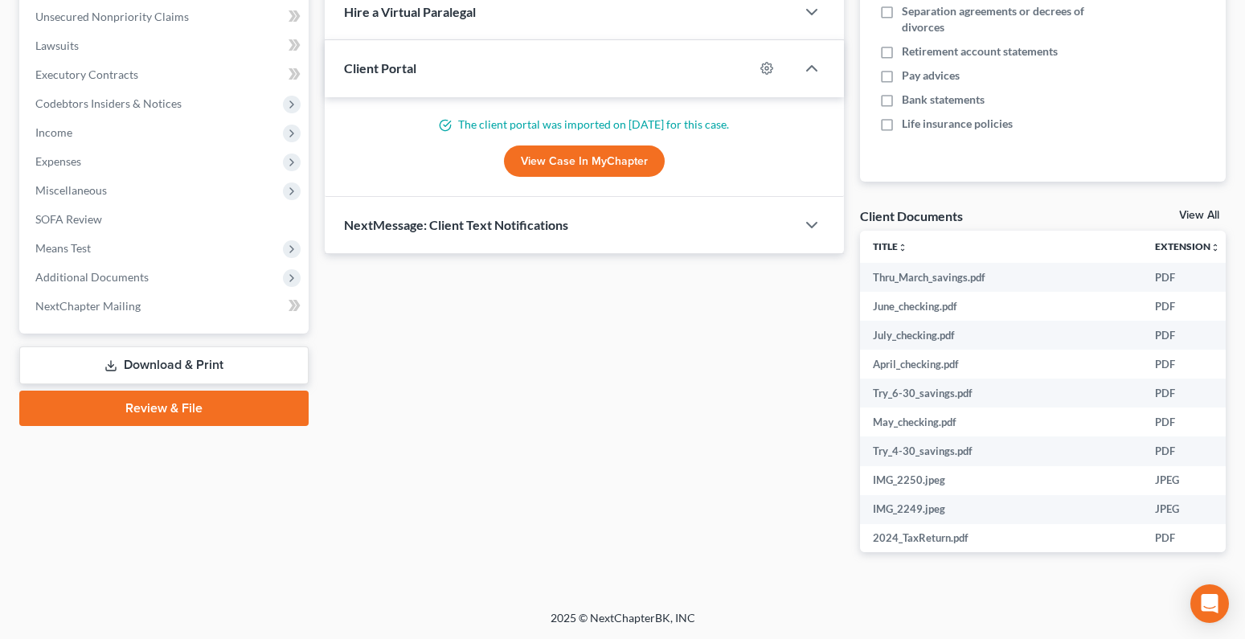
click at [1189, 210] on link "View All" at bounding box center [1199, 215] width 40 height 11
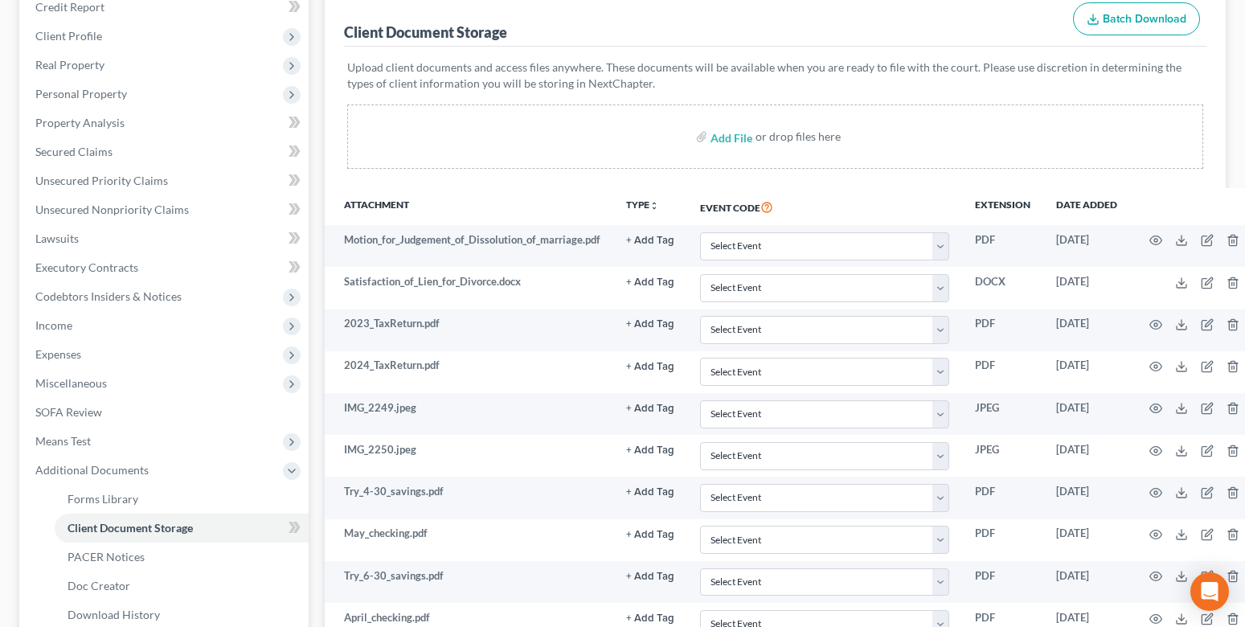
scroll to position [241, 0]
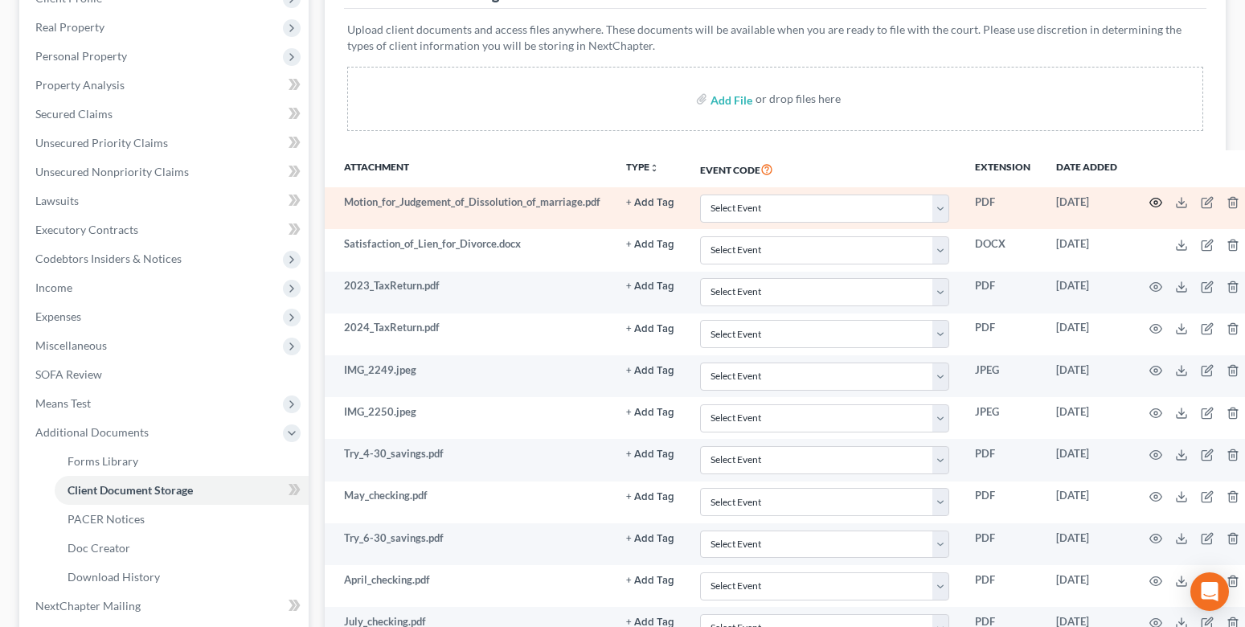
click at [1157, 205] on icon "button" at bounding box center [1155, 202] width 13 height 13
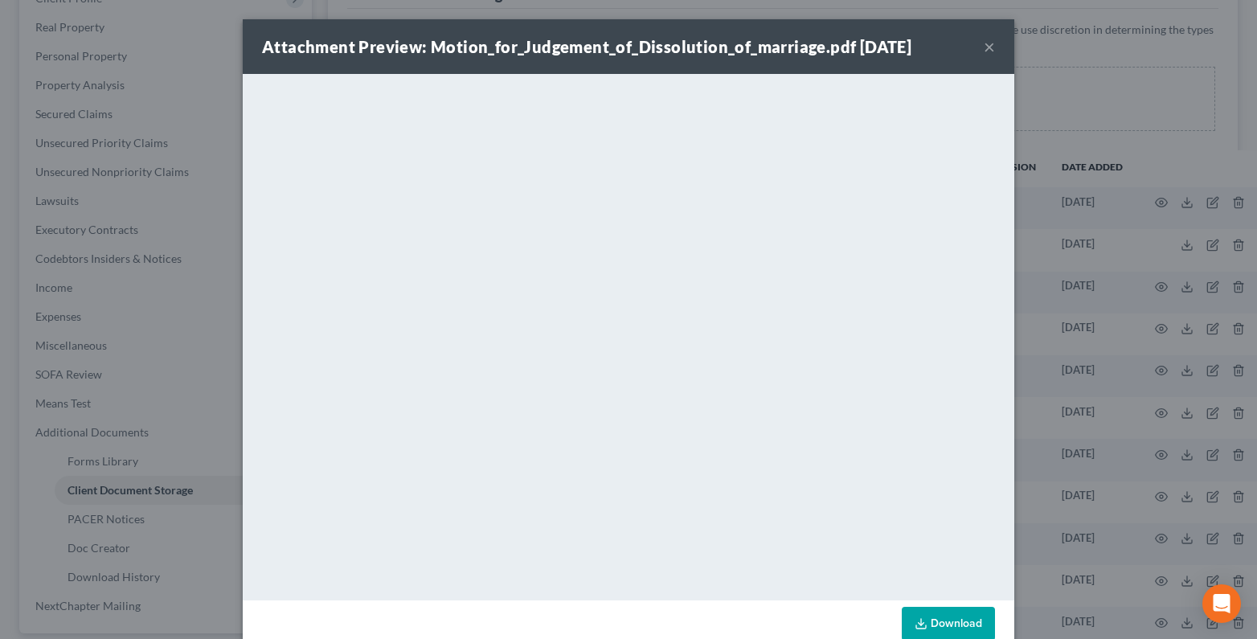
click at [988, 49] on button "×" at bounding box center [989, 46] width 11 height 19
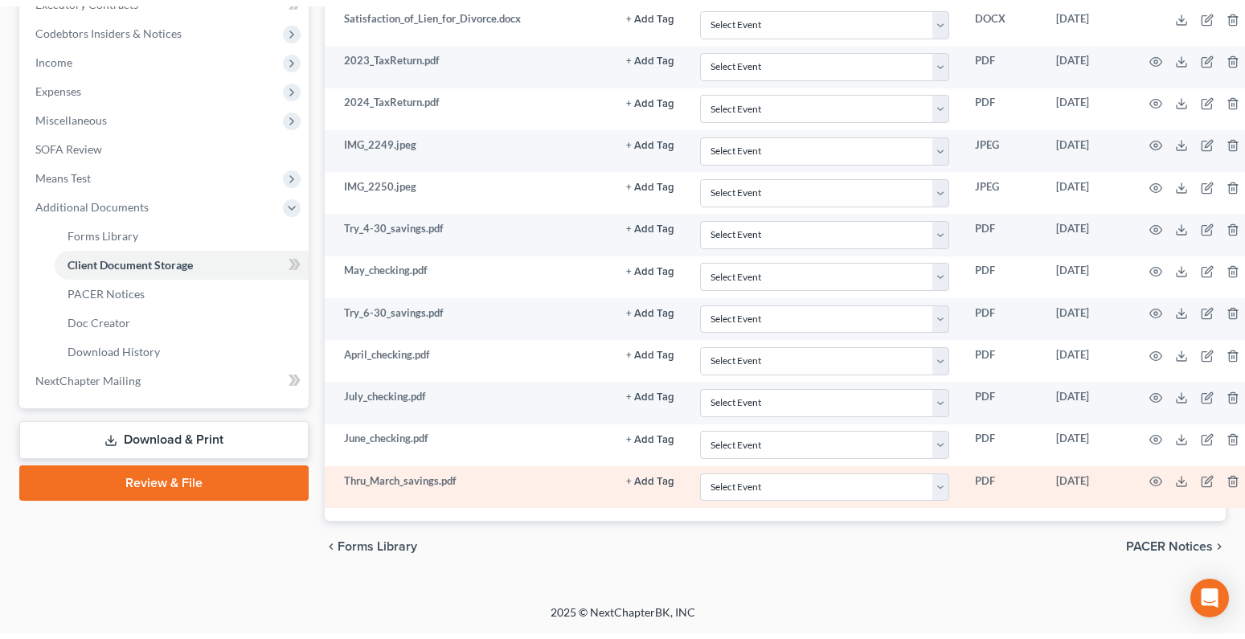
scroll to position [0, 0]
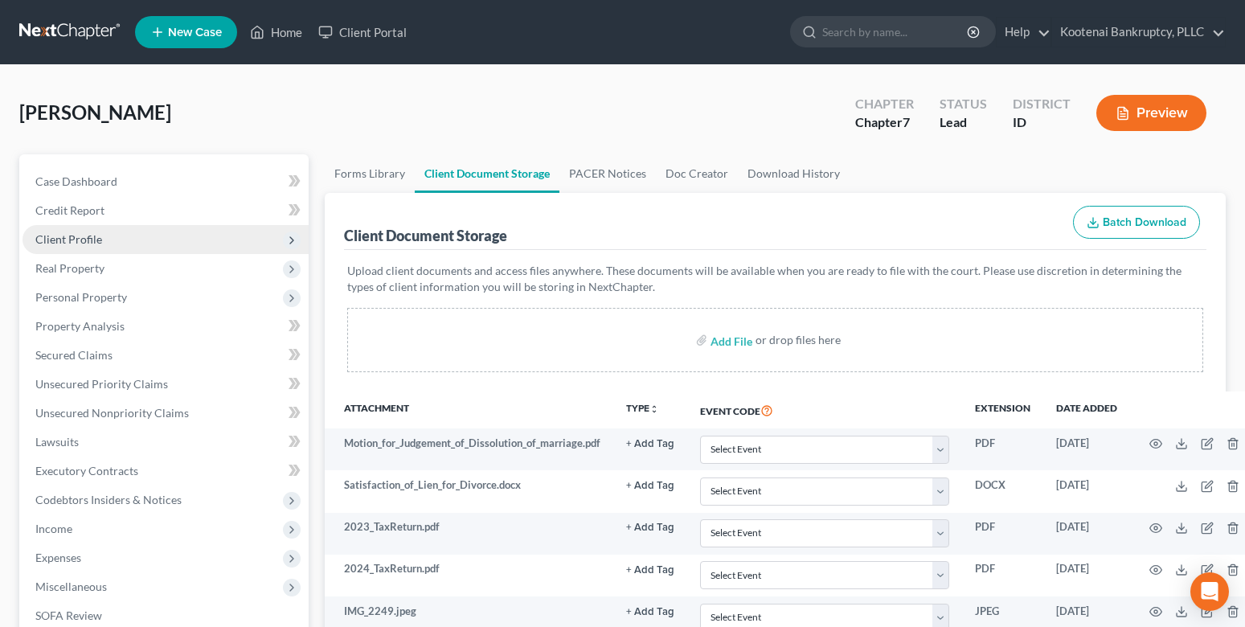
click at [63, 244] on span "Client Profile" at bounding box center [68, 239] width 67 height 14
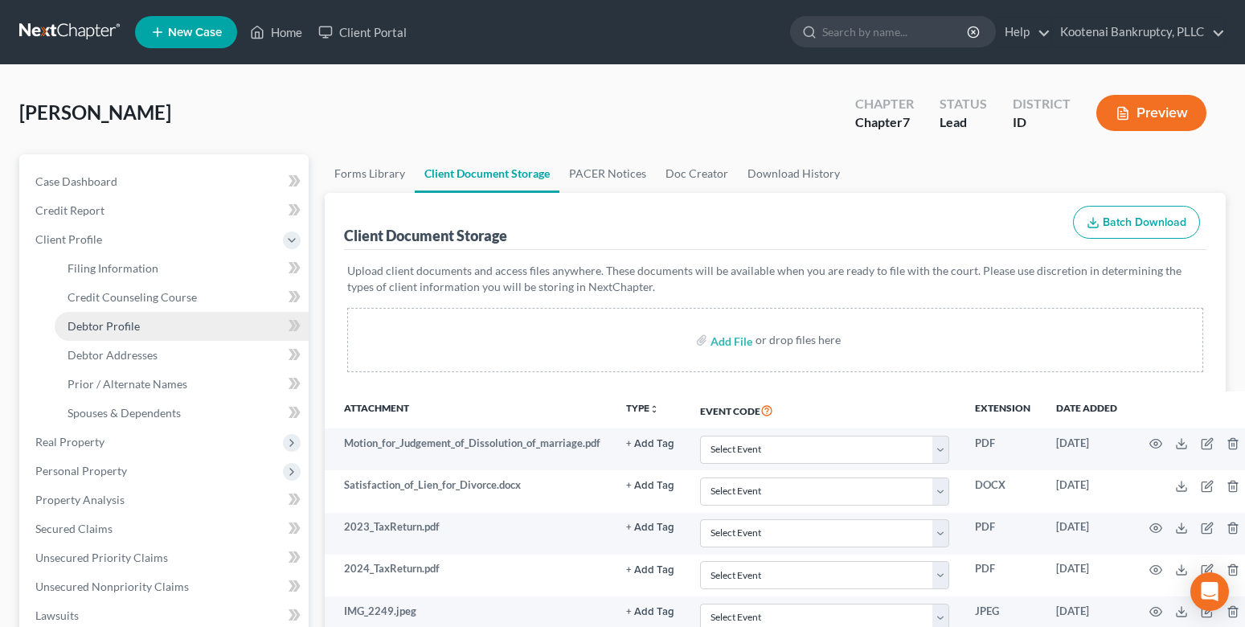
click at [82, 325] on span "Debtor Profile" at bounding box center [104, 326] width 72 height 14
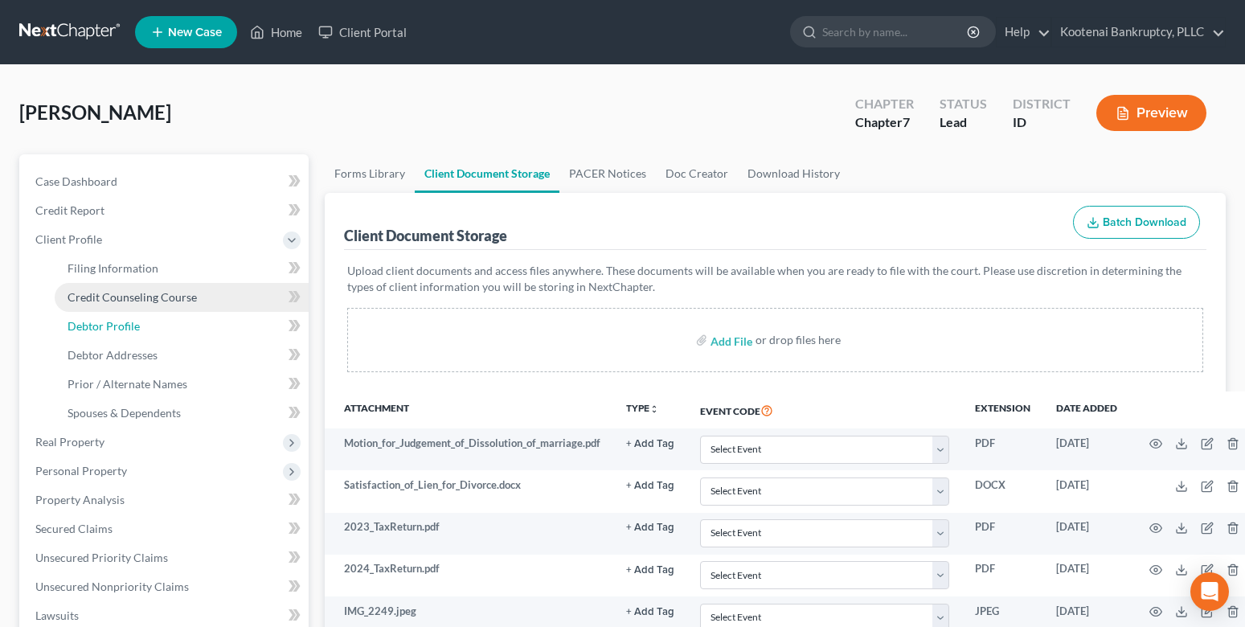
select select "0"
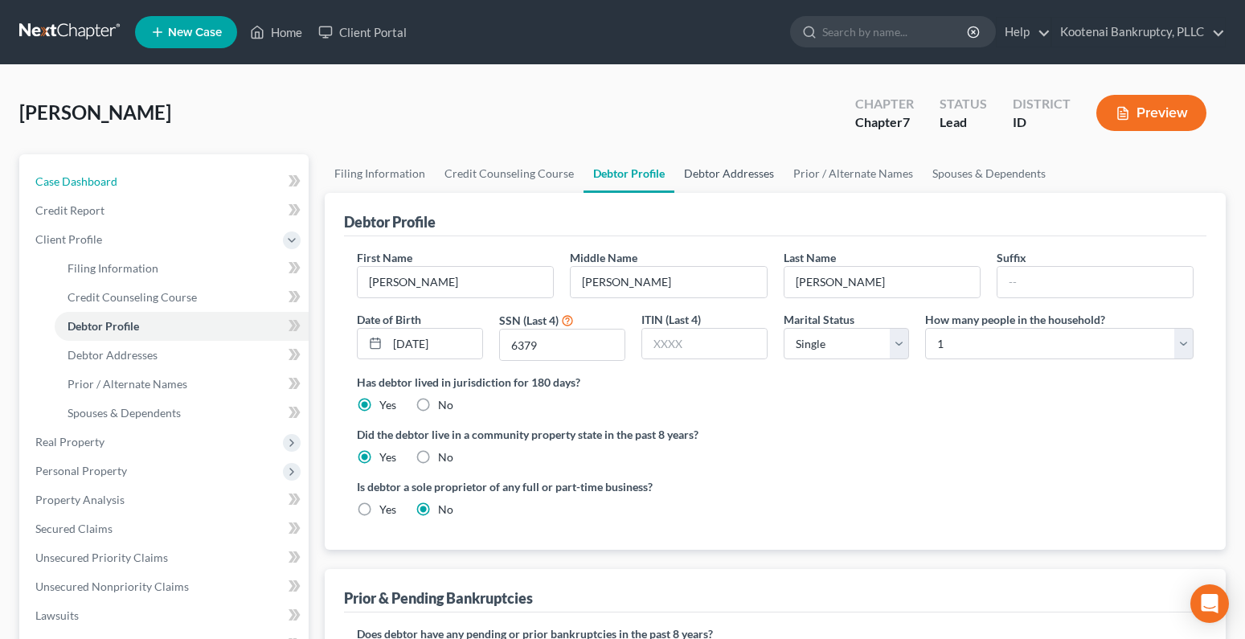
drag, startPoint x: 60, startPoint y: 179, endPoint x: 699, endPoint y: 190, distance: 639.1
click at [59, 179] on span "Case Dashboard" at bounding box center [76, 181] width 82 height 14
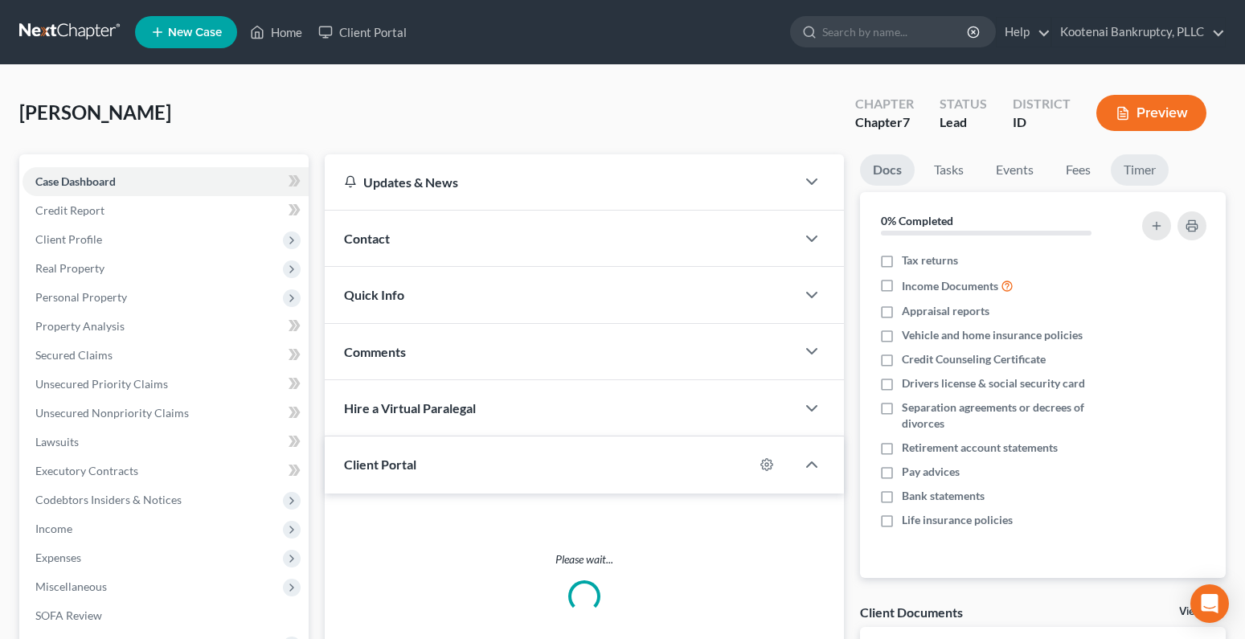
click at [1137, 177] on link "Timer" at bounding box center [1140, 169] width 58 height 31
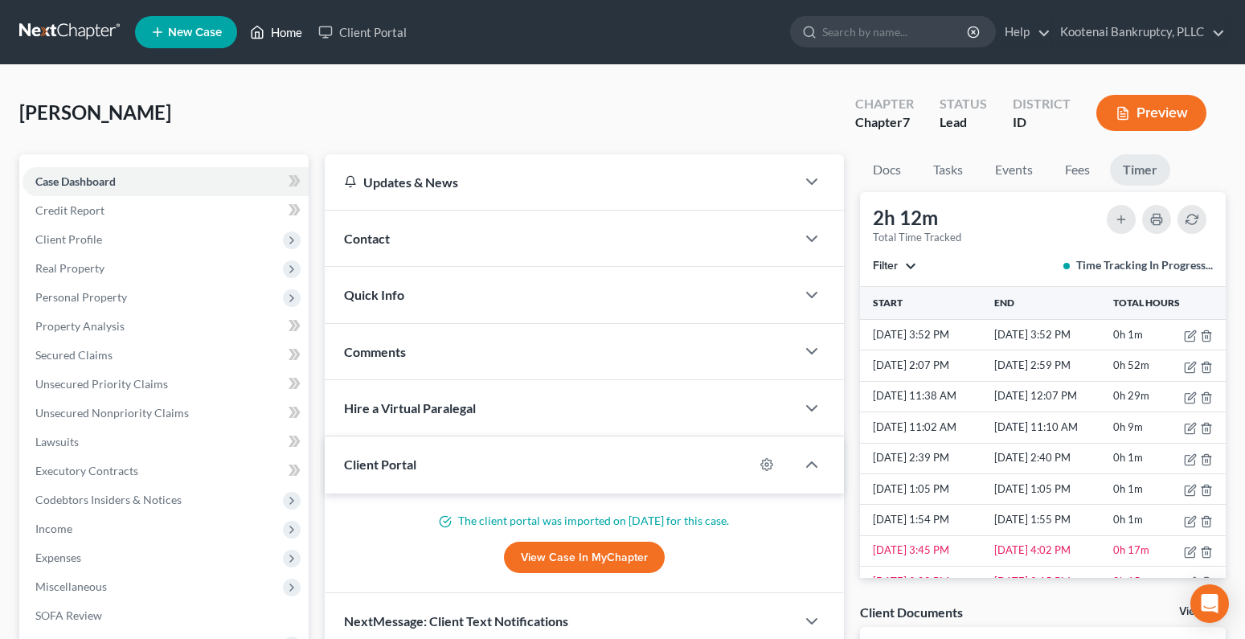
click at [285, 25] on link "Home" at bounding box center [276, 32] width 68 height 29
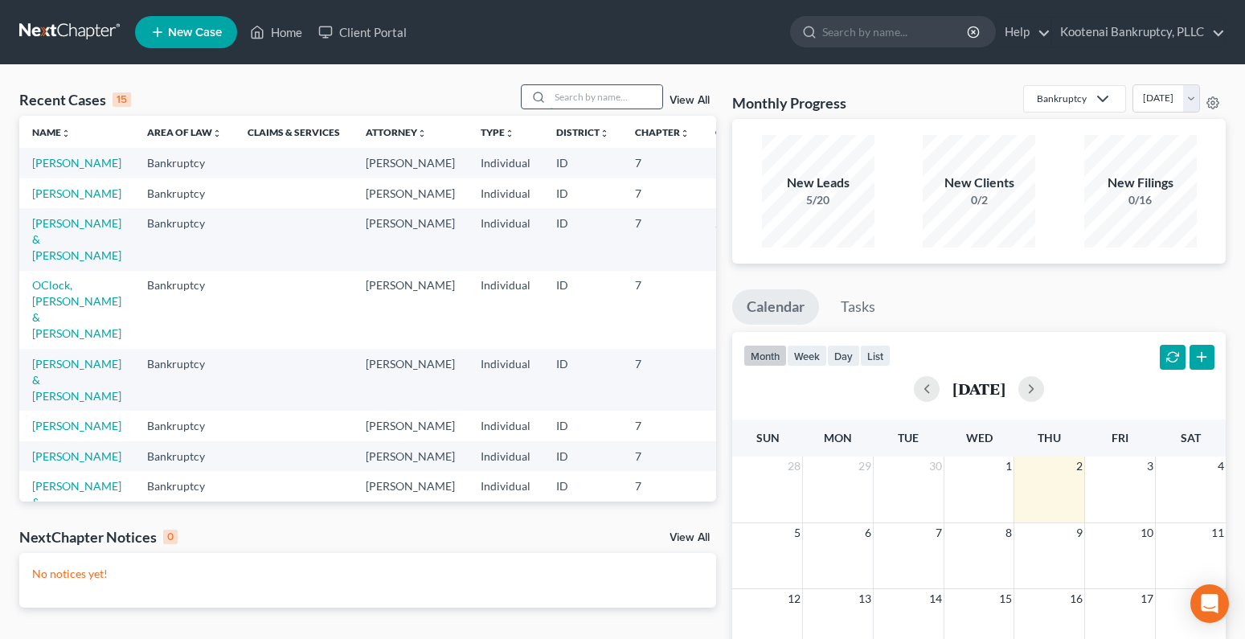
click at [594, 93] on input "search" at bounding box center [606, 96] width 113 height 23
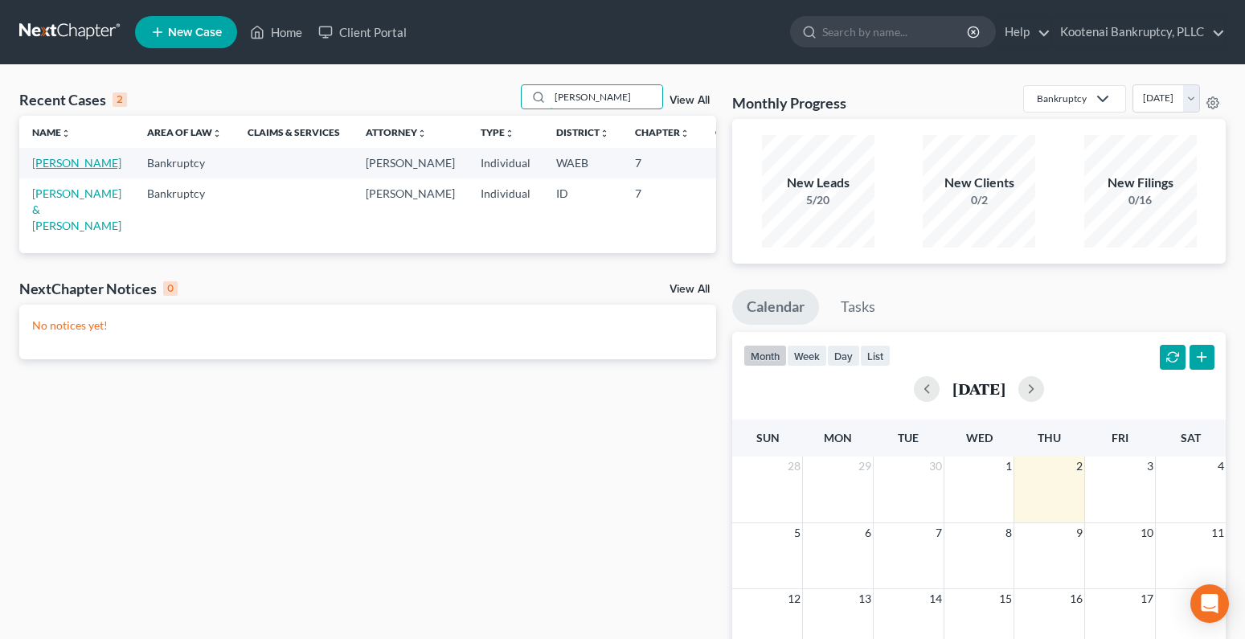
type input "schaff"
click at [43, 166] on link "Schaffner, Caitlin" at bounding box center [76, 163] width 89 height 14
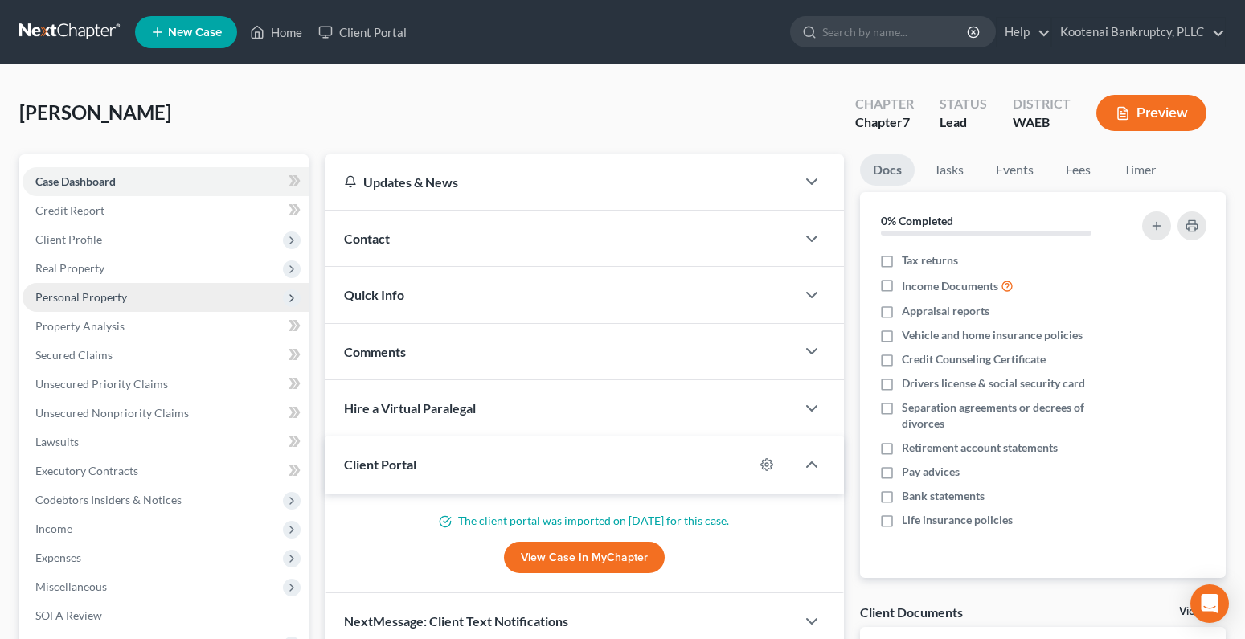
drag, startPoint x: 69, startPoint y: 242, endPoint x: 66, endPoint y: 301, distance: 59.6
click at [69, 242] on span "Client Profile" at bounding box center [68, 239] width 67 height 14
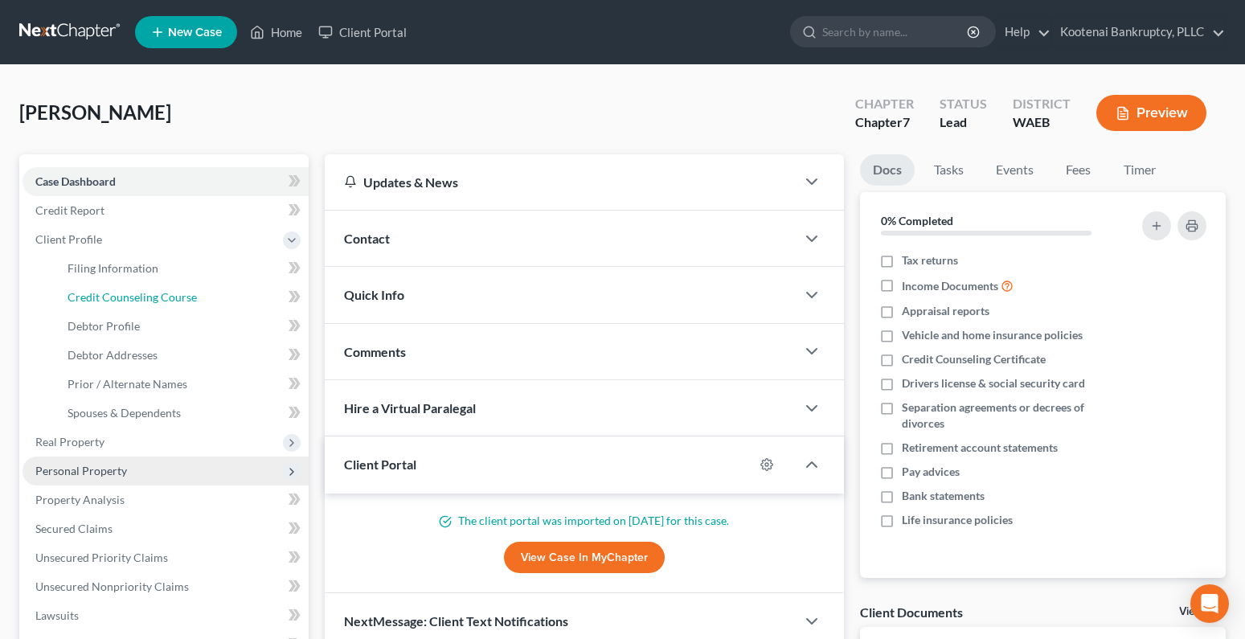
click at [66, 301] on link "Credit Counseling Course" at bounding box center [182, 297] width 254 height 29
click at [80, 475] on span "Personal Property" at bounding box center [81, 471] width 92 height 14
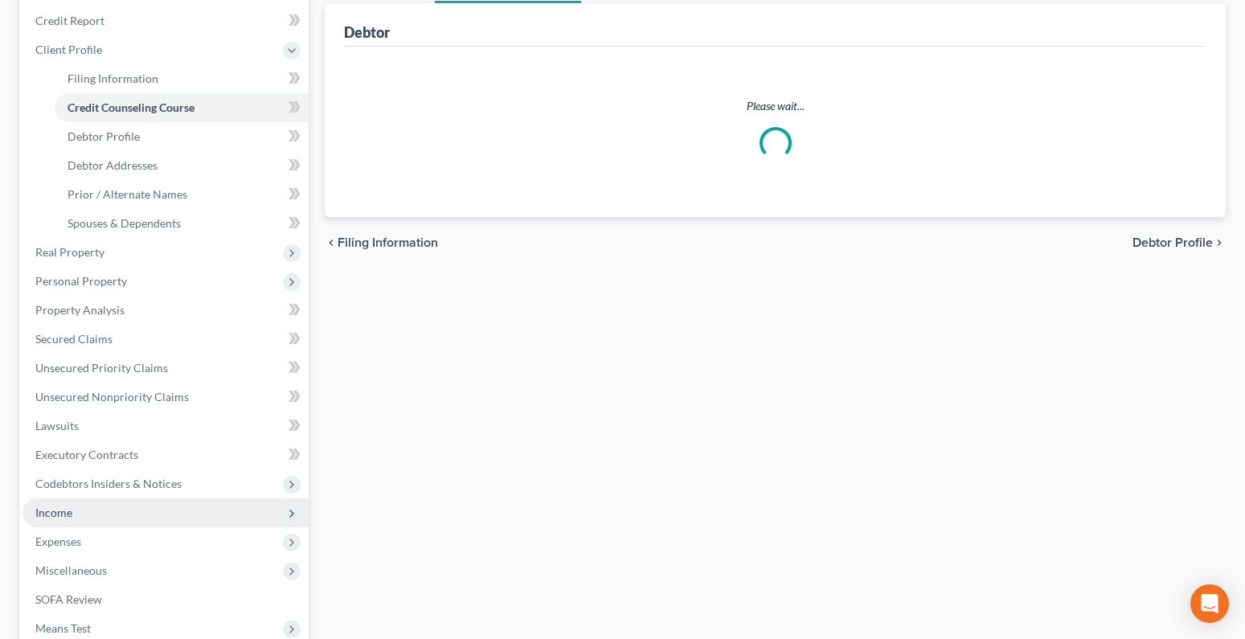
scroll to position [241, 0]
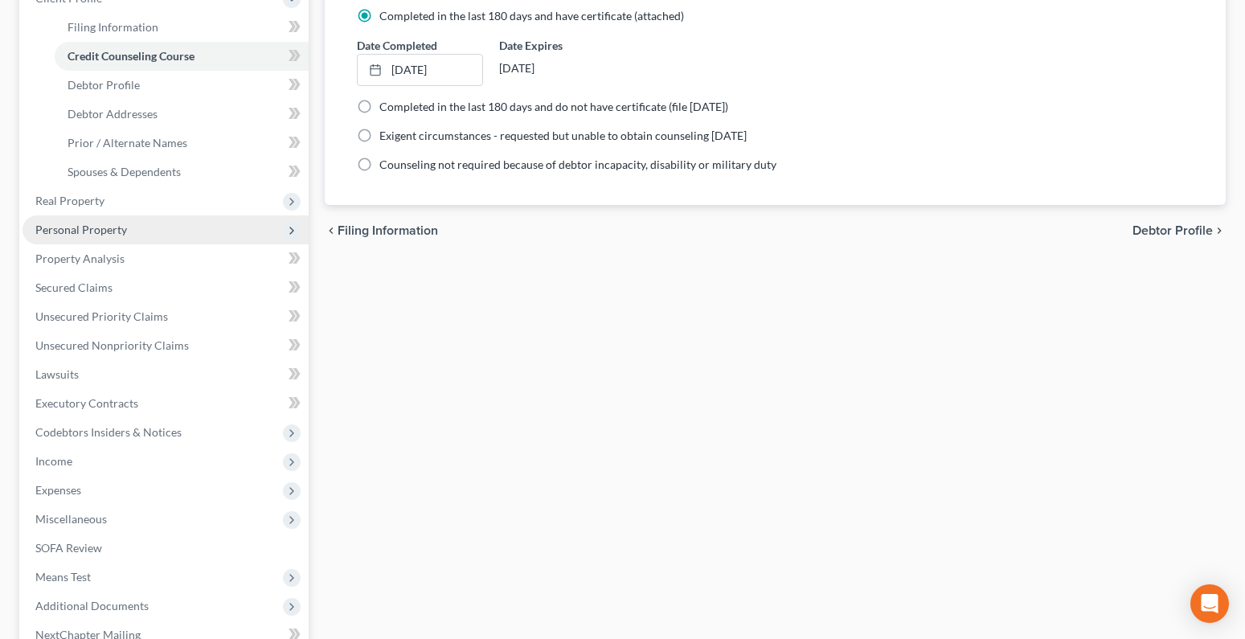
click at [59, 229] on span "Personal Property" at bounding box center [81, 230] width 92 height 14
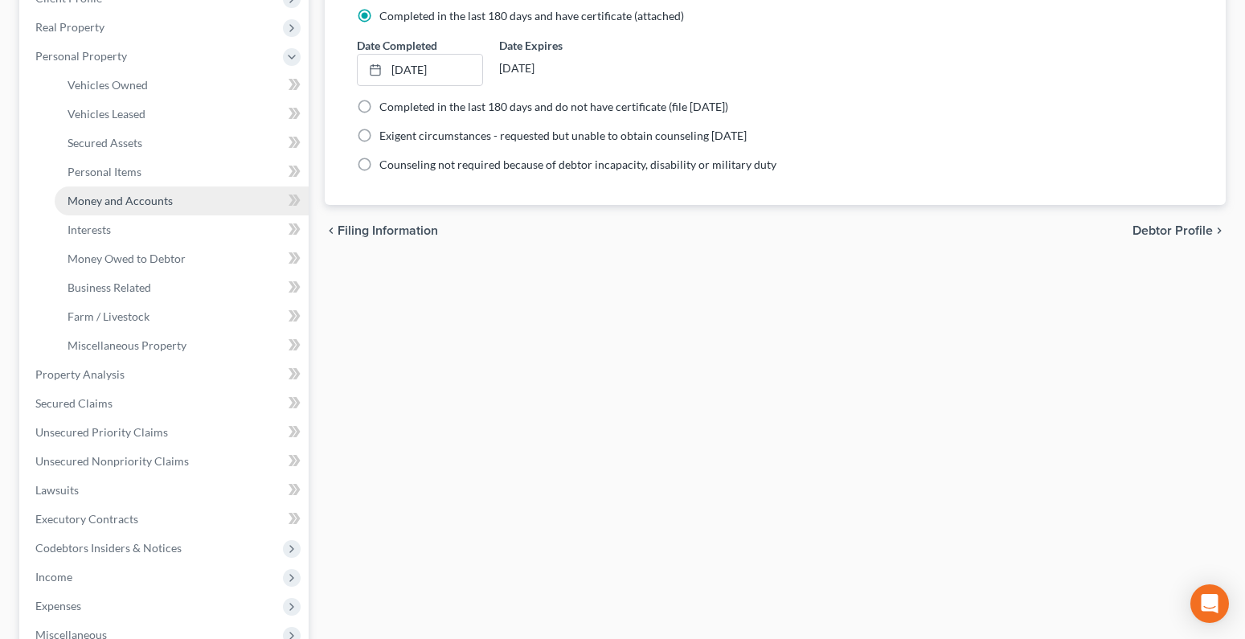
click at [105, 207] on link "Money and Accounts" at bounding box center [182, 200] width 254 height 29
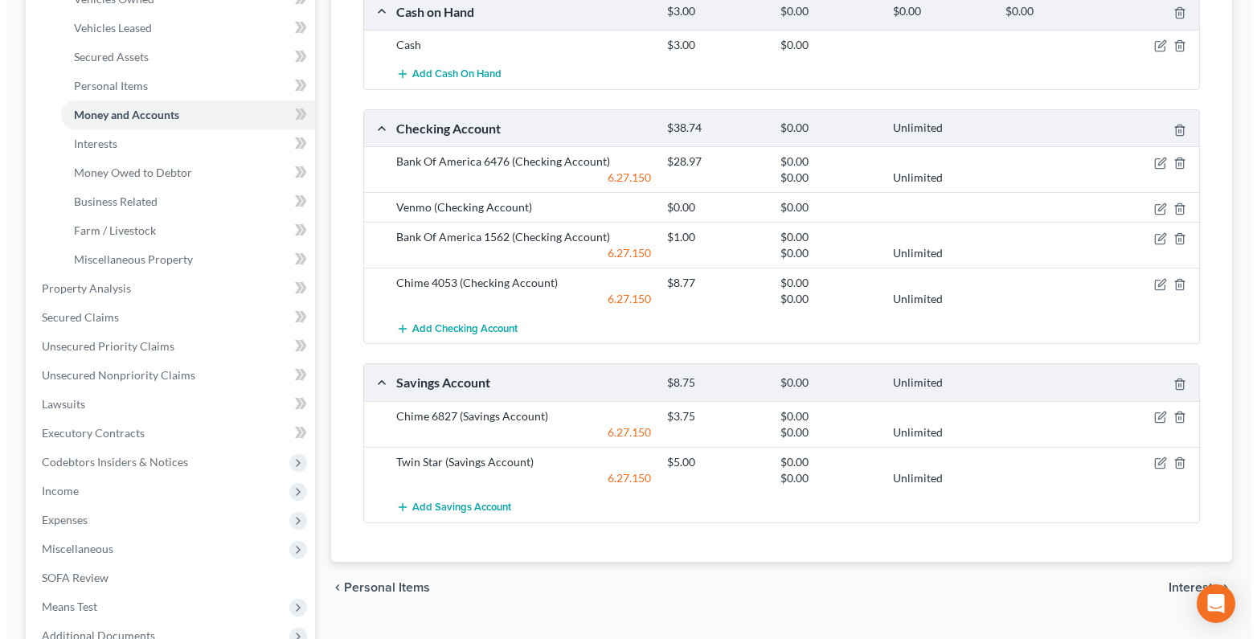
scroll to position [241, 0]
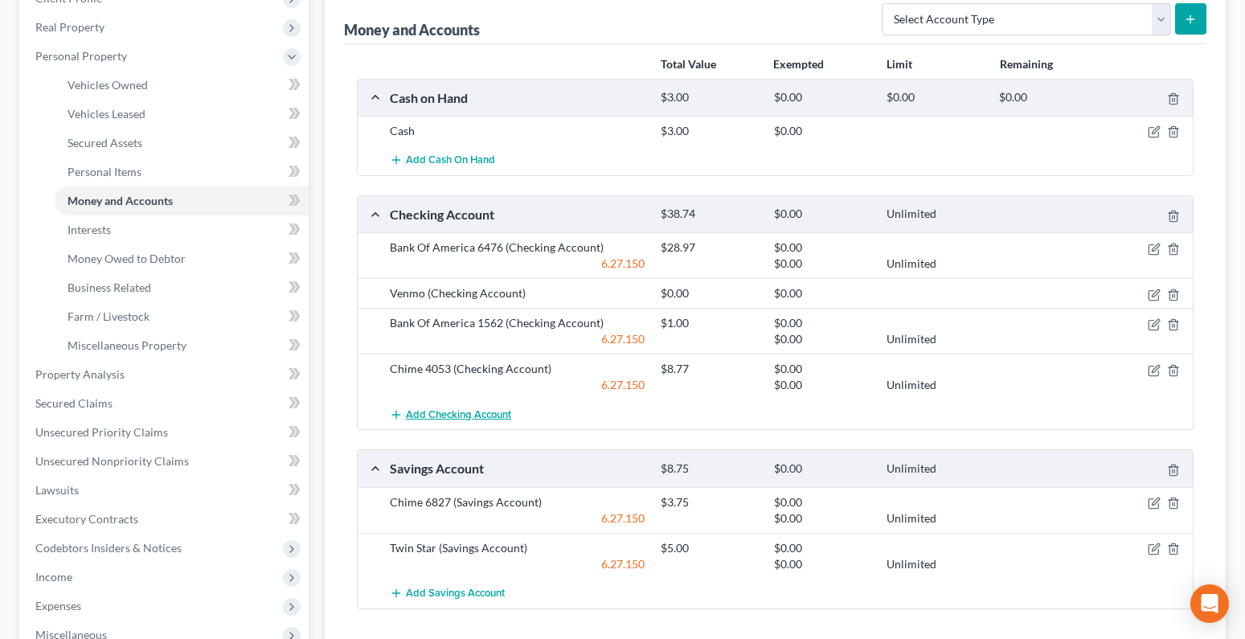
click at [483, 418] on span "Add Checking Account" at bounding box center [458, 414] width 105 height 13
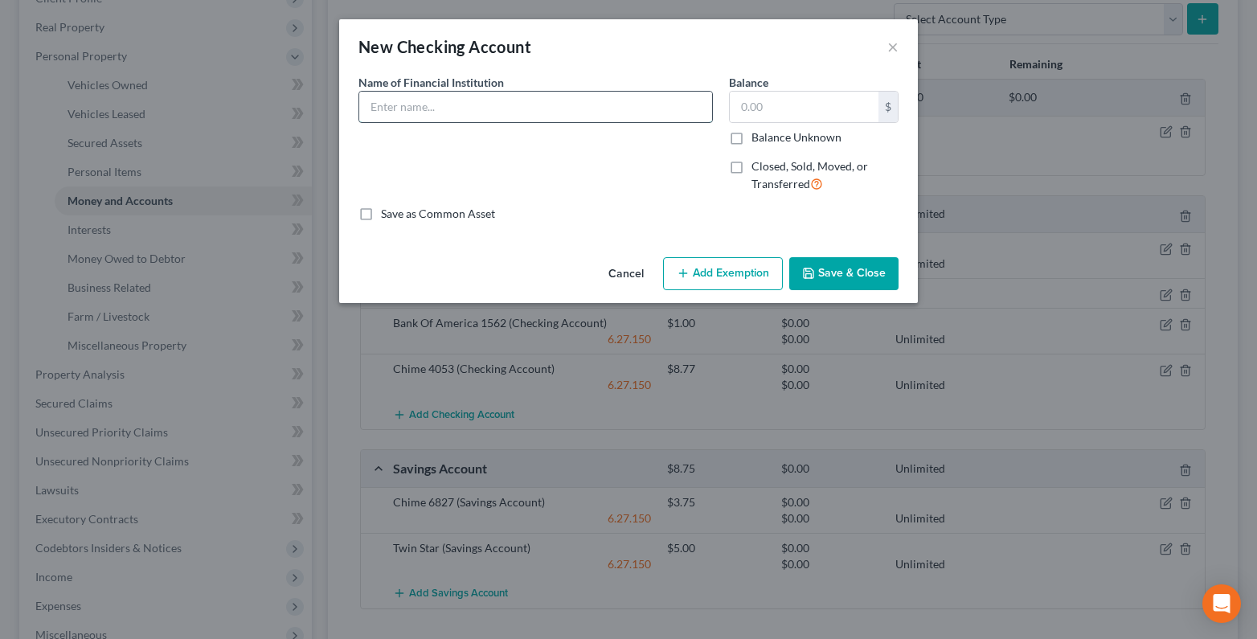
click at [389, 117] on input "text" at bounding box center [535, 107] width 353 height 31
type input "Bank of America 5780"
click at [789, 107] on input "text" at bounding box center [804, 107] width 149 height 31
type input "0"
click at [724, 279] on button "Add Exemption" at bounding box center [723, 274] width 120 height 34
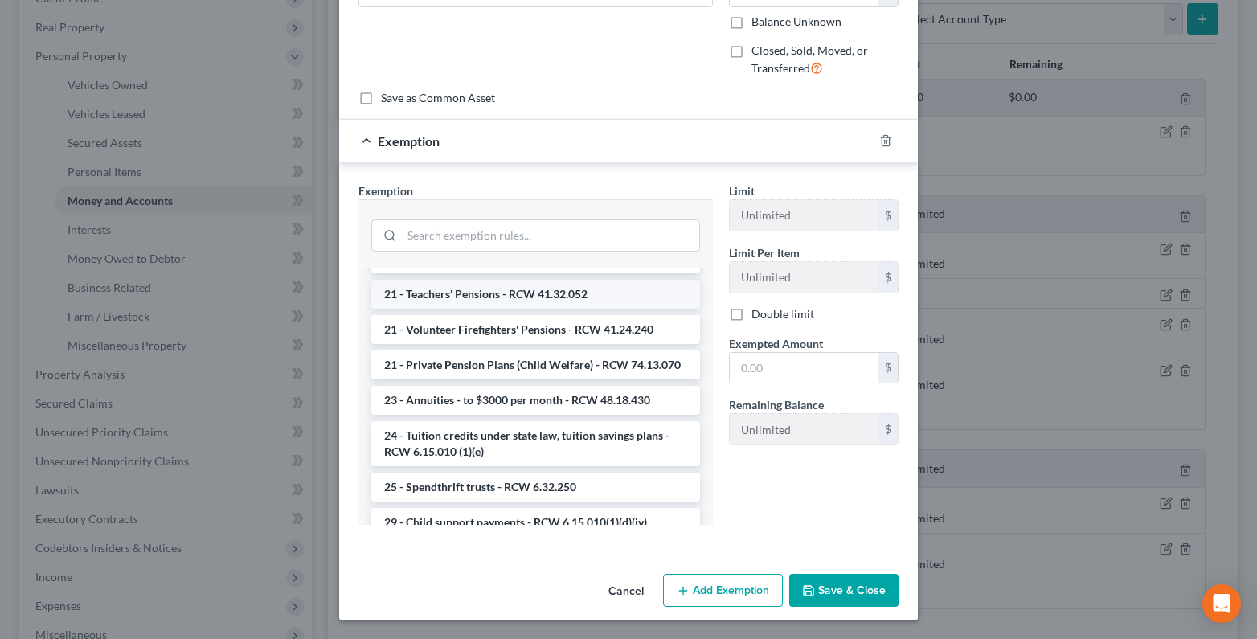
scroll to position [740, 0]
click at [418, 237] on input "search" at bounding box center [550, 235] width 297 height 31
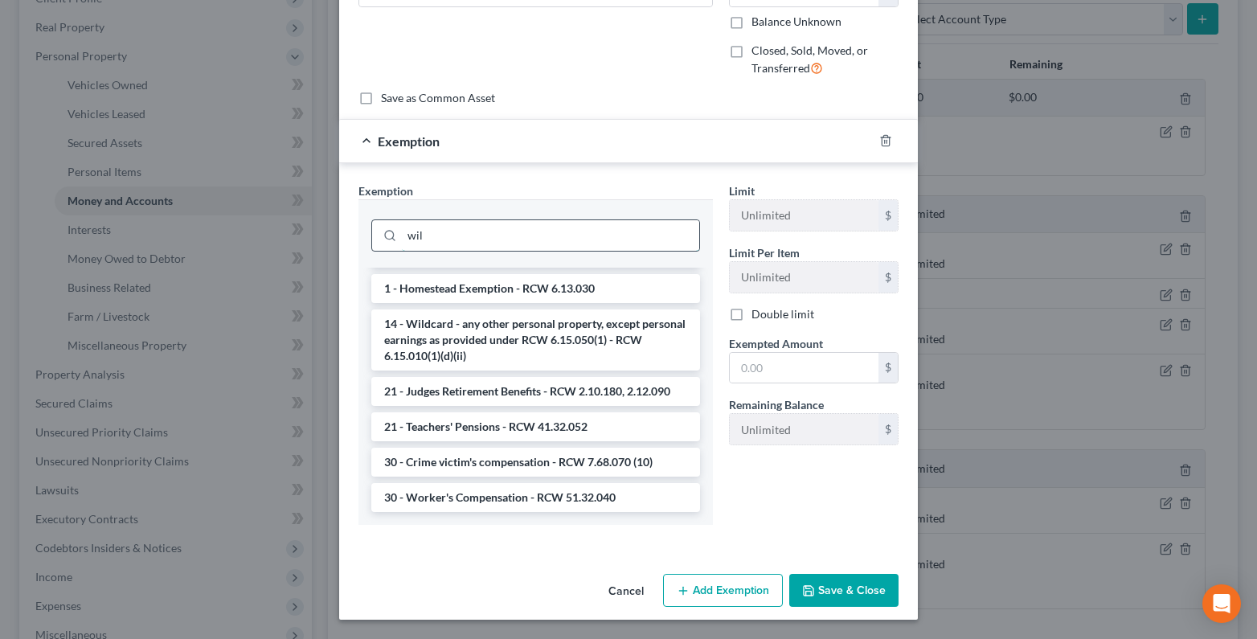
scroll to position [37, 0]
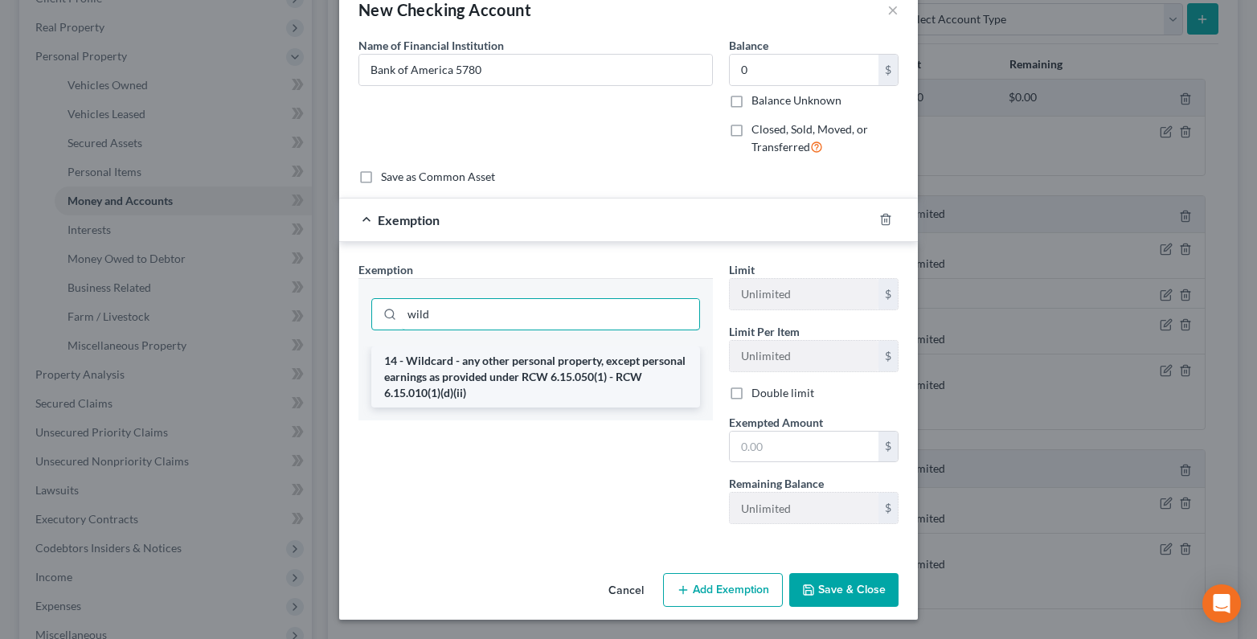
type input "wild"
click at [428, 365] on li "14 - Wildcard - any other personal property, except personal earnings as provid…" at bounding box center [535, 376] width 329 height 61
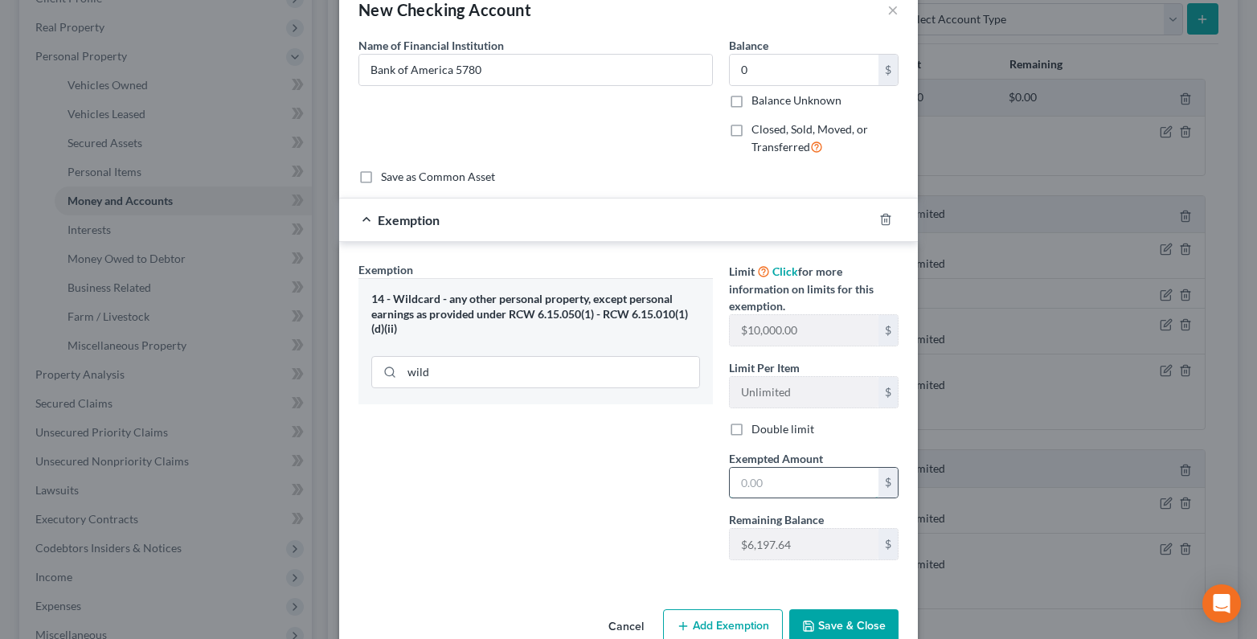
drag, startPoint x: 752, startPoint y: 493, endPoint x: 754, endPoint y: 483, distance: 9.8
click at [752, 493] on input "text" at bounding box center [804, 483] width 149 height 31
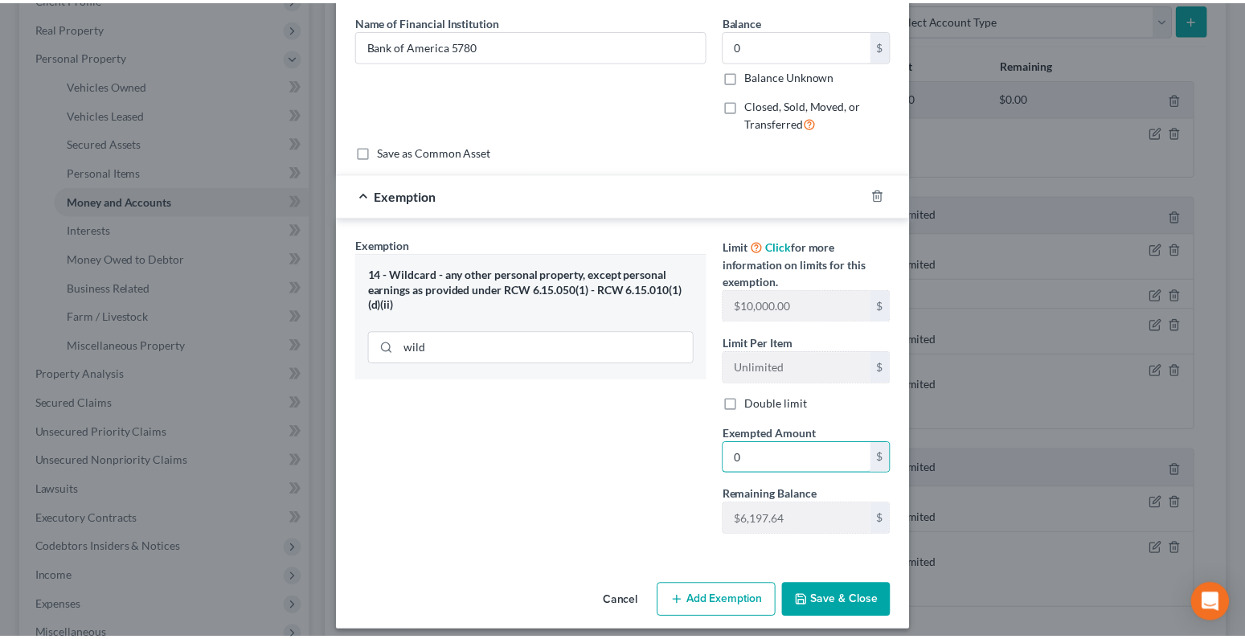
scroll to position [73, 0]
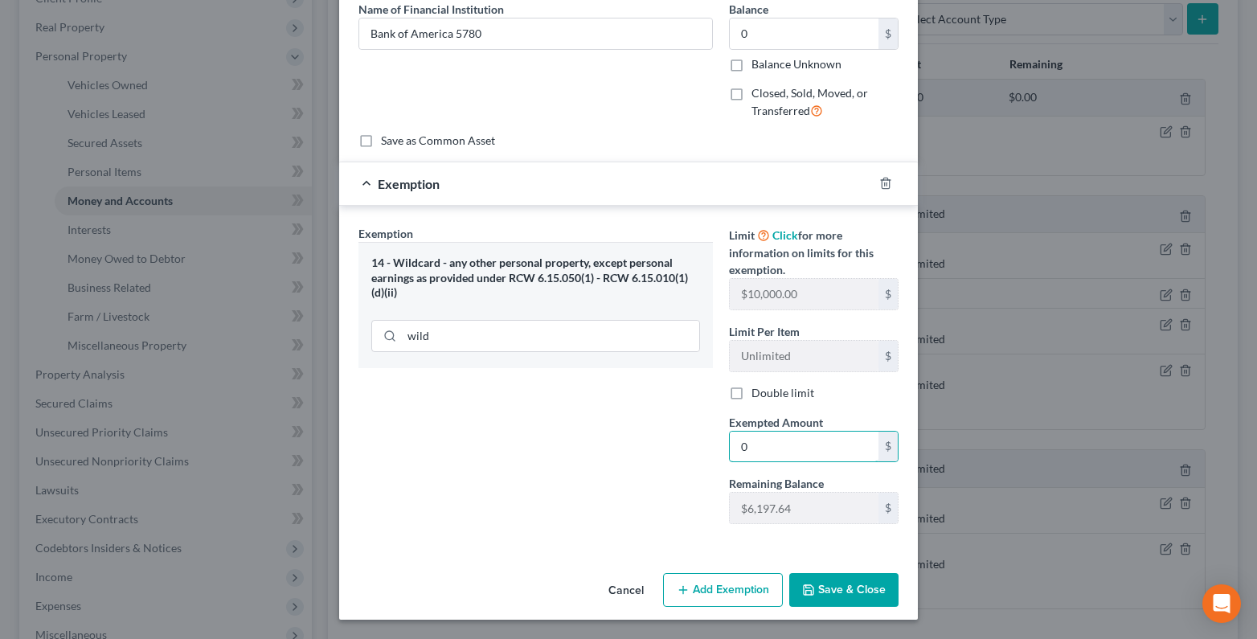
type input "0"
click at [832, 594] on button "Save & Close" at bounding box center [843, 590] width 109 height 34
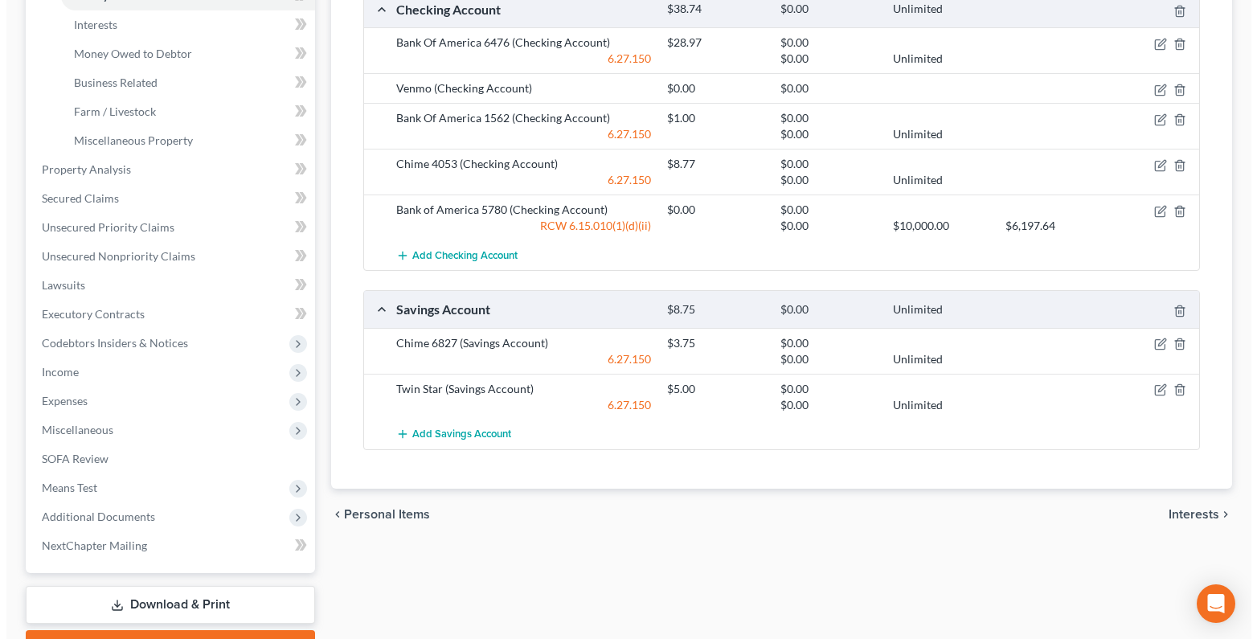
scroll to position [534, 0]
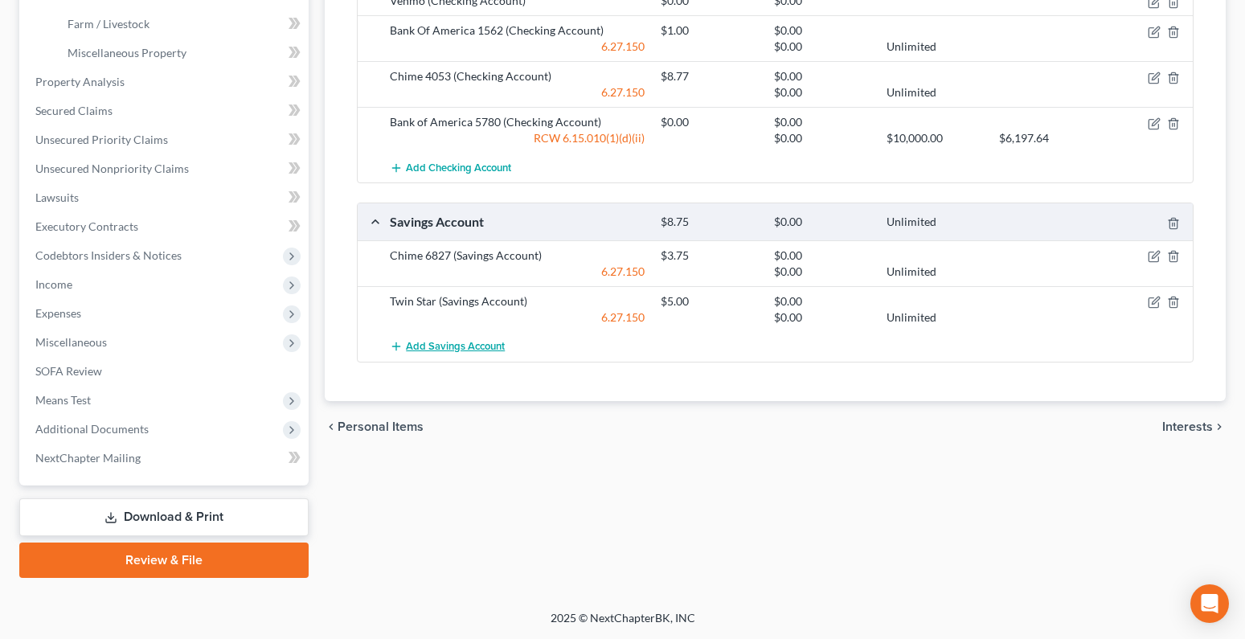
click at [428, 348] on span "Add Savings Account" at bounding box center [455, 346] width 99 height 13
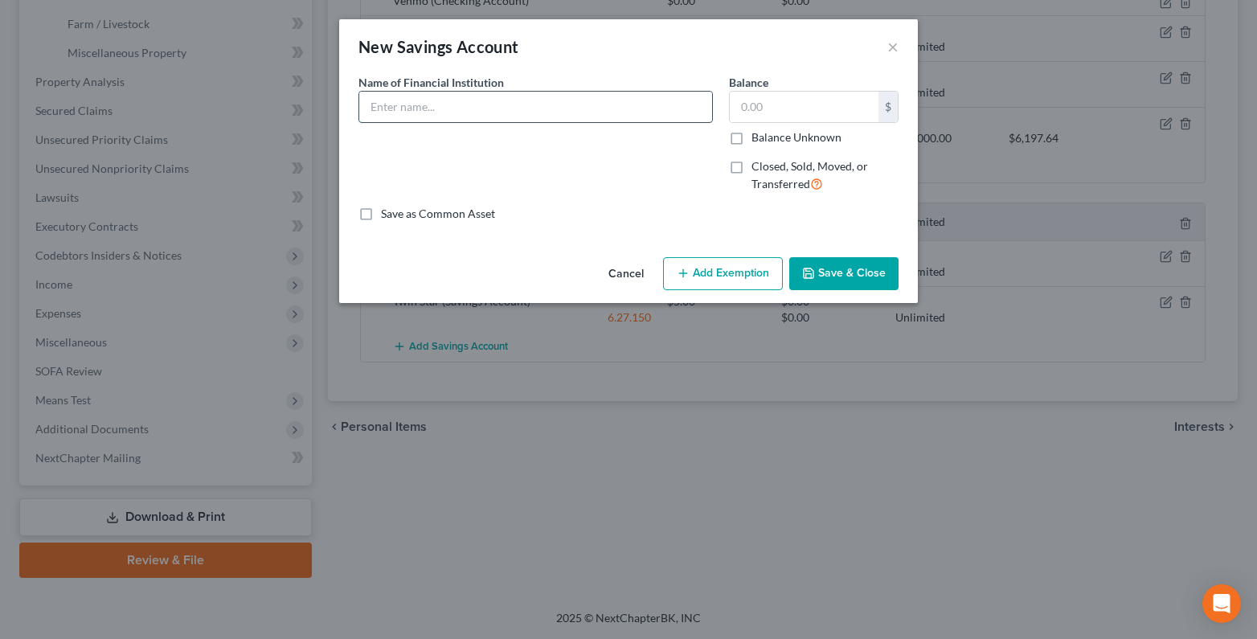
click at [391, 113] on input "text" at bounding box center [535, 107] width 353 height 31
type input "Bank of America 5816"
click at [748, 116] on input "text" at bounding box center [804, 107] width 149 height 31
type input "0"
click at [685, 268] on icon "button" at bounding box center [683, 273] width 13 height 13
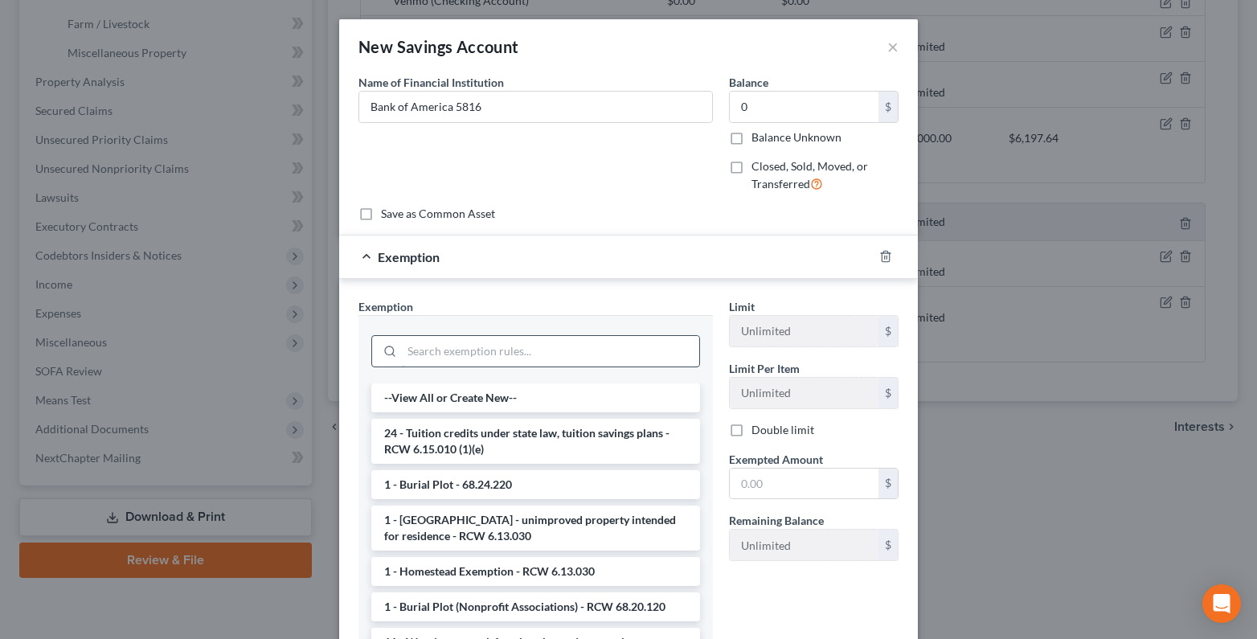
drag, startPoint x: 414, startPoint y: 352, endPoint x: 403, endPoint y: 352, distance: 11.3
click at [409, 352] on input "search" at bounding box center [550, 351] width 297 height 31
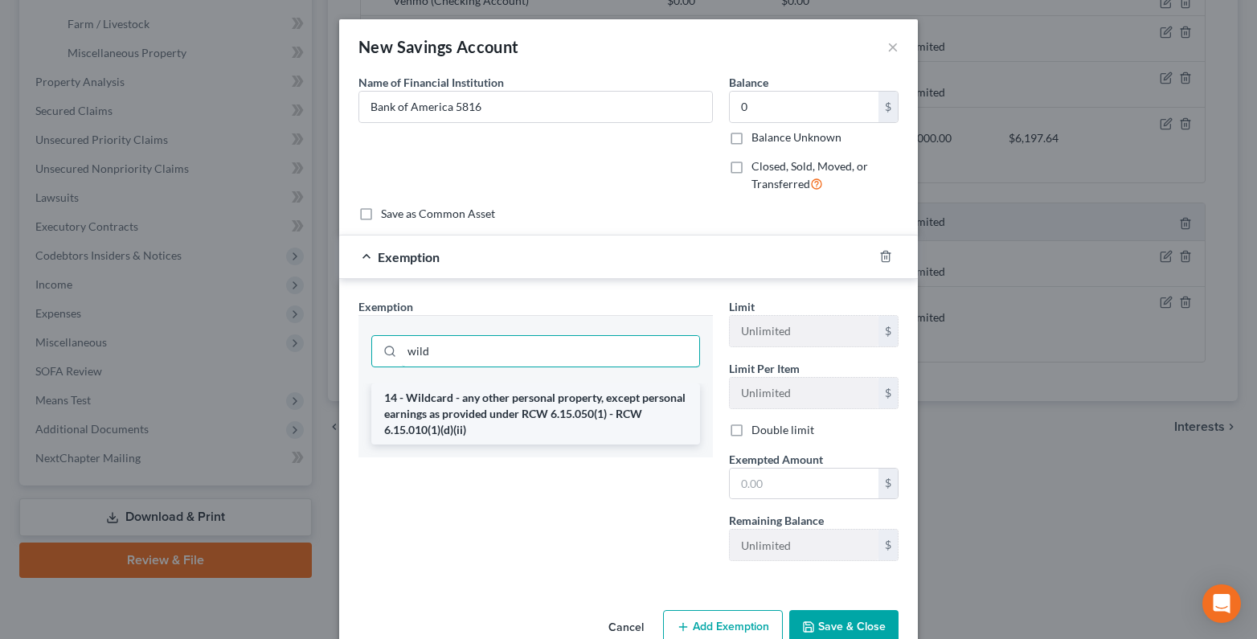
type input "wild"
drag, startPoint x: 464, startPoint y: 420, endPoint x: 550, endPoint y: 182, distance: 252.2
click at [464, 416] on li "14 - Wildcard - any other personal property, except personal earnings as provid…" at bounding box center [535, 413] width 329 height 61
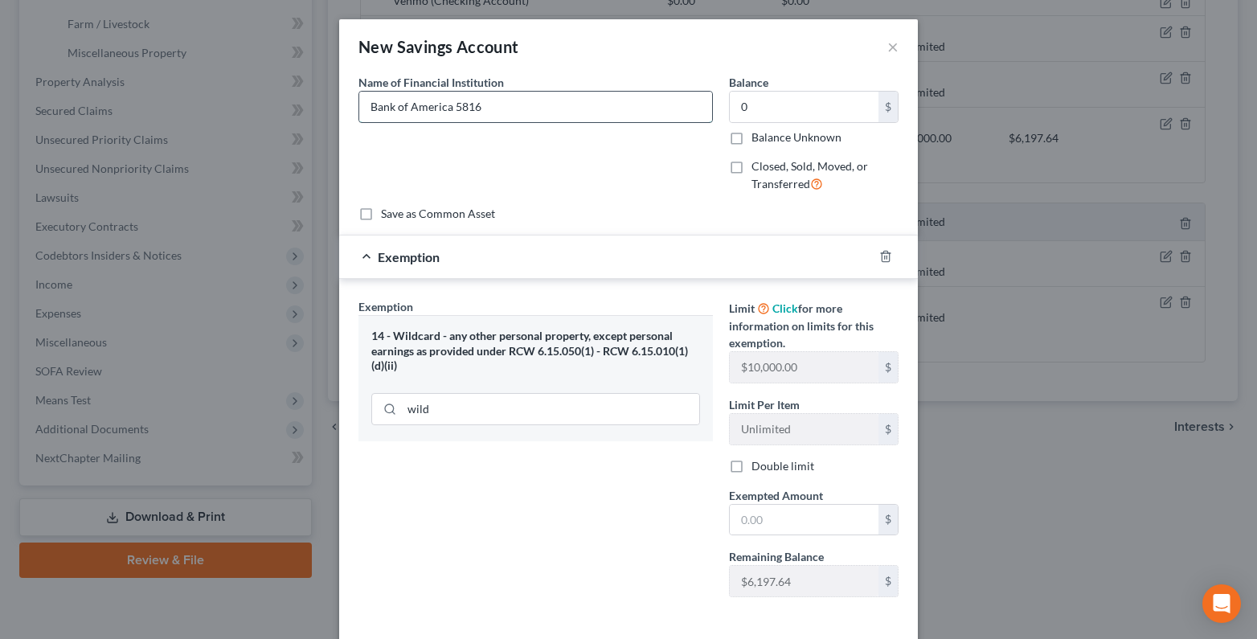
click at [511, 106] on input "Bank of America 5816" at bounding box center [535, 107] width 353 height 31
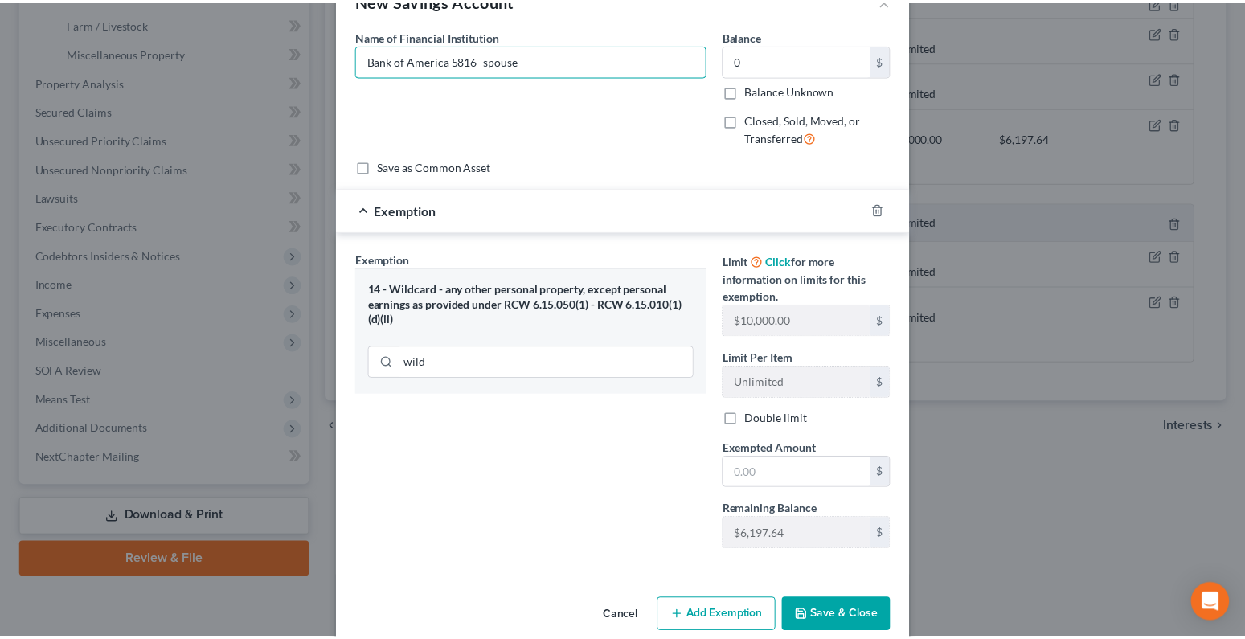
scroll to position [73, 0]
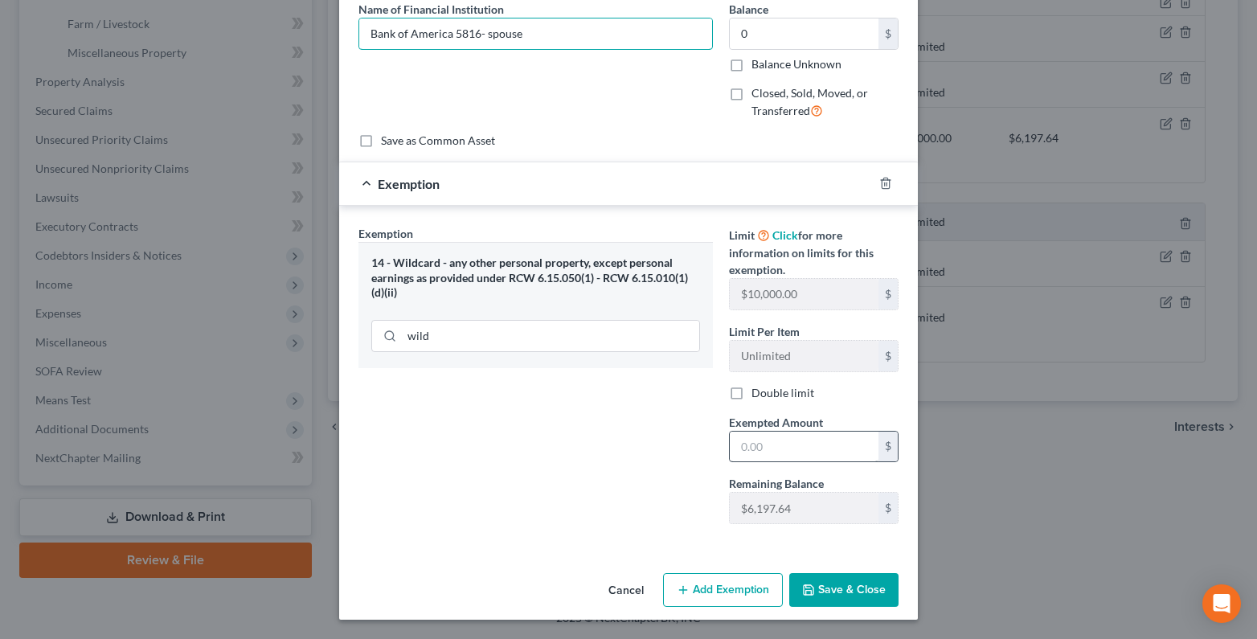
type input "Bank of America 5816- spouse"
click at [735, 454] on input "text" at bounding box center [804, 447] width 149 height 31
type input "0"
drag, startPoint x: 849, startPoint y: 588, endPoint x: 560, endPoint y: 274, distance: 426.1
click at [849, 588] on button "Save & Close" at bounding box center [843, 590] width 109 height 34
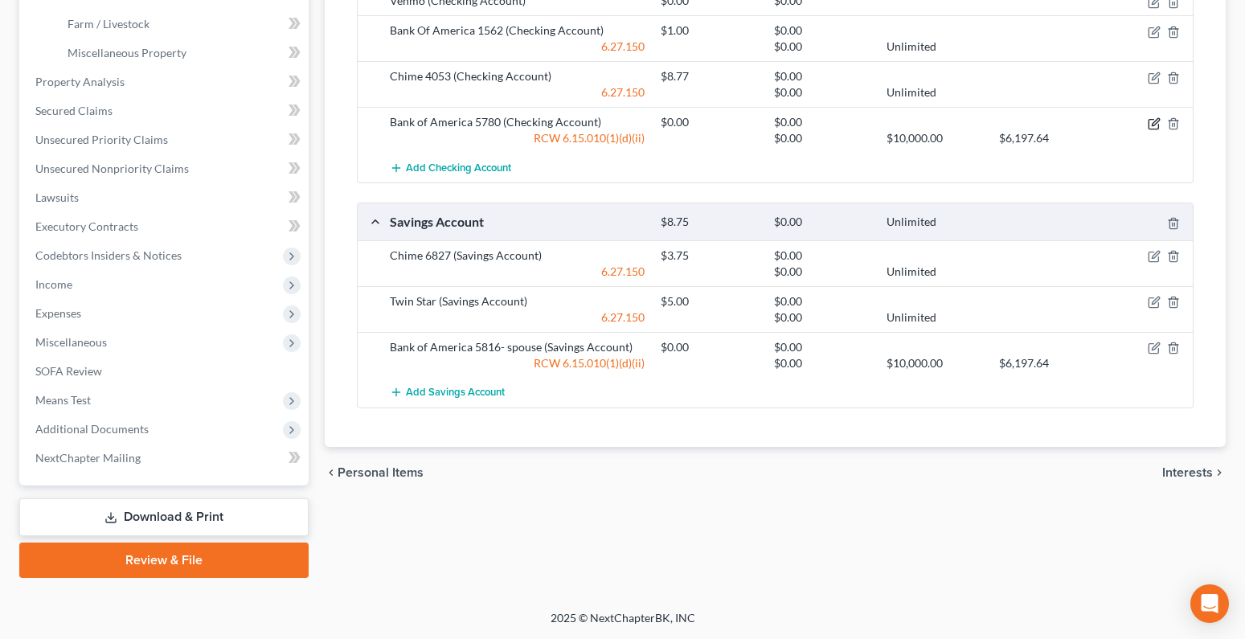
click at [1156, 124] on icon "button" at bounding box center [1155, 121] width 7 height 7
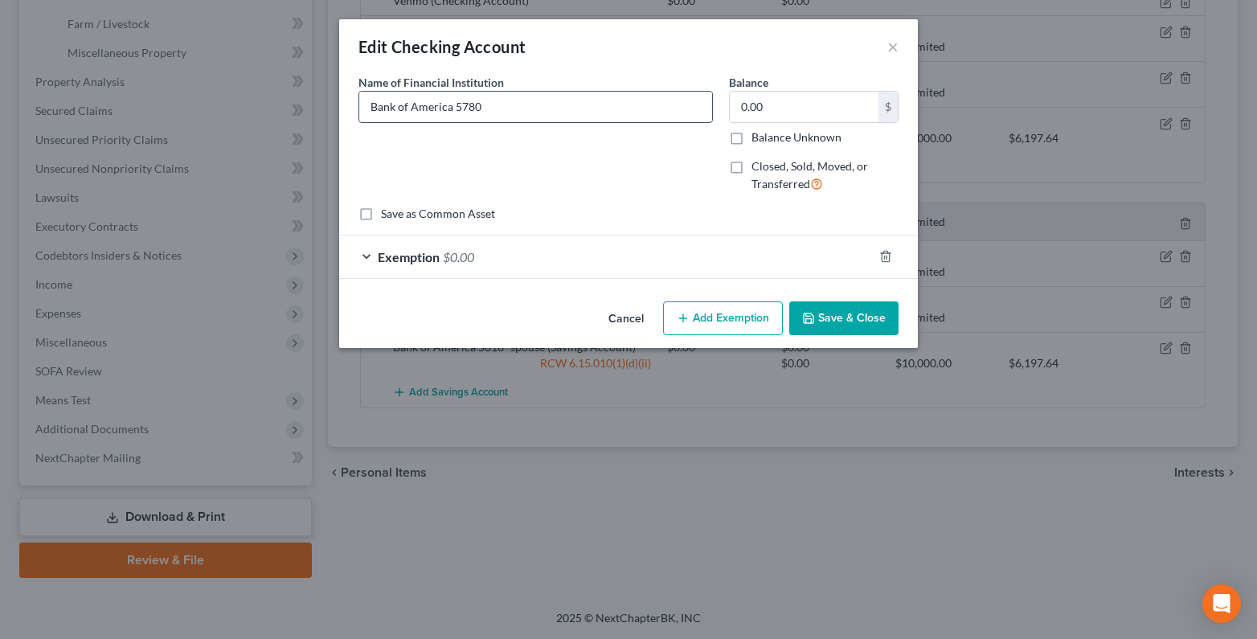
click at [509, 100] on input "Bank of America 5780" at bounding box center [535, 107] width 353 height 31
type input "Bank of America 5780 Spouse"
click at [836, 318] on button "Save & Close" at bounding box center [843, 318] width 109 height 34
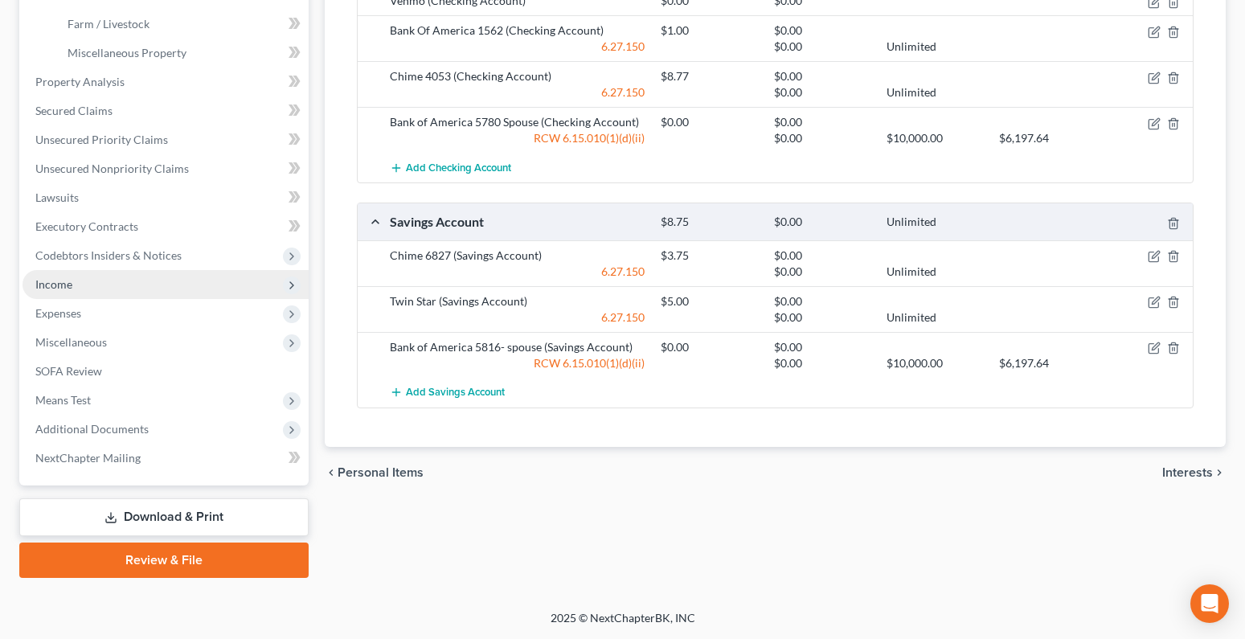
click at [52, 285] on span "Income" at bounding box center [53, 284] width 37 height 14
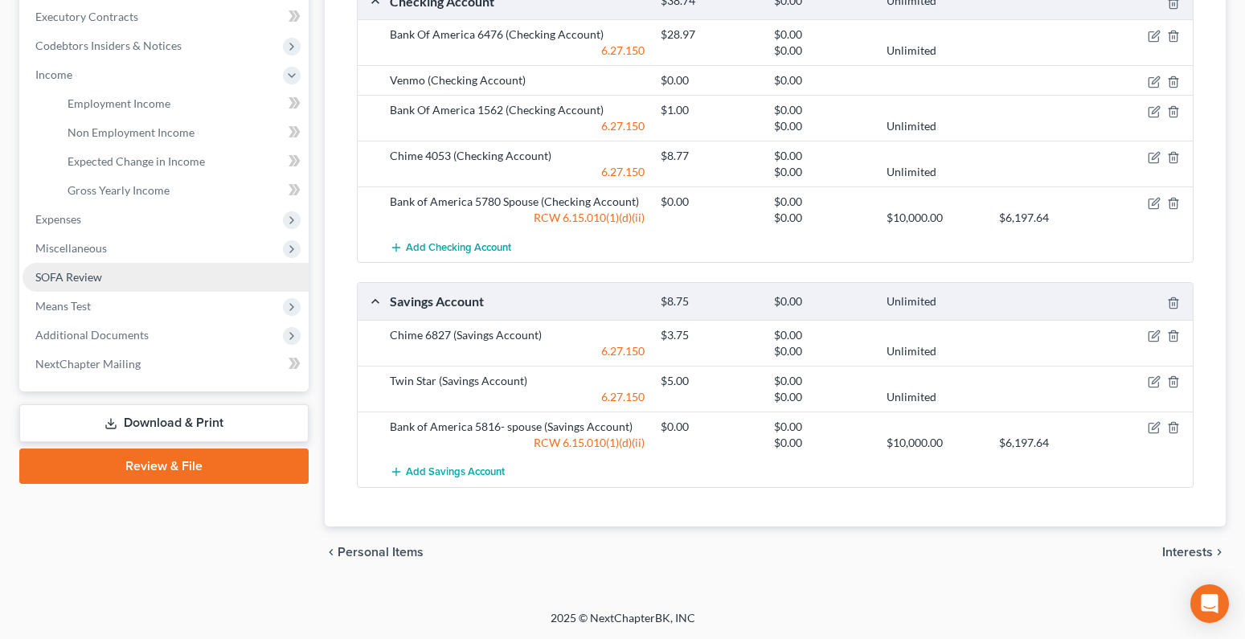
scroll to position [454, 0]
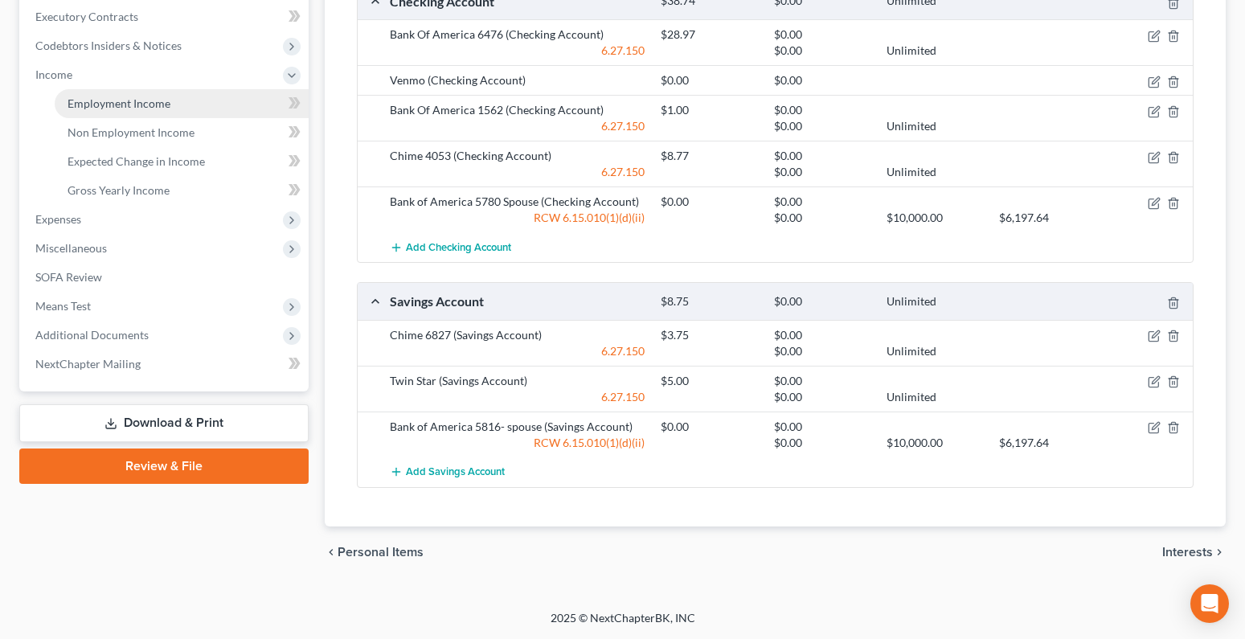
click at [87, 100] on span "Employment Income" at bounding box center [119, 103] width 103 height 14
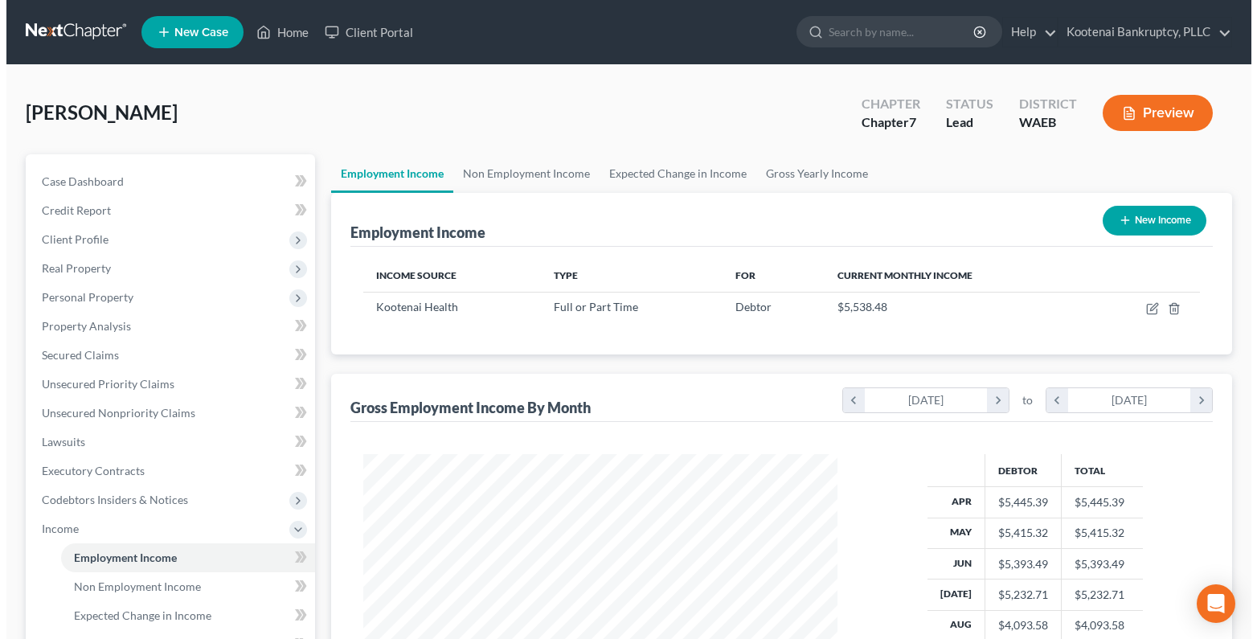
scroll to position [289, 507]
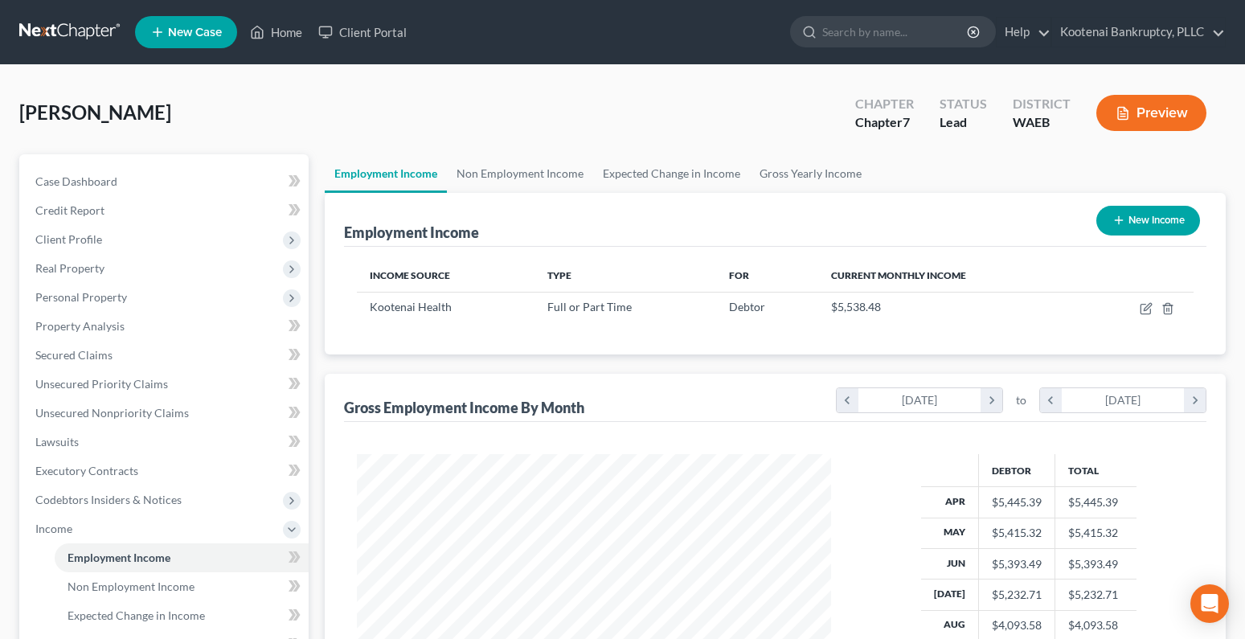
click at [1162, 217] on button "New Income" at bounding box center [1148, 221] width 104 height 30
select select "0"
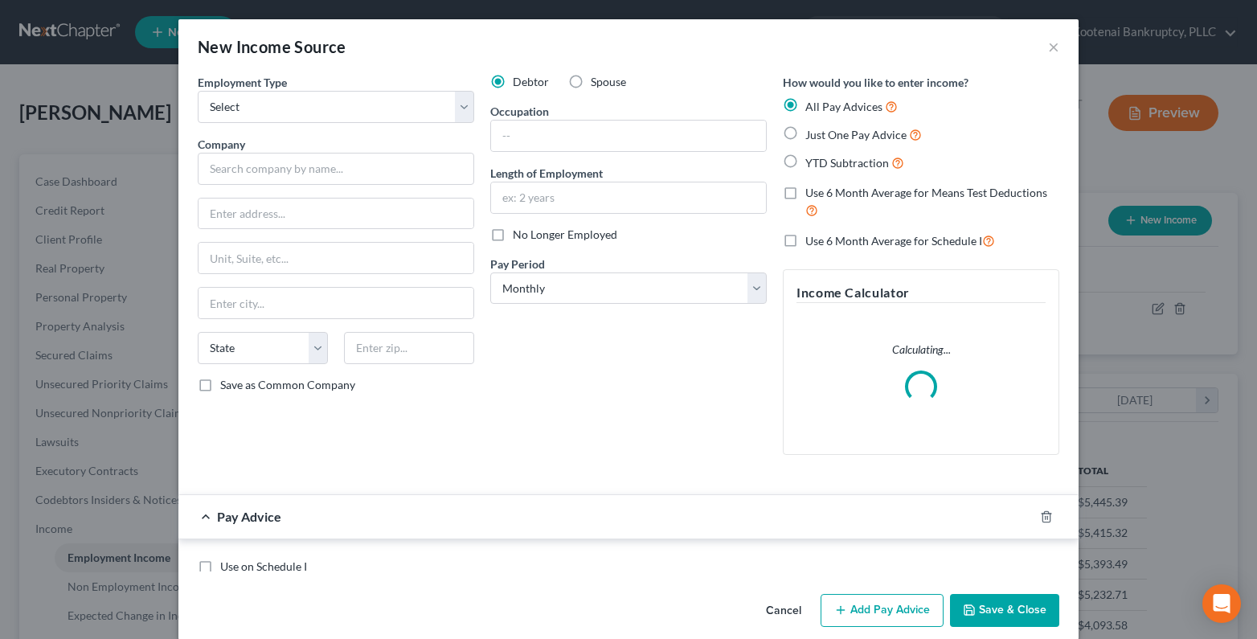
scroll to position [289, 512]
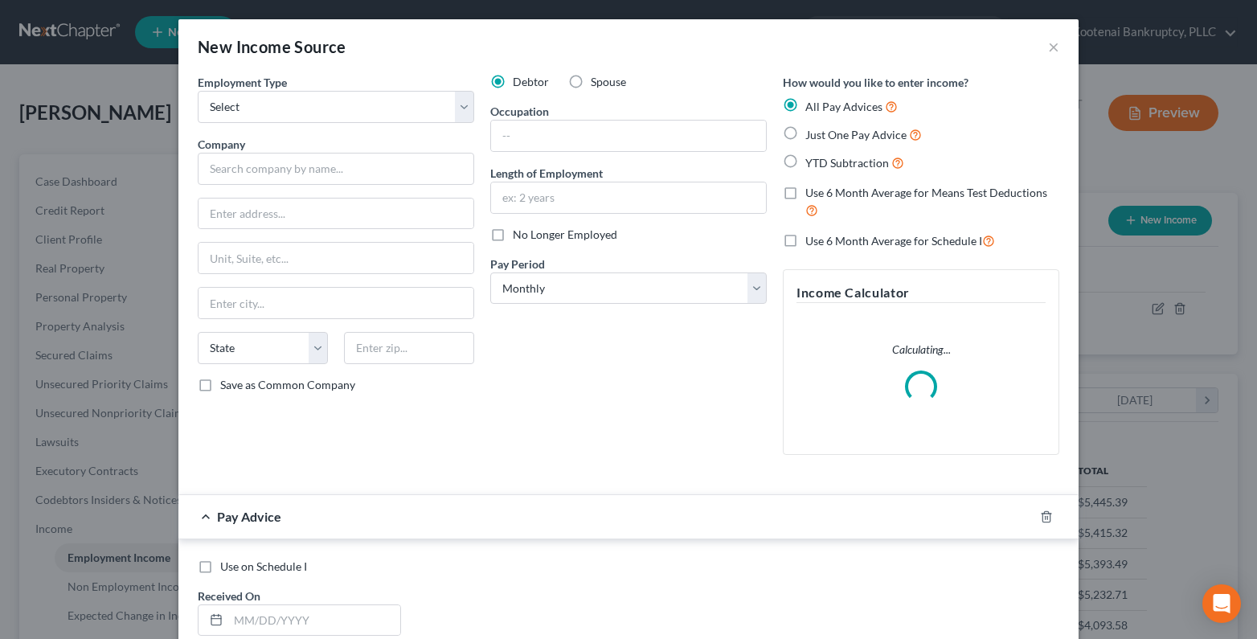
click at [591, 84] on label "Spouse" at bounding box center [608, 82] width 35 height 16
click at [597, 84] on input "Spouse" at bounding box center [602, 79] width 10 height 10
radio input "true"
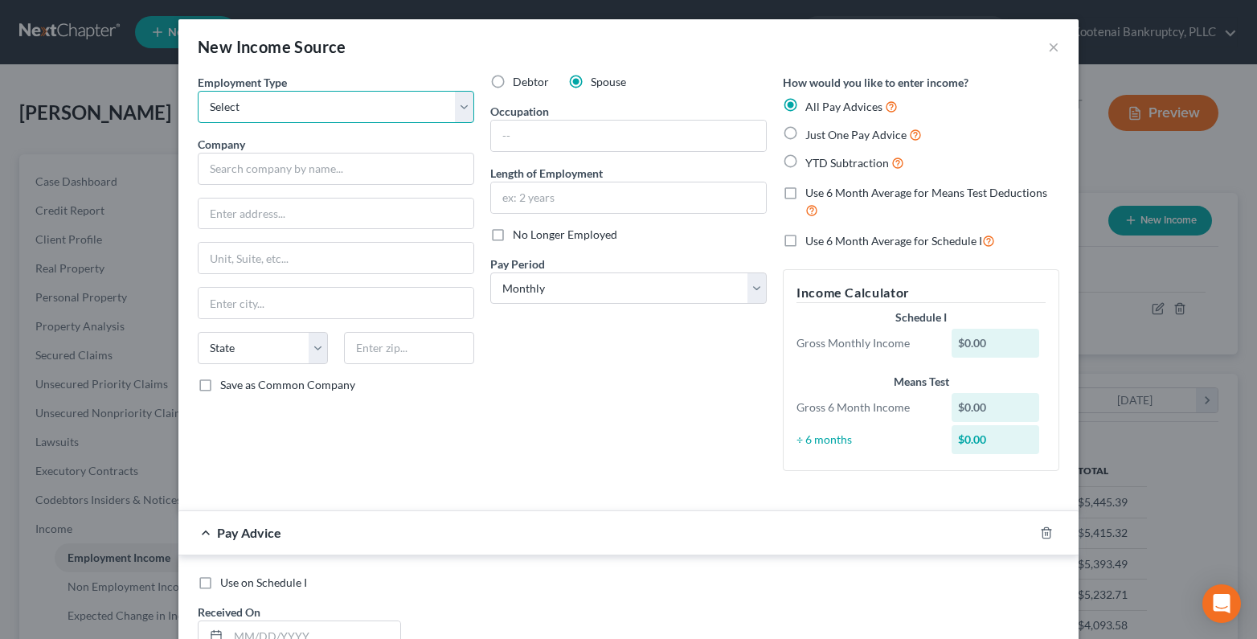
drag, startPoint x: 225, startPoint y: 104, endPoint x: 225, endPoint y: 121, distance: 17.7
click at [225, 104] on select "Select Full or Part Time Employment Self Employment" at bounding box center [336, 107] width 277 height 32
select select "0"
click at [198, 91] on select "Select Full or Part Time Employment Self Employment" at bounding box center [336, 107] width 277 height 32
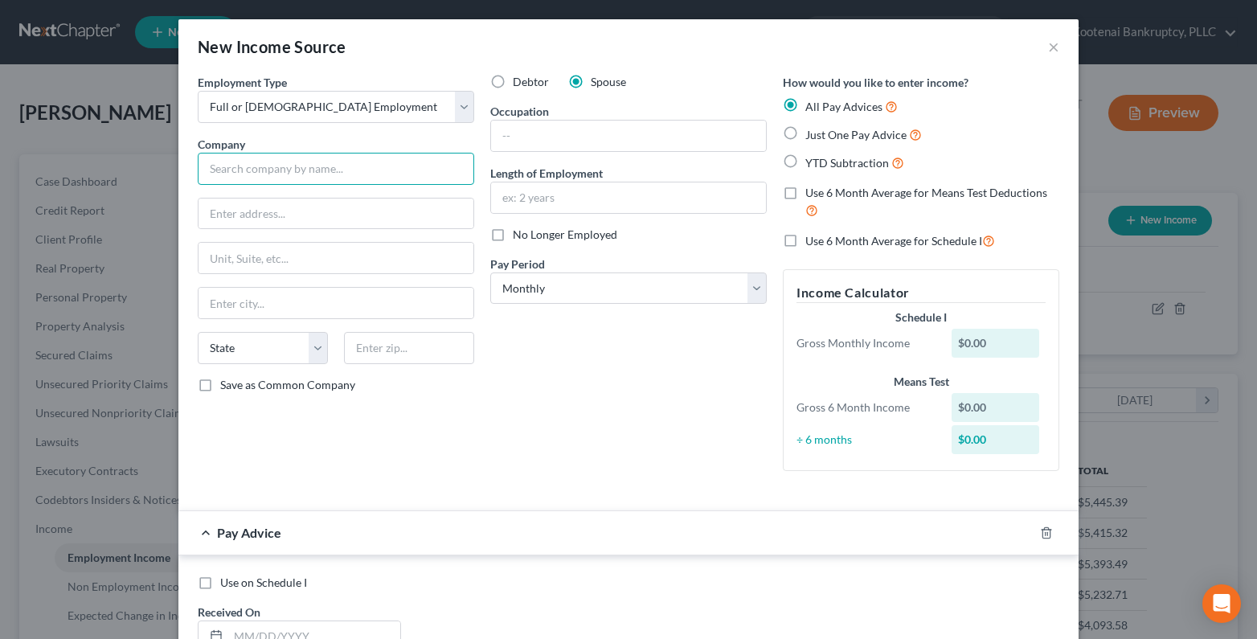
click at [212, 164] on input "text" at bounding box center [336, 169] width 277 height 32
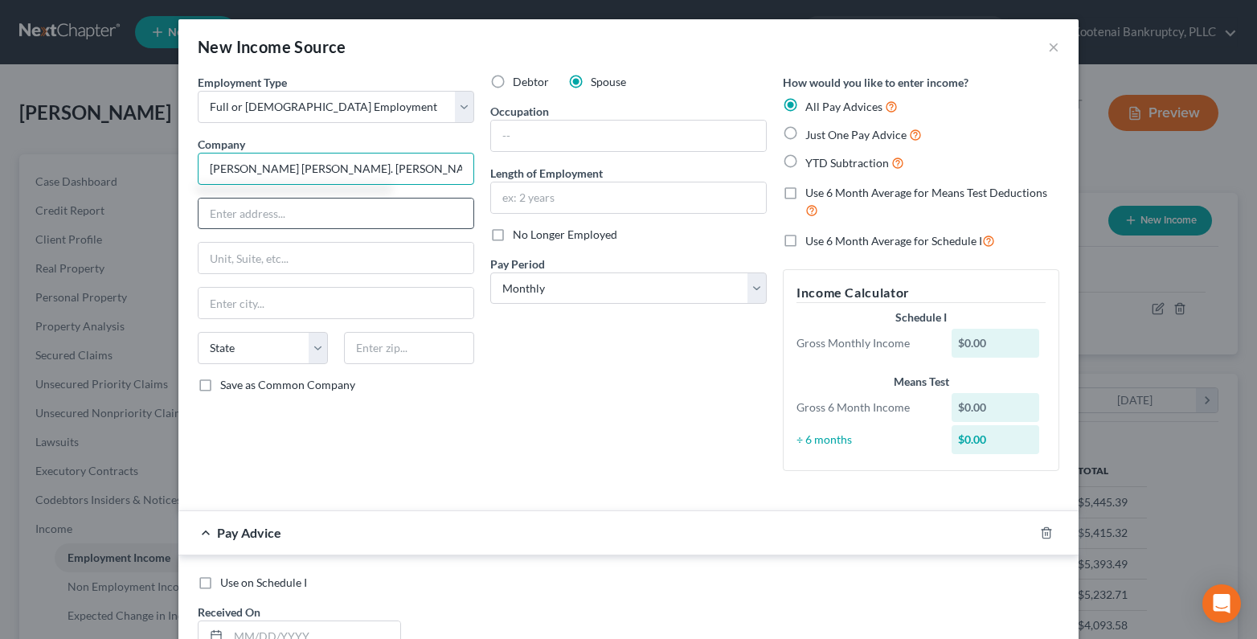
type input "Merrill Lynch. Pierce, Fenner & Smith Inc"
click at [255, 219] on input "text" at bounding box center [336, 214] width 275 height 31
type input "357 W Canfield Ave"
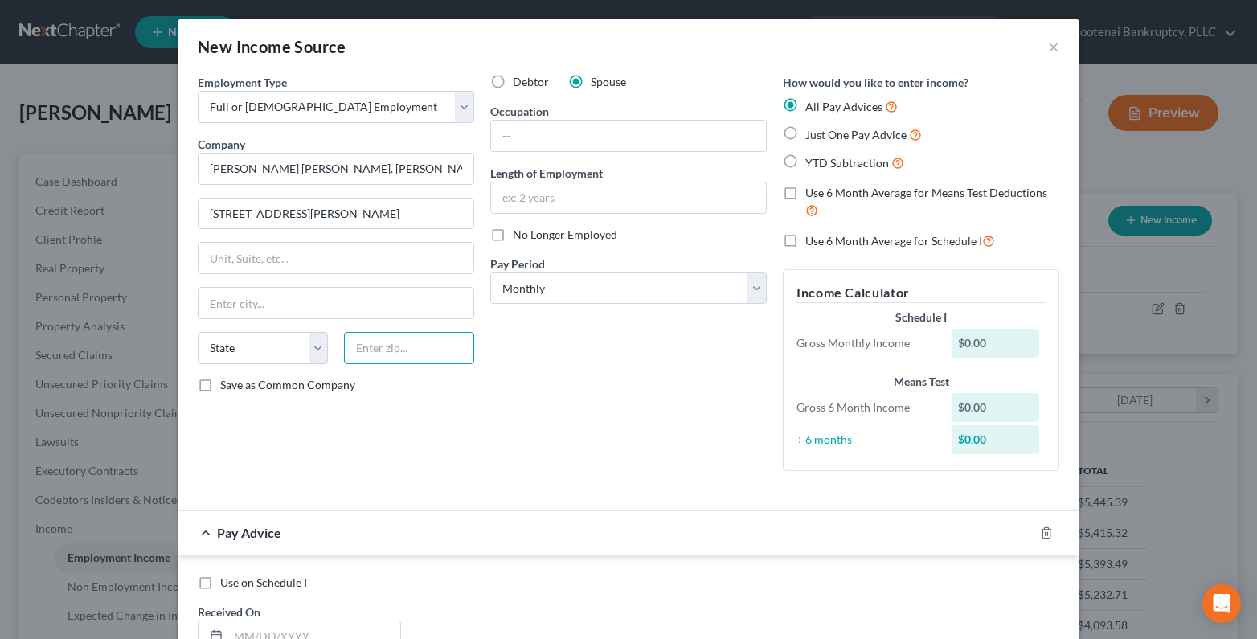
click at [359, 342] on input "text" at bounding box center [409, 348] width 130 height 32
drag, startPoint x: 374, startPoint y: 343, endPoint x: 339, endPoint y: 332, distance: 36.4
click at [370, 345] on input "text" at bounding box center [409, 348] width 130 height 32
type input "83815"
type input "Coeur D Alene"
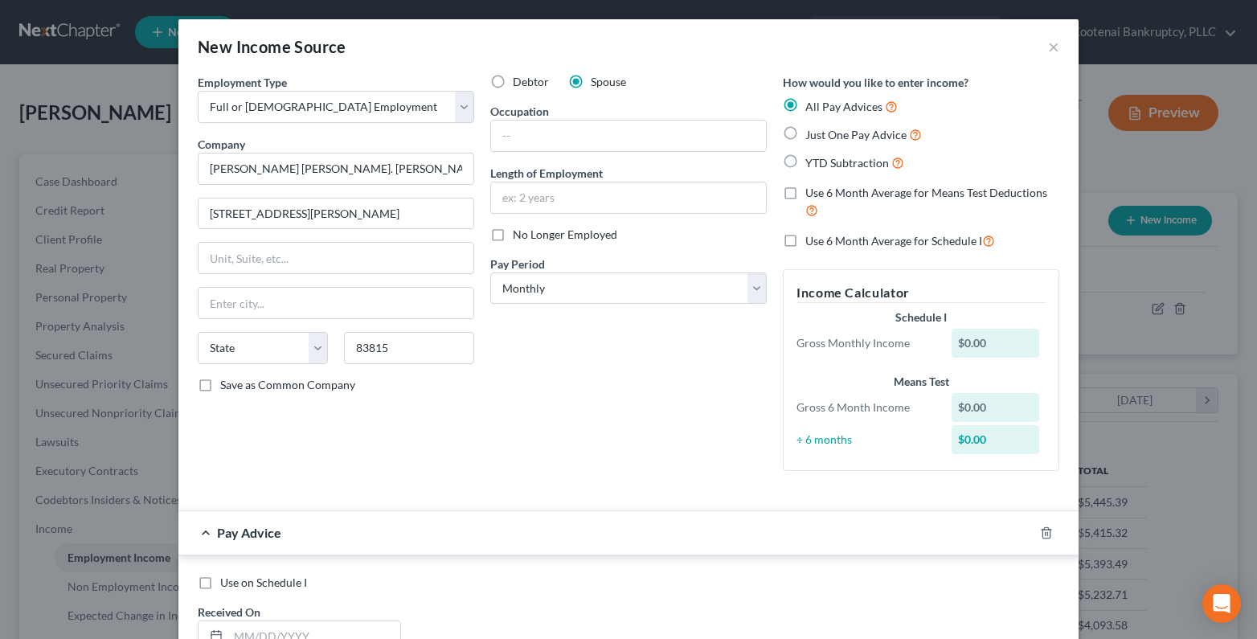
select select "13"
click at [624, 365] on div "Debtor Spouse Occupation Length of Employment No Longer Employed Pay Period * S…" at bounding box center [628, 279] width 293 height 410
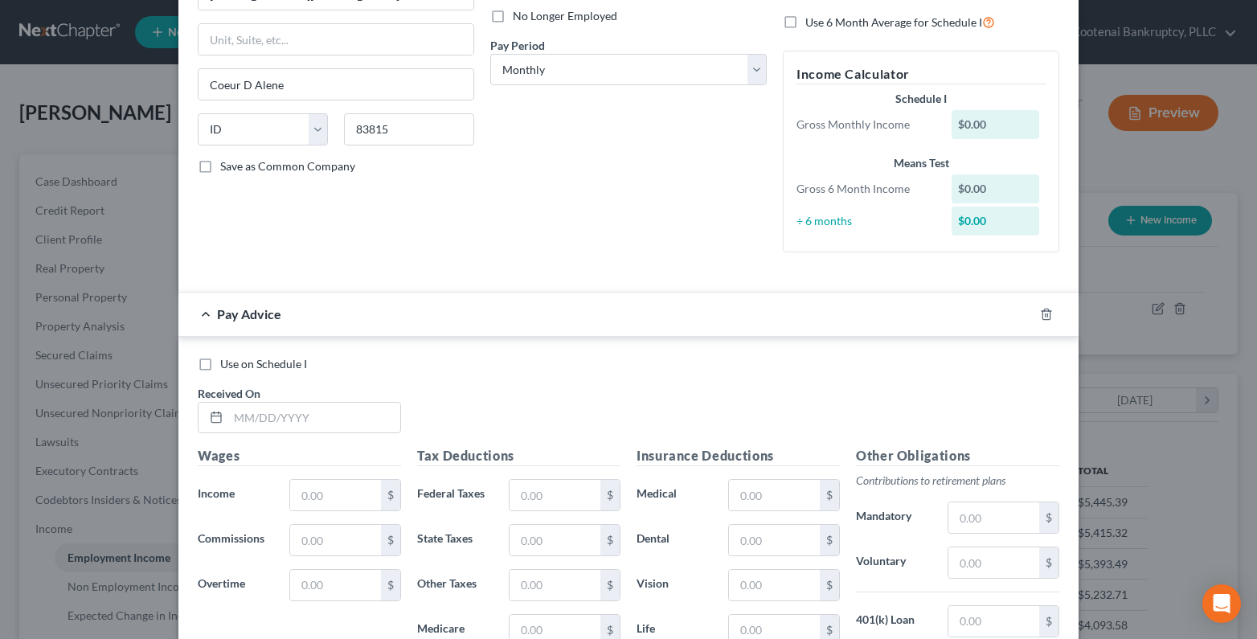
scroll to position [241, 0]
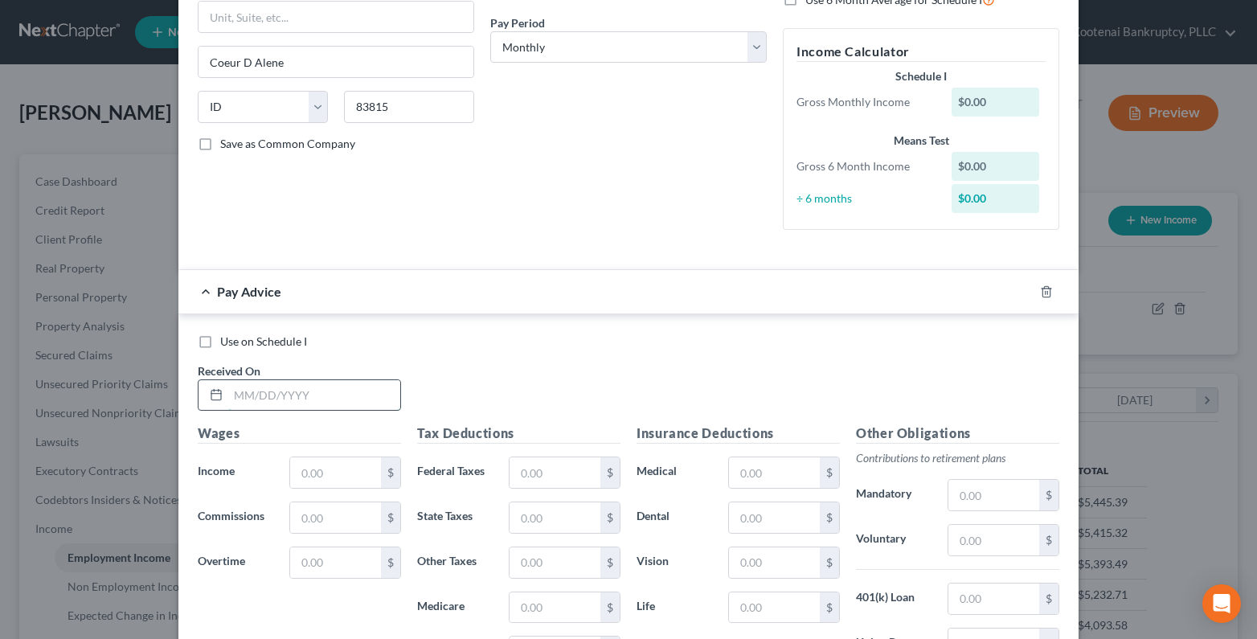
click at [241, 400] on input "text" at bounding box center [314, 395] width 172 height 31
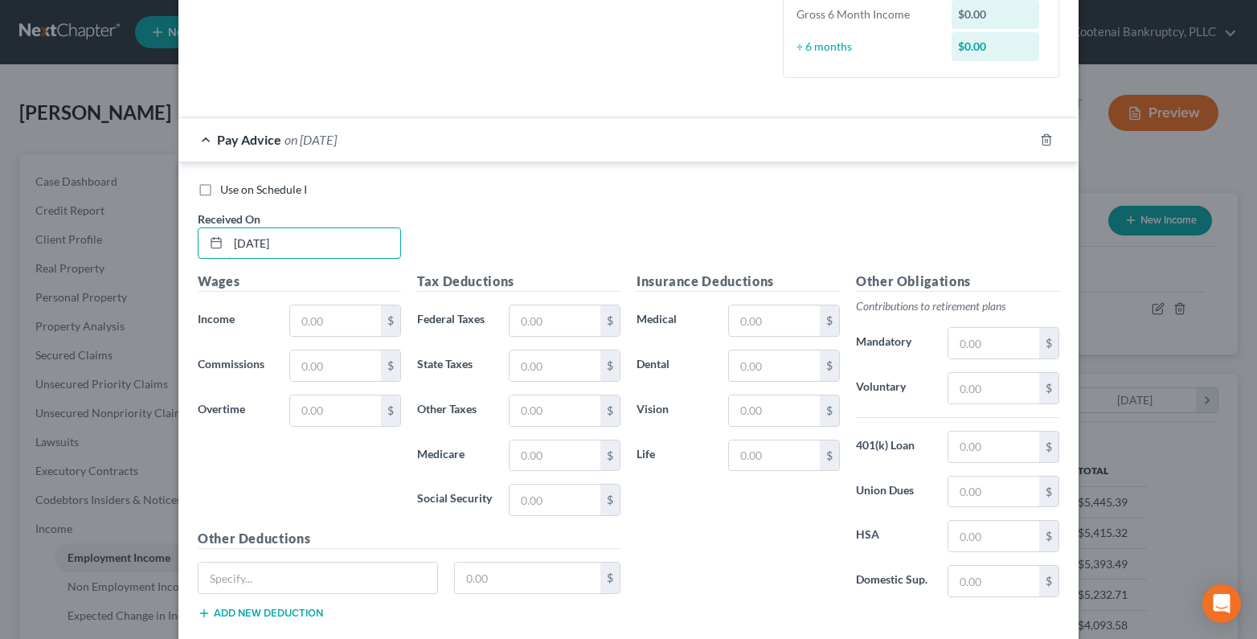
scroll to position [482, 0]
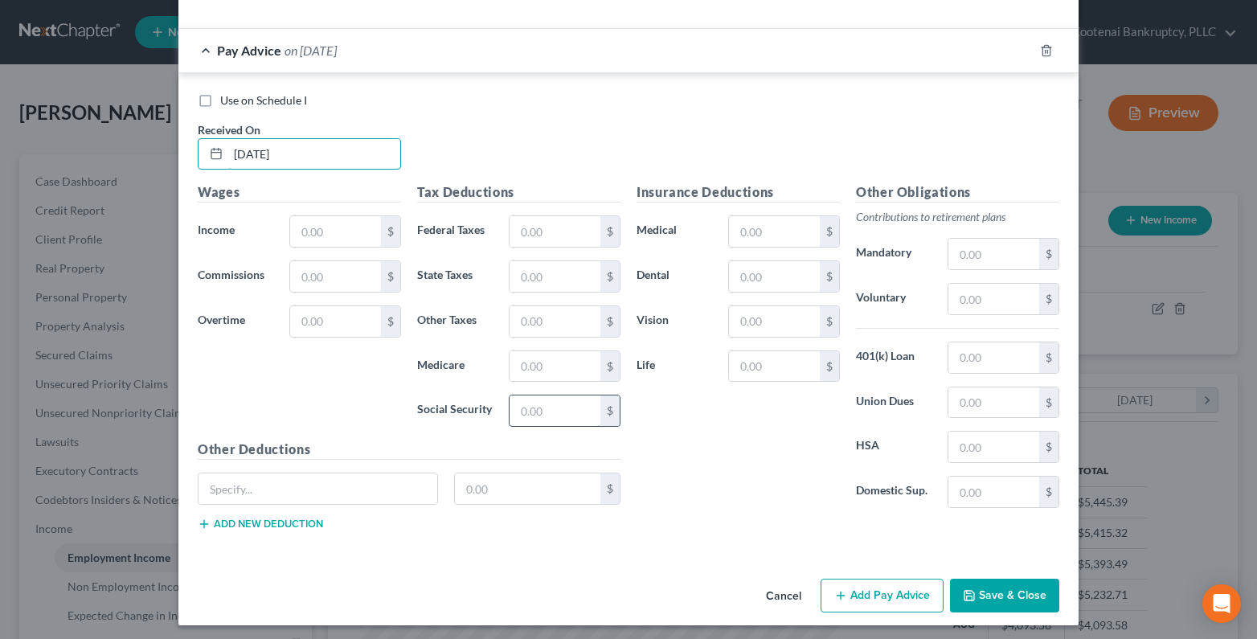
type input "04/15/2025"
drag, startPoint x: 534, startPoint y: 415, endPoint x: 498, endPoint y: 421, distance: 35.9
click at [532, 415] on input "text" at bounding box center [555, 410] width 91 height 31
type input "189.12"
click at [527, 371] on input "text" at bounding box center [555, 366] width 91 height 31
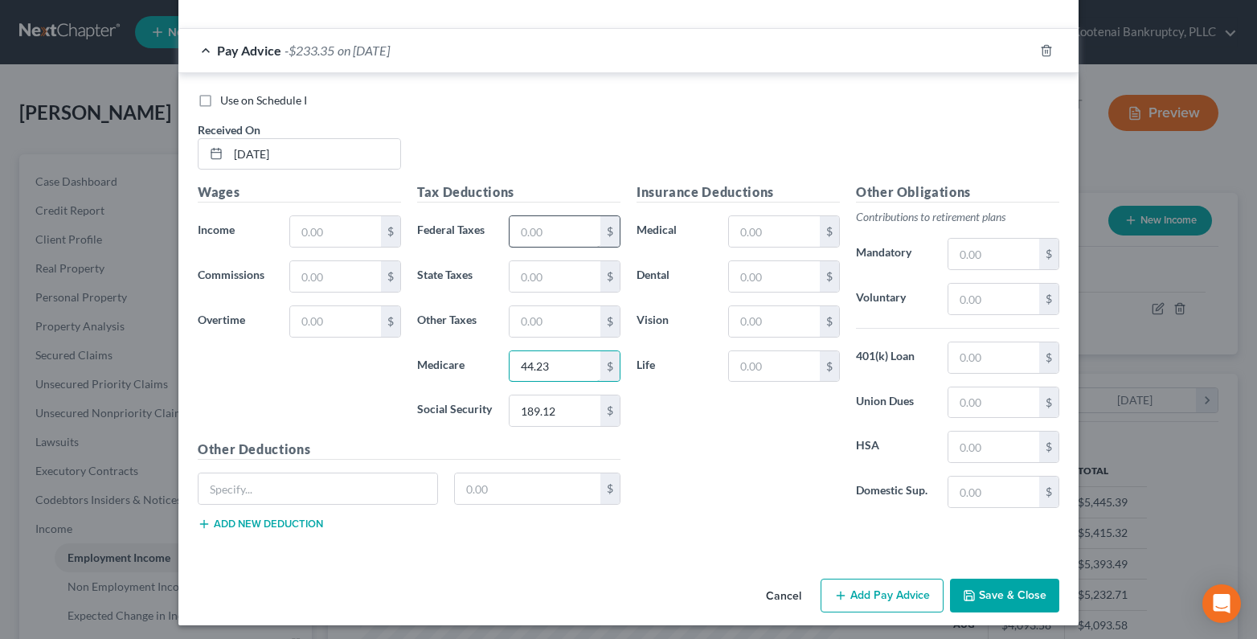
type input "44.23"
click at [535, 238] on input "text" at bounding box center [555, 231] width 91 height 31
type input "10.51"
click at [530, 283] on input "text" at bounding box center [555, 276] width 91 height 31
type input "78.00"
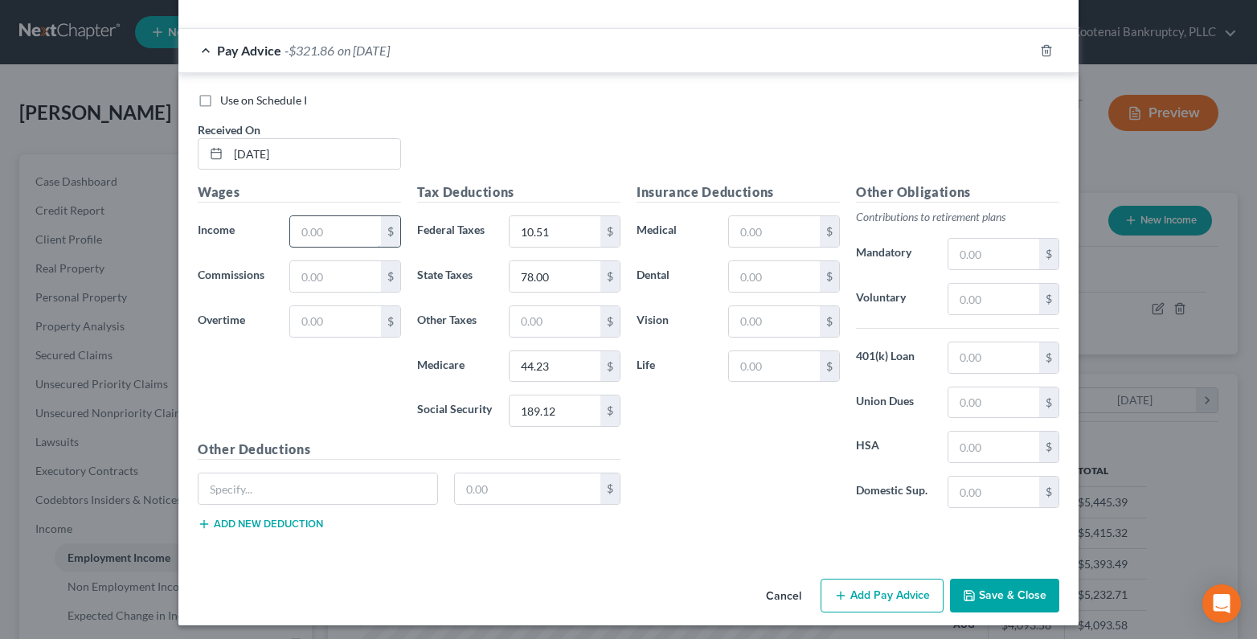
click at [309, 231] on input "text" at bounding box center [335, 231] width 91 height 31
type input "3,177.49"
drag, startPoint x: 954, startPoint y: 305, endPoint x: 925, endPoint y: 305, distance: 28.9
click at [954, 305] on input "text" at bounding box center [994, 299] width 91 height 31
type input "156.25"
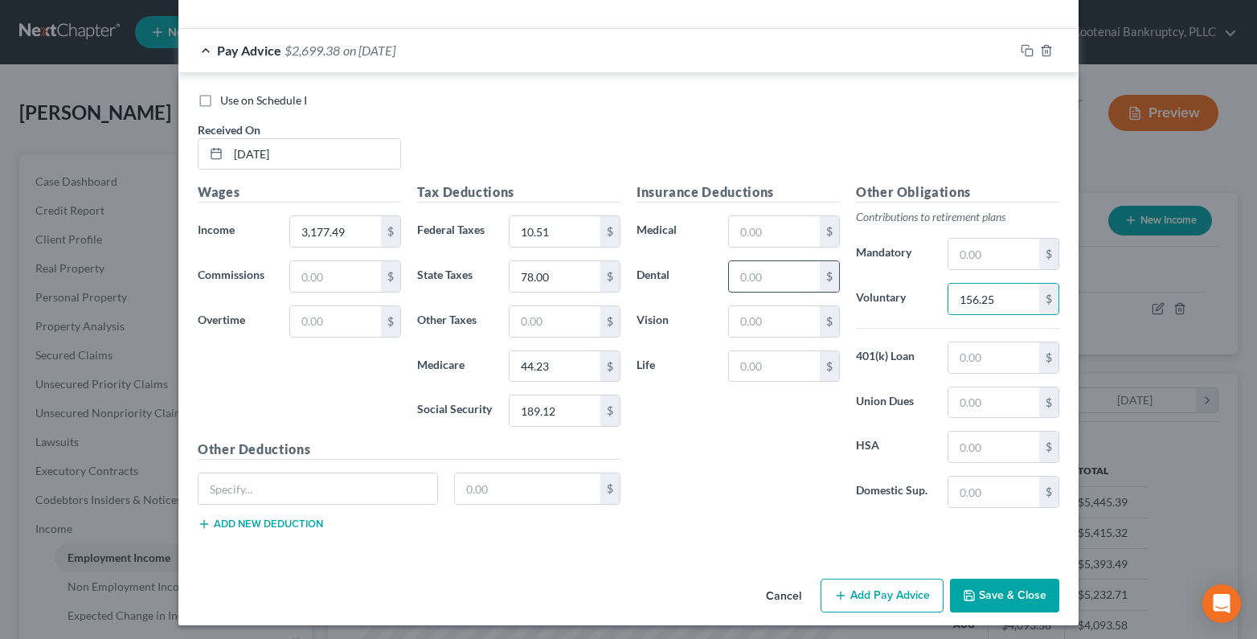
click at [771, 274] on input "text" at bounding box center [774, 276] width 91 height 31
type input "30.52"
drag, startPoint x: 966, startPoint y: 441, endPoint x: 946, endPoint y: 437, distance: 20.5
click at [965, 441] on input "text" at bounding box center [994, 447] width 91 height 31
type input "20.83"
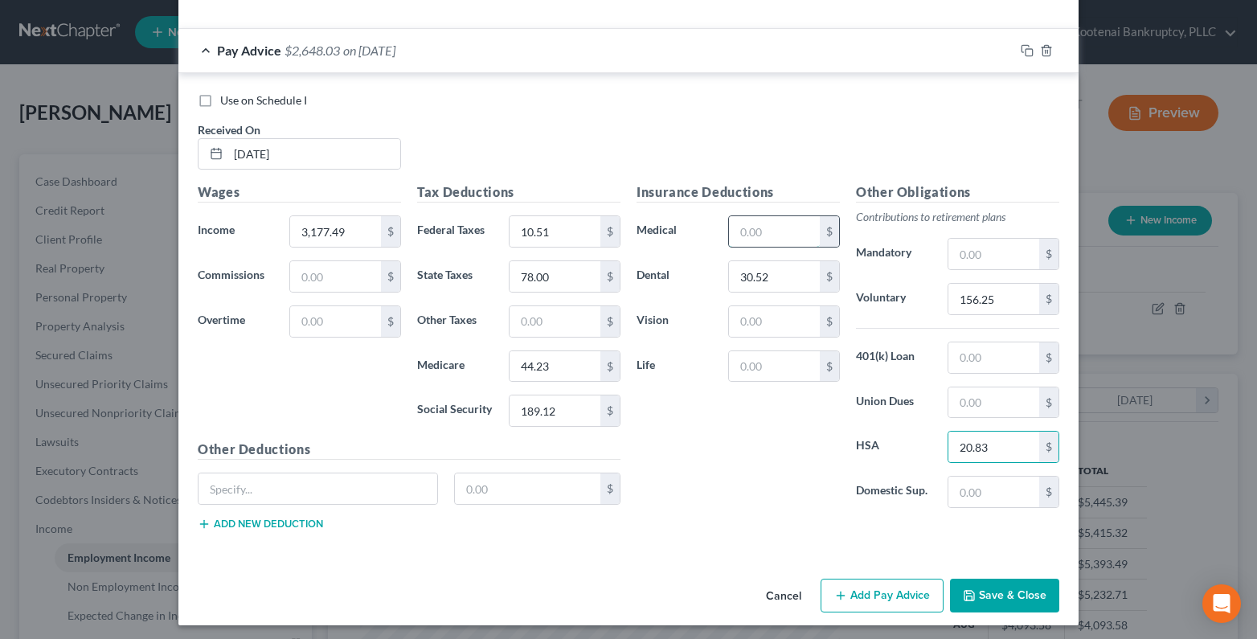
click at [757, 240] on input "text" at bounding box center [774, 231] width 91 height 31
type input "63.41"
click at [734, 324] on input "text" at bounding box center [774, 321] width 91 height 31
type input "9.46"
click at [968, 359] on input "text" at bounding box center [994, 357] width 91 height 31
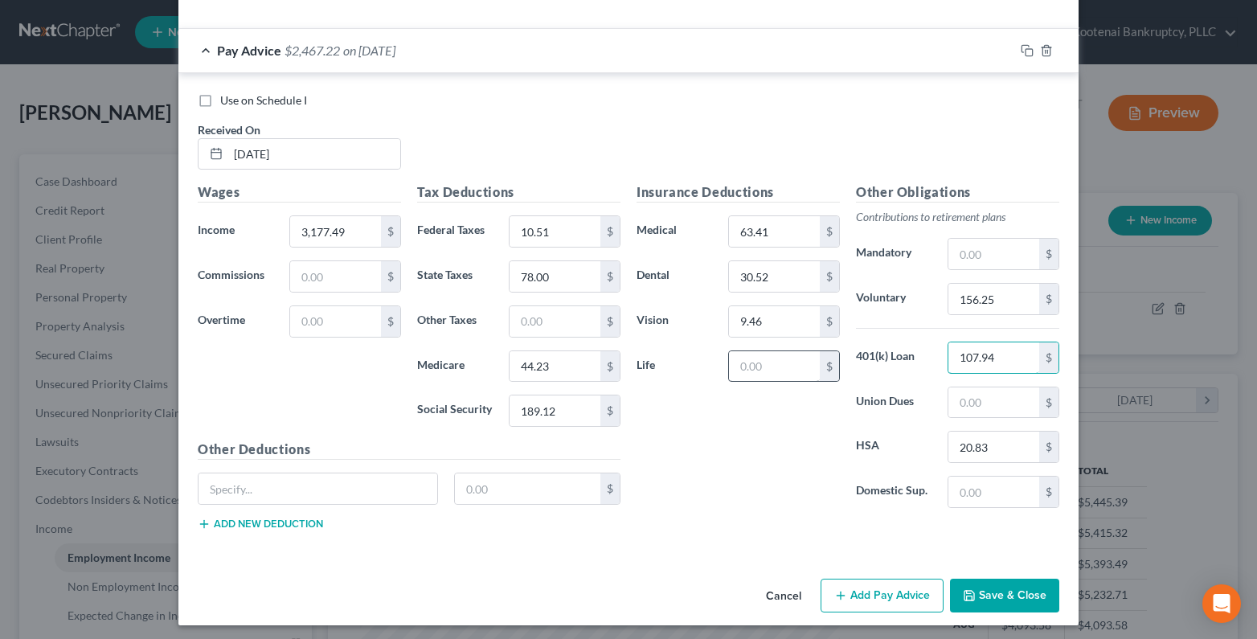
type input "107.94"
click at [748, 371] on input "text" at bounding box center [774, 366] width 91 height 31
type input "11.66"
click at [215, 498] on input "text" at bounding box center [318, 488] width 239 height 31
type input "AD&D"
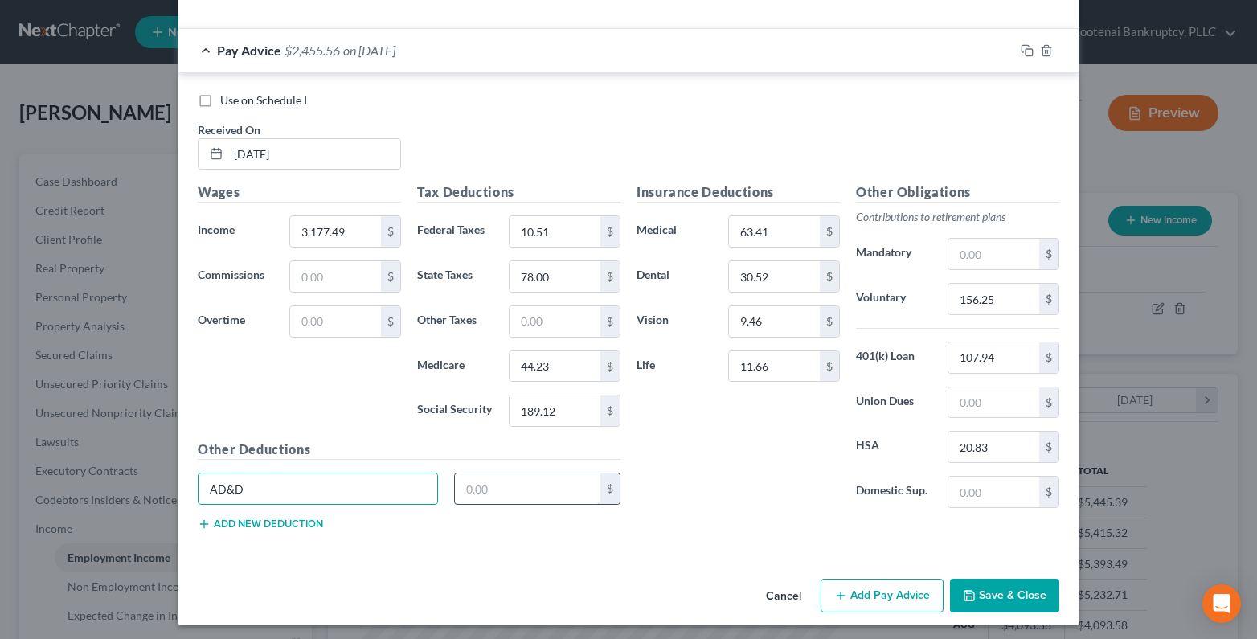
click at [464, 502] on input "text" at bounding box center [528, 488] width 146 height 31
type input "3.83"
click at [275, 525] on button "Add new deduction" at bounding box center [260, 524] width 125 height 13
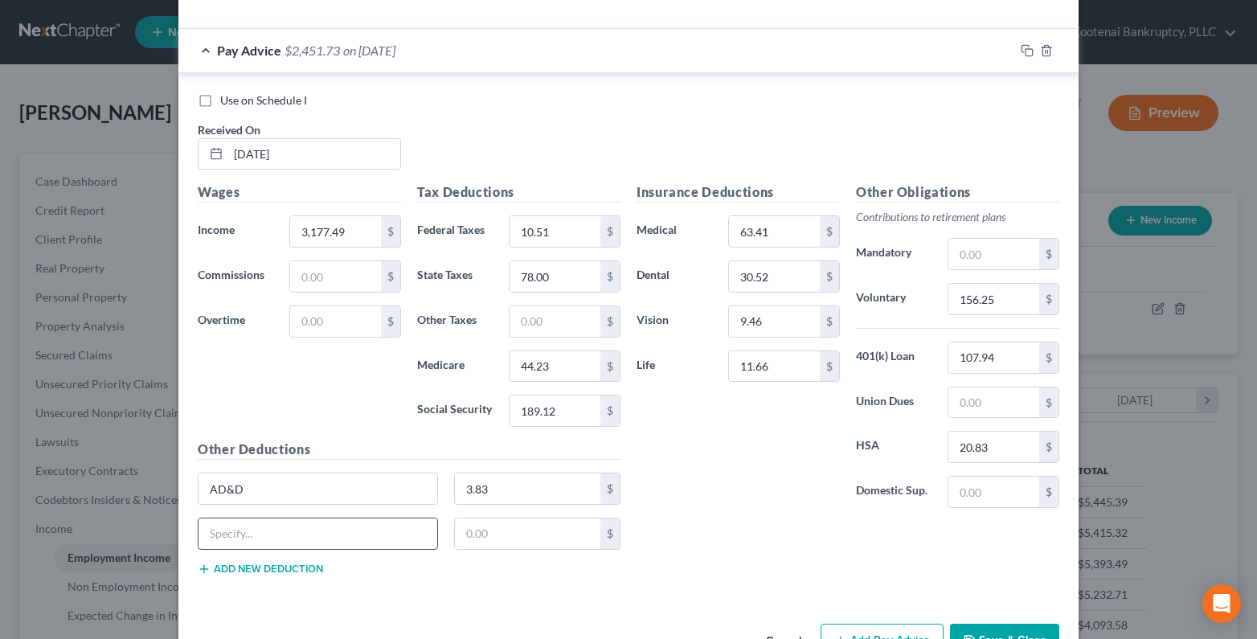
click at [220, 536] on input "text" at bounding box center [318, 533] width 239 height 31
type input "Critical illness"
click at [455, 539] on input "text" at bounding box center [528, 533] width 146 height 31
type input "2.30"
click at [282, 569] on button "Add new deduction" at bounding box center [260, 569] width 125 height 13
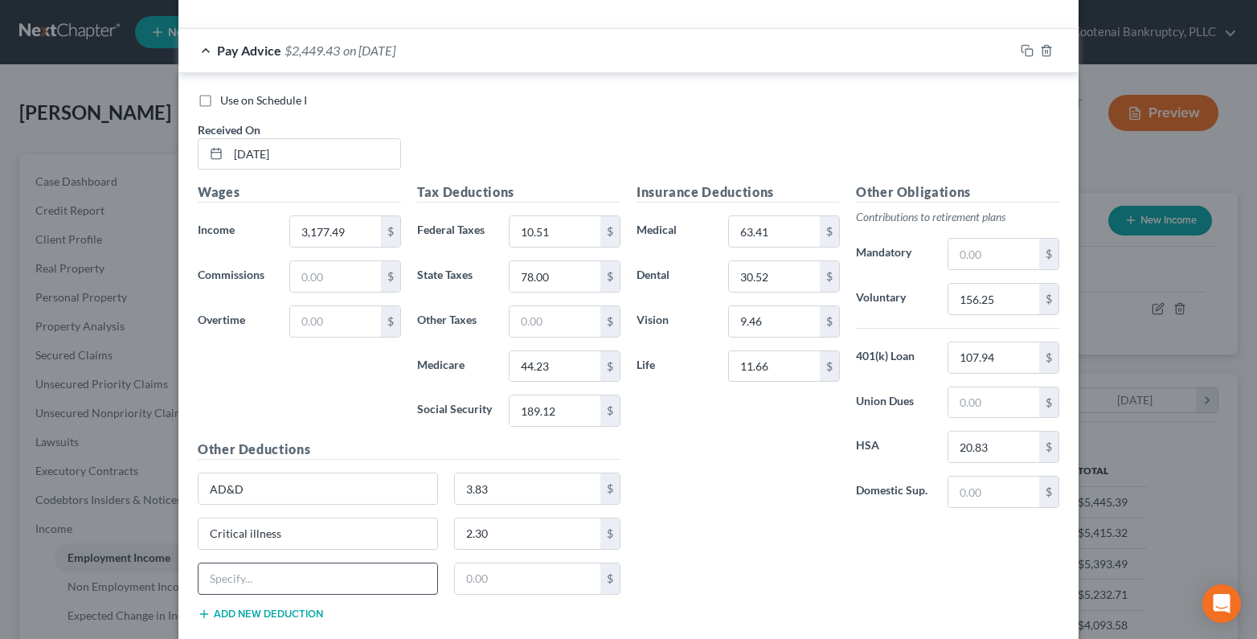
drag, startPoint x: 218, startPoint y: 576, endPoint x: 191, endPoint y: 571, distance: 27.8
click at [216, 576] on input "text" at bounding box center [318, 578] width 239 height 31
type input "Legal plan"
click at [461, 583] on input "text" at bounding box center [528, 578] width 146 height 31
type input "7.25"
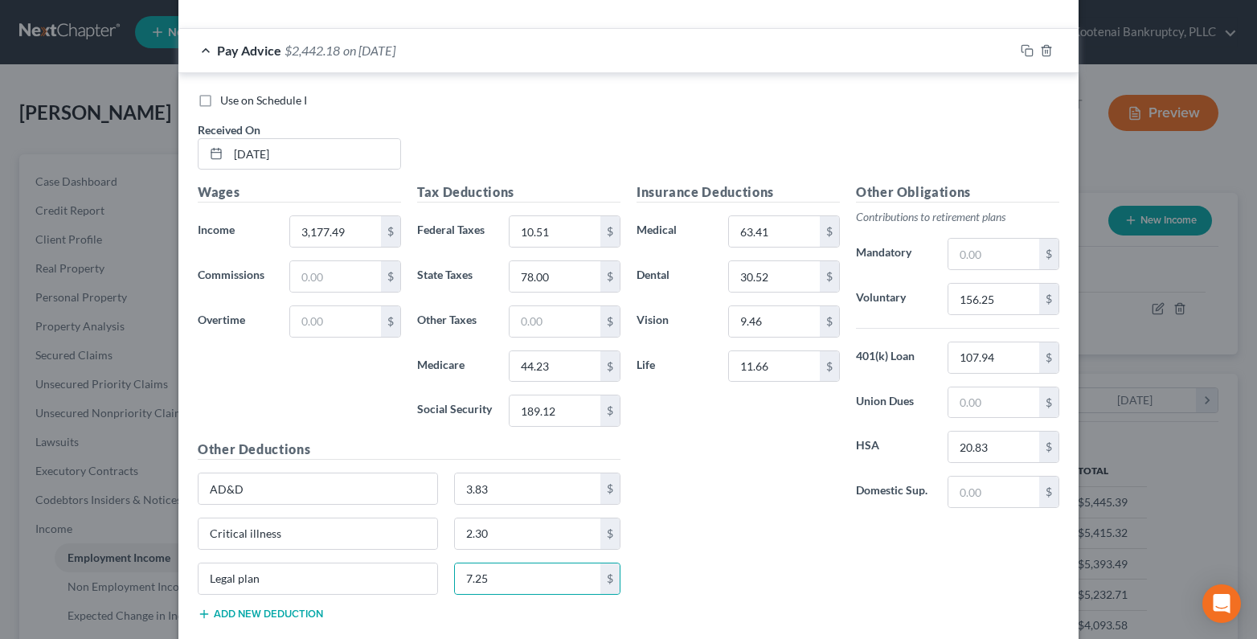
click at [272, 616] on button "Add new deduction" at bounding box center [260, 614] width 125 height 13
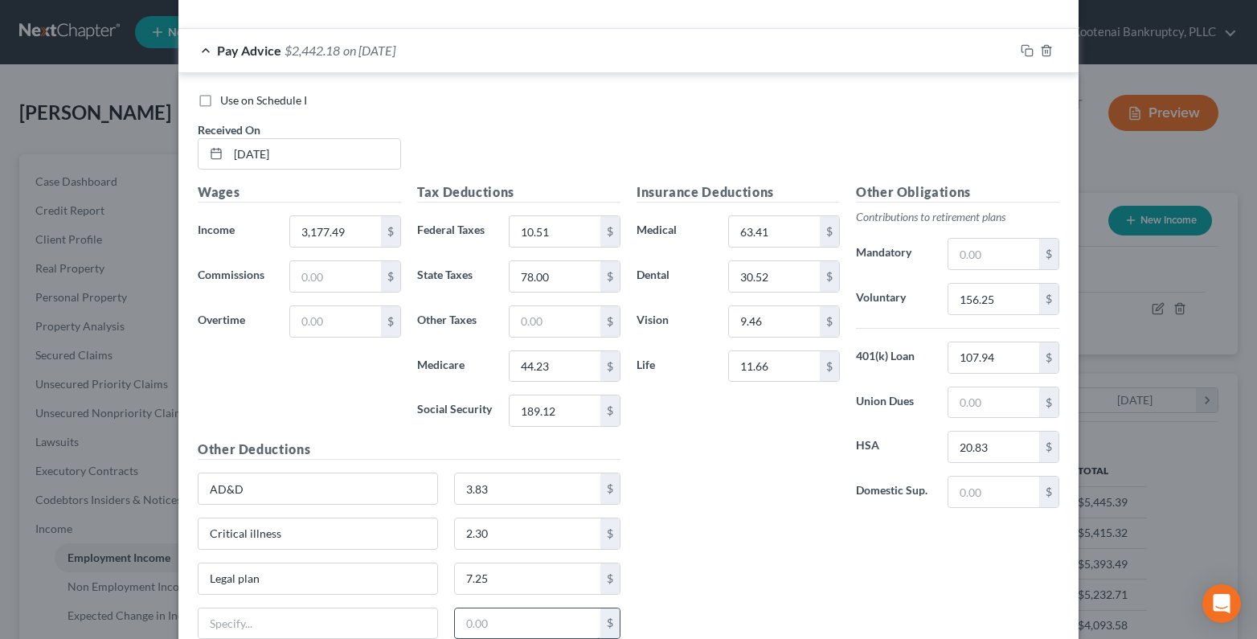
click at [468, 625] on input "text" at bounding box center [528, 623] width 146 height 31
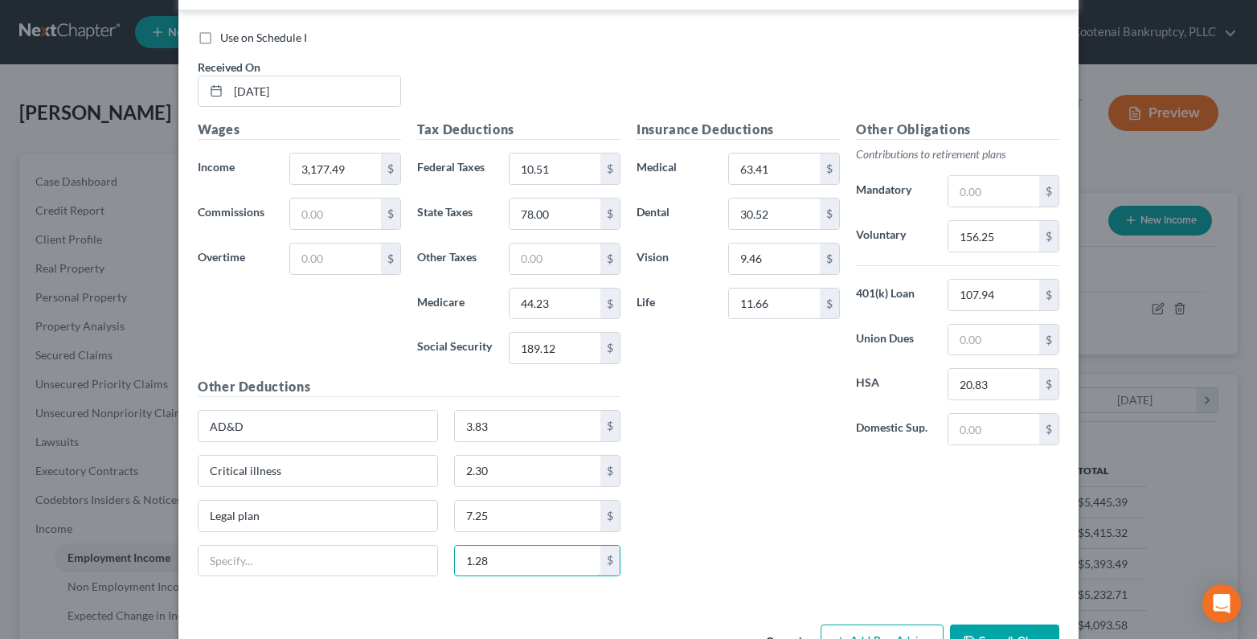
scroll to position [596, 0]
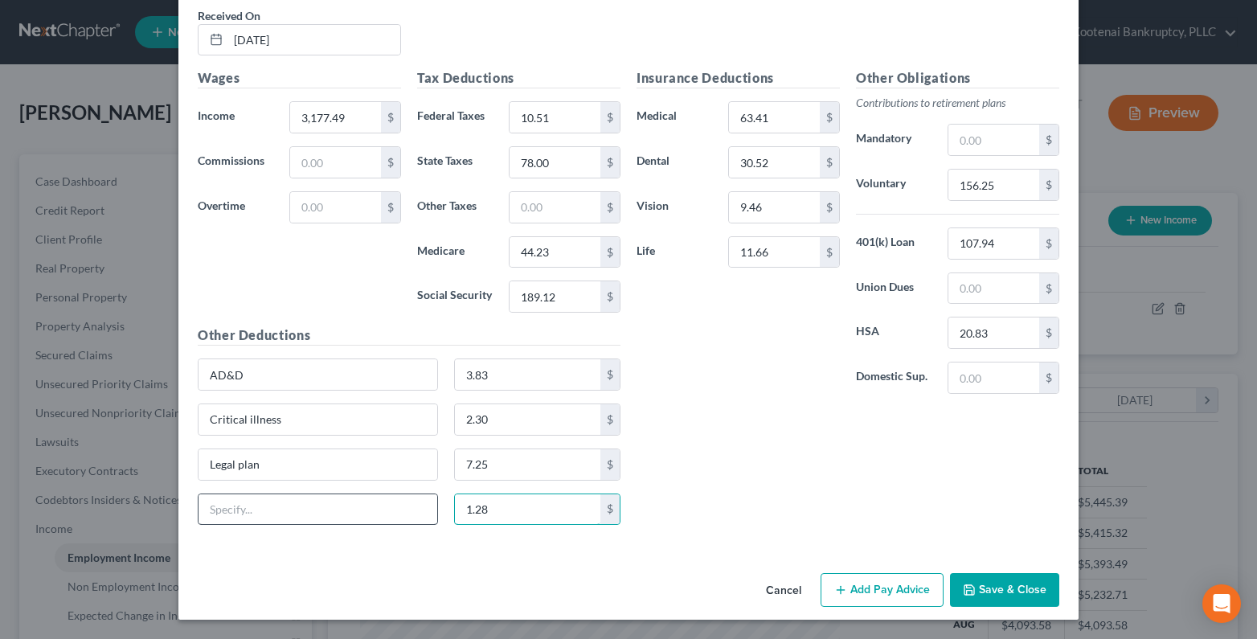
type input "1.28"
click at [223, 514] on input "text" at bounding box center [318, 509] width 239 height 31
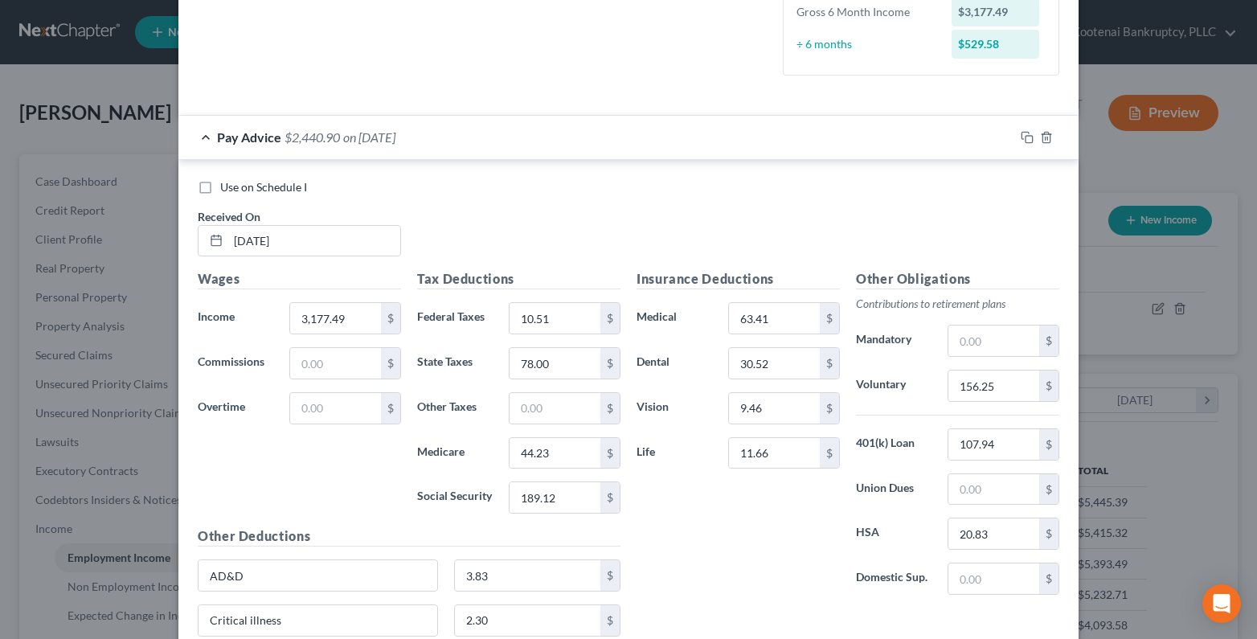
scroll to position [355, 0]
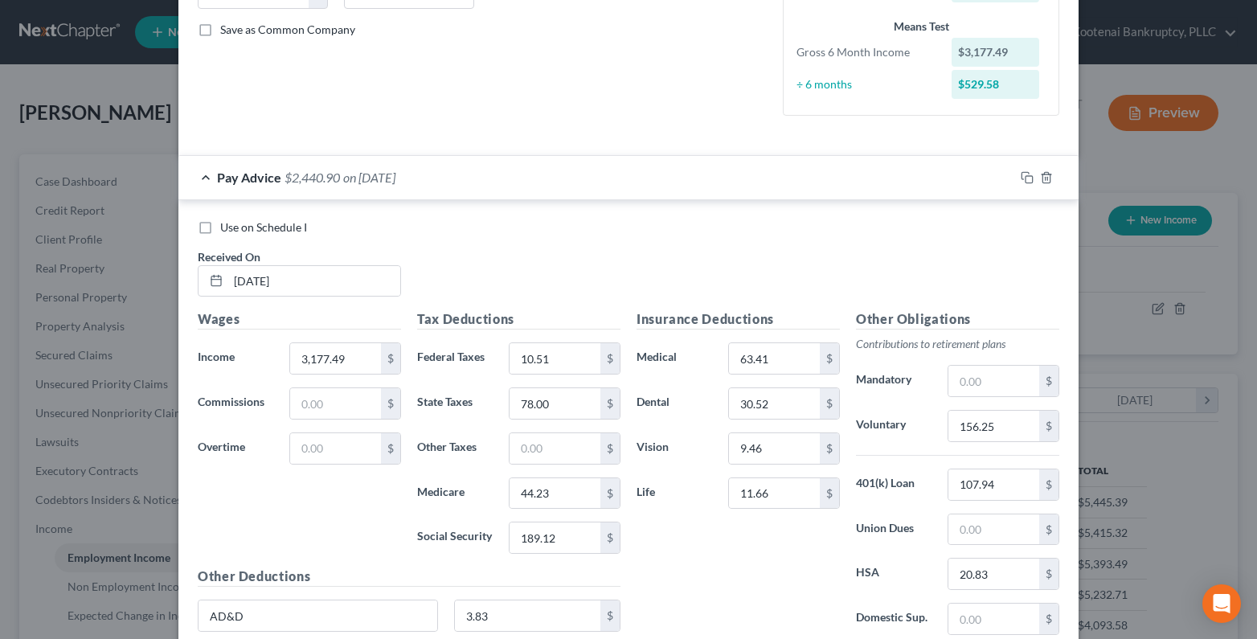
type input "LTD"
click at [1026, 176] on rect "button" at bounding box center [1029, 179] width 7 height 7
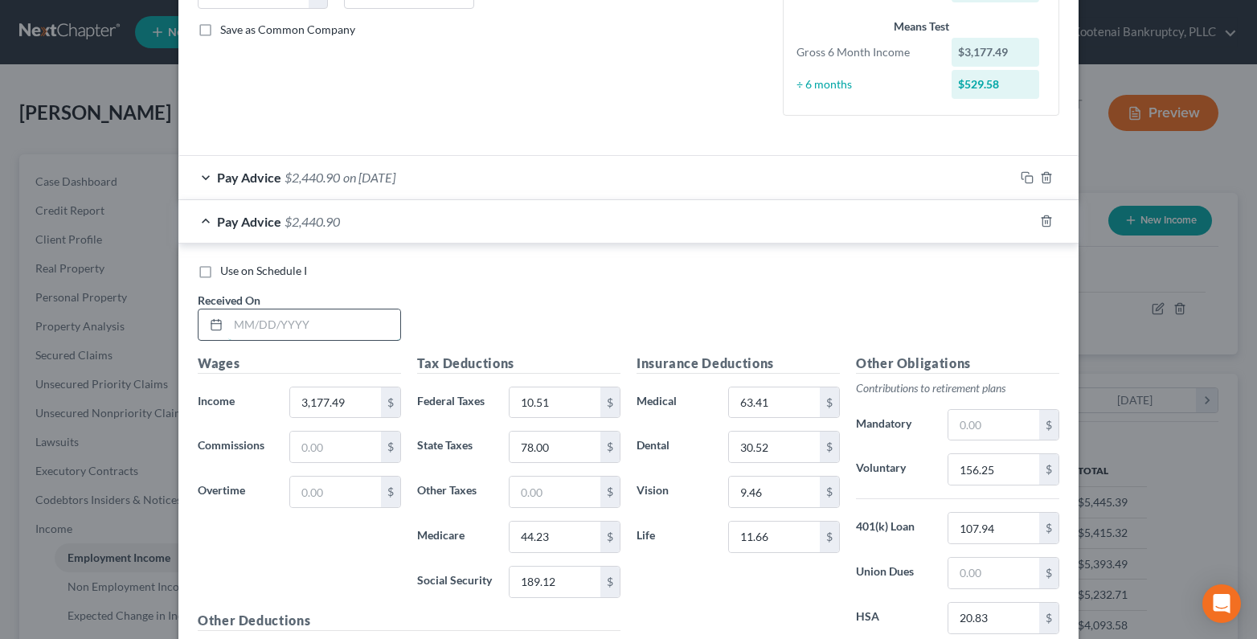
click at [248, 326] on input "text" at bounding box center [314, 324] width 172 height 31
type input "04/30/2025"
drag, startPoint x: 341, startPoint y: 406, endPoint x: 324, endPoint y: 401, distance: 17.6
click at [338, 407] on input "3,177.49" at bounding box center [335, 402] width 91 height 31
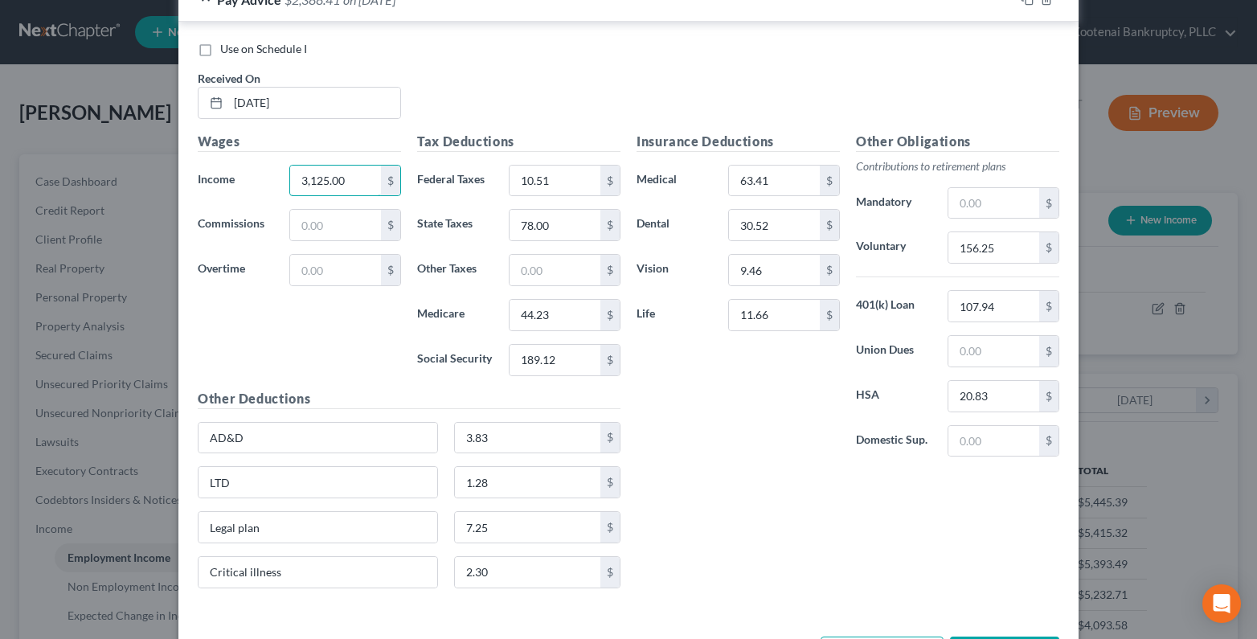
scroll to position [596, 0]
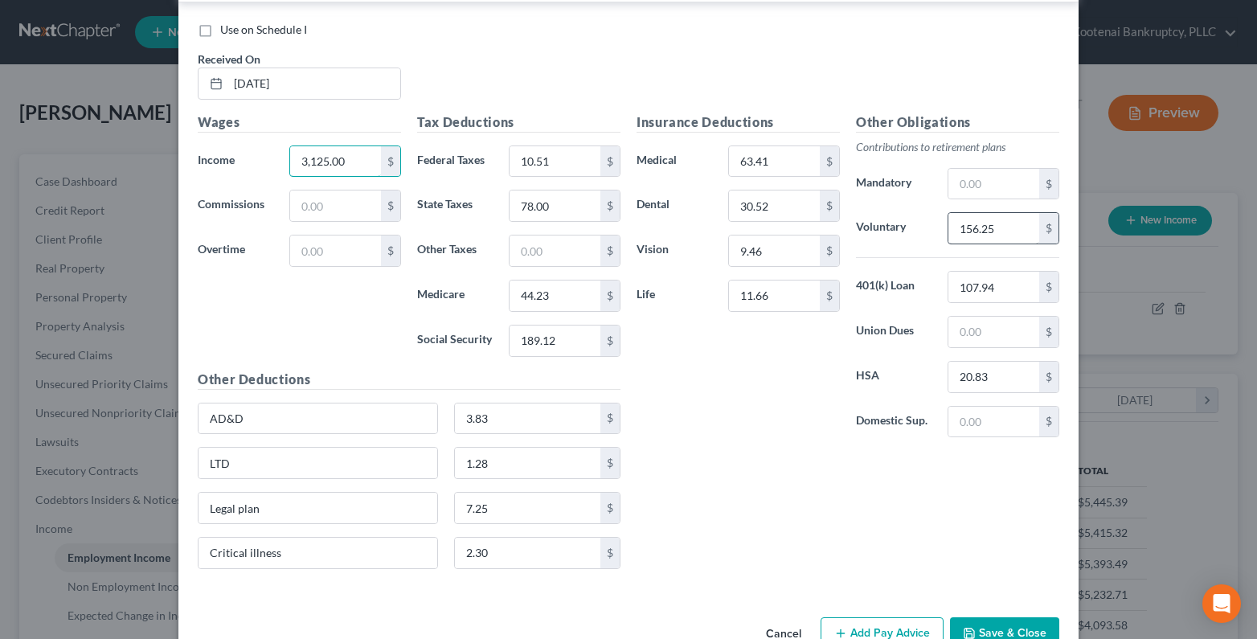
type input "3,125.00"
drag, startPoint x: 1000, startPoint y: 222, endPoint x: 992, endPoint y: 236, distance: 15.9
click at [999, 223] on input "156.25" at bounding box center [994, 228] width 91 height 31
type input "218.75"
click at [552, 344] on input "189.12" at bounding box center [555, 341] width 91 height 31
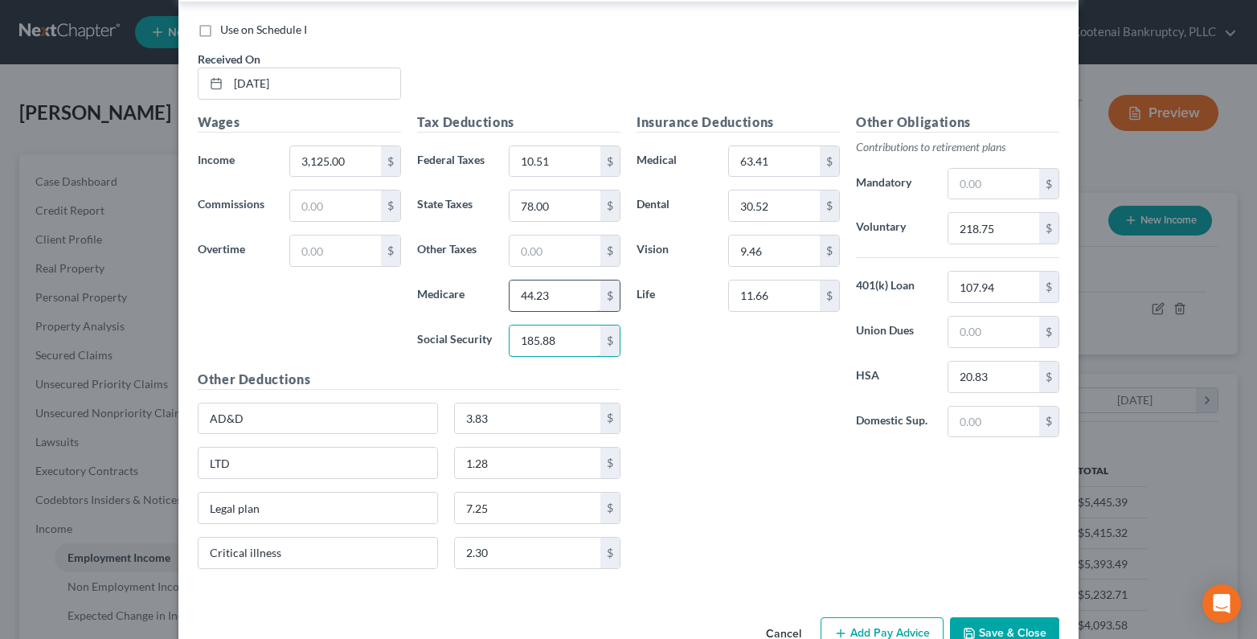
type input "185.88"
type input "43.47"
click at [559, 205] on input "78.00" at bounding box center [555, 206] width 91 height 31
type input "72.00"
click at [550, 162] on input "10.51" at bounding box center [555, 161] width 91 height 31
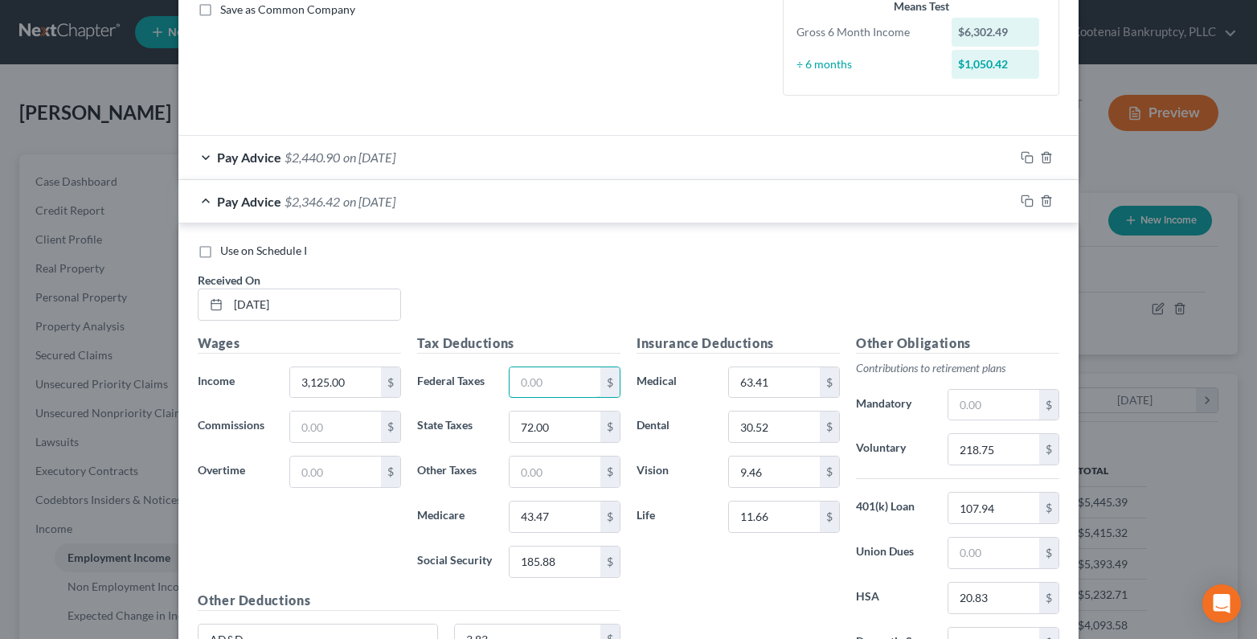
scroll to position [355, 0]
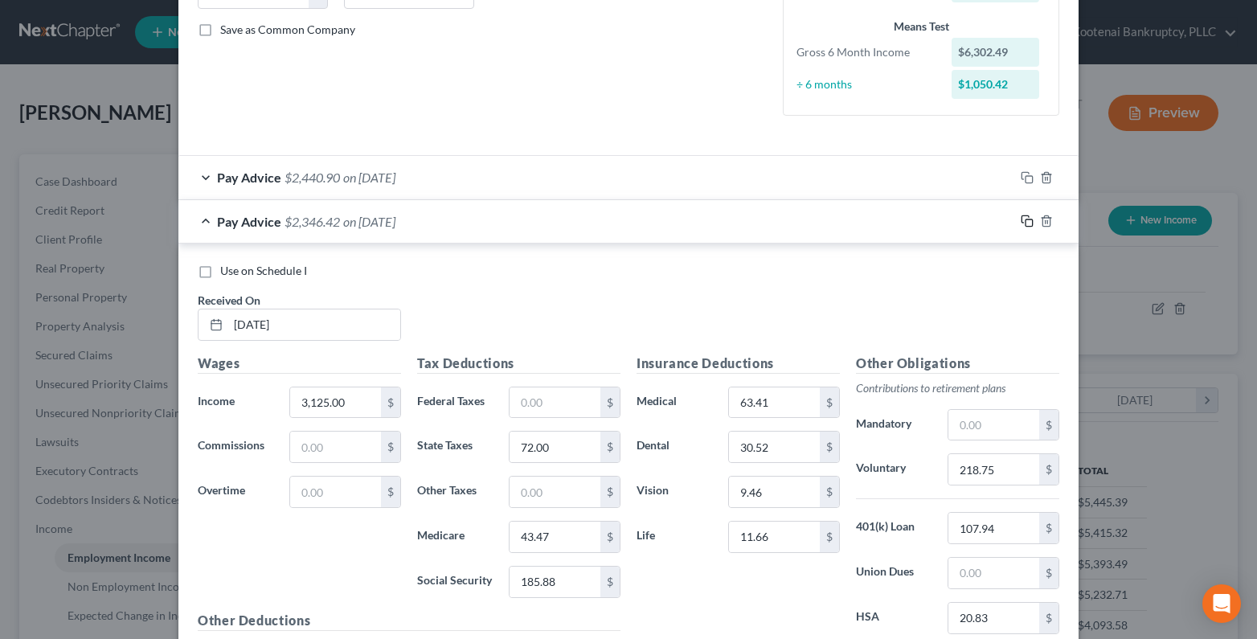
drag, startPoint x: 1025, startPoint y: 219, endPoint x: 325, endPoint y: 285, distance: 703.2
click at [1026, 219] on rect "button" at bounding box center [1029, 222] width 7 height 7
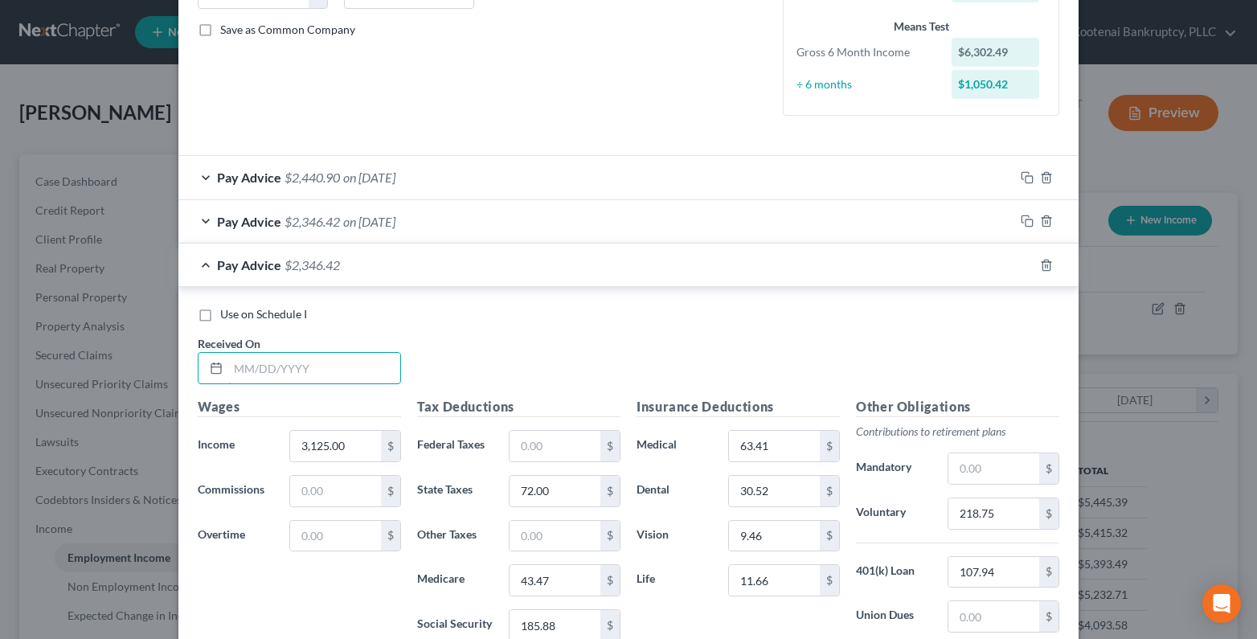
drag, startPoint x: 276, startPoint y: 367, endPoint x: 215, endPoint y: 389, distance: 64.1
click at [276, 367] on input "text" at bounding box center [314, 368] width 172 height 31
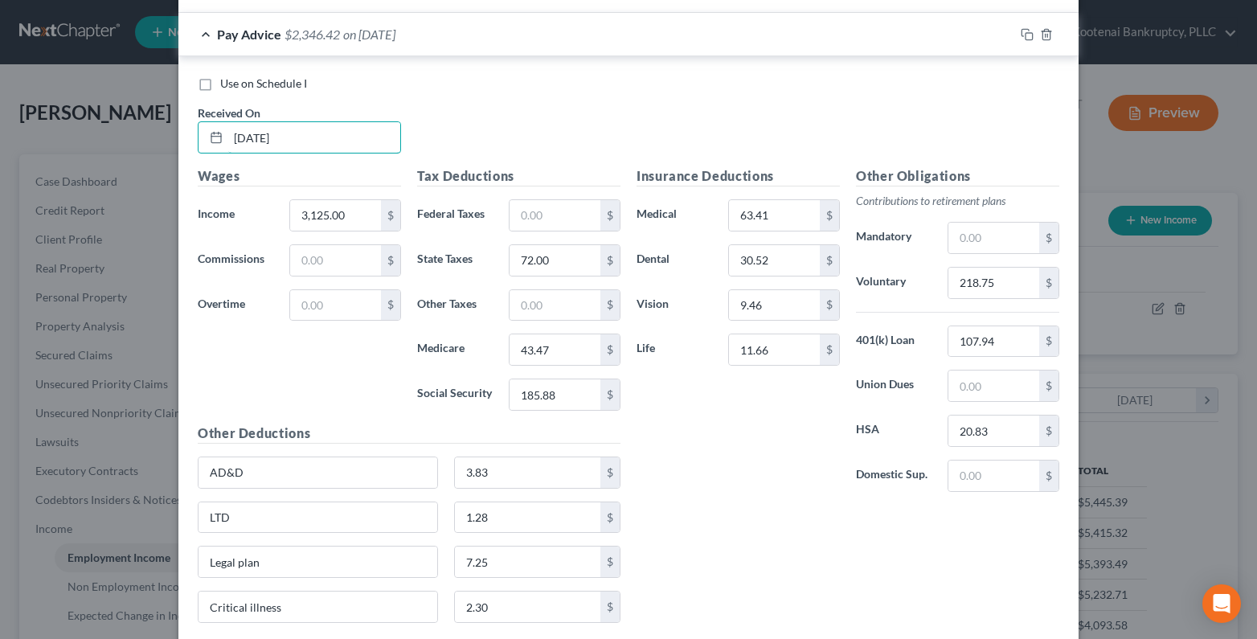
scroll to position [684, 0]
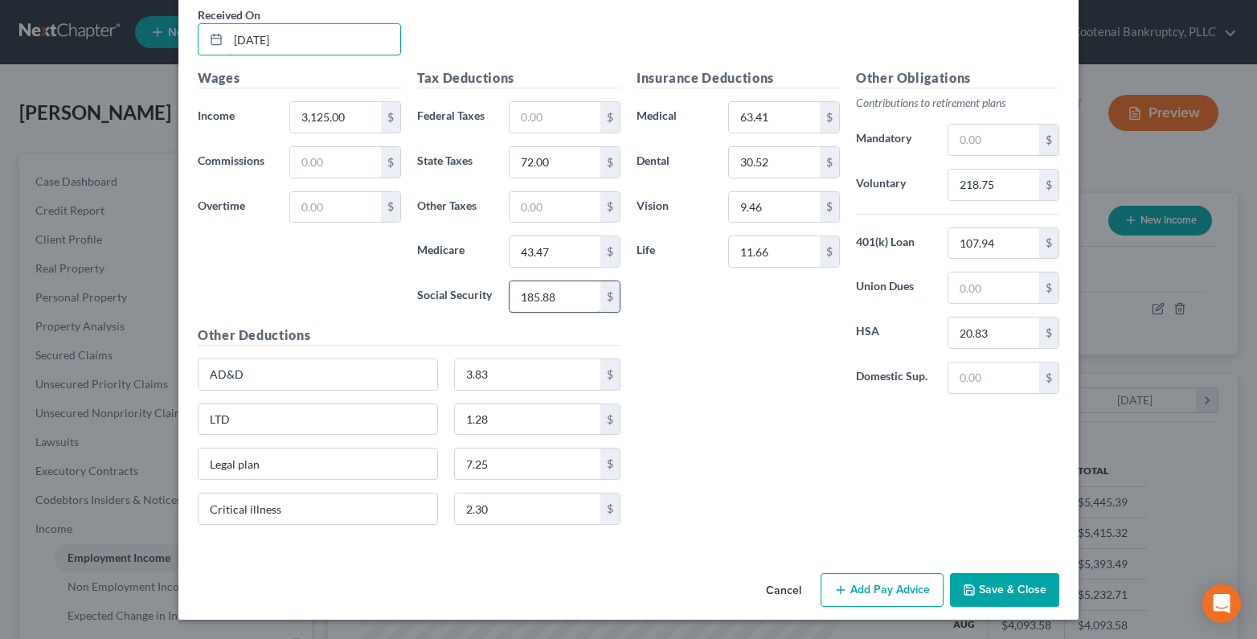
type input "05/15/2025"
click at [559, 295] on input "185.88" at bounding box center [555, 296] width 91 height 31
type input "429.64"
click at [533, 252] on input "43.47" at bounding box center [555, 251] width 91 height 31
type input "100.49"
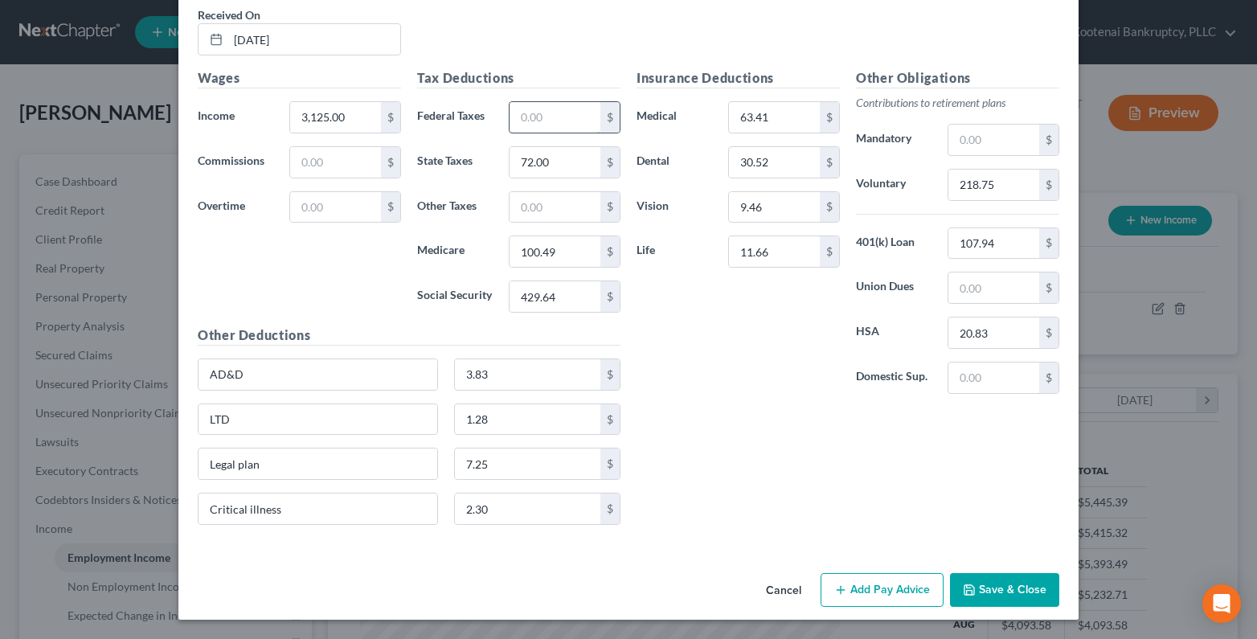
click at [536, 119] on input "text" at bounding box center [555, 117] width 91 height 31
type input "788.76"
click at [555, 163] on input "72.00" at bounding box center [555, 162] width 91 height 31
drag, startPoint x: 978, startPoint y: 190, endPoint x: 970, endPoint y: 195, distance: 9.4
click at [976, 191] on input "218.75" at bounding box center [994, 185] width 91 height 31
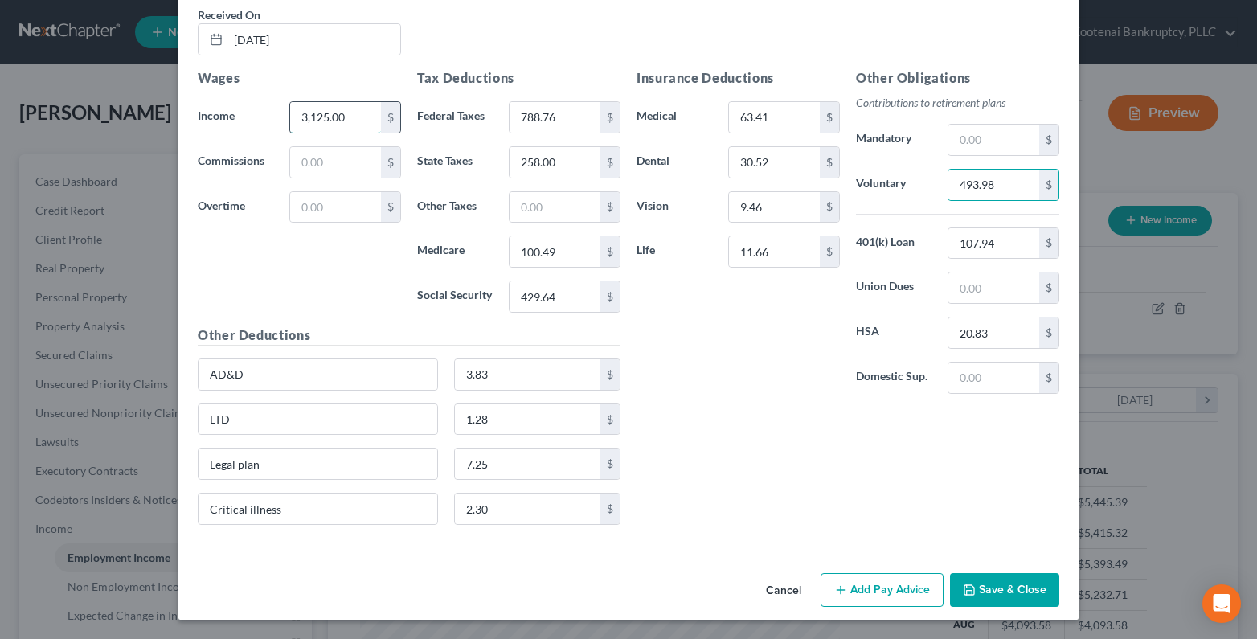
click at [321, 121] on input "3,125.00" at bounding box center [335, 117] width 91 height 31
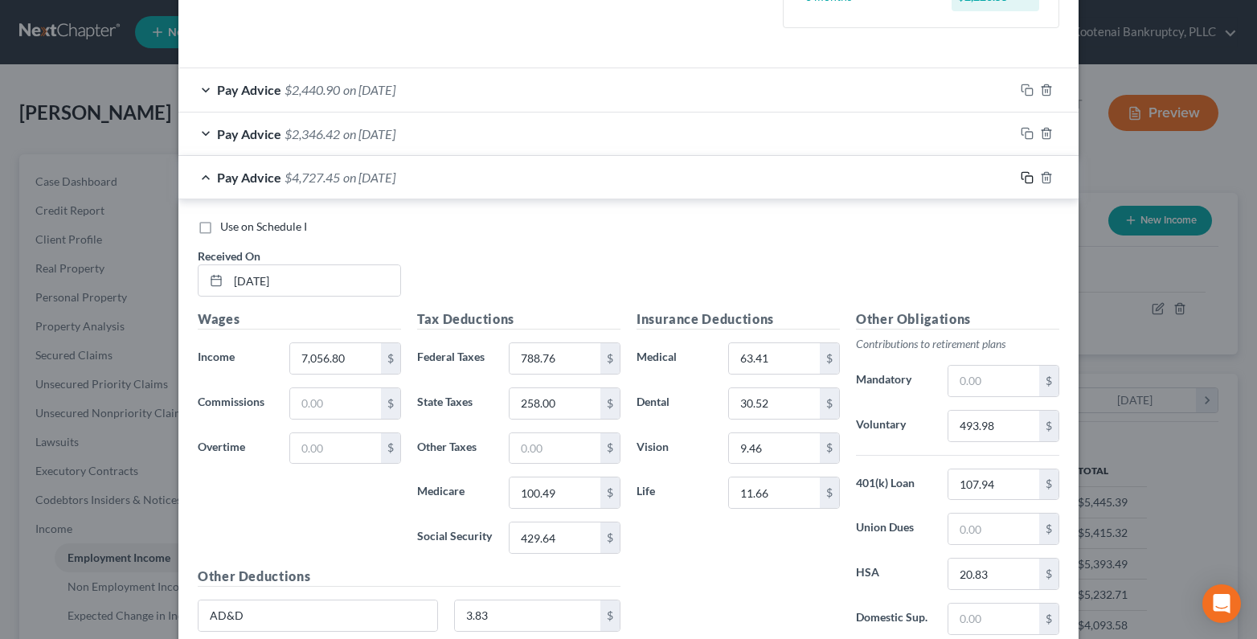
click at [1021, 174] on icon "button" at bounding box center [1027, 177] width 13 height 13
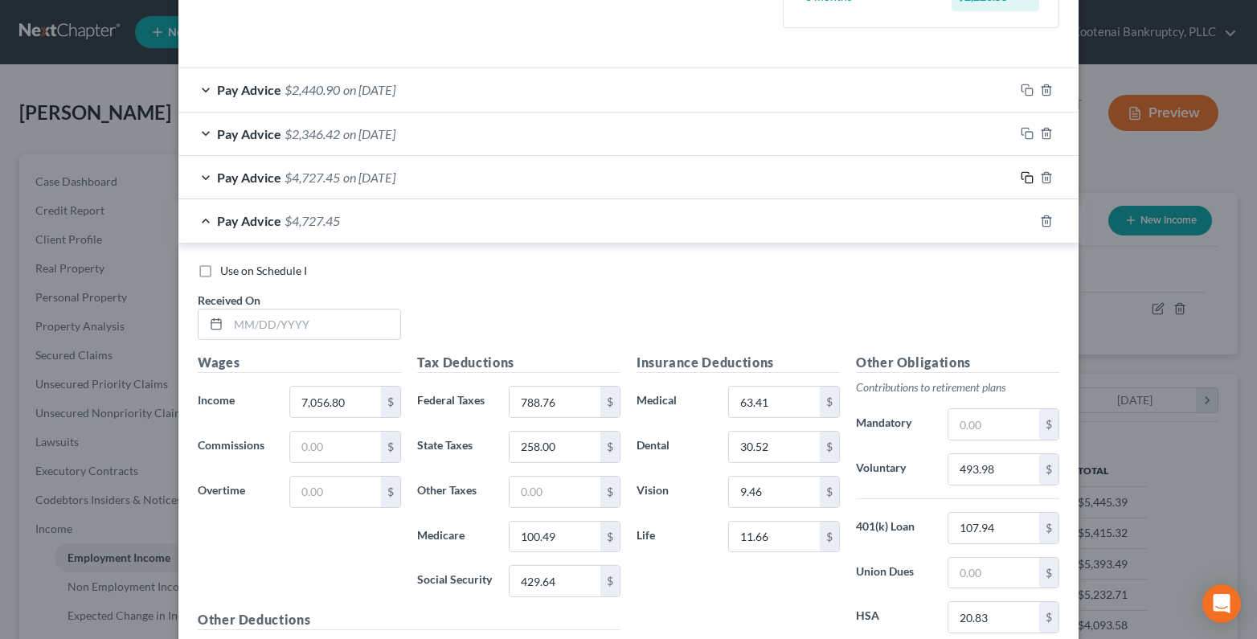
scroll to position [727, 0]
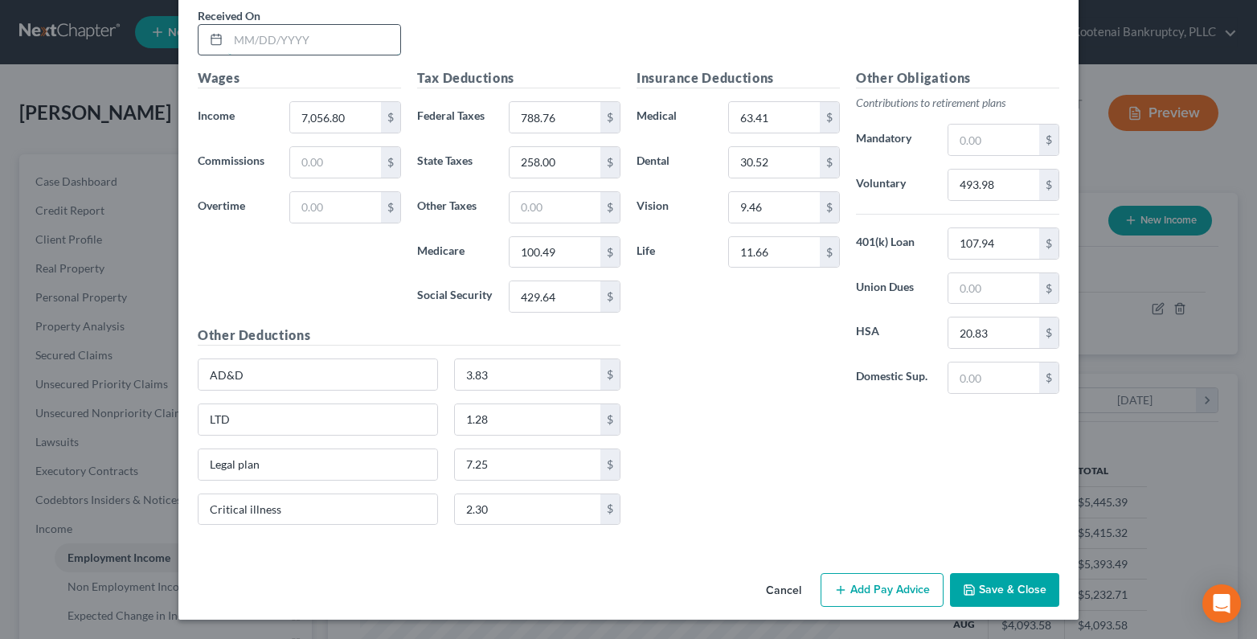
click at [250, 40] on input "text" at bounding box center [314, 40] width 172 height 31
drag, startPoint x: 354, startPoint y: 111, endPoint x: 322, endPoint y: 107, distance: 31.6
click at [353, 112] on input "7,056.80" at bounding box center [335, 117] width 91 height 31
click at [542, 298] on input "429.64" at bounding box center [555, 296] width 91 height 31
click at [551, 262] on input "100.49" at bounding box center [555, 252] width 91 height 31
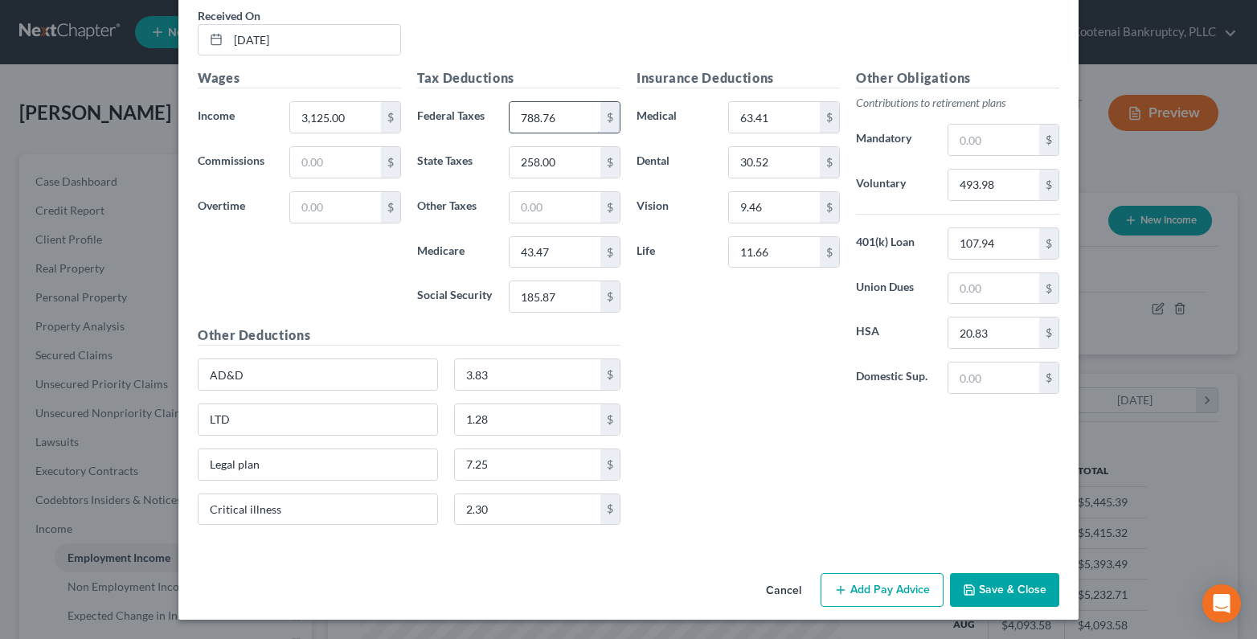
click at [549, 117] on input "788.76" at bounding box center [555, 117] width 91 height 31
click at [524, 161] on input "258.00" at bounding box center [555, 162] width 91 height 31
drag, startPoint x: 981, startPoint y: 180, endPoint x: 958, endPoint y: 186, distance: 24.2
click at [980, 182] on input "493.98" at bounding box center [994, 185] width 91 height 31
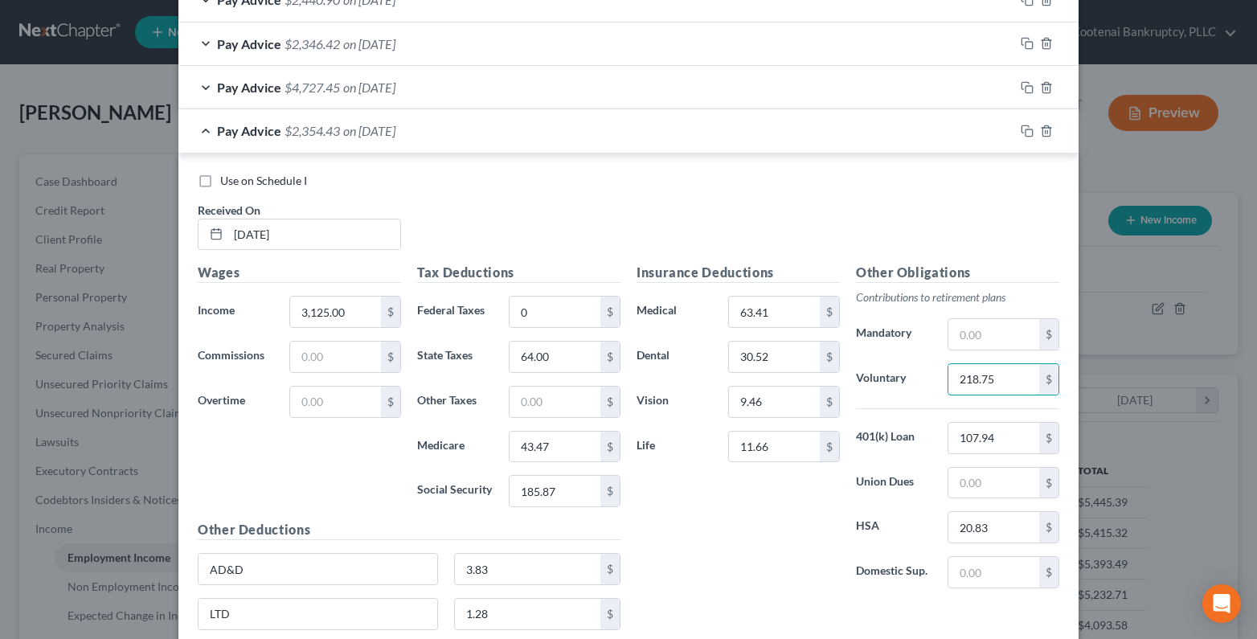
scroll to position [486, 0]
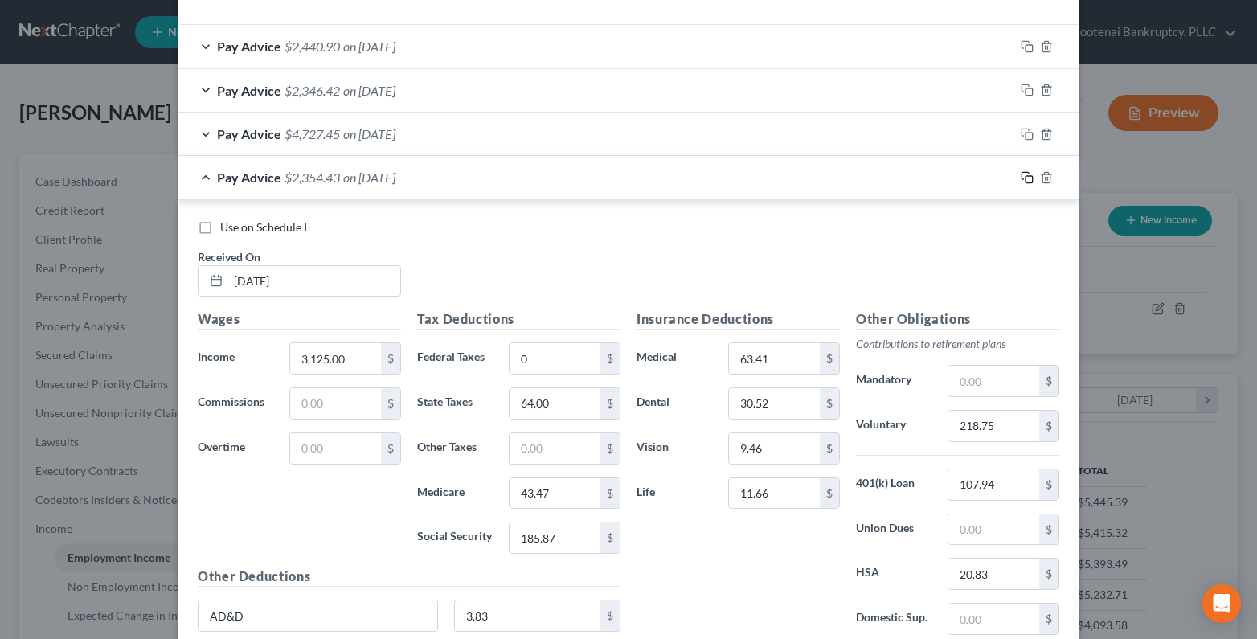
click at [1021, 182] on icon "button" at bounding box center [1027, 177] width 13 height 13
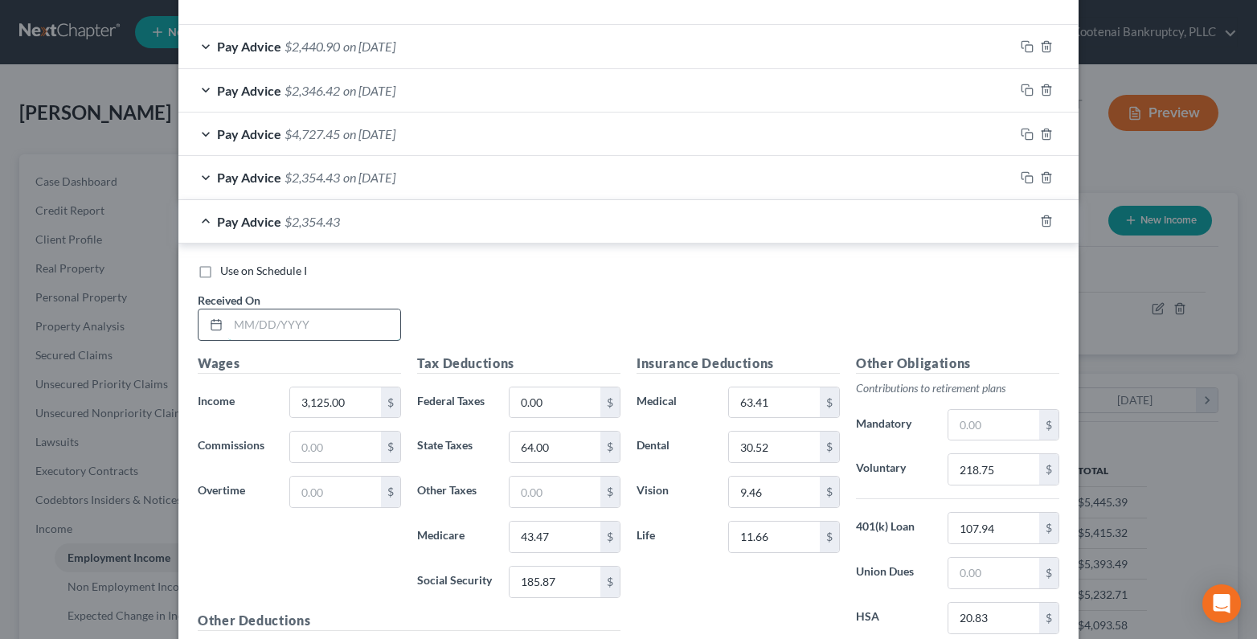
click at [248, 317] on input "text" at bounding box center [314, 324] width 172 height 31
drag, startPoint x: 535, startPoint y: 580, endPoint x: 525, endPoint y: 576, distance: 10.2
click at [534, 578] on input "185.87" at bounding box center [555, 582] width 91 height 31
drag, startPoint x: 1018, startPoint y: 223, endPoint x: 424, endPoint y: 288, distance: 597.6
click at [1021, 223] on icon "button" at bounding box center [1027, 221] width 13 height 13
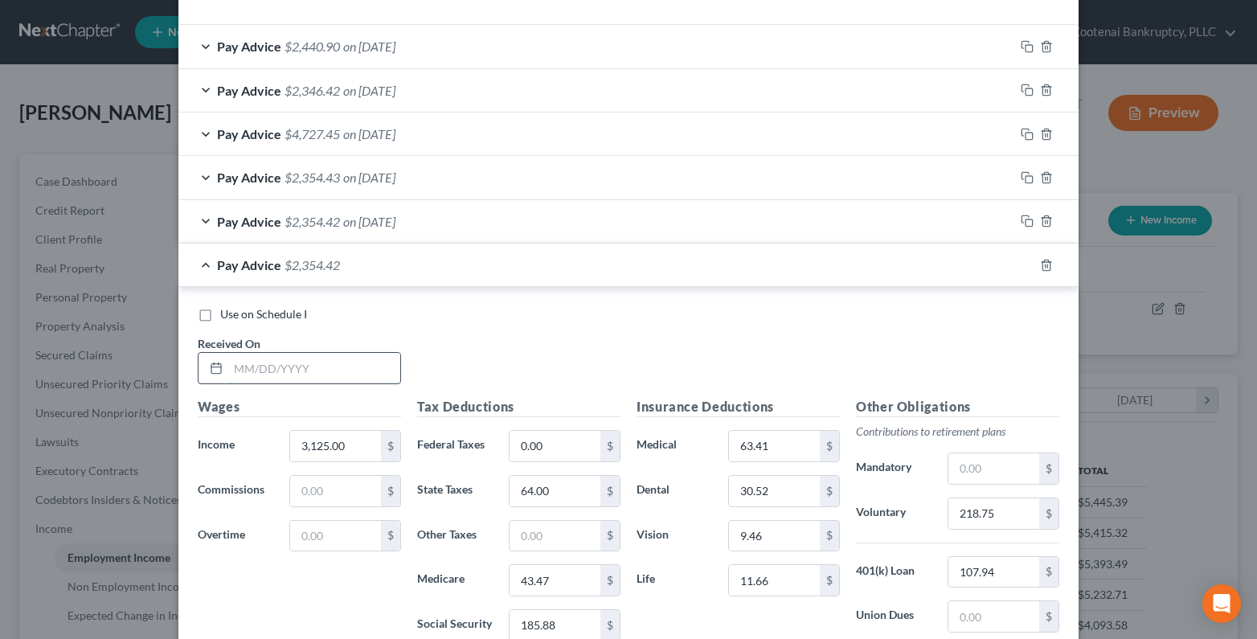
click at [257, 372] on input "text" at bounding box center [314, 368] width 172 height 31
drag, startPoint x: 322, startPoint y: 450, endPoint x: 269, endPoint y: 456, distance: 52.6
click at [319, 450] on input "3,125.00" at bounding box center [335, 446] width 91 height 31
click at [555, 626] on input "185.88" at bounding box center [555, 625] width 91 height 31
click at [1026, 264] on rect "button" at bounding box center [1029, 267] width 7 height 7
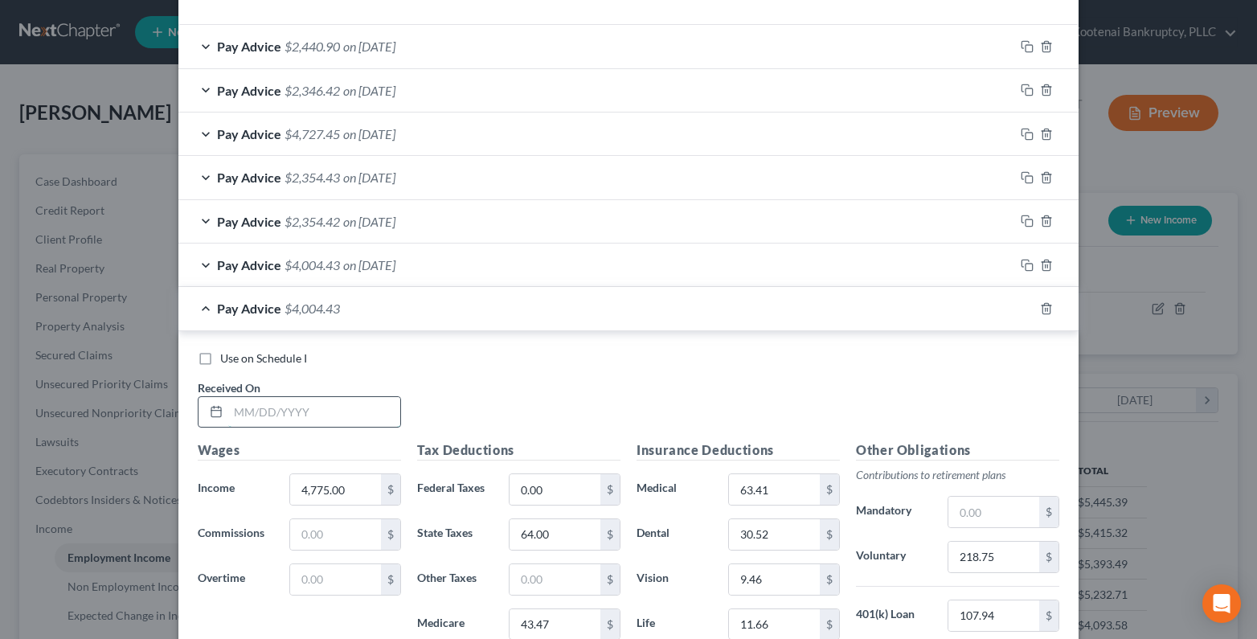
click at [235, 420] on input "text" at bounding box center [314, 412] width 172 height 31
drag, startPoint x: 310, startPoint y: 481, endPoint x: 262, endPoint y: 491, distance: 49.2
click at [309, 481] on input "4,775.00" at bounding box center [335, 489] width 91 height 31
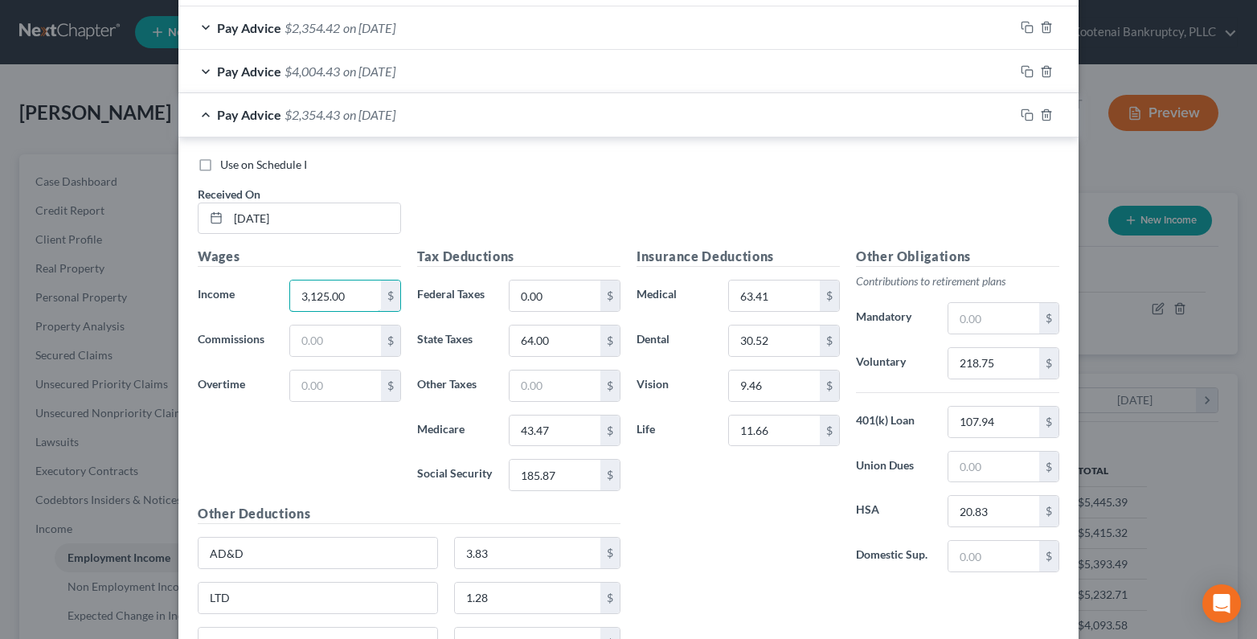
scroll to position [727, 0]
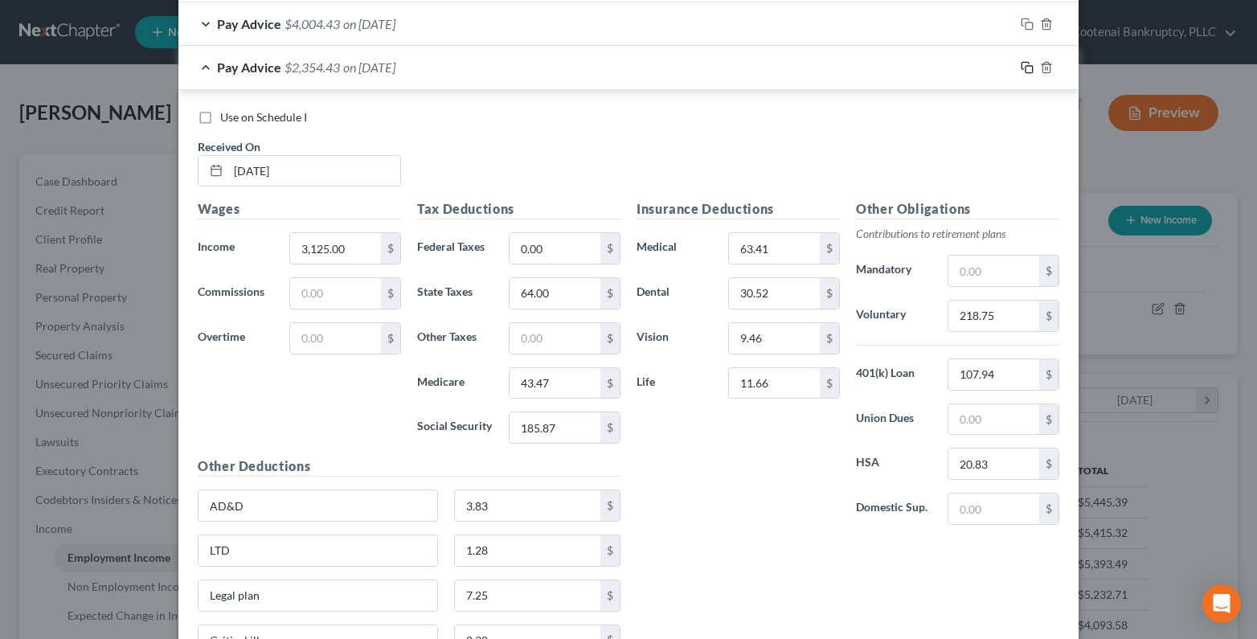
drag, startPoint x: 1018, startPoint y: 71, endPoint x: 268, endPoint y: 194, distance: 760.8
click at [1021, 71] on icon "button" at bounding box center [1027, 67] width 13 height 13
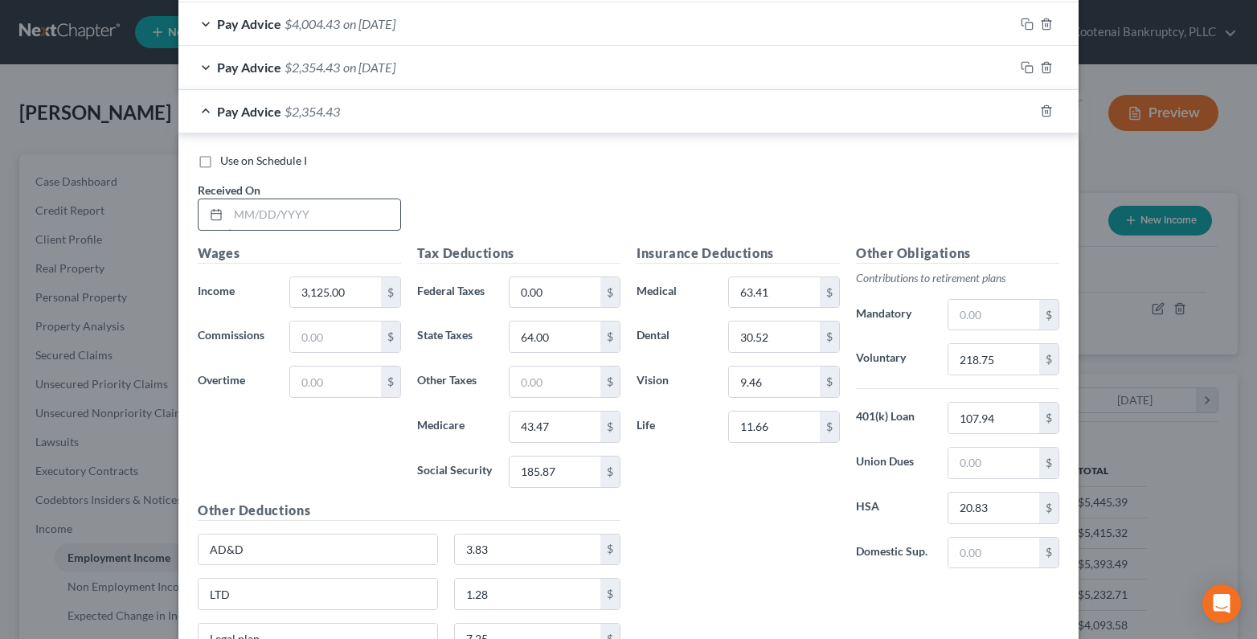
drag, startPoint x: 240, startPoint y: 219, endPoint x: 250, endPoint y: 223, distance: 10.8
click at [242, 219] on input "text" at bounding box center [314, 214] width 172 height 31
click at [351, 297] on input "3,125.00" at bounding box center [335, 292] width 91 height 31
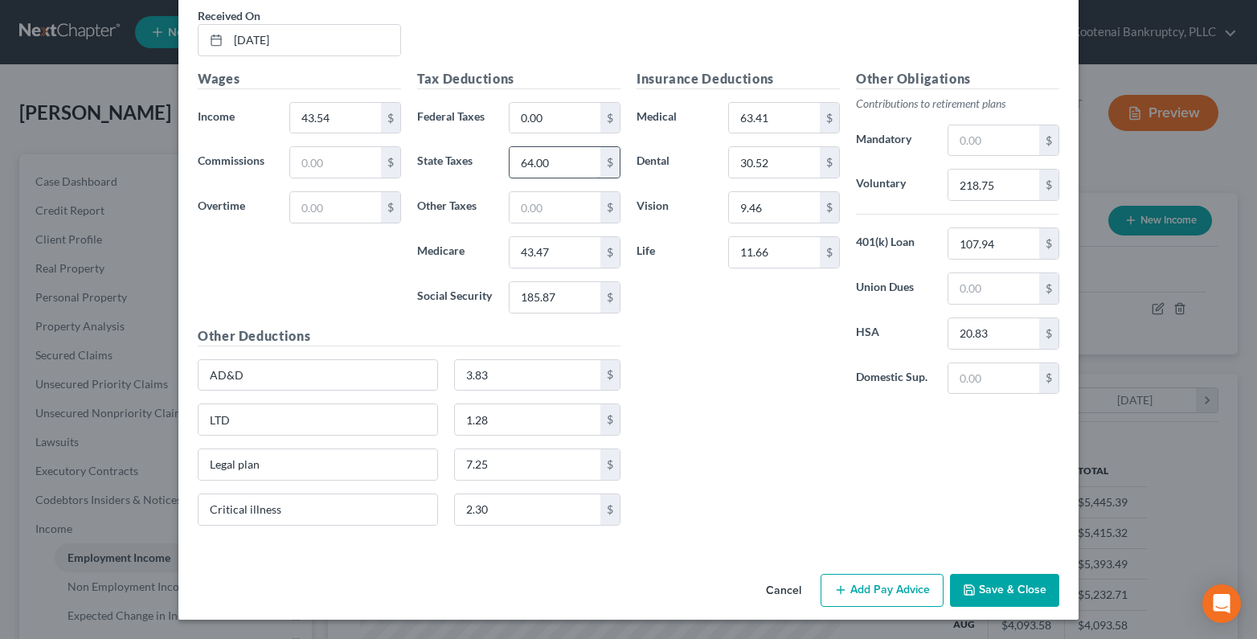
click at [539, 164] on input "64.00" at bounding box center [555, 162] width 91 height 31
click at [543, 243] on input "43.47" at bounding box center [555, 252] width 91 height 31
click at [531, 297] on input "185.87" at bounding box center [555, 297] width 91 height 31
drag, startPoint x: 749, startPoint y: 127, endPoint x: 750, endPoint y: 152, distance: 24.9
click at [749, 127] on input "63.41" at bounding box center [774, 118] width 91 height 31
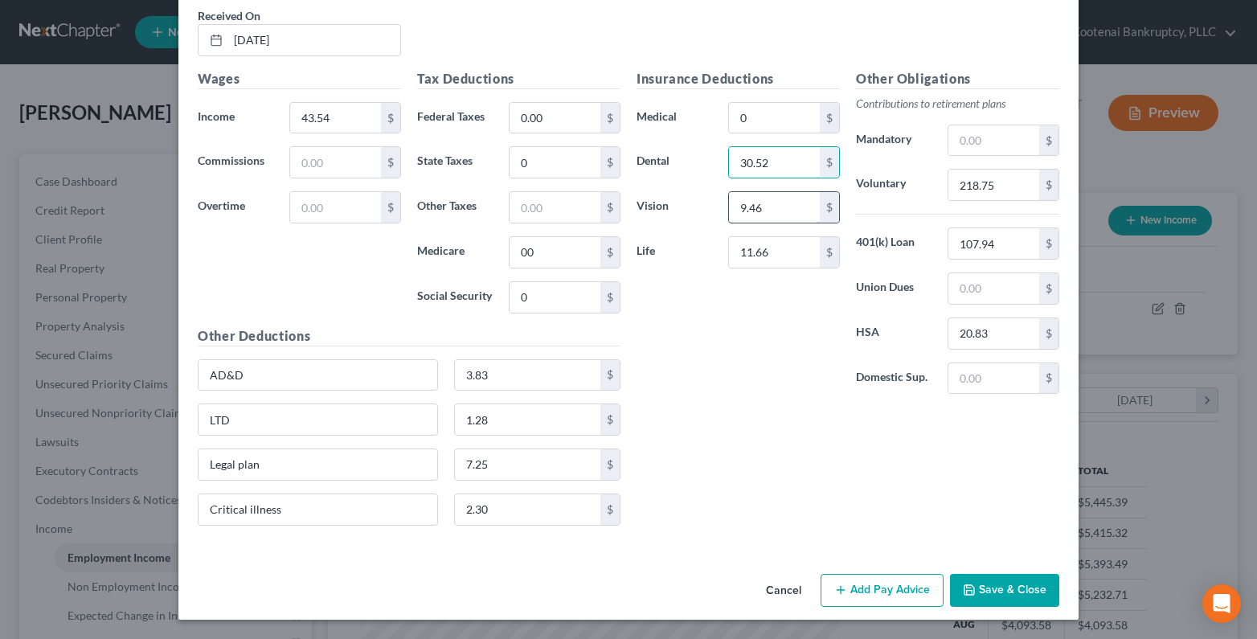
drag, startPoint x: 745, startPoint y: 166, endPoint x: 745, endPoint y: 204, distance: 38.6
click at [745, 166] on input "30.52" at bounding box center [774, 162] width 91 height 31
click at [745, 205] on input "9.46" at bounding box center [774, 207] width 91 height 31
drag, startPoint x: 741, startPoint y: 254, endPoint x: 917, endPoint y: 214, distance: 180.6
click at [741, 254] on input "11.66" at bounding box center [774, 252] width 91 height 31
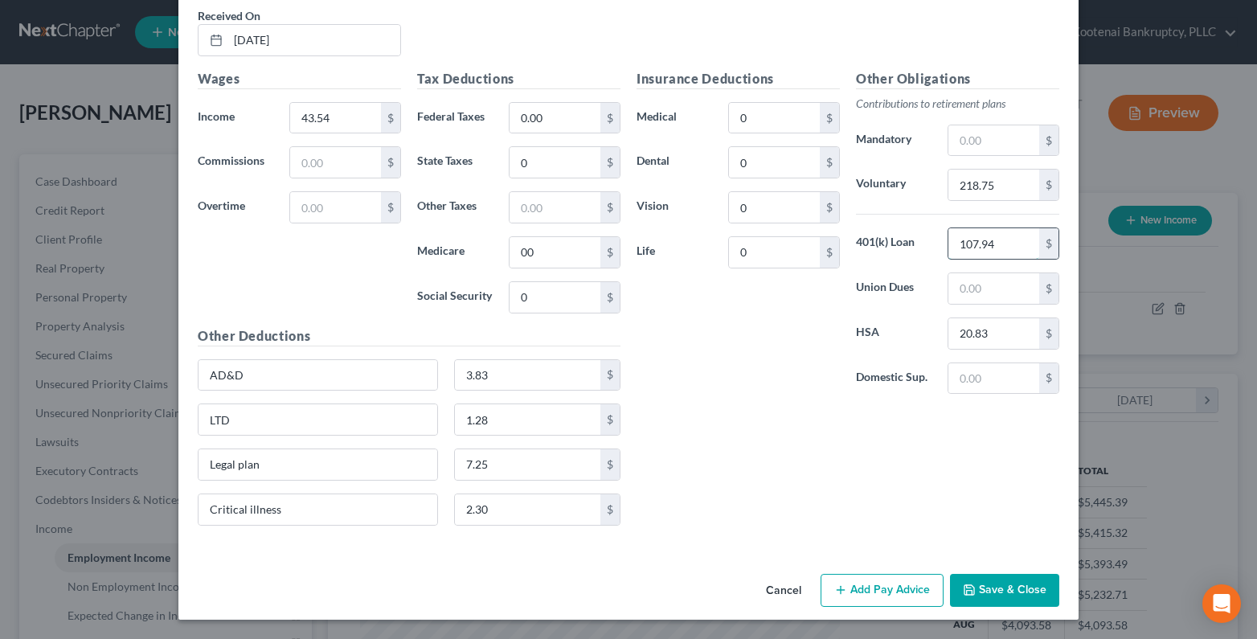
click at [974, 236] on input "107.94" at bounding box center [994, 243] width 91 height 31
drag, startPoint x: 973, startPoint y: 331, endPoint x: 994, endPoint y: 195, distance: 138.2
click at [973, 332] on input "20.83" at bounding box center [994, 333] width 91 height 31
click at [987, 191] on input "218.75" at bounding box center [994, 185] width 91 height 31
click at [461, 375] on input "3.83" at bounding box center [528, 375] width 146 height 31
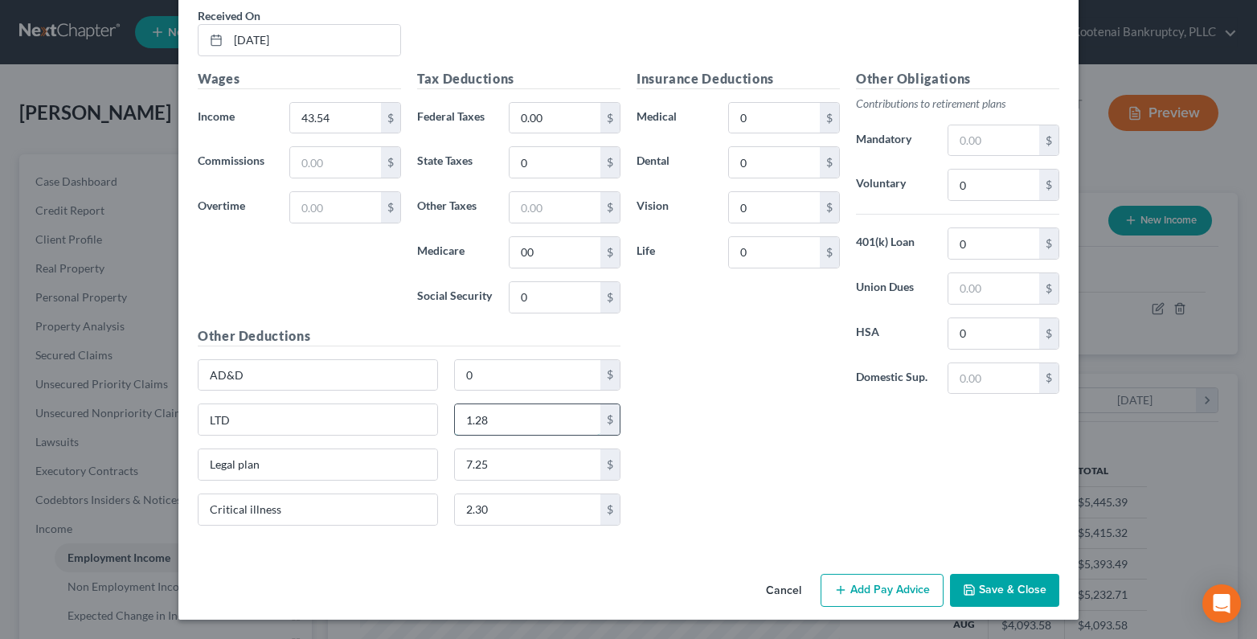
click at [473, 418] on input "1.28" at bounding box center [528, 419] width 146 height 31
drag, startPoint x: 468, startPoint y: 462, endPoint x: 475, endPoint y: 511, distance: 49.6
click at [468, 462] on input "7.25" at bounding box center [528, 464] width 146 height 31
drag, startPoint x: 475, startPoint y: 511, endPoint x: 538, endPoint y: 496, distance: 64.5
click at [475, 511] on input "2.30" at bounding box center [528, 509] width 146 height 31
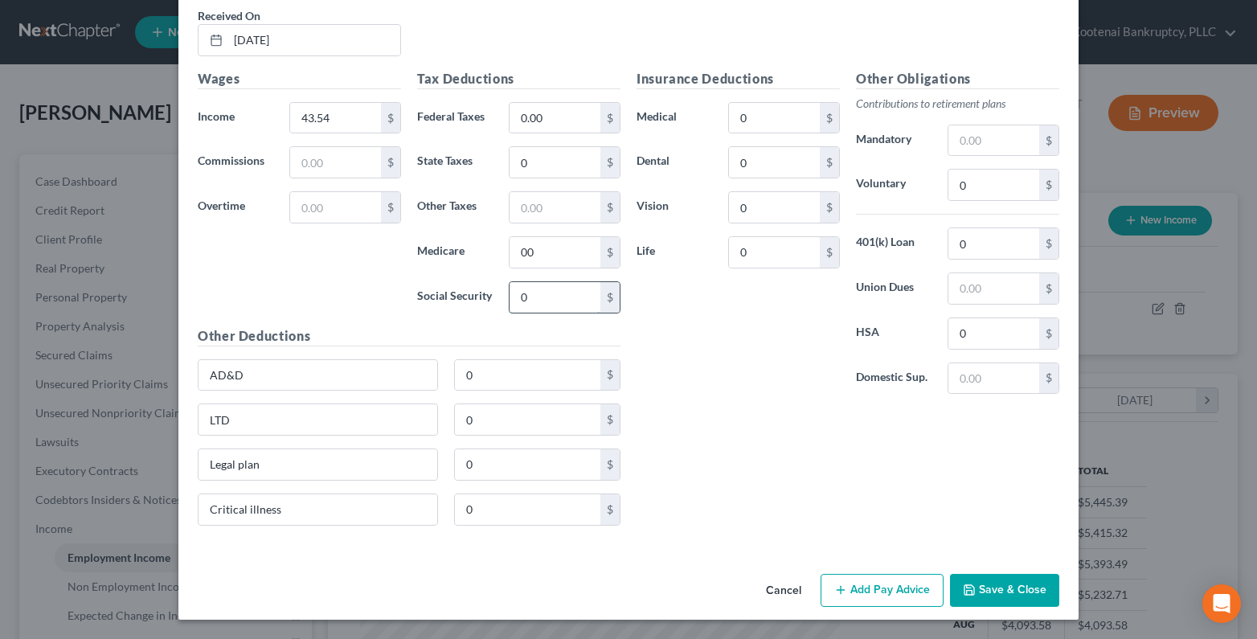
drag, startPoint x: 530, startPoint y: 301, endPoint x: 535, endPoint y: 289, distance: 12.2
click at [530, 301] on input "0" at bounding box center [555, 297] width 91 height 31
click at [522, 117] on input "0.00" at bounding box center [555, 118] width 91 height 31
click at [535, 164] on input "0" at bounding box center [555, 162] width 91 height 31
click at [540, 211] on input "text" at bounding box center [555, 207] width 91 height 31
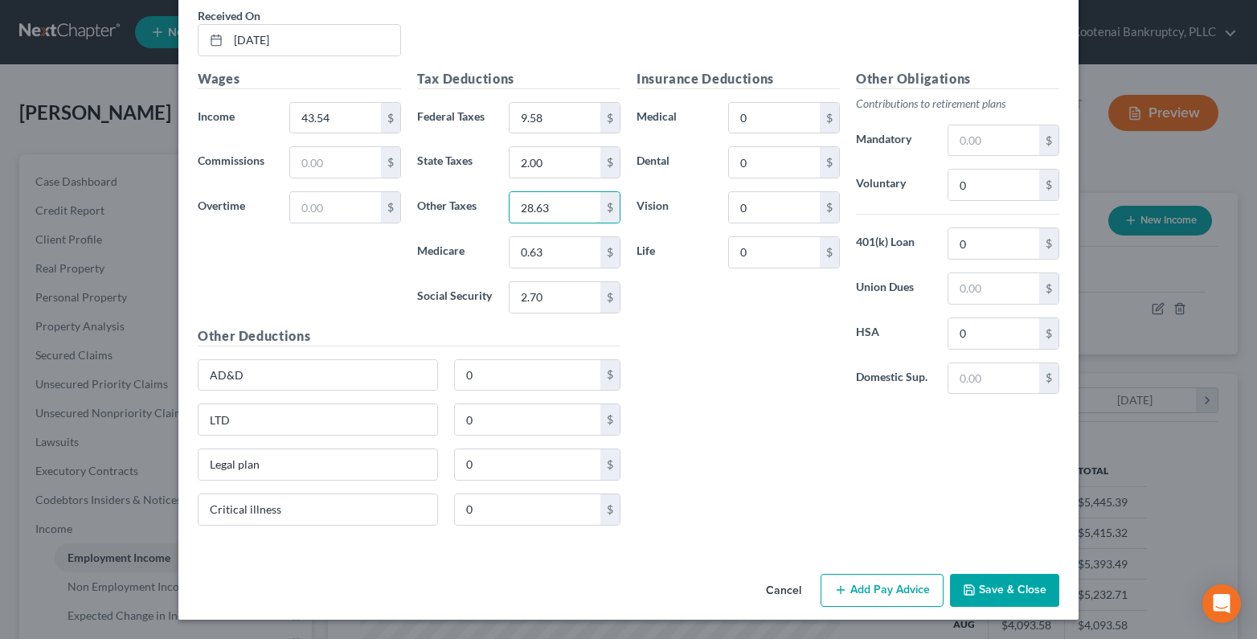
scroll to position [661, 0]
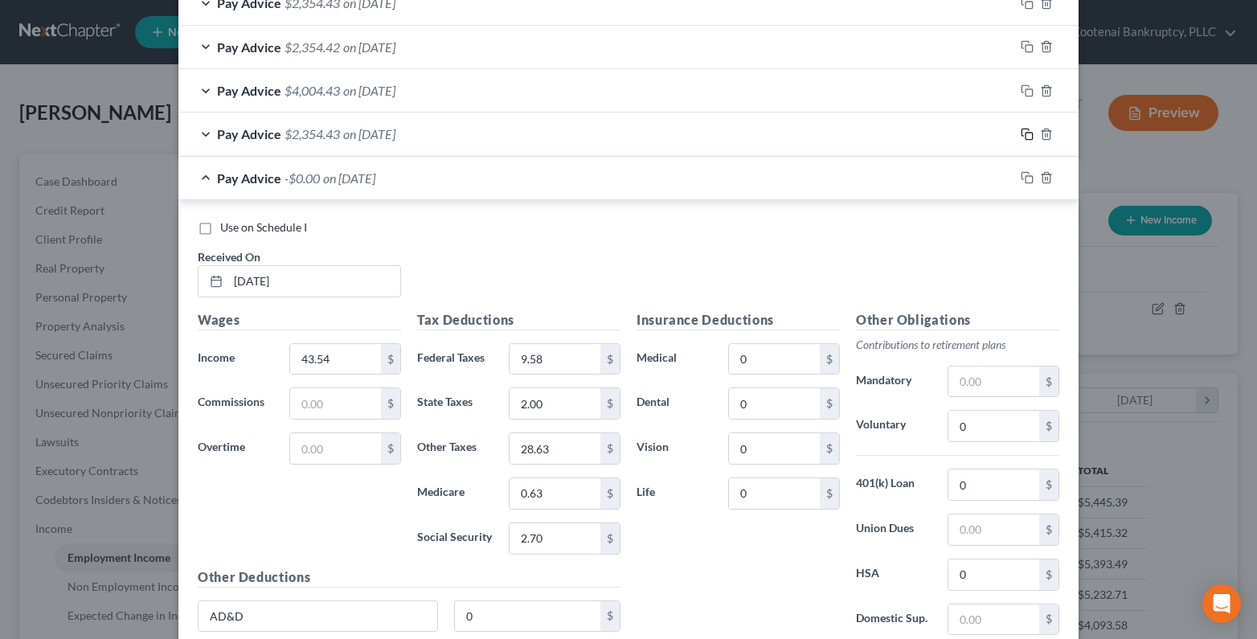
click at [1022, 129] on icon "button" at bounding box center [1027, 134] width 13 height 13
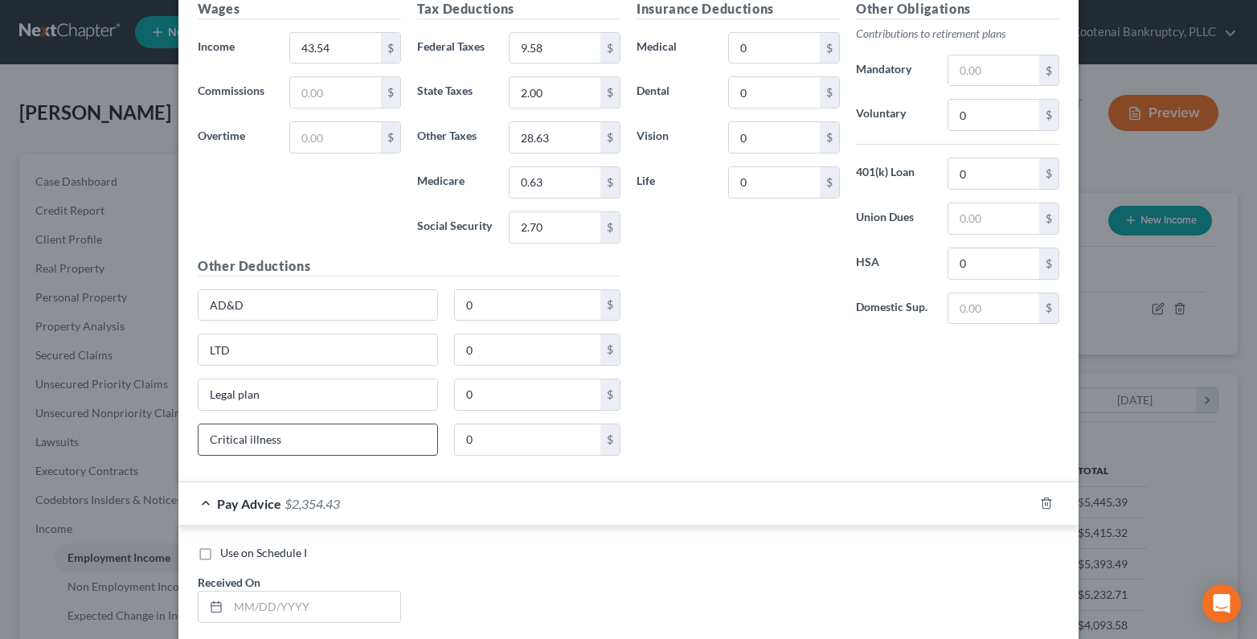
scroll to position [1143, 0]
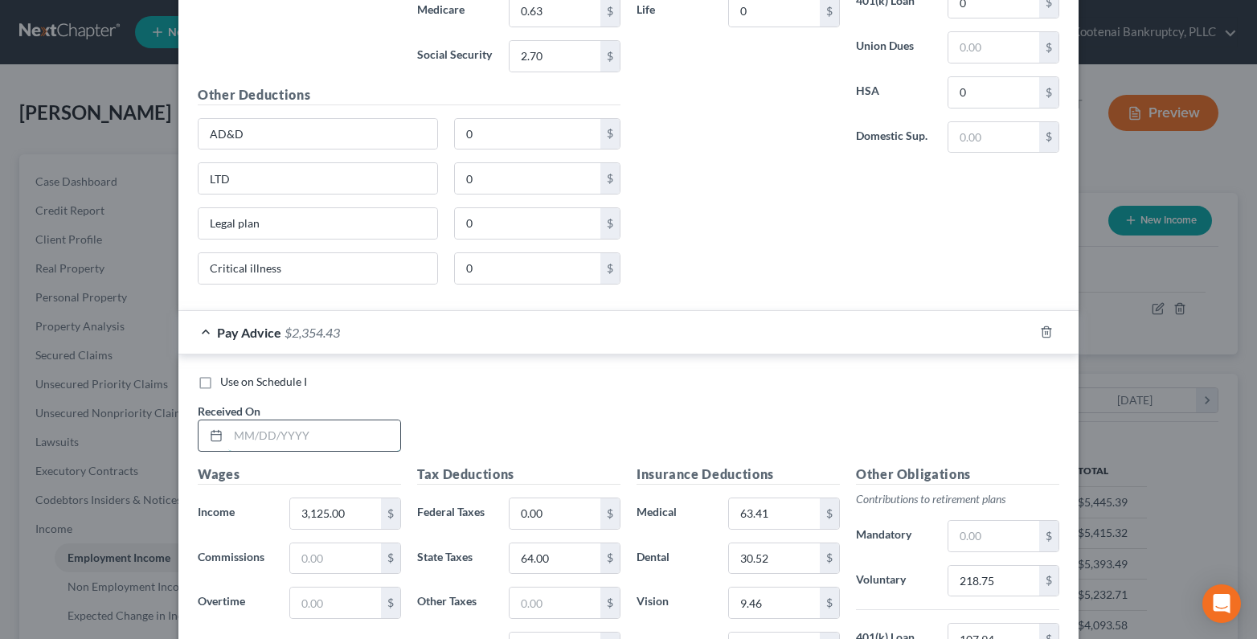
drag, startPoint x: 258, startPoint y: 430, endPoint x: 240, endPoint y: 436, distance: 18.6
click at [258, 430] on input "text" at bounding box center [314, 435] width 172 height 31
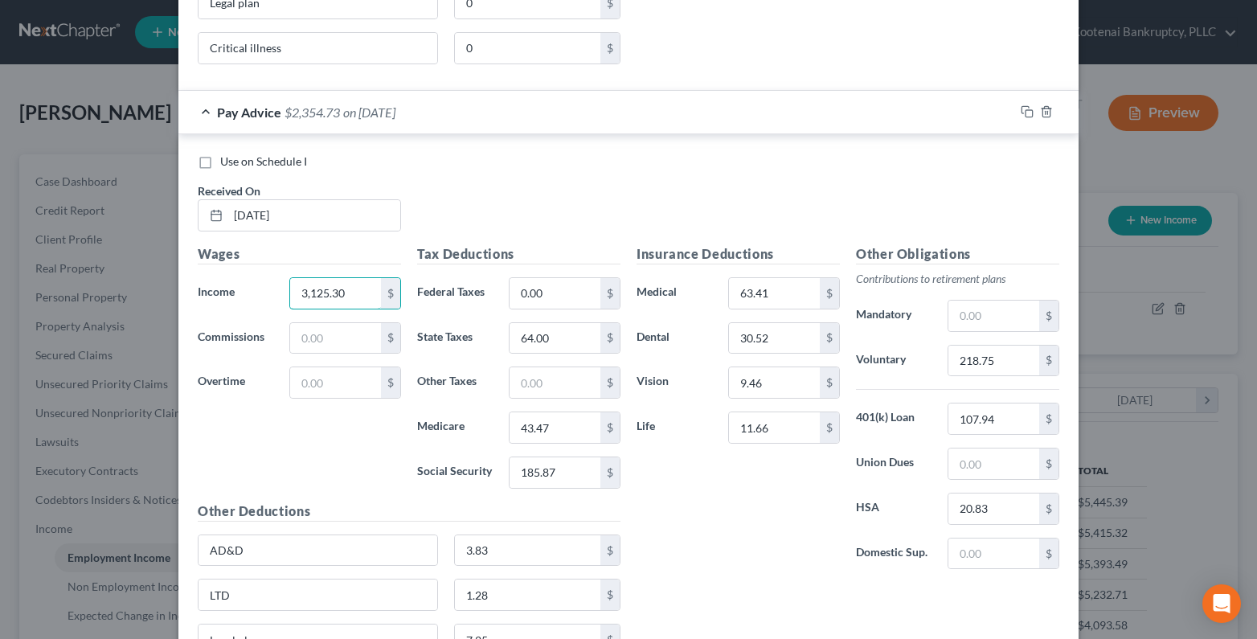
scroll to position [1384, 0]
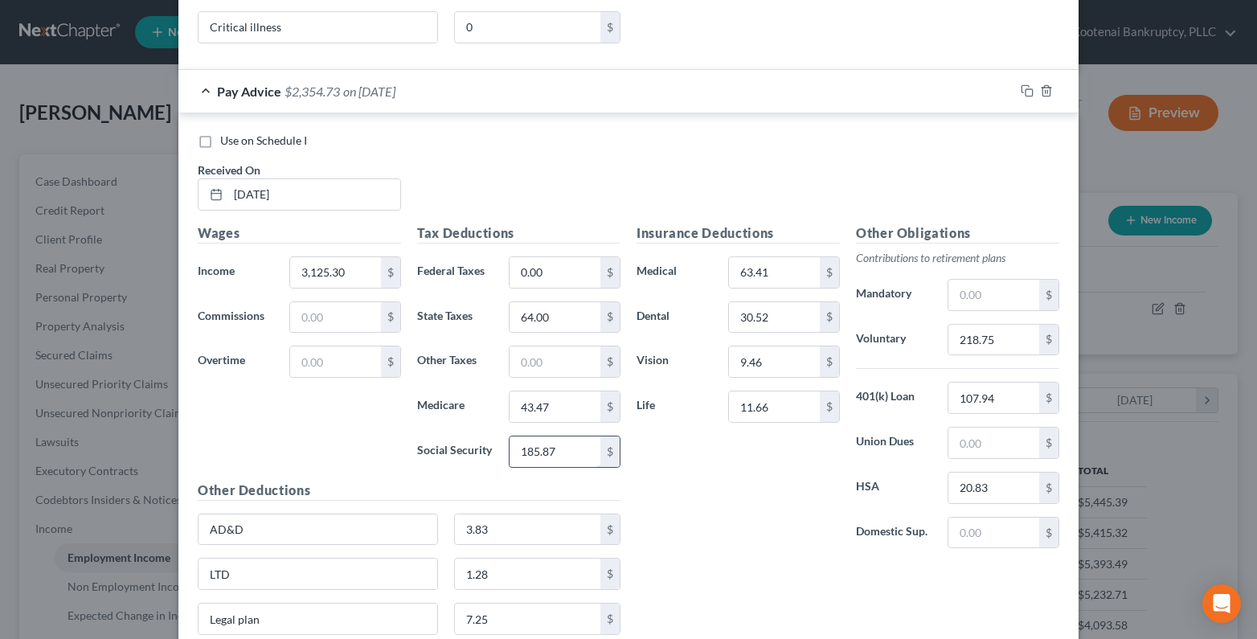
click at [540, 457] on input "185.87" at bounding box center [555, 451] width 91 height 31
click at [539, 409] on input "43.47" at bounding box center [555, 406] width 91 height 31
click at [1000, 350] on input "218.75" at bounding box center [994, 340] width 91 height 31
drag, startPoint x: 1022, startPoint y: 93, endPoint x: 293, endPoint y: 258, distance: 747.5
click at [1022, 93] on icon "button" at bounding box center [1027, 90] width 13 height 13
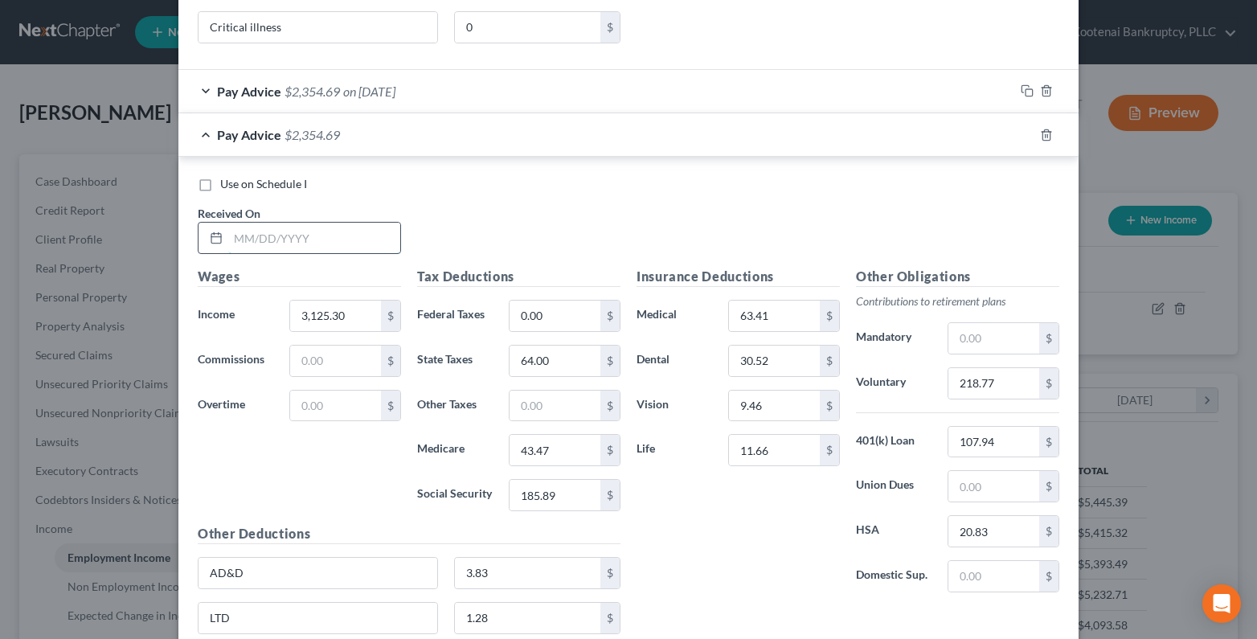
click at [246, 248] on input "text" at bounding box center [314, 238] width 172 height 31
drag, startPoint x: 343, startPoint y: 317, endPoint x: 326, endPoint y: 299, distance: 25.0
click at [342, 317] on input "3,125.30" at bounding box center [335, 316] width 91 height 31
click at [563, 499] on input "185.89" at bounding box center [555, 495] width 91 height 31
click at [548, 461] on input "43.47" at bounding box center [555, 450] width 91 height 31
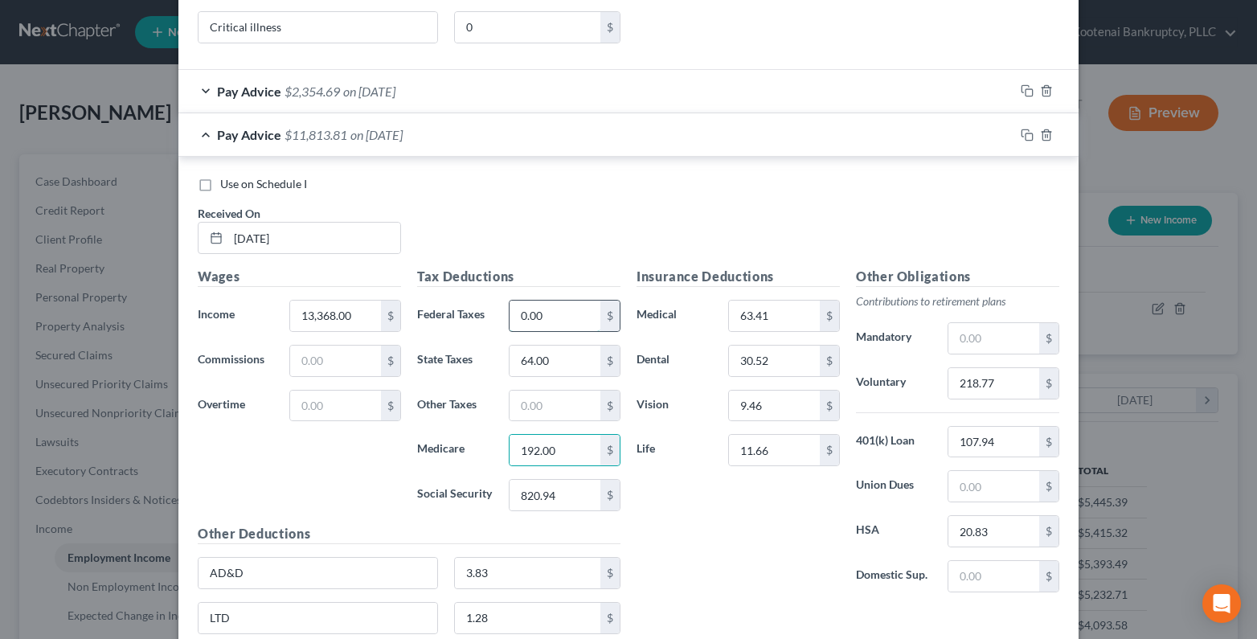
click at [566, 330] on input "0.00" at bounding box center [555, 316] width 91 height 31
drag, startPoint x: 530, startPoint y: 414, endPoint x: 519, endPoint y: 418, distance: 11.2
click at [519, 418] on input "text" at bounding box center [555, 406] width 91 height 31
drag, startPoint x: 1016, startPoint y: 386, endPoint x: 988, endPoint y: 391, distance: 28.5
click at [1015, 387] on input "218.77" at bounding box center [994, 383] width 91 height 31
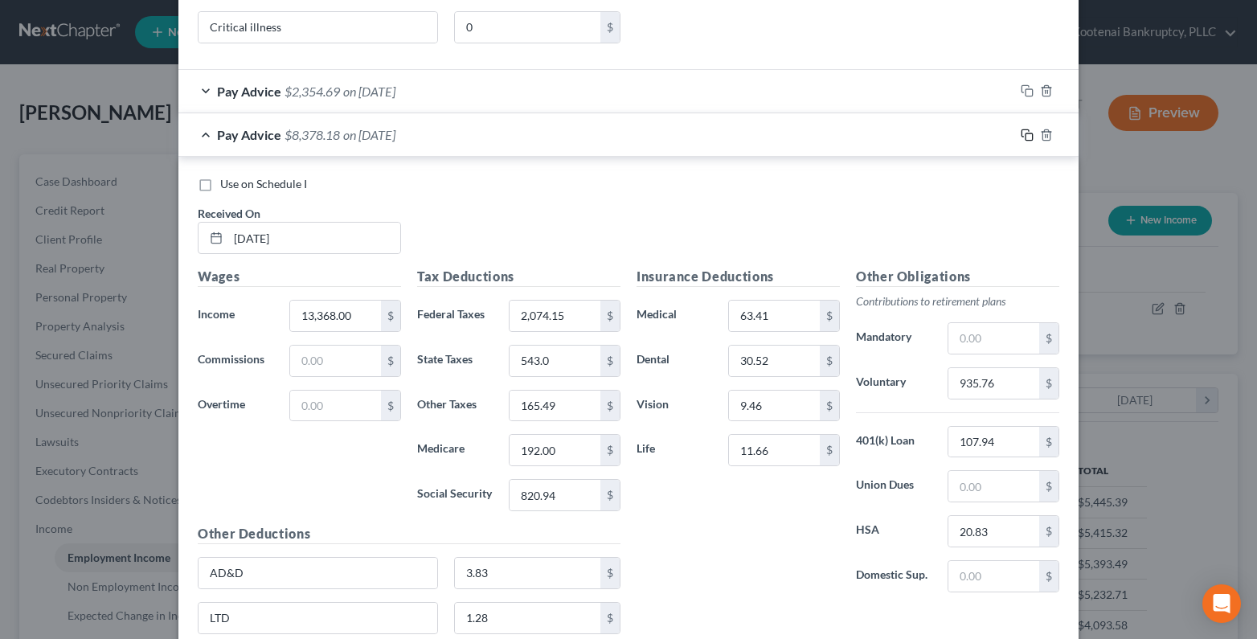
drag, startPoint x: 1022, startPoint y: 136, endPoint x: 341, endPoint y: 260, distance: 692.1
click at [1022, 136] on icon "button" at bounding box center [1027, 135] width 13 height 13
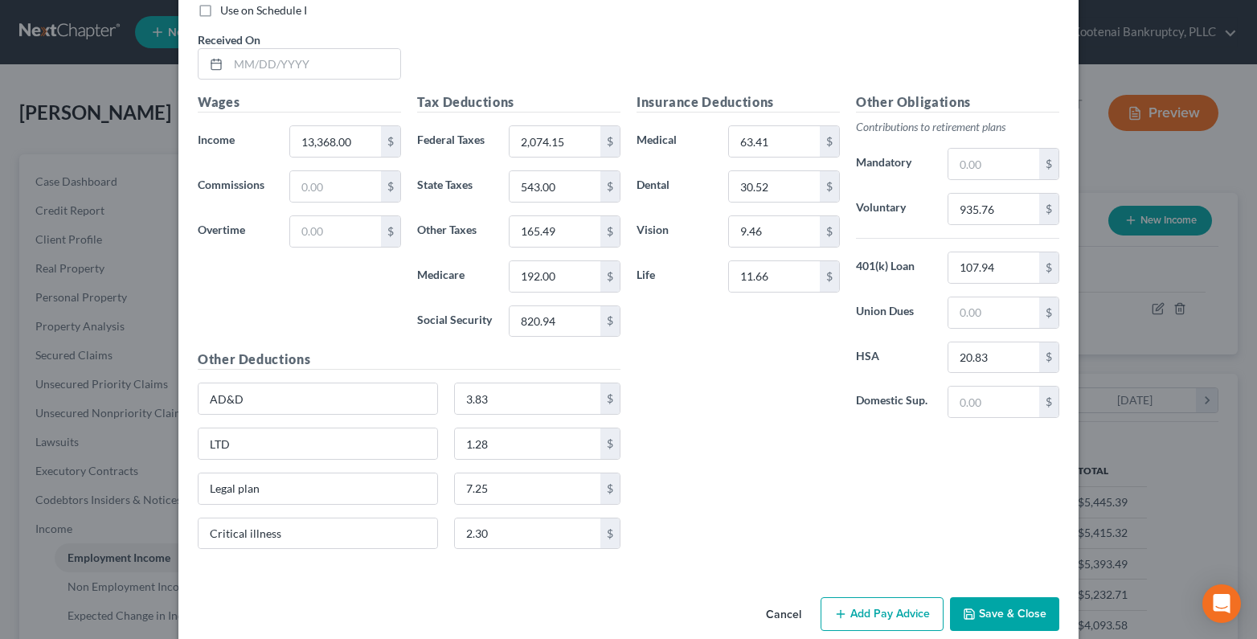
scroll to position [1626, 0]
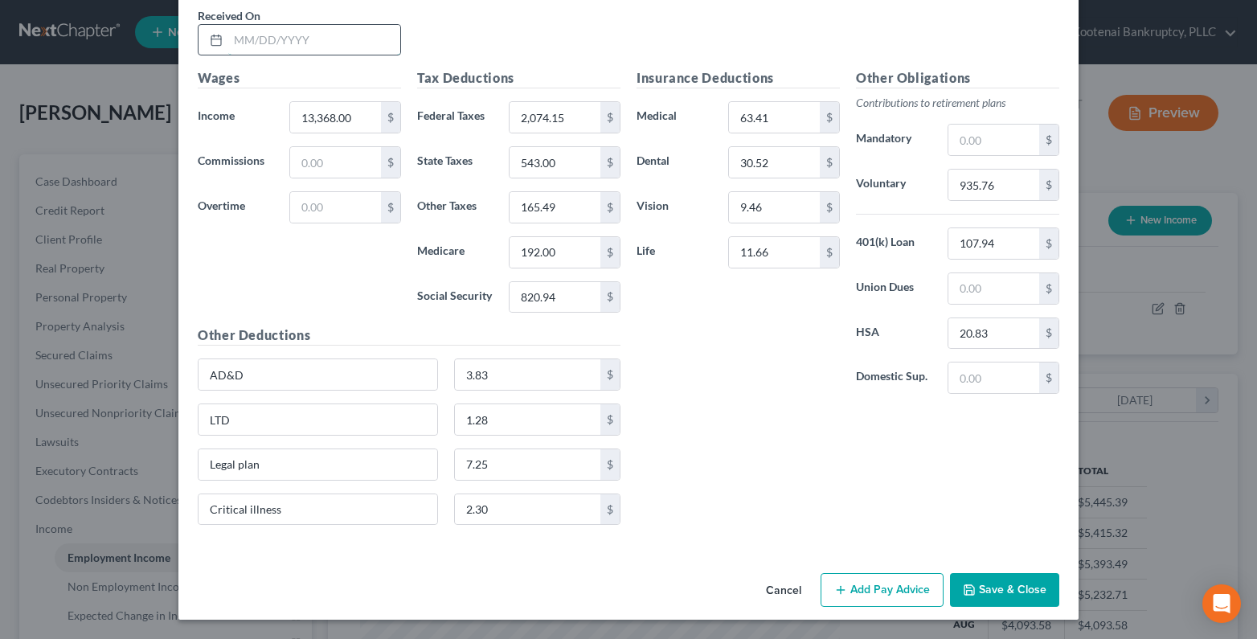
click at [240, 37] on input "text" at bounding box center [314, 40] width 172 height 31
click at [337, 123] on input "13,368.00" at bounding box center [335, 117] width 91 height 31
click at [552, 309] on input "820.94" at bounding box center [555, 297] width 91 height 31
drag, startPoint x: 587, startPoint y: 253, endPoint x: 535, endPoint y: 268, distance: 53.4
click at [584, 254] on input "192.00" at bounding box center [555, 252] width 91 height 31
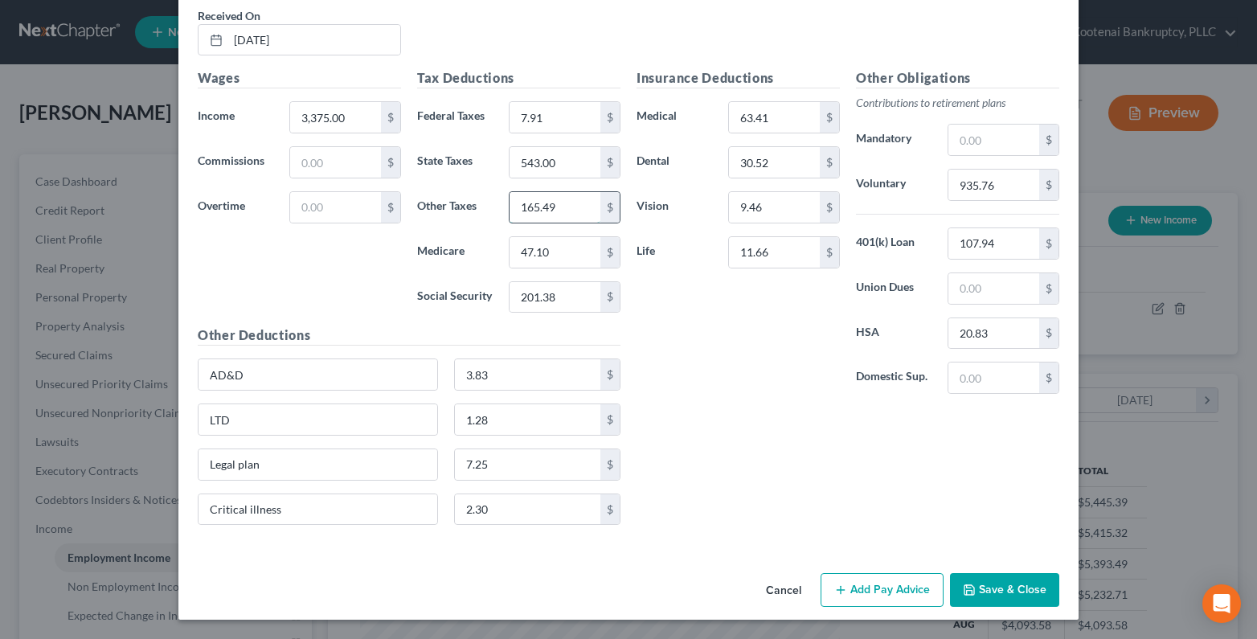
click at [559, 211] on input "165.49" at bounding box center [555, 207] width 91 height 31
drag, startPoint x: 994, startPoint y: 191, endPoint x: 983, endPoint y: 195, distance: 11.9
click at [992, 191] on input "935.76" at bounding box center [994, 185] width 91 height 31
click at [485, 368] on input "3.83" at bounding box center [528, 374] width 146 height 31
click at [494, 423] on input "1.28" at bounding box center [528, 419] width 146 height 31
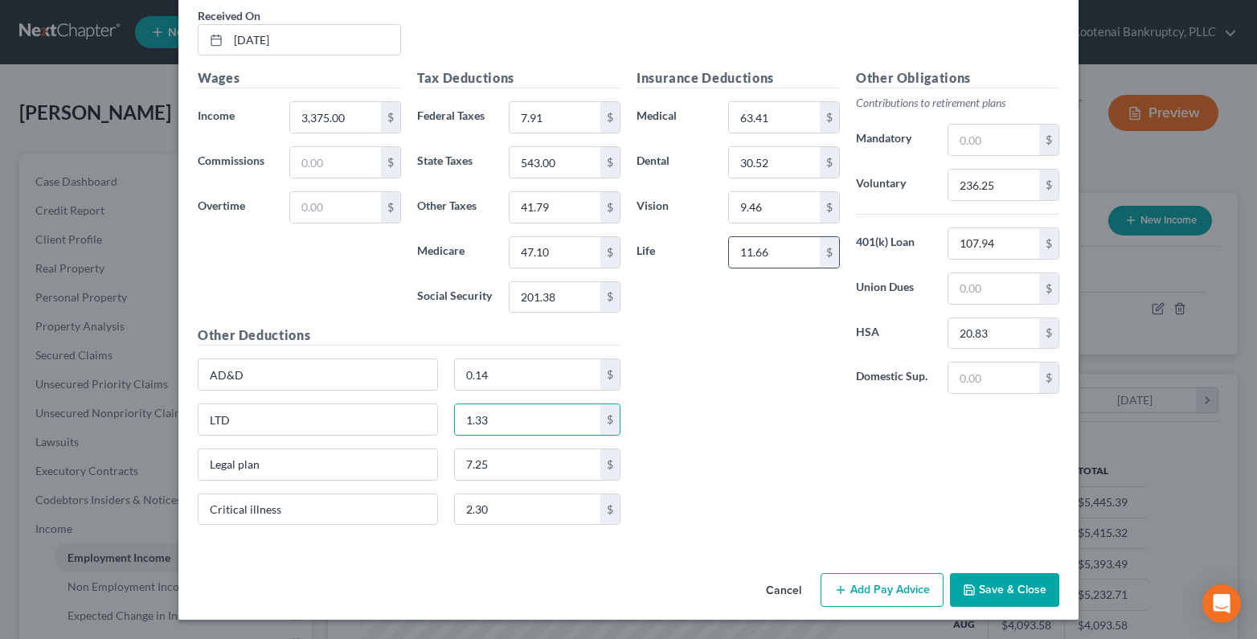
click at [766, 260] on input "11.66" at bounding box center [774, 252] width 91 height 31
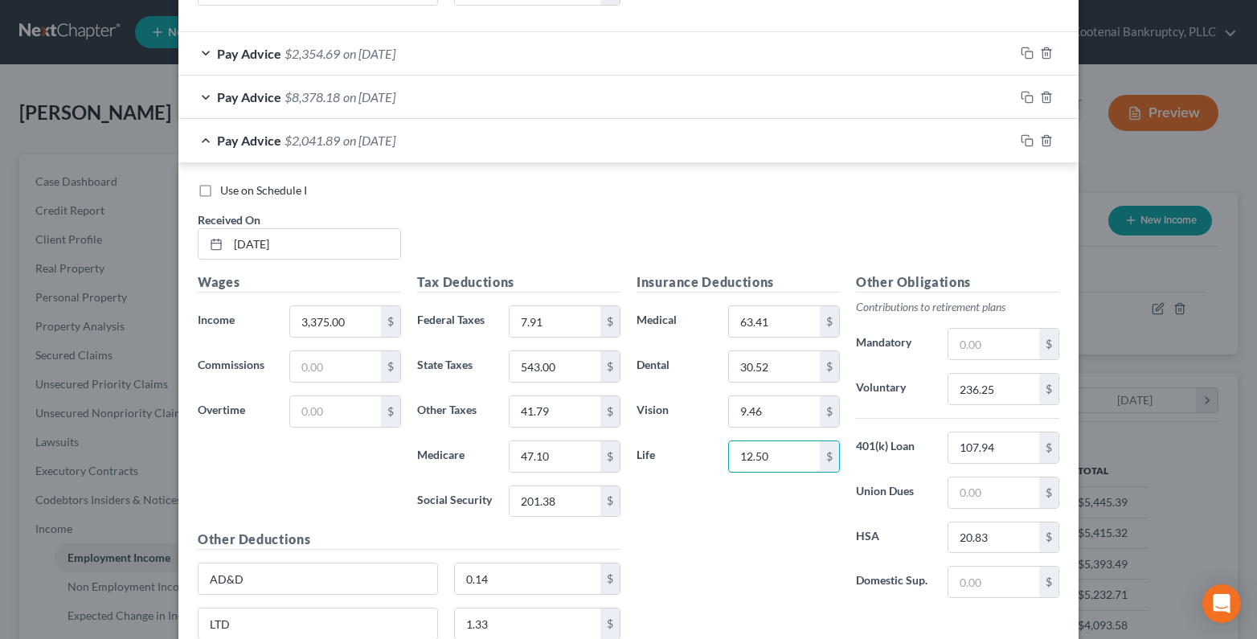
scroll to position [1385, 0]
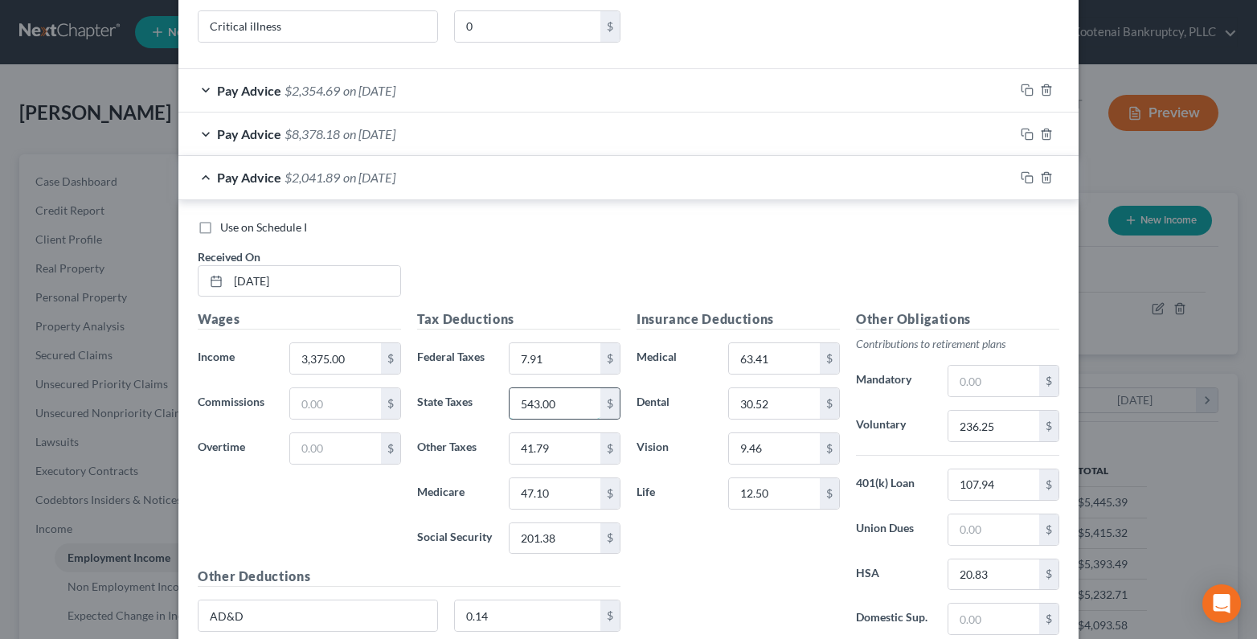
click at [568, 401] on input "543.00" at bounding box center [555, 403] width 91 height 31
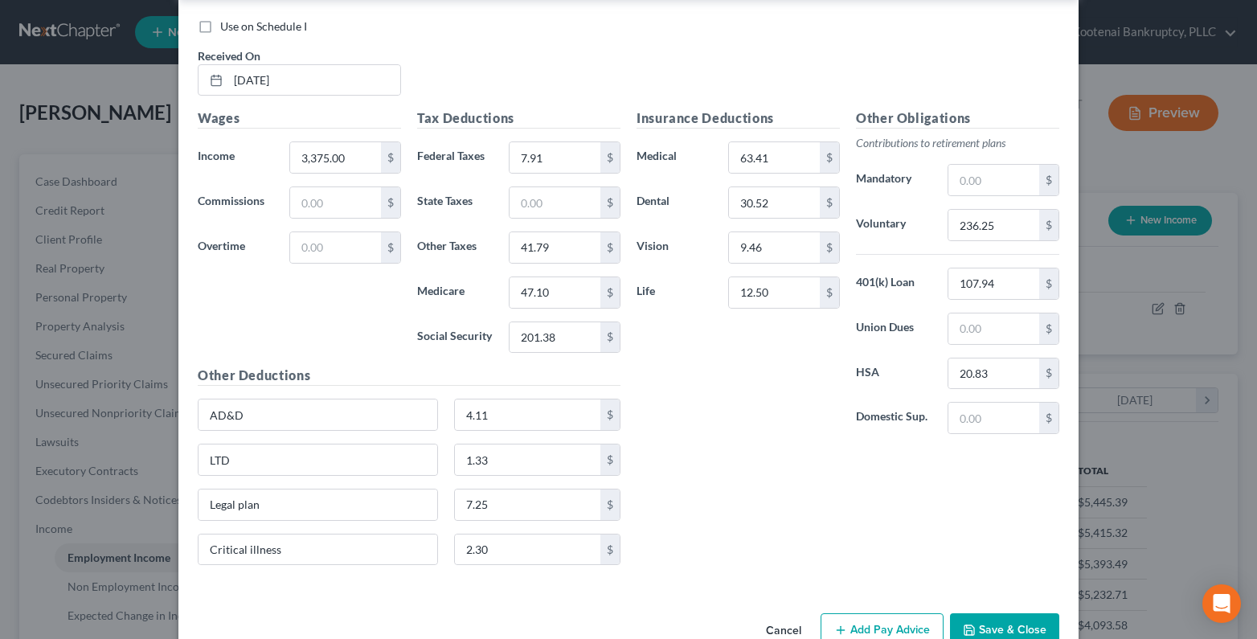
scroll to position [1626, 0]
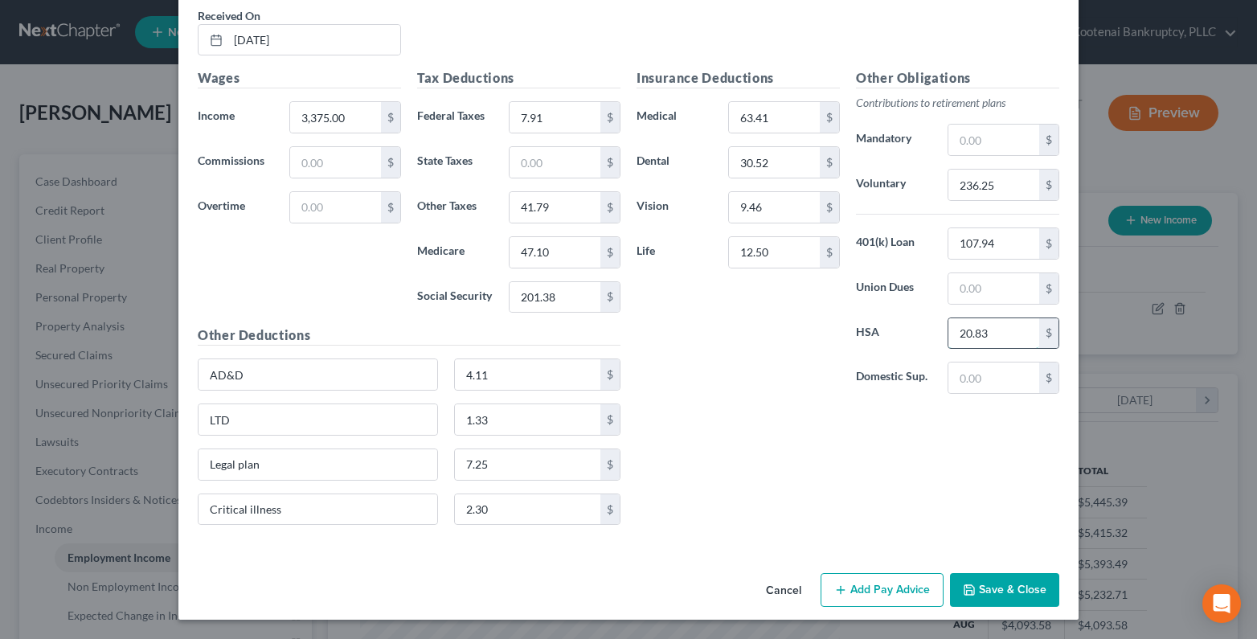
click at [997, 336] on input "20.83" at bounding box center [994, 333] width 91 height 31
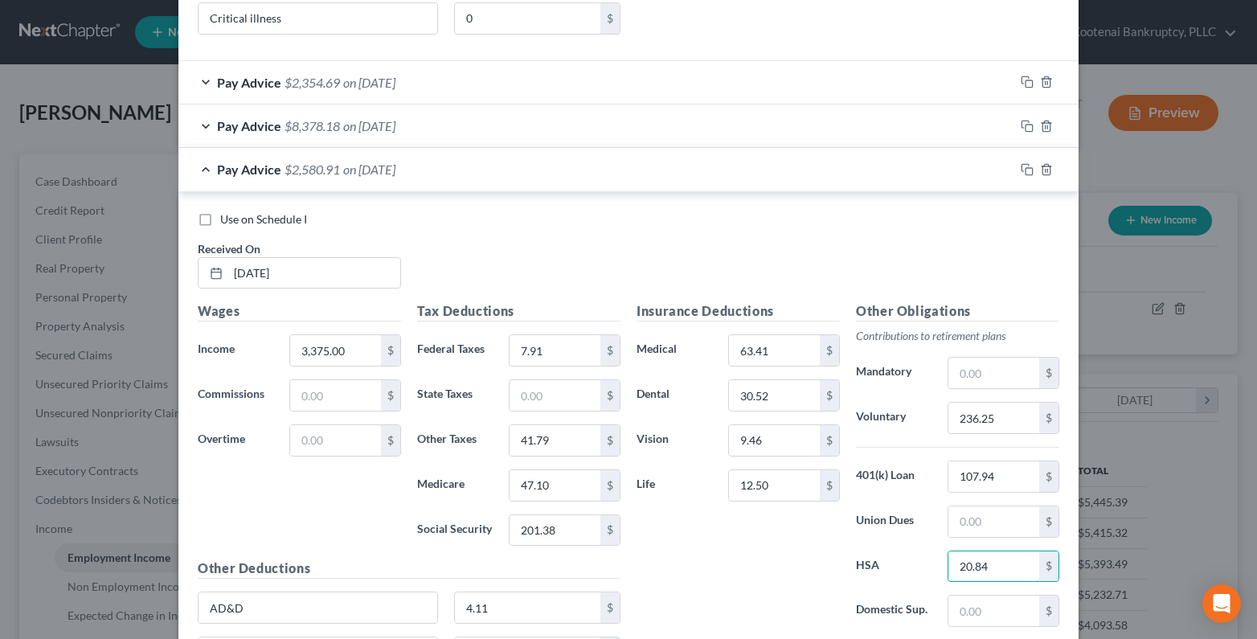
scroll to position [1144, 0]
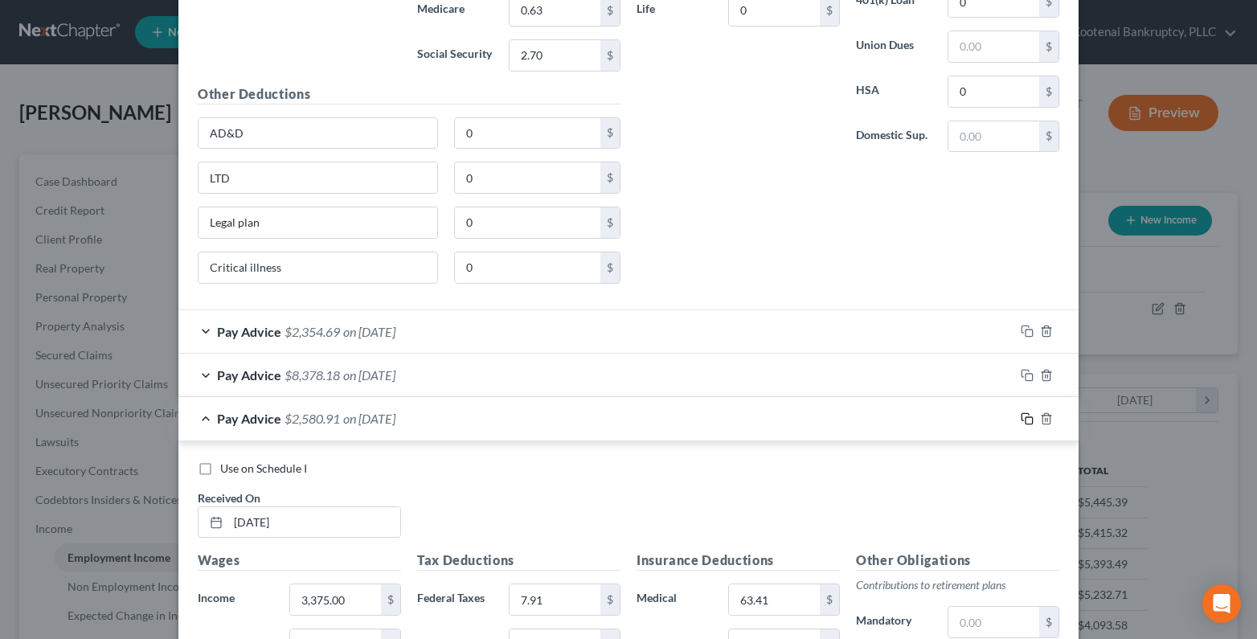
click at [1021, 416] on icon "button" at bounding box center [1027, 418] width 13 height 13
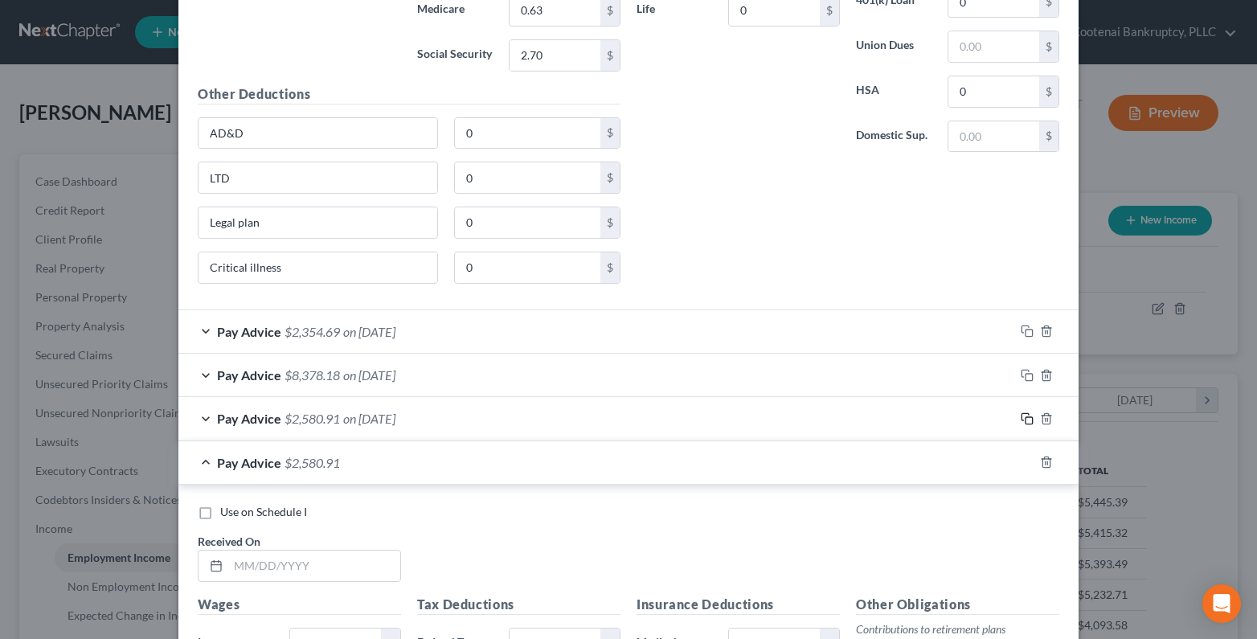
scroll to position [1626, 0]
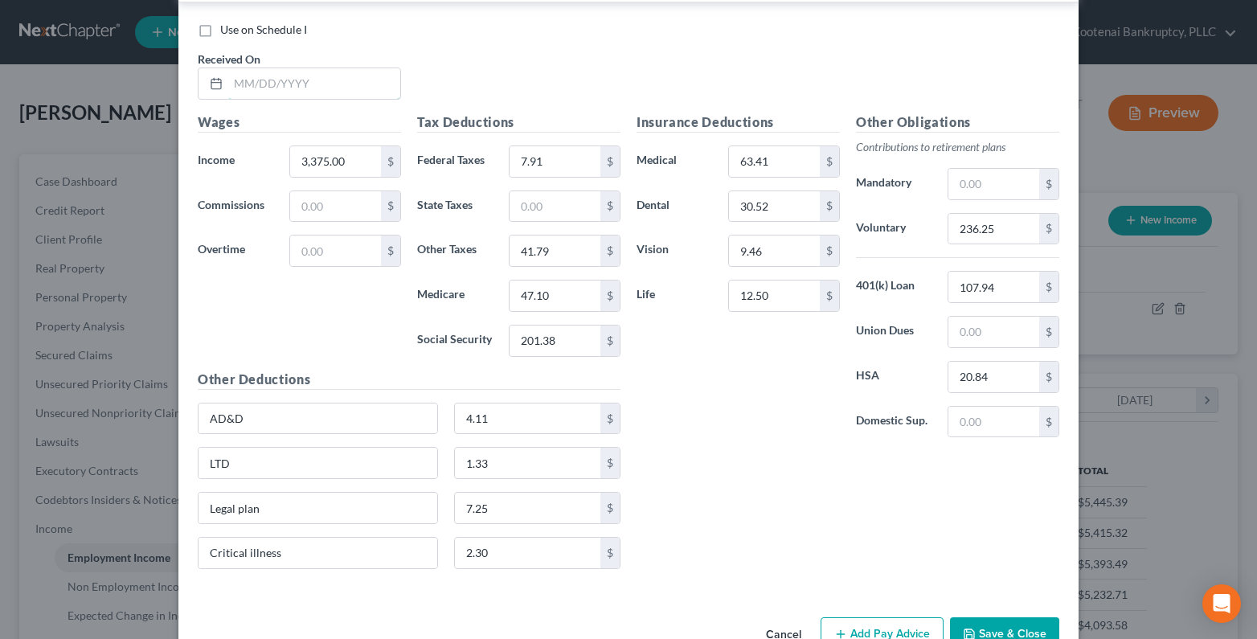
drag, startPoint x: 246, startPoint y: 71, endPoint x: 38, endPoint y: 80, distance: 208.4
click at [246, 72] on input "text" at bounding box center [314, 83] width 172 height 31
click at [342, 165] on input "3,375.00" at bounding box center [335, 161] width 91 height 31
click at [554, 352] on input "201.38" at bounding box center [555, 341] width 91 height 31
click at [555, 288] on input "47.10" at bounding box center [555, 296] width 91 height 31
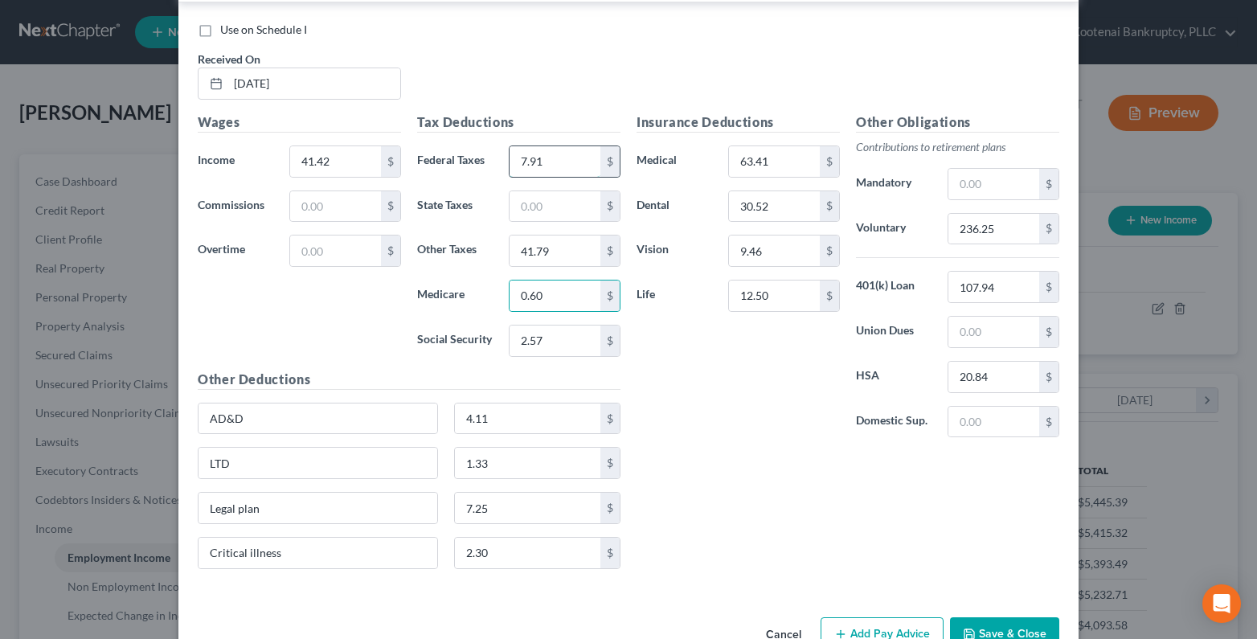
click at [547, 166] on input "7.91" at bounding box center [555, 161] width 91 height 31
drag, startPoint x: 559, startPoint y: 251, endPoint x: 550, endPoint y: 251, distance: 8.8
click at [558, 251] on input "41.79" at bounding box center [555, 251] width 91 height 31
click at [781, 166] on input "63.41" at bounding box center [774, 161] width 91 height 31
drag, startPoint x: 781, startPoint y: 206, endPoint x: 749, endPoint y: 258, distance: 61.3
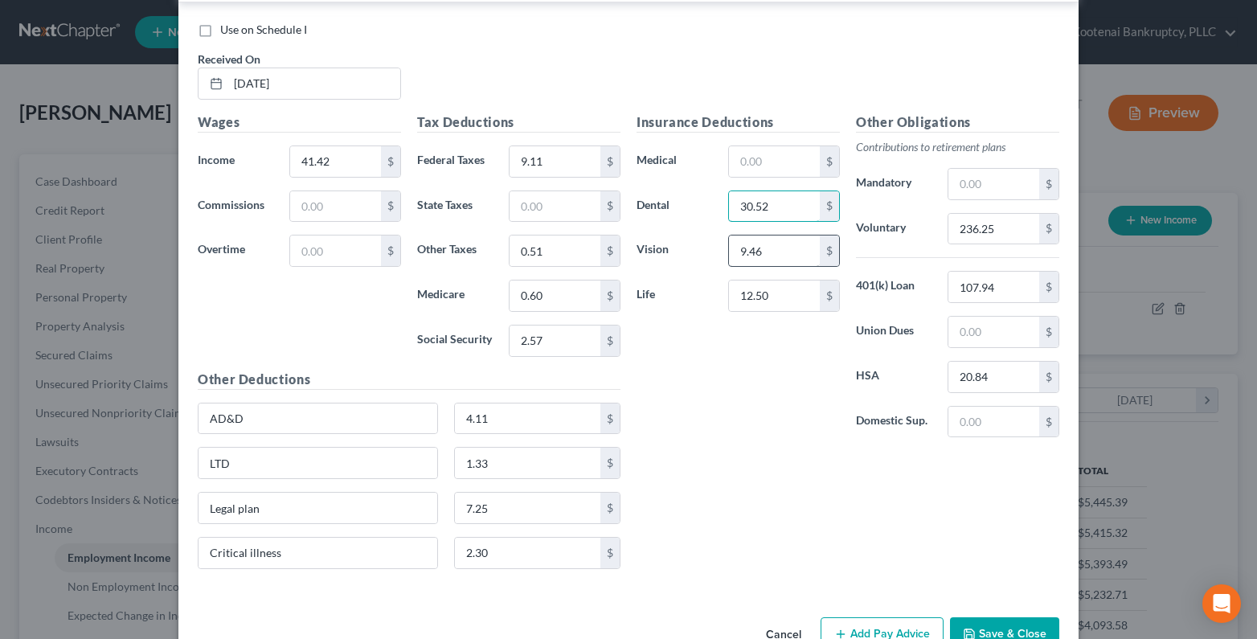
click at [783, 206] on input "30.52" at bounding box center [774, 206] width 91 height 31
click at [749, 258] on input "9.46" at bounding box center [774, 251] width 91 height 31
drag, startPoint x: 750, startPoint y: 304, endPoint x: 559, endPoint y: 420, distance: 223.6
click at [751, 303] on input "12.50" at bounding box center [774, 296] width 91 height 31
click at [463, 428] on input "4.11" at bounding box center [528, 419] width 146 height 31
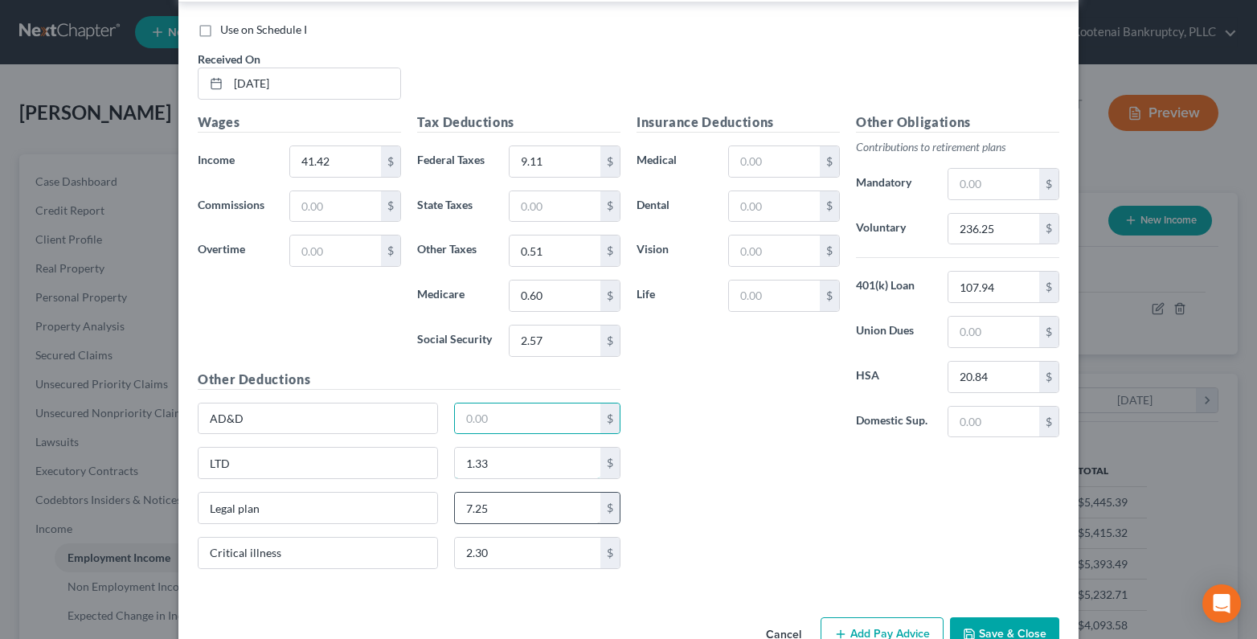
click at [475, 463] on input "1.33" at bounding box center [528, 463] width 146 height 31
click at [478, 503] on input "7.25" at bounding box center [528, 508] width 146 height 31
drag, startPoint x: 469, startPoint y: 561, endPoint x: 977, endPoint y: 361, distance: 546.0
click at [469, 561] on input "2.30" at bounding box center [528, 553] width 146 height 31
click at [984, 375] on input "20.84" at bounding box center [994, 377] width 91 height 31
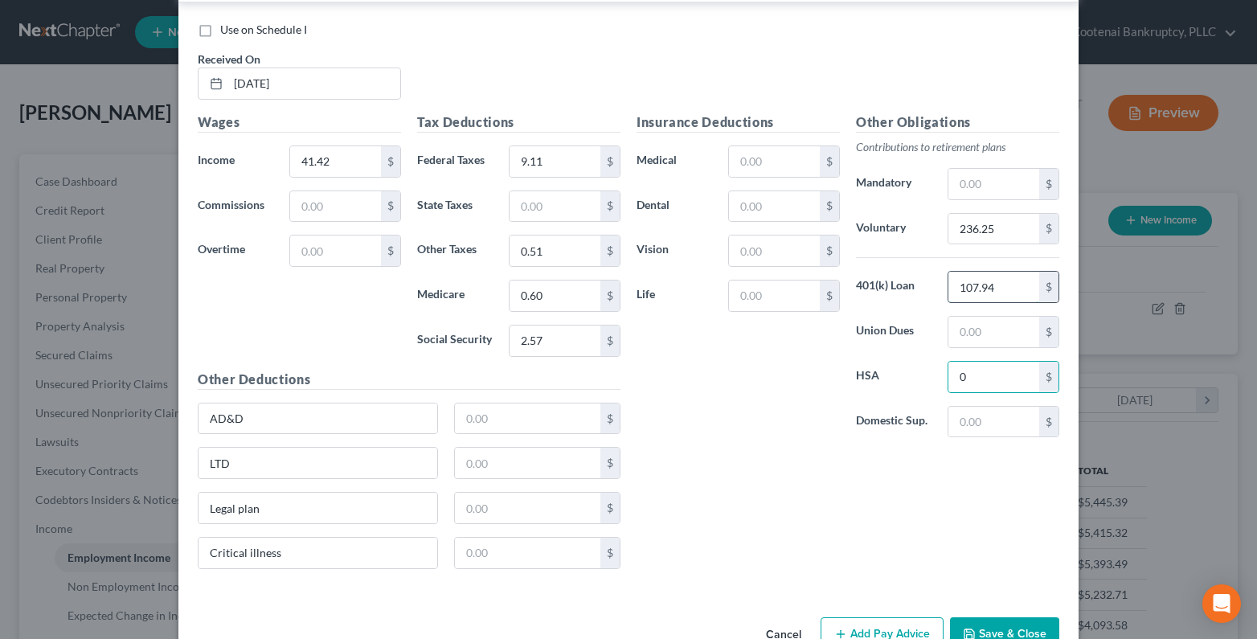
click at [995, 296] on input "107.94" at bounding box center [994, 287] width 91 height 31
click at [1018, 235] on input "236.25" at bounding box center [994, 229] width 91 height 31
click at [547, 256] on input "0.51" at bounding box center [555, 251] width 91 height 31
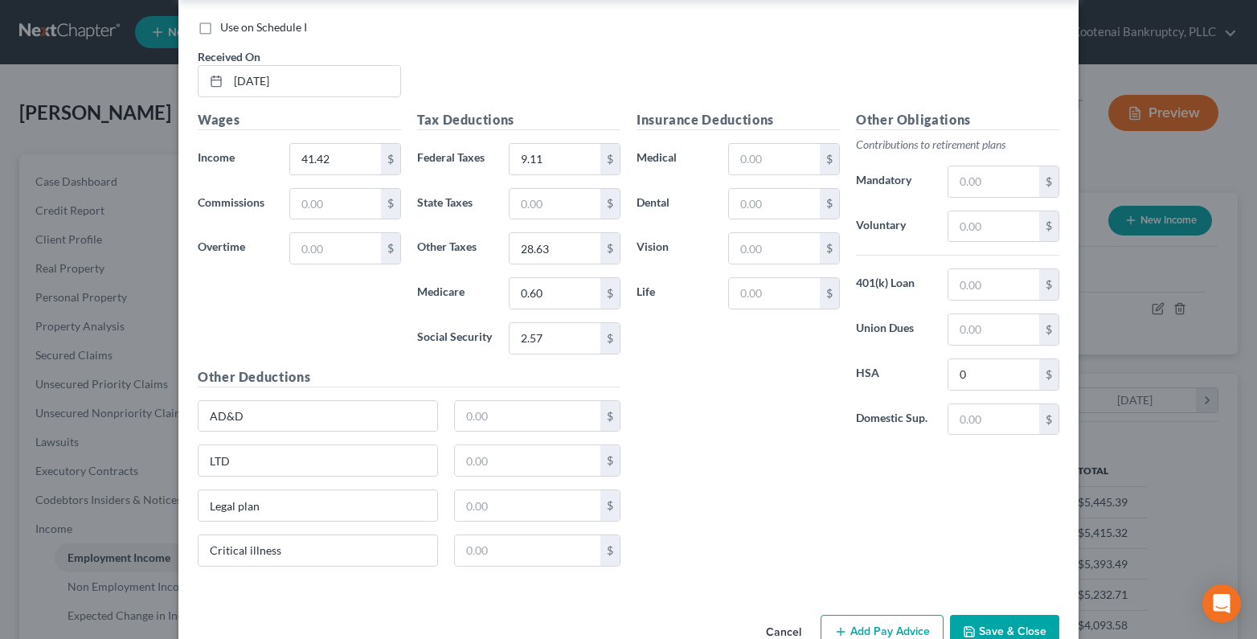
scroll to position [1670, 0]
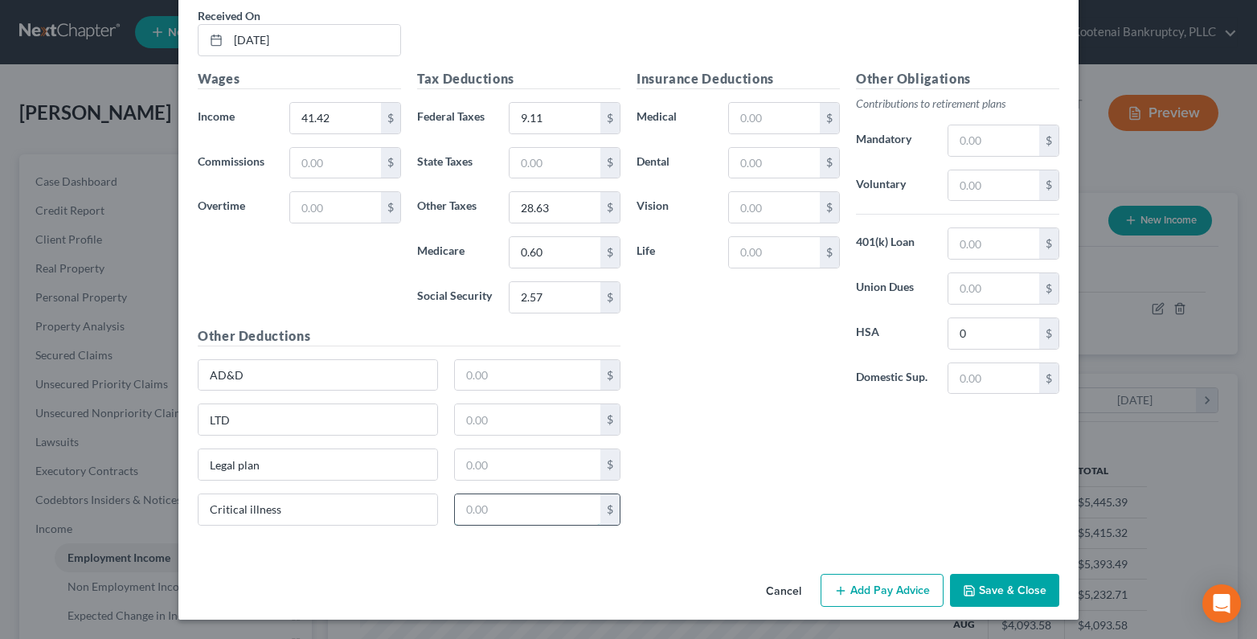
click at [476, 515] on input "text" at bounding box center [528, 509] width 146 height 31
click at [281, 514] on input "Critical illness" at bounding box center [318, 509] width 239 height 31
drag, startPoint x: 261, startPoint y: 518, endPoint x: 166, endPoint y: 518, distance: 95.7
click at [166, 518] on div "New Income Source × Employment Type * Select Full or Part Time Employment Self …" at bounding box center [628, 319] width 1257 height 639
click at [275, 513] on input "Critical illness" at bounding box center [318, 509] width 239 height 31
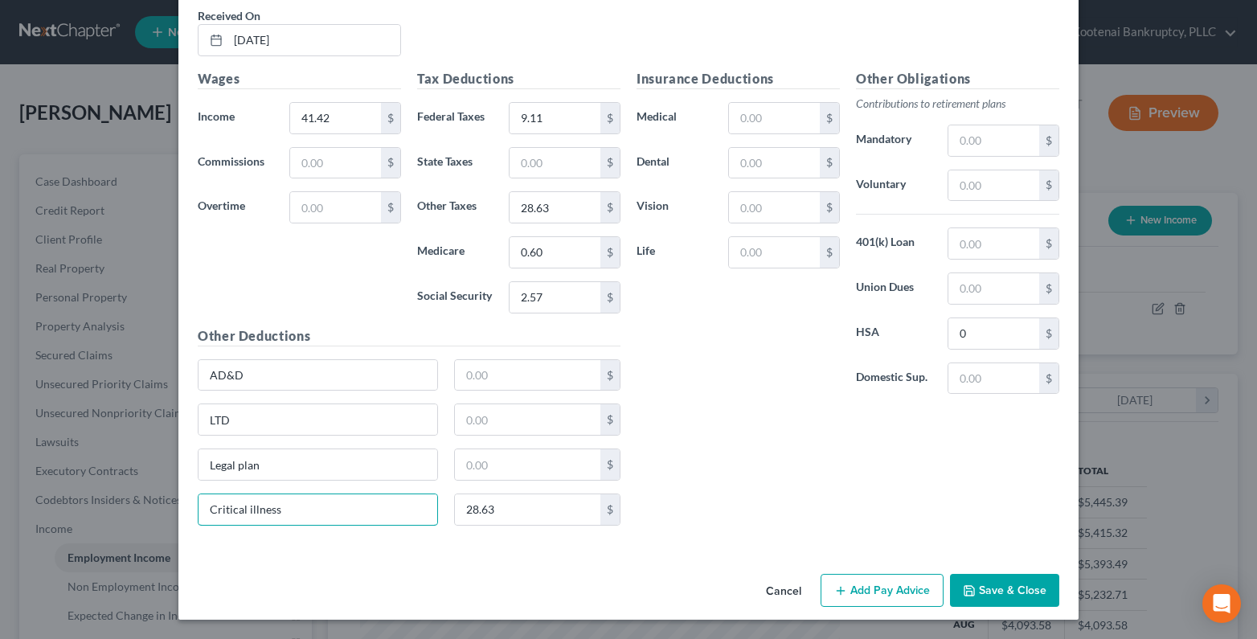
click at [178, 512] on div "Use on Schedule I Received On * 09/30/2025 Wages Income * 41.42 $ Commissions $…" at bounding box center [628, 255] width 900 height 592
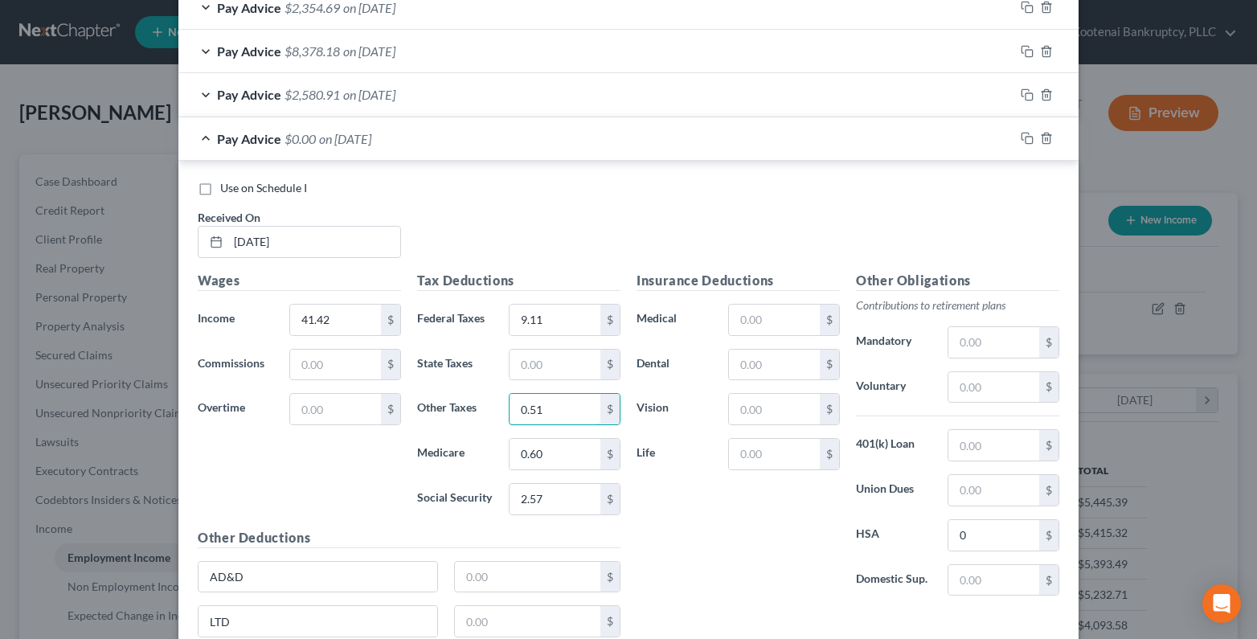
scroll to position [1428, 0]
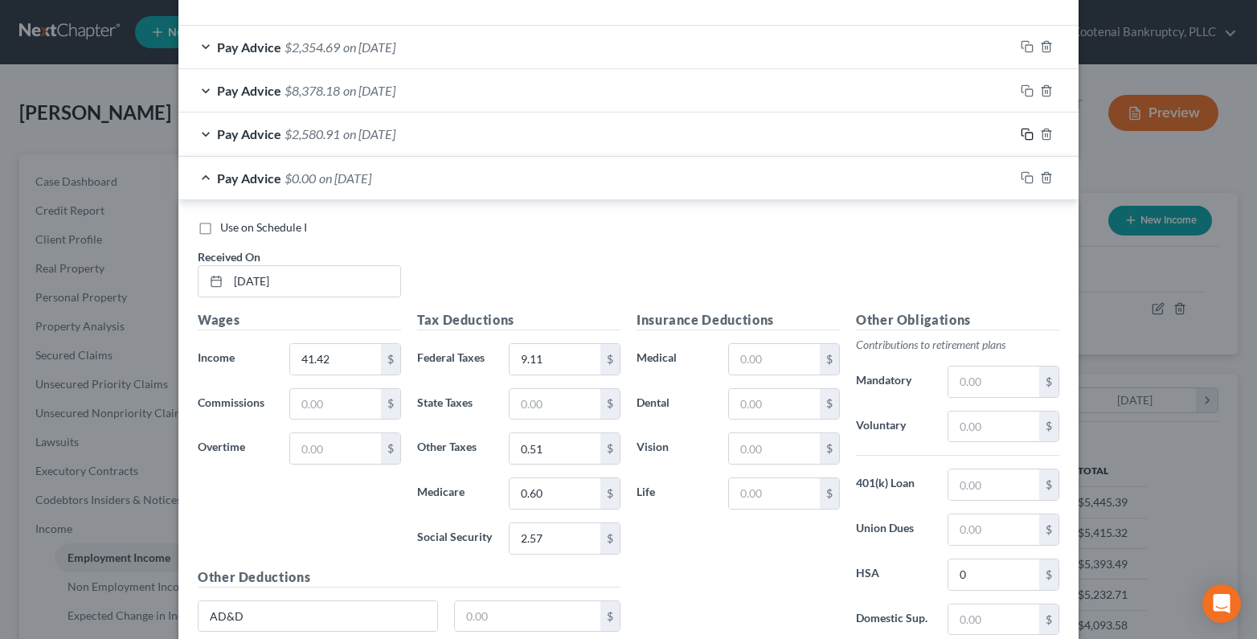
drag, startPoint x: 1021, startPoint y: 133, endPoint x: 281, endPoint y: 243, distance: 748.5
click at [1021, 133] on icon "button" at bounding box center [1027, 134] width 13 height 13
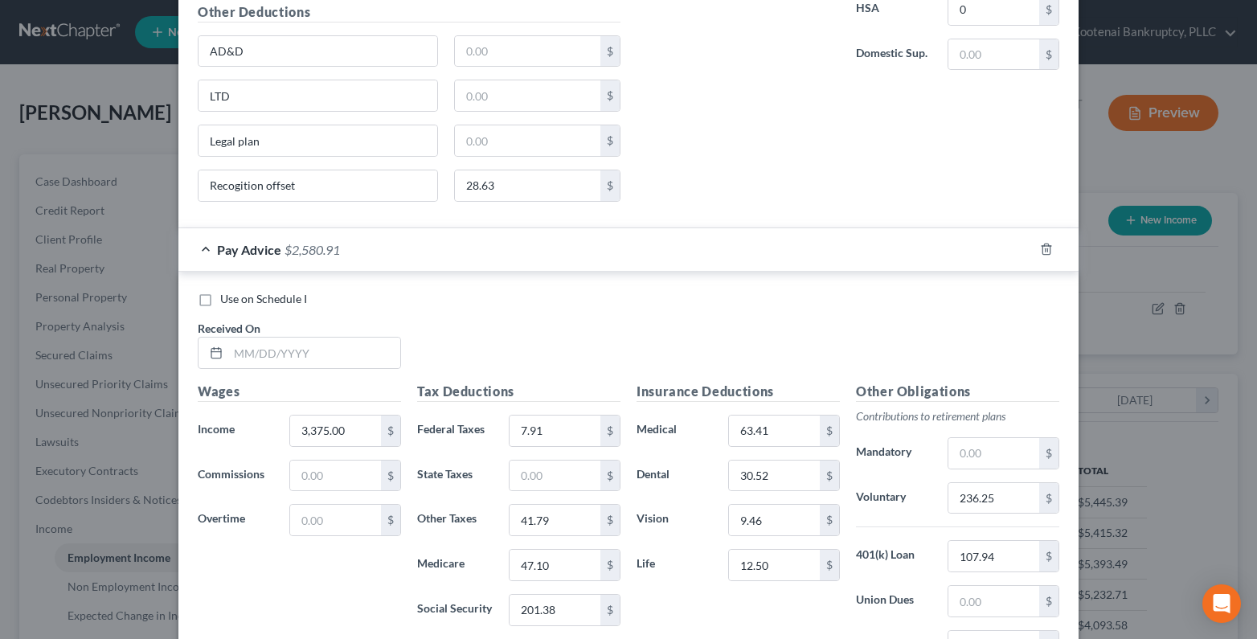
scroll to position [2152, 0]
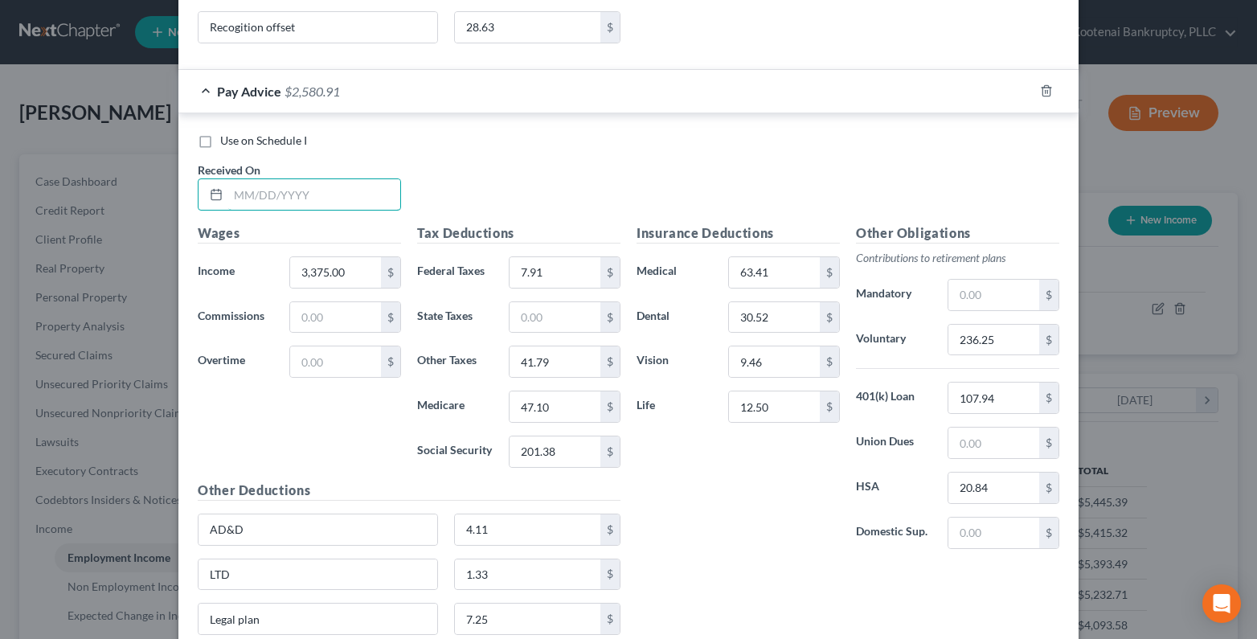
drag, startPoint x: 252, startPoint y: 200, endPoint x: 285, endPoint y: 215, distance: 35.3
click at [252, 200] on input "text" at bounding box center [314, 194] width 172 height 31
click at [551, 408] on input "47.10" at bounding box center [555, 406] width 91 height 31
click at [540, 277] on input "7.91" at bounding box center [555, 272] width 91 height 31
click at [994, 343] on input "236.25" at bounding box center [994, 340] width 91 height 31
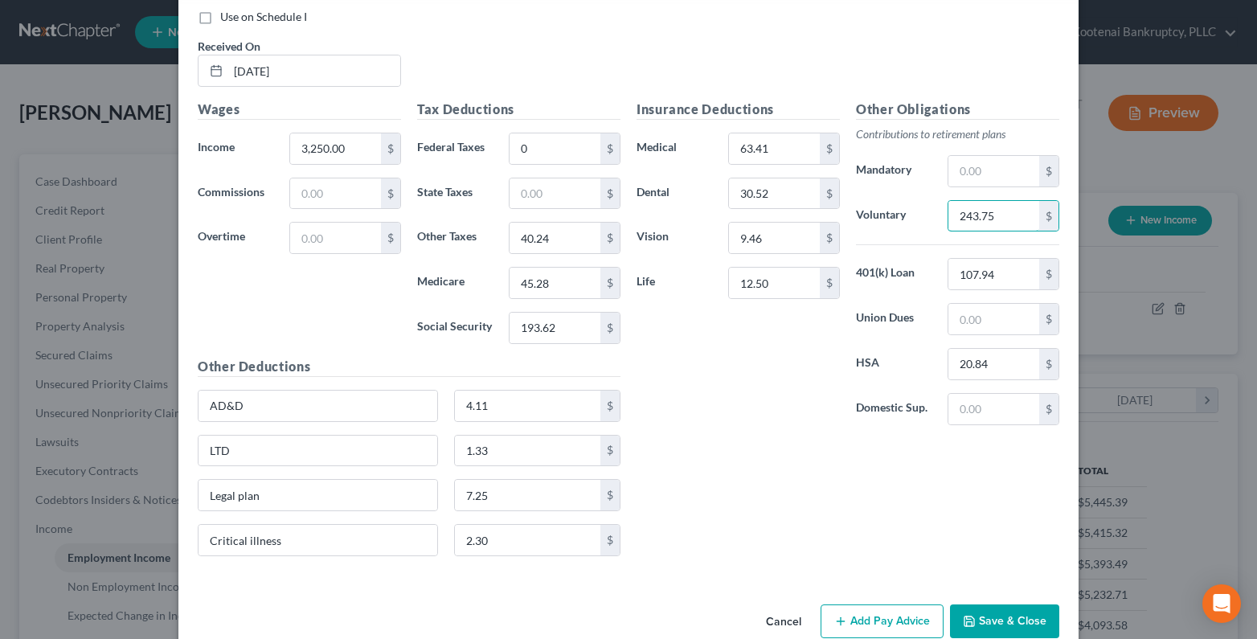
scroll to position [2307, 0]
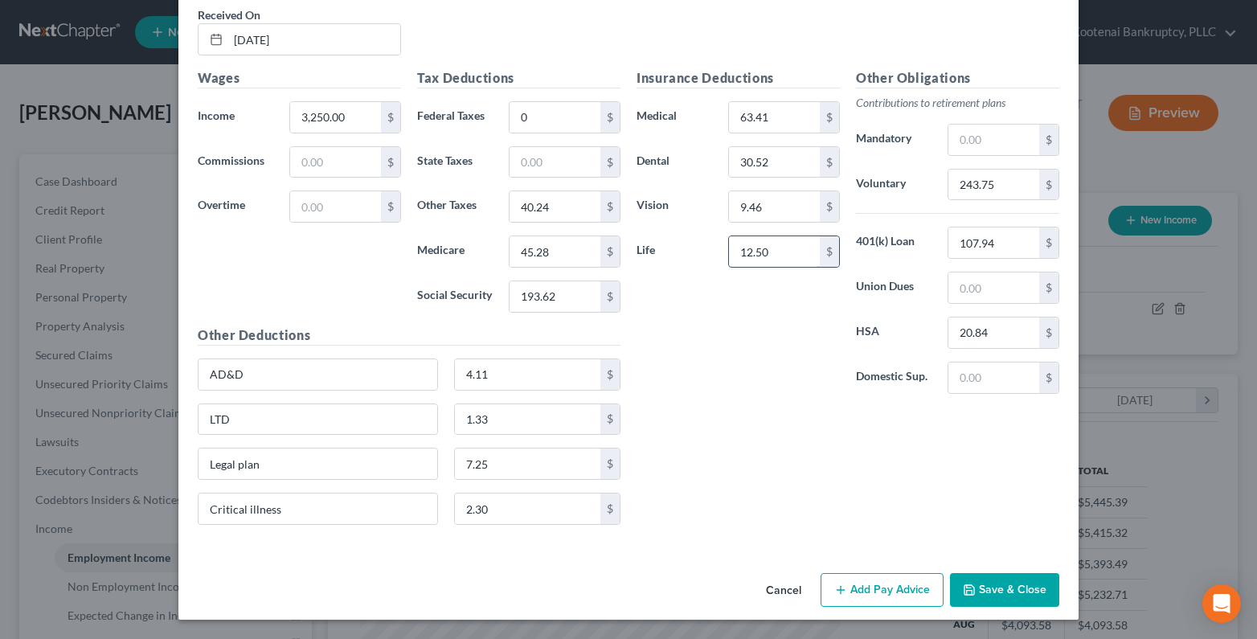
click at [773, 253] on input "12.50" at bounding box center [774, 251] width 91 height 31
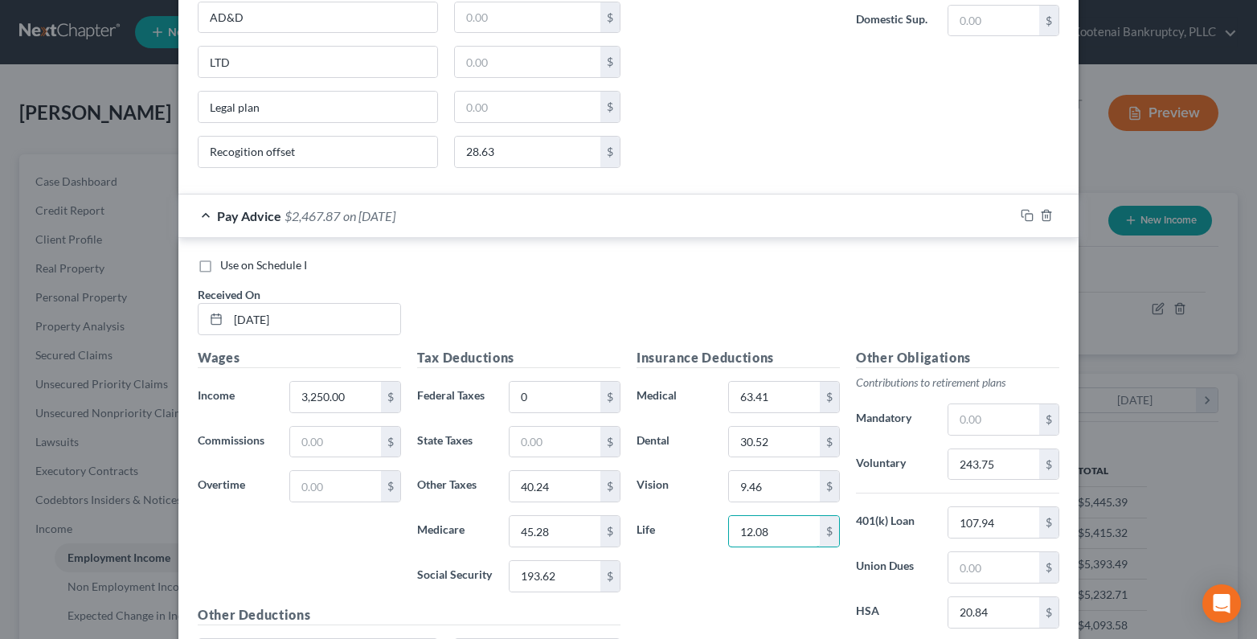
scroll to position [2066, 0]
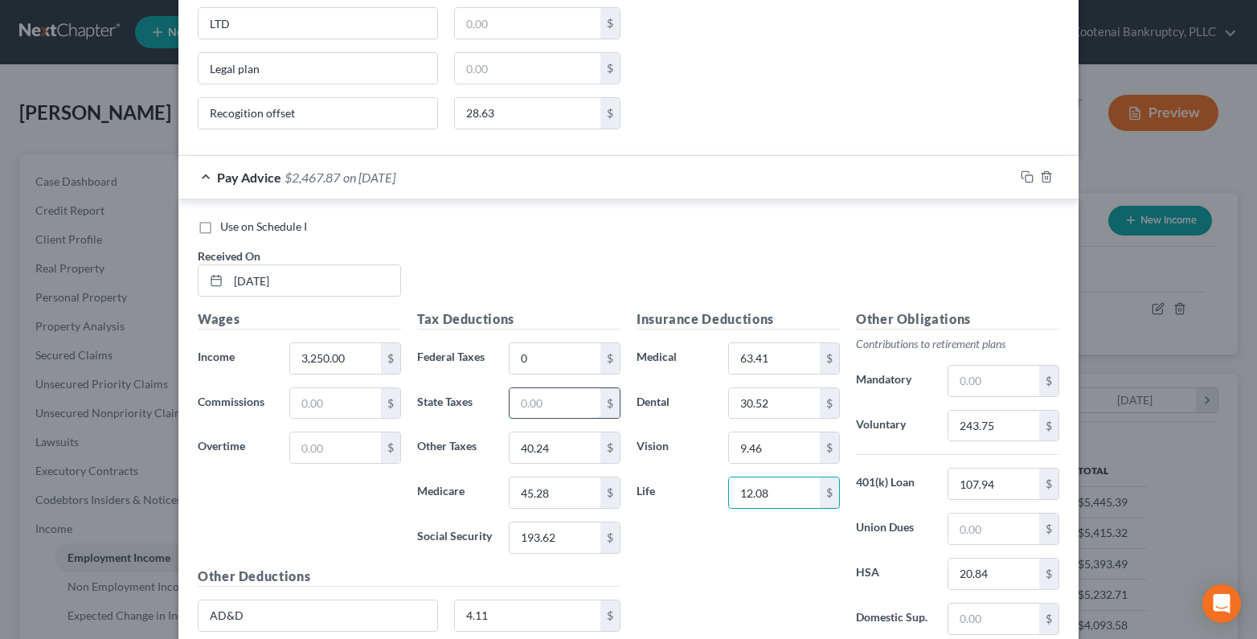
drag, startPoint x: 536, startPoint y: 417, endPoint x: 527, endPoint y: 412, distance: 10.5
click at [536, 417] on input "text" at bounding box center [555, 403] width 91 height 31
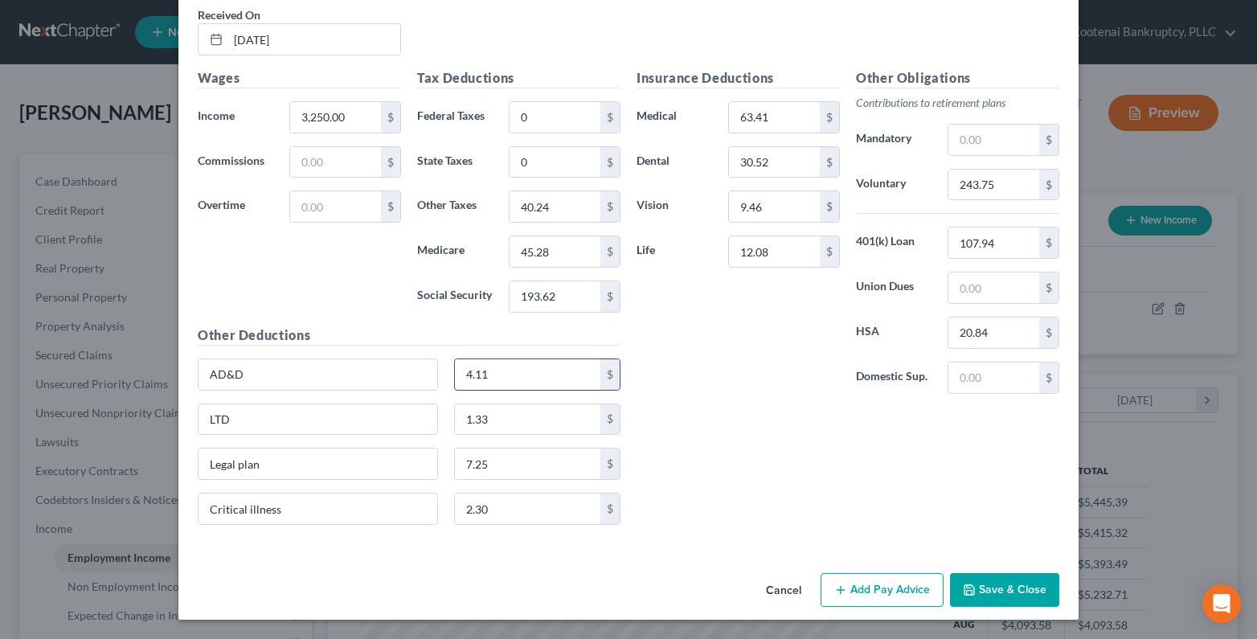
drag, startPoint x: 498, startPoint y: 381, endPoint x: 492, endPoint y: 375, distance: 8.5
click at [495, 382] on input "4.11" at bounding box center [528, 374] width 146 height 31
click at [1007, 589] on button "Save & Close" at bounding box center [1004, 590] width 109 height 34
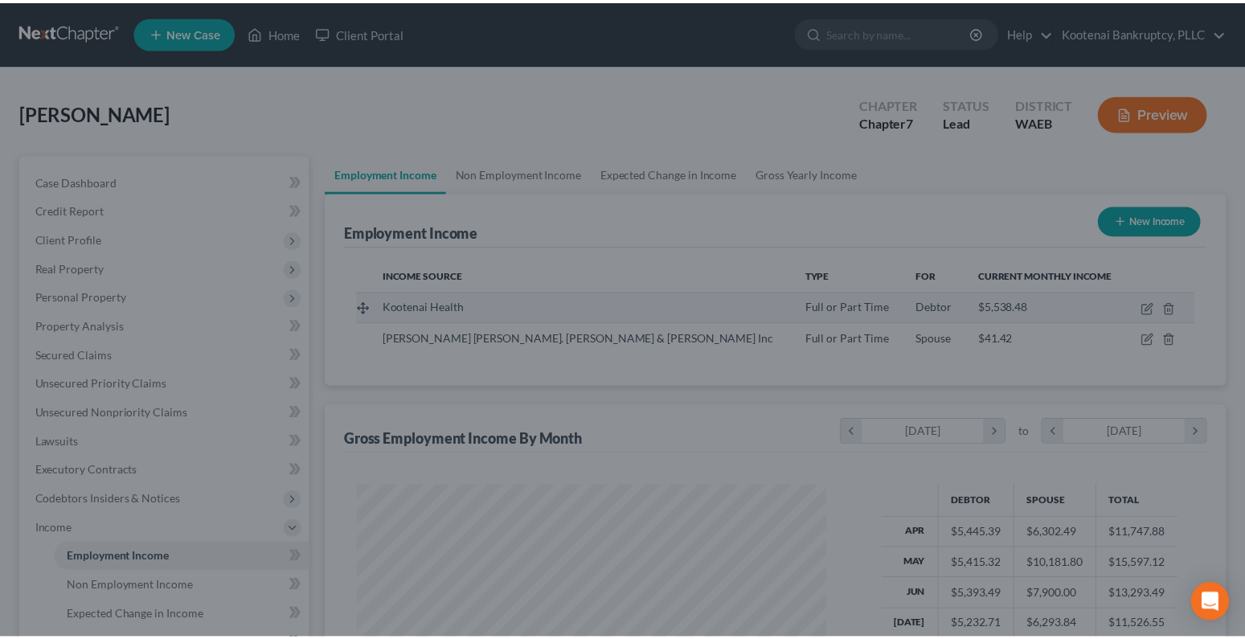
scroll to position [803537, 803318]
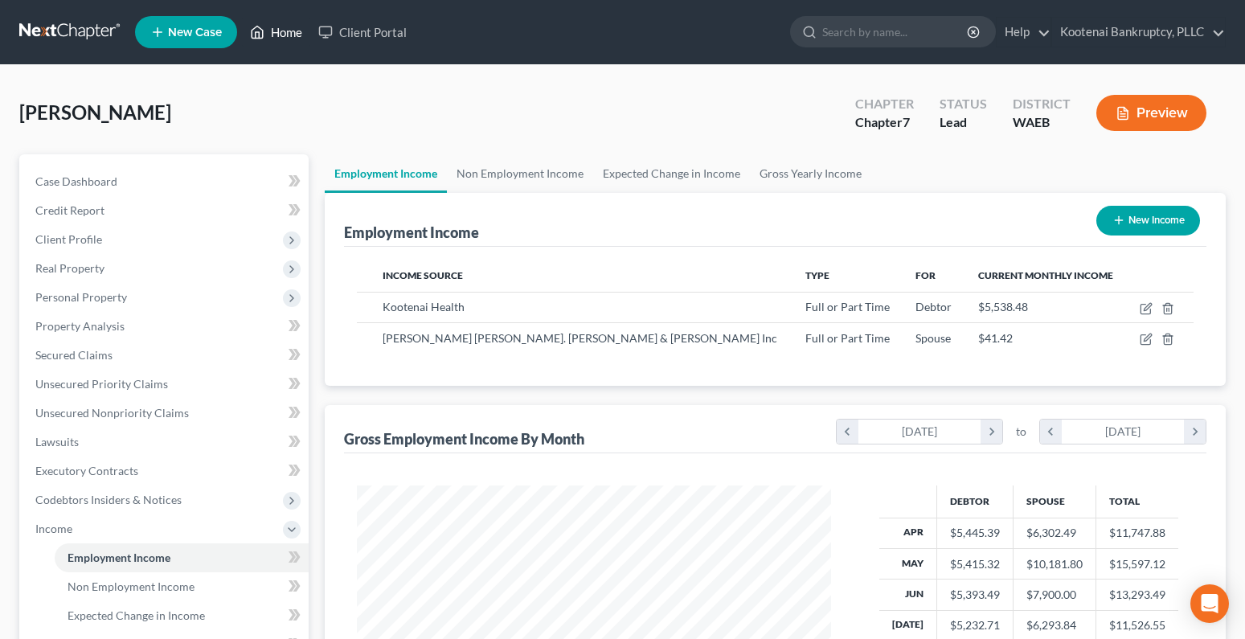
click at [292, 36] on link "Home" at bounding box center [276, 32] width 68 height 29
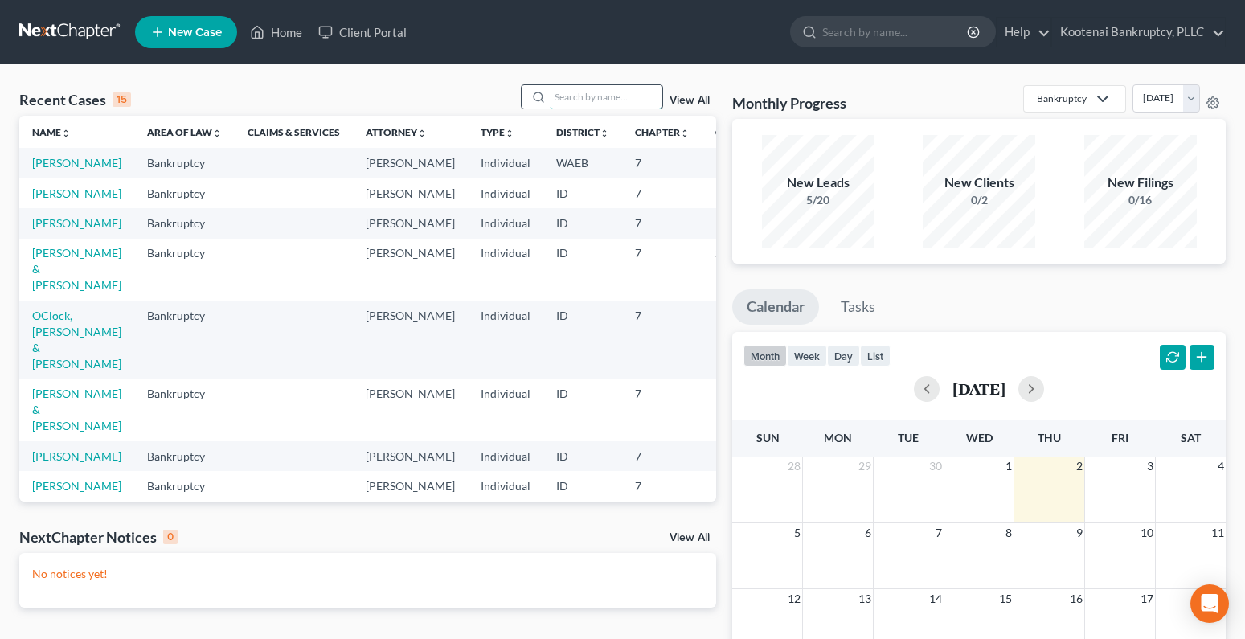
click at [565, 106] on input "search" at bounding box center [606, 96] width 113 height 23
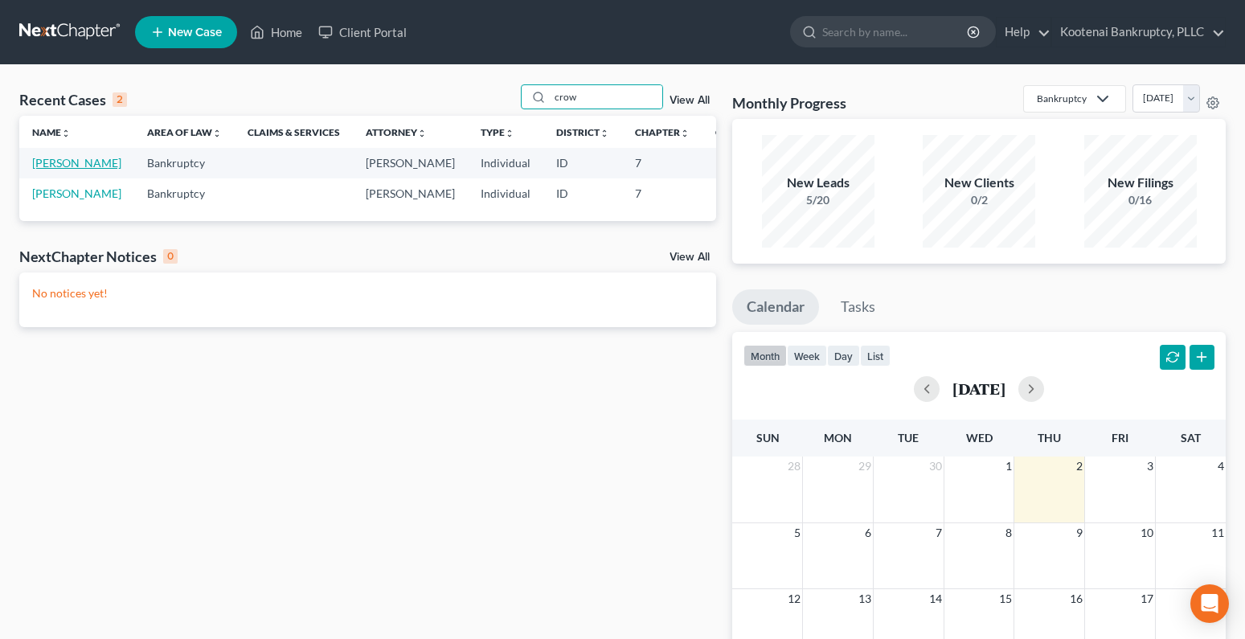
click at [41, 162] on link "[PERSON_NAME]" at bounding box center [76, 163] width 89 height 14
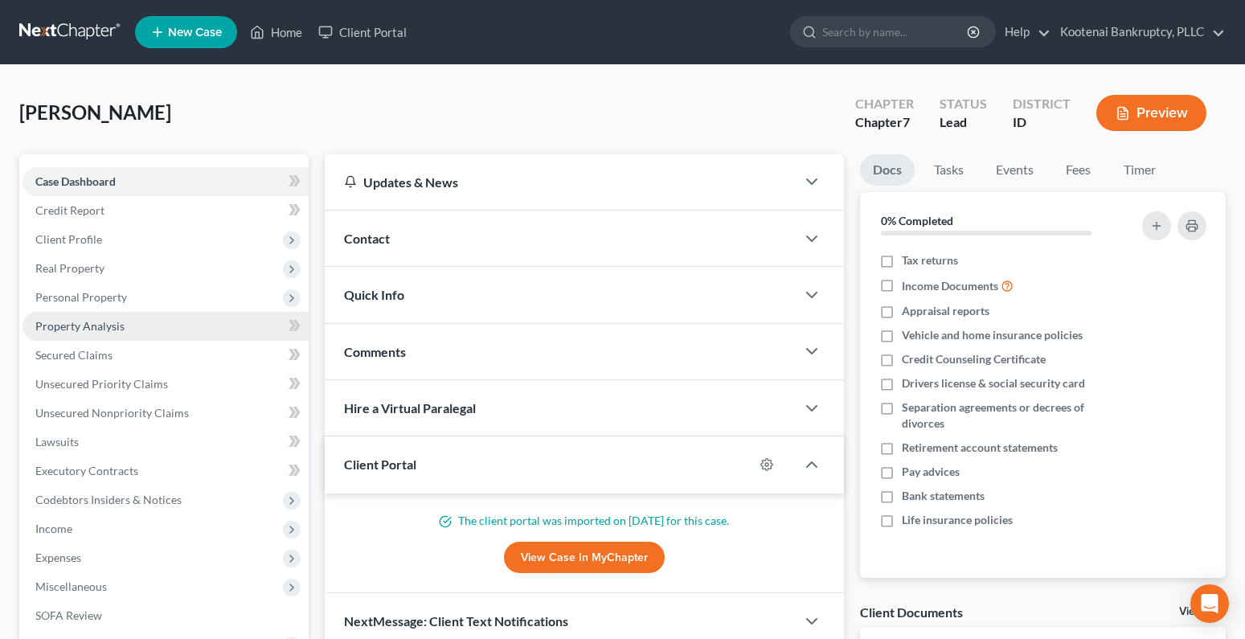
drag, startPoint x: 71, startPoint y: 297, endPoint x: 114, endPoint y: 326, distance: 52.2
click at [71, 298] on span "Personal Property" at bounding box center [81, 297] width 92 height 14
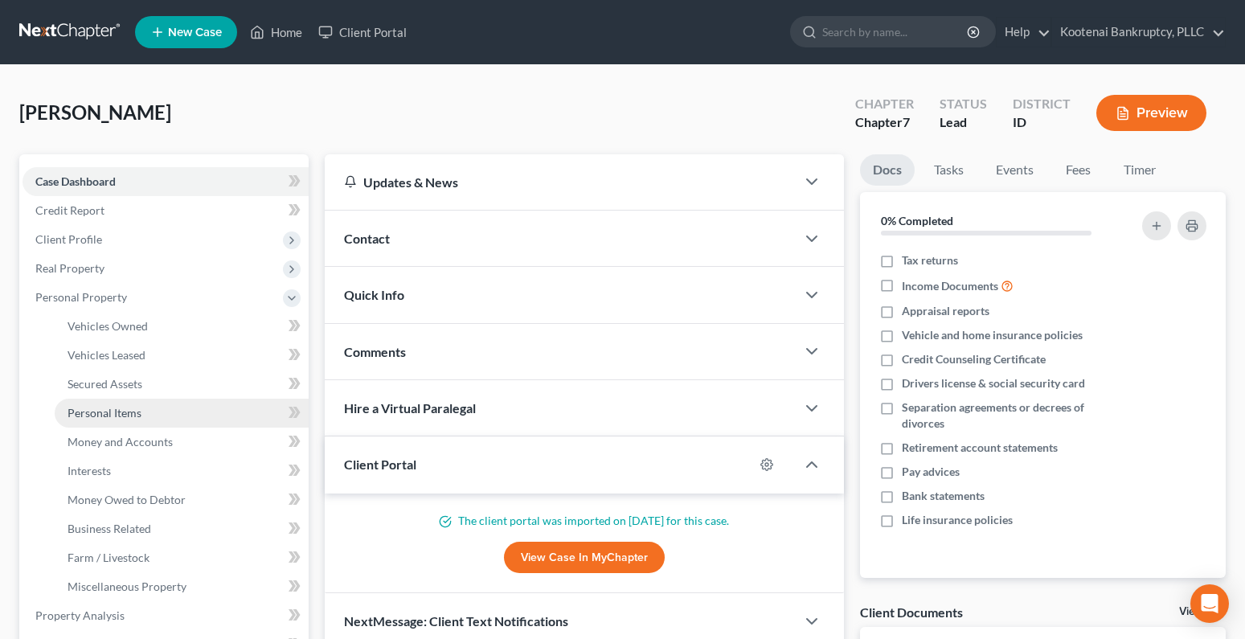
click at [93, 417] on span "Personal Items" at bounding box center [105, 413] width 74 height 14
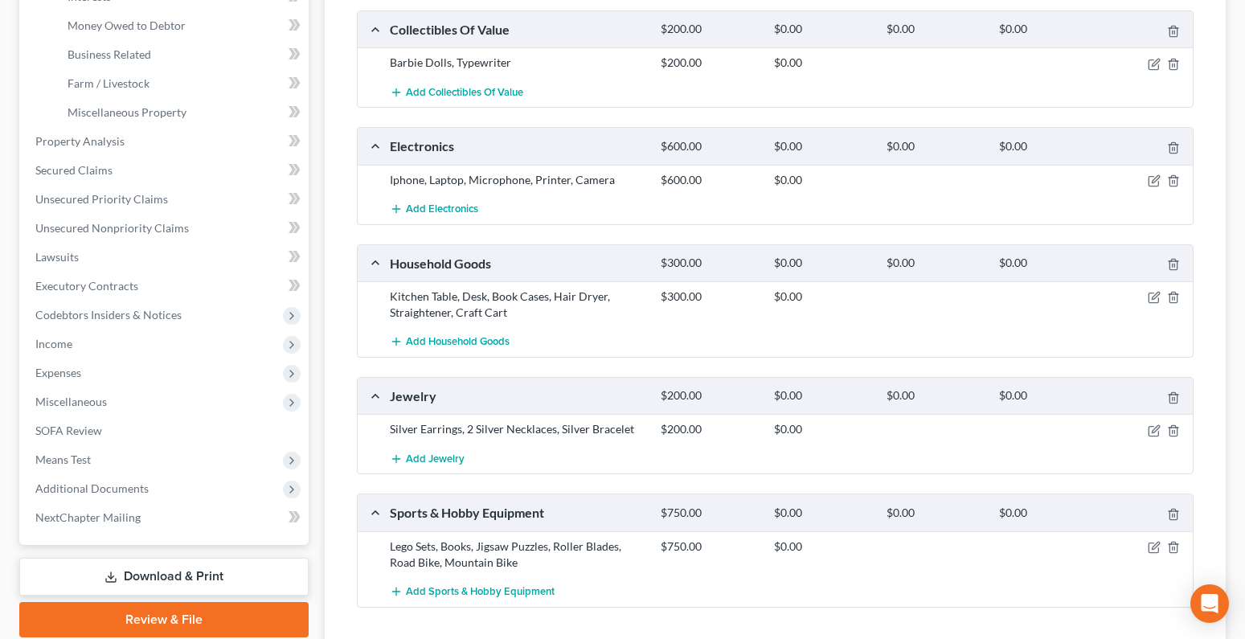
scroll to position [578, 0]
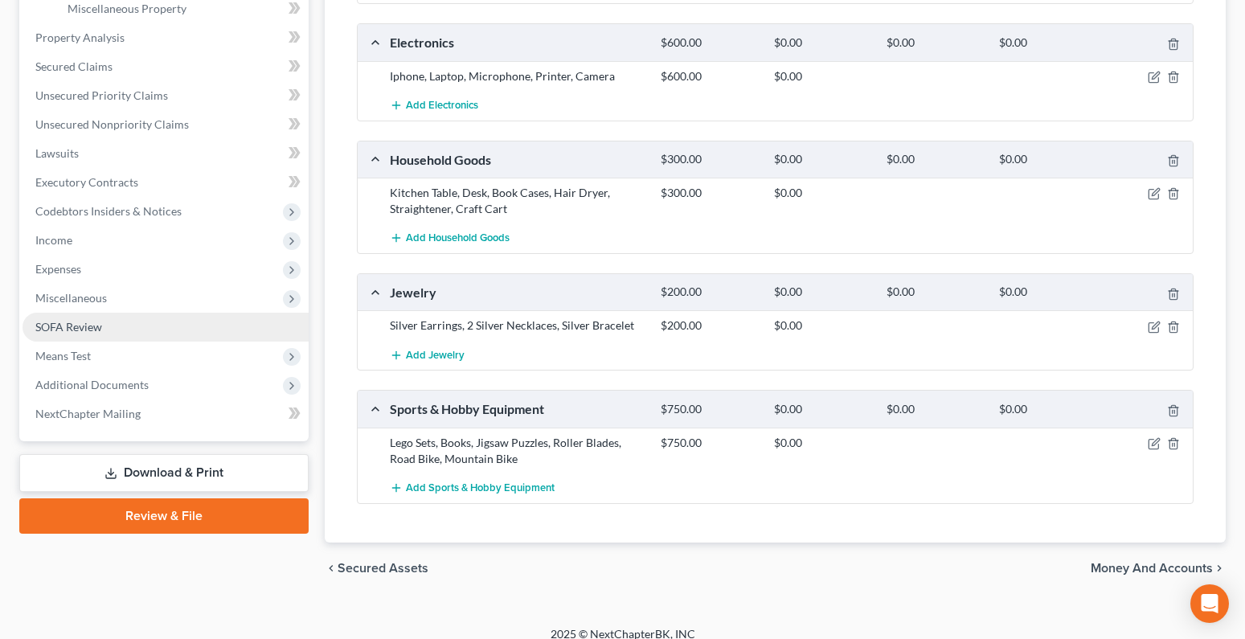
drag, startPoint x: 51, startPoint y: 241, endPoint x: 111, endPoint y: 312, distance: 92.9
click at [51, 241] on span "Income" at bounding box center [53, 240] width 37 height 14
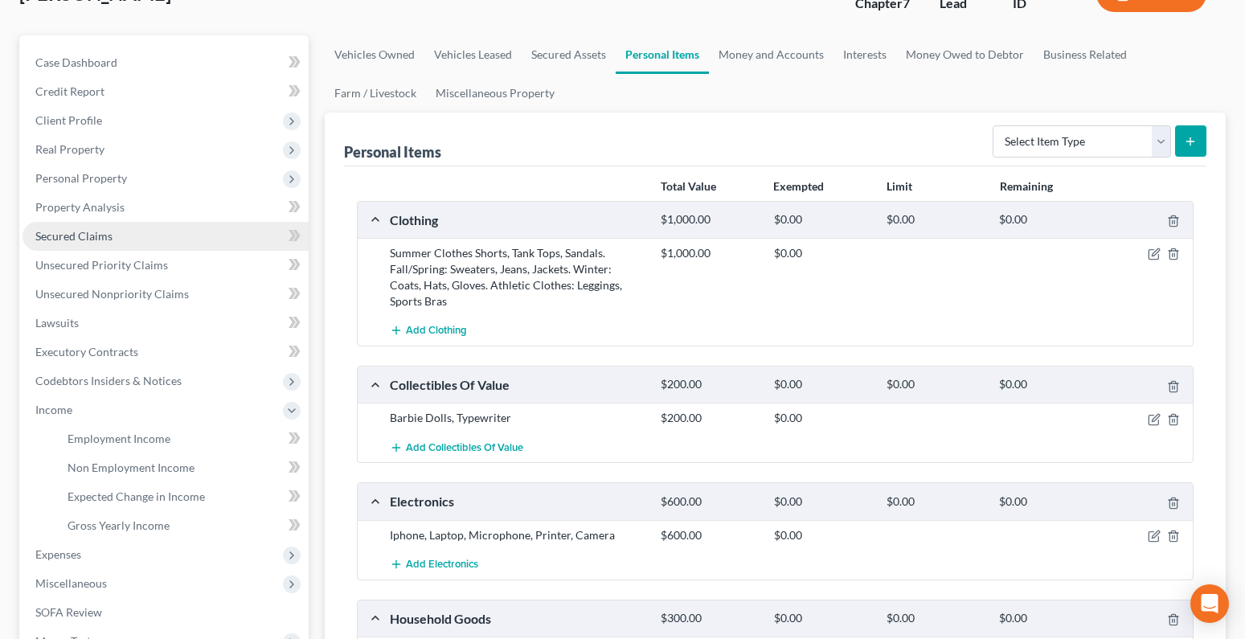
scroll to position [96, 0]
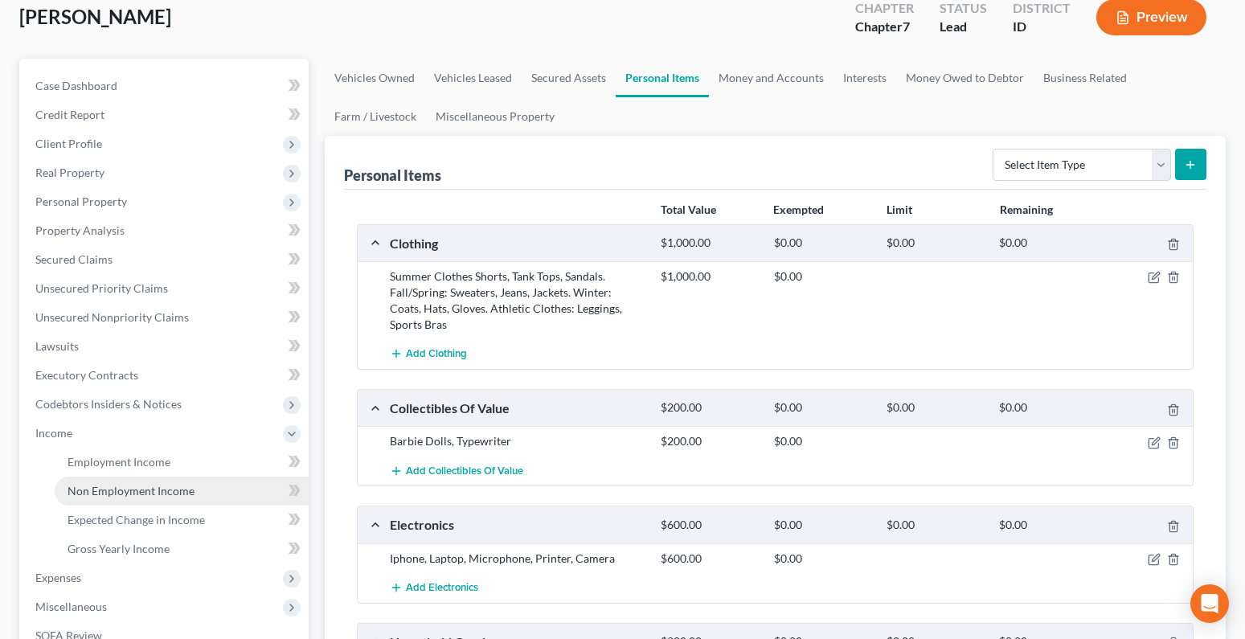
click at [108, 492] on span "Non Employment Income" at bounding box center [131, 491] width 127 height 14
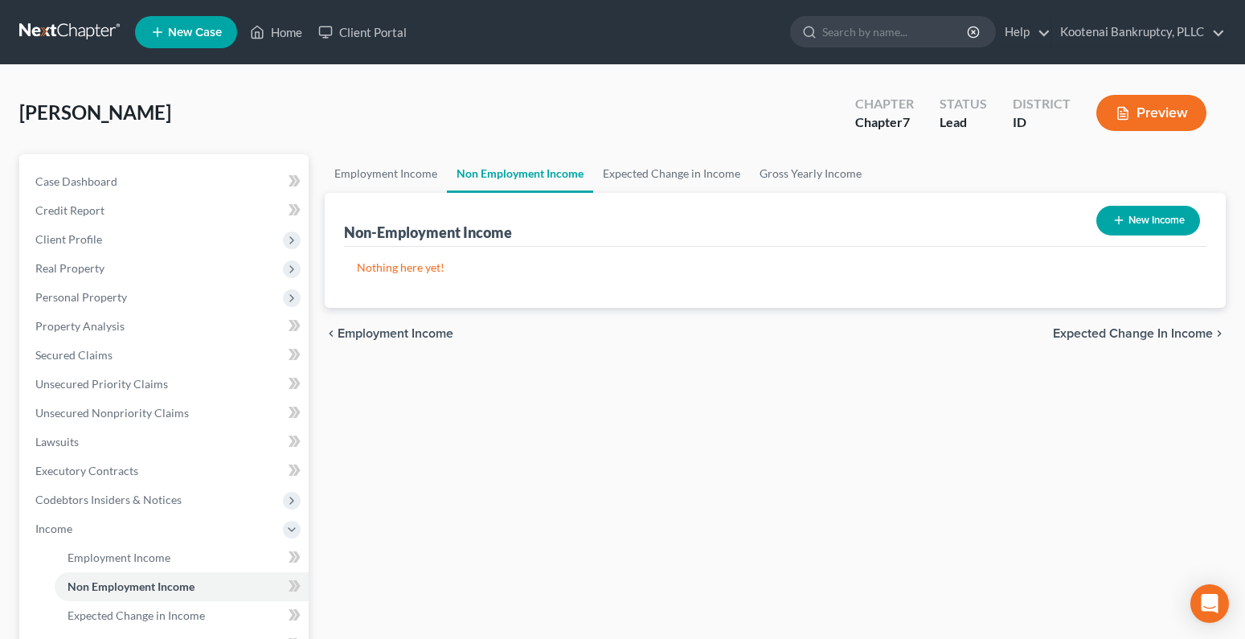
click at [1124, 224] on button "New Income" at bounding box center [1148, 221] width 104 height 30
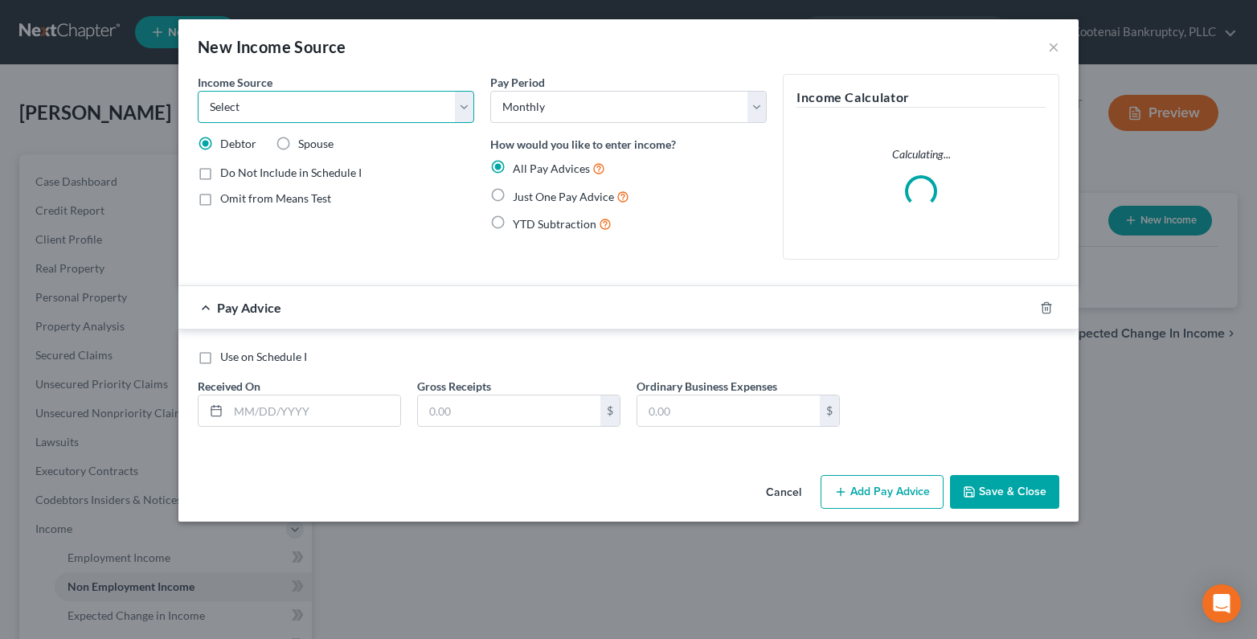
drag, startPoint x: 215, startPoint y: 104, endPoint x: 220, endPoint y: 122, distance: 19.1
click at [215, 104] on select "Select Unemployment Disability (from employer) Pension Retirement Social Securi…" at bounding box center [336, 107] width 277 height 32
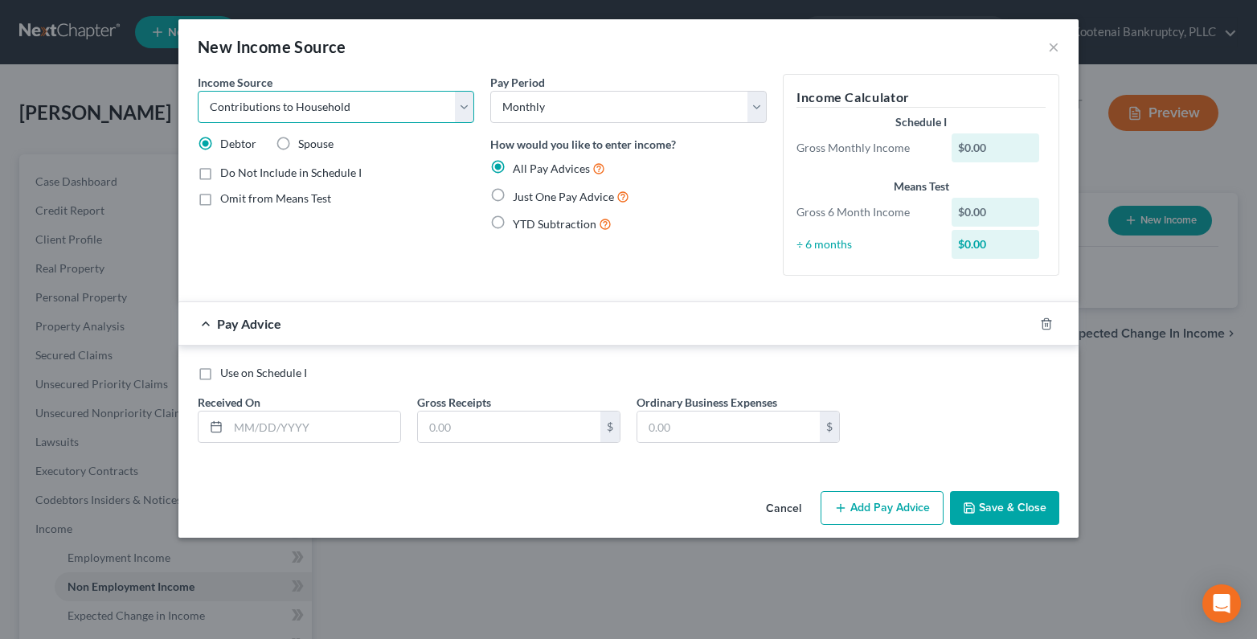
click at [198, 91] on select "Select Unemployment Disability (from employer) Pension Retirement Social Securi…" at bounding box center [336, 107] width 277 height 32
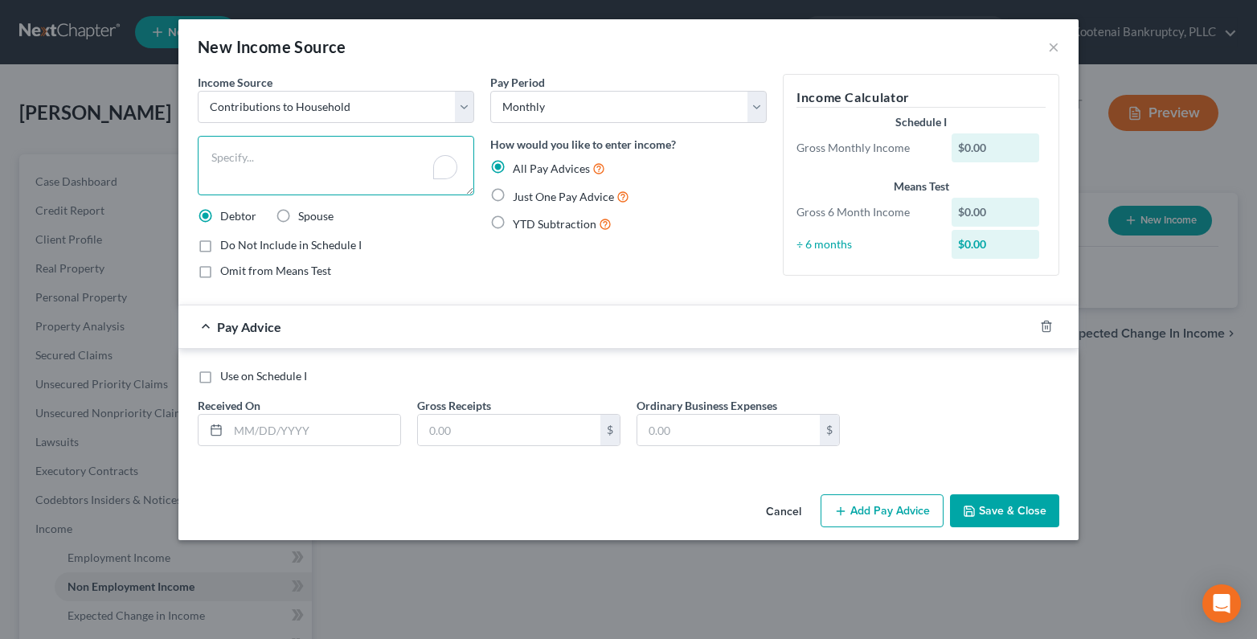
click at [221, 162] on textarea "To enrich screen reader interactions, please activate Accessibility in Grammarl…" at bounding box center [336, 165] width 277 height 59
click at [220, 272] on label "Omit from Means Test" at bounding box center [275, 271] width 111 height 16
click at [227, 272] on input "Omit from Means Test" at bounding box center [232, 268] width 10 height 10
click at [265, 433] on input "text" at bounding box center [314, 430] width 172 height 31
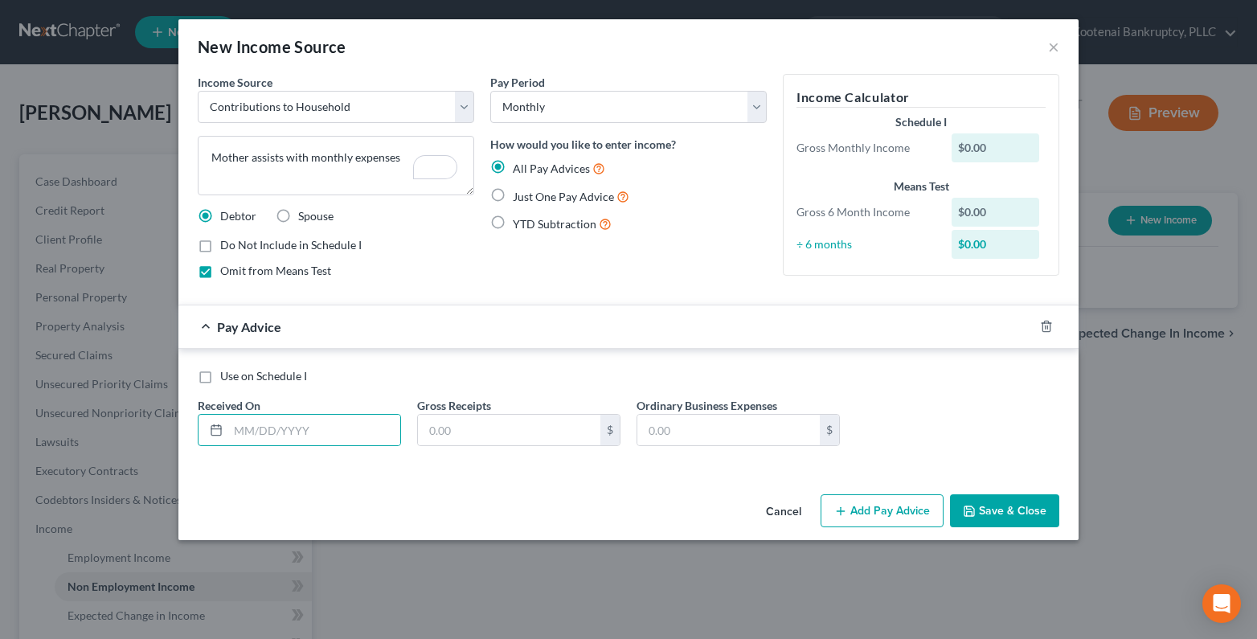
select select "8"
select select "0"
type input "[DATE]"
click at [449, 430] on input "text" at bounding box center [509, 430] width 182 height 31
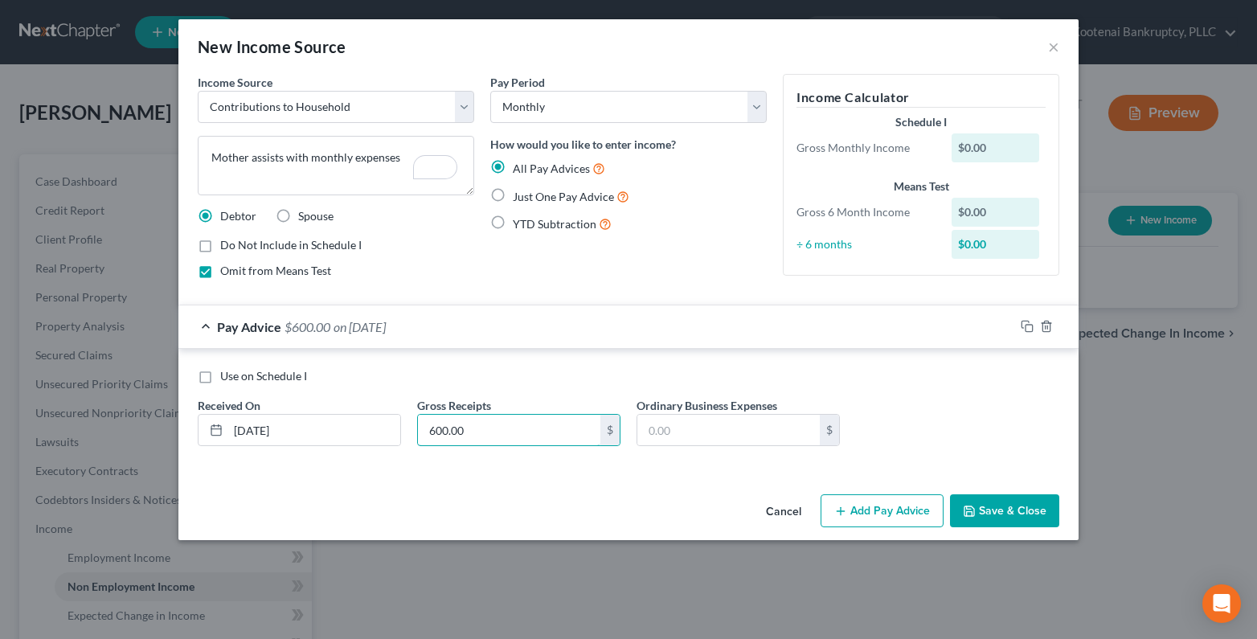
type input "600.00"
click at [1026, 511] on button "Save & Close" at bounding box center [1004, 511] width 109 height 34
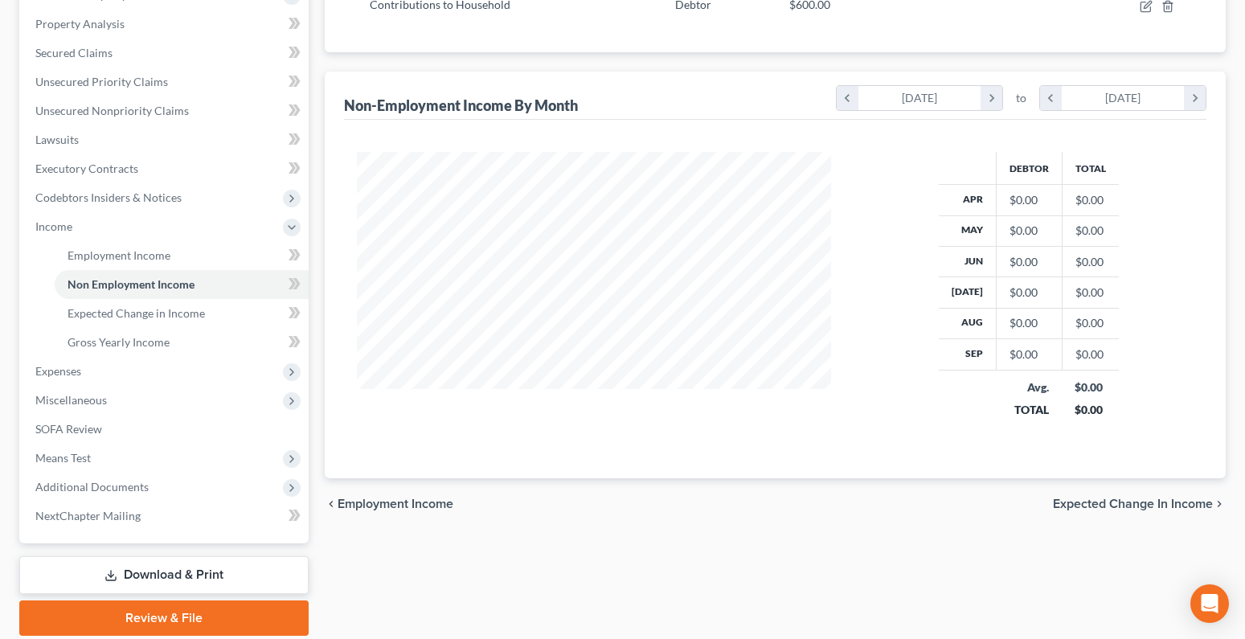
scroll to position [119, 0]
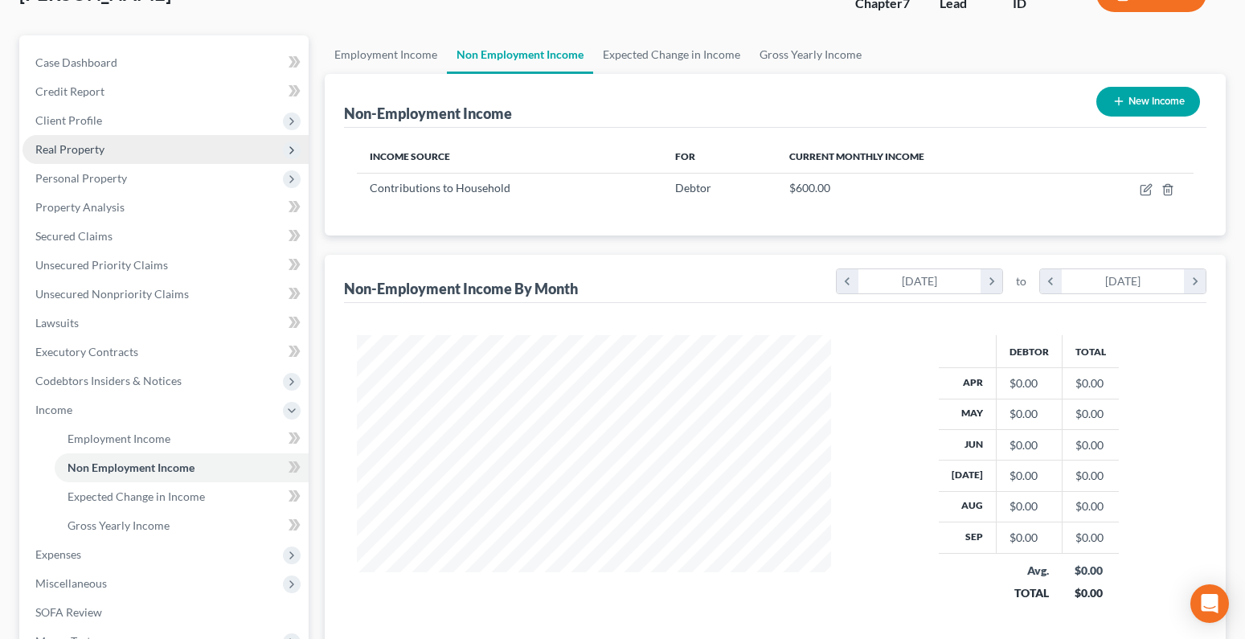
click at [52, 153] on span "Real Property" at bounding box center [69, 149] width 69 height 14
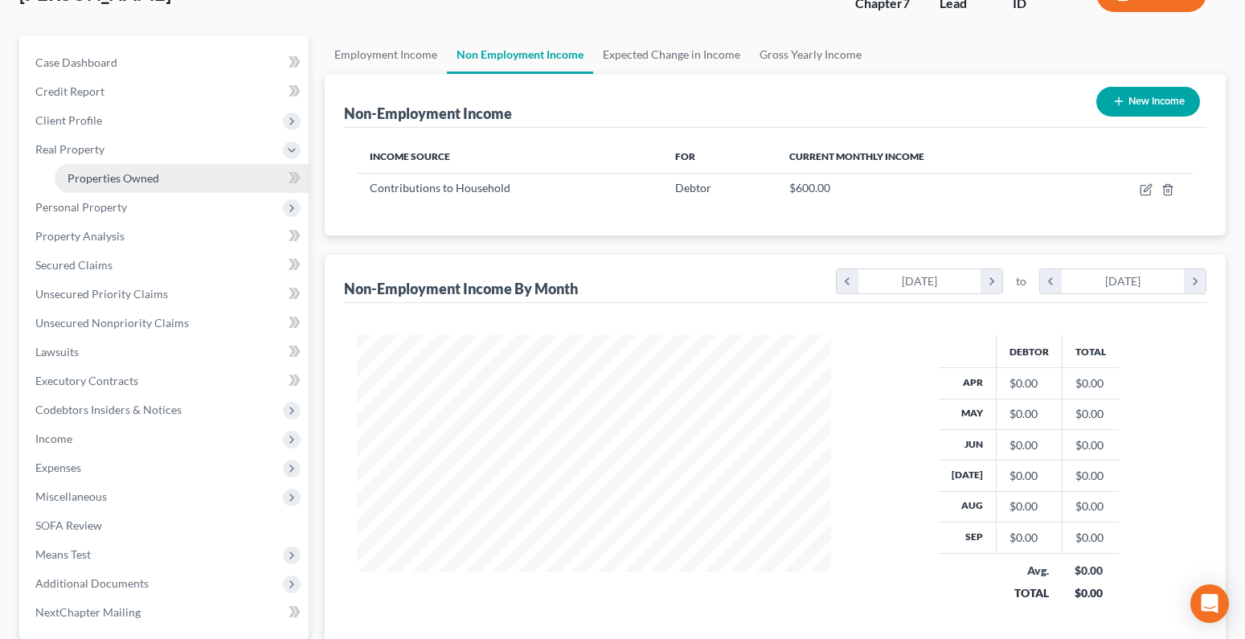
click at [65, 185] on link "Properties Owned" at bounding box center [182, 178] width 254 height 29
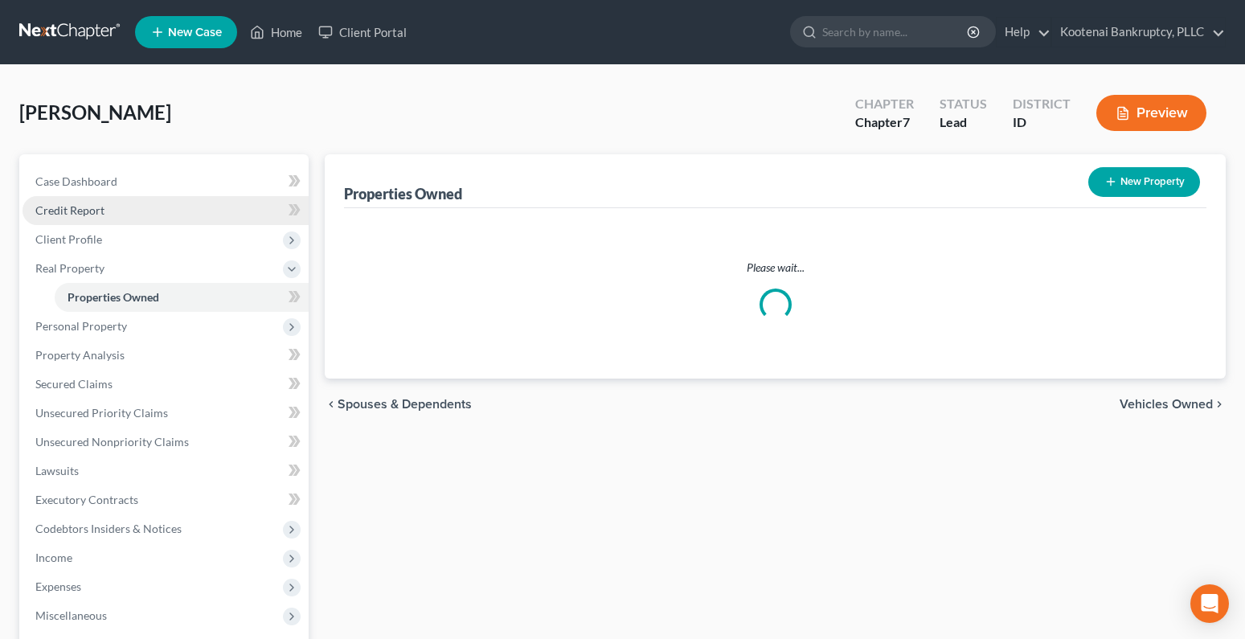
click at [76, 212] on span "Credit Report" at bounding box center [69, 210] width 69 height 14
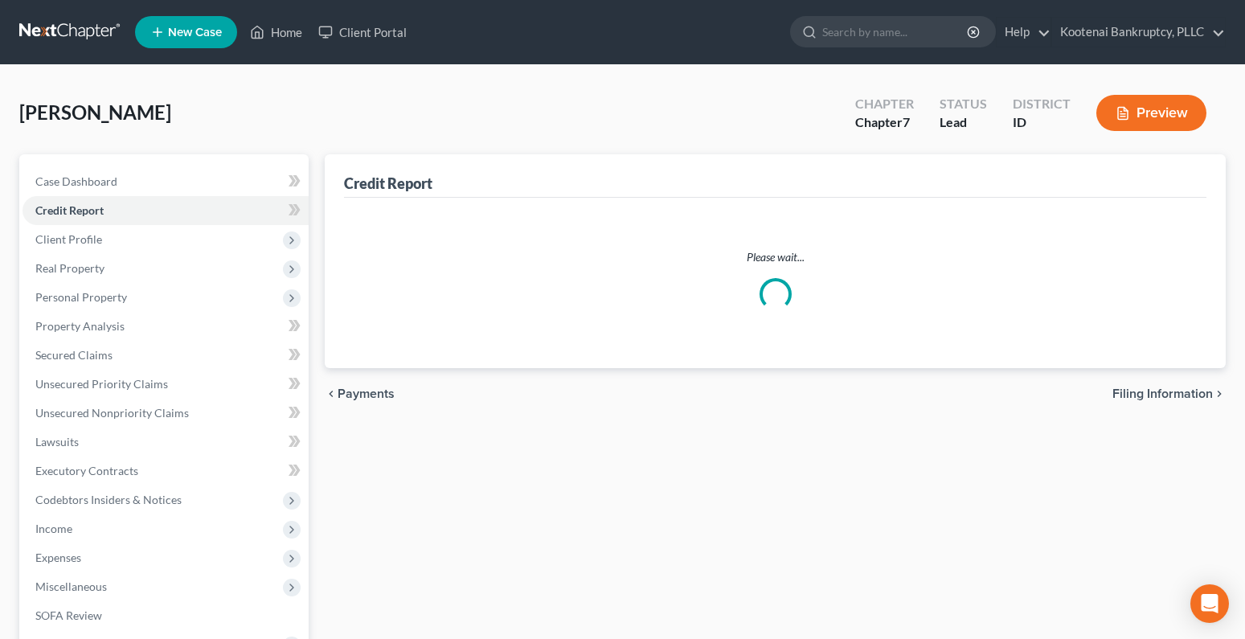
drag, startPoint x: 59, startPoint y: 333, endPoint x: 5, endPoint y: 328, distance: 54.9
click at [59, 312] on span "Personal Property" at bounding box center [166, 297] width 286 height 29
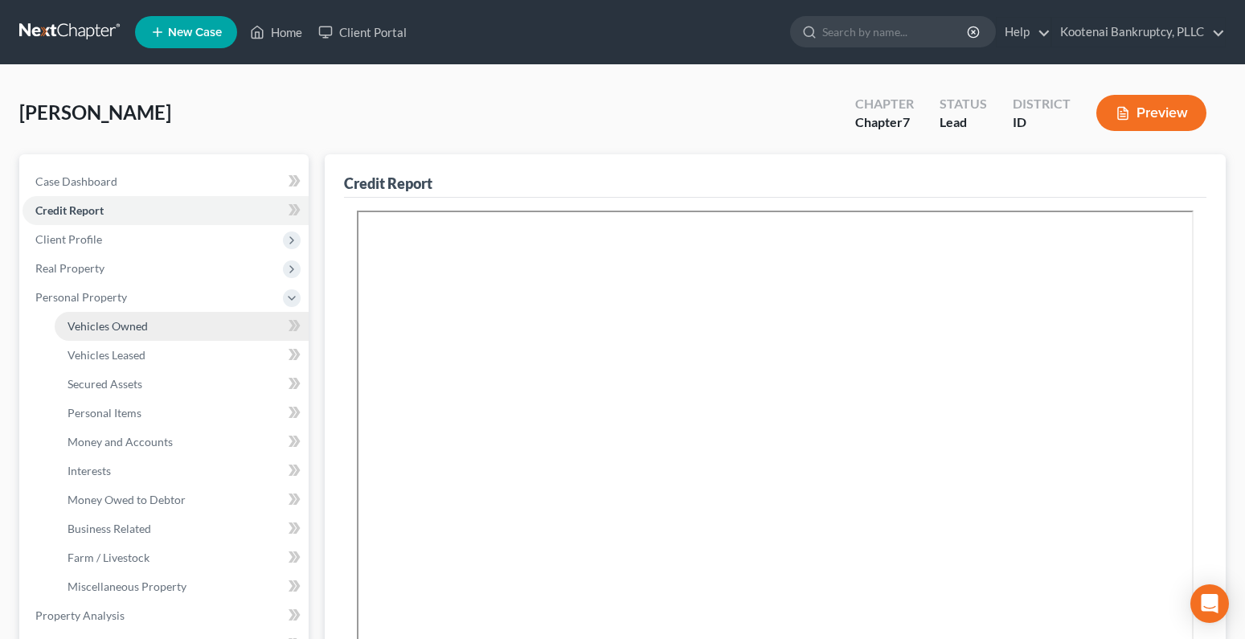
click at [133, 318] on link "Vehicles Owned" at bounding box center [182, 326] width 254 height 29
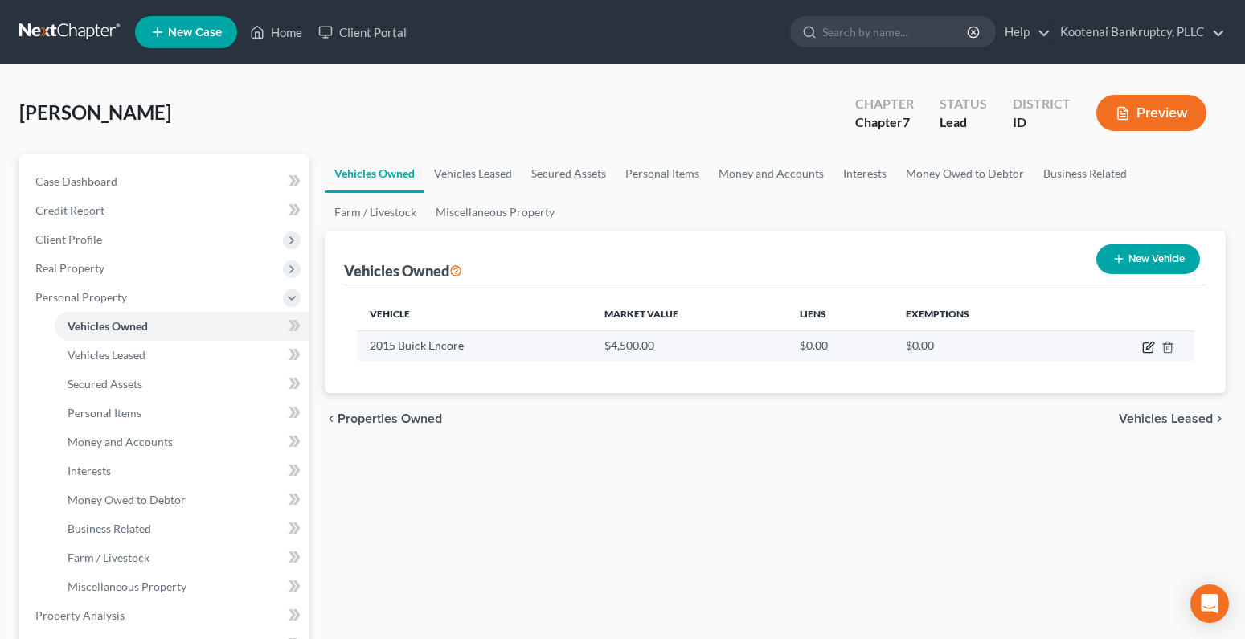
click at [1148, 349] on icon "button" at bounding box center [1149, 345] width 7 height 7
select select "0"
select select "11"
select select "3"
select select "0"
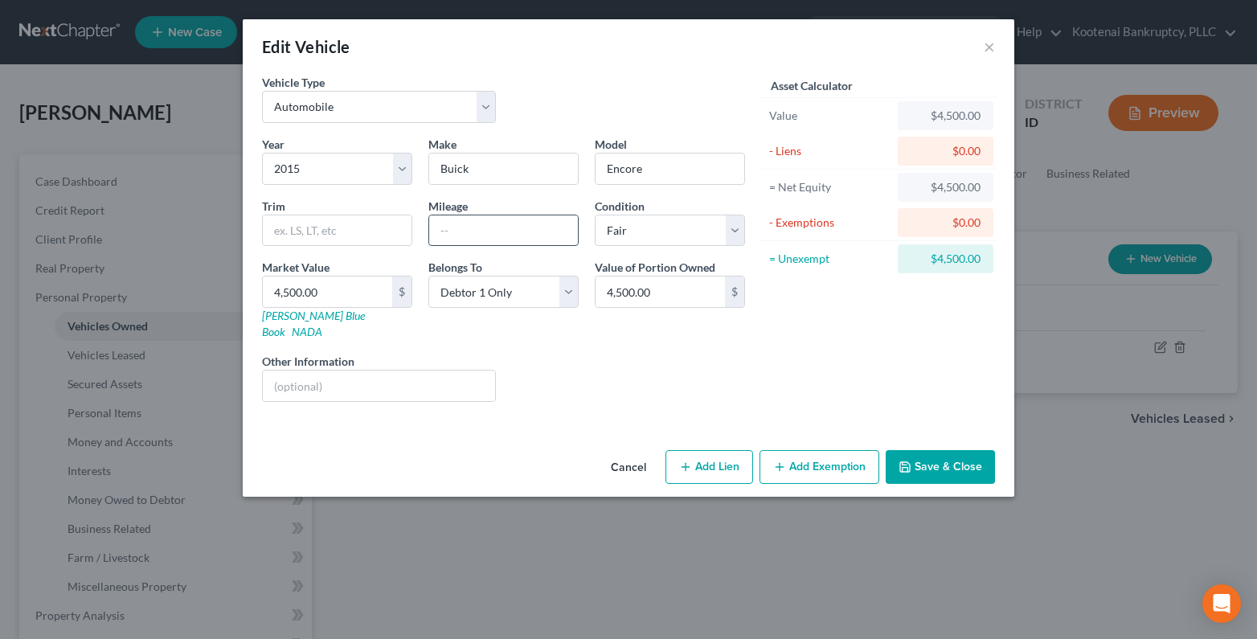
drag, startPoint x: 455, startPoint y: 235, endPoint x: 428, endPoint y: 229, distance: 27.1
click at [455, 235] on input "text" at bounding box center [503, 230] width 149 height 31
type input "124412"
click at [969, 450] on button "Save & Close" at bounding box center [940, 467] width 109 height 34
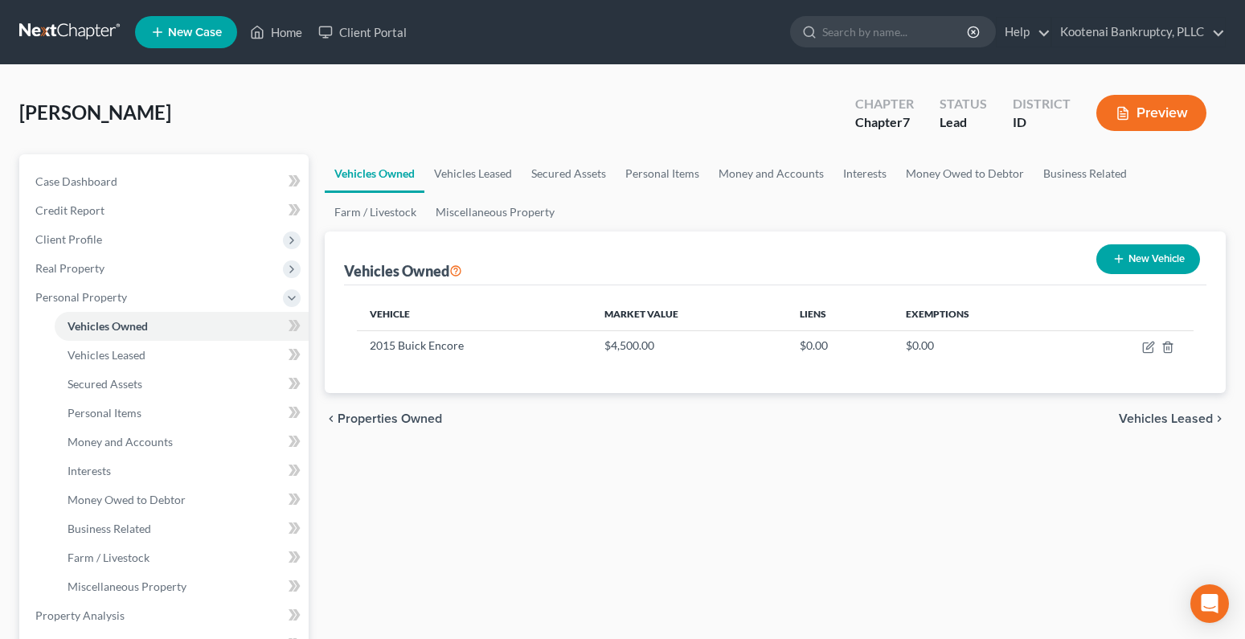
click at [1145, 113] on button "Preview" at bounding box center [1151, 113] width 110 height 36
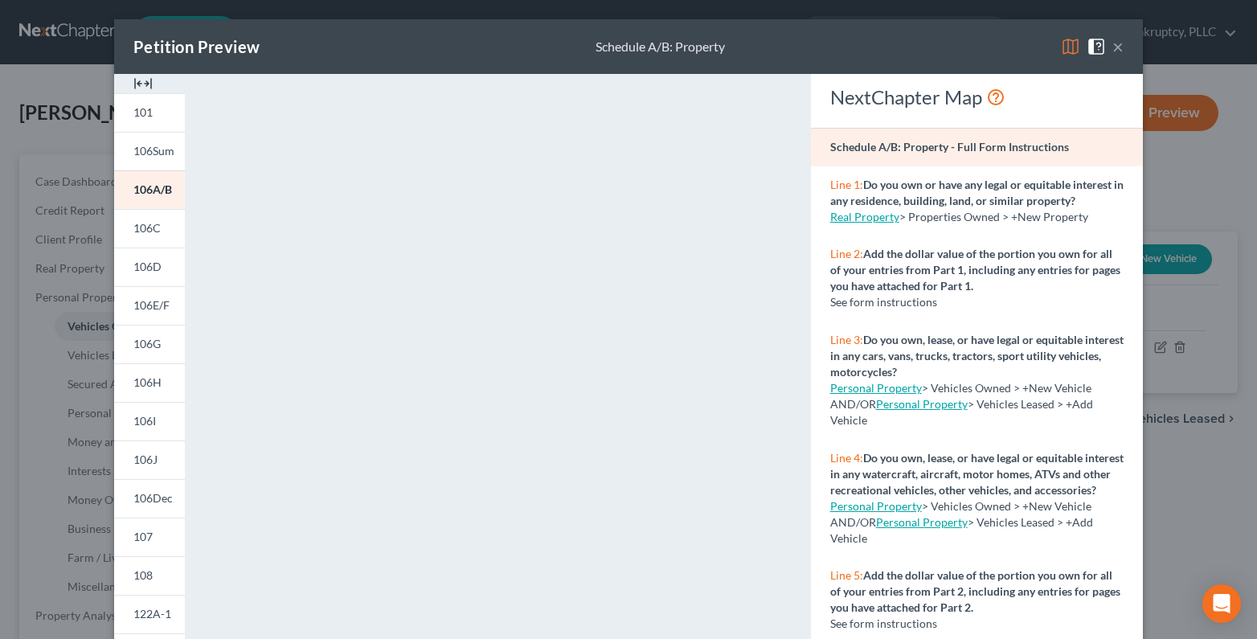
click at [141, 85] on img at bounding box center [142, 83] width 19 height 19
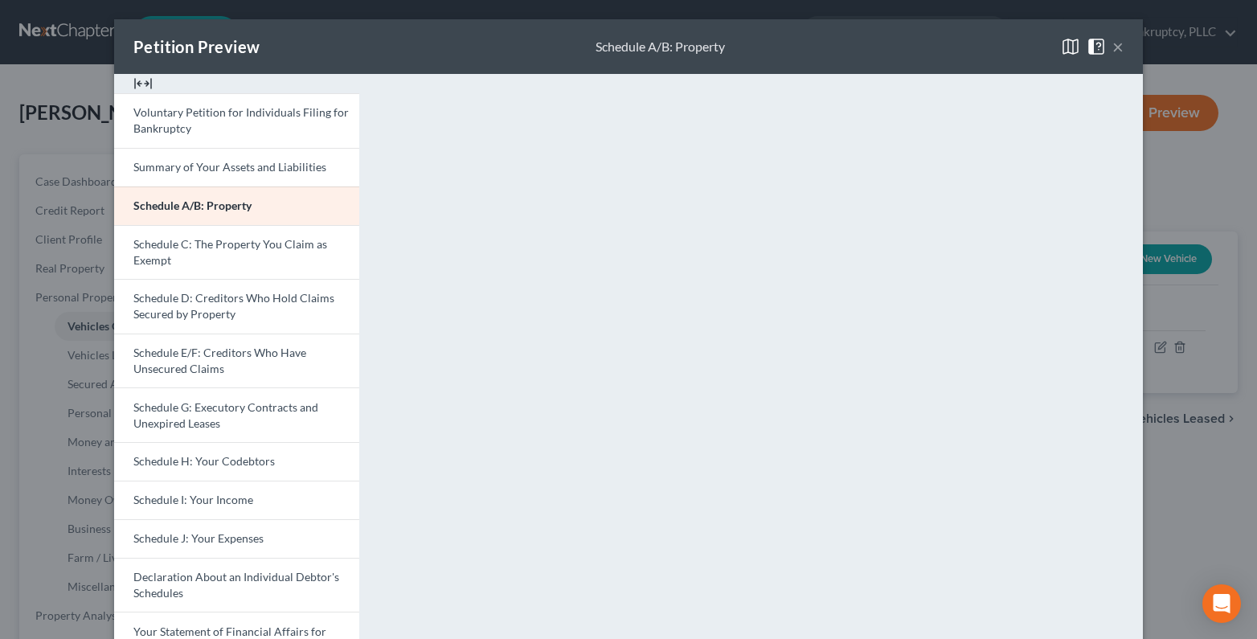
drag, startPoint x: 1109, startPoint y: 47, endPoint x: 953, endPoint y: 84, distance: 160.3
click at [1104, 47] on div "×" at bounding box center [1092, 46] width 63 height 19
click at [1112, 47] on button "×" at bounding box center [1117, 46] width 11 height 19
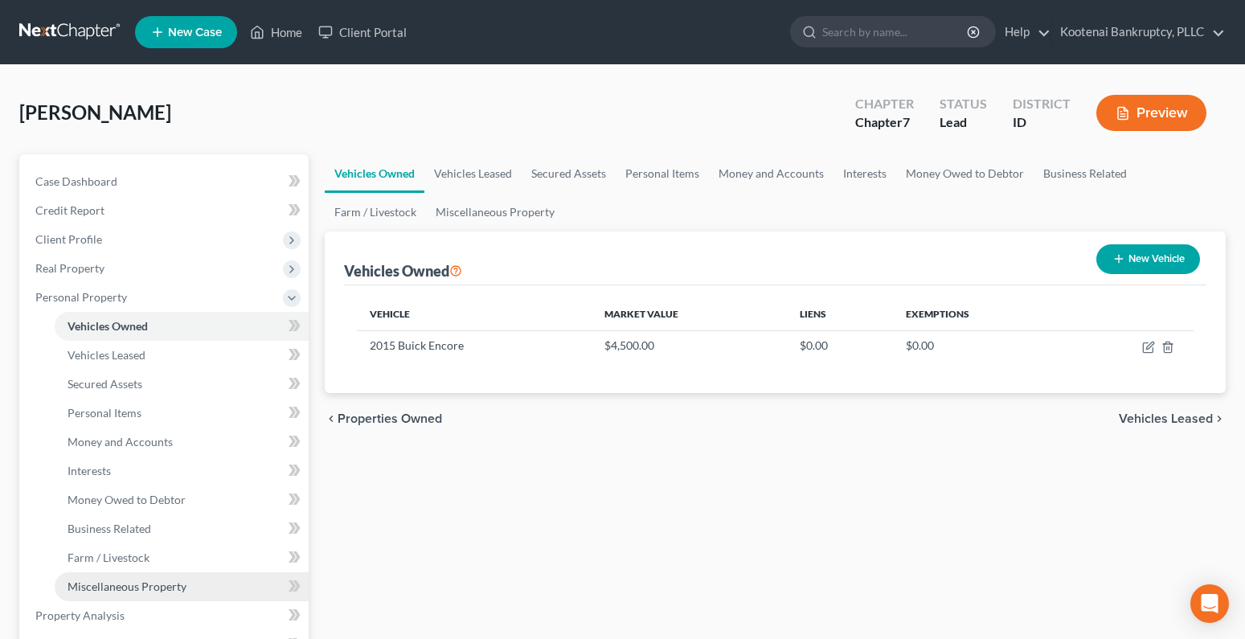
click at [84, 580] on span "Miscellaneous Property" at bounding box center [127, 587] width 119 height 14
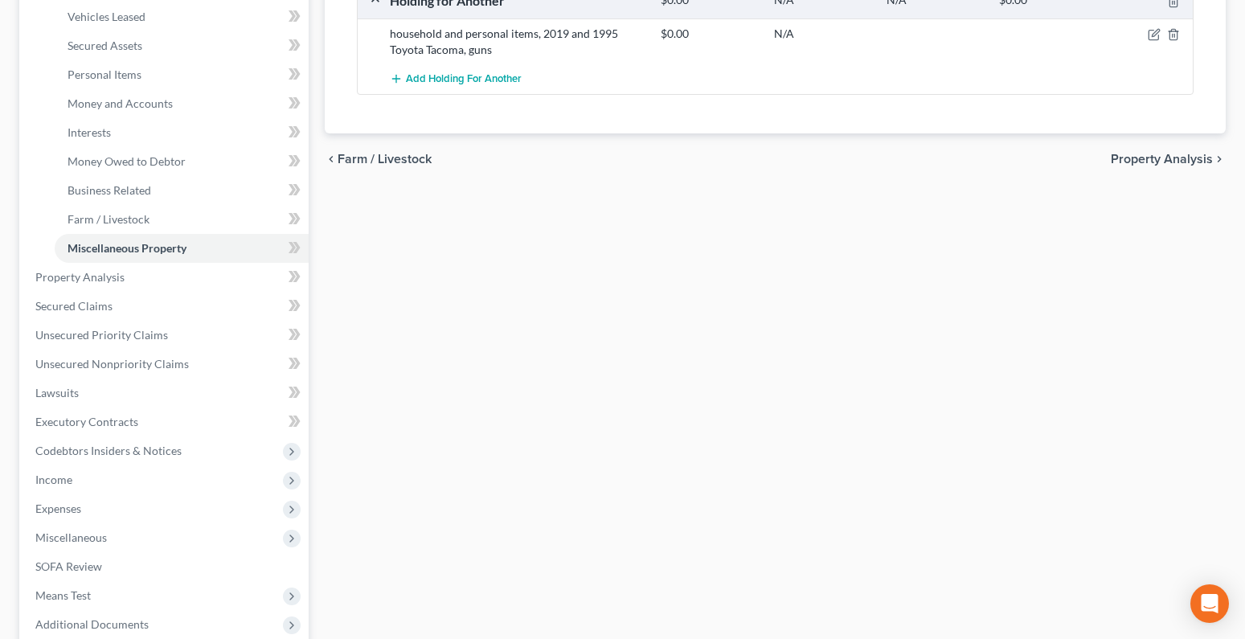
scroll to position [534, 0]
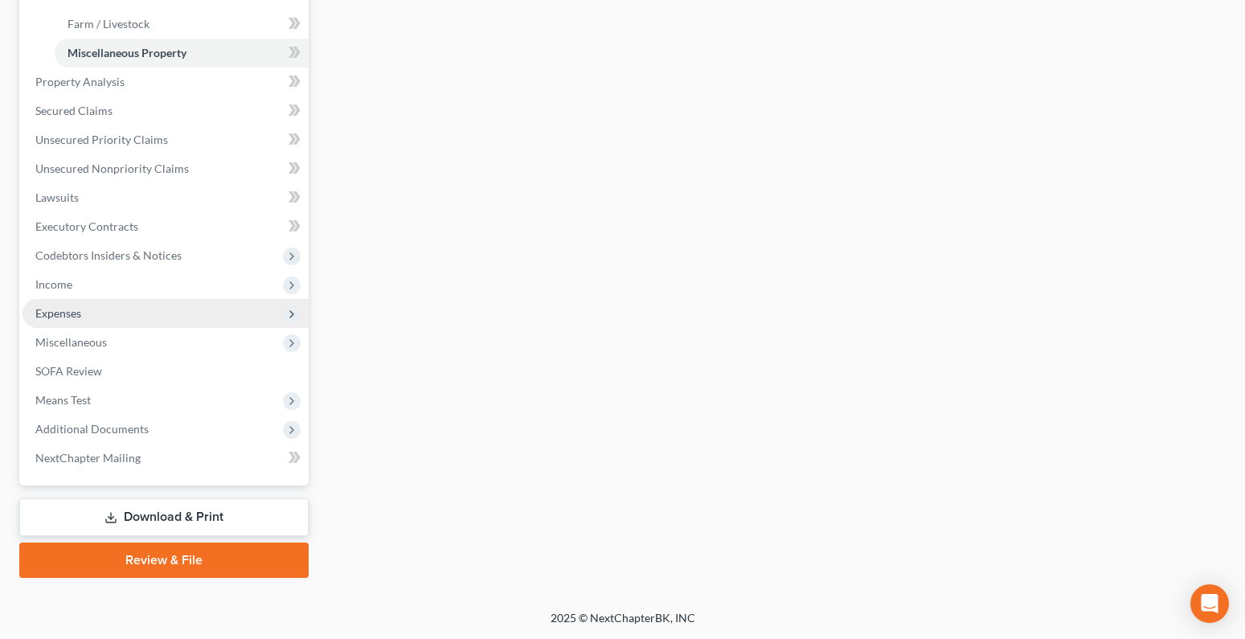
click at [35, 318] on span "Expenses" at bounding box center [166, 313] width 286 height 29
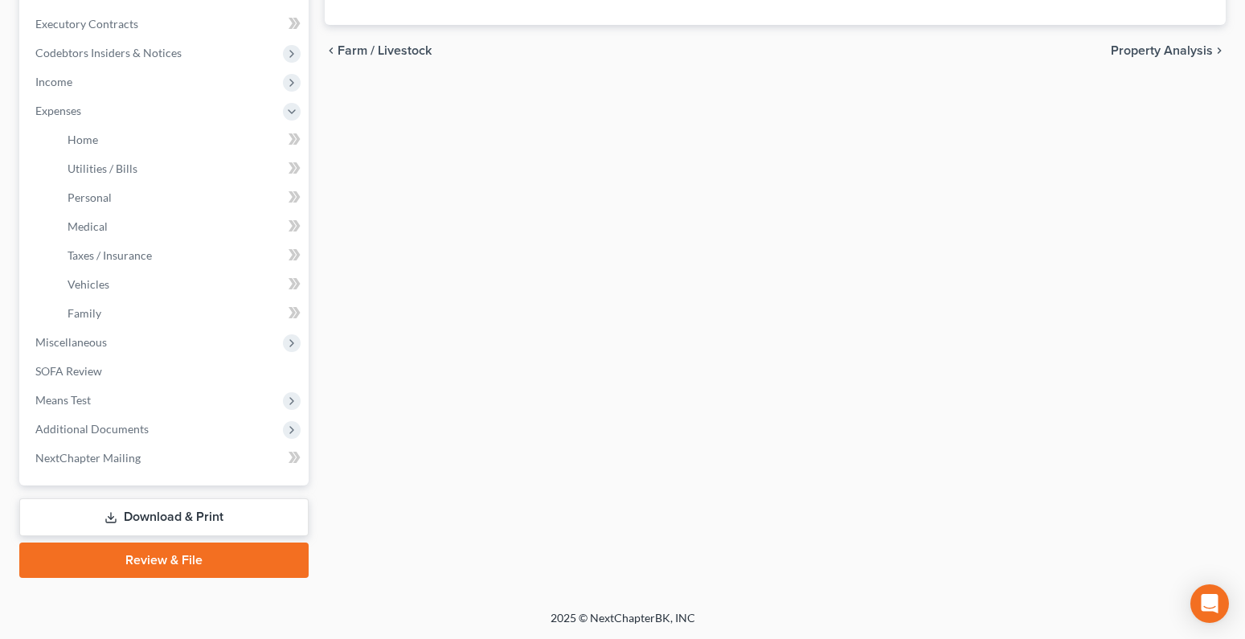
scroll to position [447, 0]
drag, startPoint x: 95, startPoint y: 315, endPoint x: 72, endPoint y: 306, distance: 24.9
click at [95, 314] on span "Family" at bounding box center [85, 313] width 34 height 14
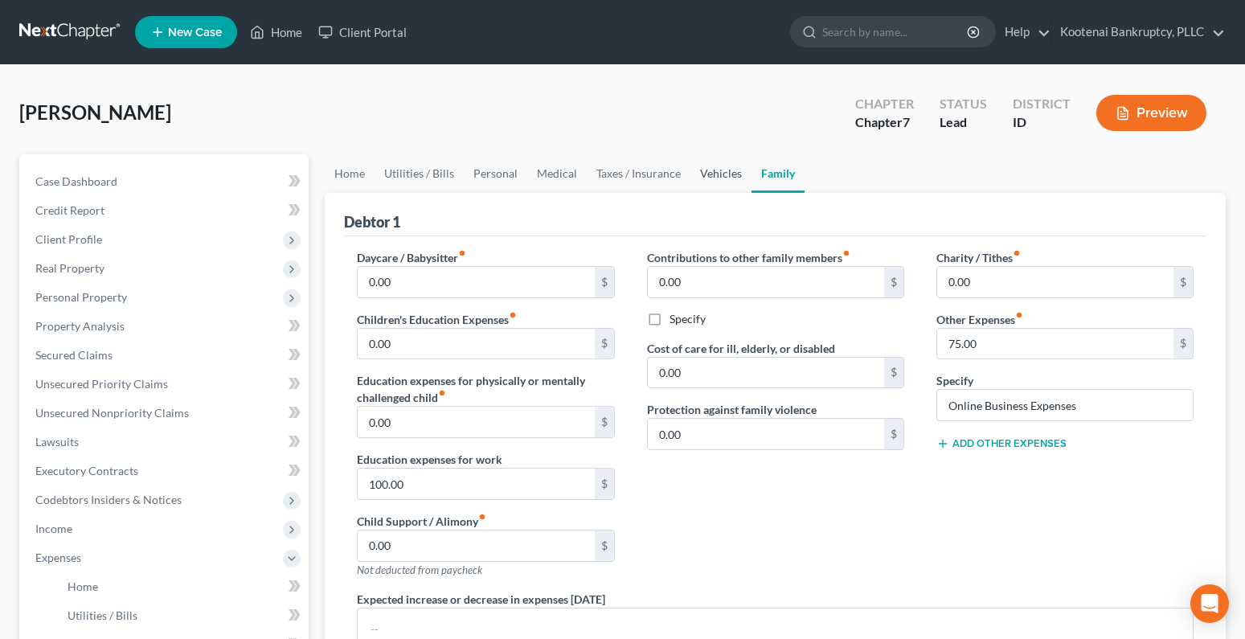
click at [717, 172] on link "Vehicles" at bounding box center [720, 173] width 61 height 39
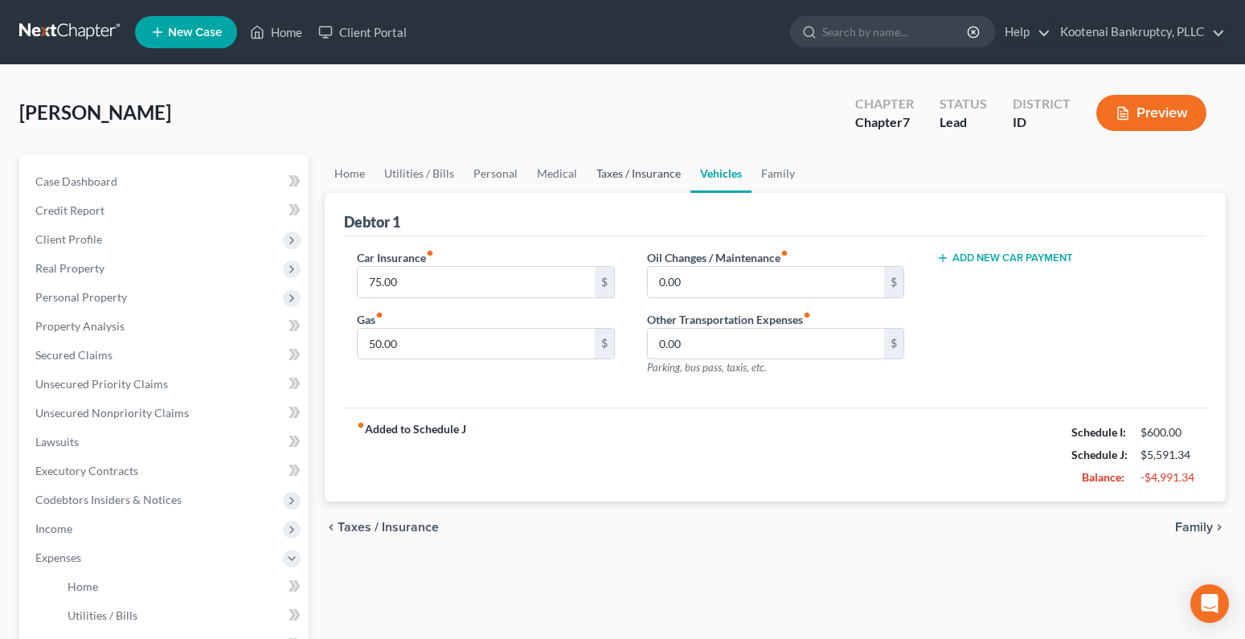
click at [661, 178] on link "Taxes / Insurance" at bounding box center [639, 173] width 104 height 39
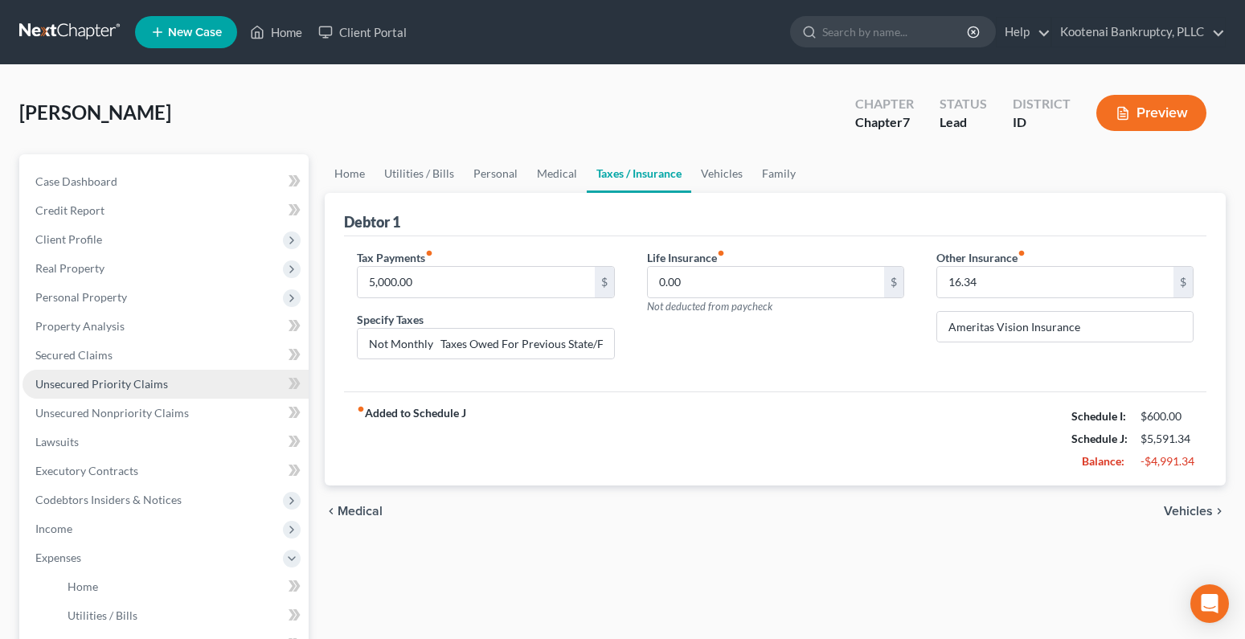
click at [74, 383] on span "Unsecured Priority Claims" at bounding box center [101, 384] width 133 height 14
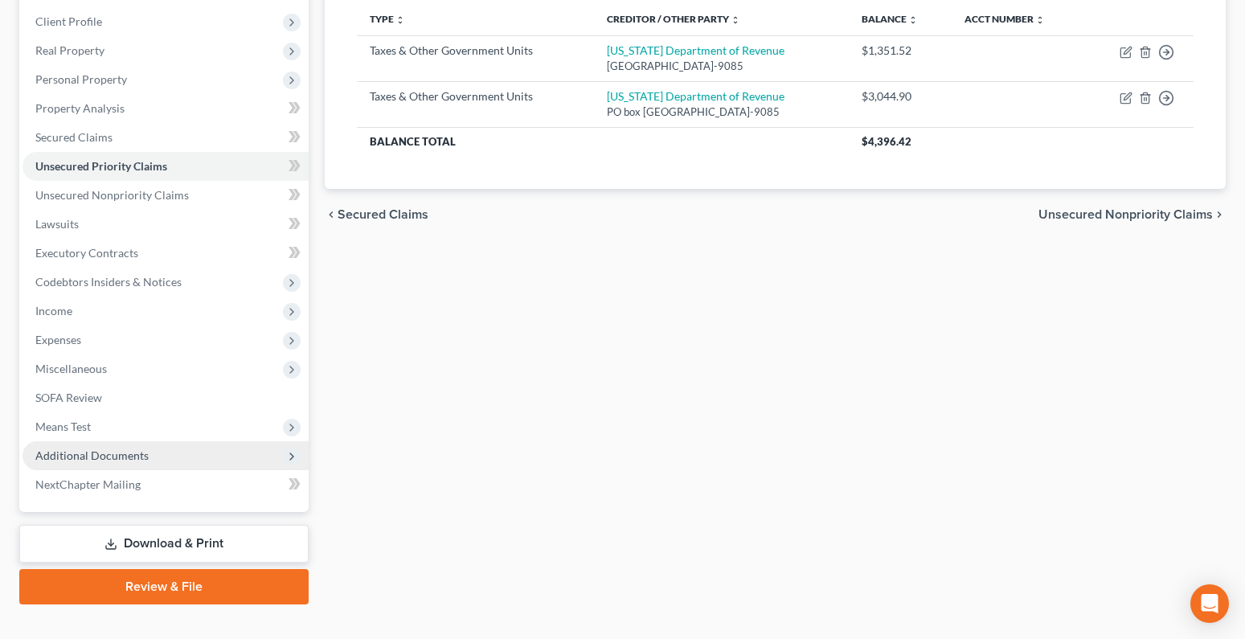
scroll to position [241, 0]
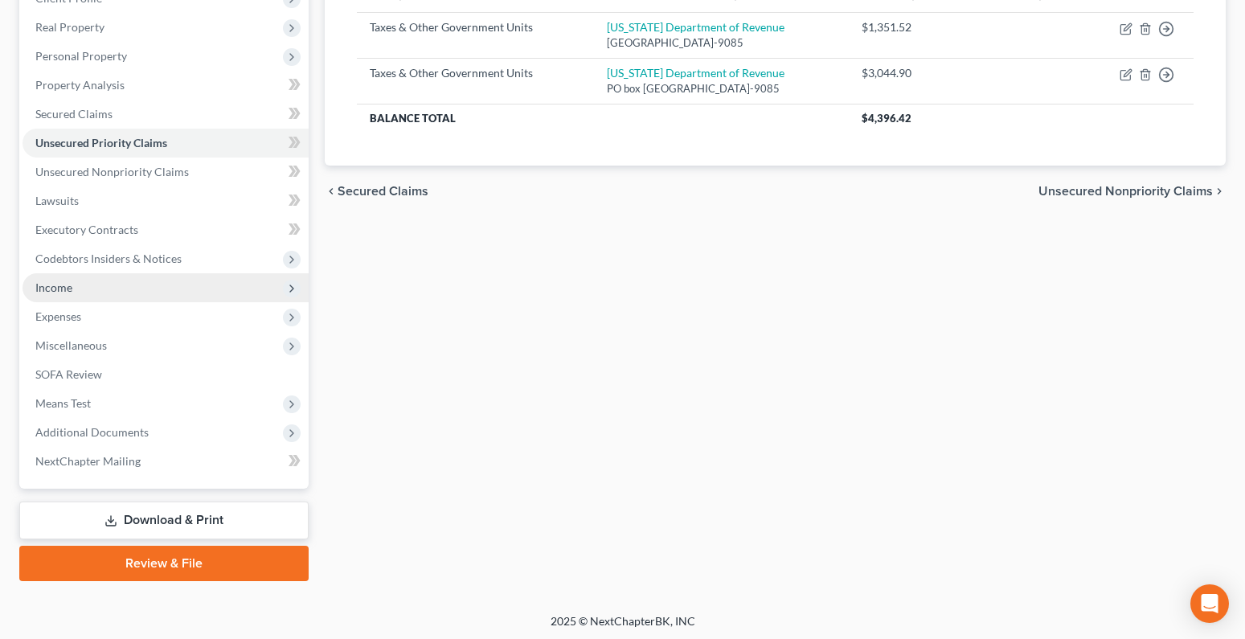
drag, startPoint x: 55, startPoint y: 313, endPoint x: 51, endPoint y: 272, distance: 40.4
click at [55, 313] on span "Expenses" at bounding box center [58, 316] width 46 height 14
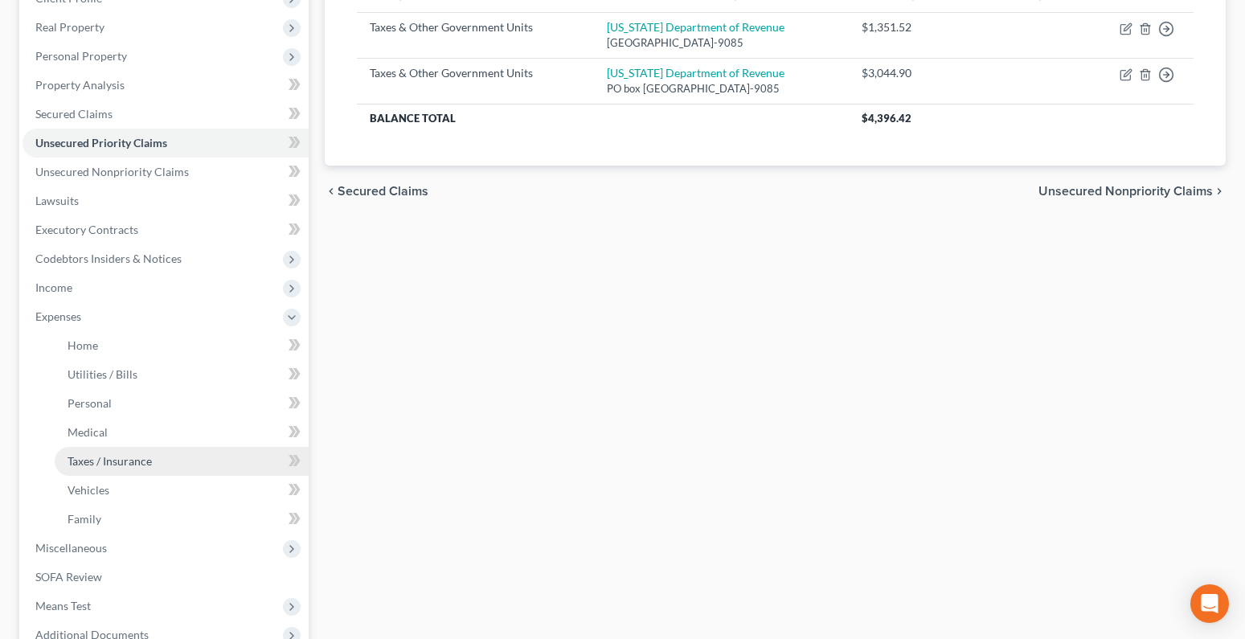
click at [93, 465] on span "Taxes / Insurance" at bounding box center [110, 461] width 84 height 14
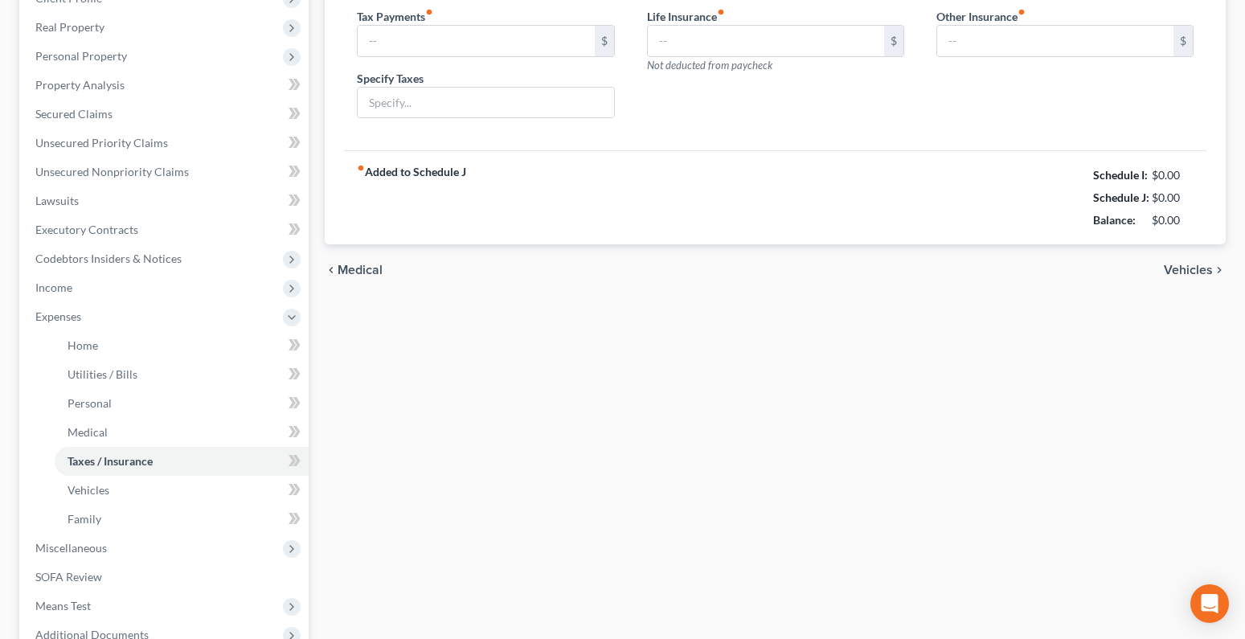
scroll to position [6, 0]
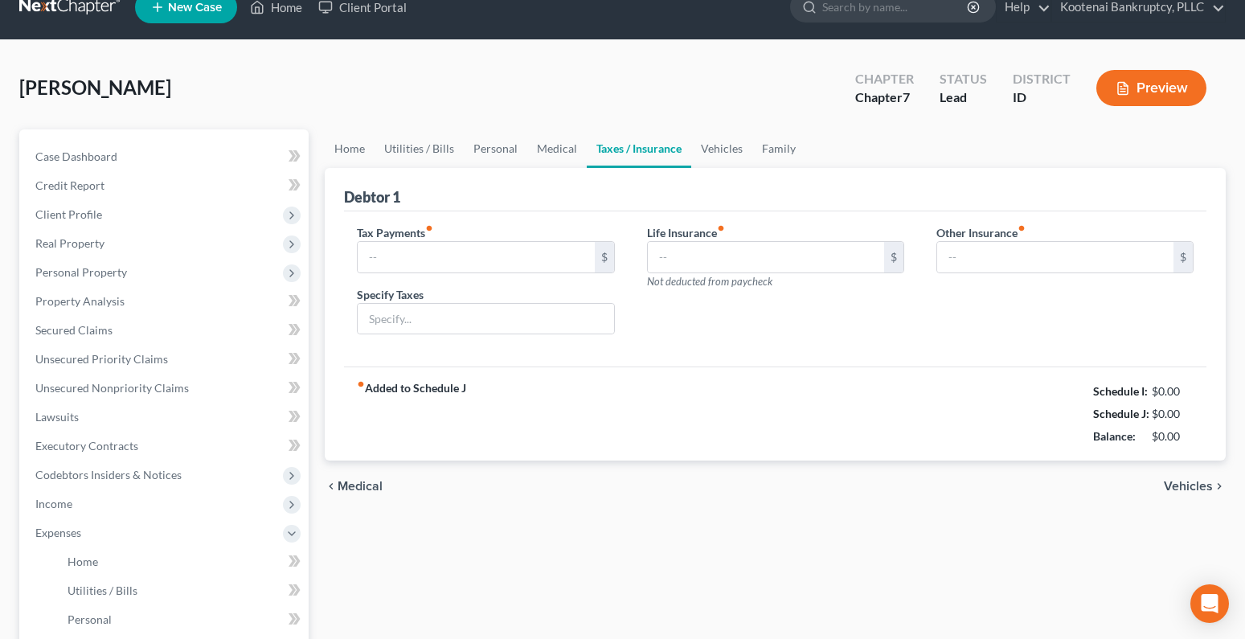
type input "5,000.00"
type input "Not Monthly Taxes Owed For Previous State/Federal"
type input "0.00"
type input "16.34"
type input "Ameritas Vision Insurance"
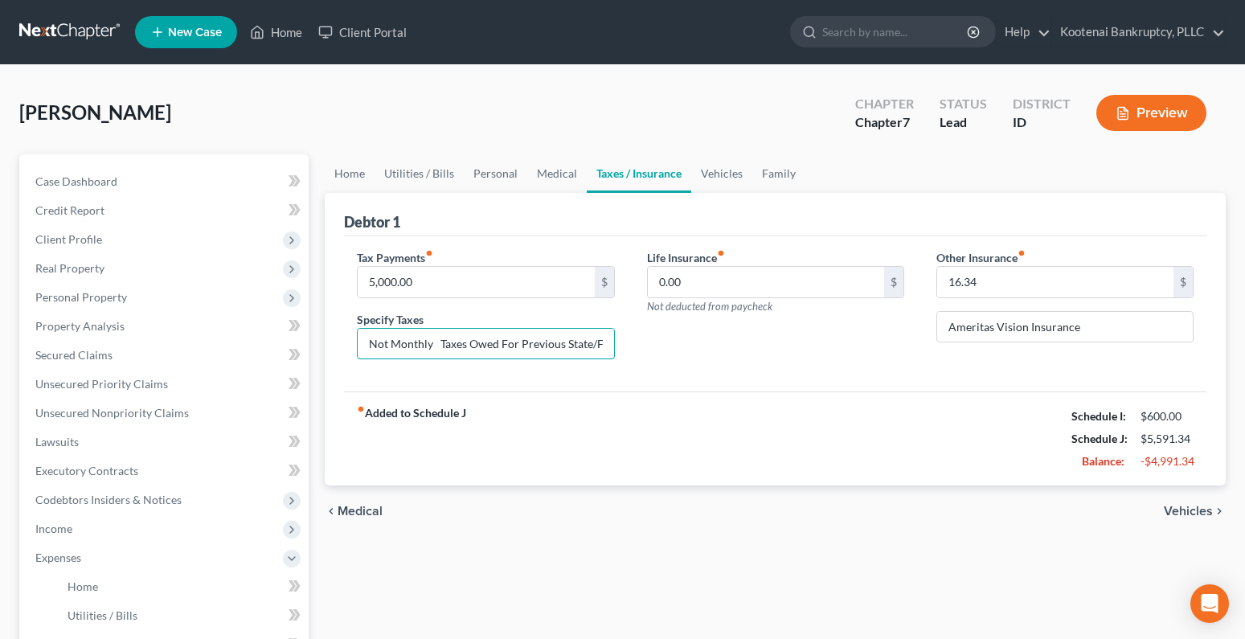
scroll to position [0, 29]
drag, startPoint x: 361, startPoint y: 345, endPoint x: 623, endPoint y: 342, distance: 262.1
click at [623, 342] on div "Tax Payments fiber_manual_record 5,000.00 $ Specify Taxes Not Monthly Taxes Owe…" at bounding box center [485, 311] width 289 height 124
click at [561, 404] on div "fiber_manual_record Added to Schedule J Schedule I: $600.00 Schedule J: $5,591.…" at bounding box center [775, 438] width 863 height 94
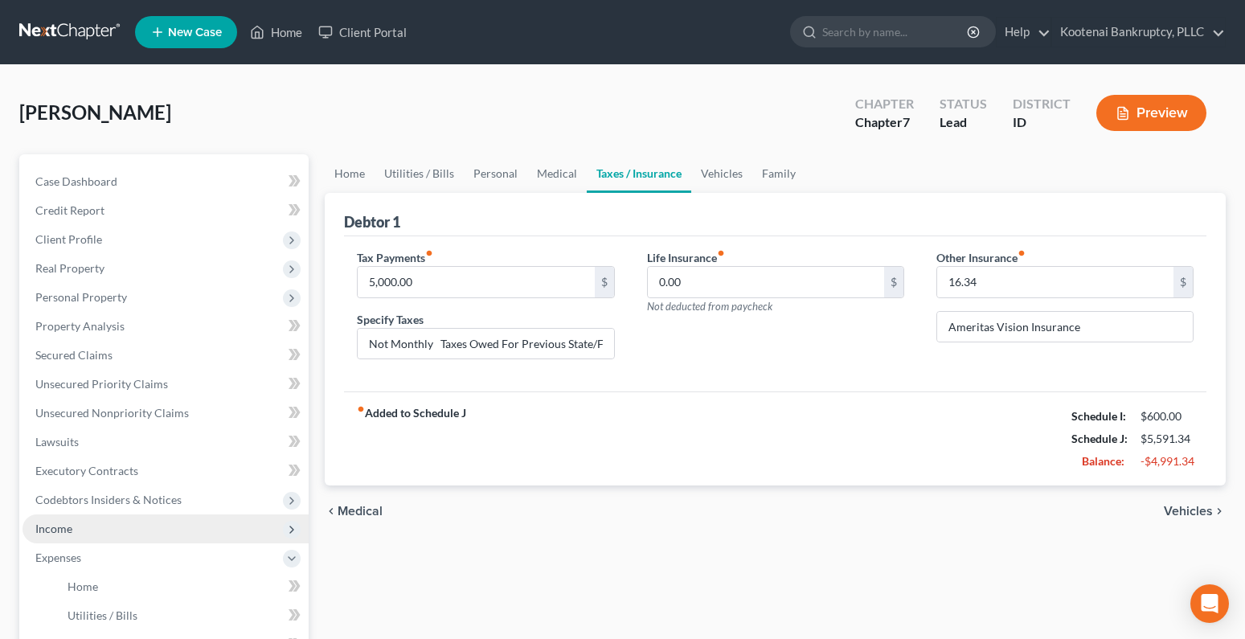
drag, startPoint x: 71, startPoint y: 526, endPoint x: 88, endPoint y: 526, distance: 17.7
click at [71, 526] on span "Income" at bounding box center [53, 529] width 37 height 14
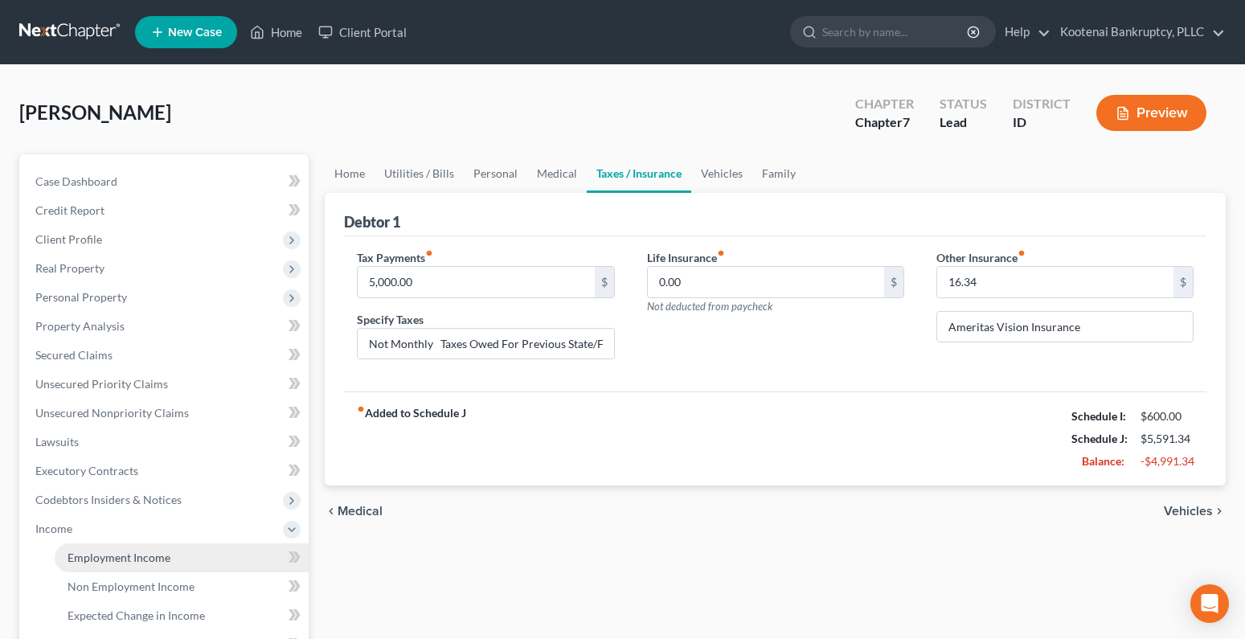
click at [105, 557] on span "Employment Income" at bounding box center [119, 558] width 103 height 14
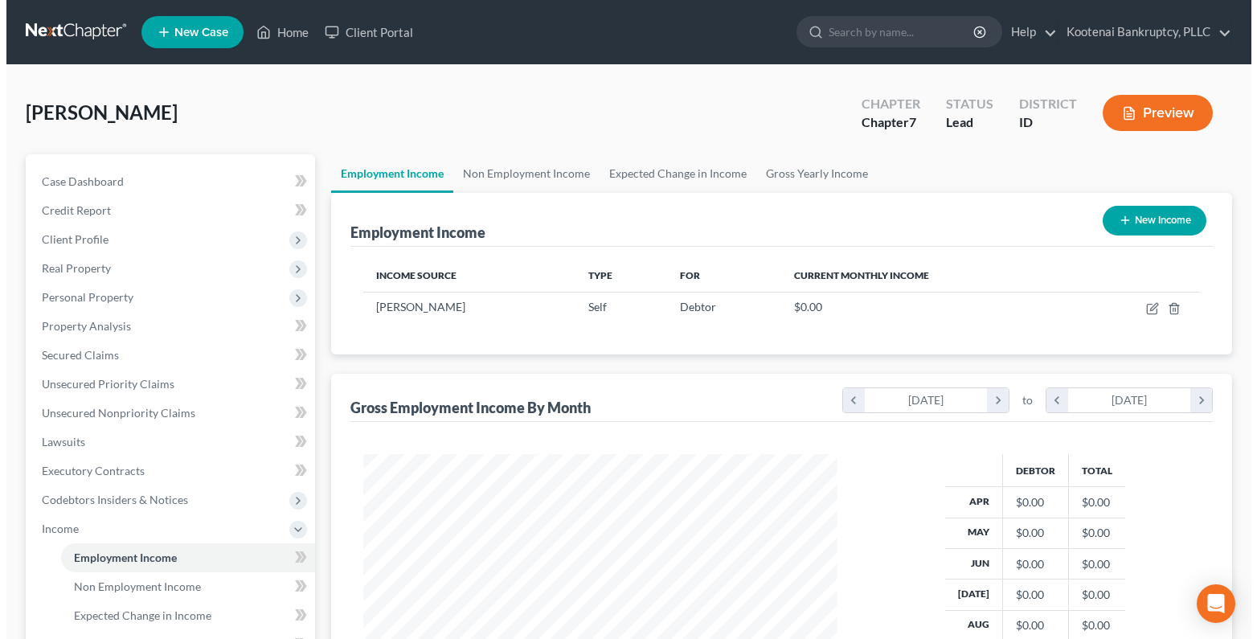
scroll to position [289, 507]
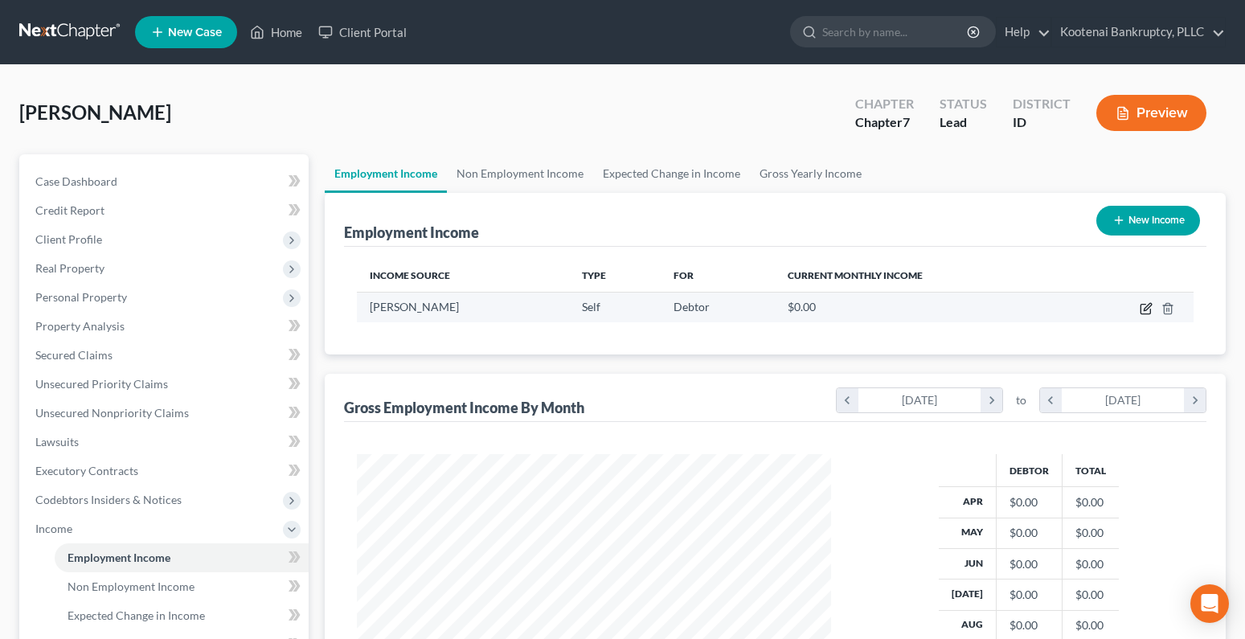
click at [1149, 310] on icon "button" at bounding box center [1146, 308] width 13 height 13
select select "1"
select select "13"
select select "0"
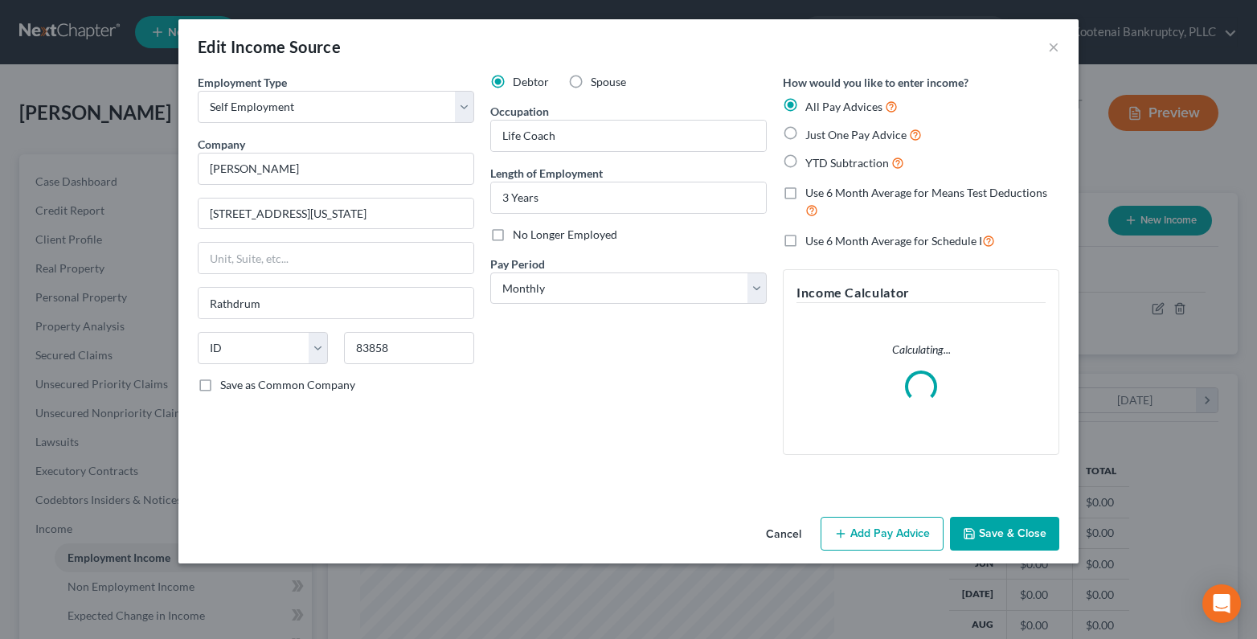
scroll to position [289, 512]
click at [883, 522] on button "Add Pay Advice" at bounding box center [882, 534] width 123 height 34
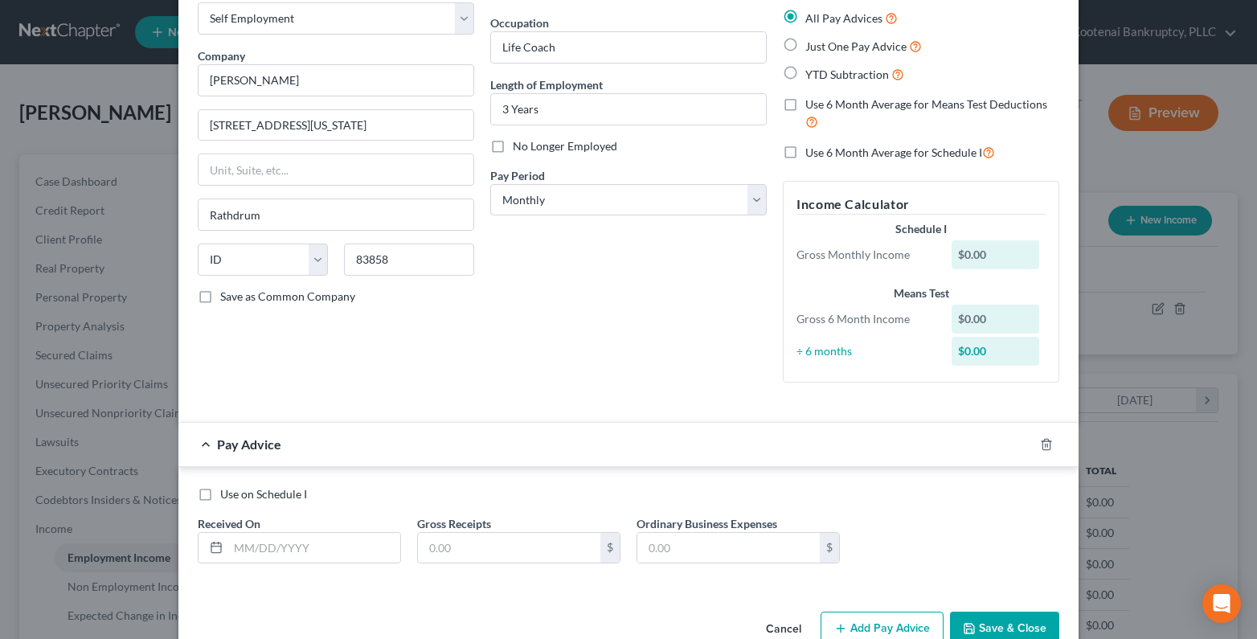
scroll to position [127, 0]
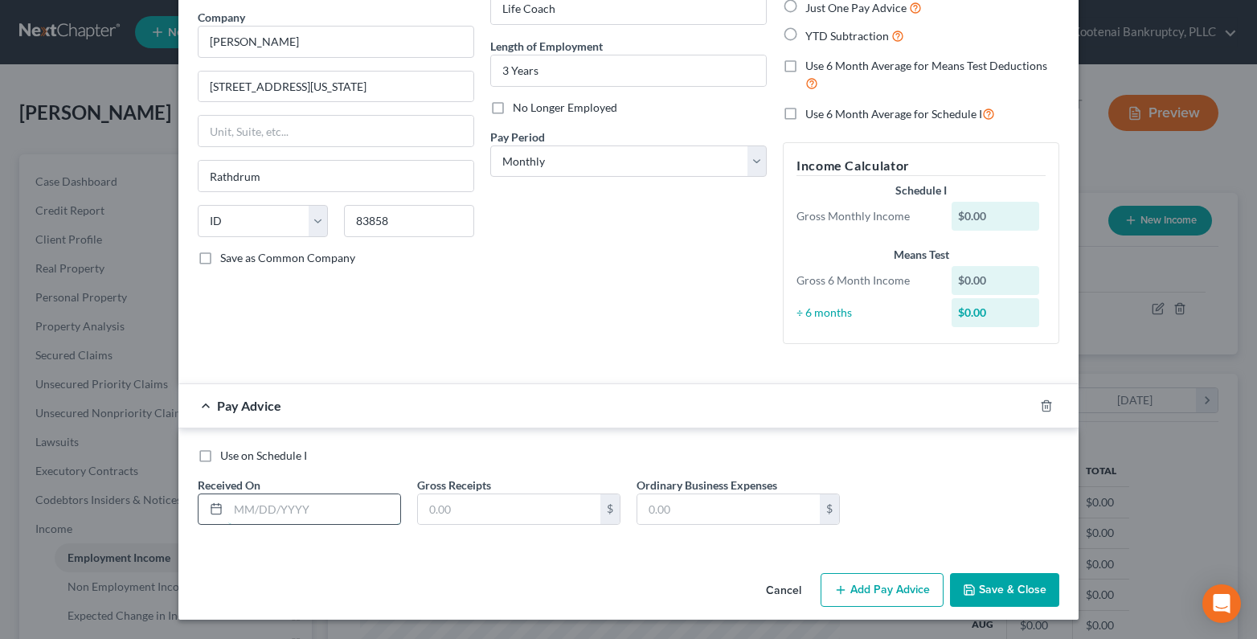
drag, startPoint x: 244, startPoint y: 515, endPoint x: 235, endPoint y: 539, distance: 26.0
click at [245, 515] on input "text" at bounding box center [314, 509] width 172 height 31
type input "04/30/2025"
drag, startPoint x: 465, startPoint y: 510, endPoint x: 440, endPoint y: 483, distance: 37.0
click at [460, 510] on input "text" at bounding box center [509, 509] width 182 height 31
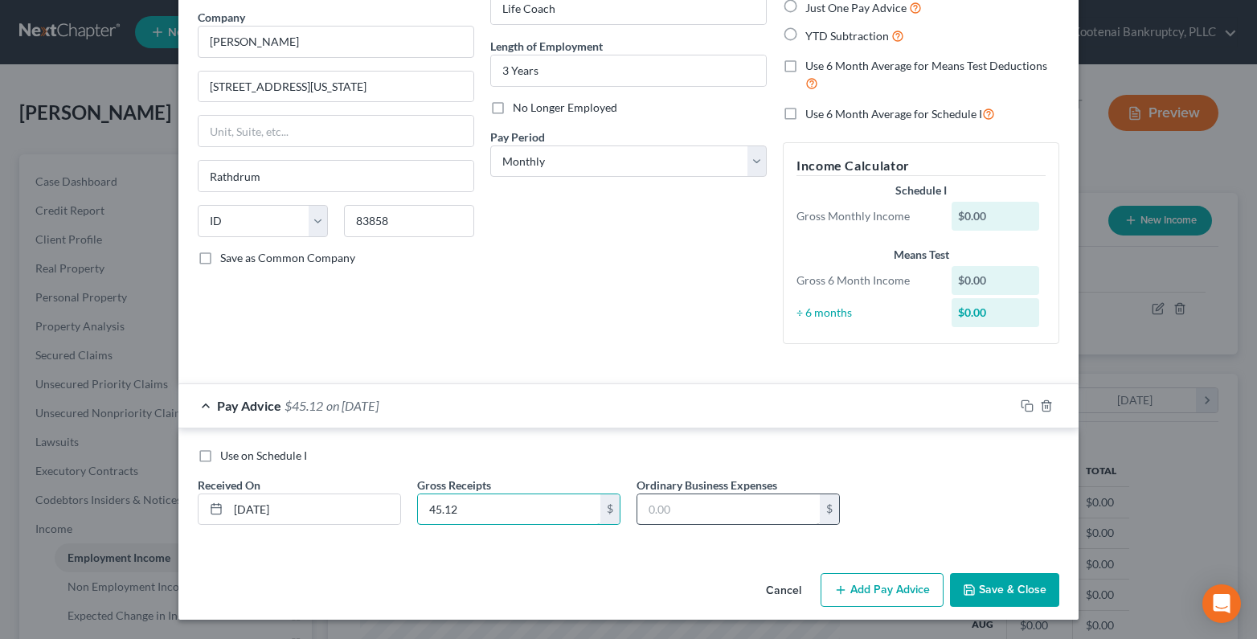
type input "45.12"
click at [651, 508] on input "text" at bounding box center [728, 509] width 182 height 31
type input "258.62"
click at [893, 585] on button "Add Pay Advice" at bounding box center [882, 590] width 123 height 34
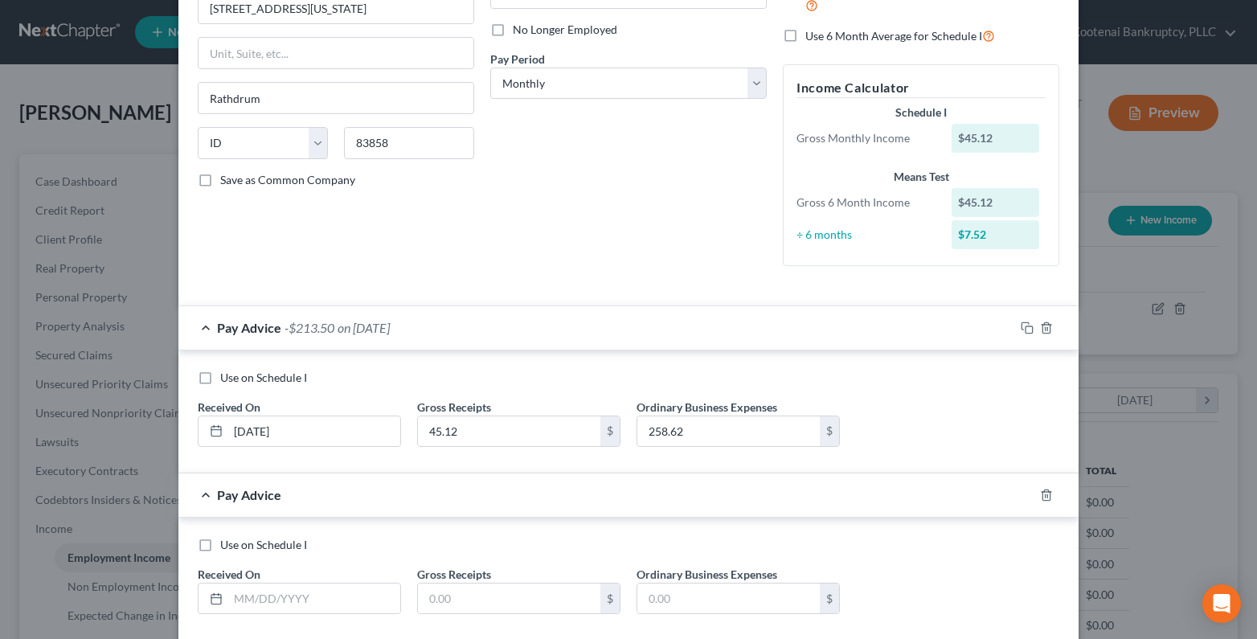
scroll to position [294, 0]
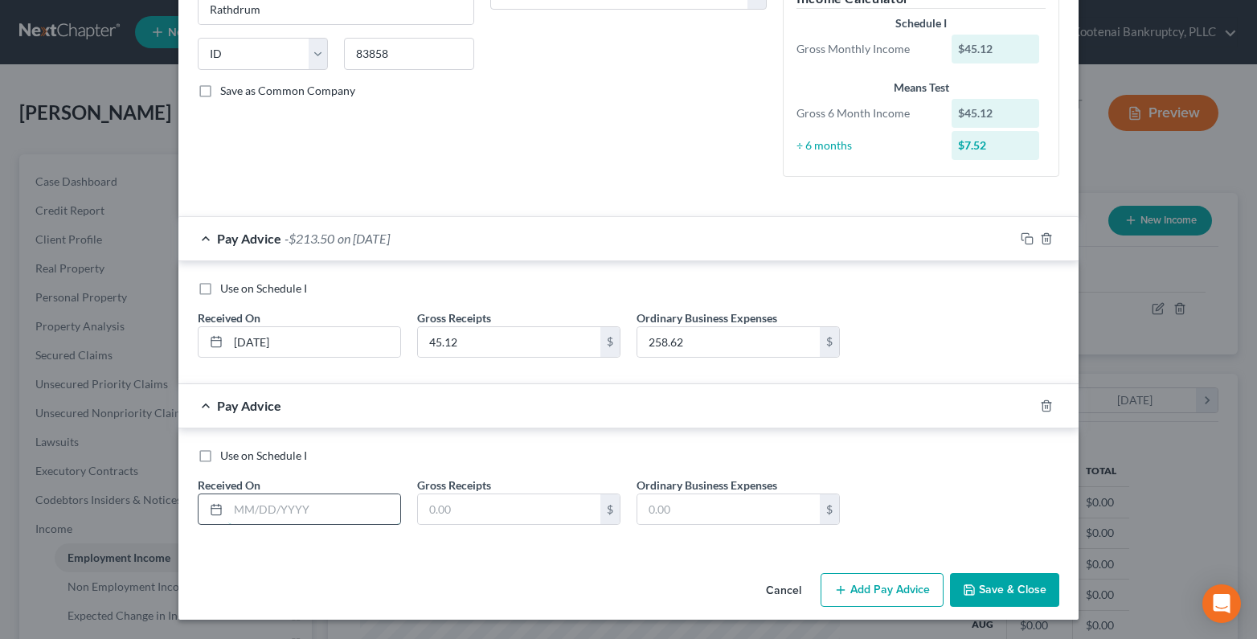
drag, startPoint x: 229, startPoint y: 504, endPoint x: 203, endPoint y: 502, distance: 25.8
click at [228, 504] on input "text" at bounding box center [314, 509] width 172 height 31
type input "05/30/2025"
click at [444, 512] on input "text" at bounding box center [509, 509] width 182 height 31
type input "0"
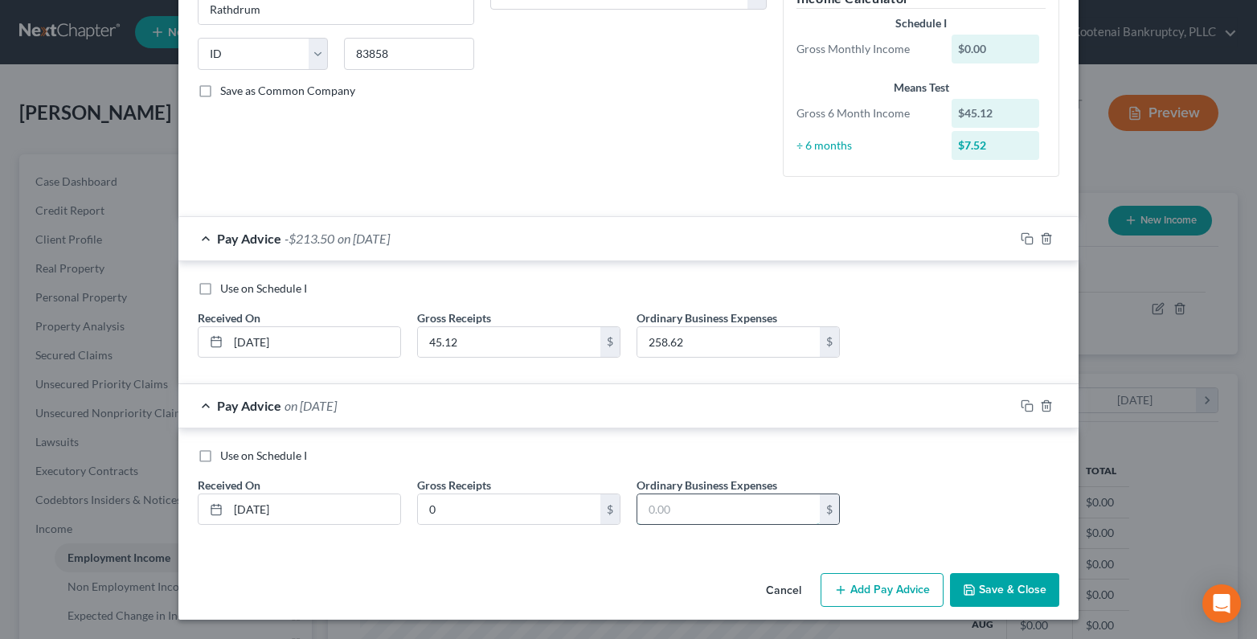
click at [649, 510] on input "text" at bounding box center [728, 509] width 182 height 31
type input "259.38"
drag, startPoint x: 881, startPoint y: 593, endPoint x: 558, endPoint y: 501, distance: 336.1
click at [881, 592] on button "Add Pay Advice" at bounding box center [882, 590] width 123 height 34
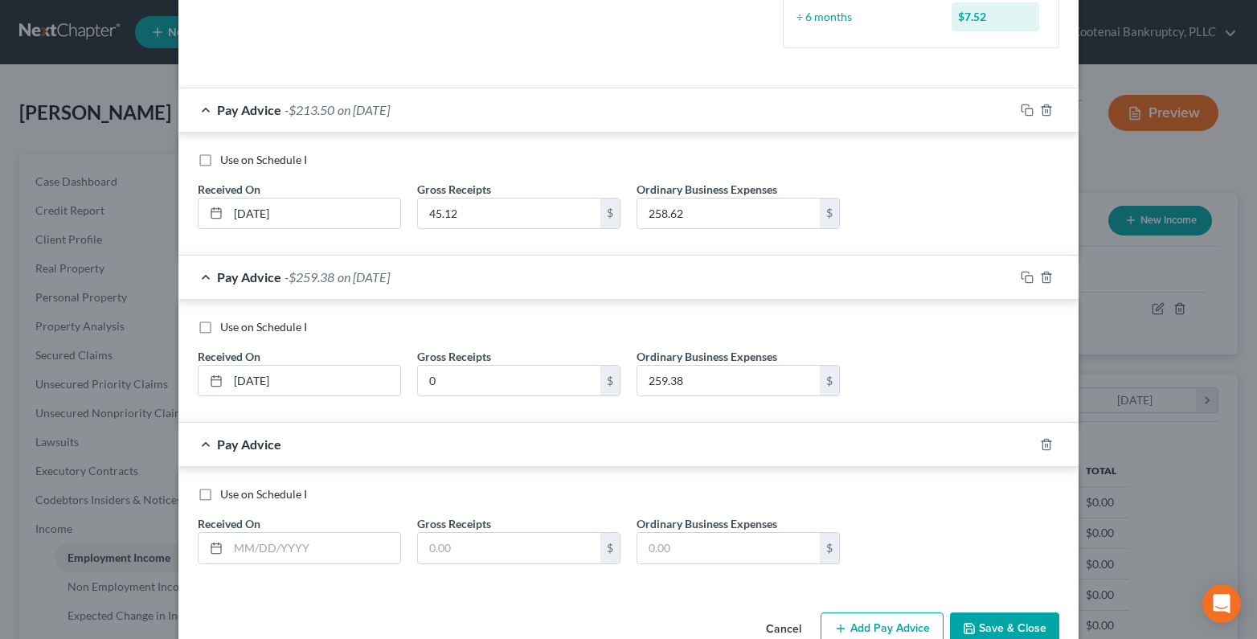
scroll to position [461, 0]
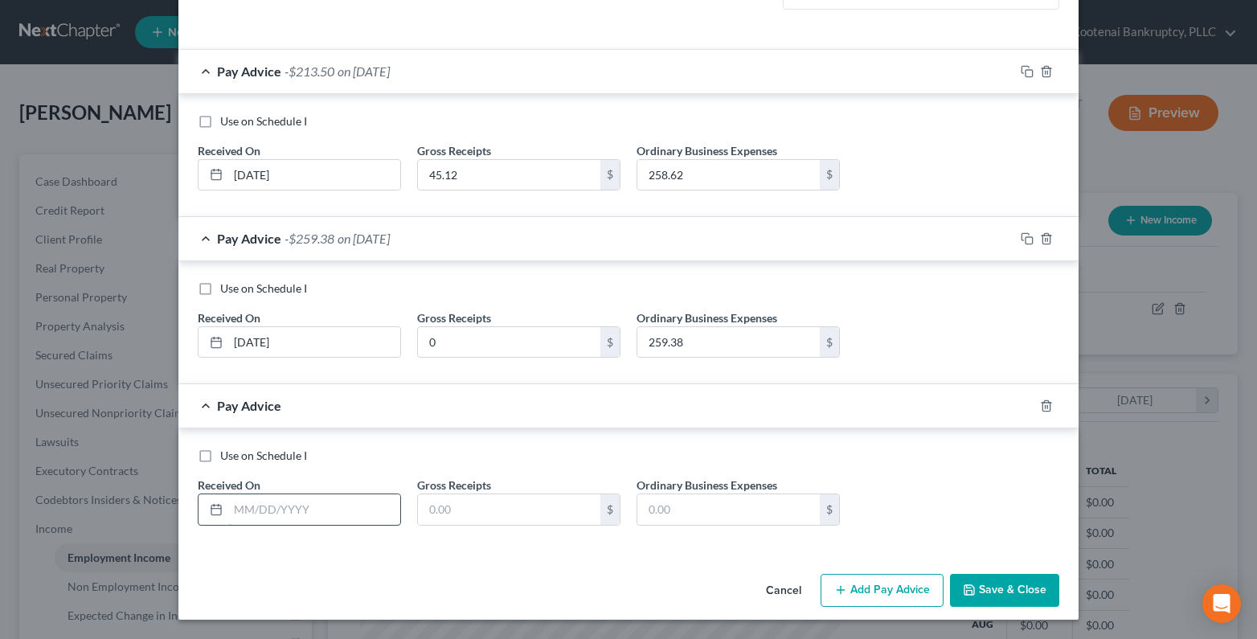
drag, startPoint x: 242, startPoint y: 507, endPoint x: 195, endPoint y: 500, distance: 48.0
click at [240, 508] on input "text" at bounding box center [314, 509] width 172 height 31
type input "06/30/2025"
drag, startPoint x: 428, startPoint y: 507, endPoint x: 410, endPoint y: 486, distance: 27.9
click at [424, 509] on input "text" at bounding box center [509, 509] width 182 height 31
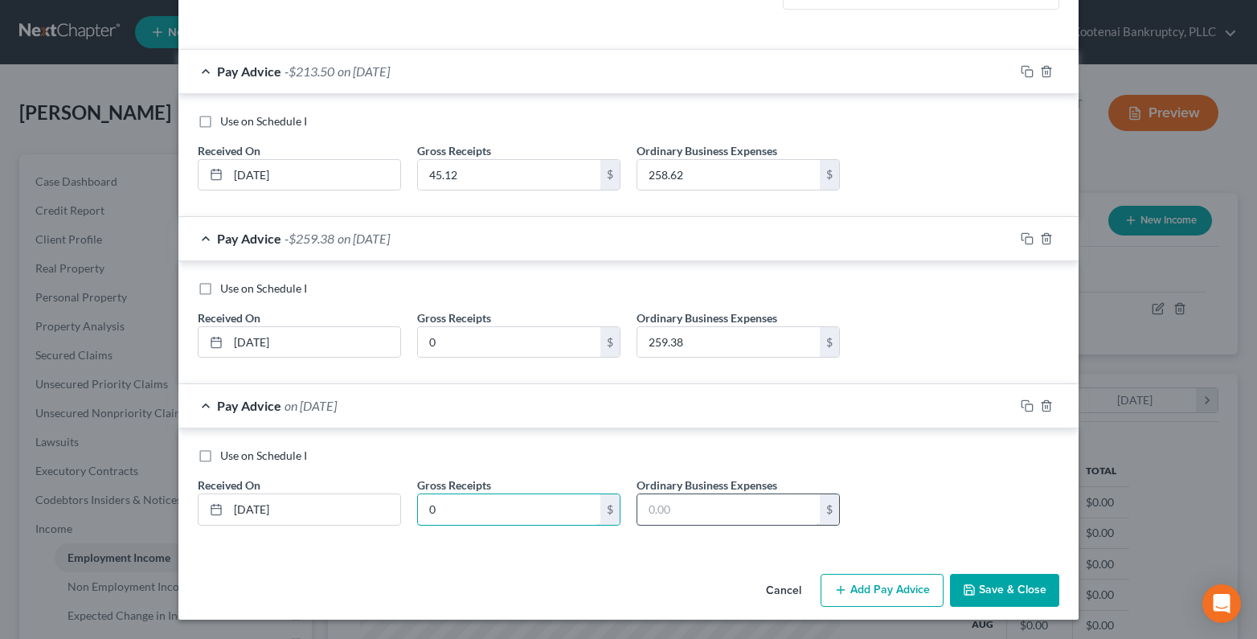
type input "0"
drag, startPoint x: 669, startPoint y: 495, endPoint x: 631, endPoint y: 468, distance: 46.6
click at [666, 497] on input "text" at bounding box center [728, 509] width 182 height 31
type input "295.35"
click at [834, 587] on icon "button" at bounding box center [840, 590] width 13 height 13
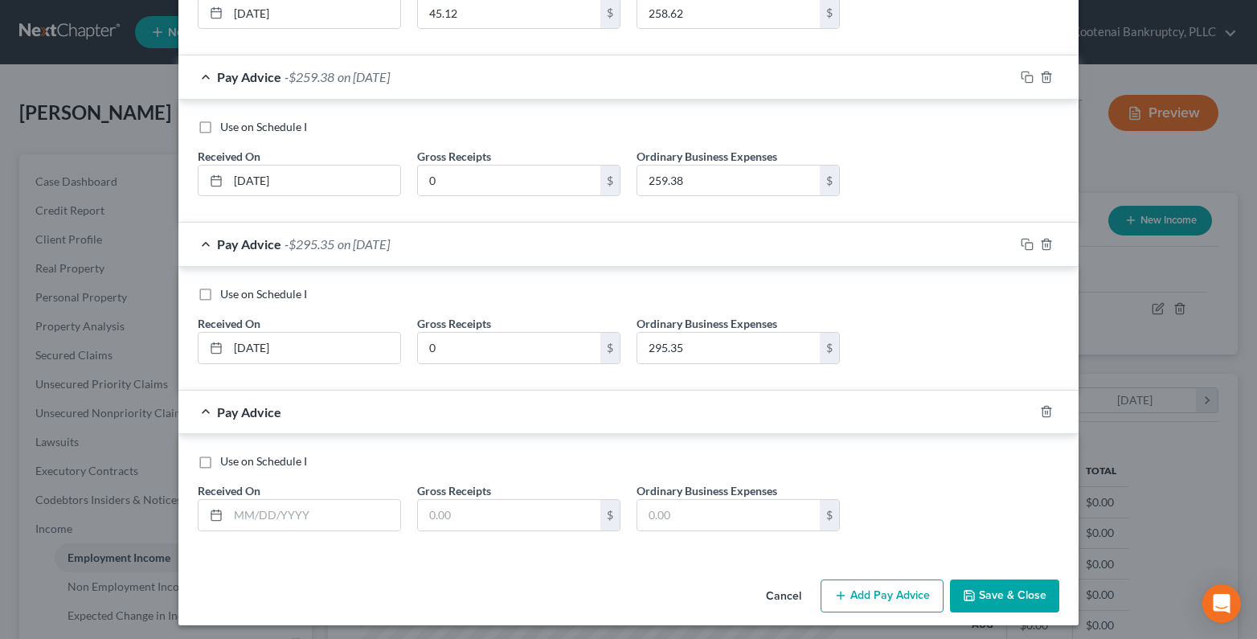
scroll to position [629, 0]
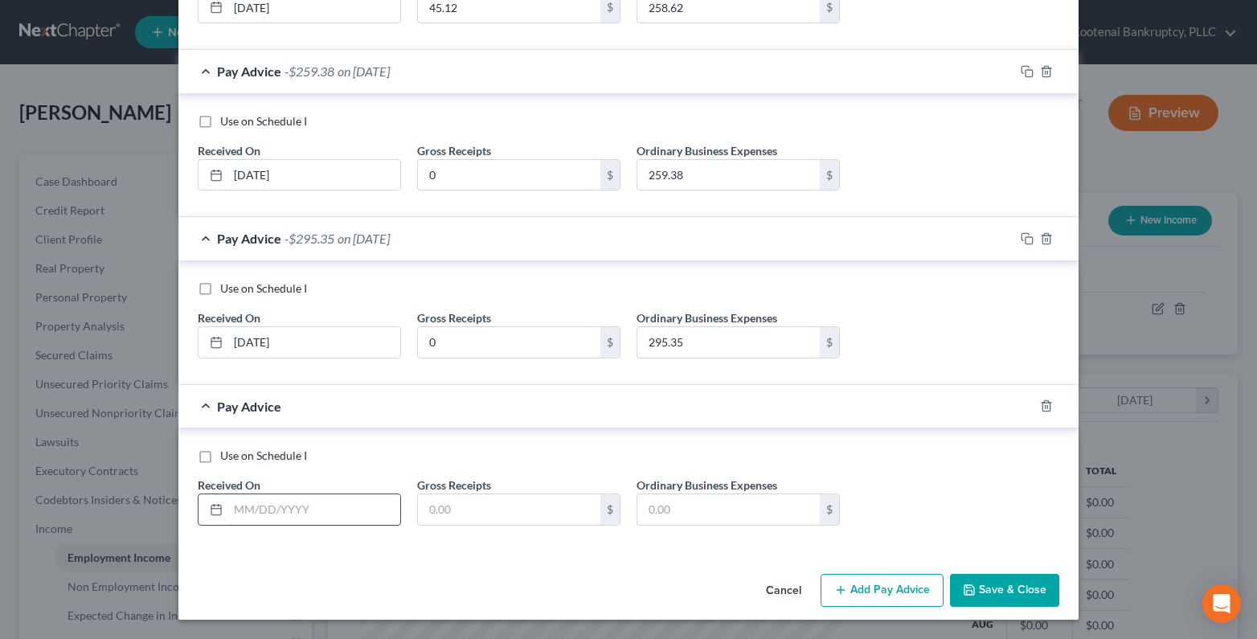
drag, startPoint x: 274, startPoint y: 523, endPoint x: 260, endPoint y: 522, distance: 14.6
click at [272, 523] on input "text" at bounding box center [314, 509] width 172 height 31
type input "07/30/2025"
click at [458, 504] on input "text" at bounding box center [509, 509] width 182 height 31
type input "0"
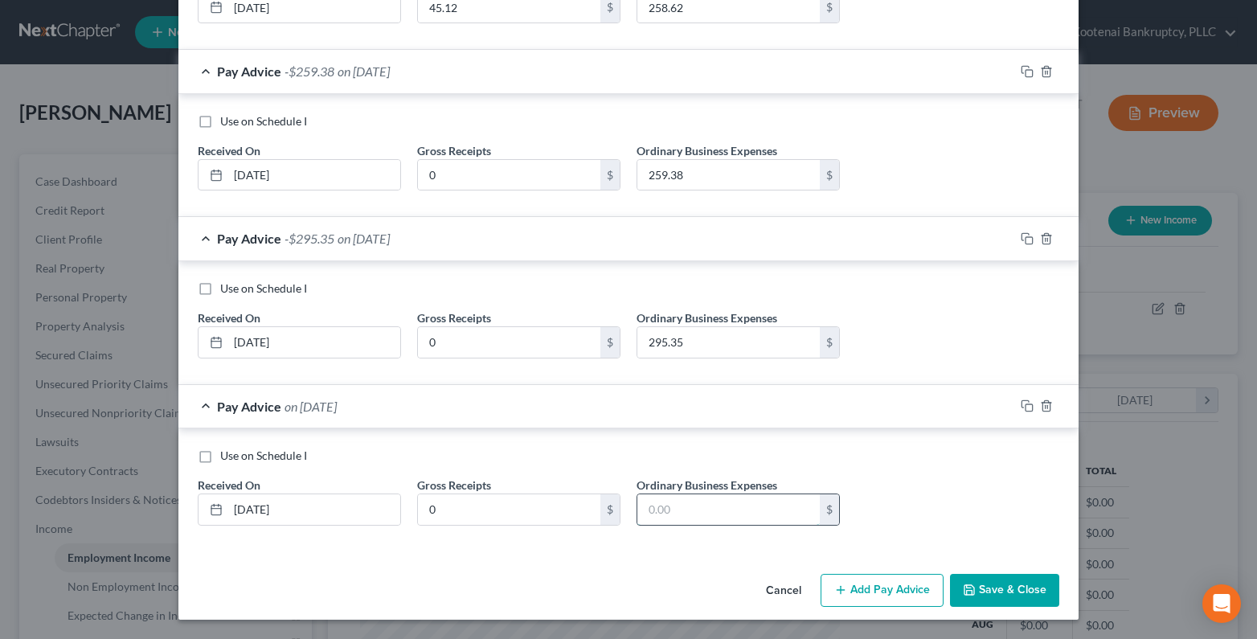
click at [669, 506] on input "text" at bounding box center [728, 509] width 182 height 31
type input "374.97"
drag, startPoint x: 852, startPoint y: 586, endPoint x: 367, endPoint y: 548, distance: 486.2
click at [847, 586] on button "Add Pay Advice" at bounding box center [882, 591] width 123 height 34
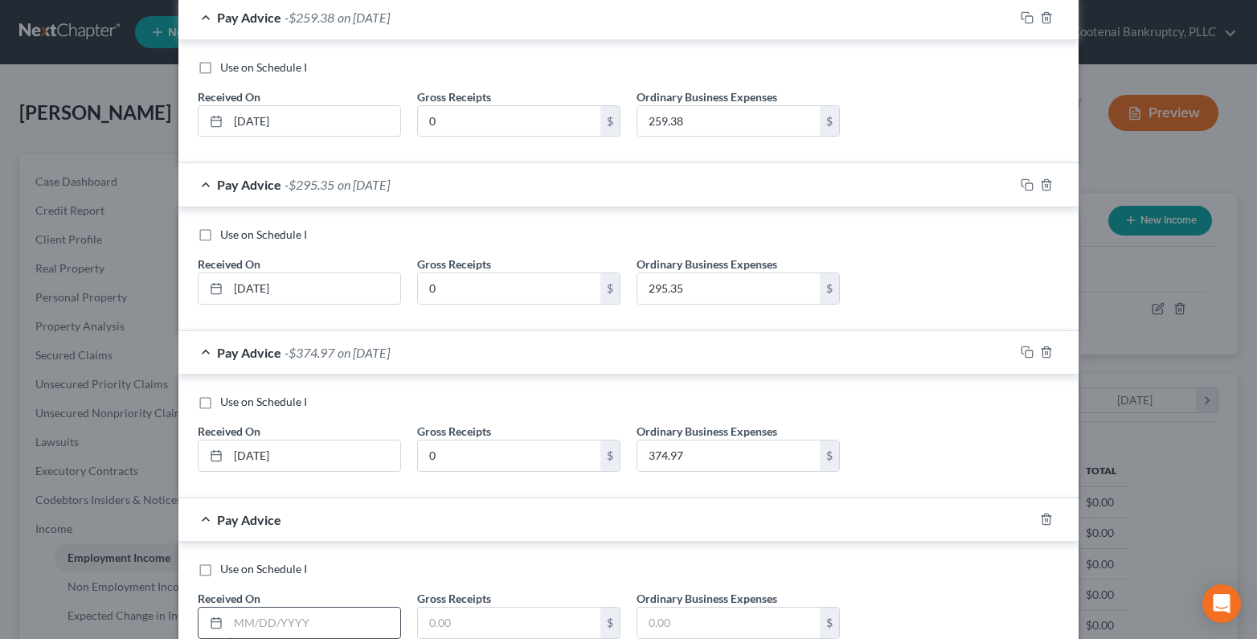
scroll to position [796, 0]
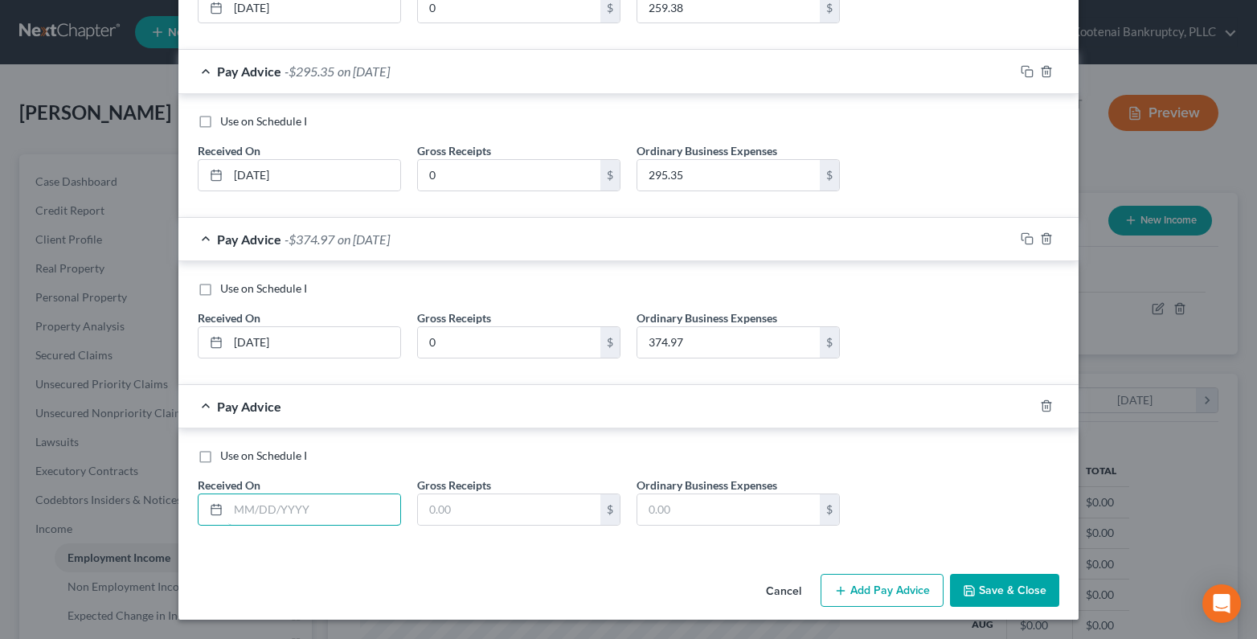
drag, startPoint x: 240, startPoint y: 514, endPoint x: 159, endPoint y: 510, distance: 80.5
click at [234, 517] on input "text" at bounding box center [314, 509] width 172 height 31
type input "08/30/2025"
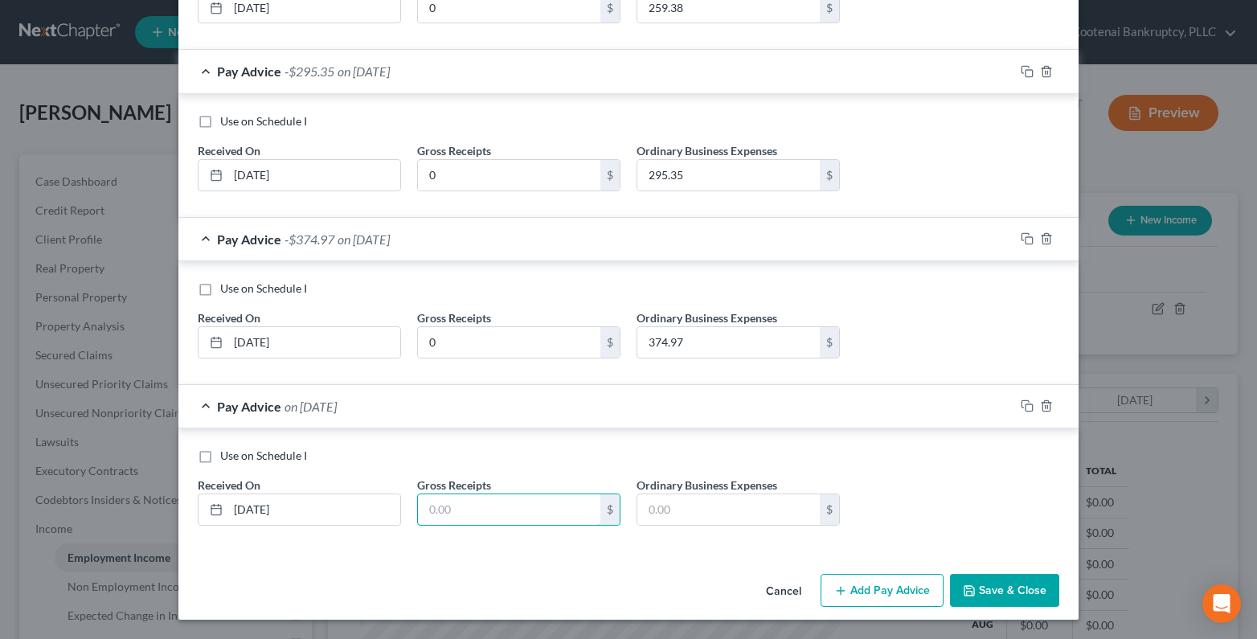
drag, startPoint x: 430, startPoint y: 496, endPoint x: 416, endPoint y: 479, distance: 21.7
click at [423, 498] on input "text" at bounding box center [509, 509] width 182 height 31
type input "0"
click at [656, 515] on input "text" at bounding box center [728, 509] width 182 height 31
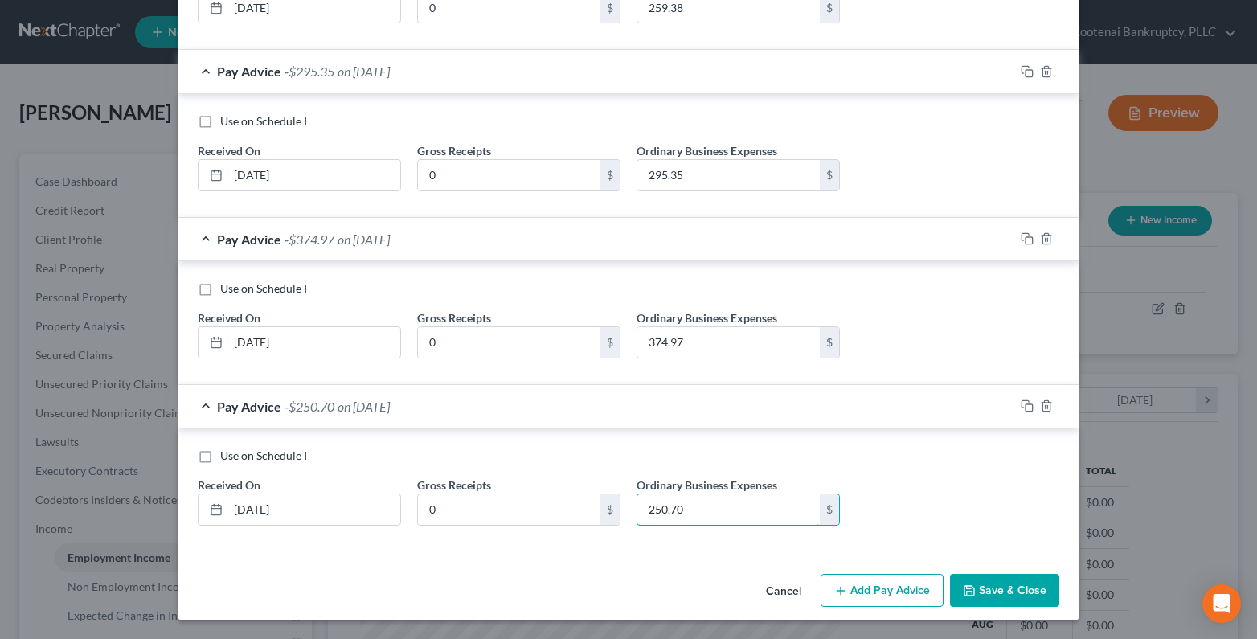
type input "250.70"
click at [883, 591] on button "Add Pay Advice" at bounding box center [882, 591] width 123 height 34
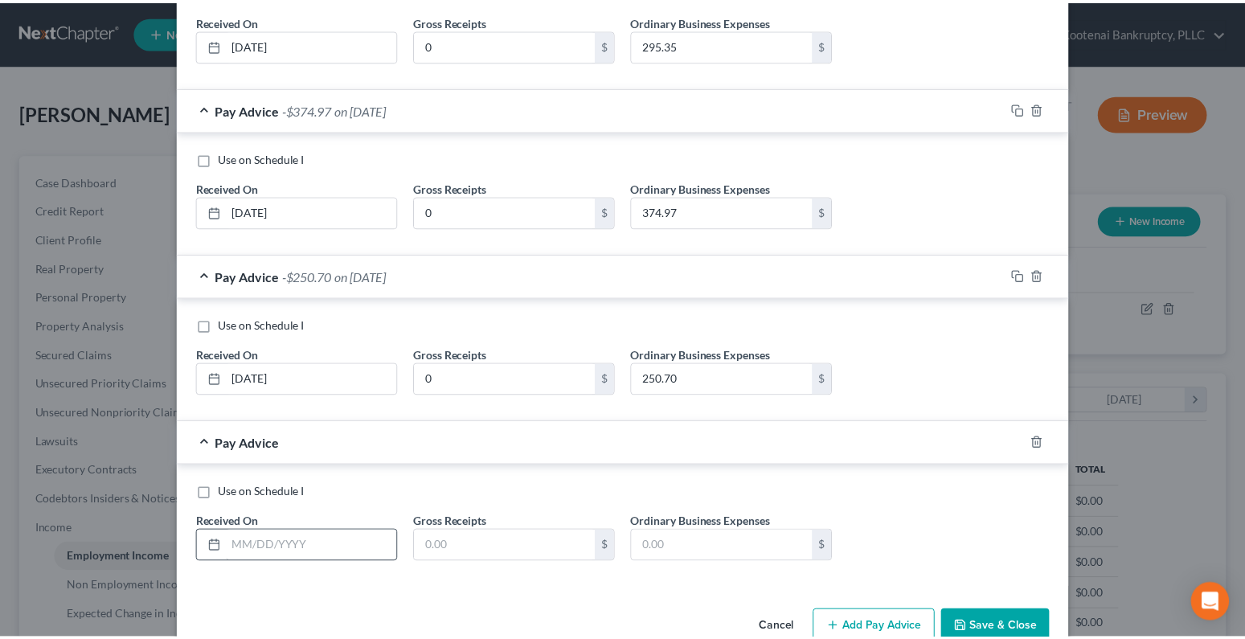
scroll to position [963, 0]
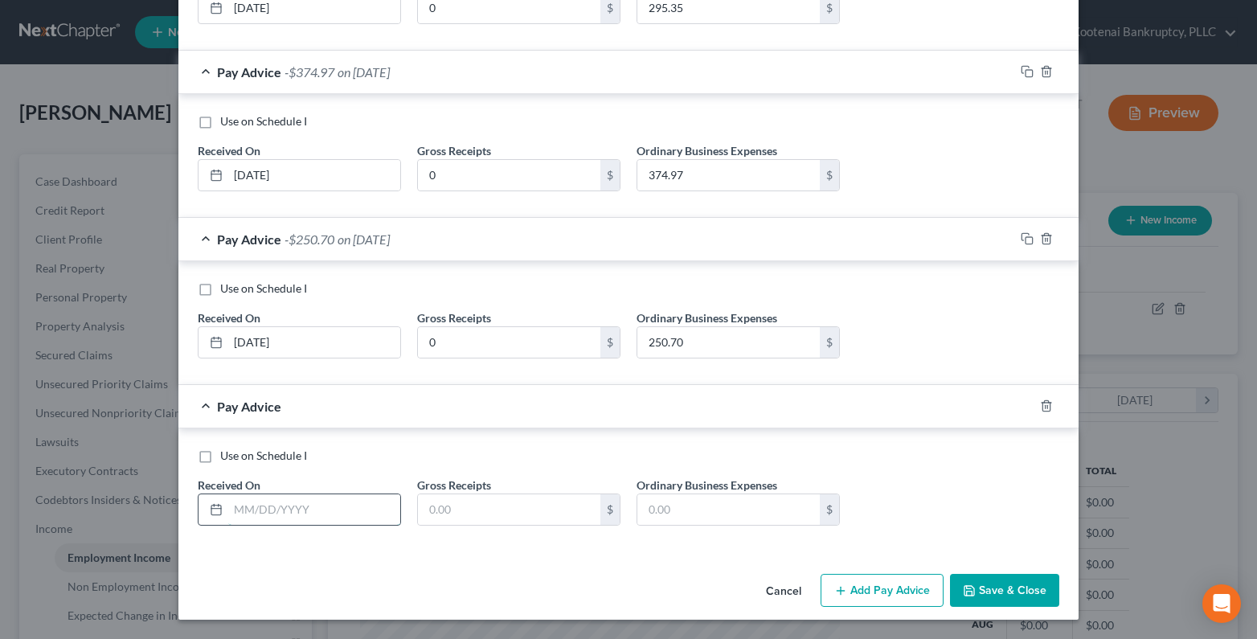
drag, startPoint x: 244, startPoint y: 516, endPoint x: 228, endPoint y: 517, distance: 16.1
click at [238, 520] on input "text" at bounding box center [314, 509] width 172 height 31
type input "09/30/2025"
click at [420, 517] on input "text" at bounding box center [509, 509] width 182 height 31
type input "0"
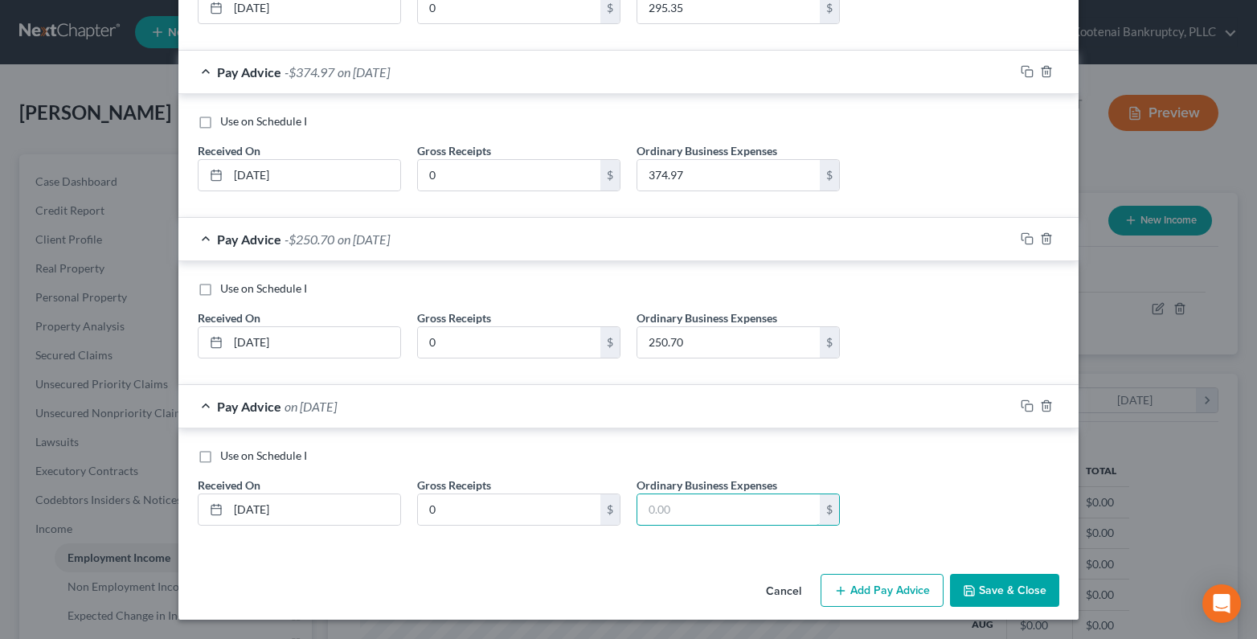
drag, startPoint x: 657, startPoint y: 502, endPoint x: 638, endPoint y: 481, distance: 27.9
click at [649, 502] on input "text" at bounding box center [728, 509] width 182 height 31
type input "194.25"
click at [984, 592] on button "Save & Close" at bounding box center [1004, 591] width 109 height 34
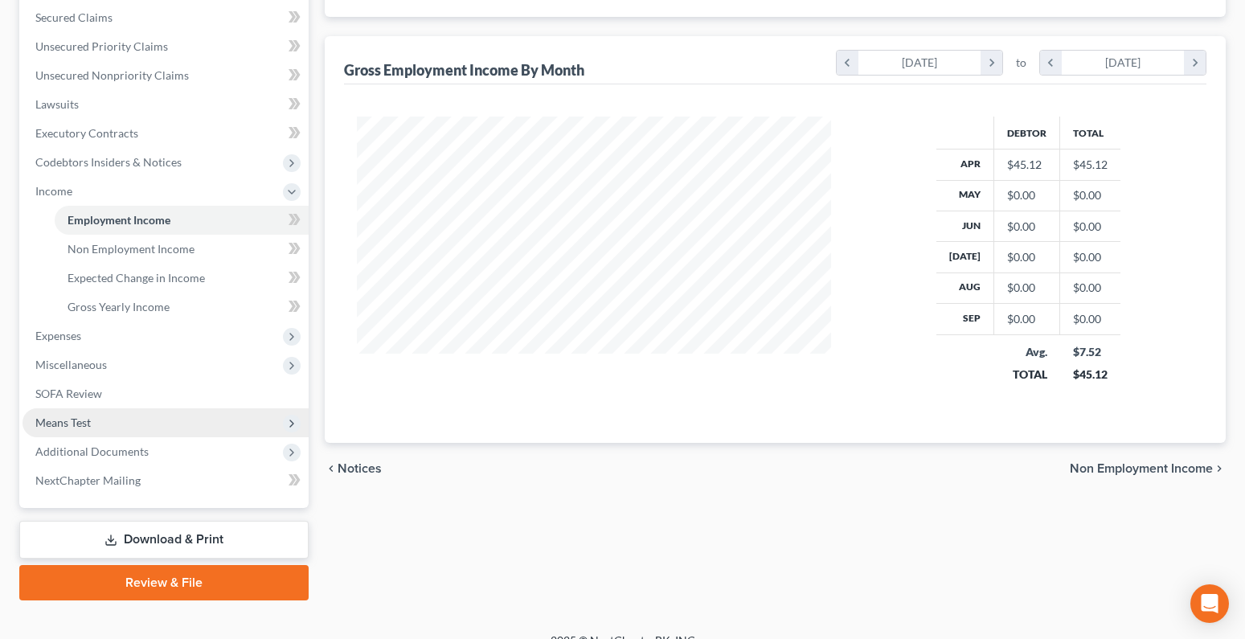
scroll to position [360, 0]
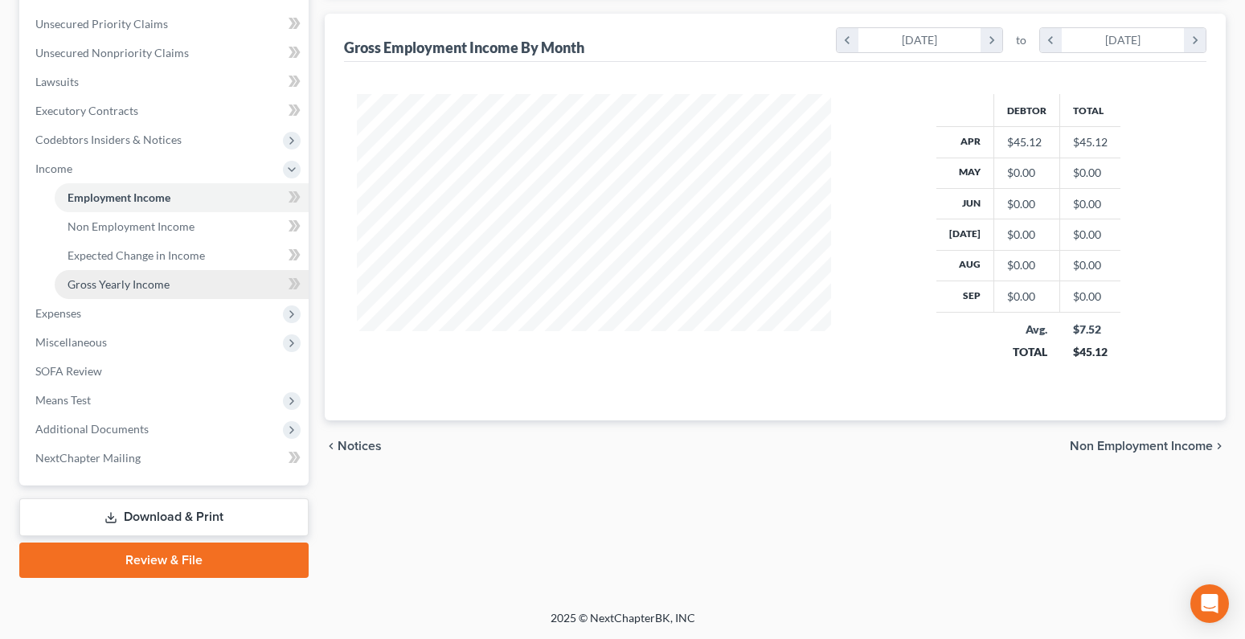
click at [121, 289] on span "Gross Yearly Income" at bounding box center [119, 284] width 102 height 14
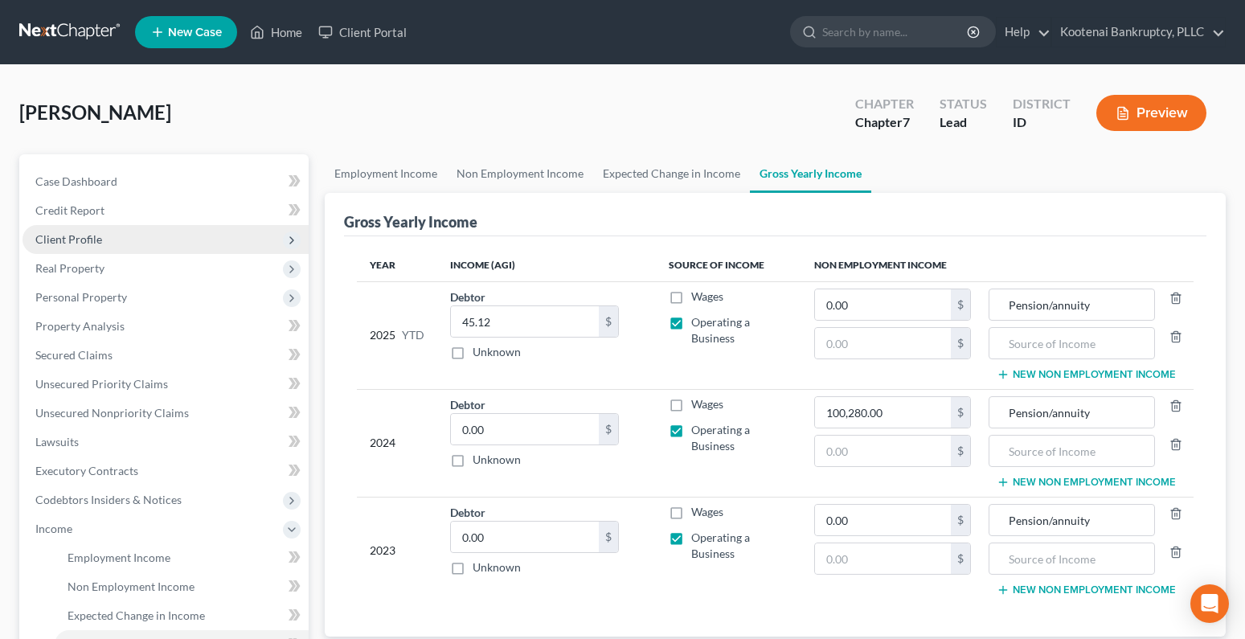
click at [91, 237] on span "Client Profile" at bounding box center [68, 239] width 67 height 14
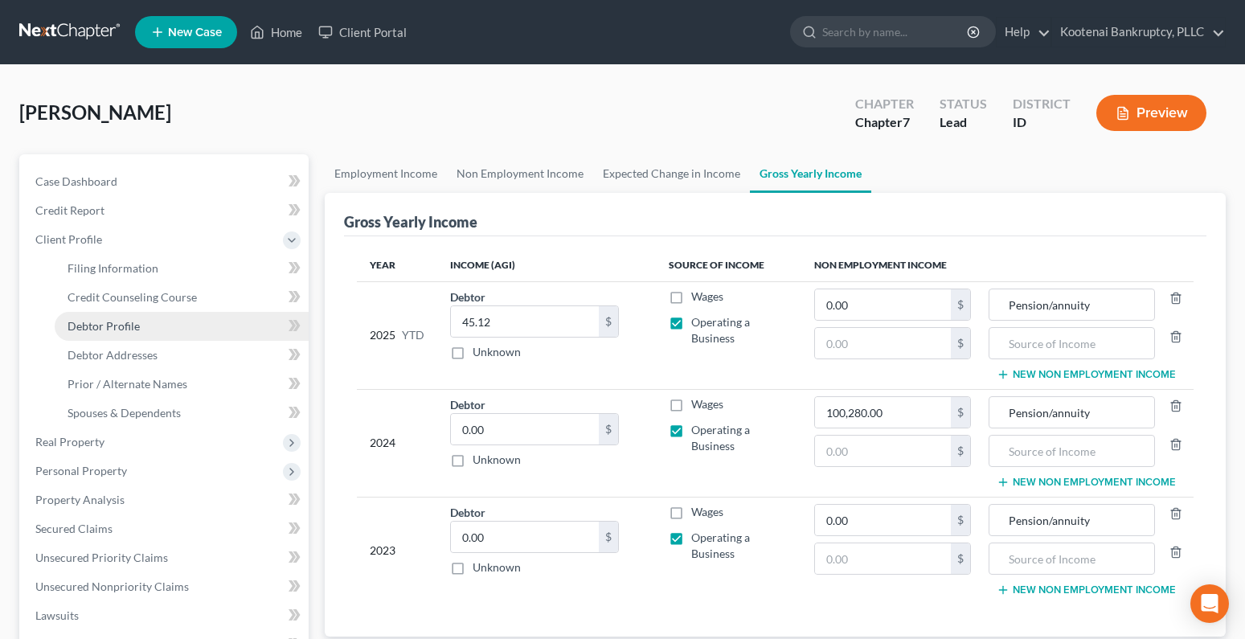
click at [94, 321] on span "Debtor Profile" at bounding box center [104, 326] width 72 height 14
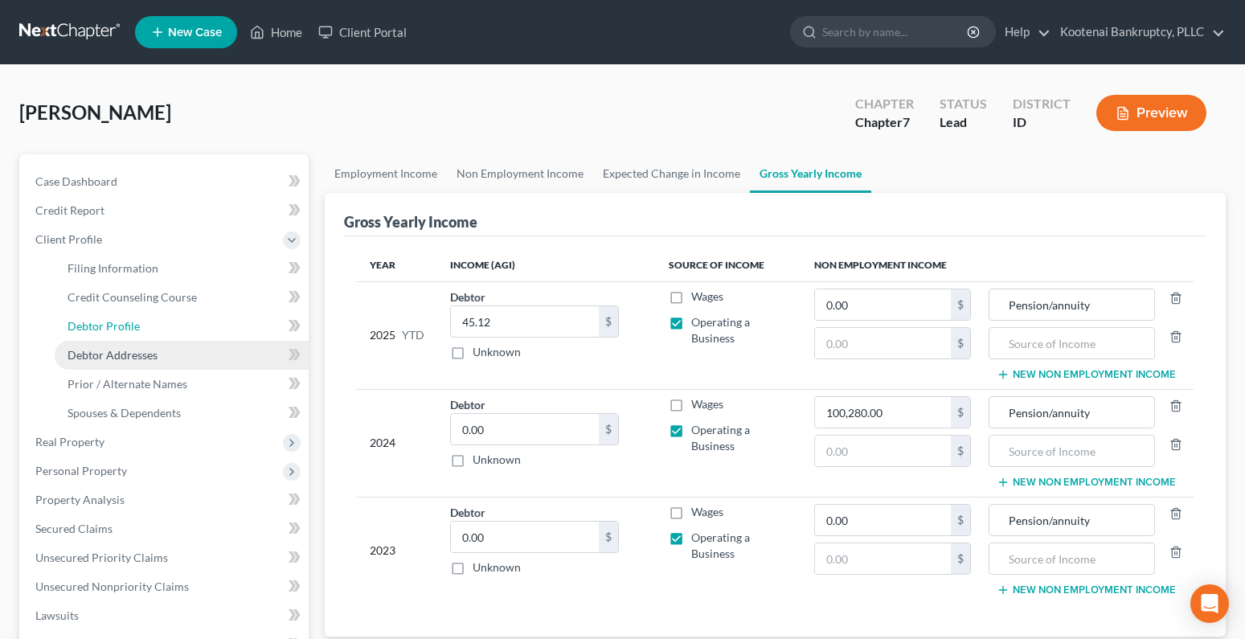
select select "0"
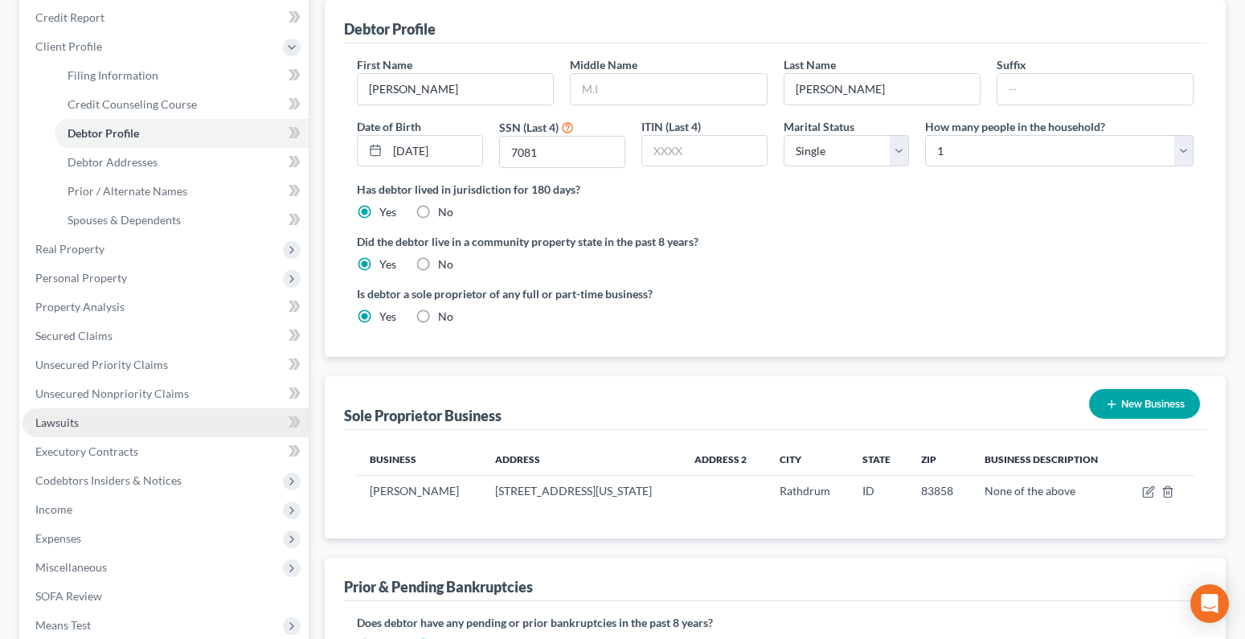
scroll to position [241, 0]
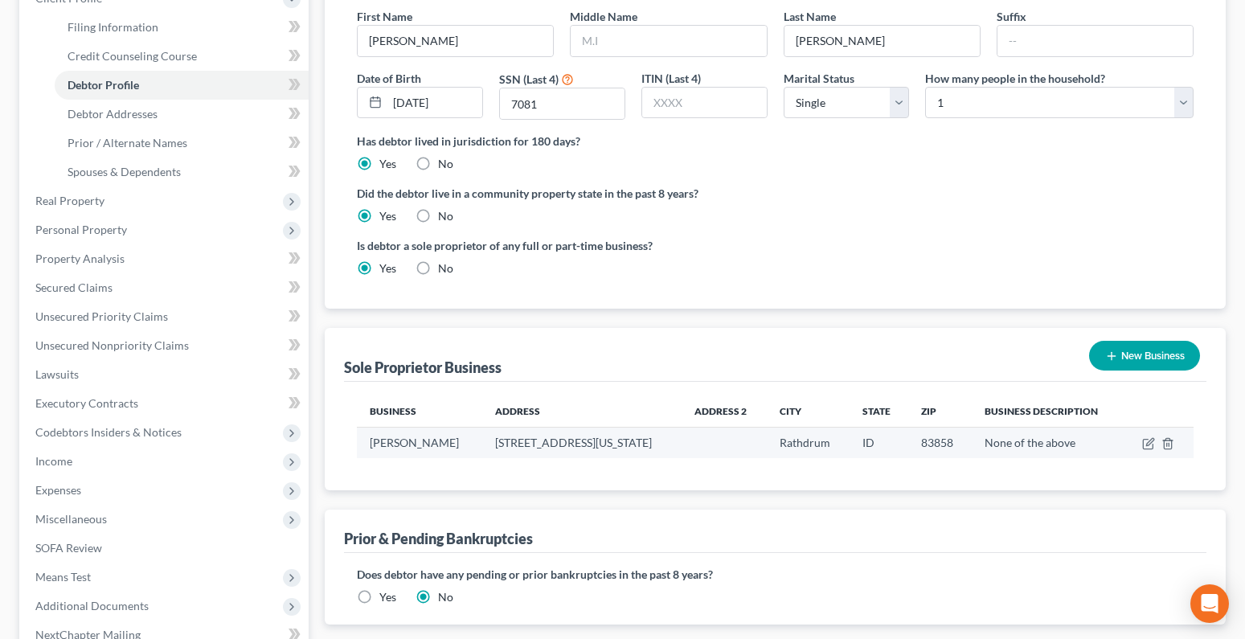
click at [1147, 436] on td at bounding box center [1159, 443] width 70 height 31
click at [1145, 444] on icon "button" at bounding box center [1148, 443] width 13 height 13
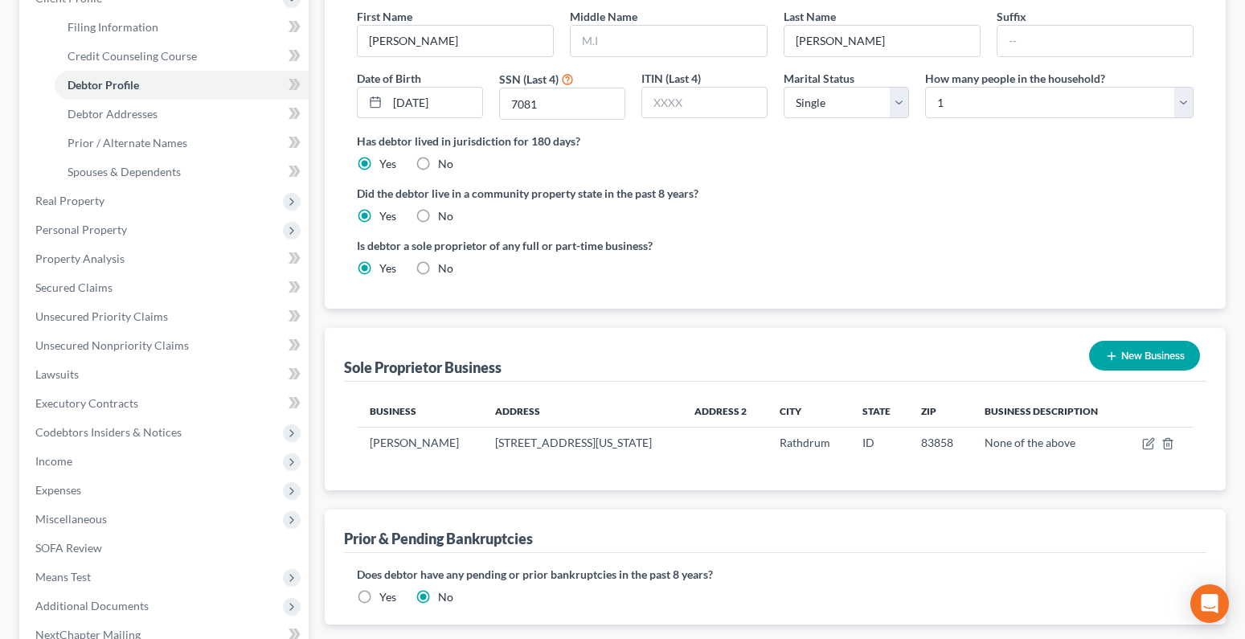
select select "13"
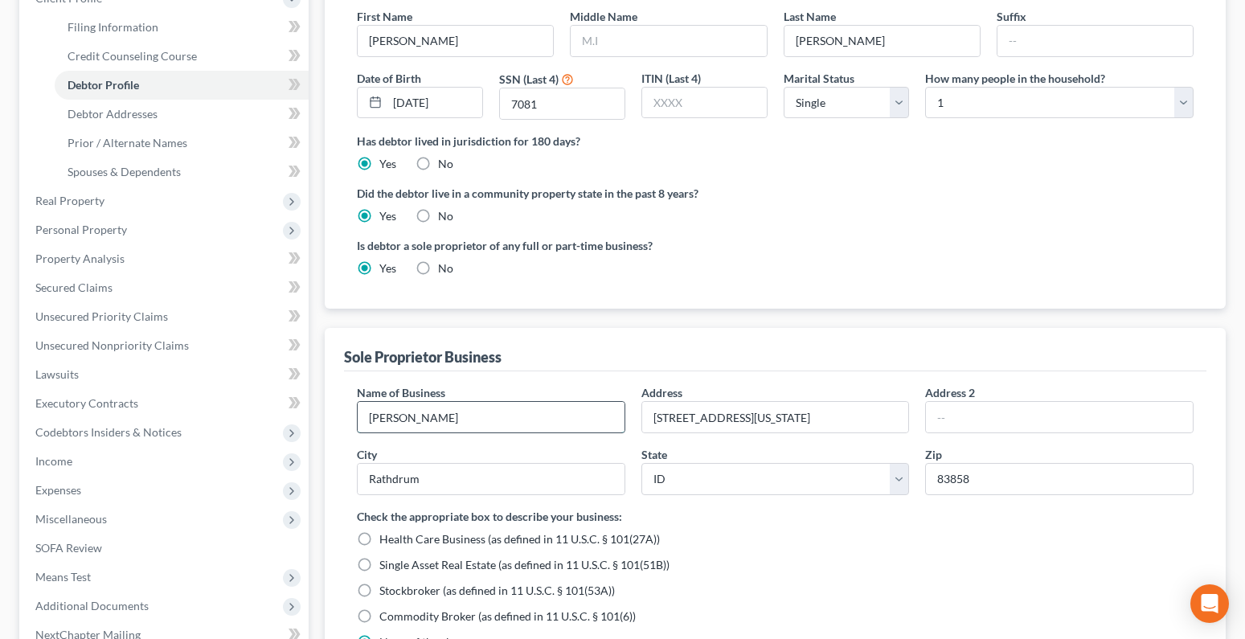
click at [474, 421] on input "Adrienne Crowley" at bounding box center [491, 417] width 267 height 31
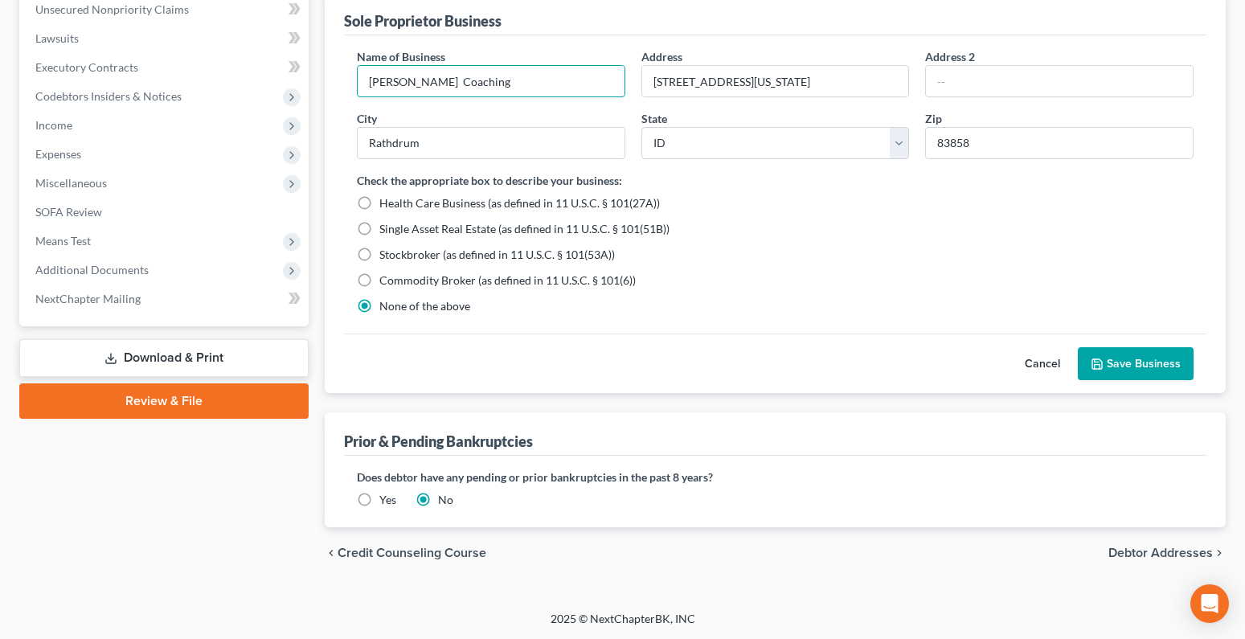
scroll to position [578, 0]
click at [420, 82] on input "Adrienne Coaching" at bounding box center [491, 80] width 267 height 31
type input "Adrienne Crowley Coaching"
click at [1158, 363] on button "Save Business" at bounding box center [1136, 363] width 116 height 34
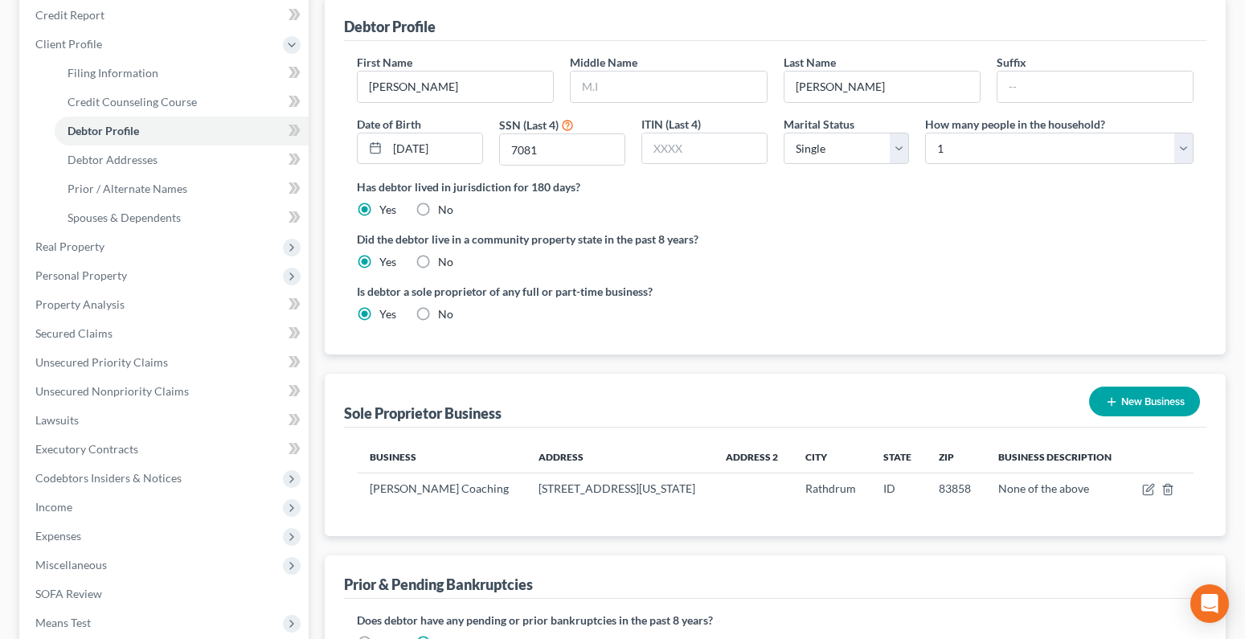
scroll to position [177, 0]
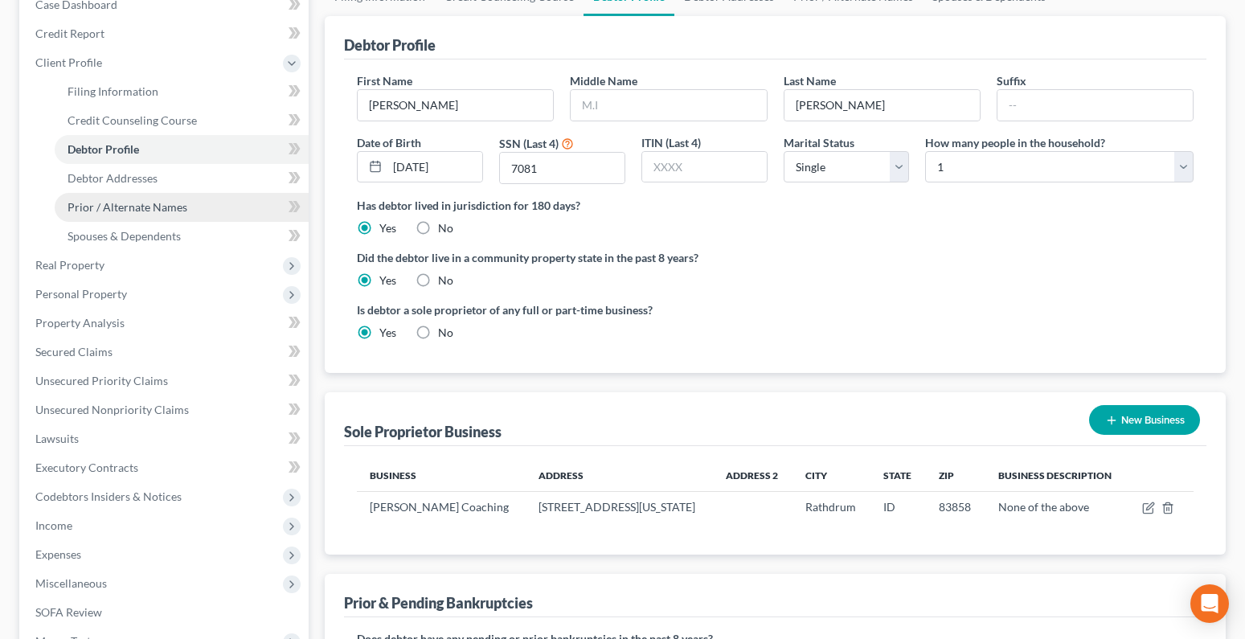
click at [106, 198] on link "Prior / Alternate Names" at bounding box center [182, 207] width 254 height 29
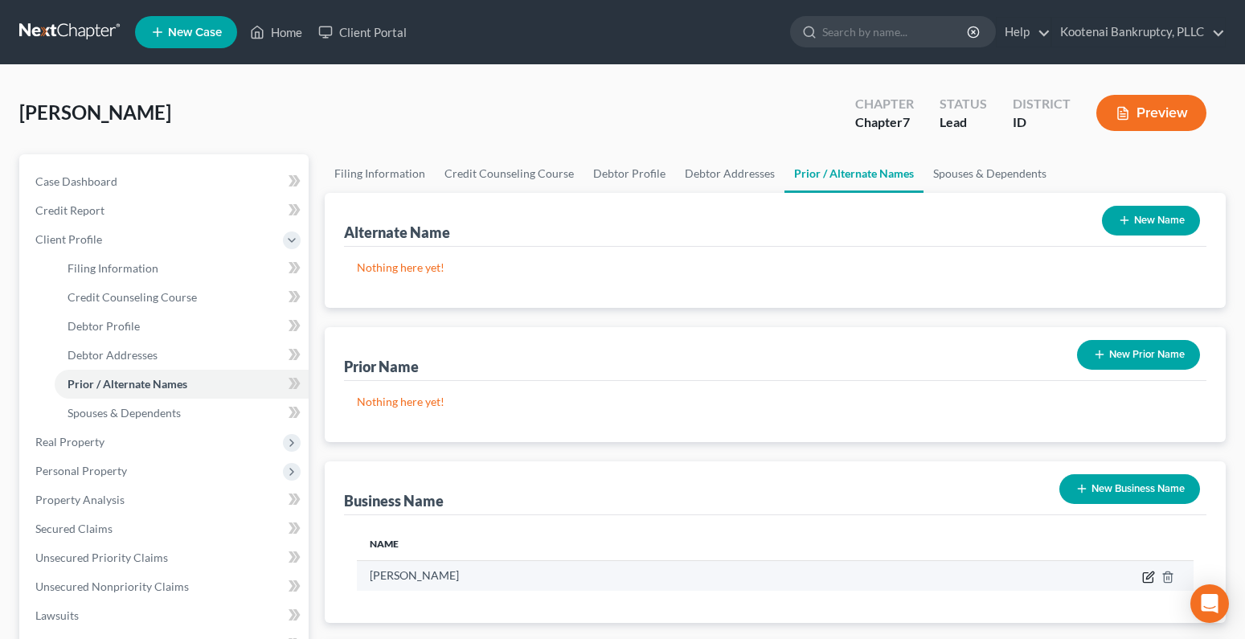
click at [1146, 576] on icon "button" at bounding box center [1148, 577] width 13 height 13
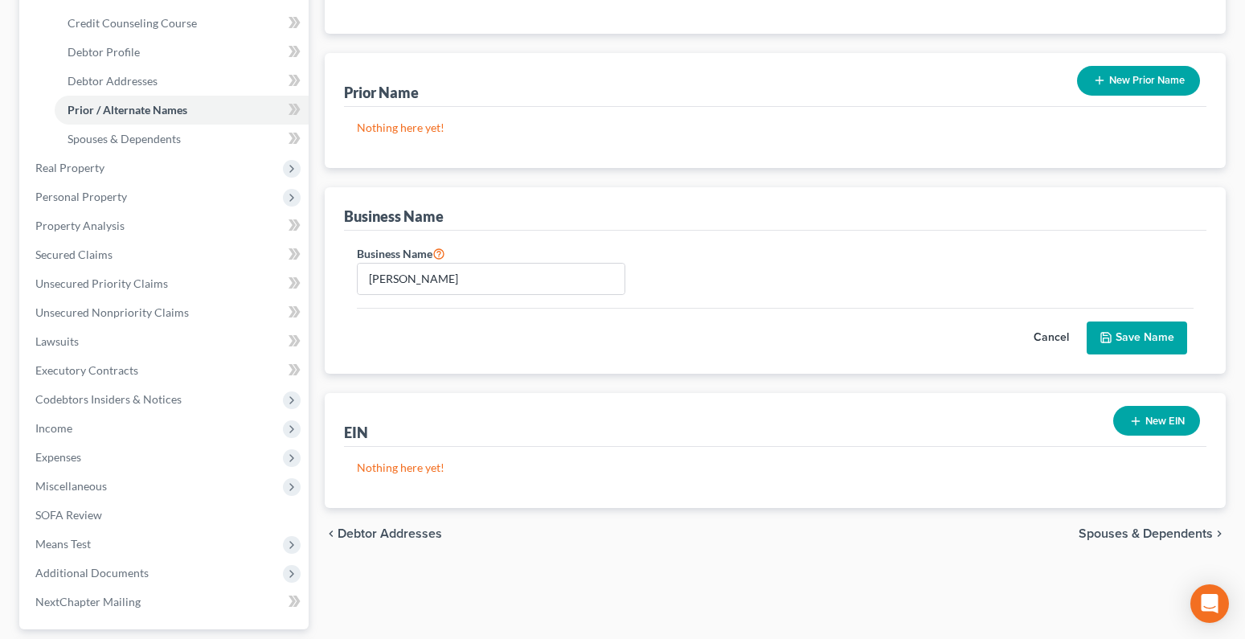
scroll to position [418, 0]
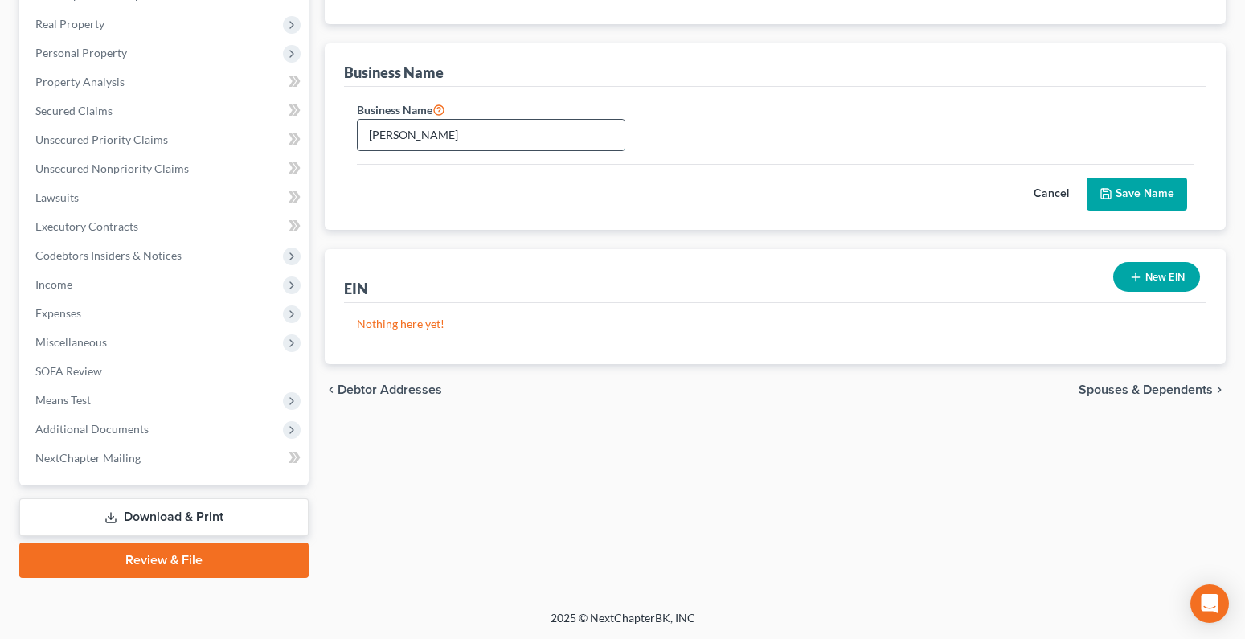
click at [469, 141] on input "Adrienne Crowley" at bounding box center [491, 135] width 267 height 31
type input "Adrienne Crowley Coaching"
click at [1145, 185] on button "Save Name" at bounding box center [1137, 195] width 100 height 34
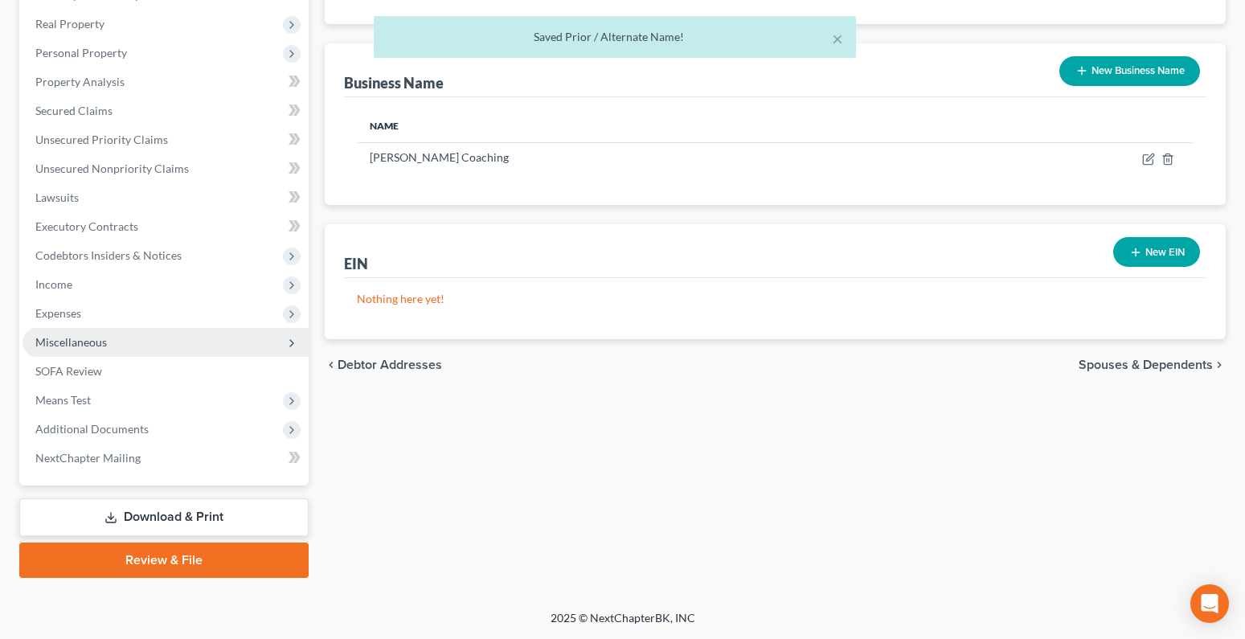
click at [80, 340] on span "Miscellaneous" at bounding box center [71, 342] width 72 height 14
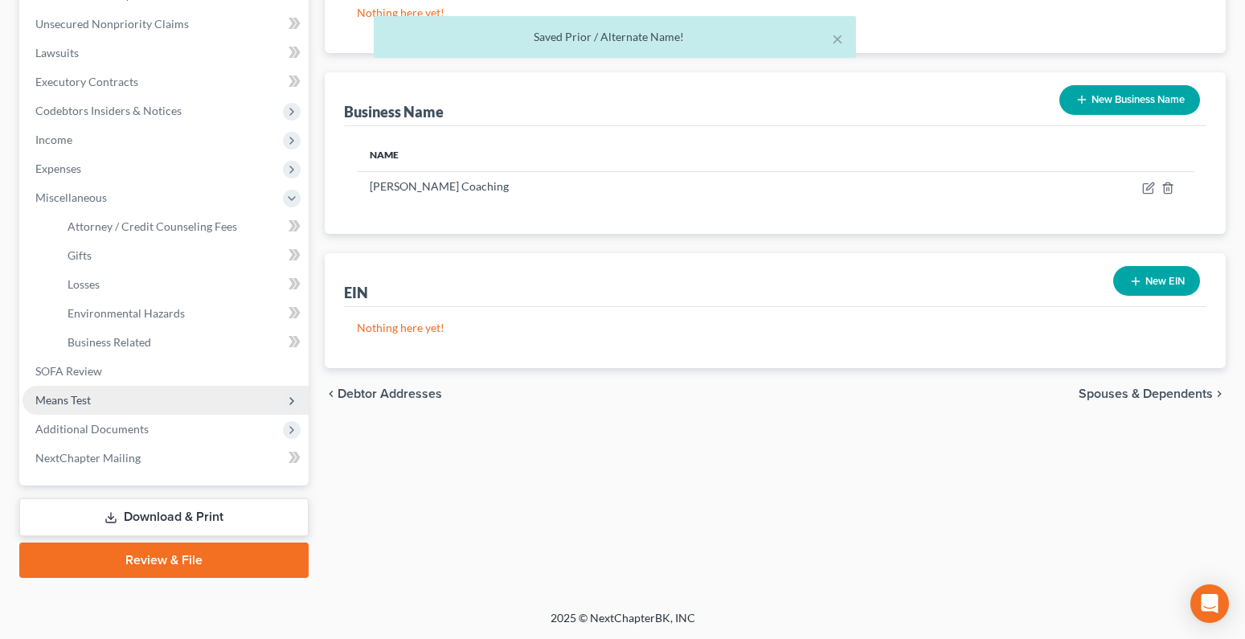
scroll to position [389, 0]
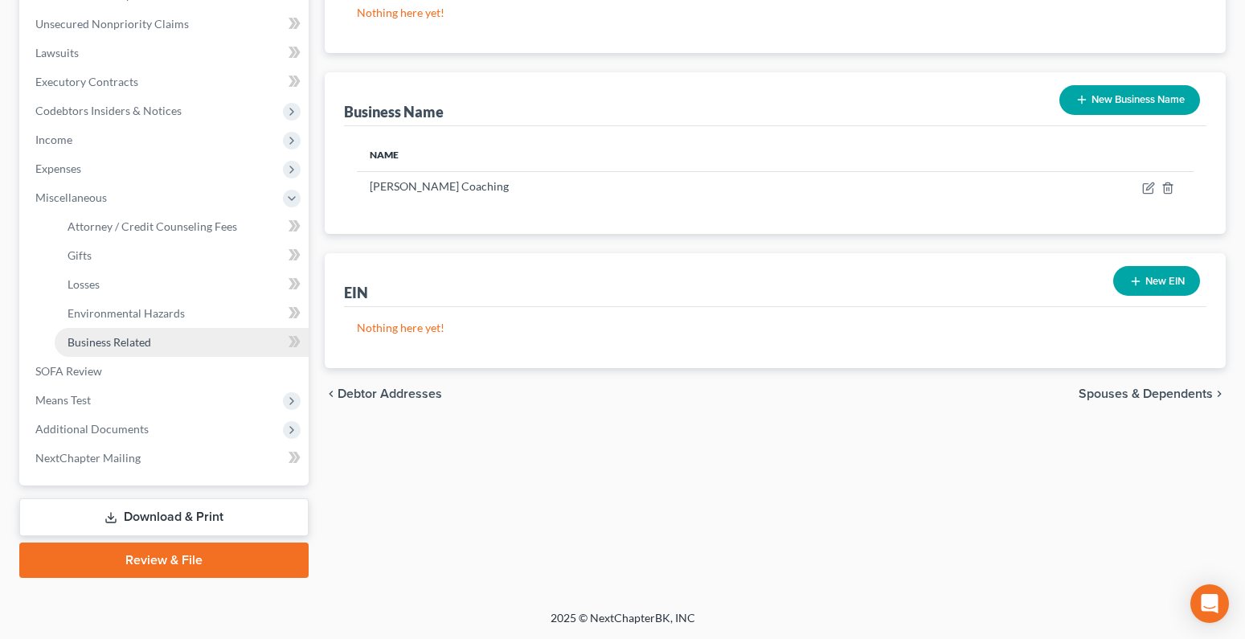
click at [91, 345] on span "Business Related" at bounding box center [110, 342] width 84 height 14
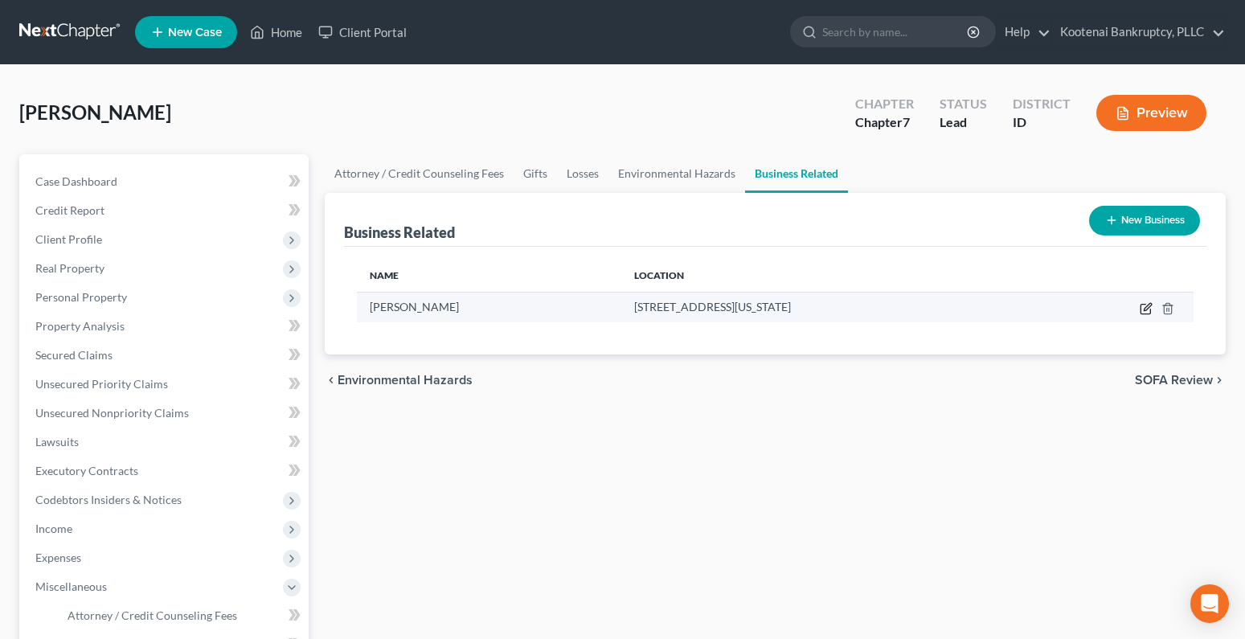
click at [1142, 306] on icon "button" at bounding box center [1146, 308] width 13 height 13
select select "sole_proprietor"
select select "13"
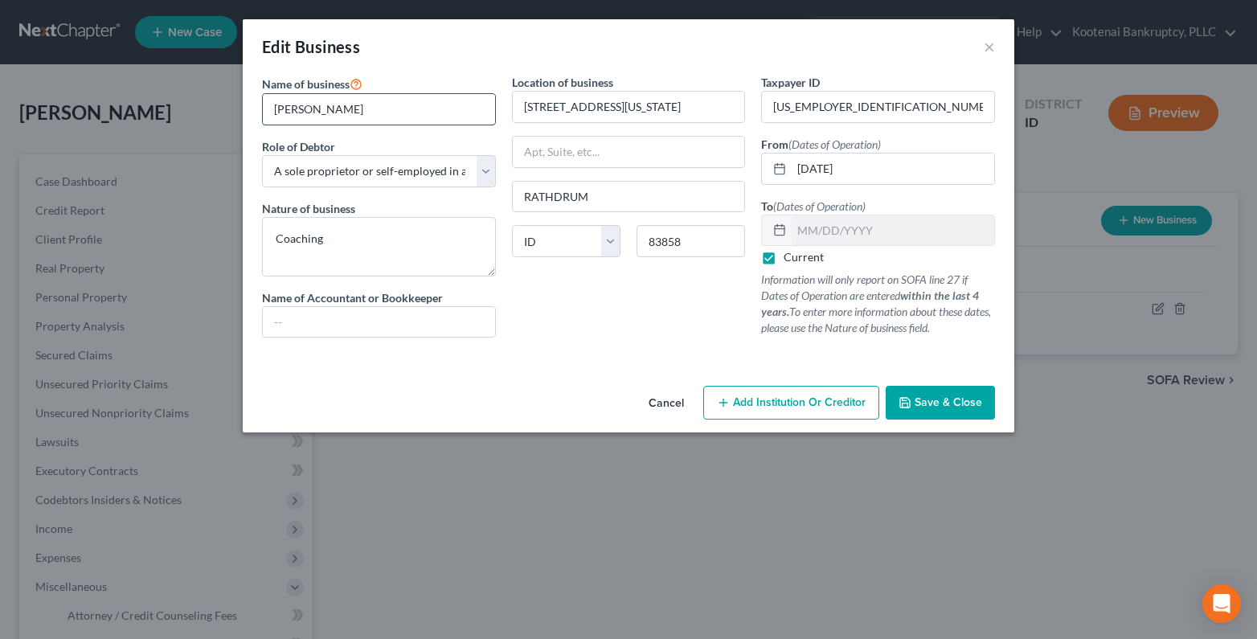
click at [380, 107] on input "Adrienne Crowley" at bounding box center [379, 109] width 232 height 31
type input "Adrienne Crowley Coaching"
click at [919, 398] on span "Save & Close" at bounding box center [949, 402] width 68 height 14
